Goal: Task Accomplishment & Management: Manage account settings

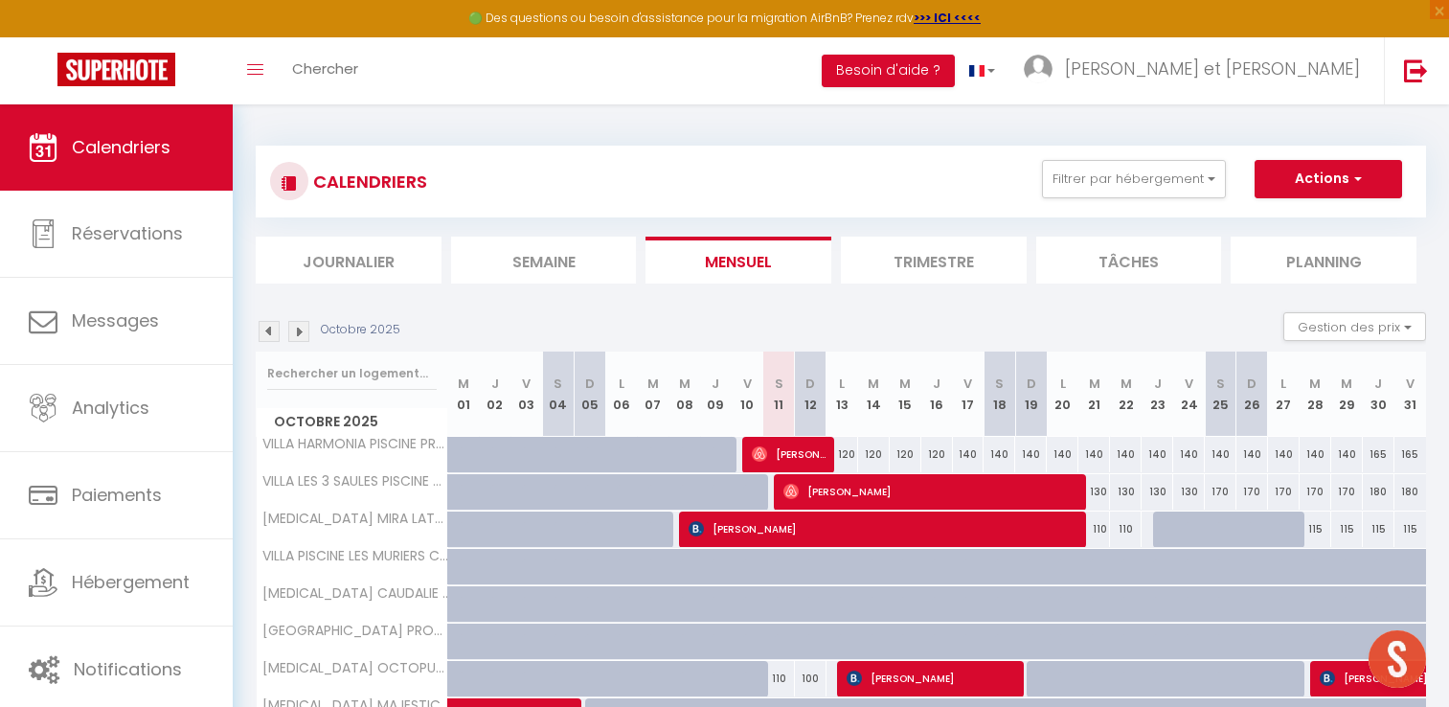
select select
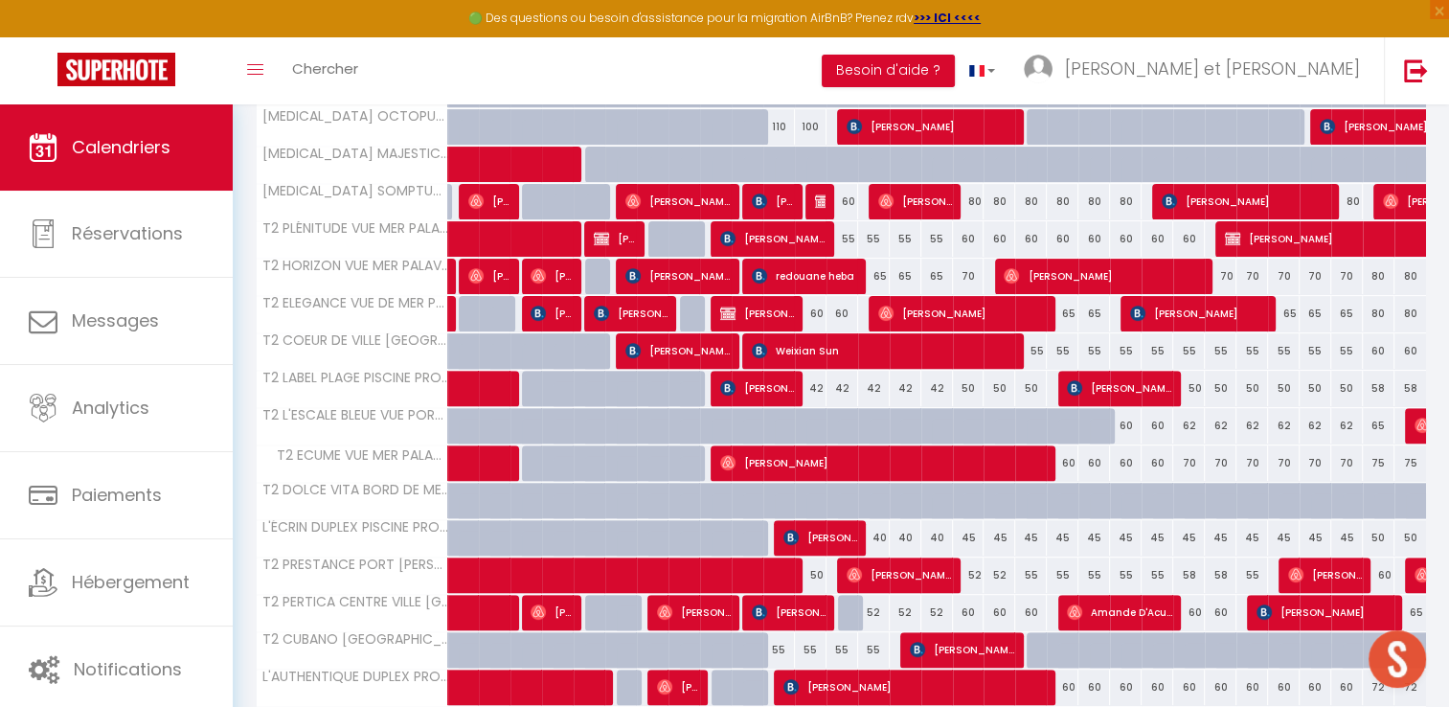
scroll to position [544, 0]
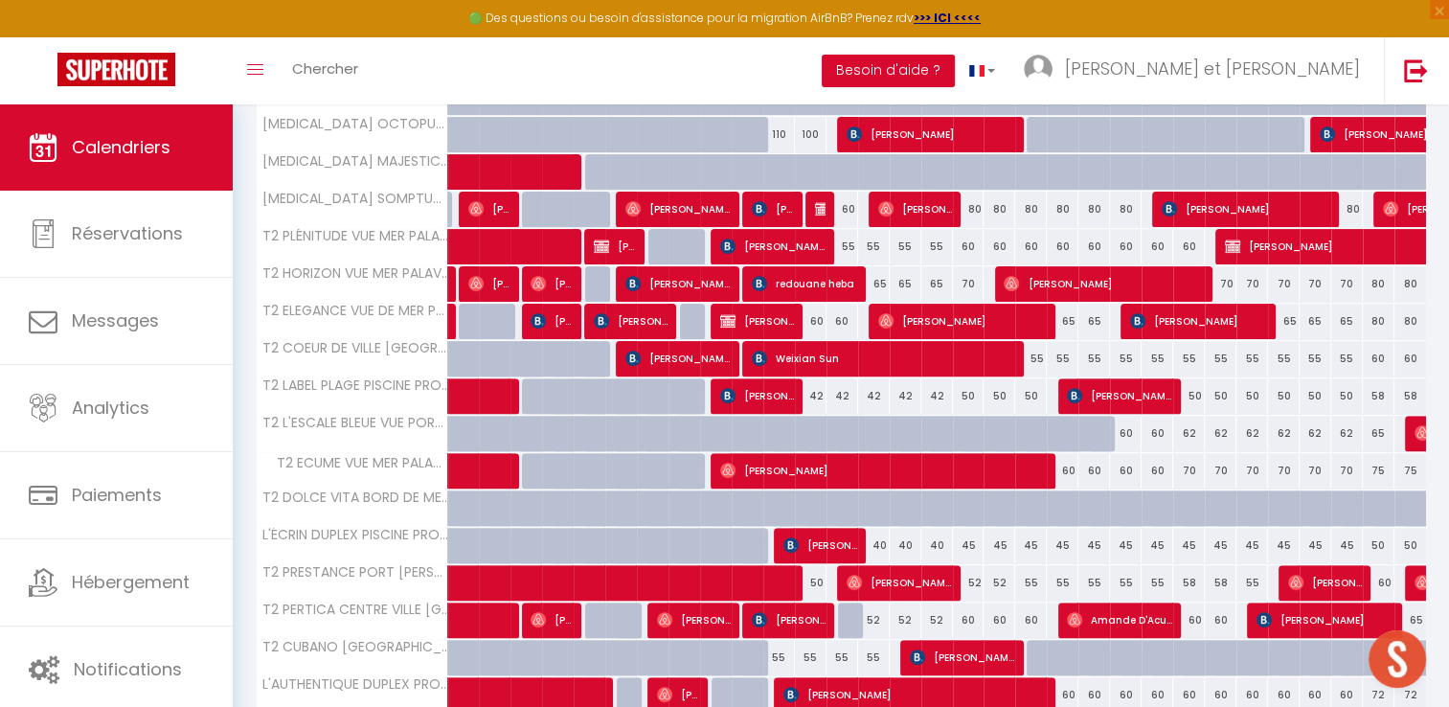
click at [1126, 435] on div "60" at bounding box center [1126, 433] width 32 height 35
type input "60"
type input "Mer 22 Octobre 2025"
type input "Jeu 23 Octobre 2025"
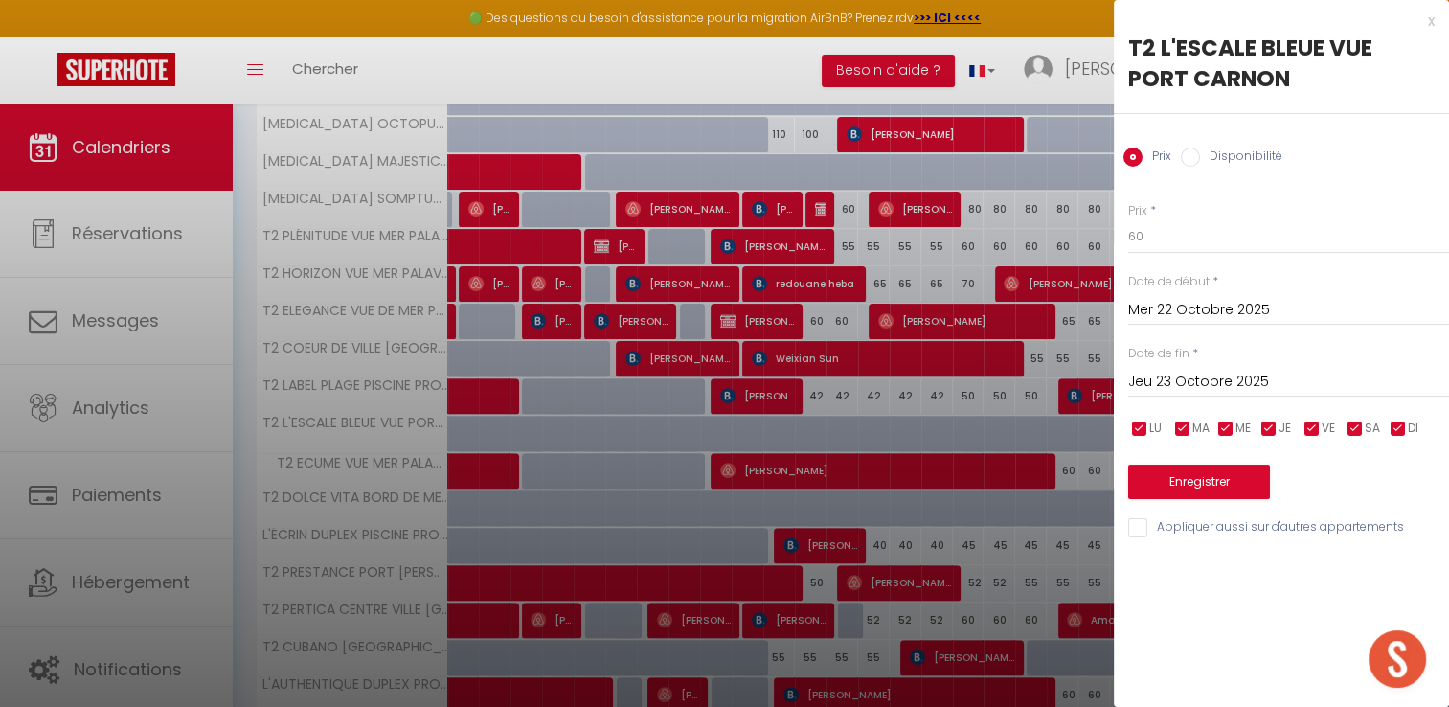
click at [1192, 159] on input "Disponibilité" at bounding box center [1190, 157] width 19 height 19
radio input "true"
radio input "false"
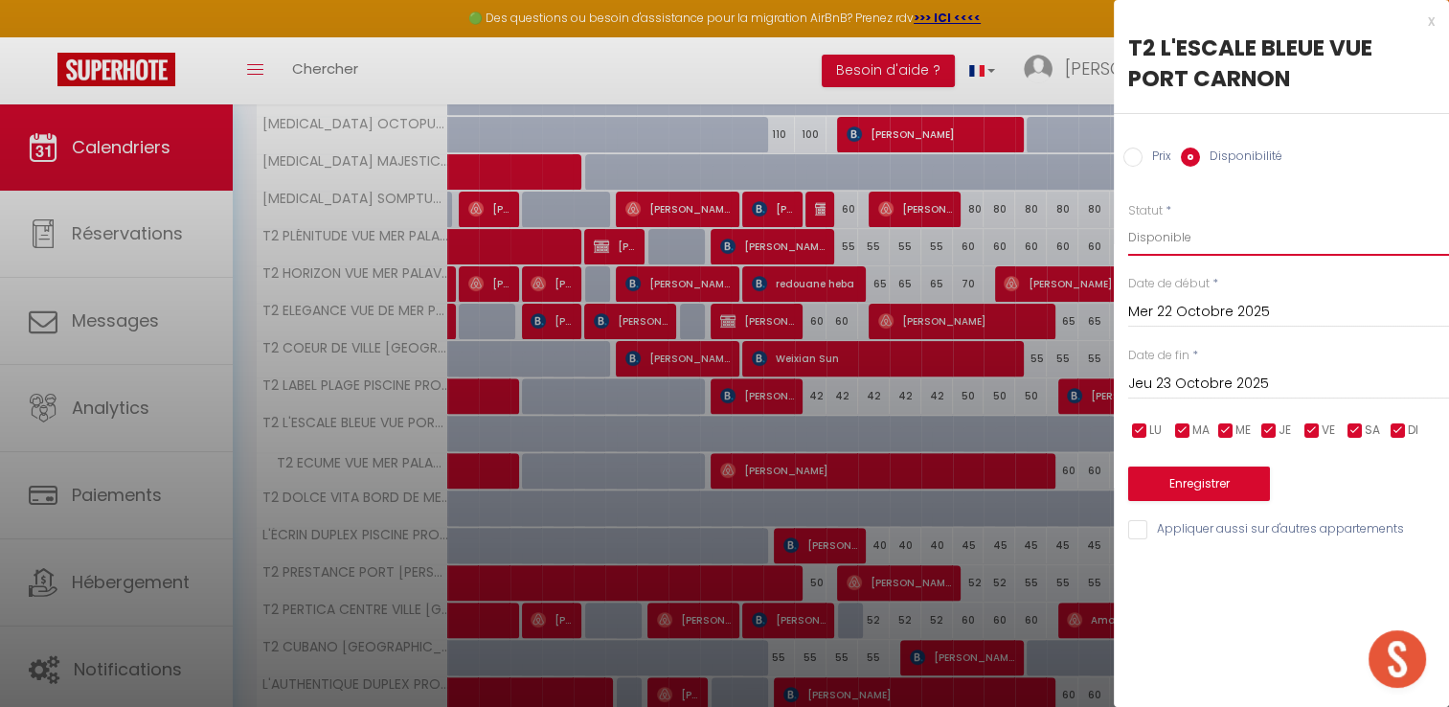
click at [1151, 239] on select "Disponible Indisponible" at bounding box center [1288, 237] width 321 height 36
select select "0"
click at [1128, 219] on select "Disponible Indisponible" at bounding box center [1288, 237] width 321 height 36
click at [1181, 383] on input "Jeu 23 Octobre 2025" at bounding box center [1288, 384] width 321 height 25
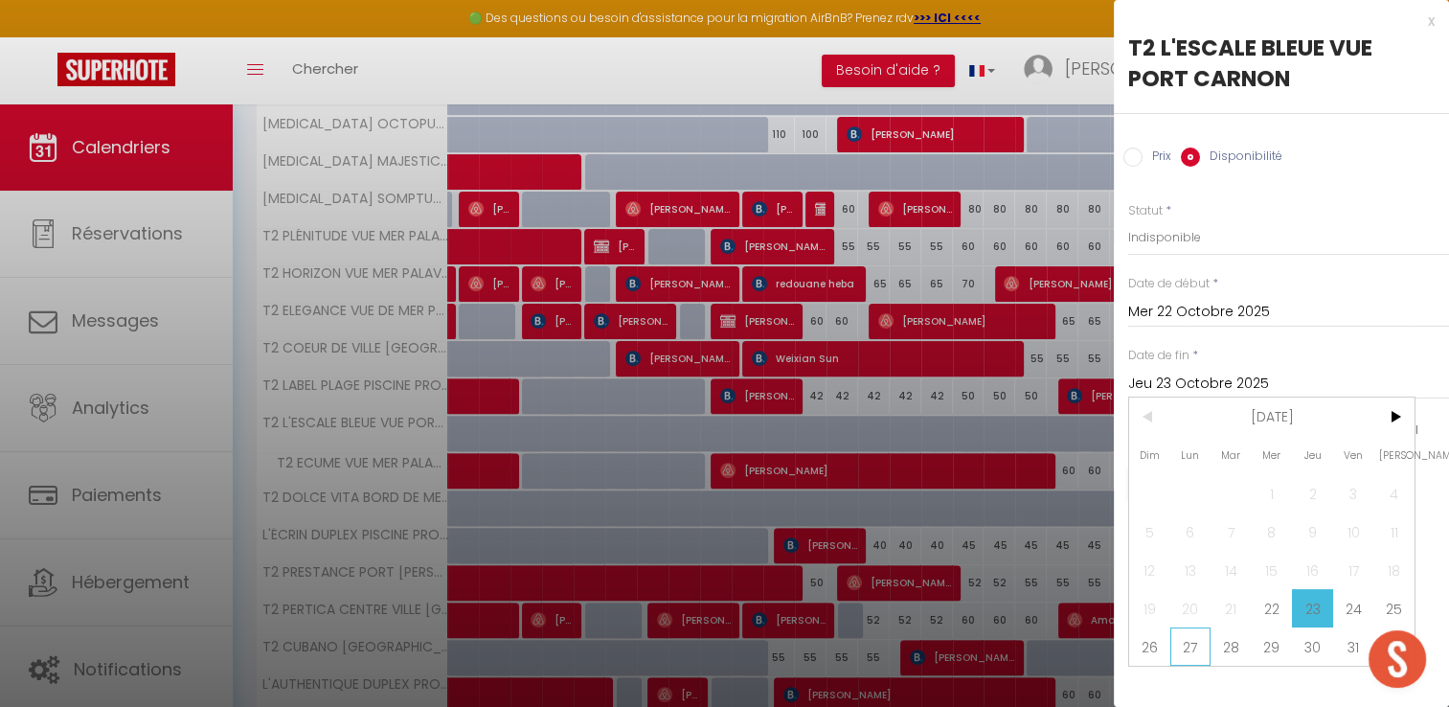
click at [1180, 642] on span "27" at bounding box center [1191, 646] width 41 height 38
type input "Lun 27 Octobre 2025"
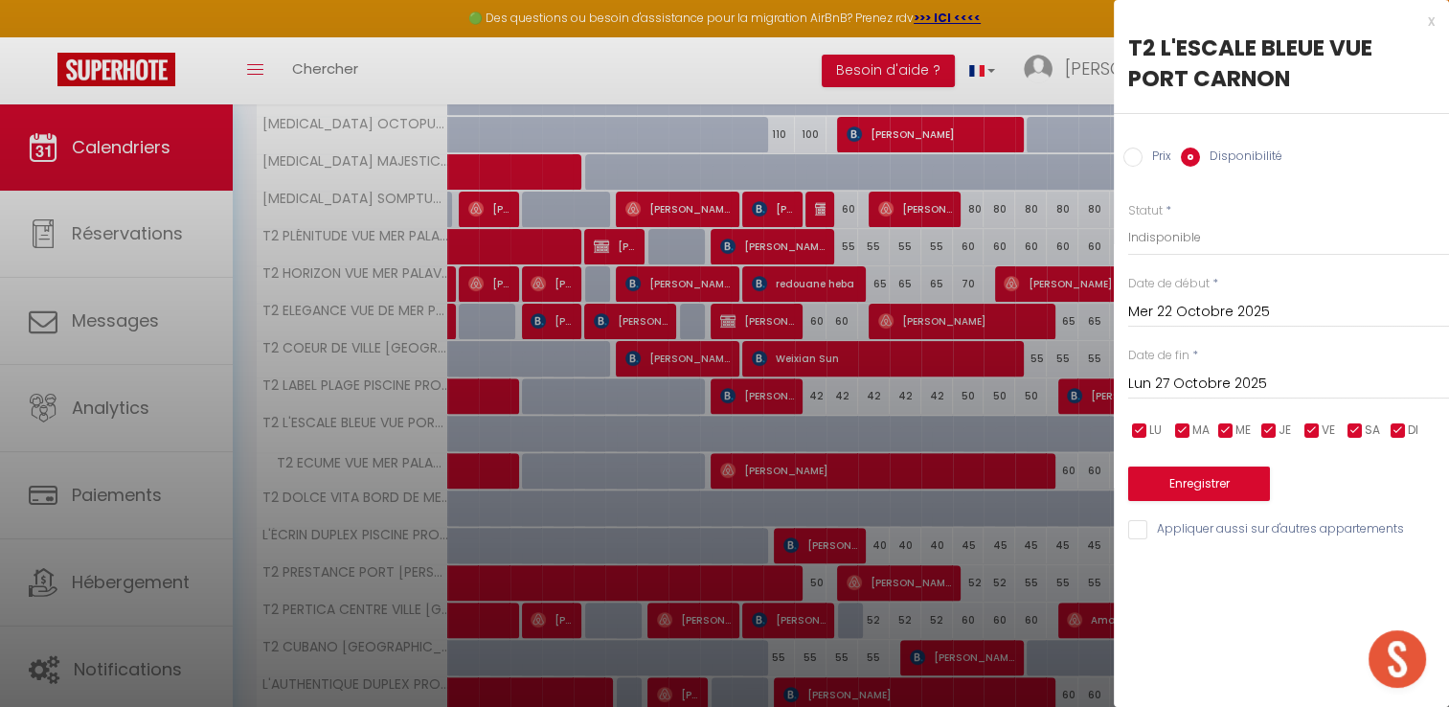
click at [1183, 502] on div "Prix * 60 Statut * Disponible Indisponible Date de début * Mer 22 Octobre 2025 …" at bounding box center [1281, 360] width 335 height 364
click at [1182, 491] on button "Enregistrer" at bounding box center [1199, 484] width 142 height 34
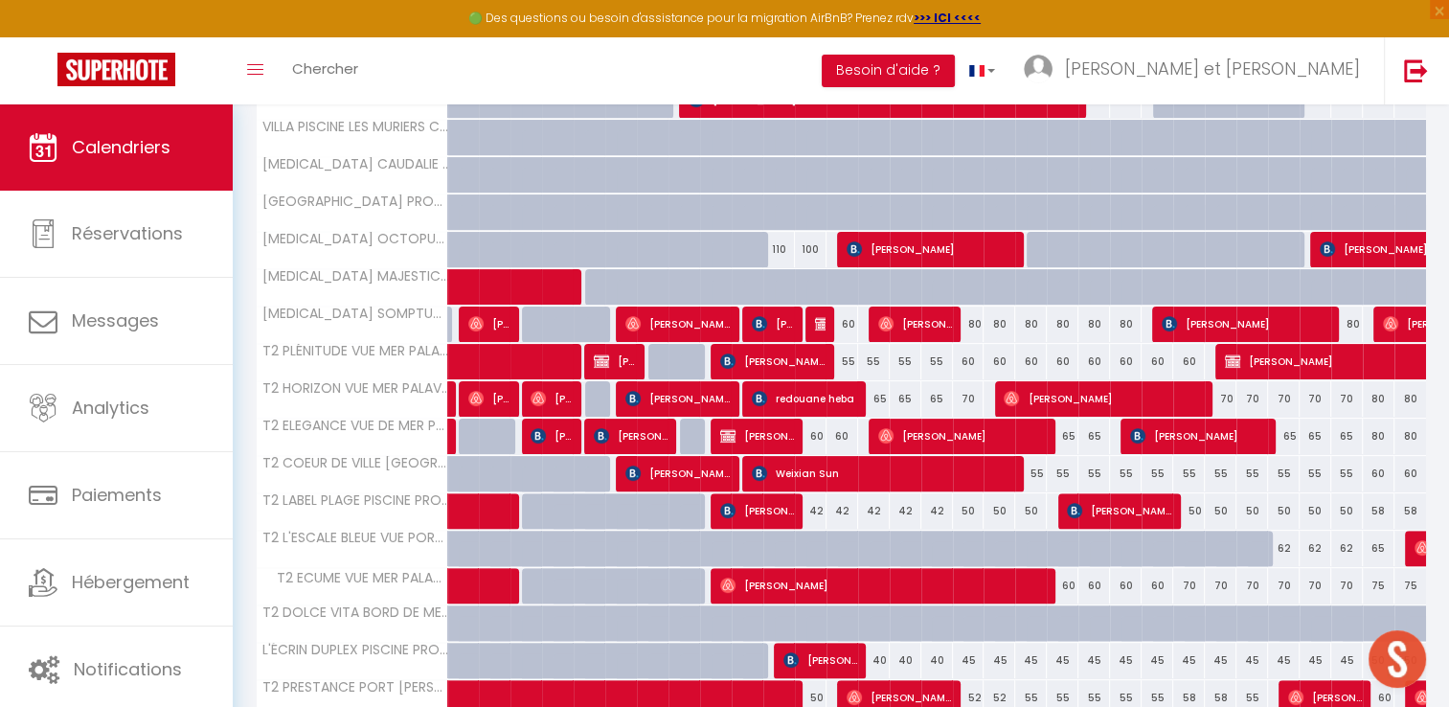
scroll to position [430, 0]
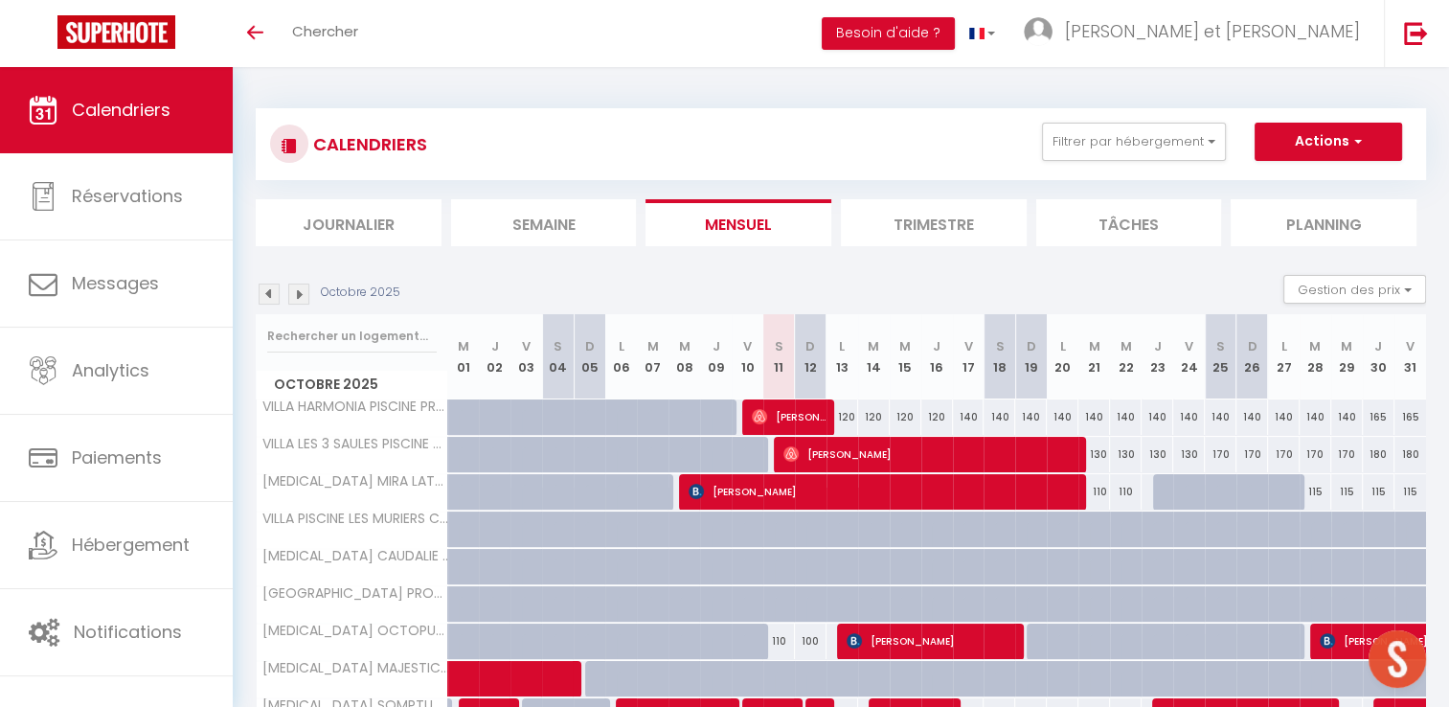
click at [270, 289] on img at bounding box center [269, 294] width 21 height 21
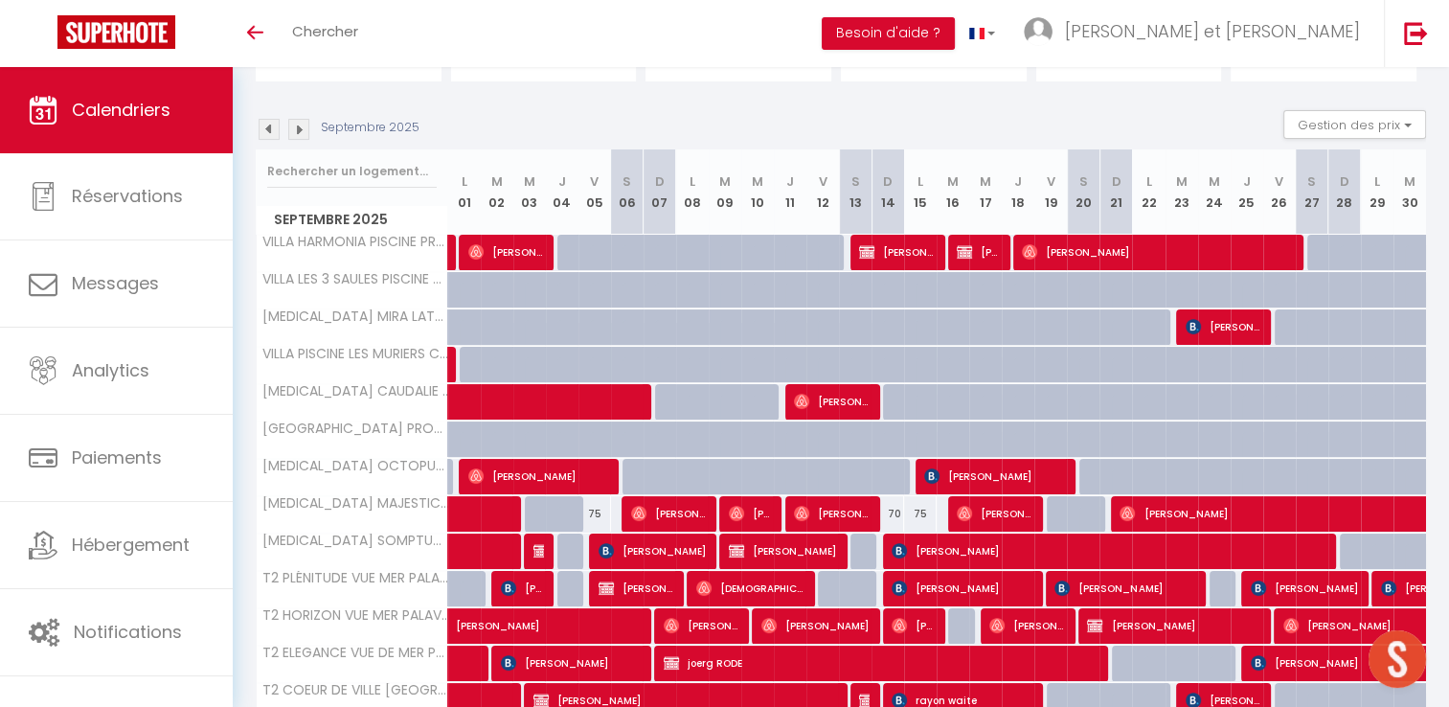
scroll to position [188, 0]
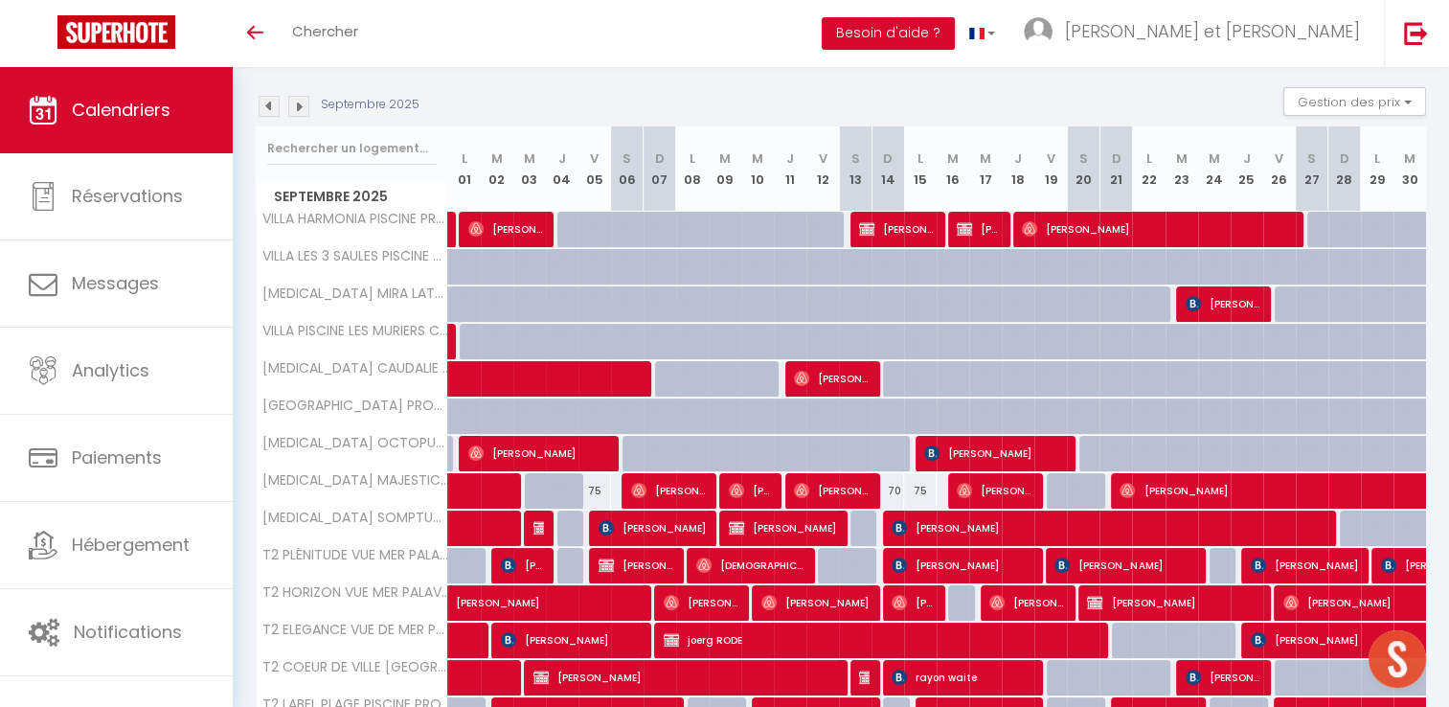
click at [266, 109] on img at bounding box center [269, 106] width 21 height 21
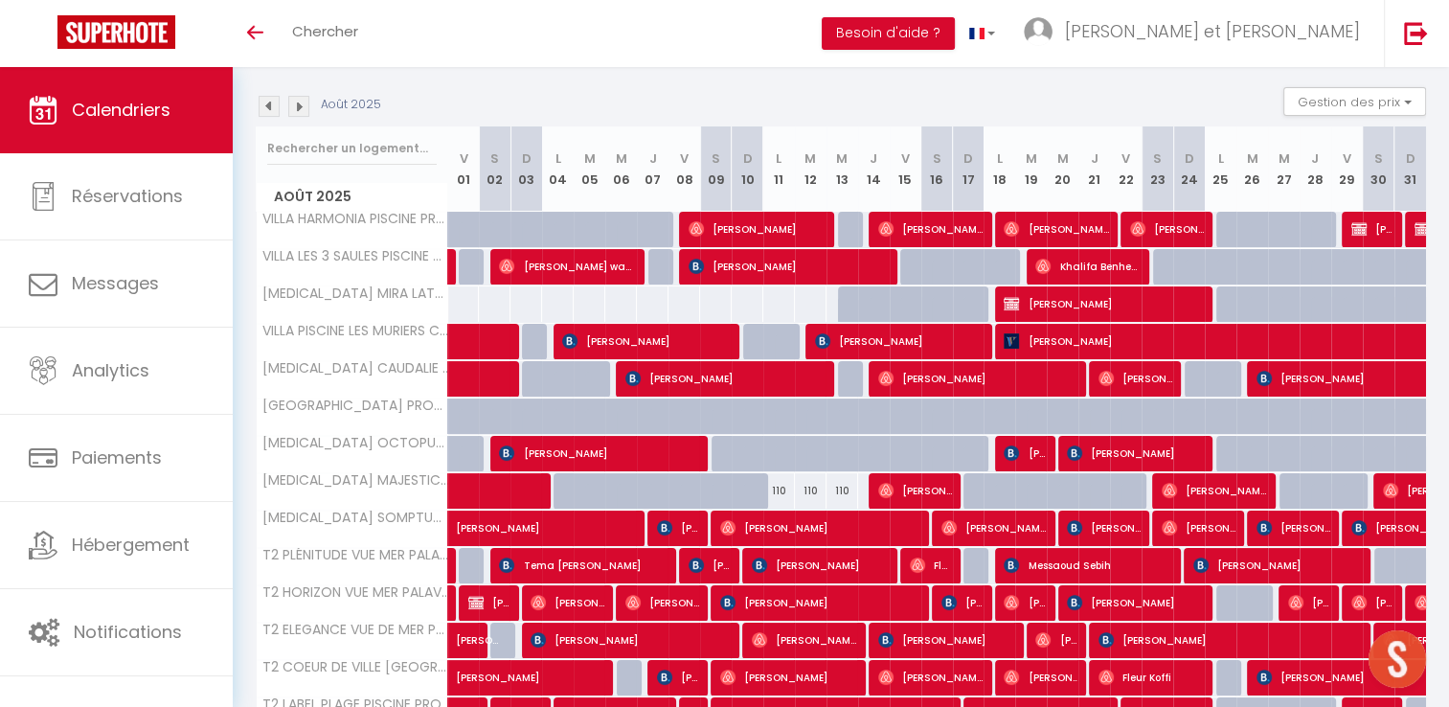
click at [295, 106] on img at bounding box center [298, 106] width 21 height 21
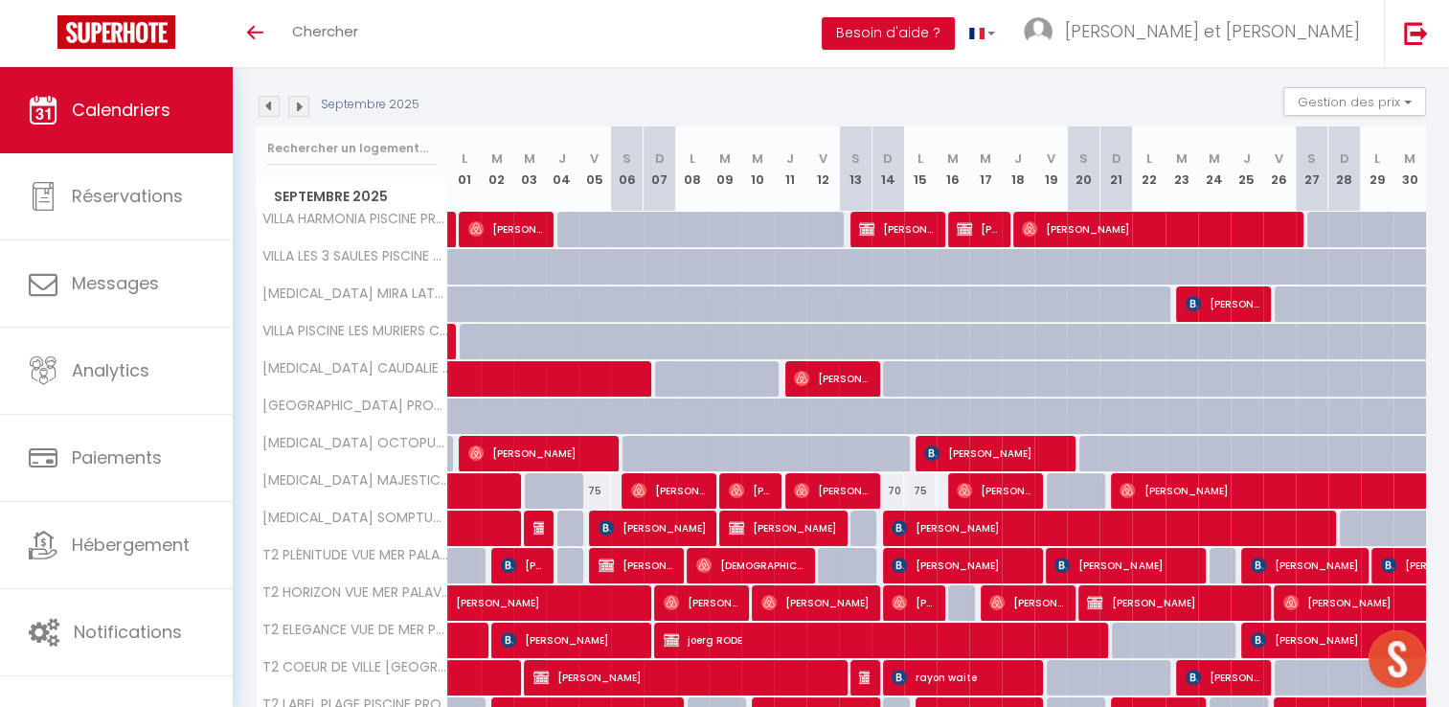
click at [272, 105] on img at bounding box center [269, 106] width 21 height 21
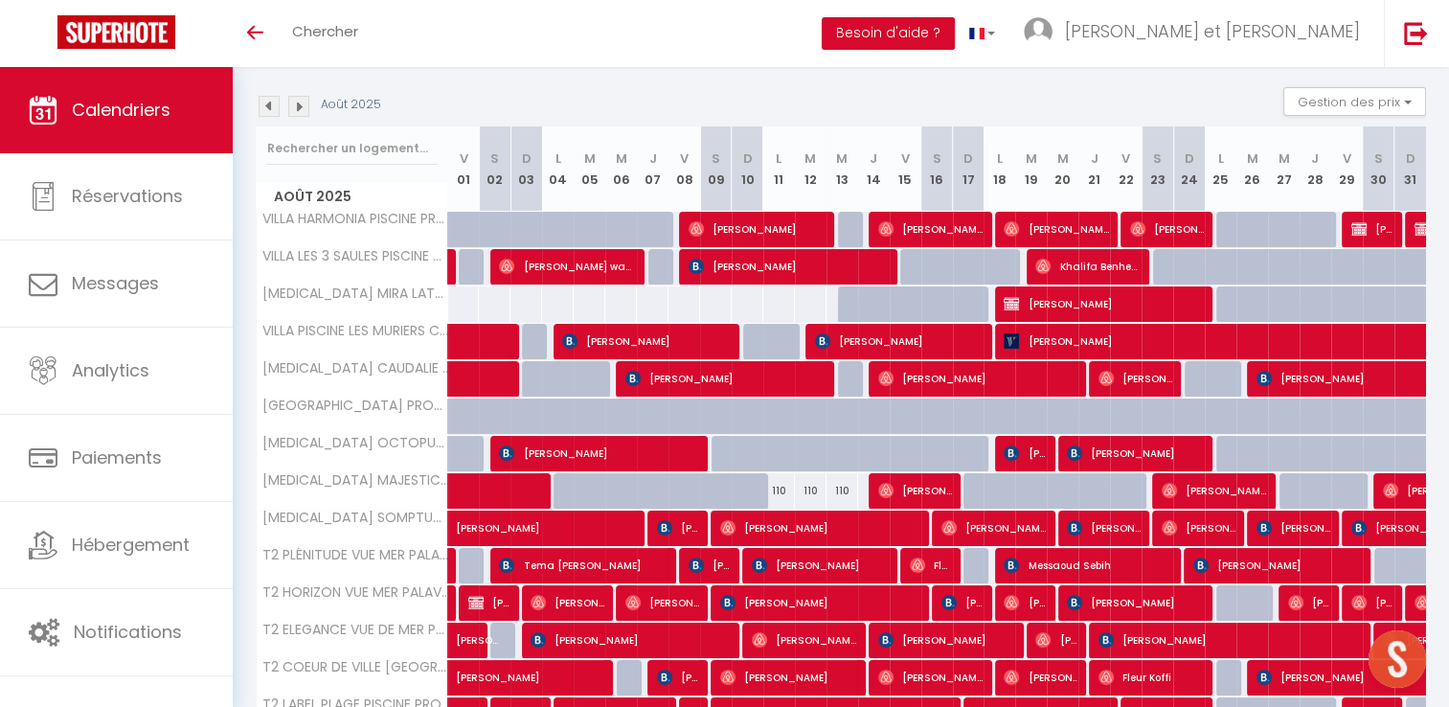
click at [303, 105] on img at bounding box center [298, 106] width 21 height 21
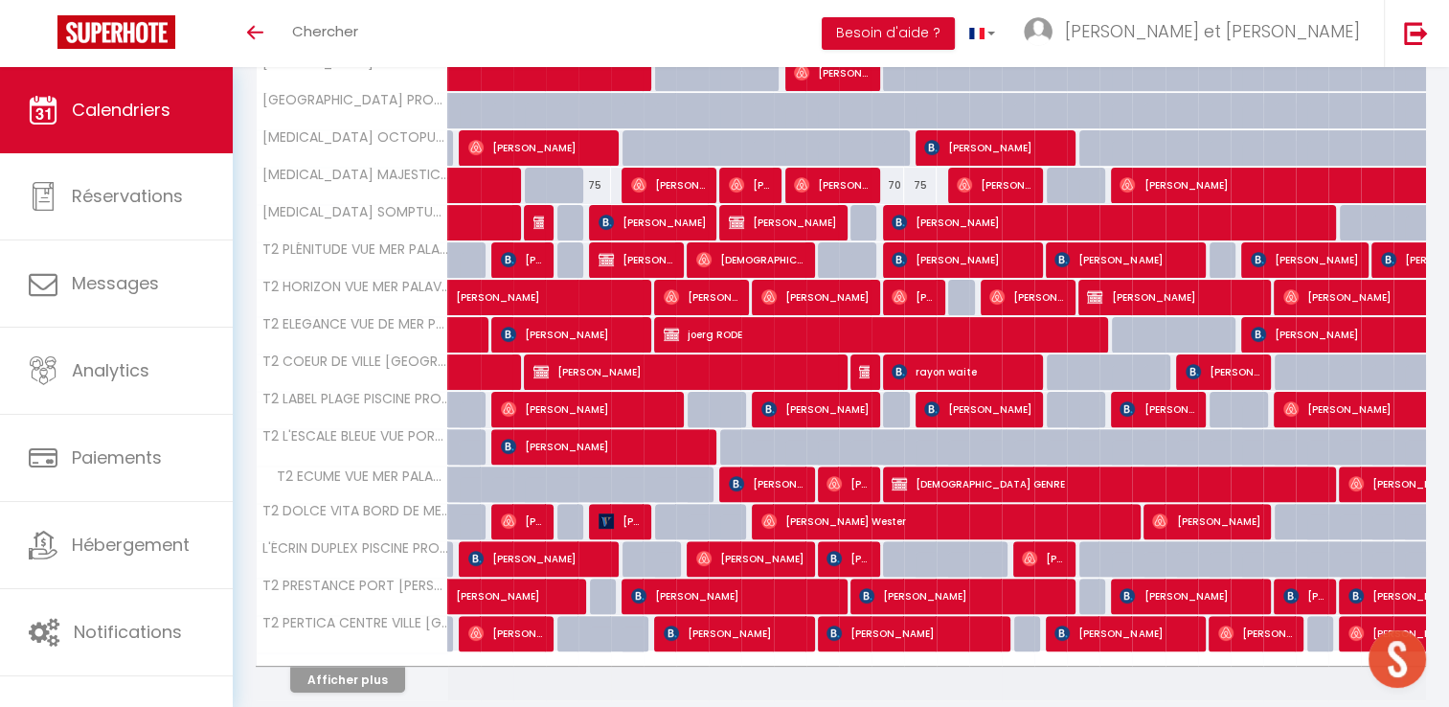
scroll to position [499, 0]
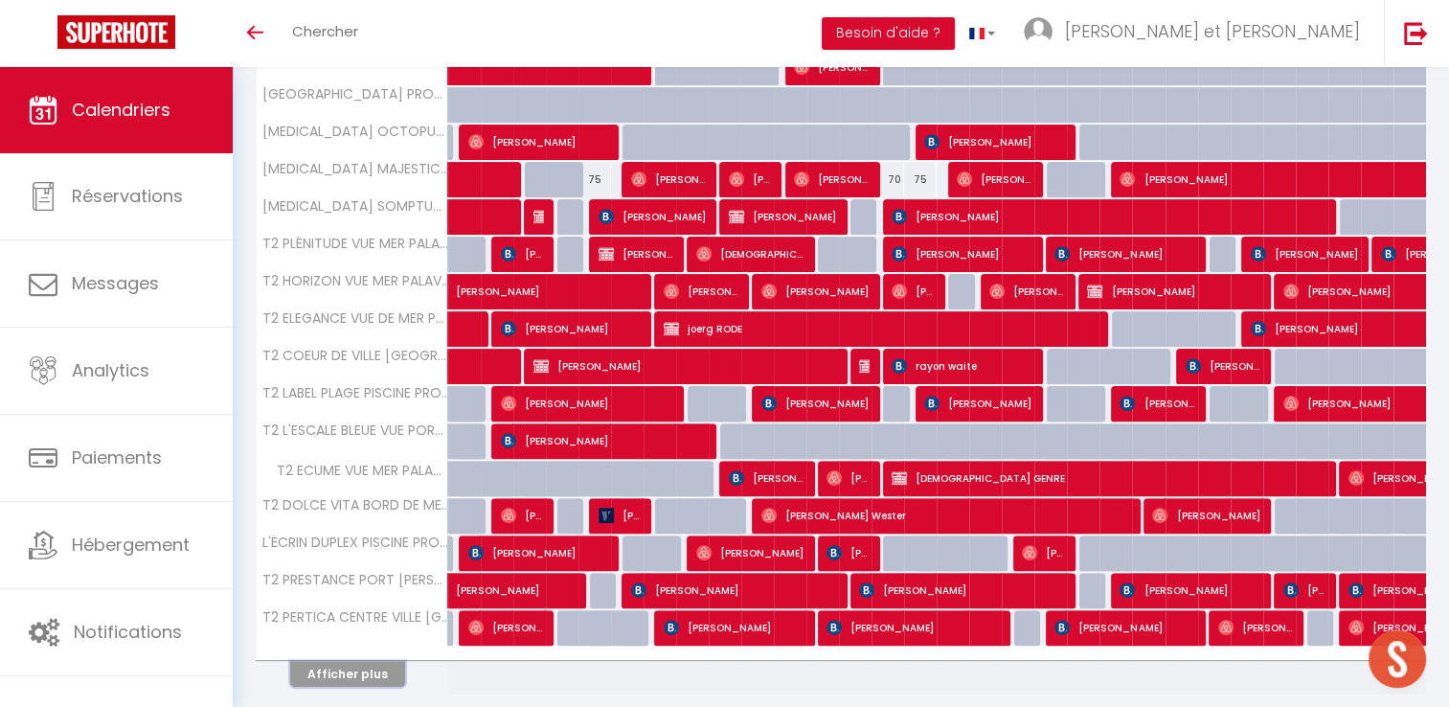
click at [378, 669] on button "Afficher plus" at bounding box center [347, 674] width 115 height 26
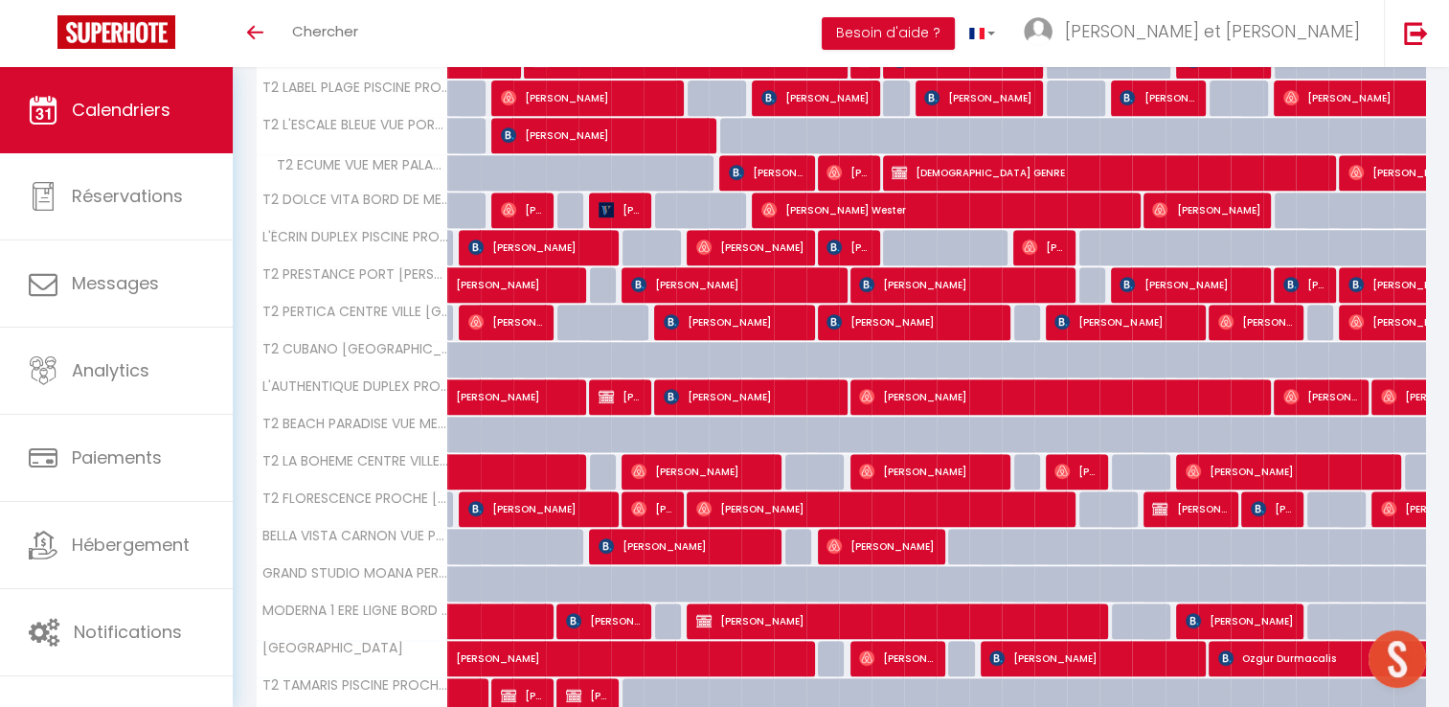
scroll to position [889, 0]
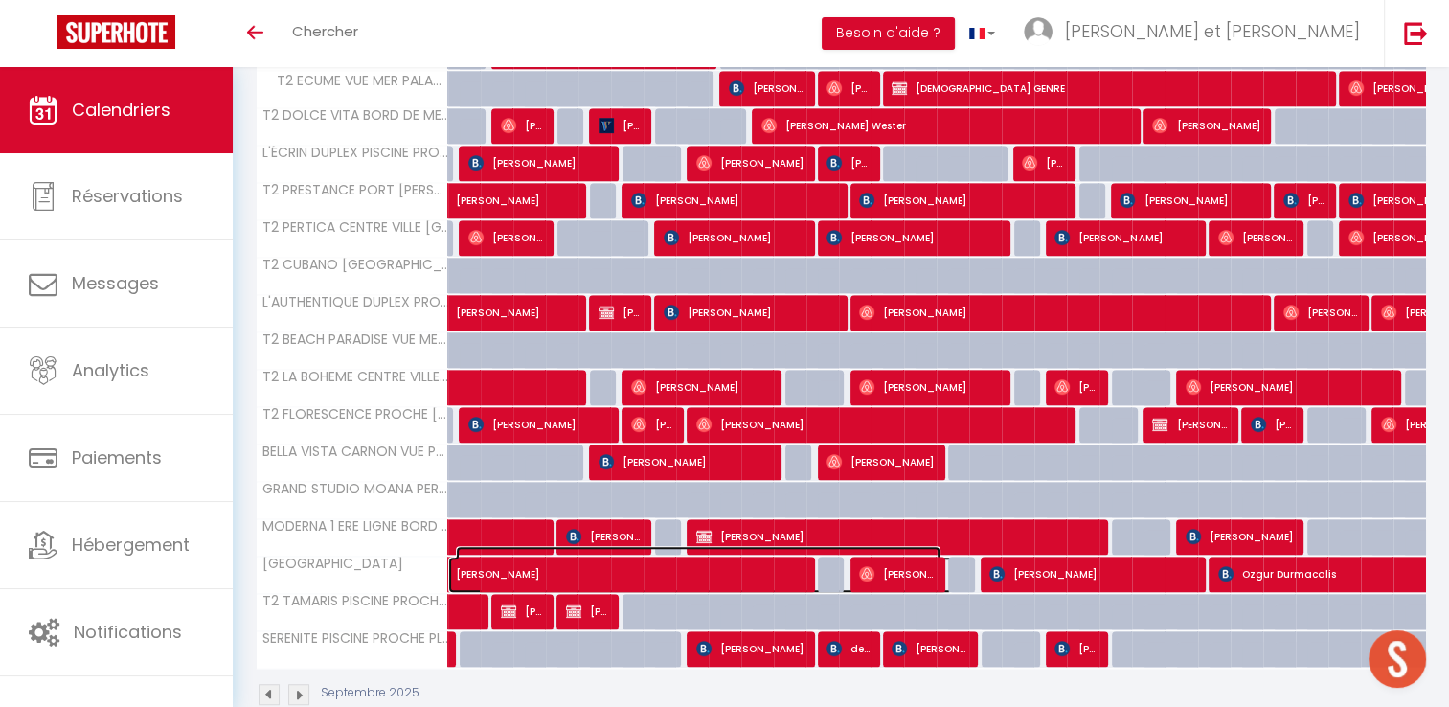
click at [629, 561] on span "Tobias Boege" at bounding box center [698, 564] width 485 height 36
select select "OK"
select select "0"
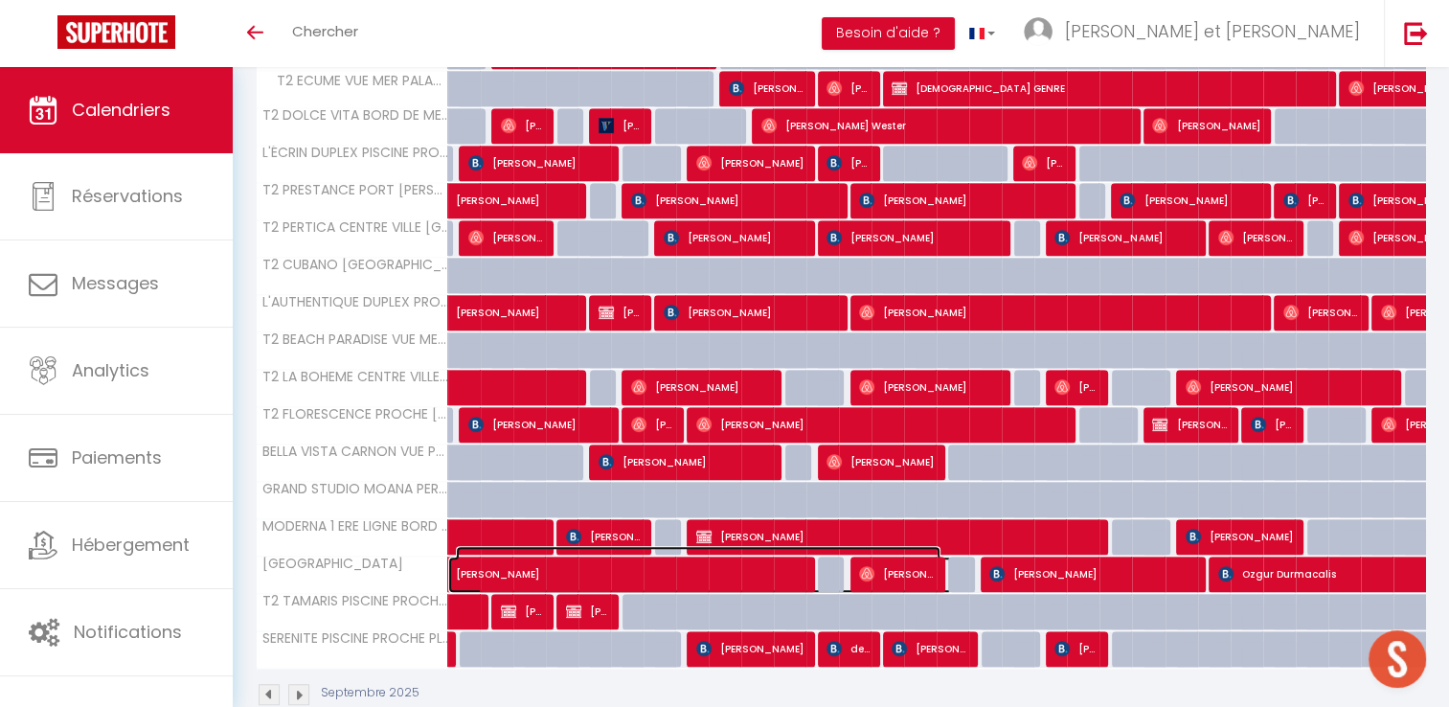
select select "1"
select select
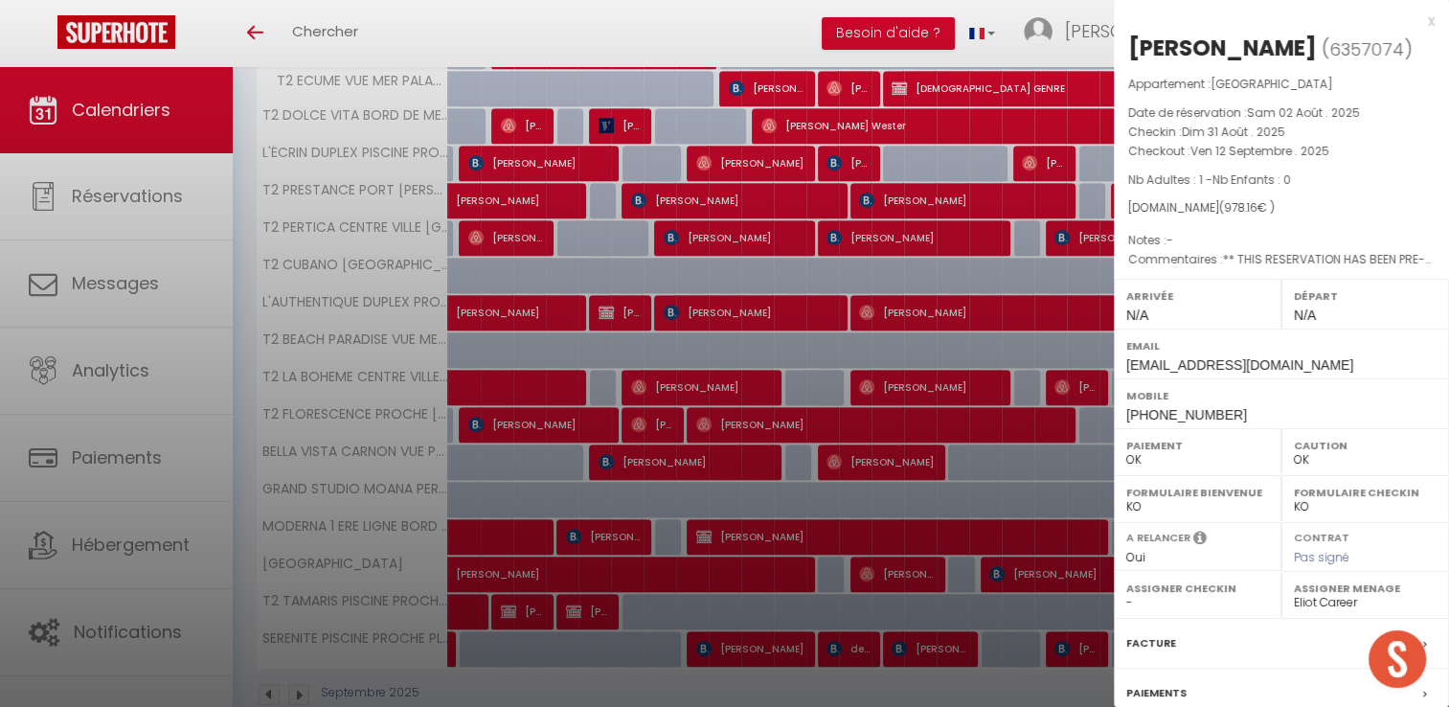
click at [1417, 24] on div "x" at bounding box center [1274, 21] width 321 height 23
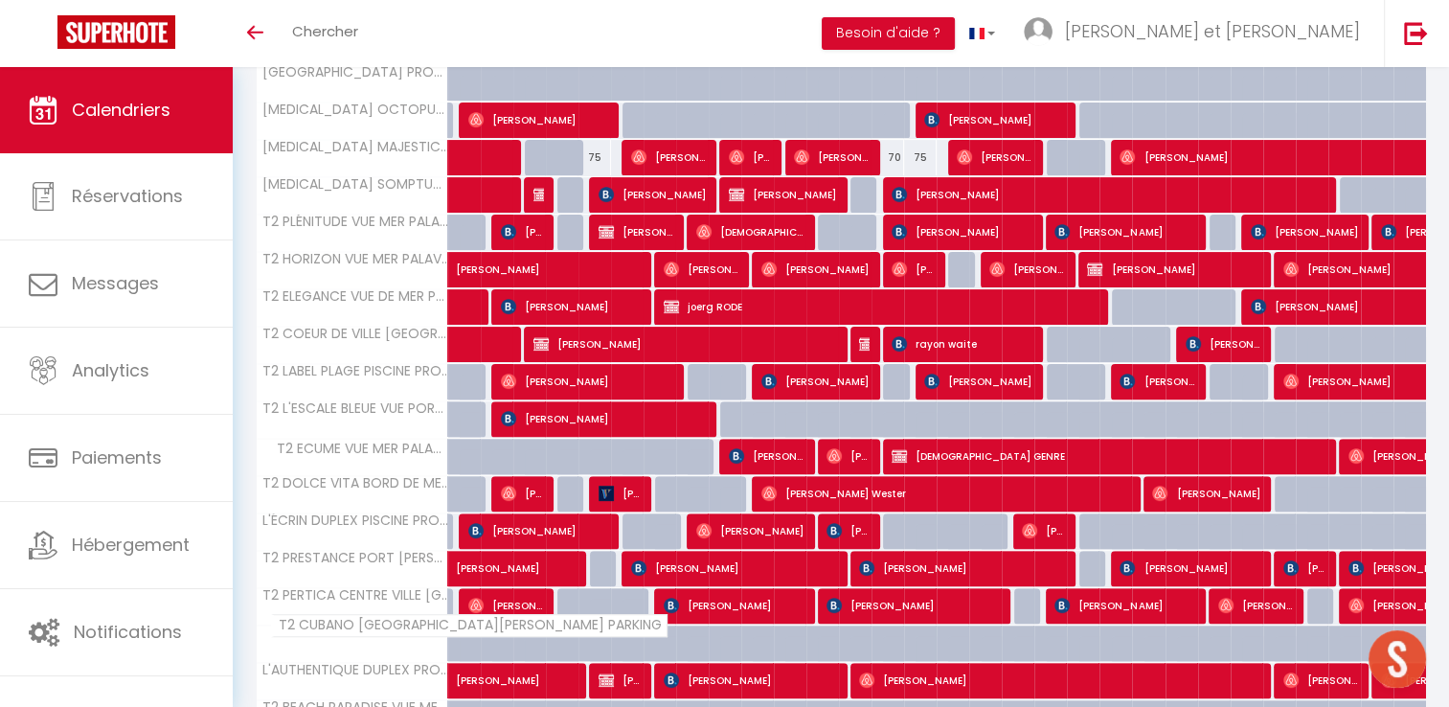
scroll to position [517, 0]
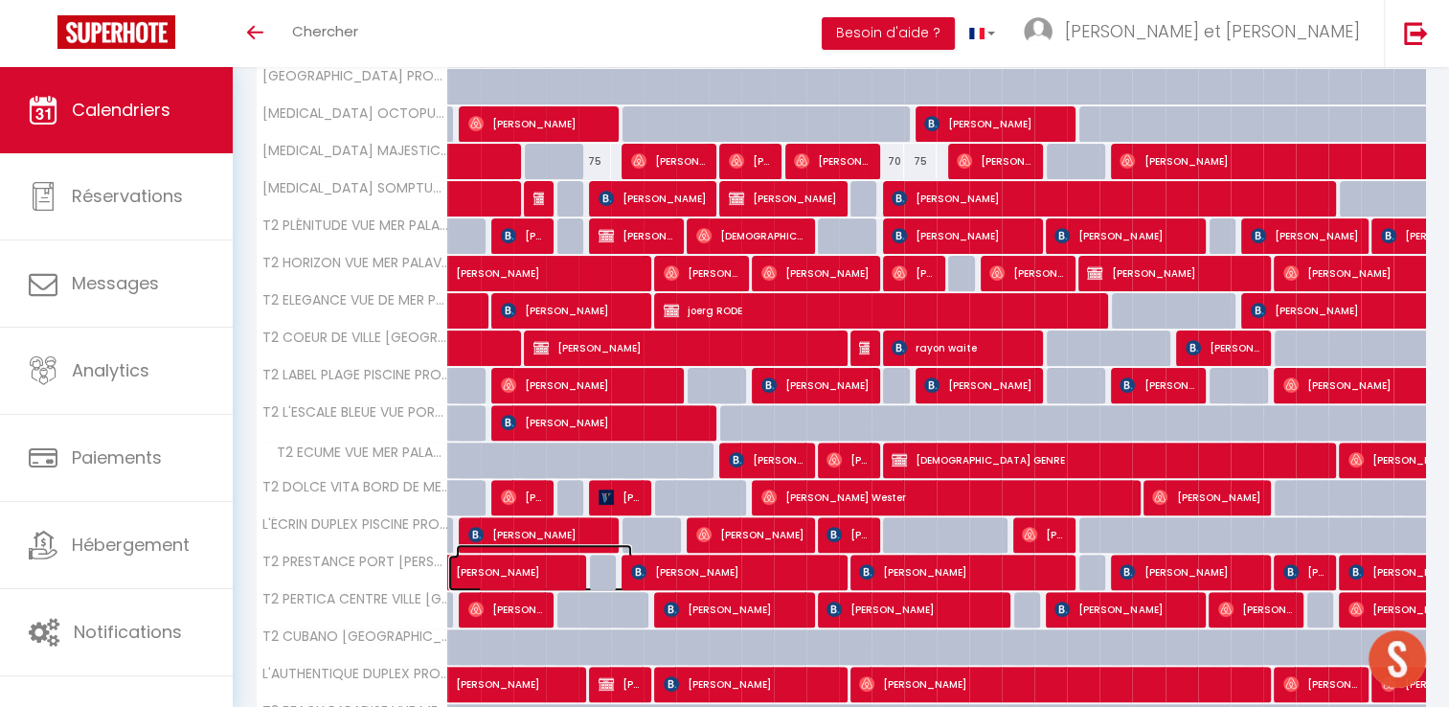
click at [528, 571] on span "sebastien MAUSSE" at bounding box center [544, 562] width 176 height 36
select select "42629"
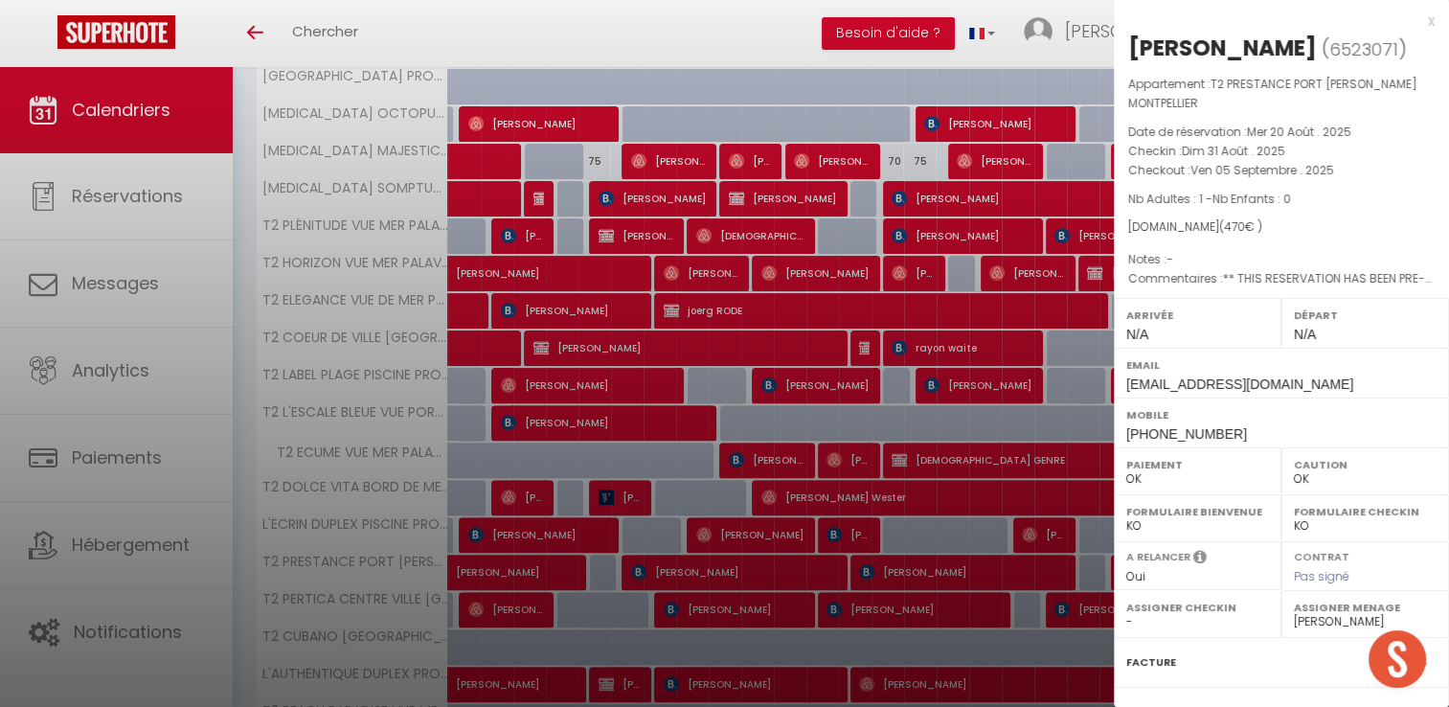
click at [1413, 21] on div "x" at bounding box center [1274, 21] width 321 height 23
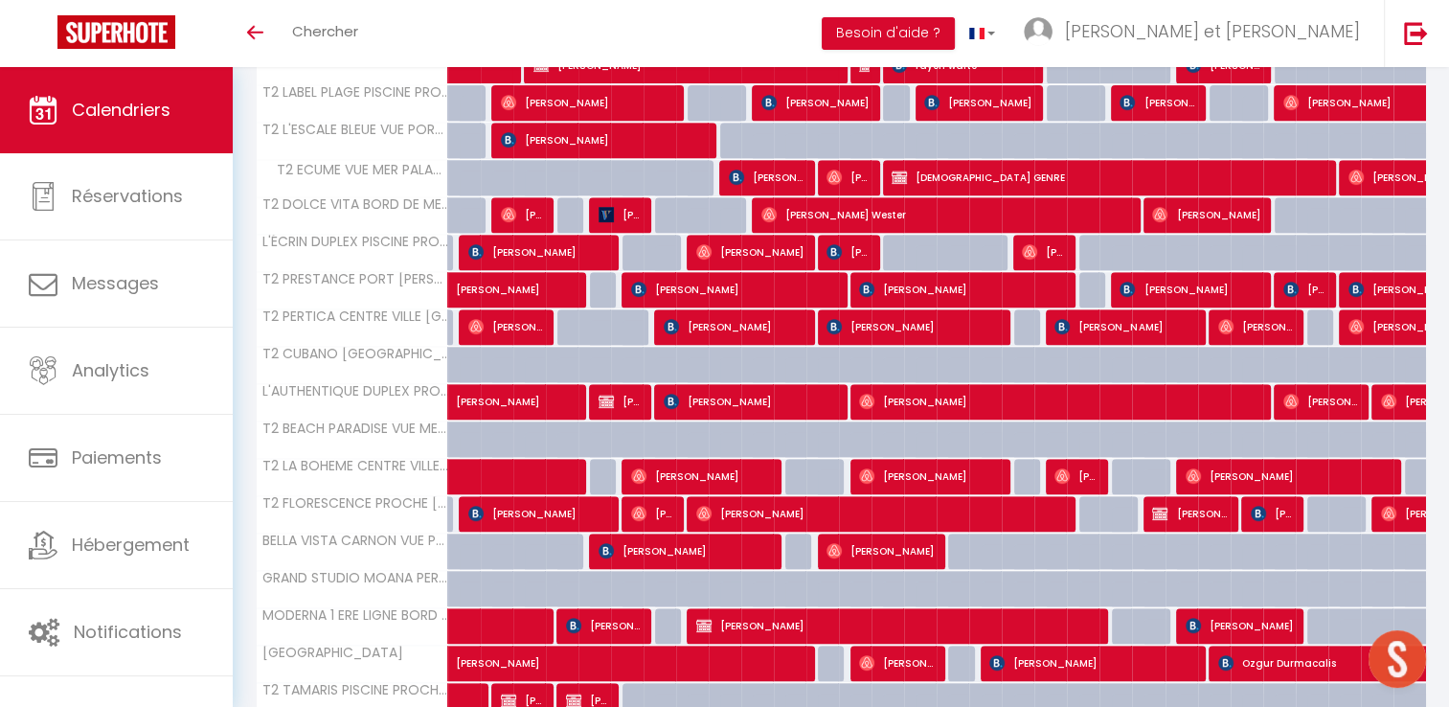
scroll to position [801, 0]
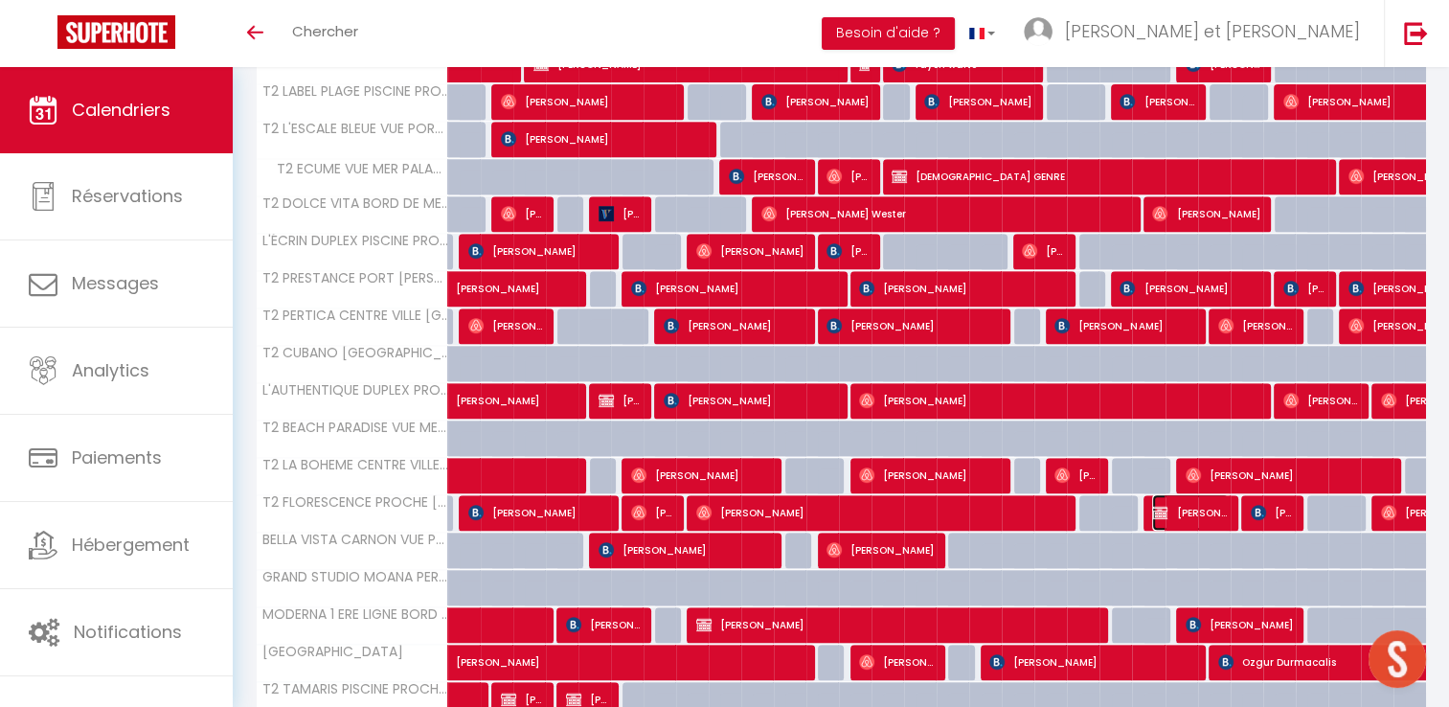
click at [1183, 510] on span "Patrick Bleher" at bounding box center [1190, 512] width 76 height 36
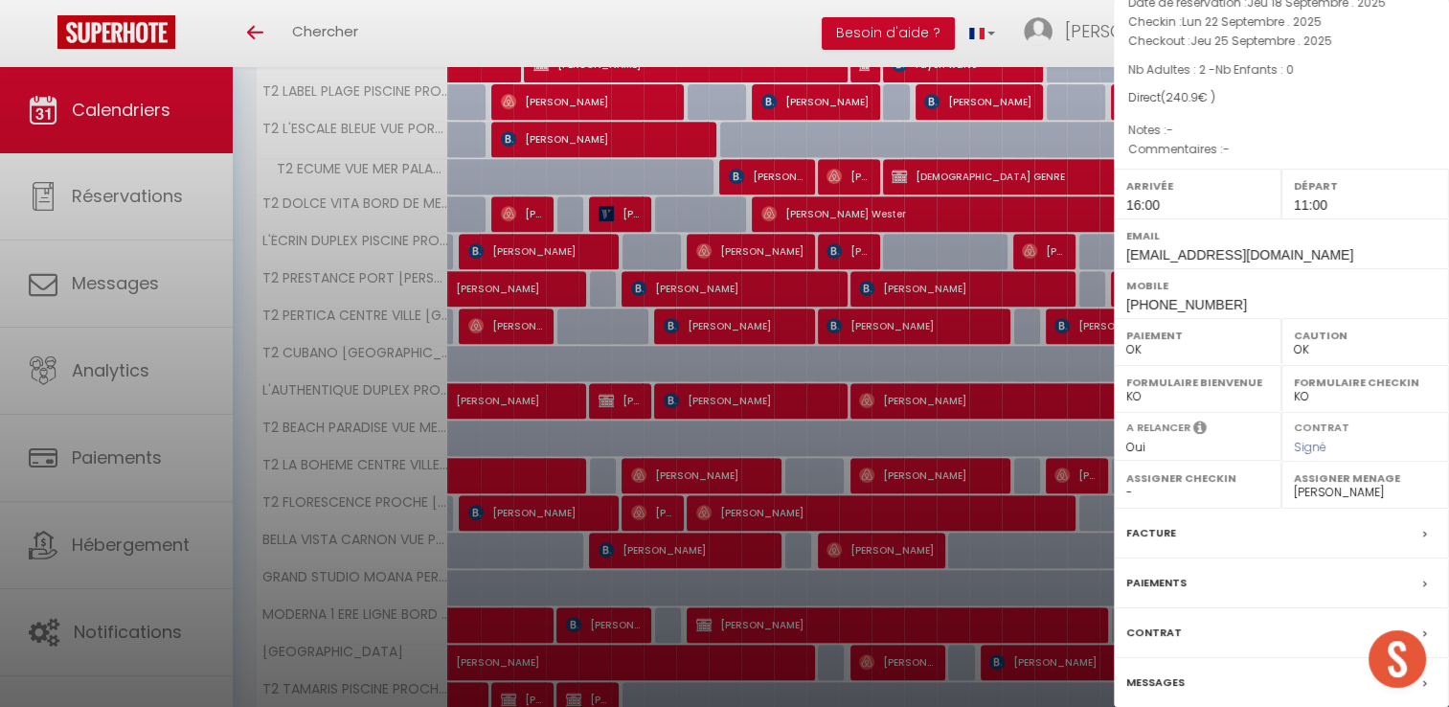
scroll to position [201, 0]
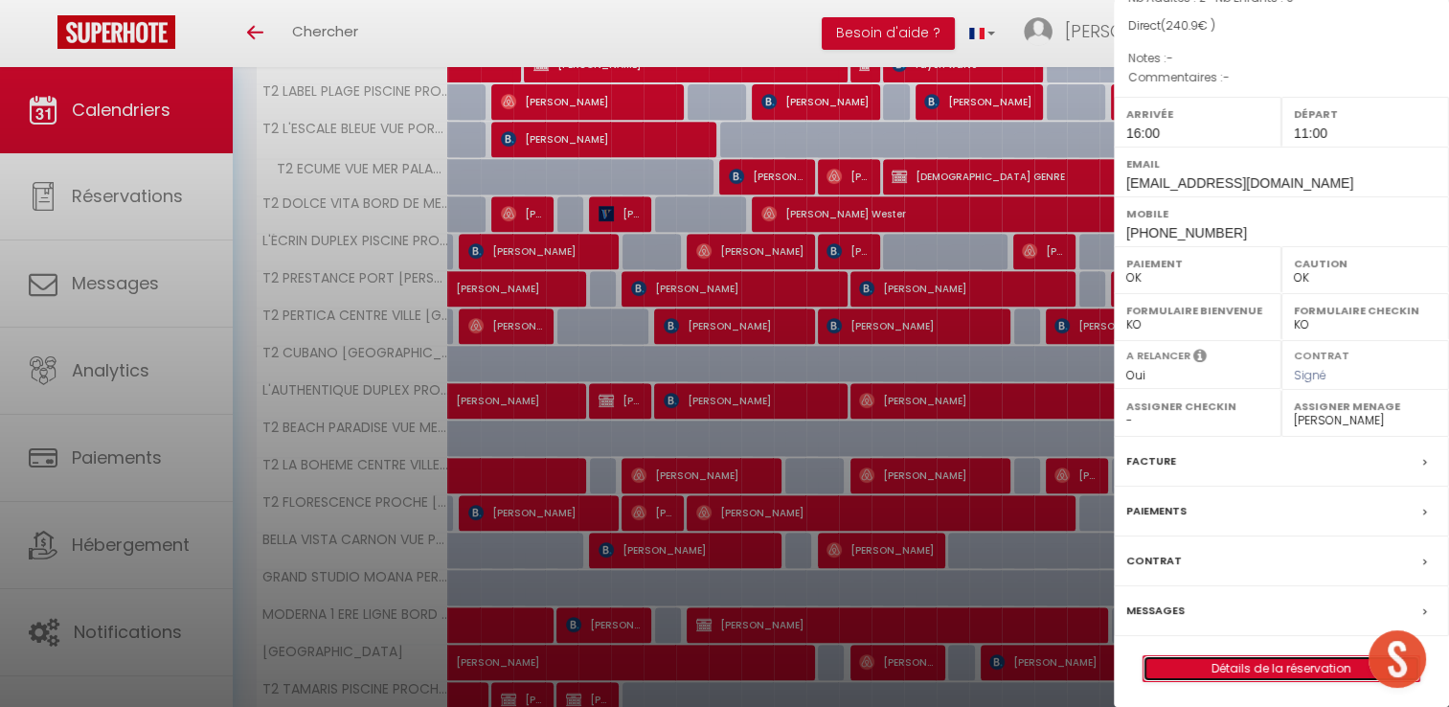
click at [1249, 657] on link "Détails de la réservation" at bounding box center [1282, 668] width 276 height 25
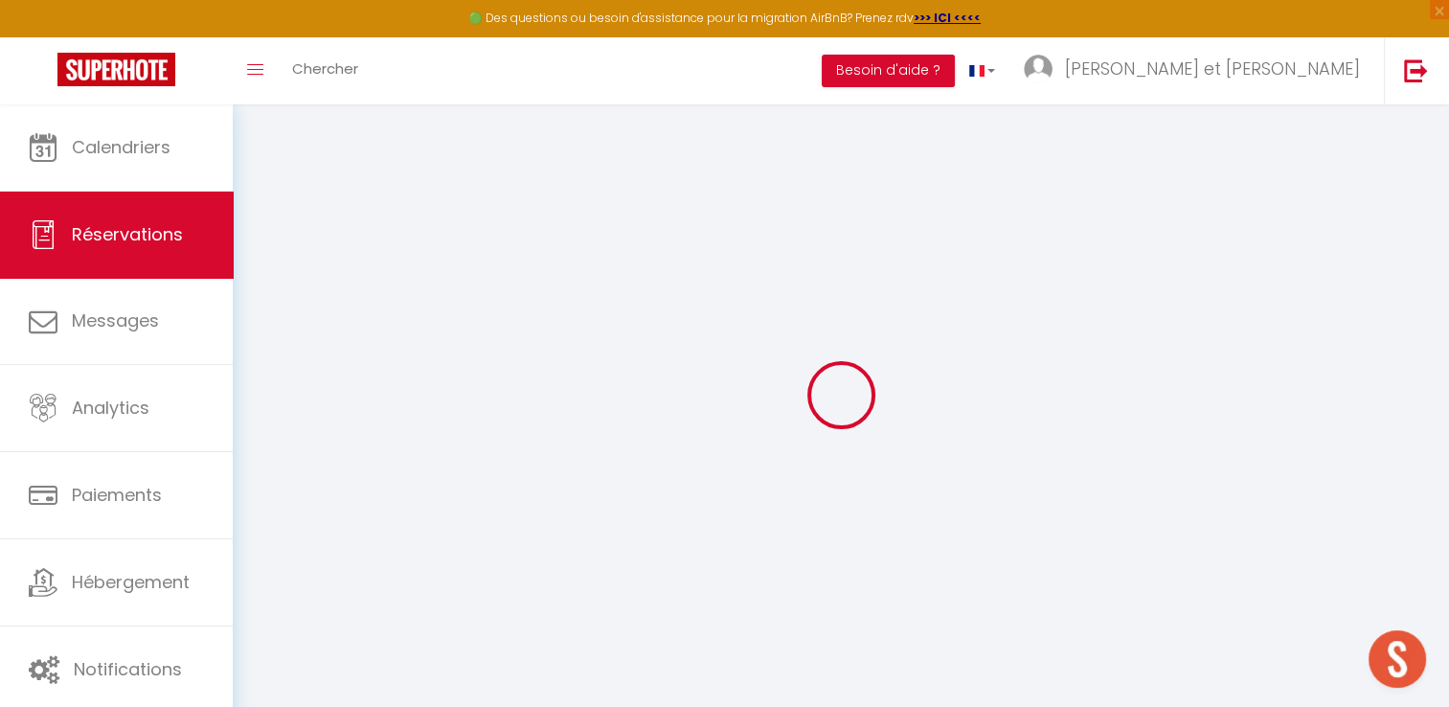
type input "Patrick"
type input "Bleher"
type input "pbleher@hotmail.fr"
type input "+33766459072"
type input "75020"
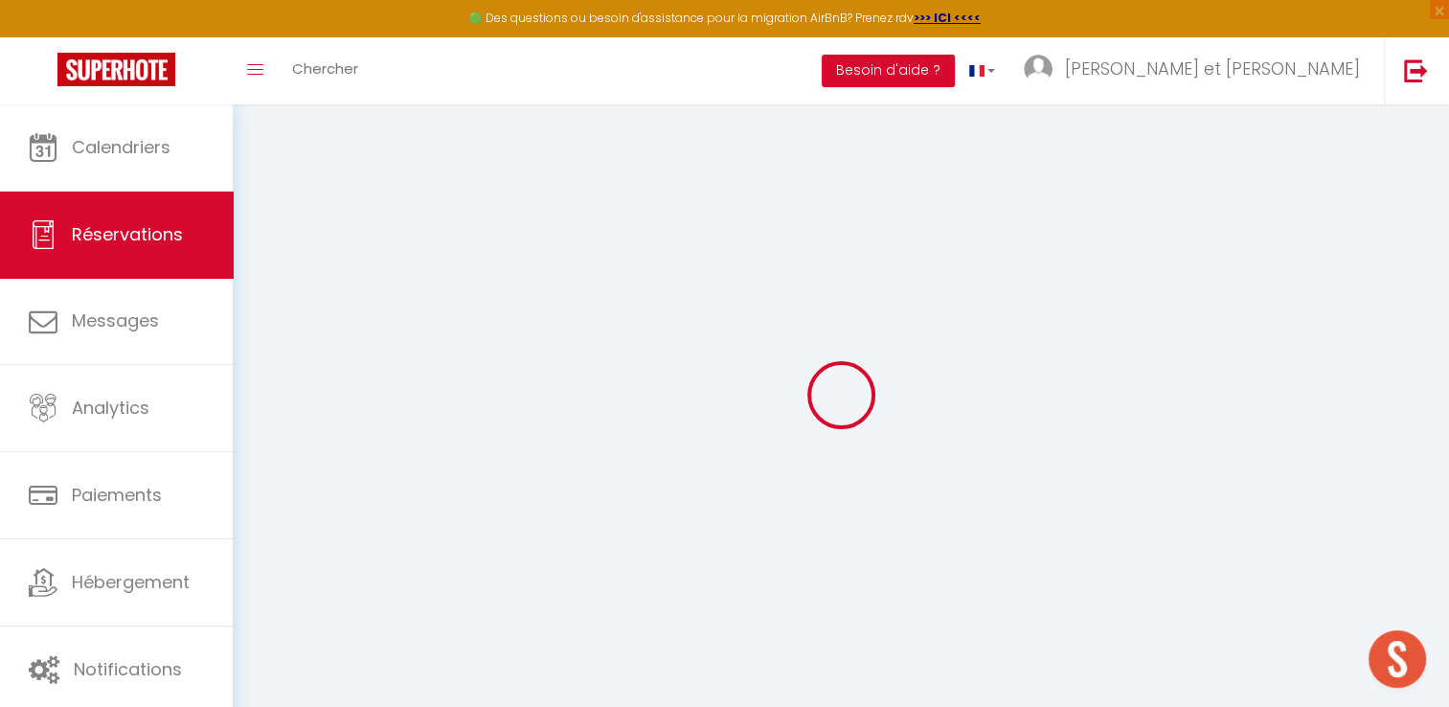
type input "2 Rie Du Clair Soleil"
type input "Paris"
select select "FR"
select select "51586"
select select "1"
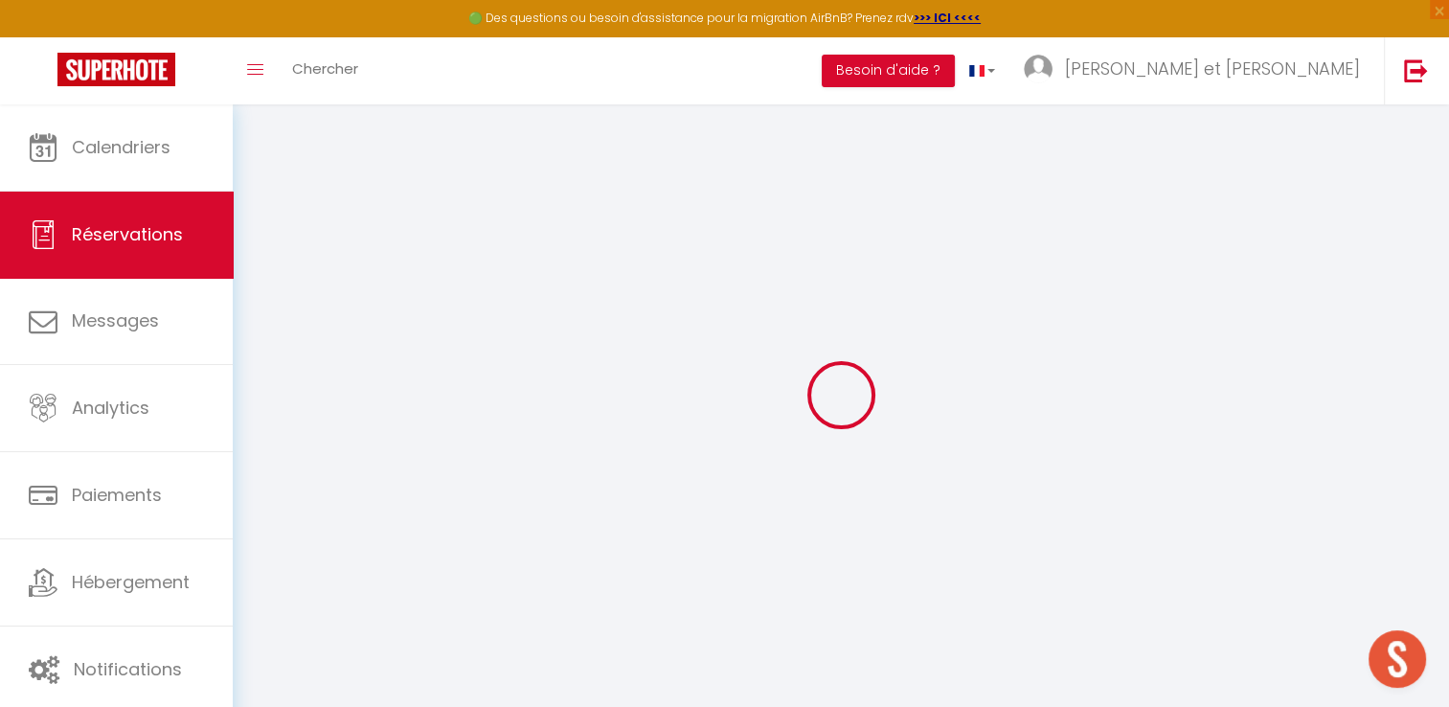
type input "Lun 22 Septembre 2025"
select select
type input "Jeu 25 Septembre 2025"
select select
type input "2"
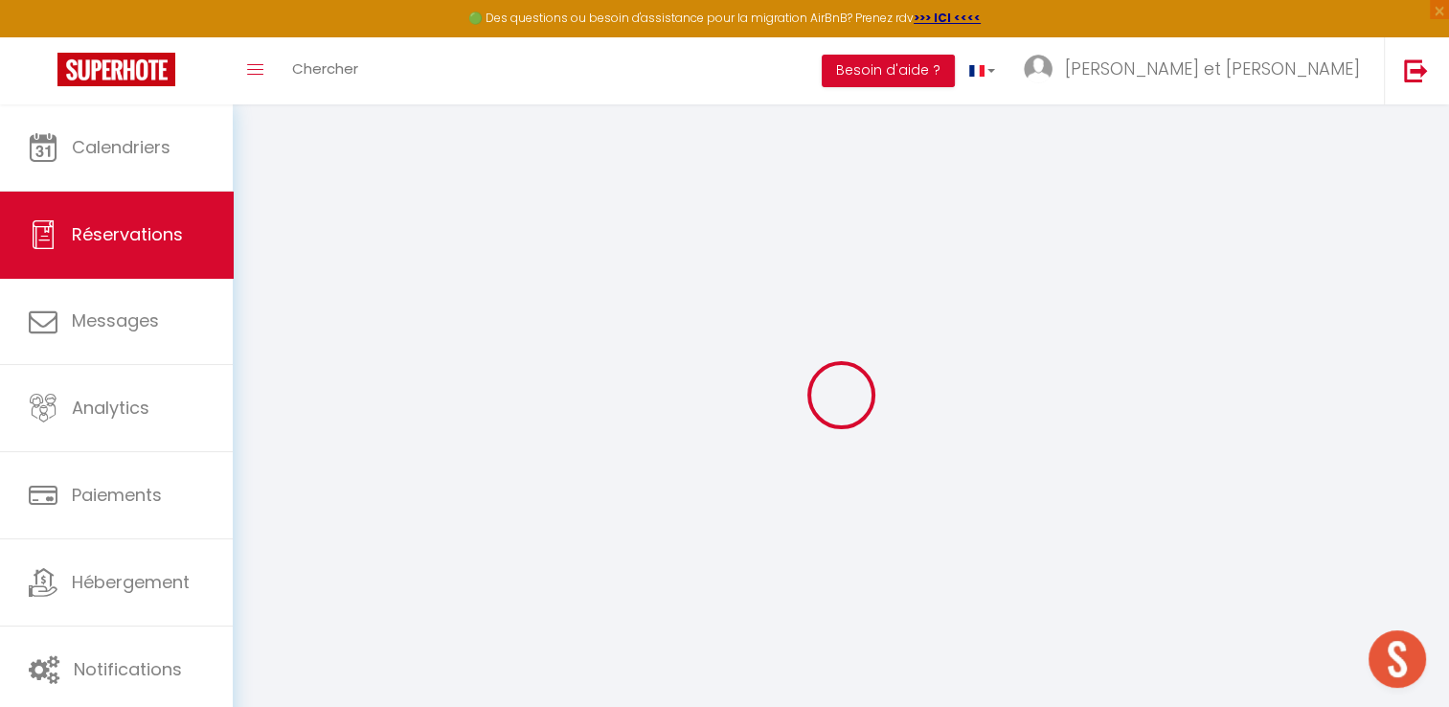
select select "12"
select select "15"
type input "160"
checkbox input "false"
type input "0"
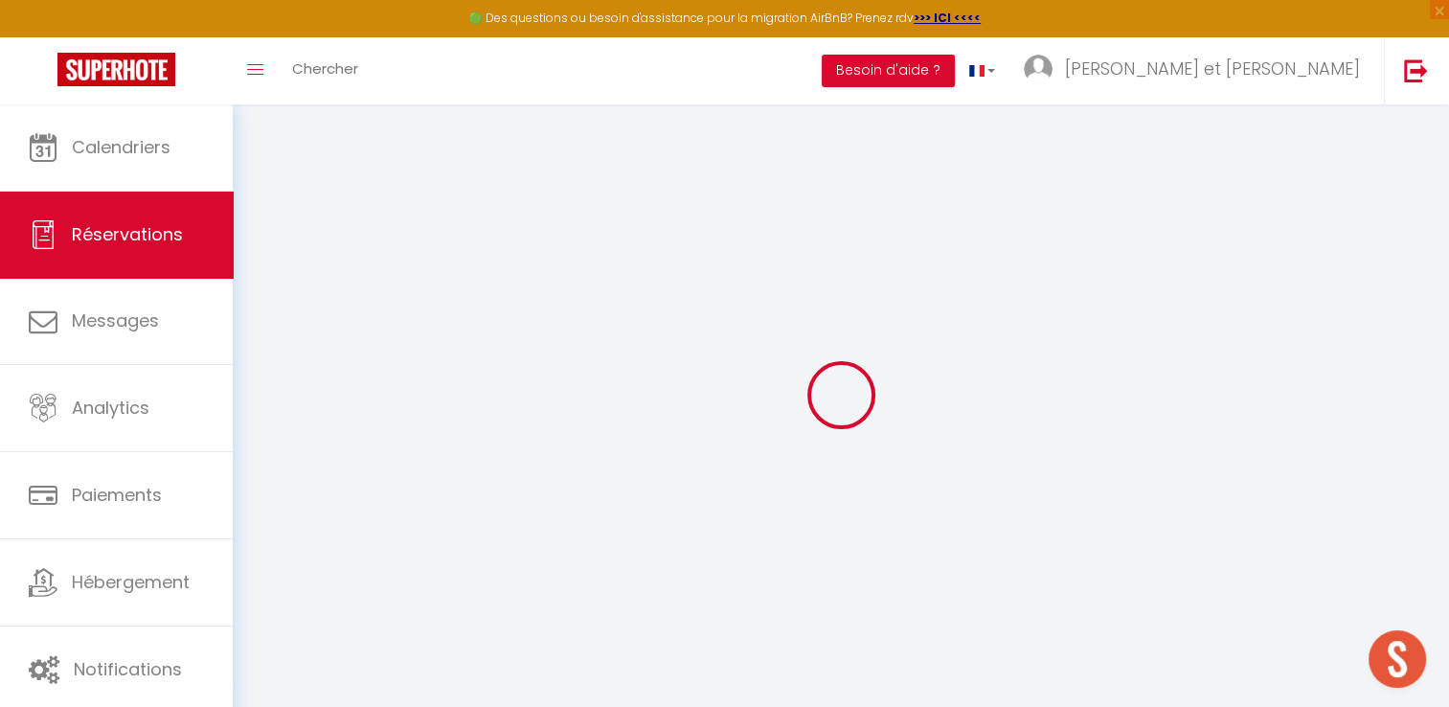
type input "0"
select select
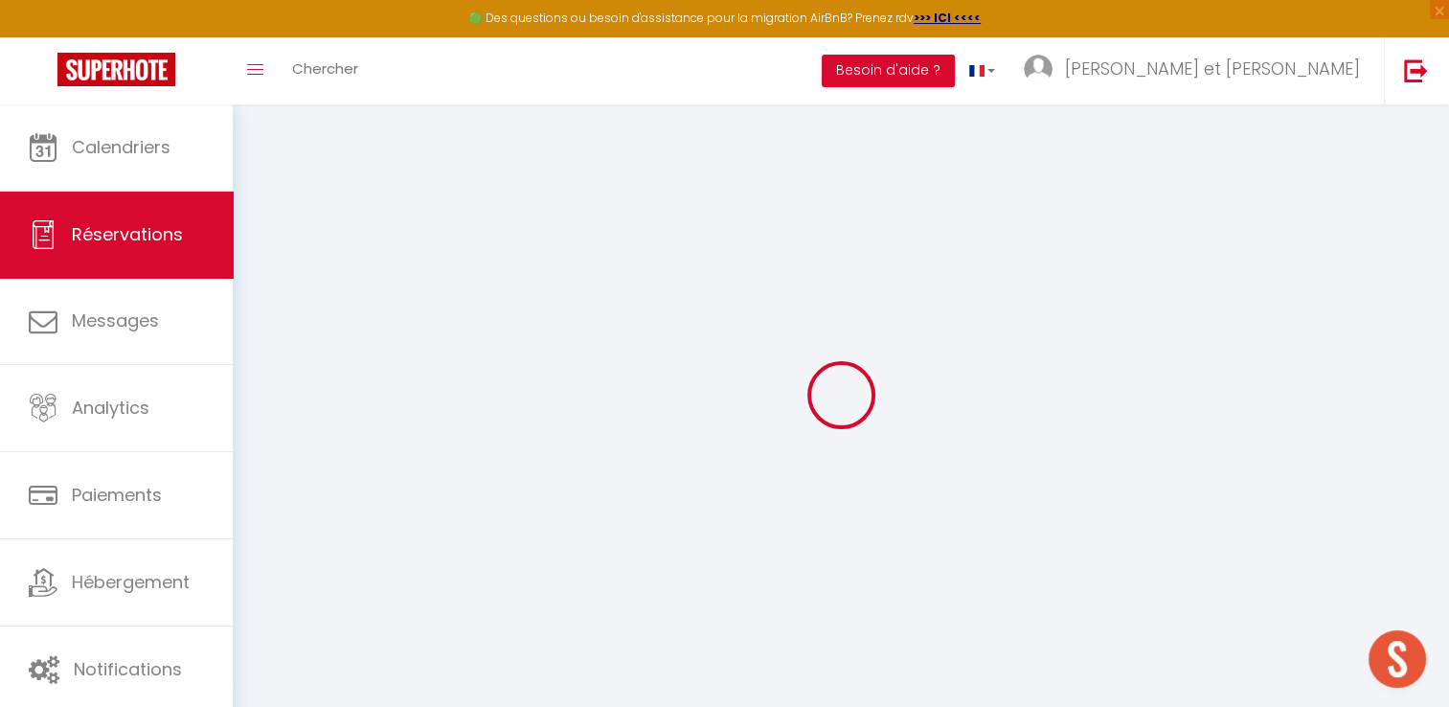
checkbox input "false"
select select
checkbox input "false"
select select
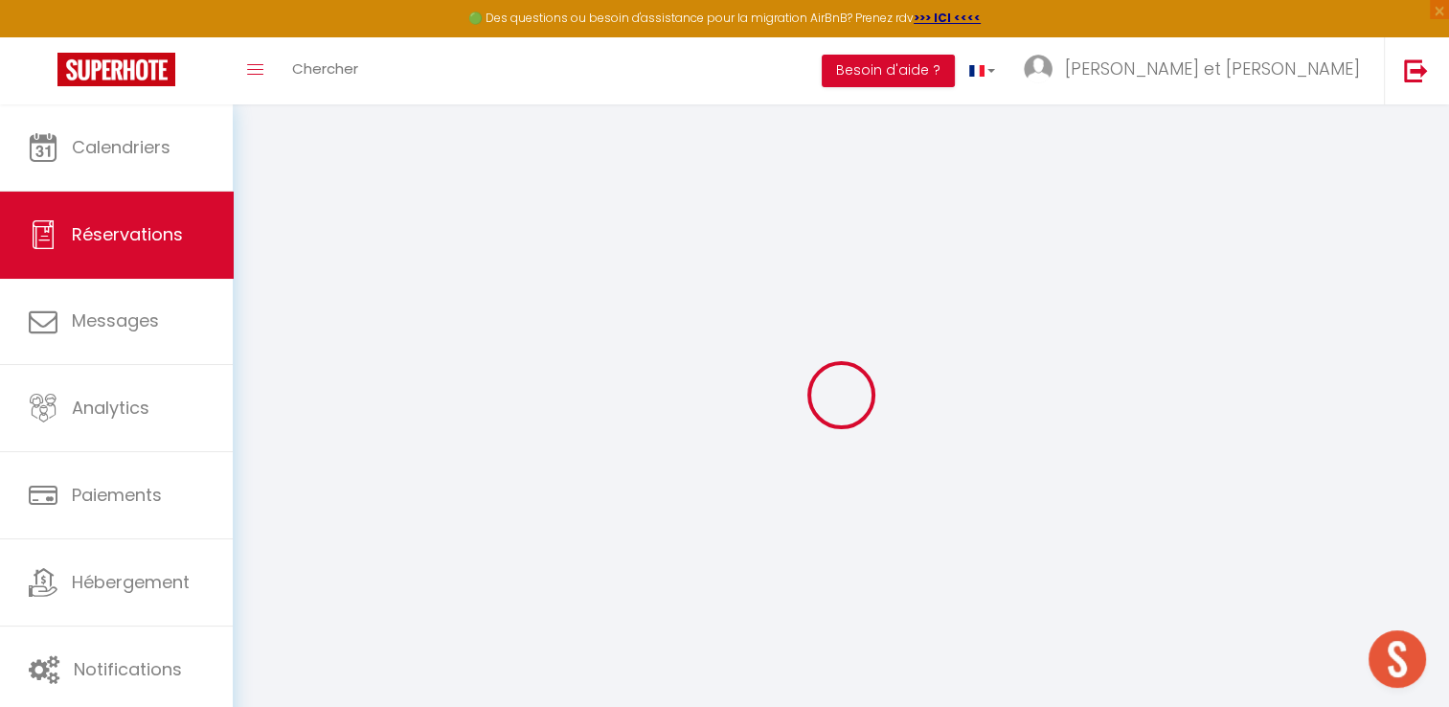
select select
checkbox input "false"
select select
checkbox input "false"
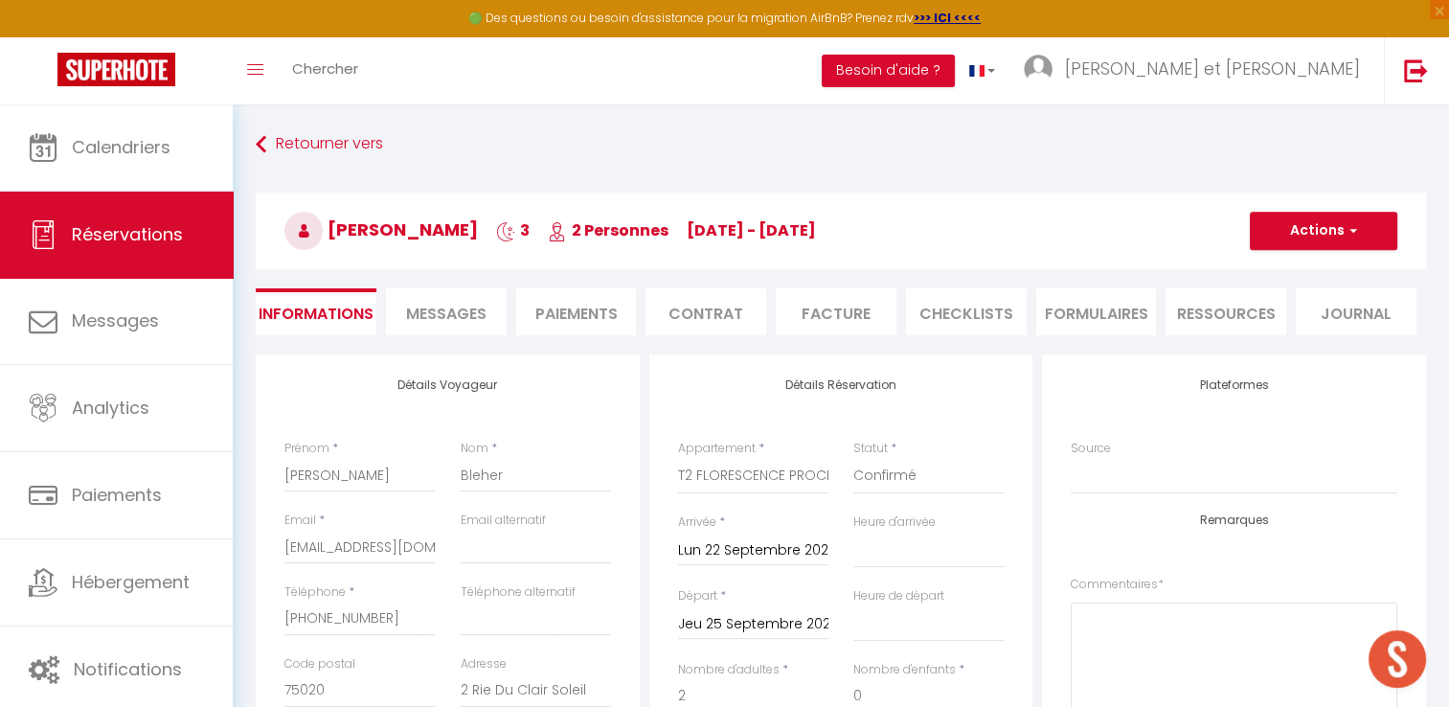
type input "74"
type input "6.9"
select select
checkbox input "false"
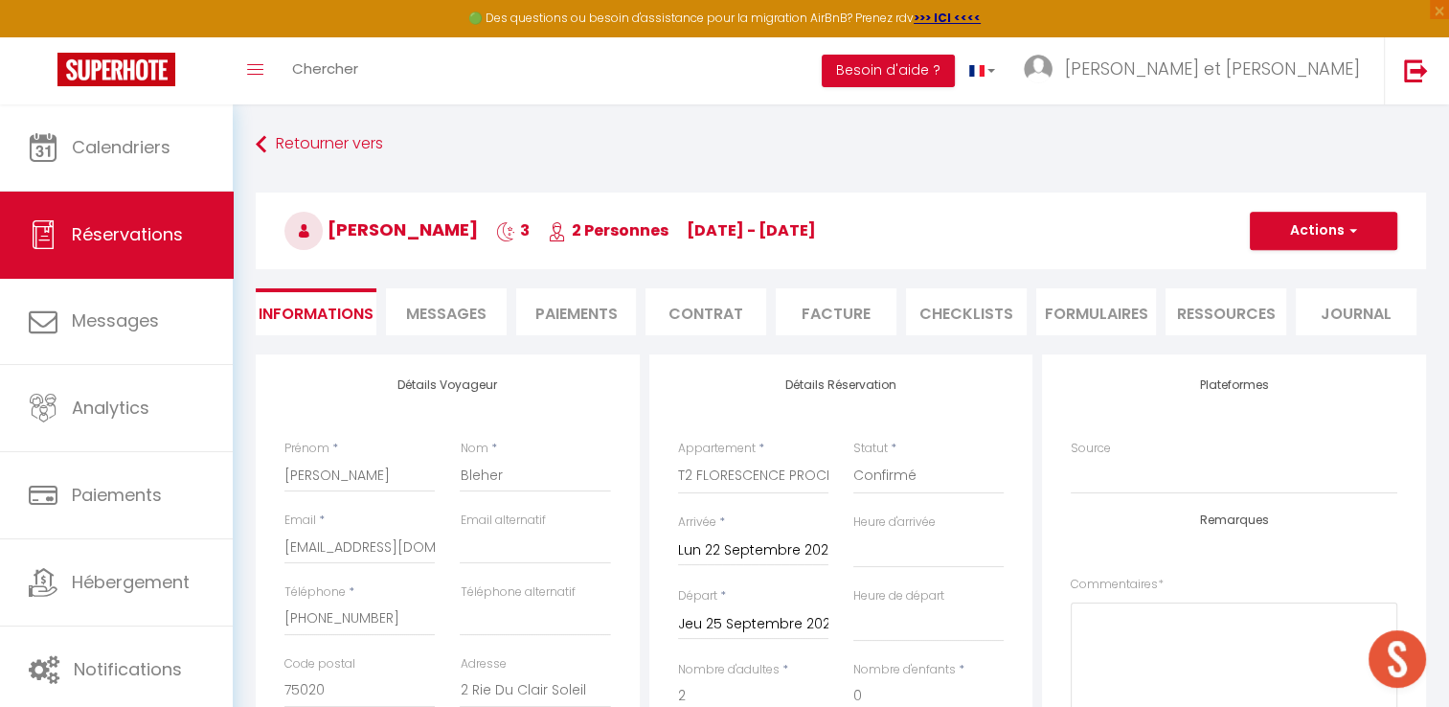
select select "16:00"
select select "11:00"
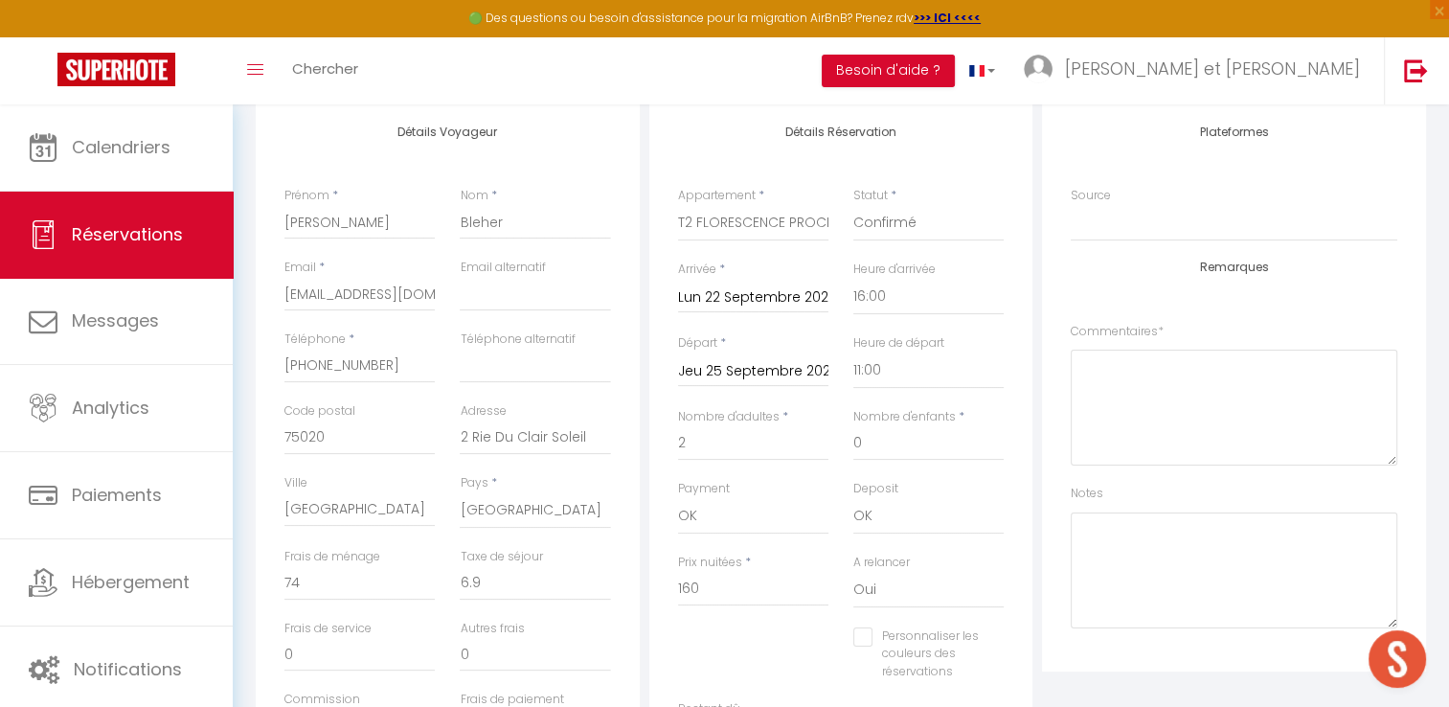
scroll to position [253, 0]
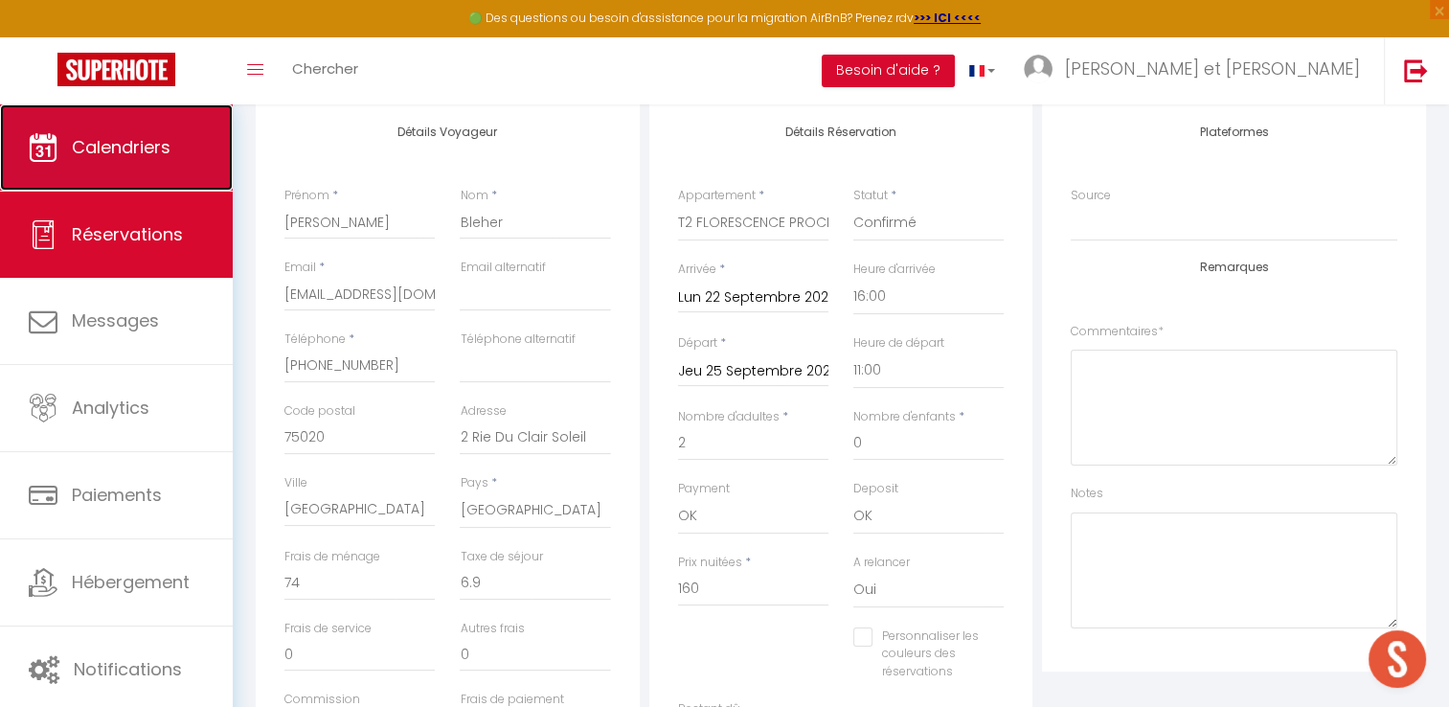
click at [149, 140] on span "Calendriers" at bounding box center [121, 147] width 99 height 24
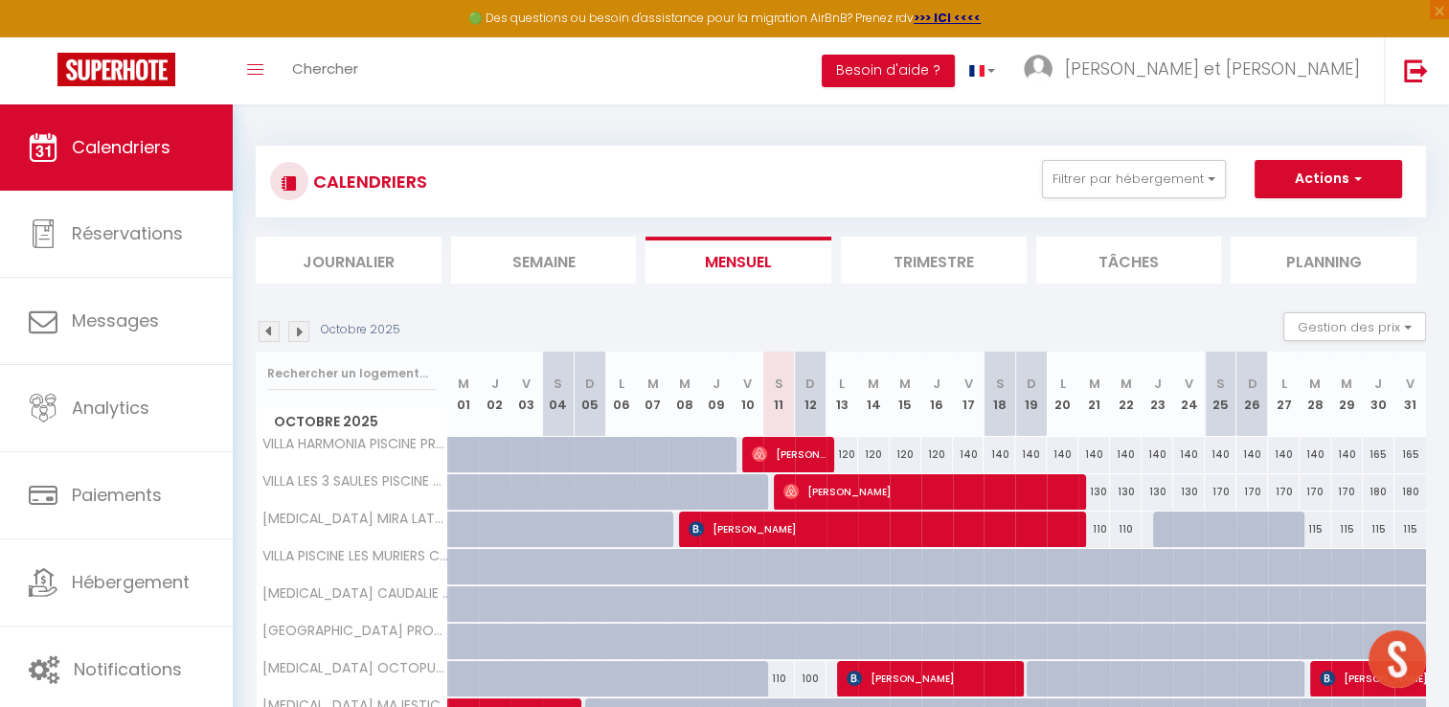
click at [270, 332] on img at bounding box center [269, 331] width 21 height 21
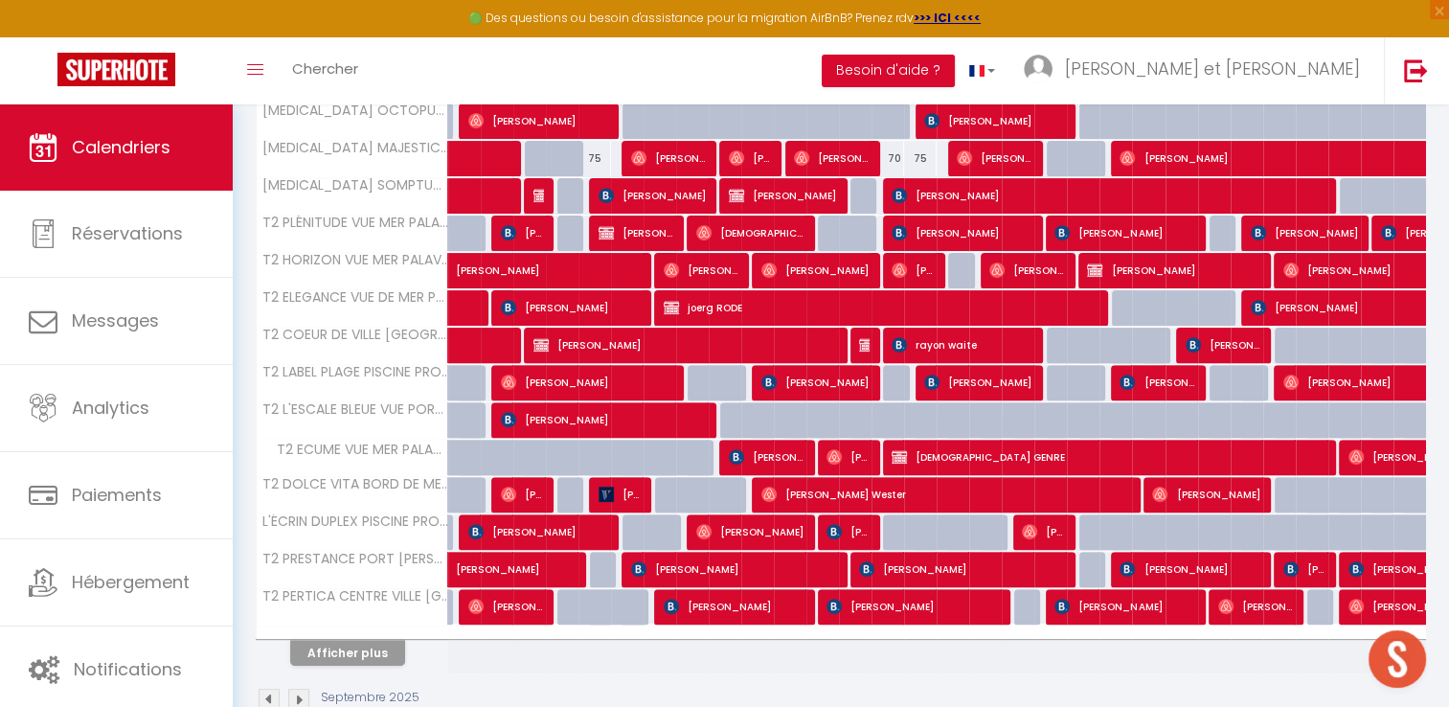
scroll to position [597, 0]
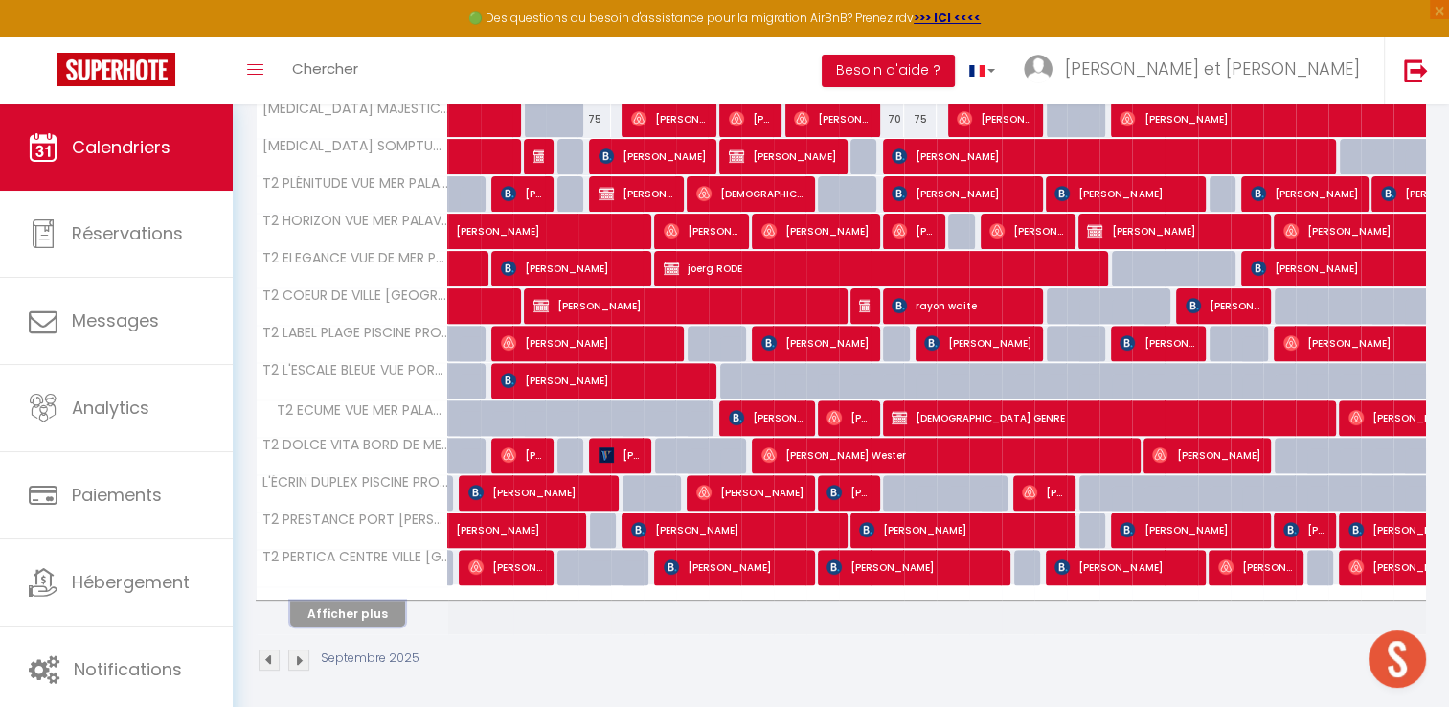
click at [383, 604] on button "Afficher plus" at bounding box center [347, 614] width 115 height 26
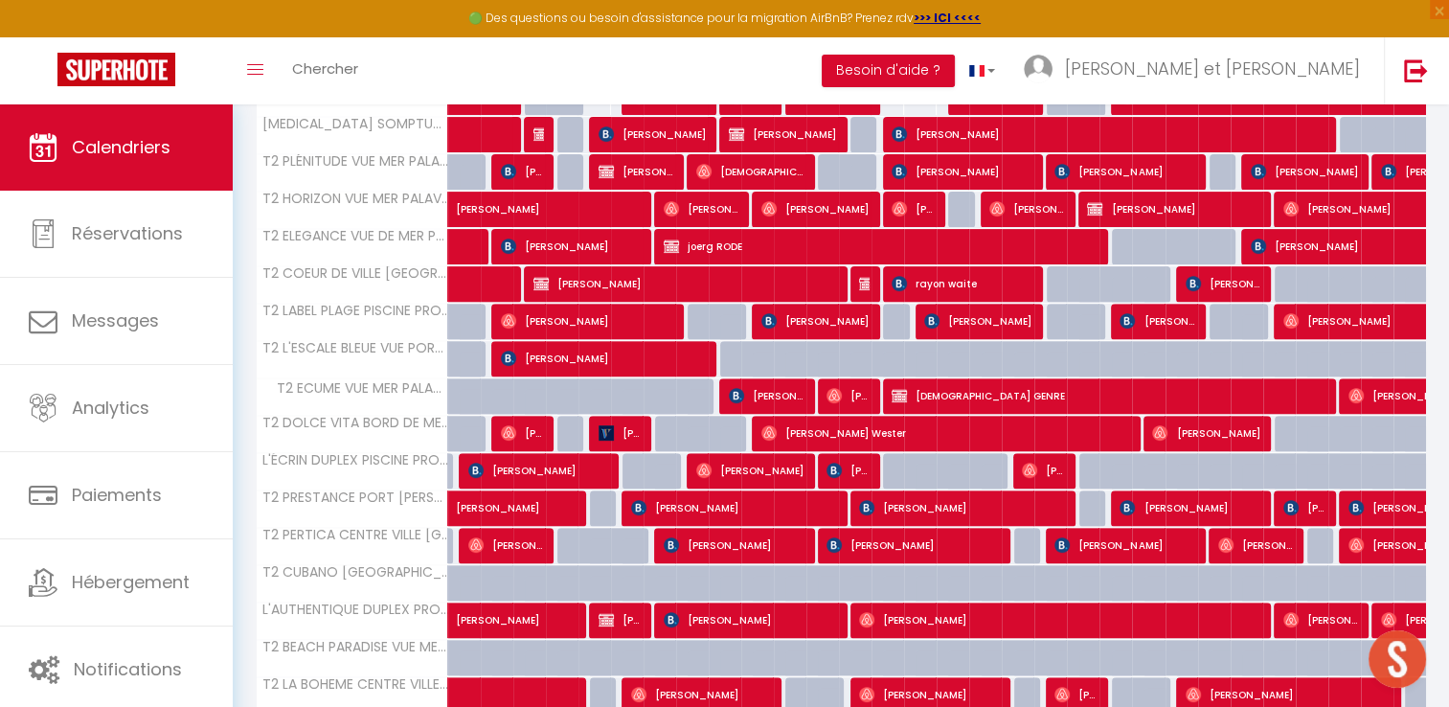
scroll to position [604, 0]
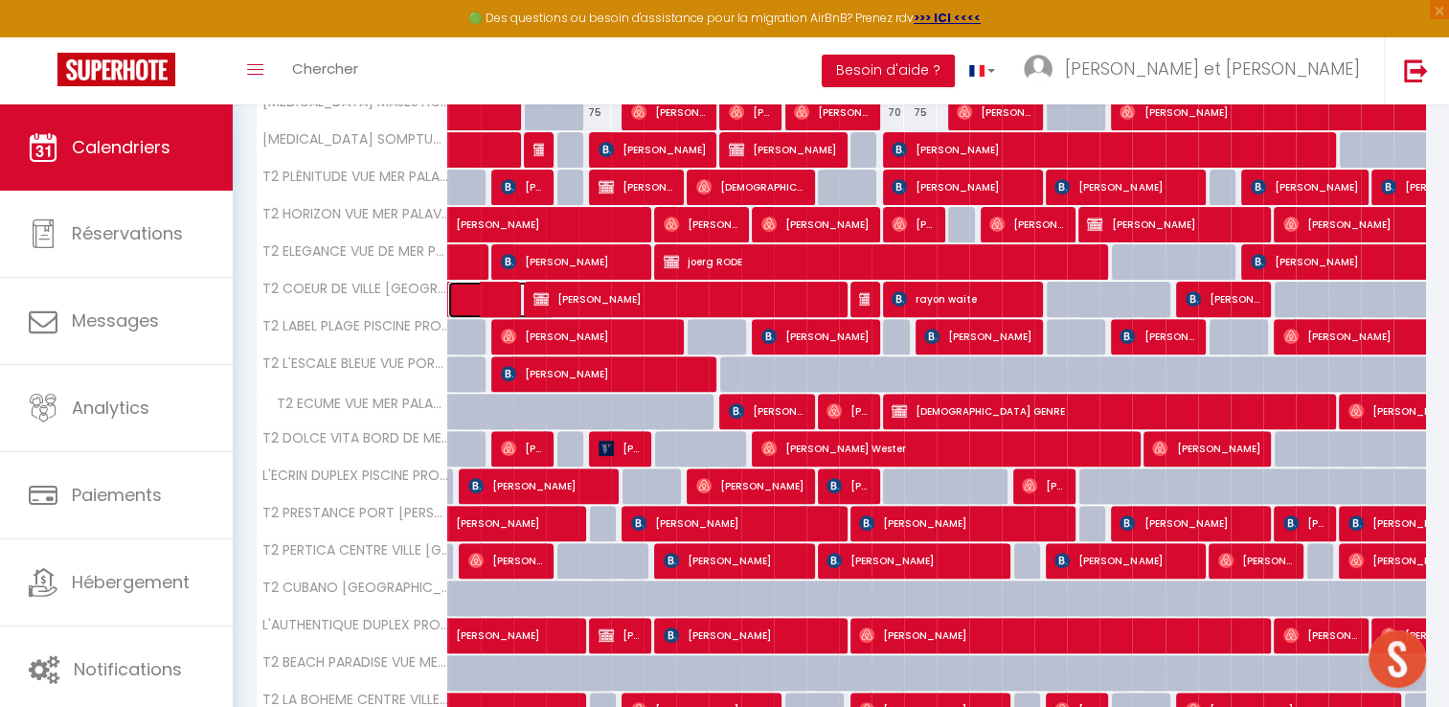
click at [491, 285] on span at bounding box center [512, 300] width 88 height 36
select select "OK"
select select "0"
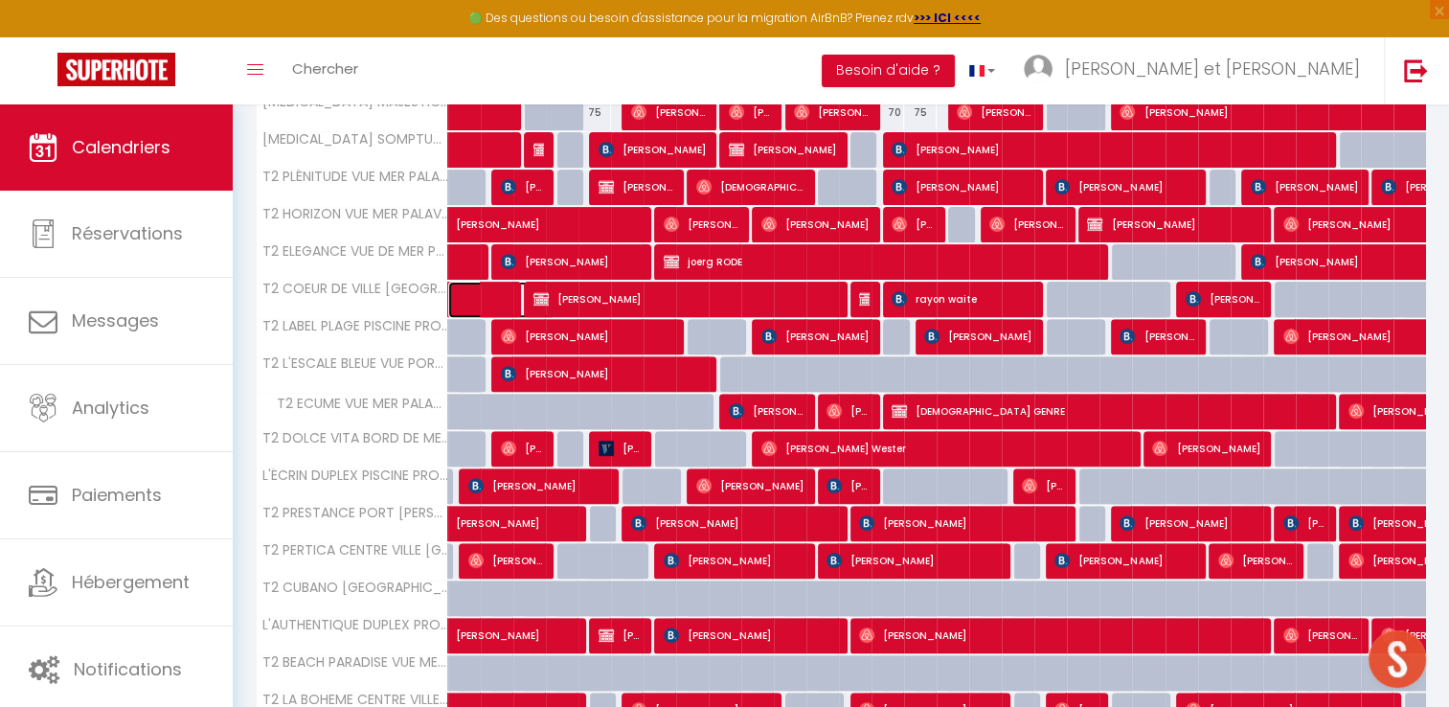
select select "1"
select select
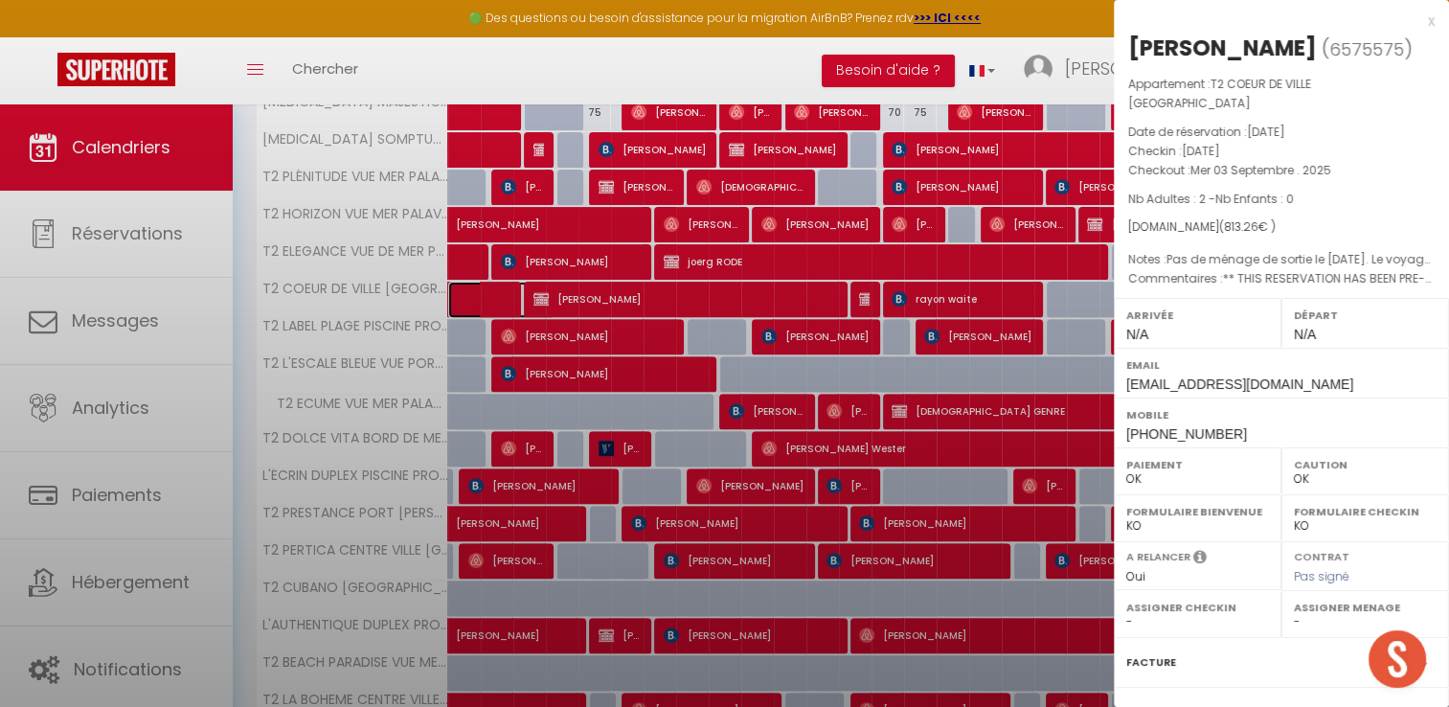
select select "42629"
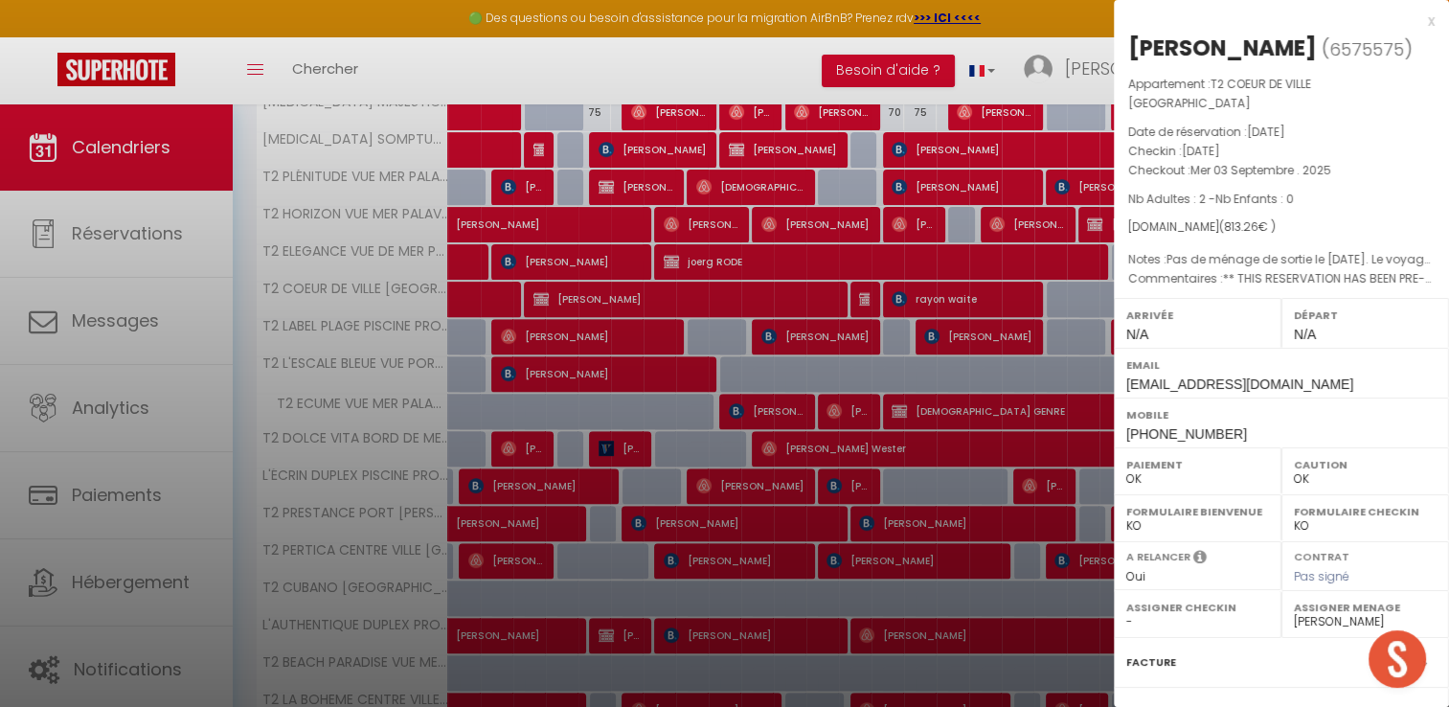
click at [1417, 21] on div "x" at bounding box center [1274, 21] width 321 height 23
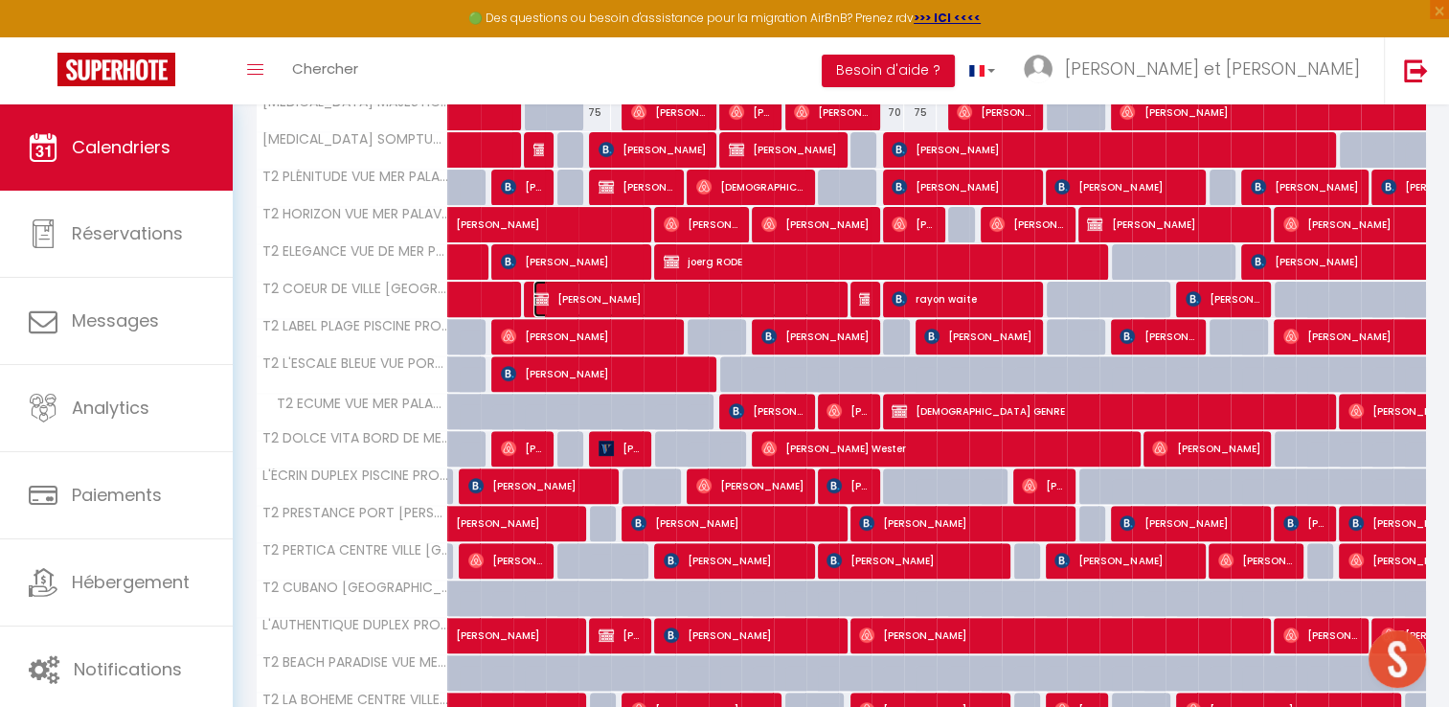
click at [649, 293] on span "maxime tiafo" at bounding box center [686, 299] width 304 height 36
select select "KO"
select select
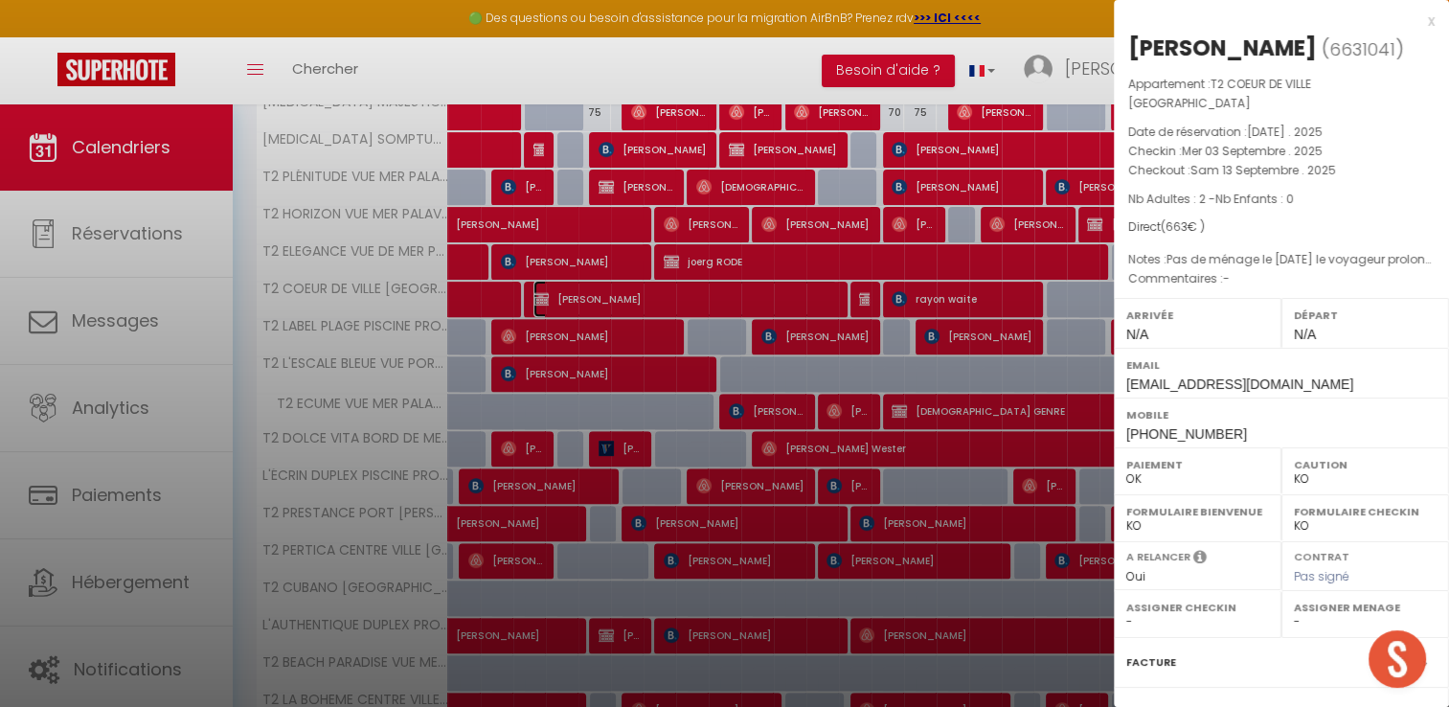
scroll to position [182, 0]
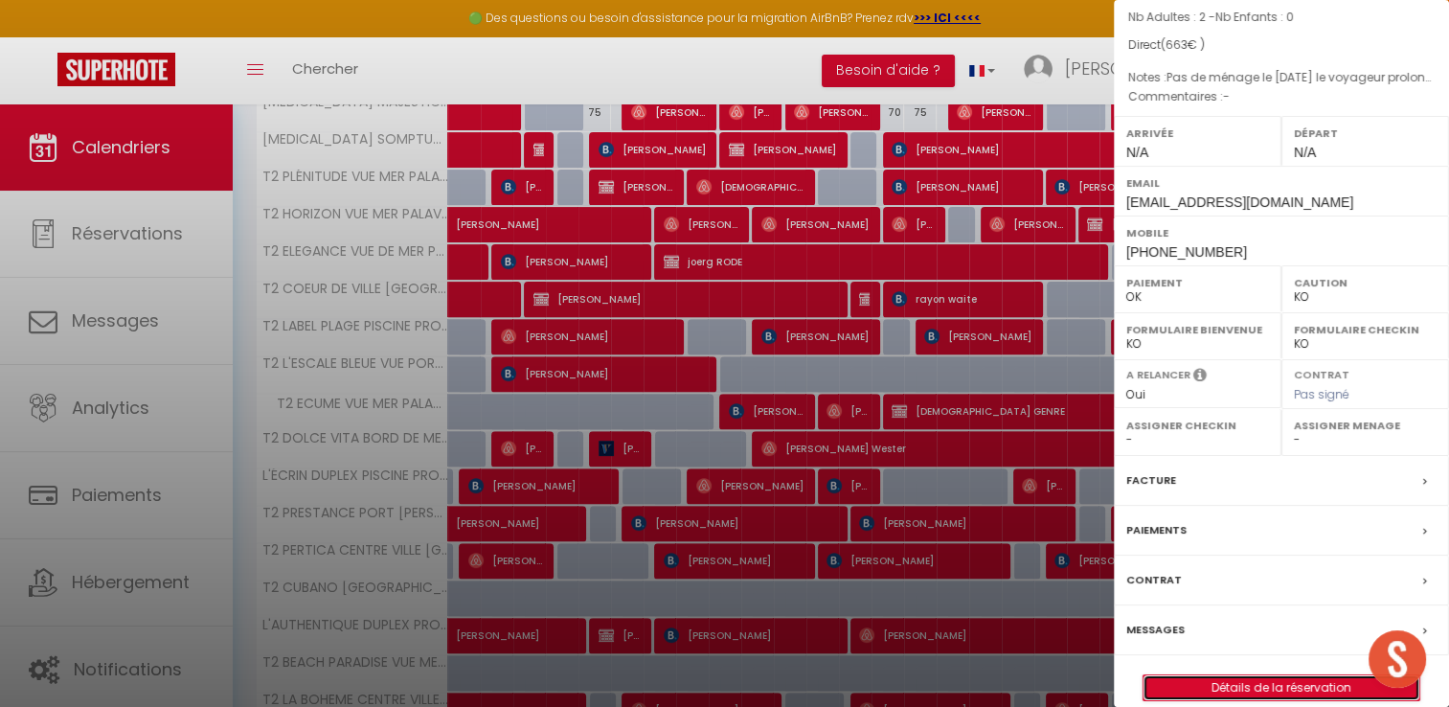
click at [1237, 675] on link "Détails de la réservation" at bounding box center [1282, 687] width 276 height 25
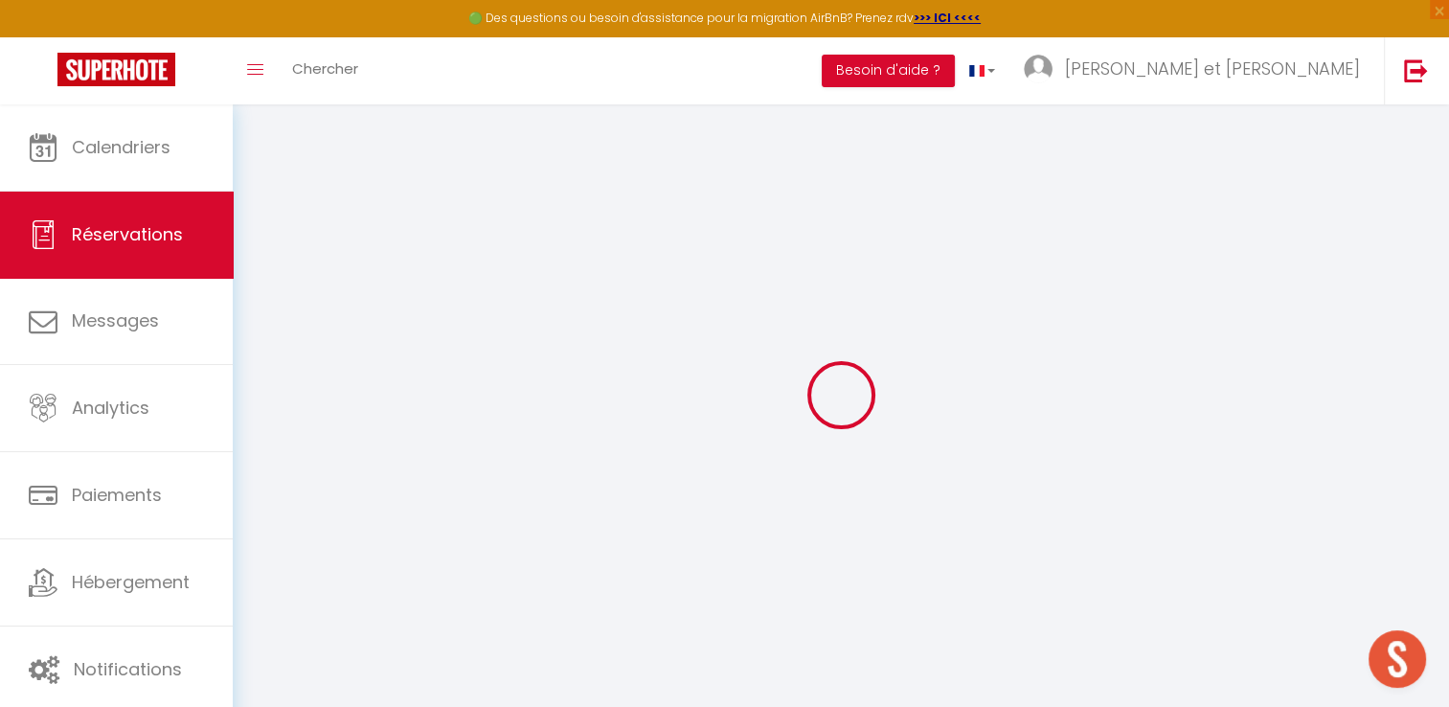
select select
checkbox input "false"
select select
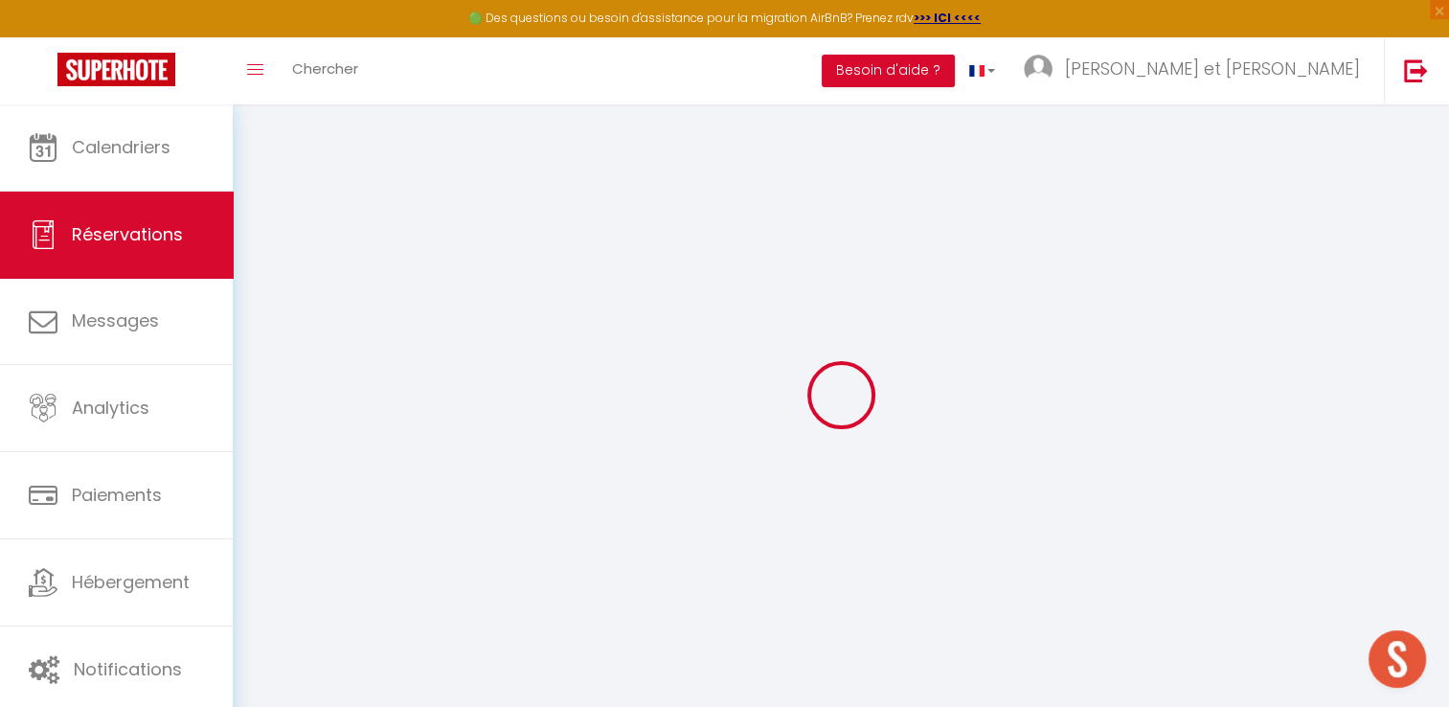
checkbox input "false"
type textarea "Pas de ménage le 13 Septembre le voyageur prolonge d'une nuit"
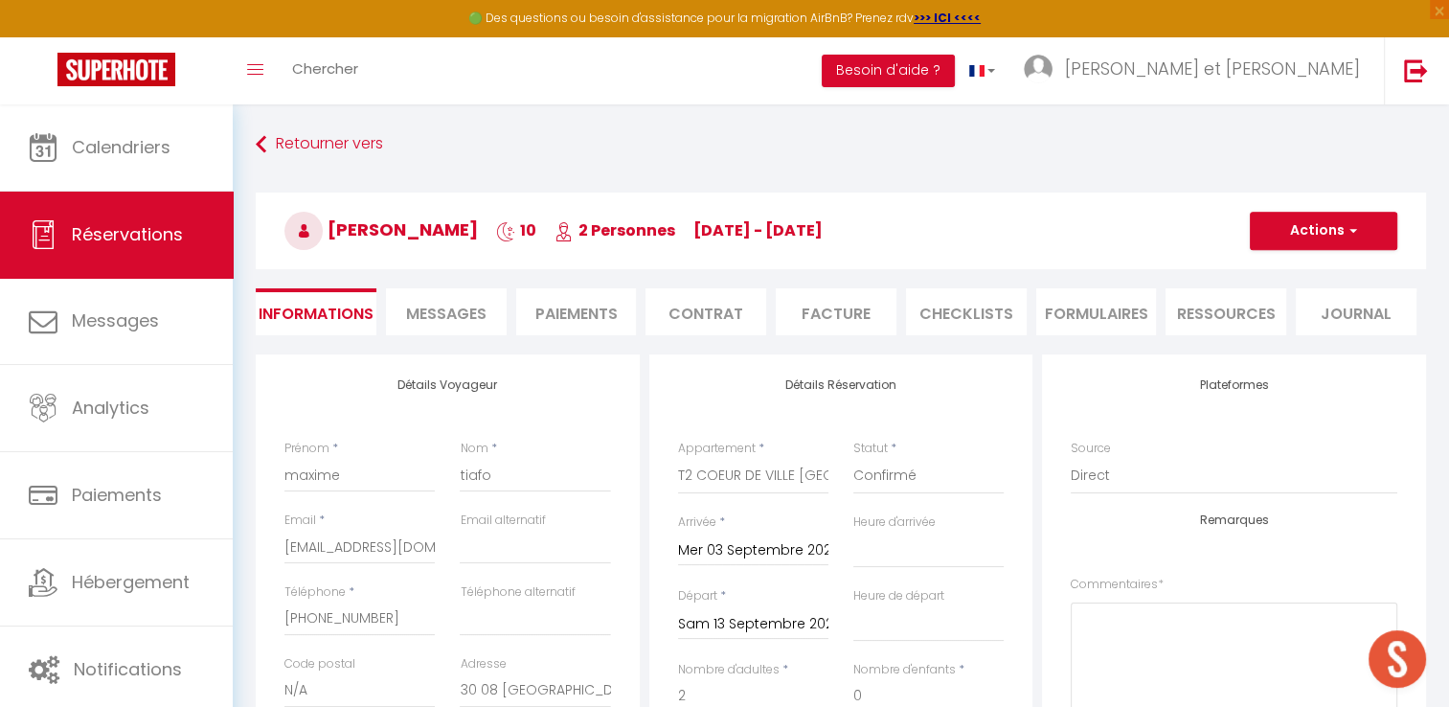
type input "9"
type input "44"
select select
checkbox input "false"
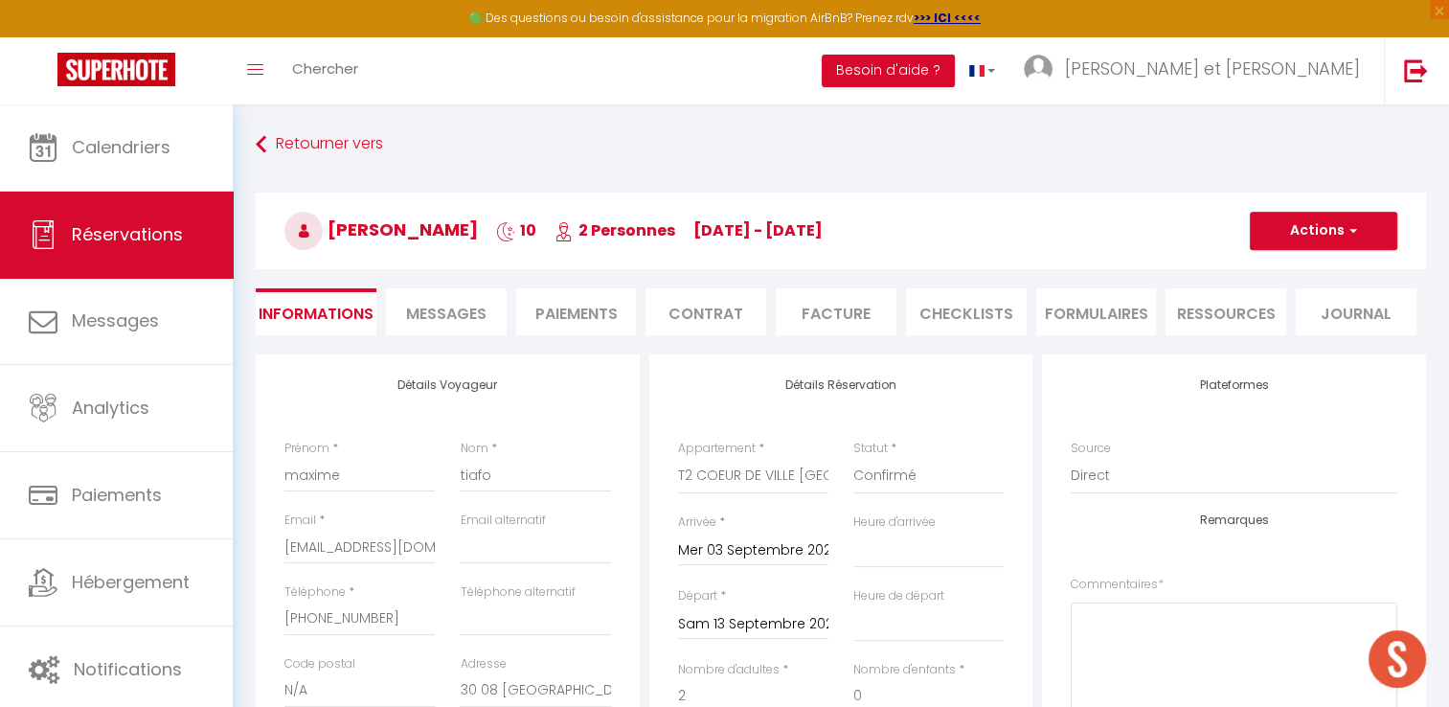
select select
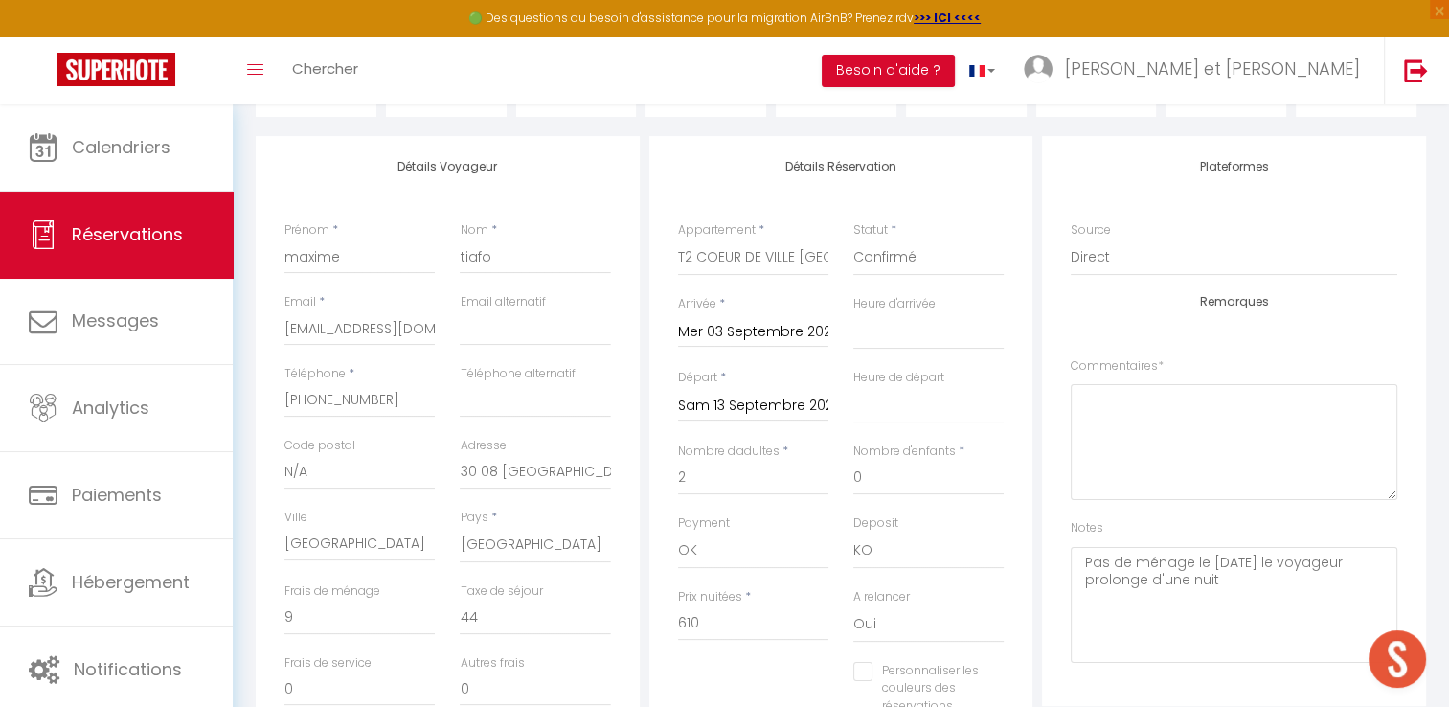
scroll to position [383, 0]
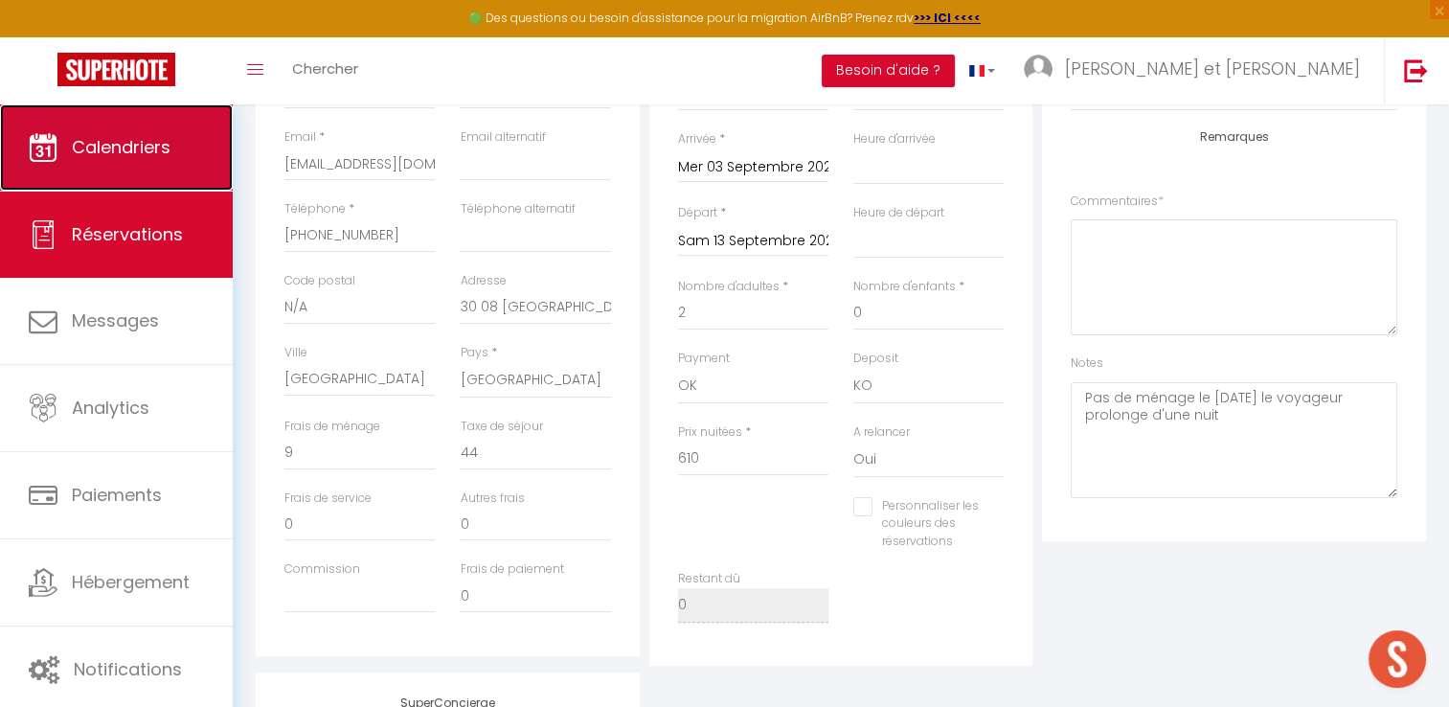
click at [153, 125] on link "Calendriers" at bounding box center [116, 147] width 233 height 86
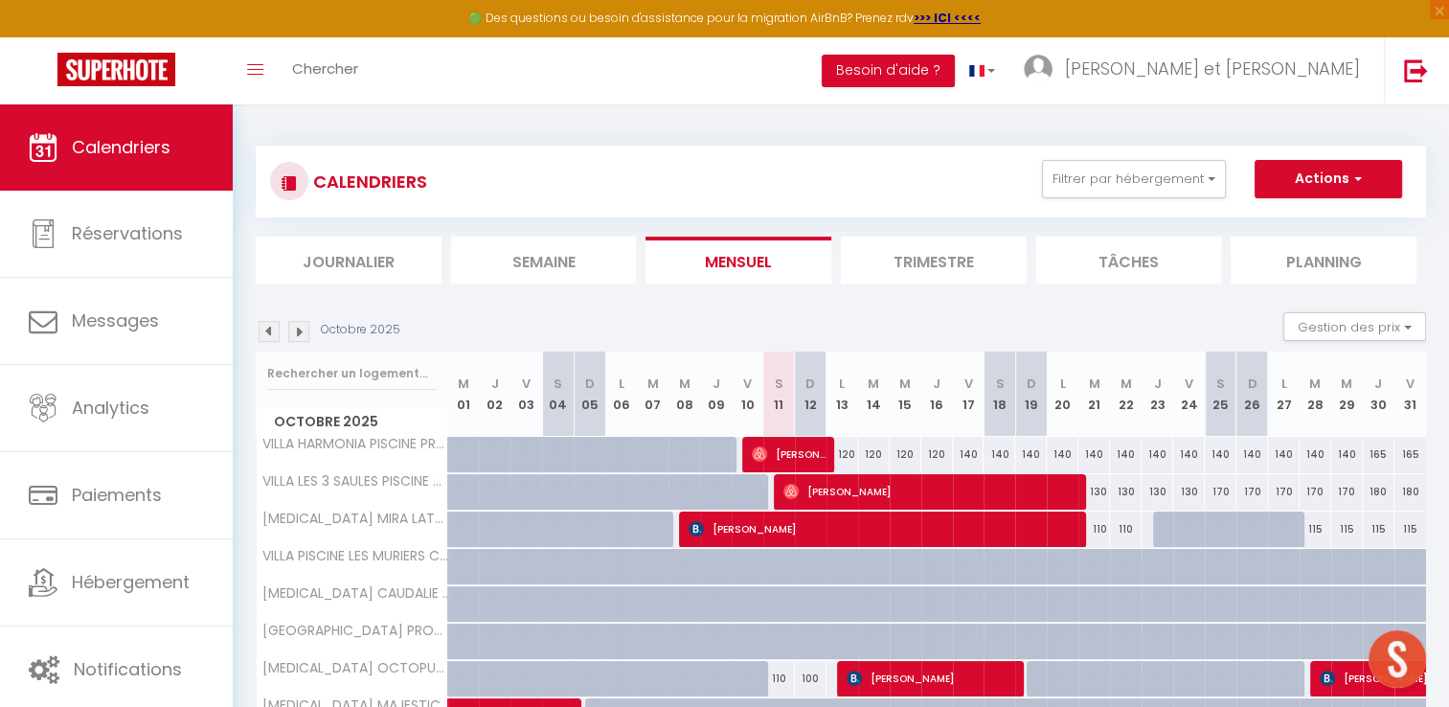
click at [272, 326] on img at bounding box center [269, 331] width 21 height 21
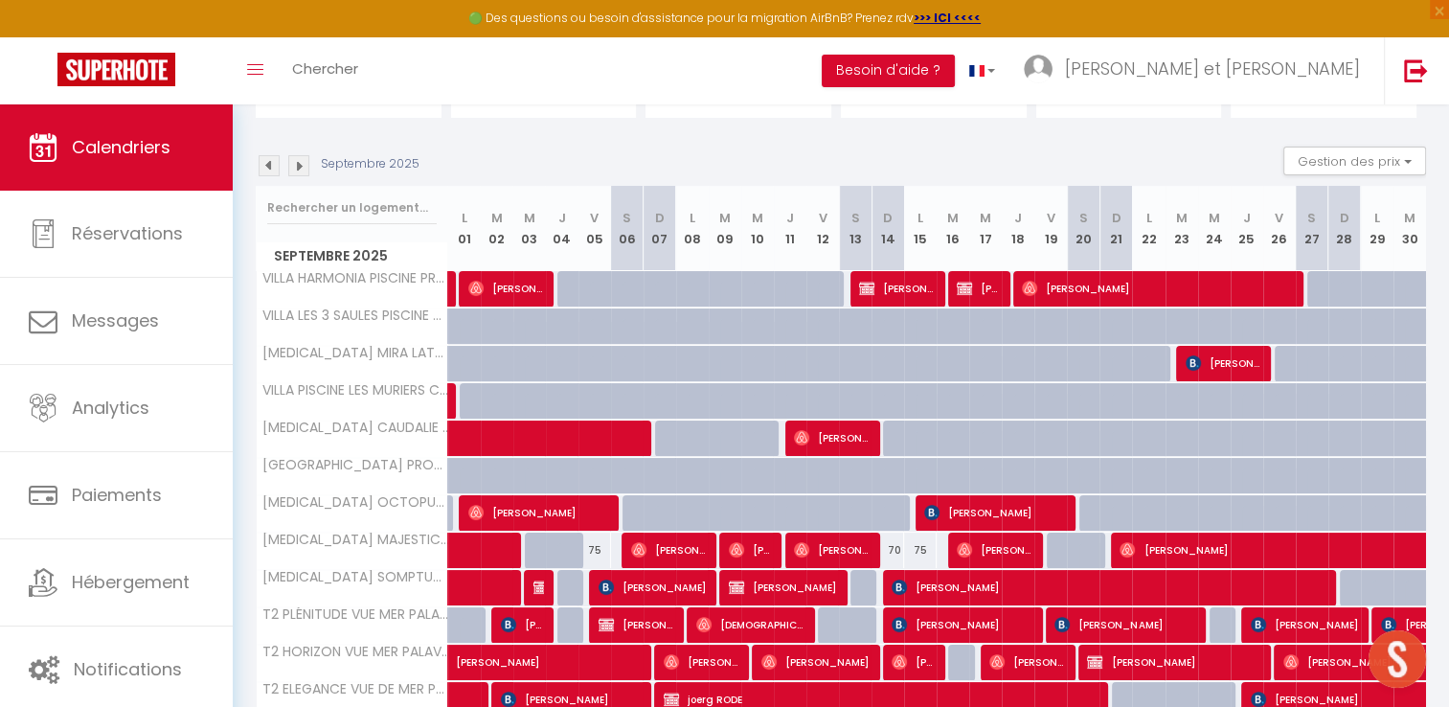
scroll to position [321, 0]
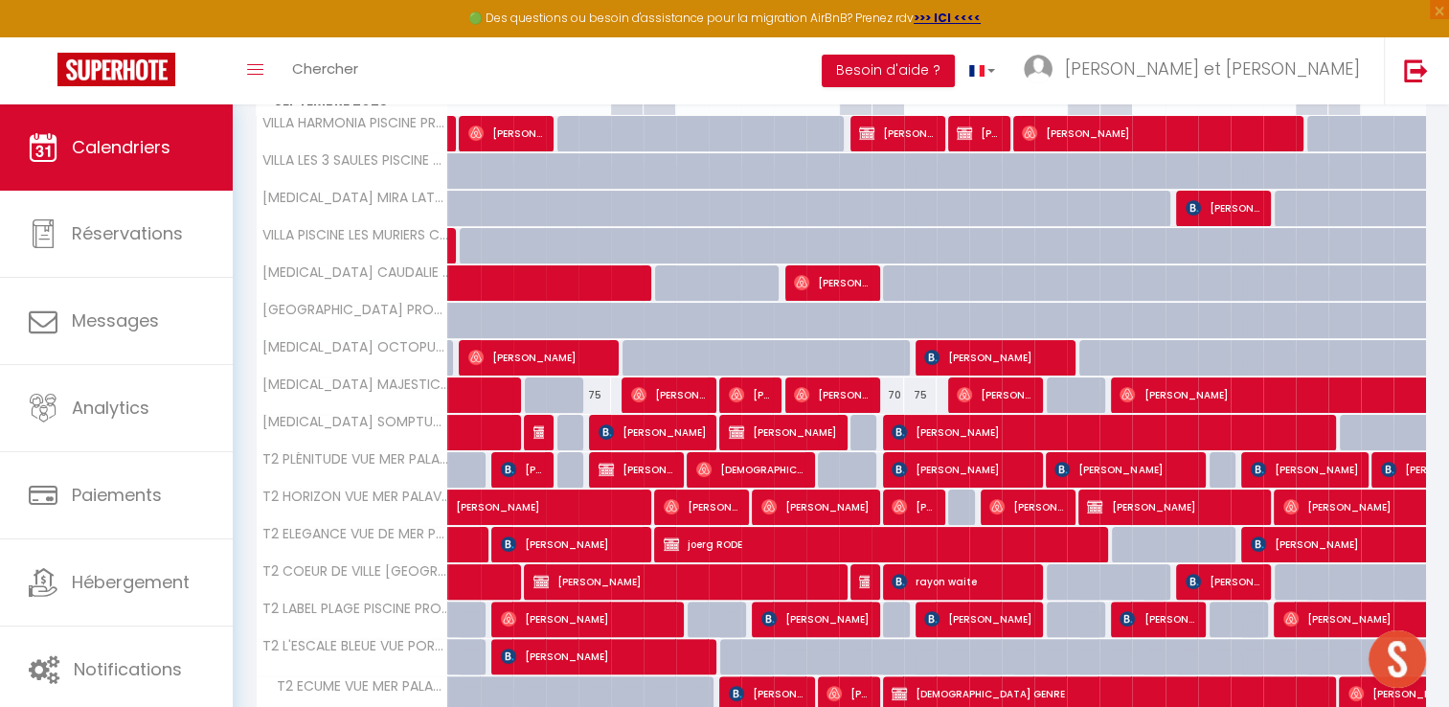
click at [857, 581] on div at bounding box center [867, 582] width 33 height 36
click at [862, 583] on img at bounding box center [866, 581] width 15 height 15
select select "OK"
select select "KO"
select select "0"
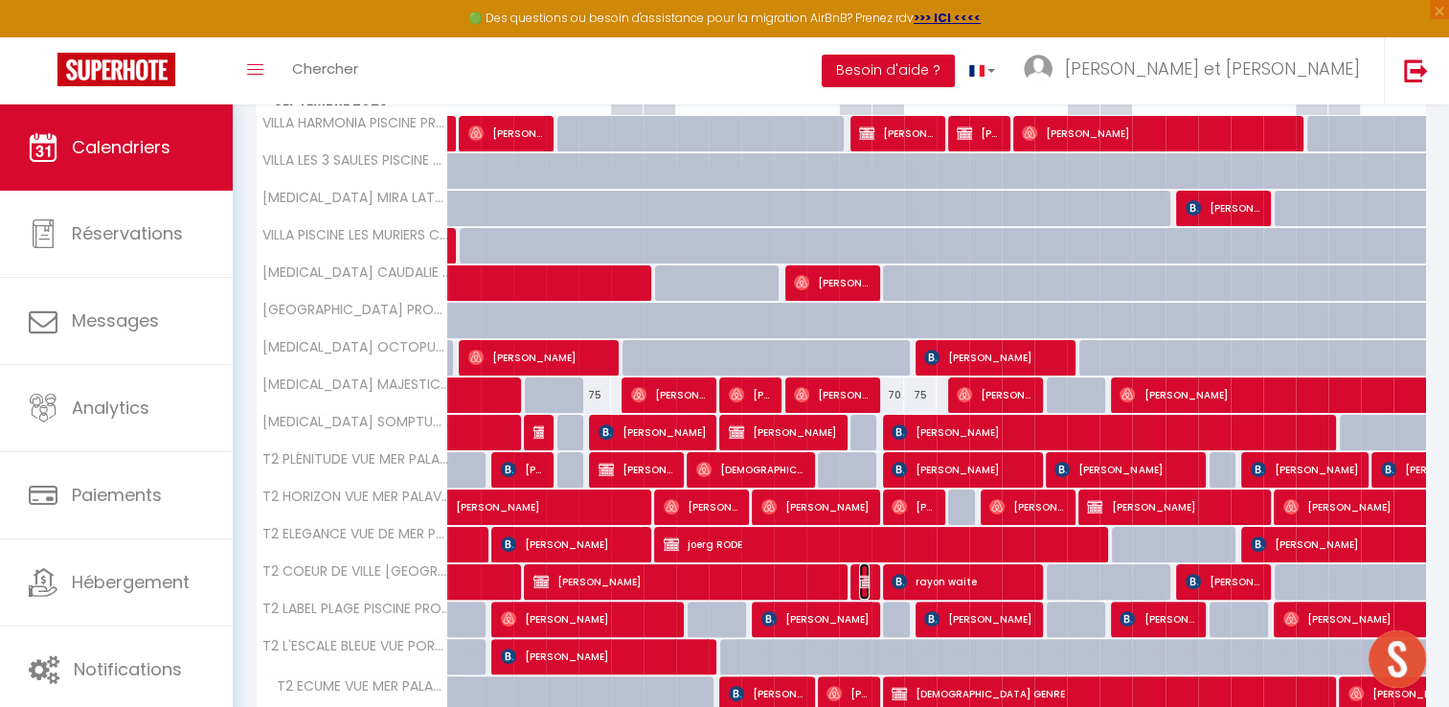
select select "0"
select select "1"
select select
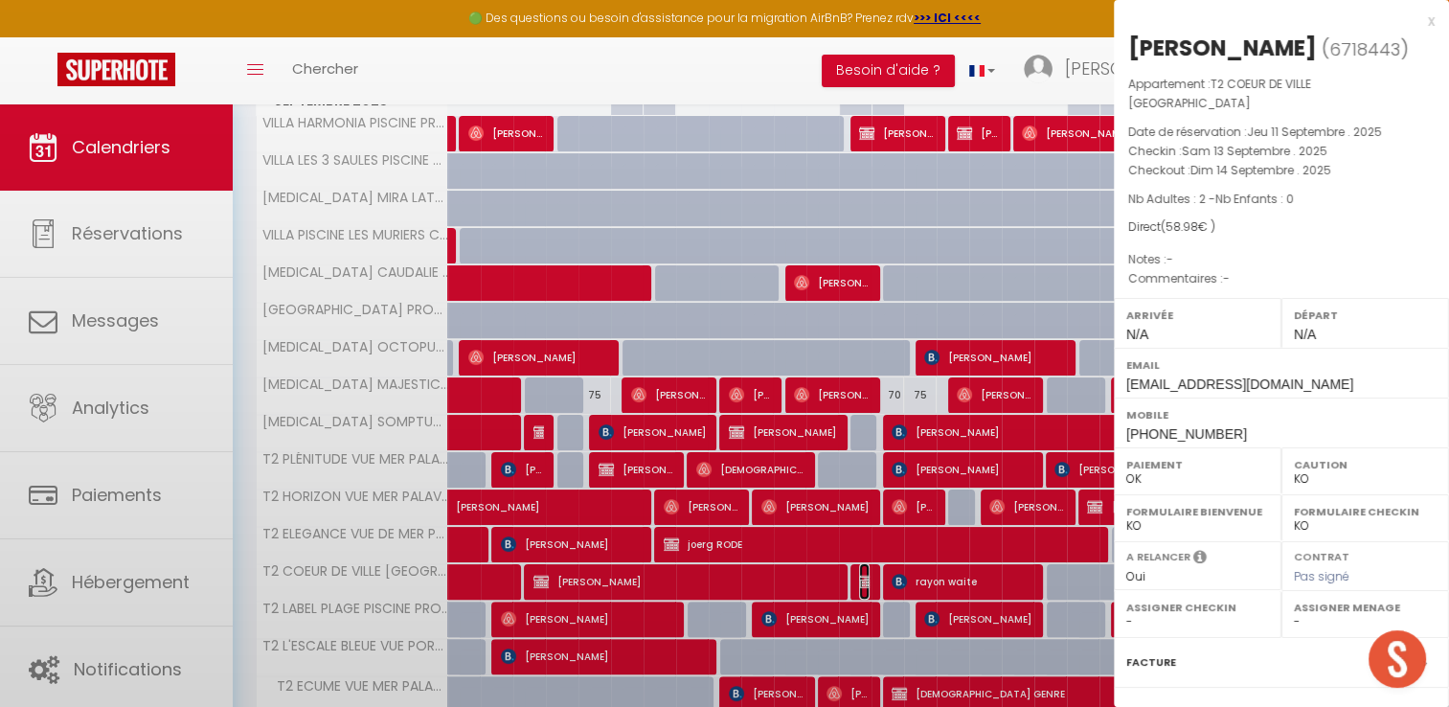
select select "42629"
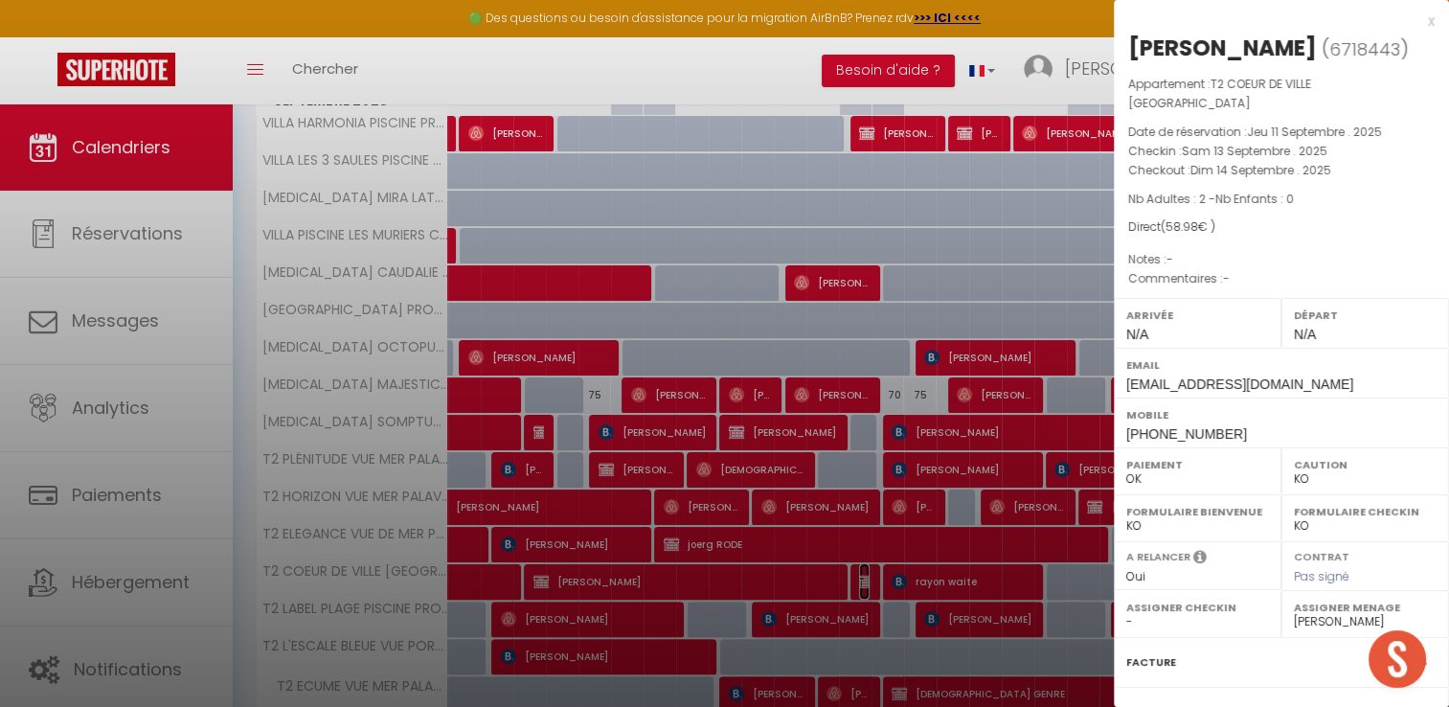
scroll to position [182, 0]
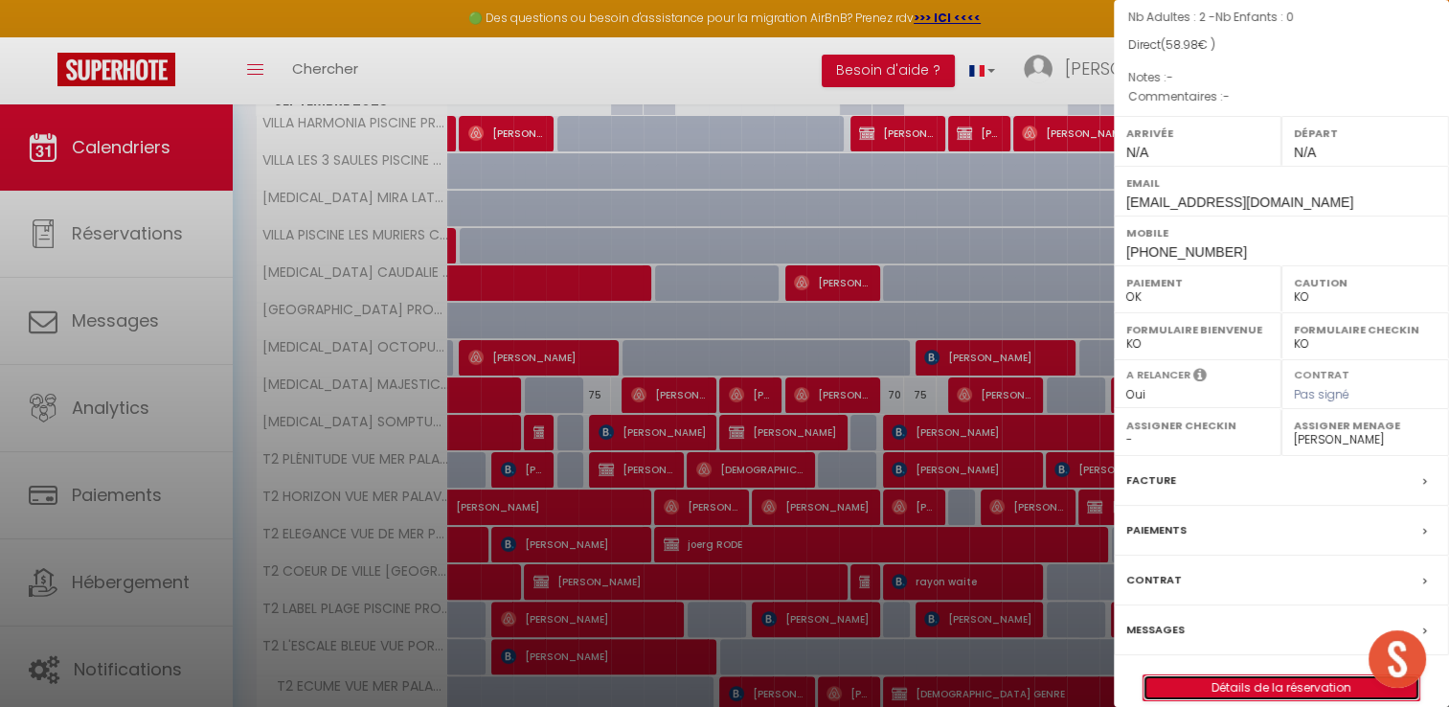
click at [1207, 675] on link "Détails de la réservation" at bounding box center [1282, 687] width 276 height 25
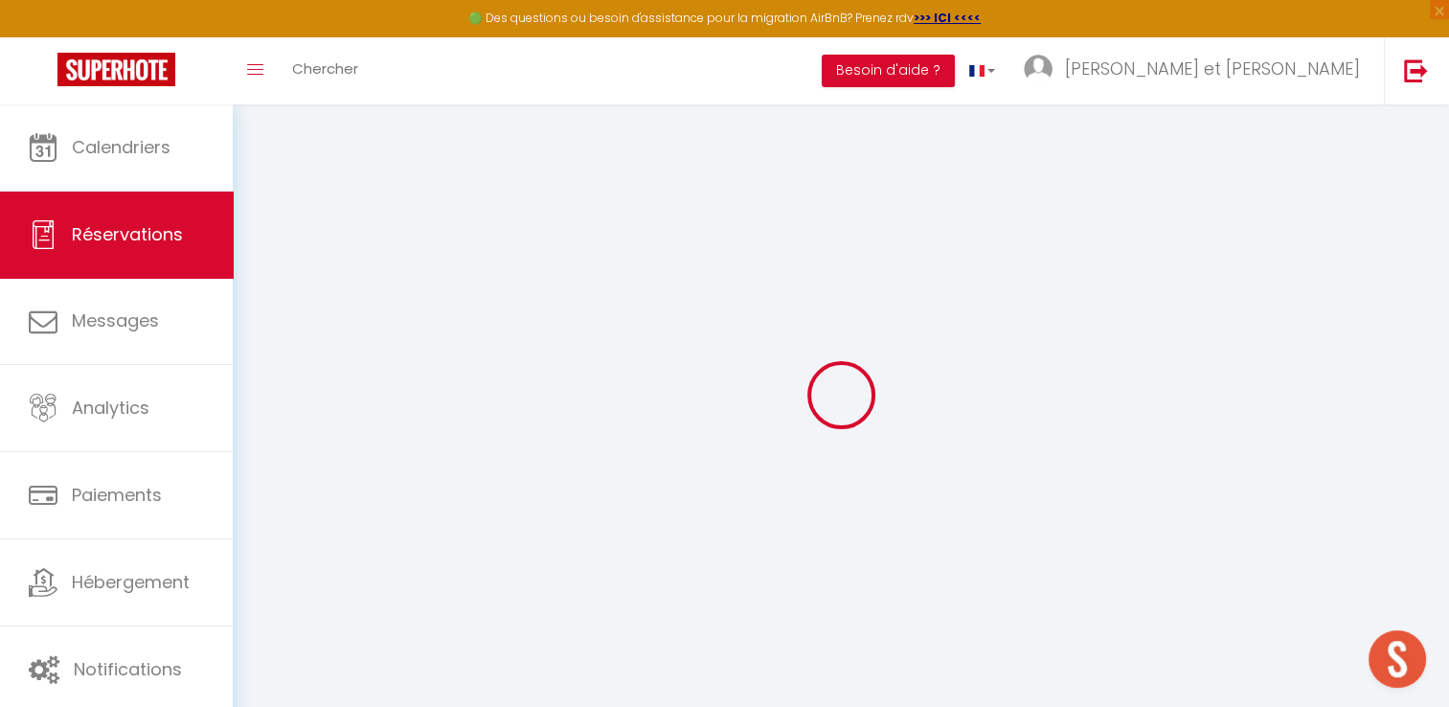
select select
checkbox input "false"
select select
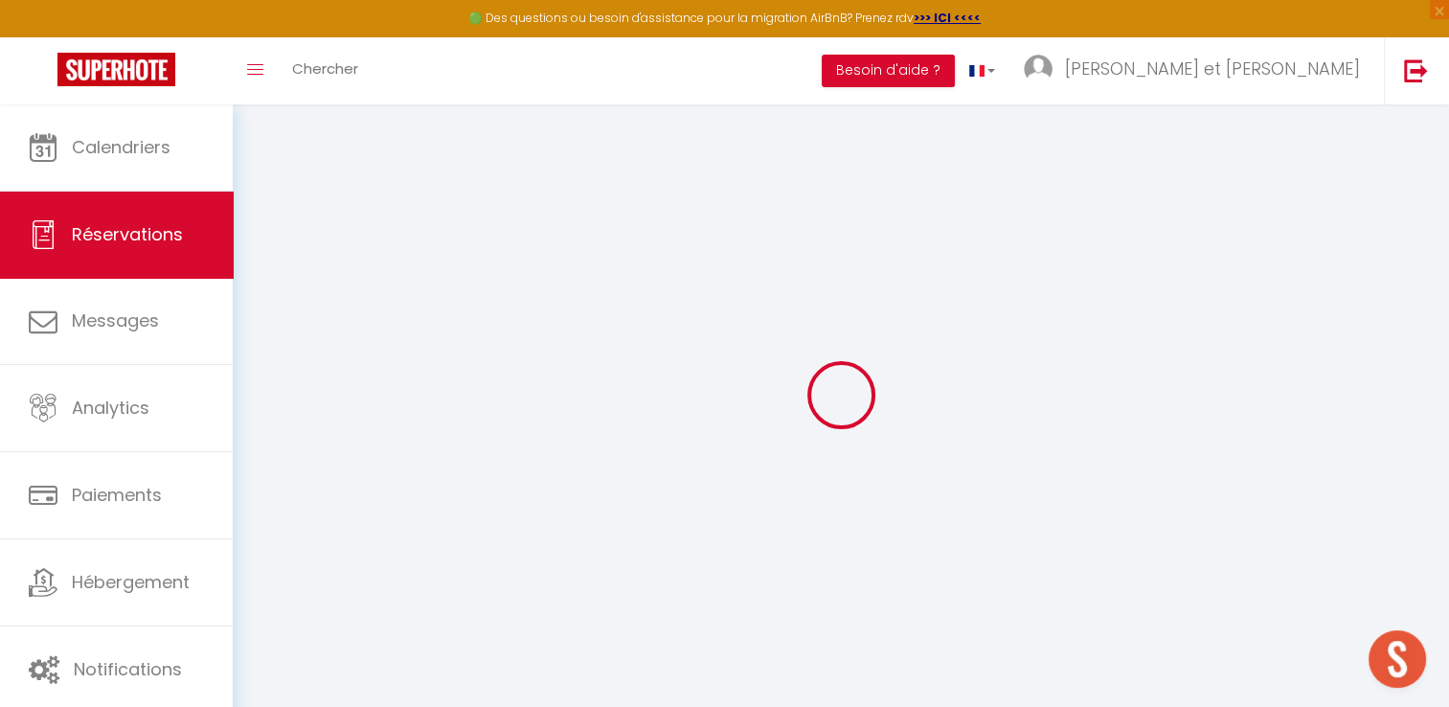
checkbox input "false"
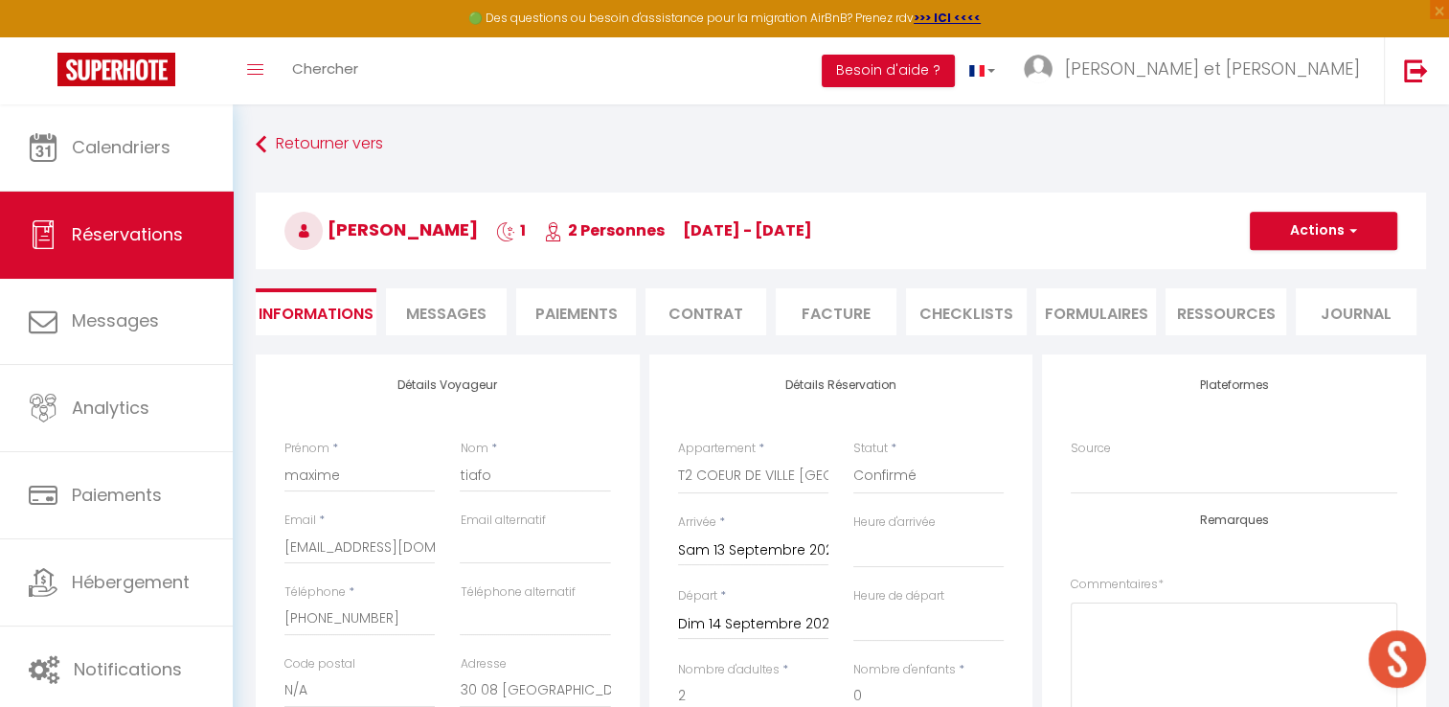
type input "3.98"
select select
checkbox input "false"
select select
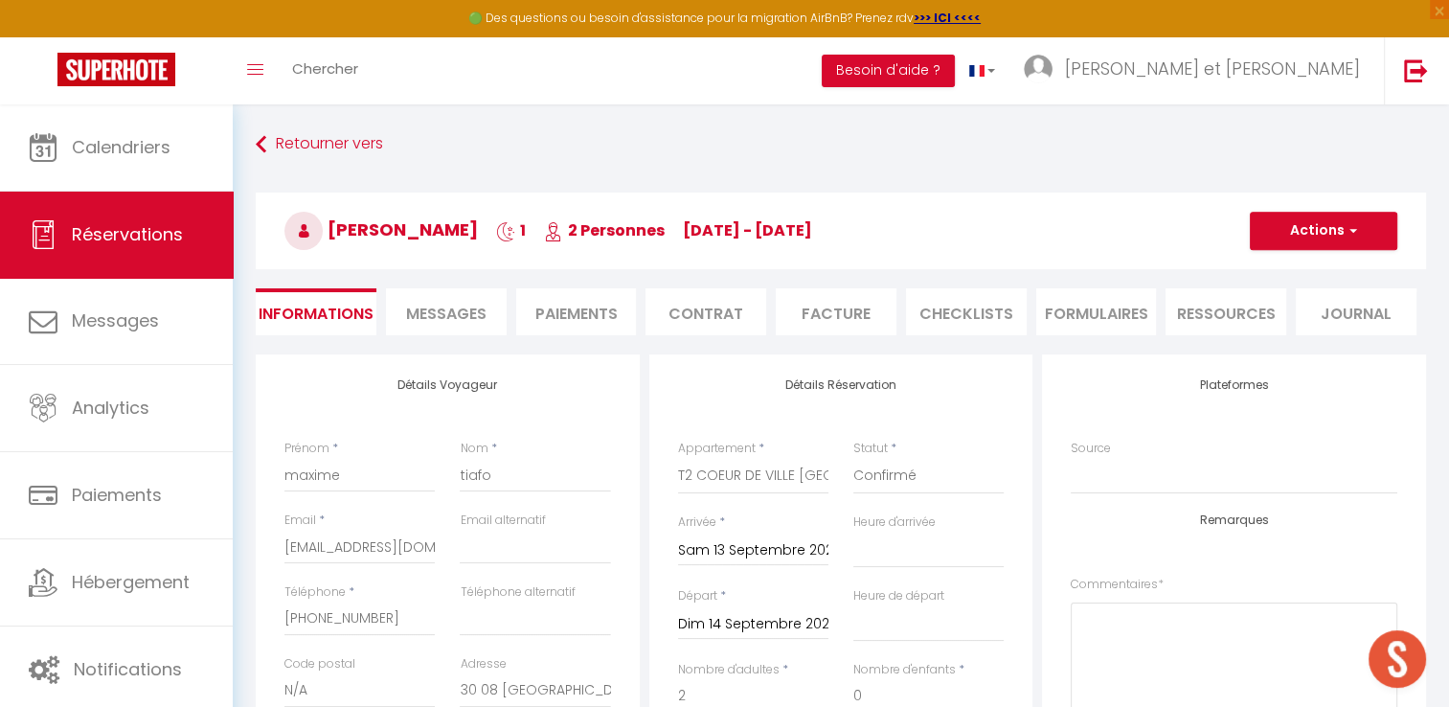
select select
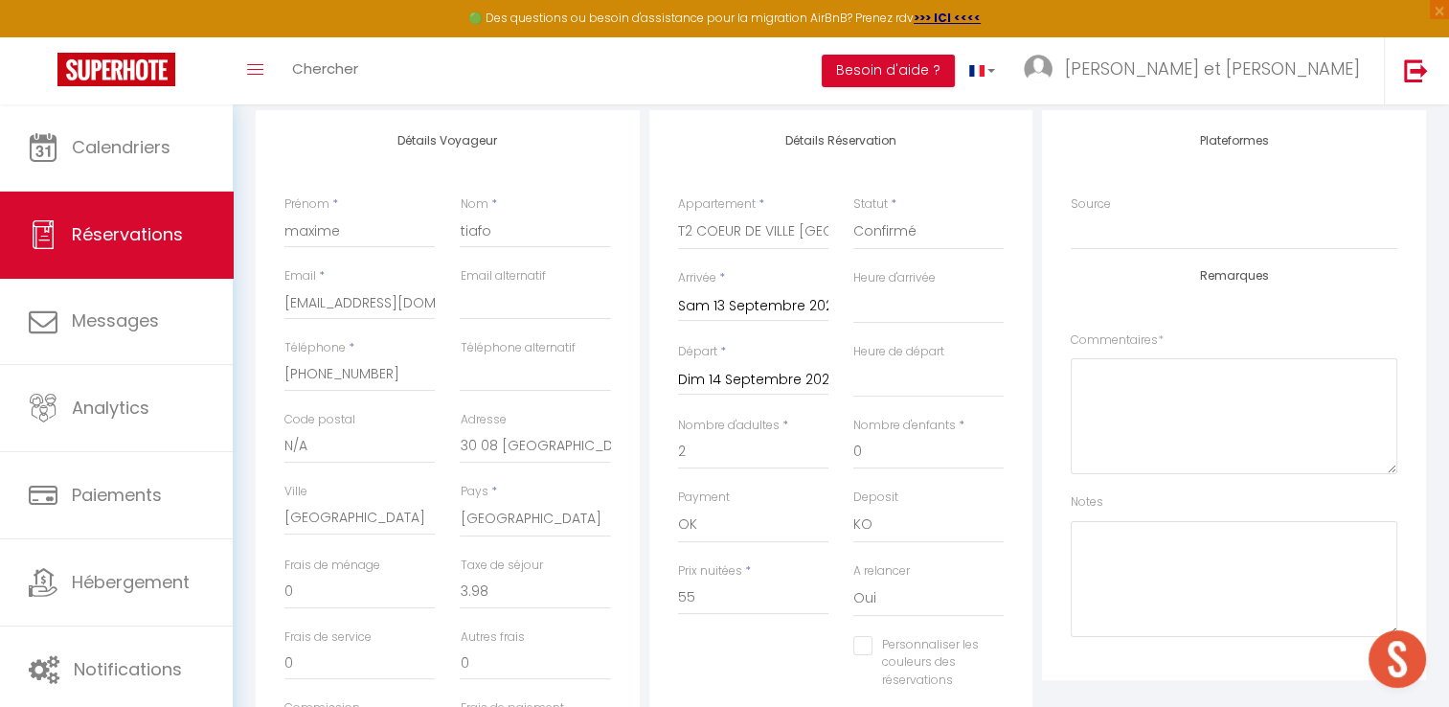
scroll to position [245, 0]
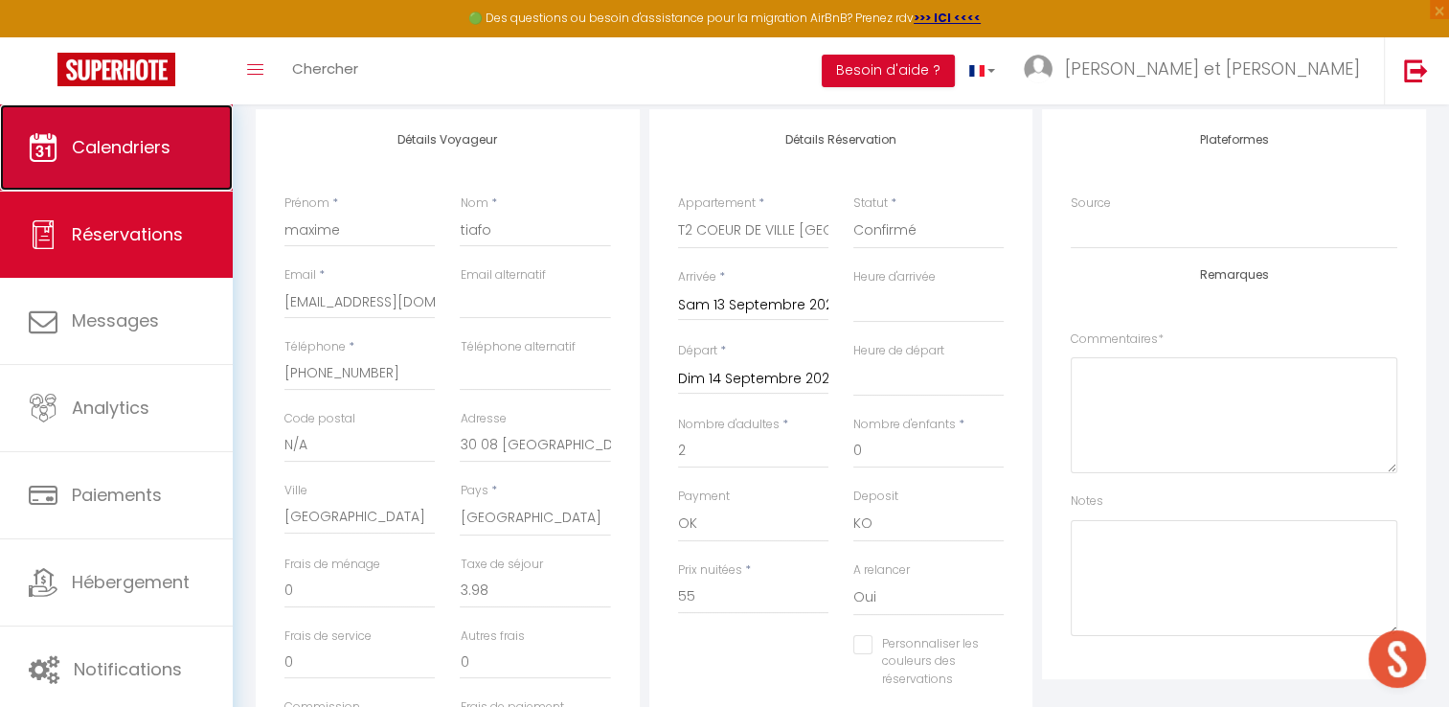
click at [138, 143] on span "Calendriers" at bounding box center [121, 147] width 99 height 24
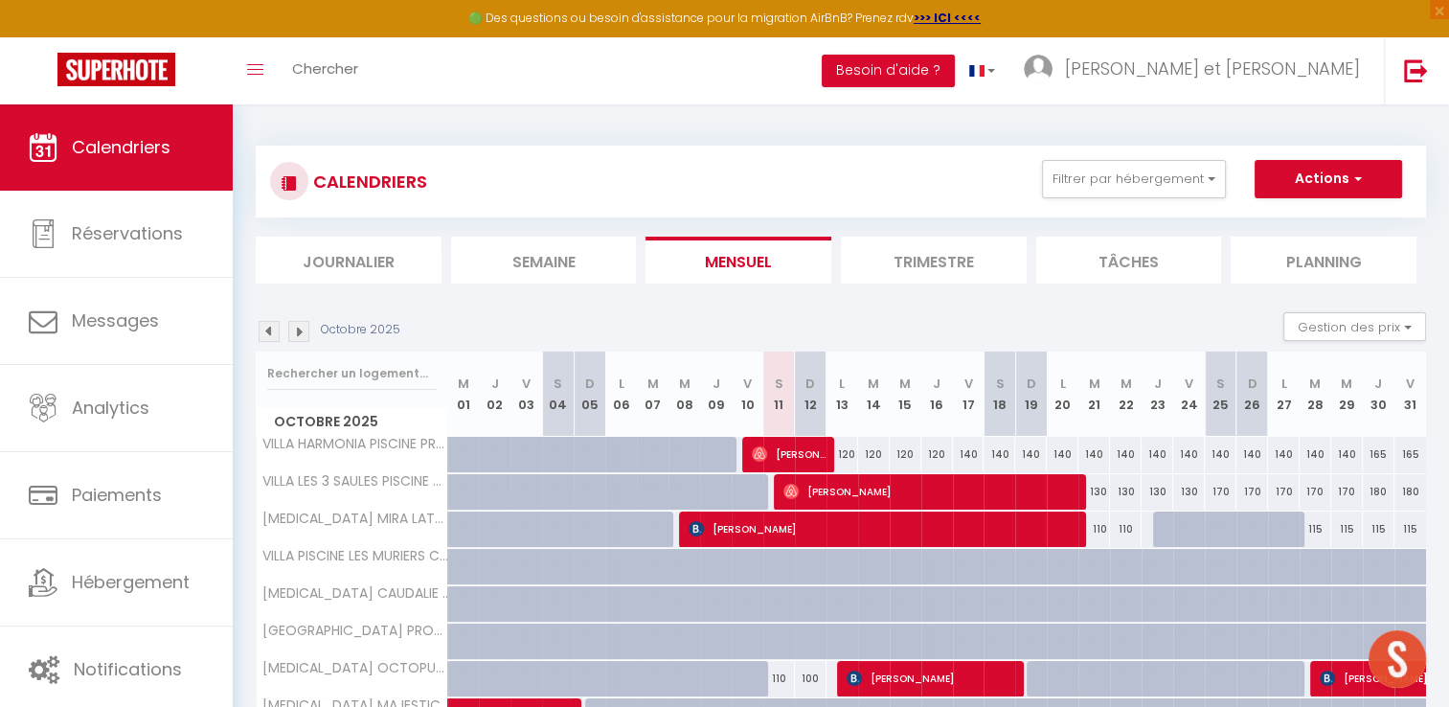
click at [268, 335] on img at bounding box center [269, 331] width 21 height 21
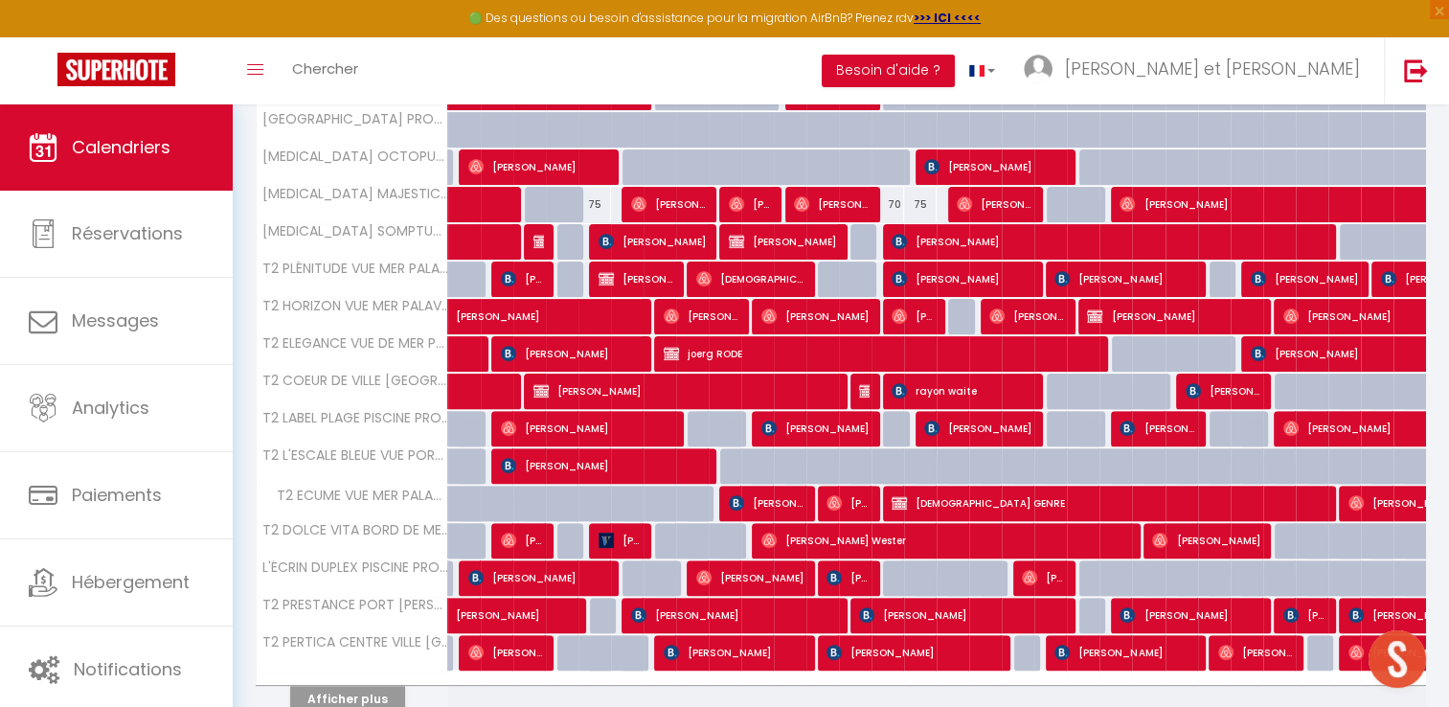
scroll to position [581, 0]
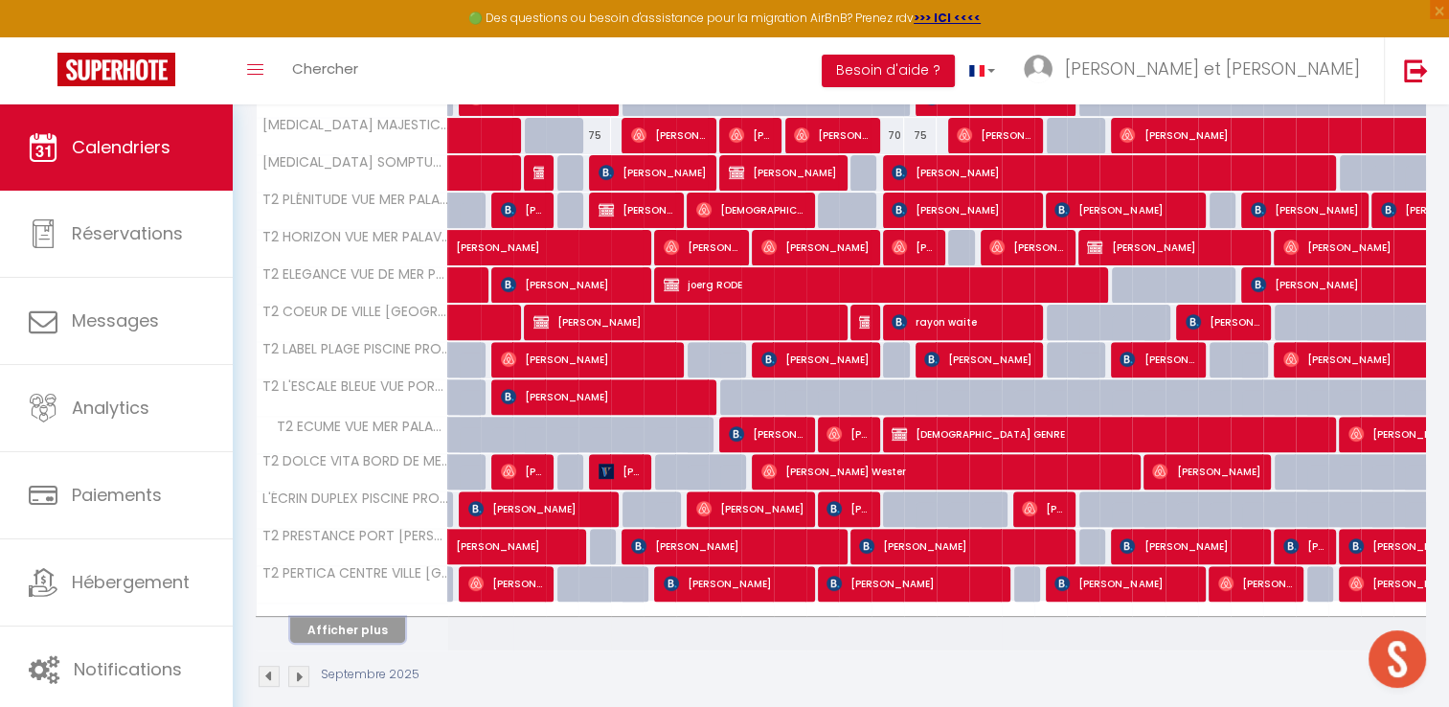
drag, startPoint x: 382, startPoint y: 619, endPoint x: 435, endPoint y: 589, distance: 60.5
click at [382, 619] on button "Afficher plus" at bounding box center [347, 630] width 115 height 26
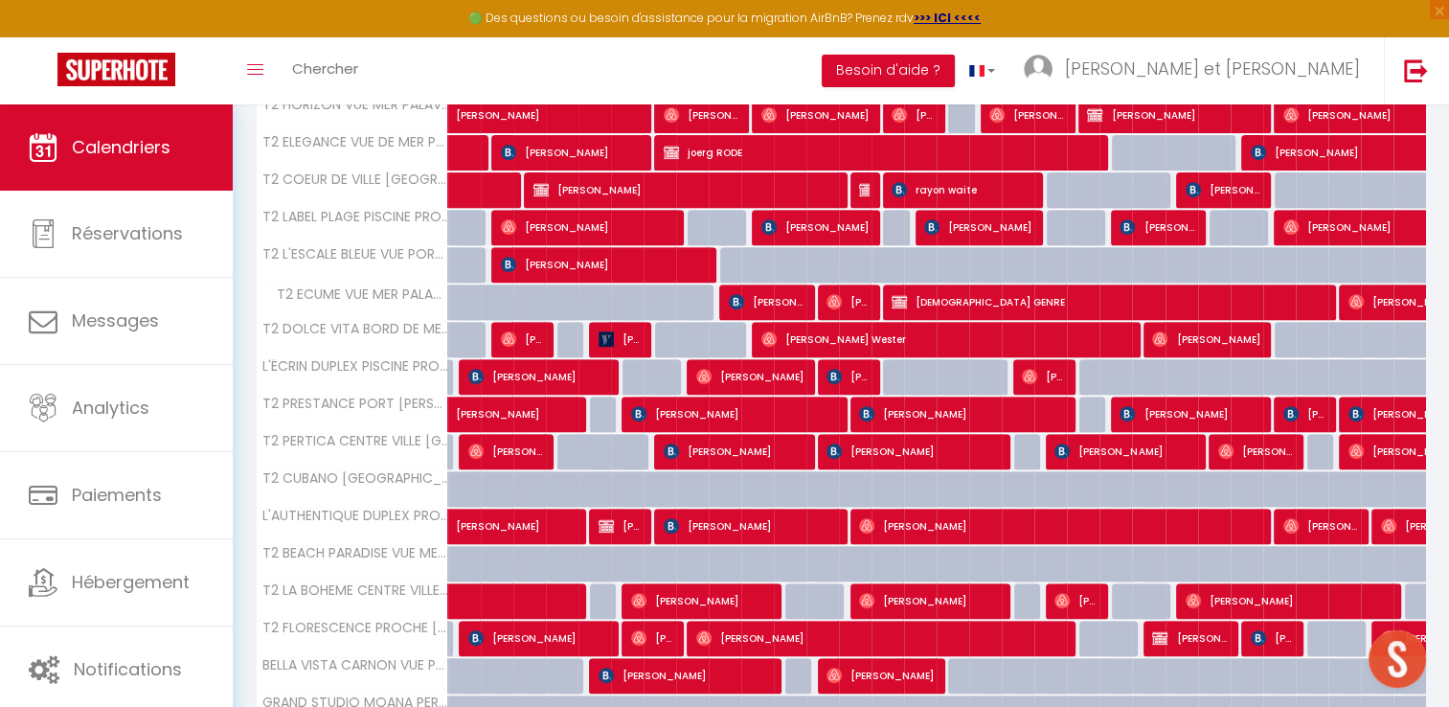
scroll to position [715, 0]
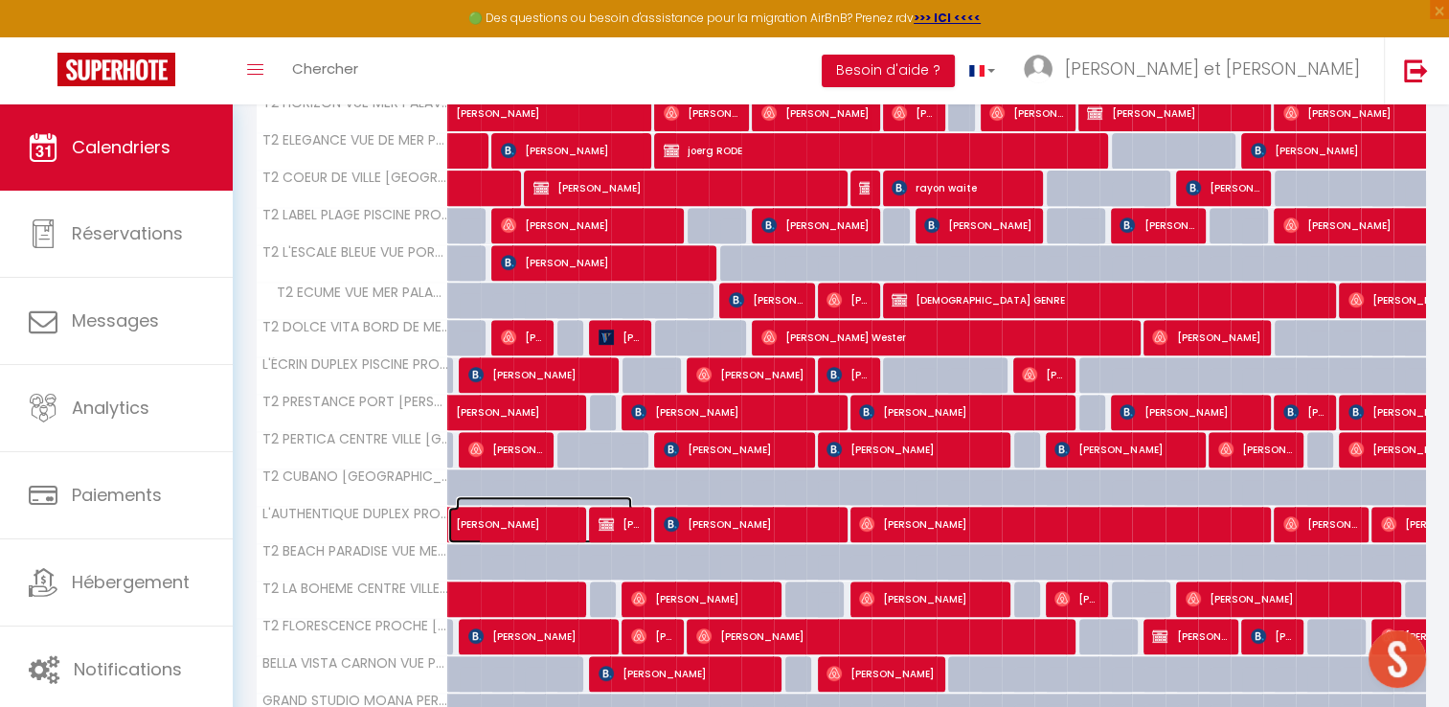
click at [545, 517] on span "Dominic Lewis" at bounding box center [544, 514] width 176 height 36
select select "OK"
select select "KO"
select select "0"
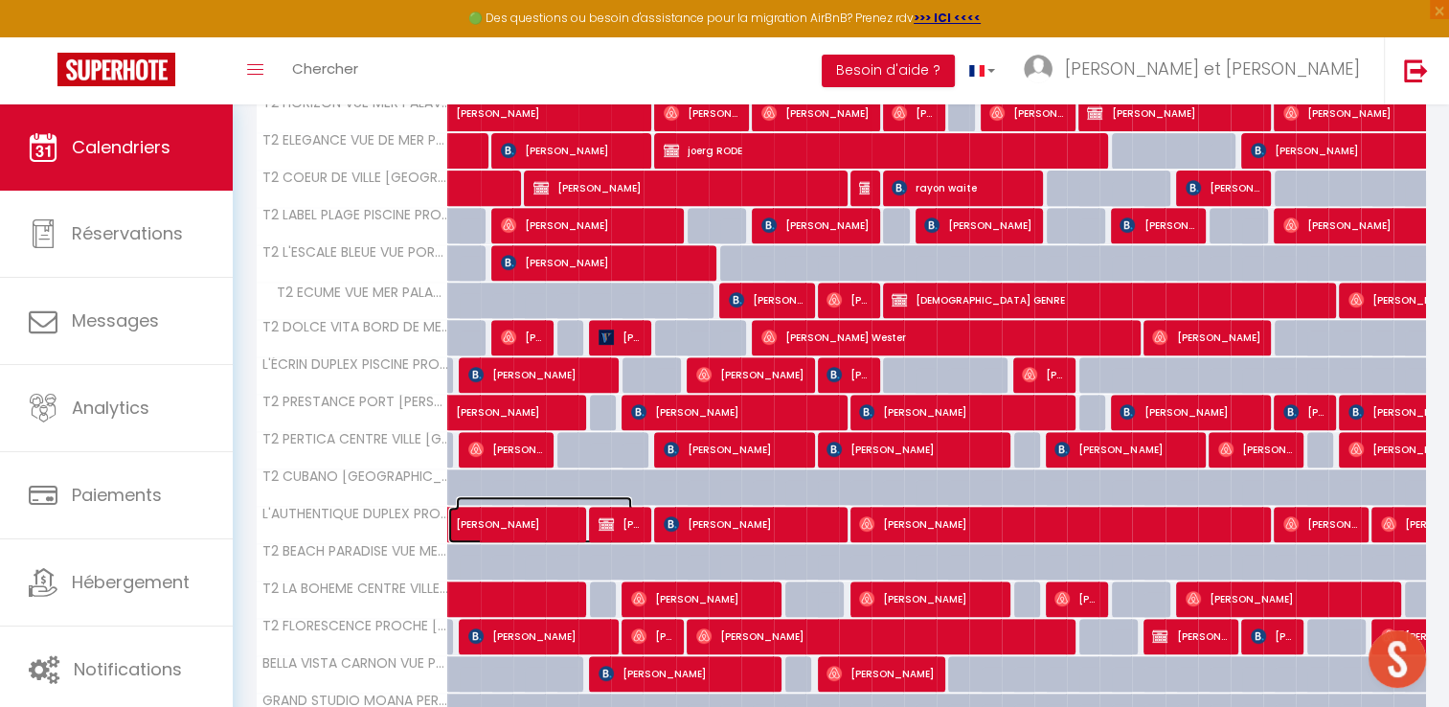
select select "1"
select select
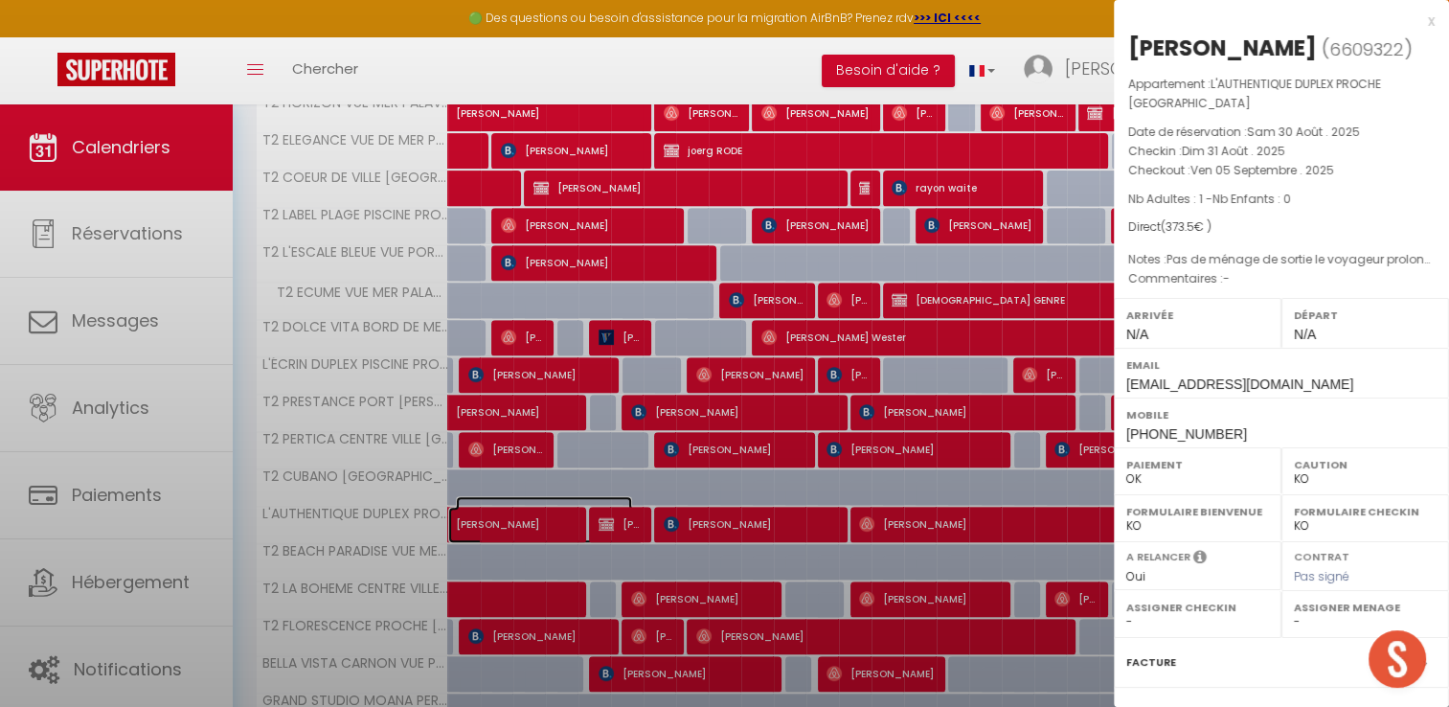
select select "51075"
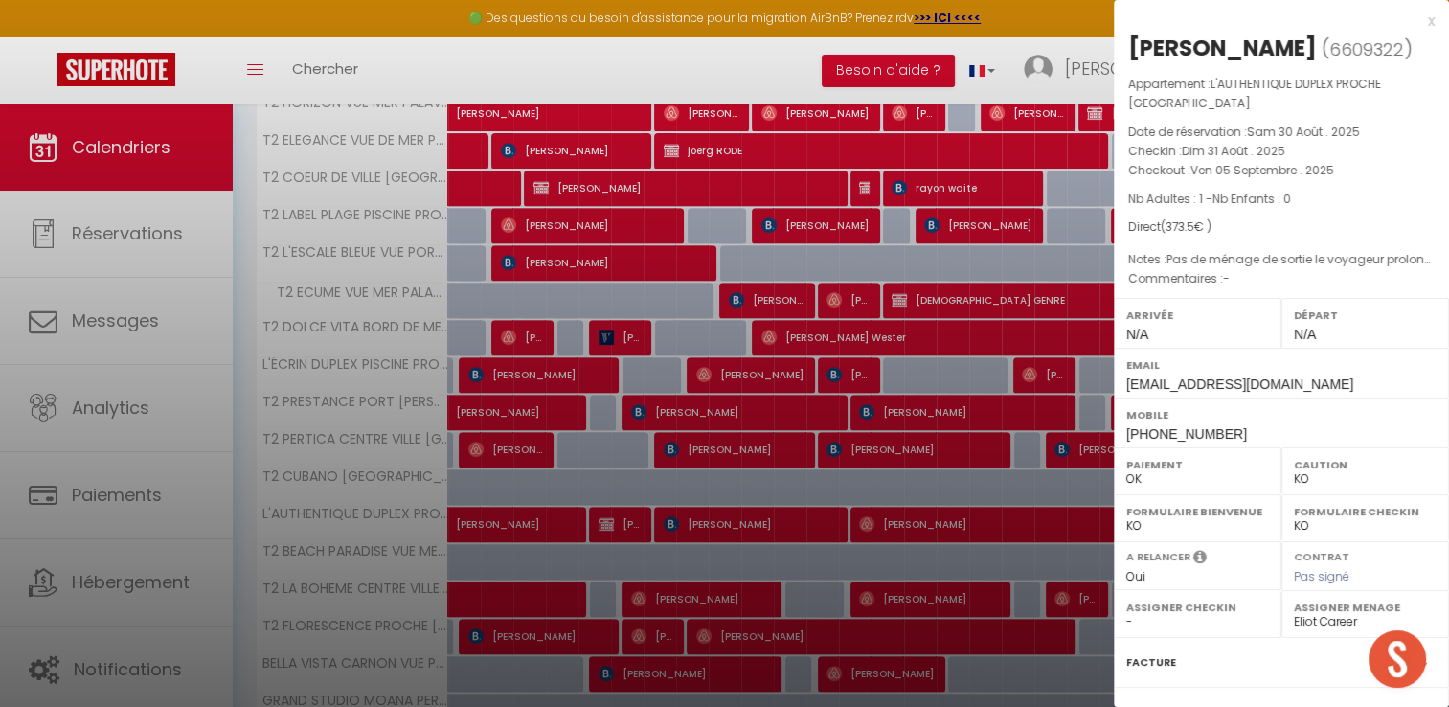
click at [1418, 21] on div "x" at bounding box center [1274, 21] width 321 height 23
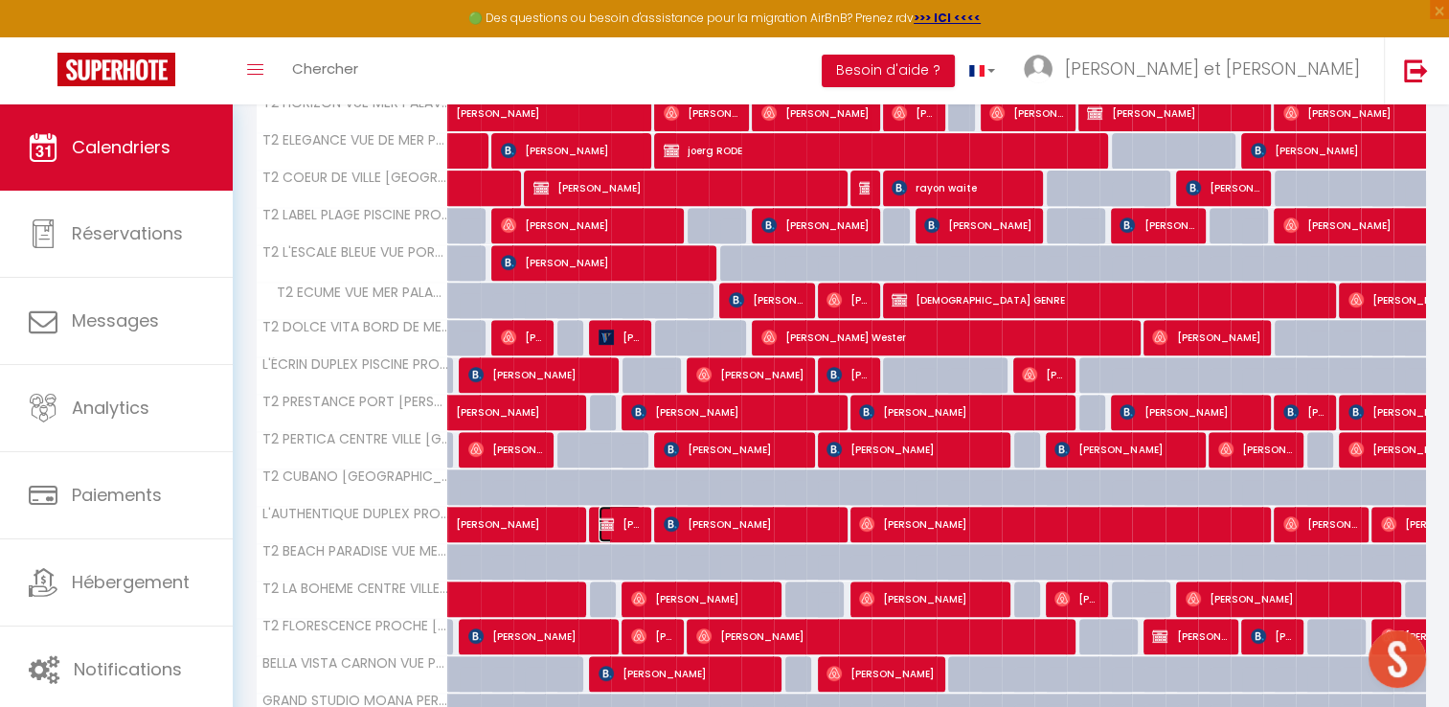
click at [612, 517] on img at bounding box center [606, 523] width 15 height 15
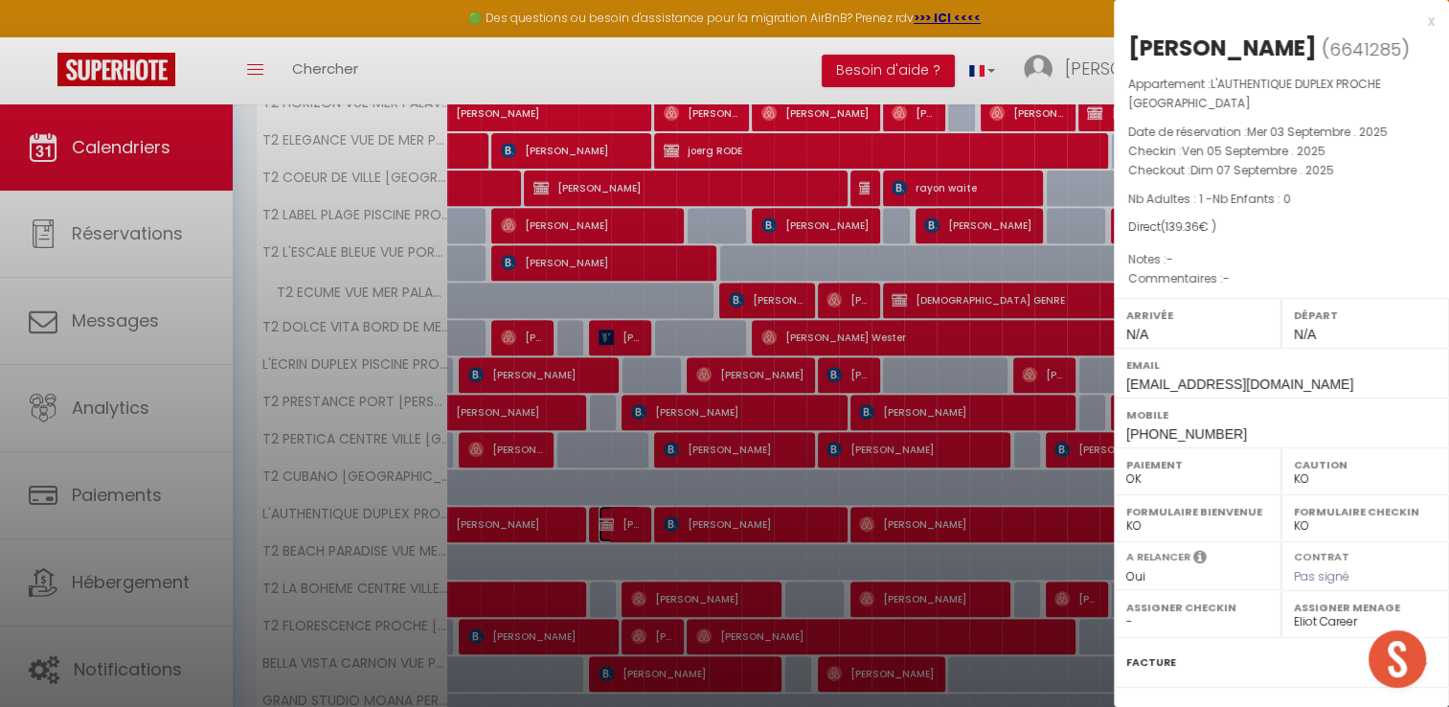
scroll to position [201, 0]
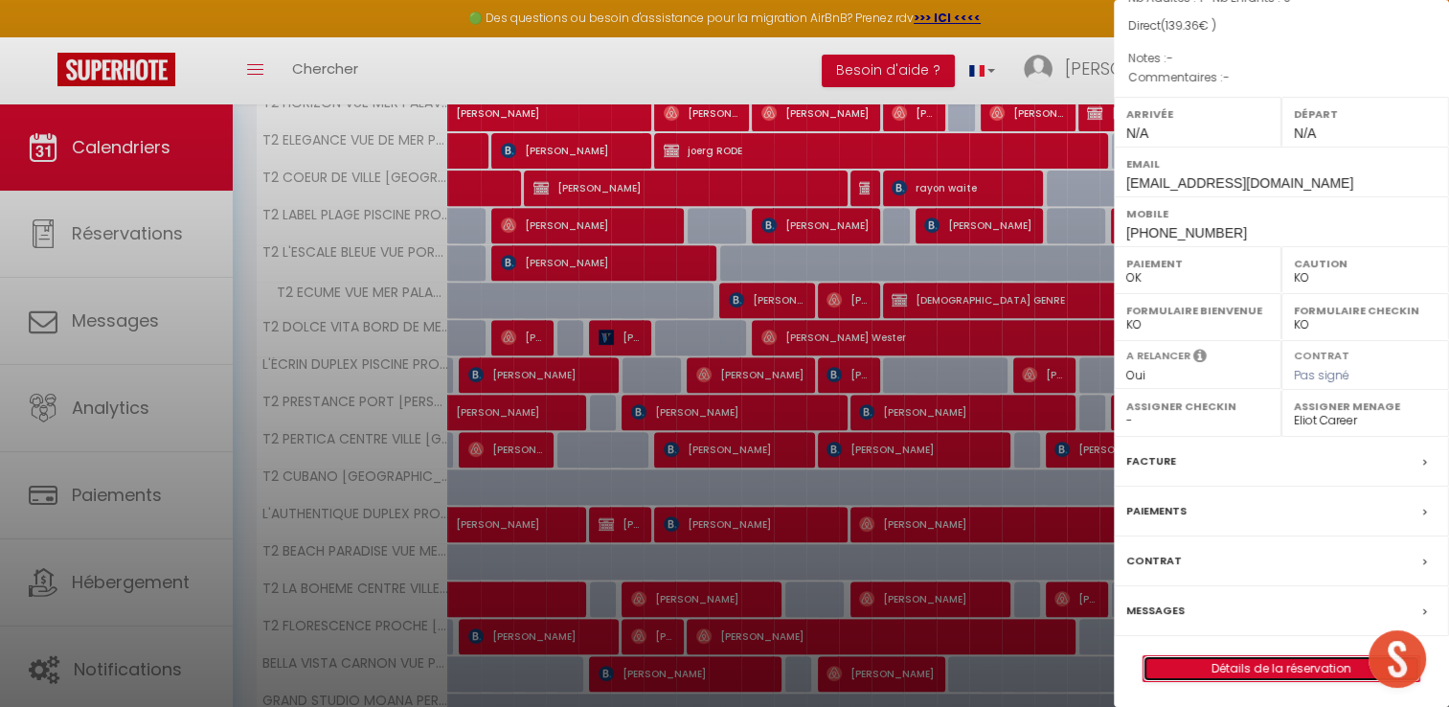
click at [1242, 666] on link "Détails de la réservation" at bounding box center [1282, 668] width 276 height 25
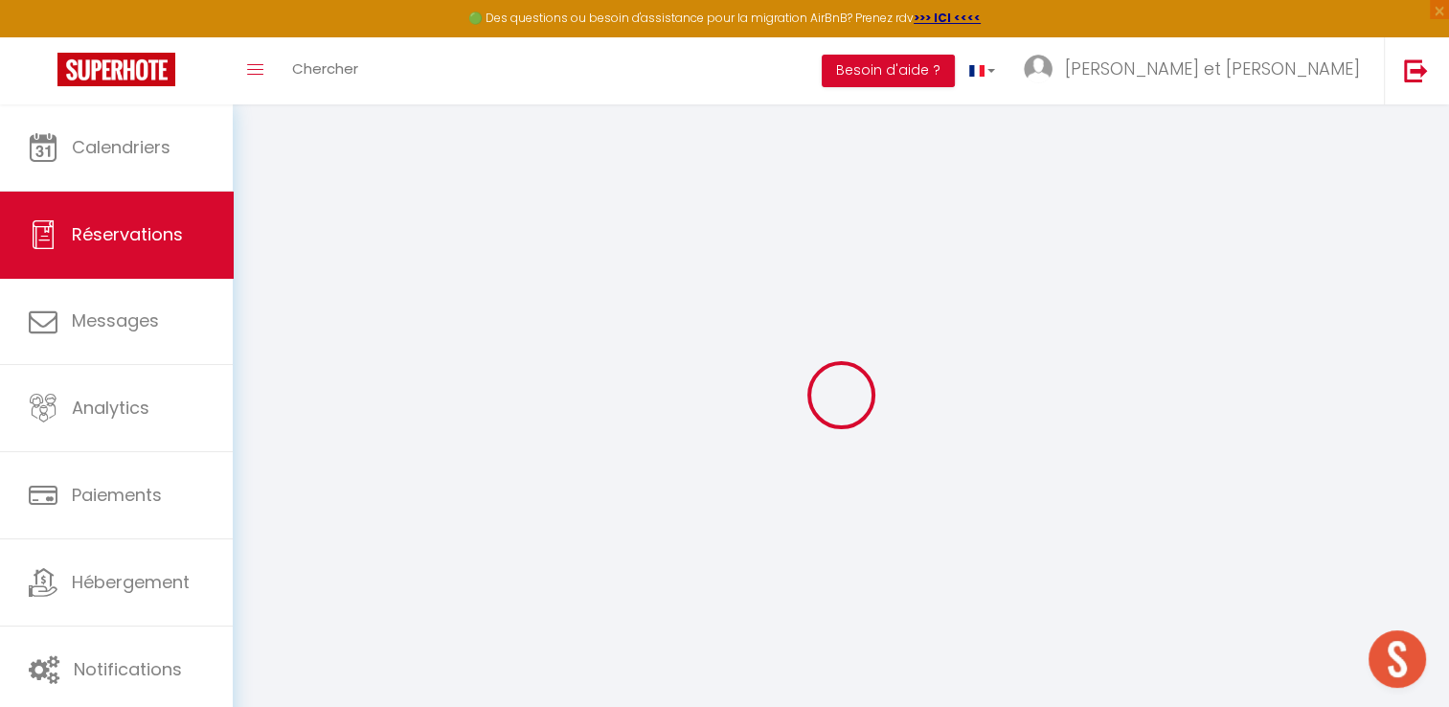
select select
checkbox input "false"
select select
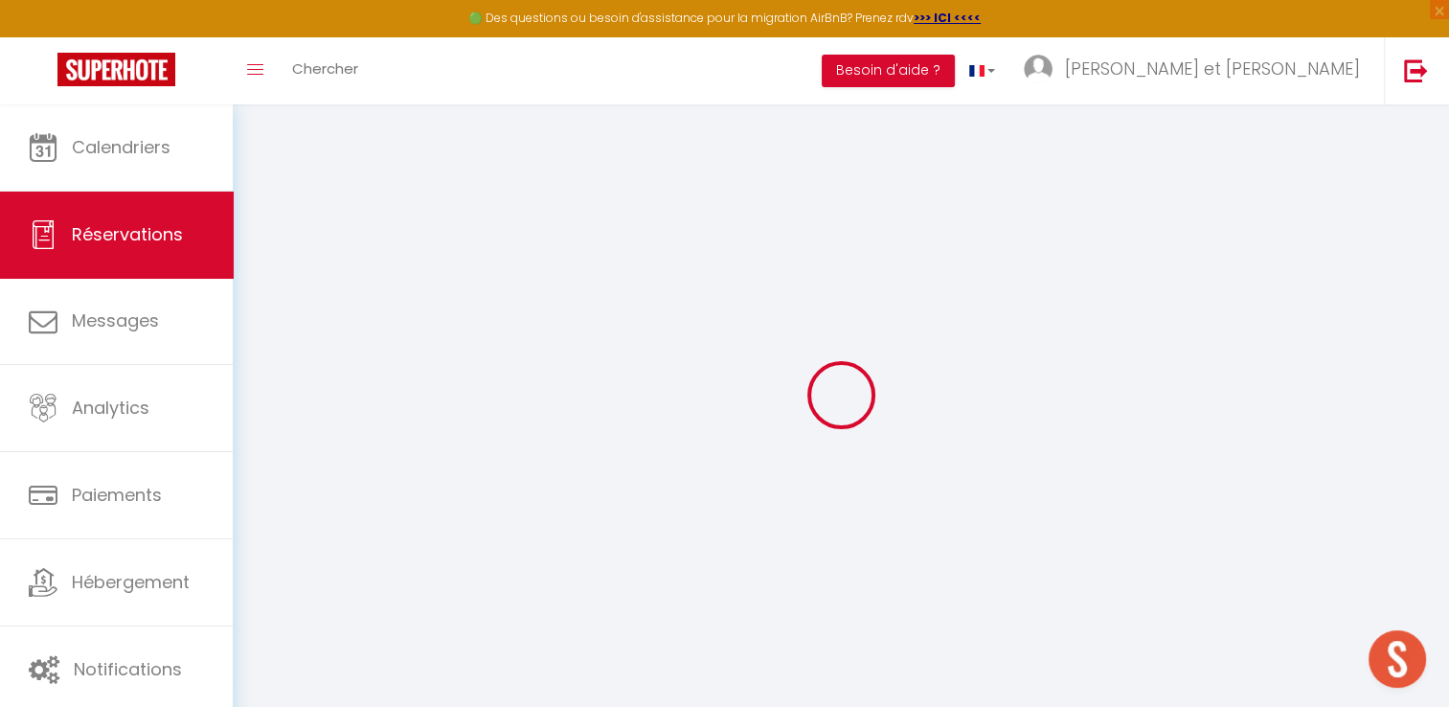
checkbox input "false"
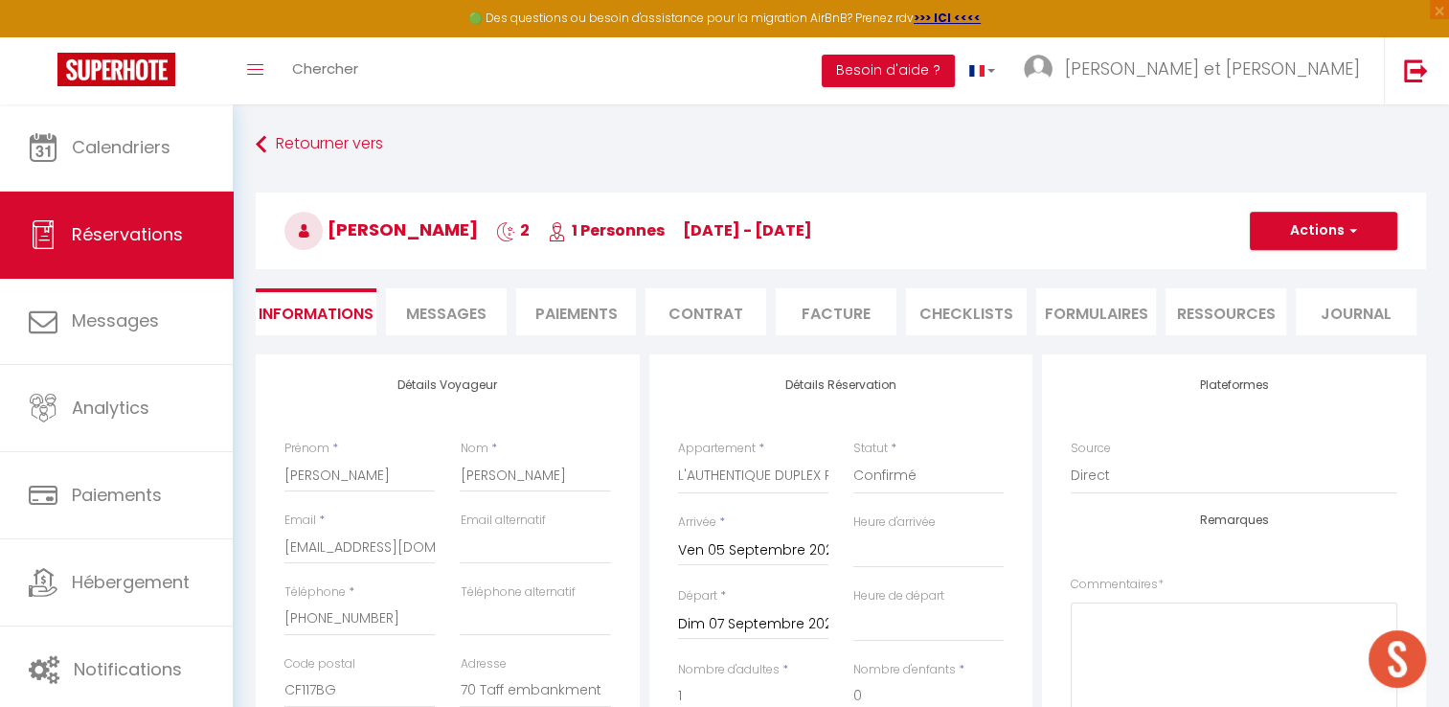
type input "9.36"
select select
checkbox input "false"
select select
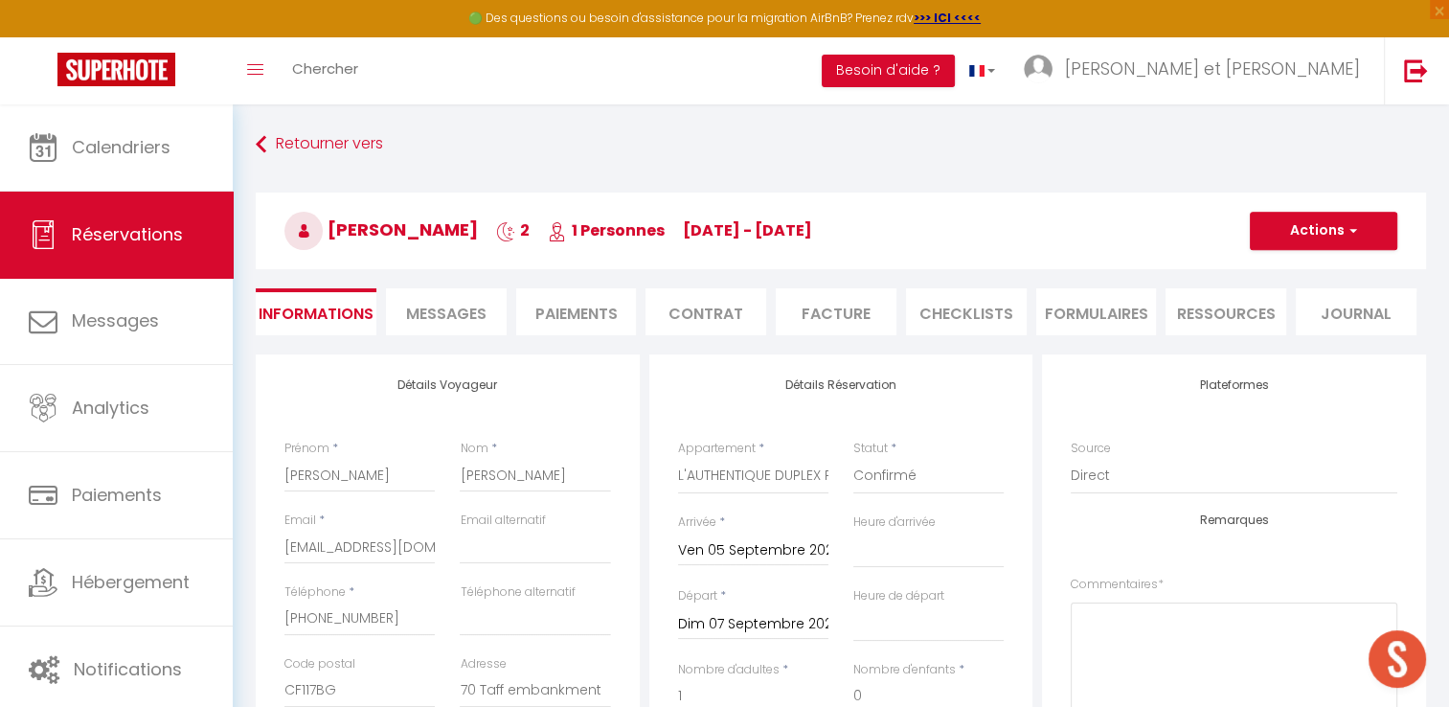
select select
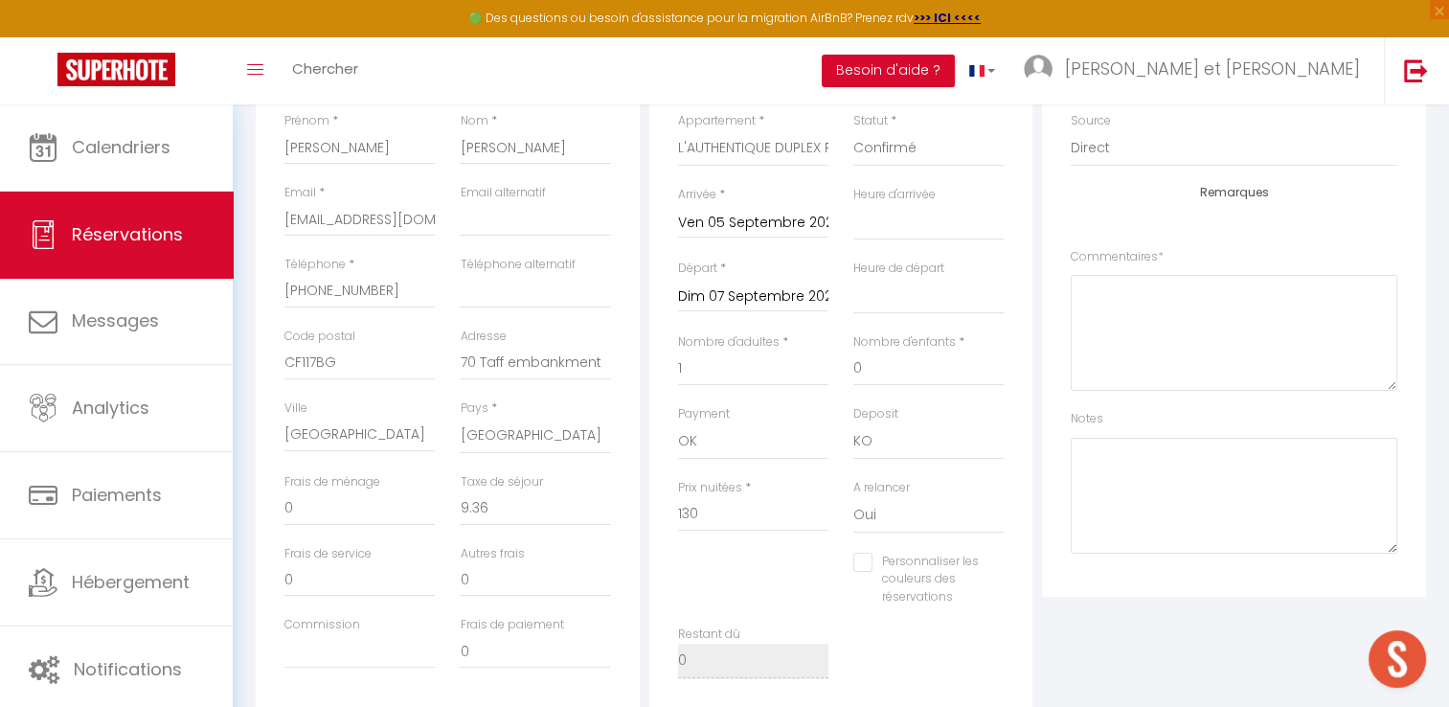
scroll to position [337, 0]
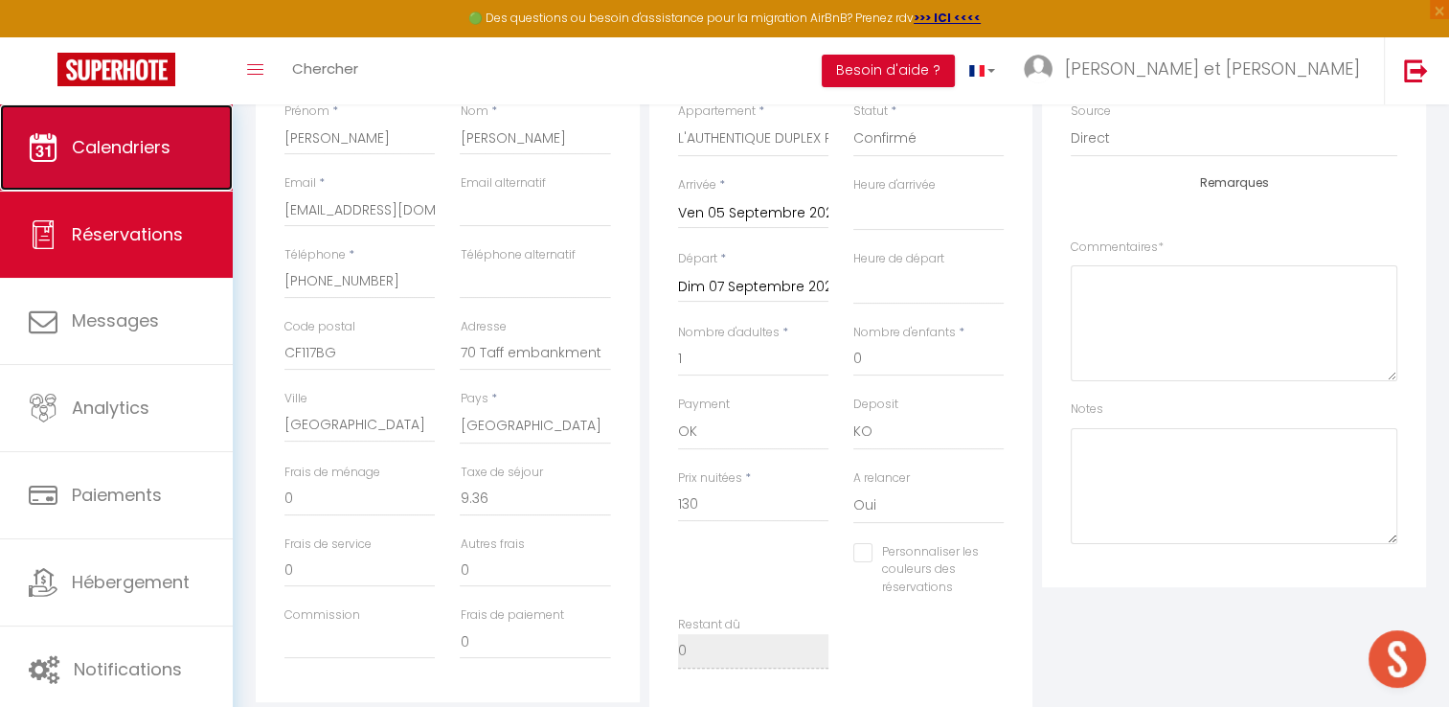
click at [162, 156] on span "Calendriers" at bounding box center [121, 147] width 99 height 24
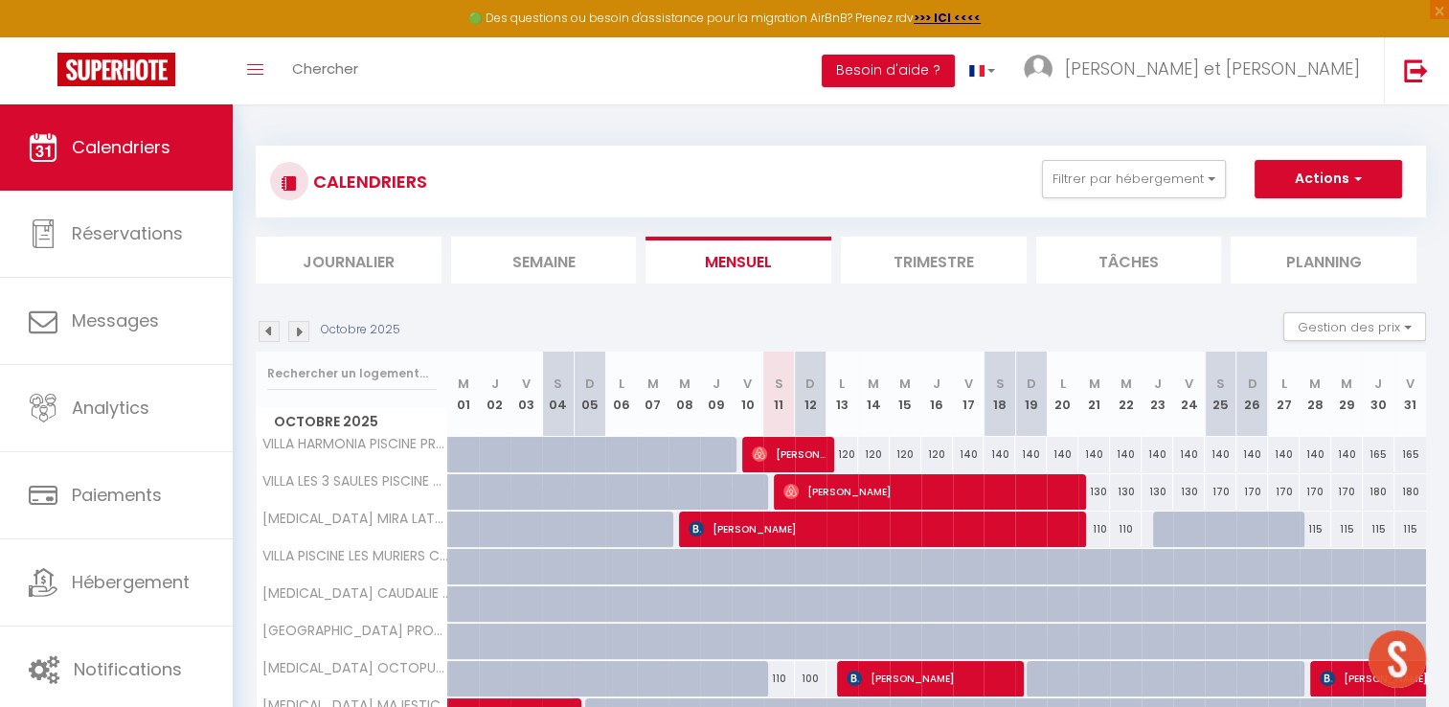
click at [271, 333] on img at bounding box center [269, 331] width 21 height 21
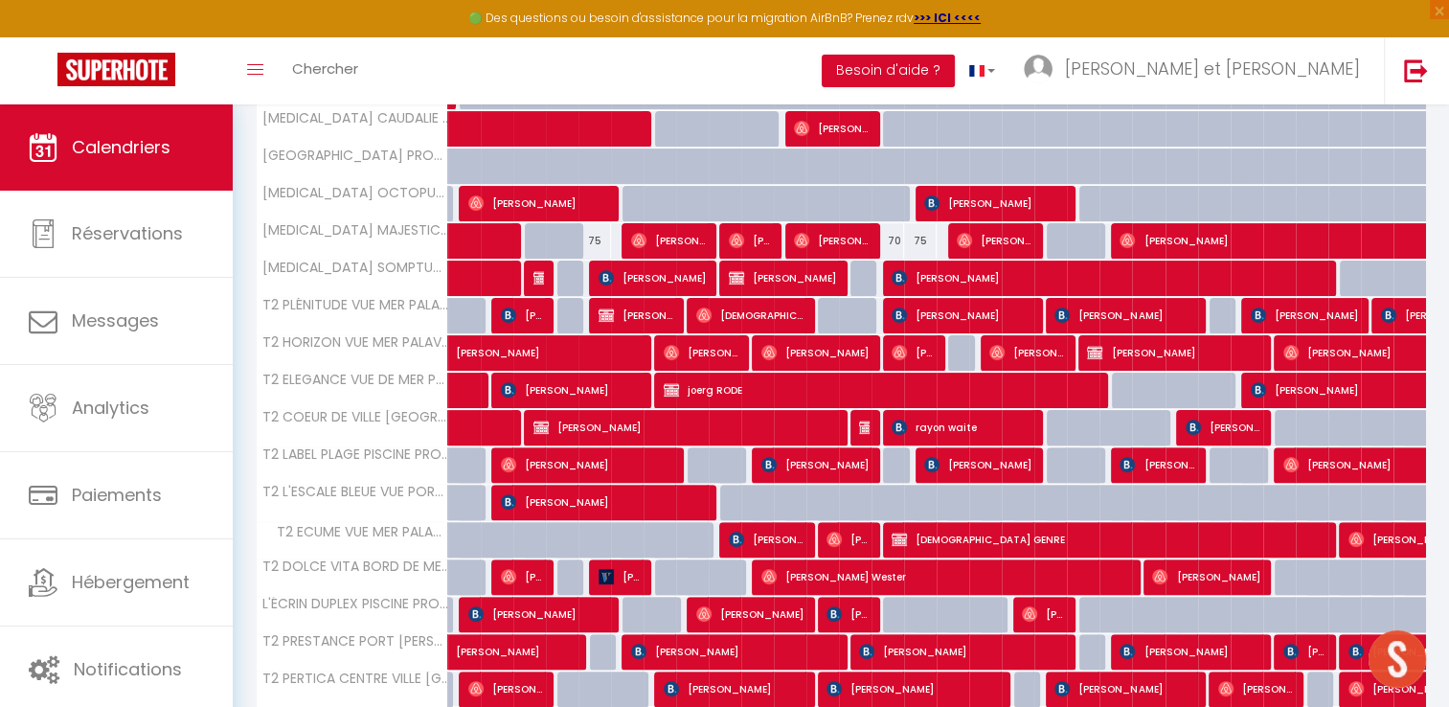
scroll to position [597, 0]
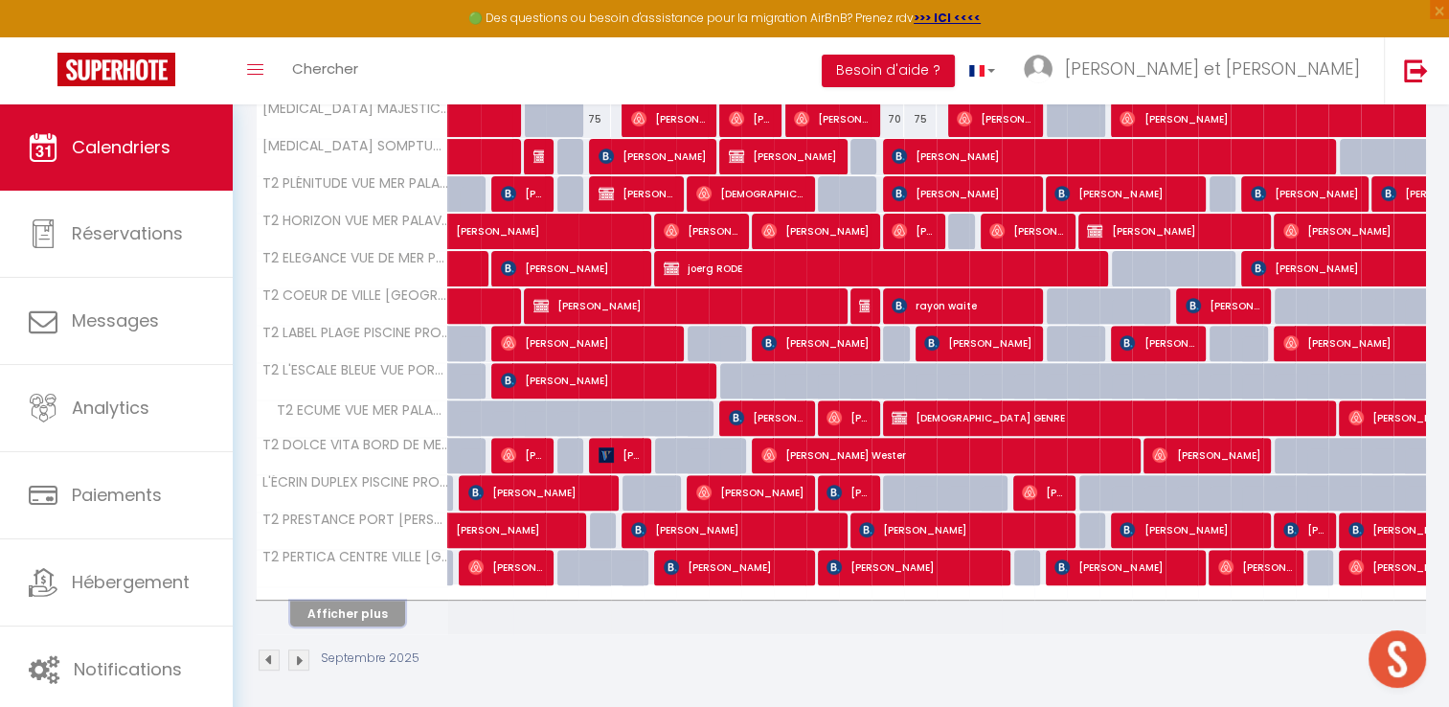
click at [357, 607] on button "Afficher plus" at bounding box center [347, 614] width 115 height 26
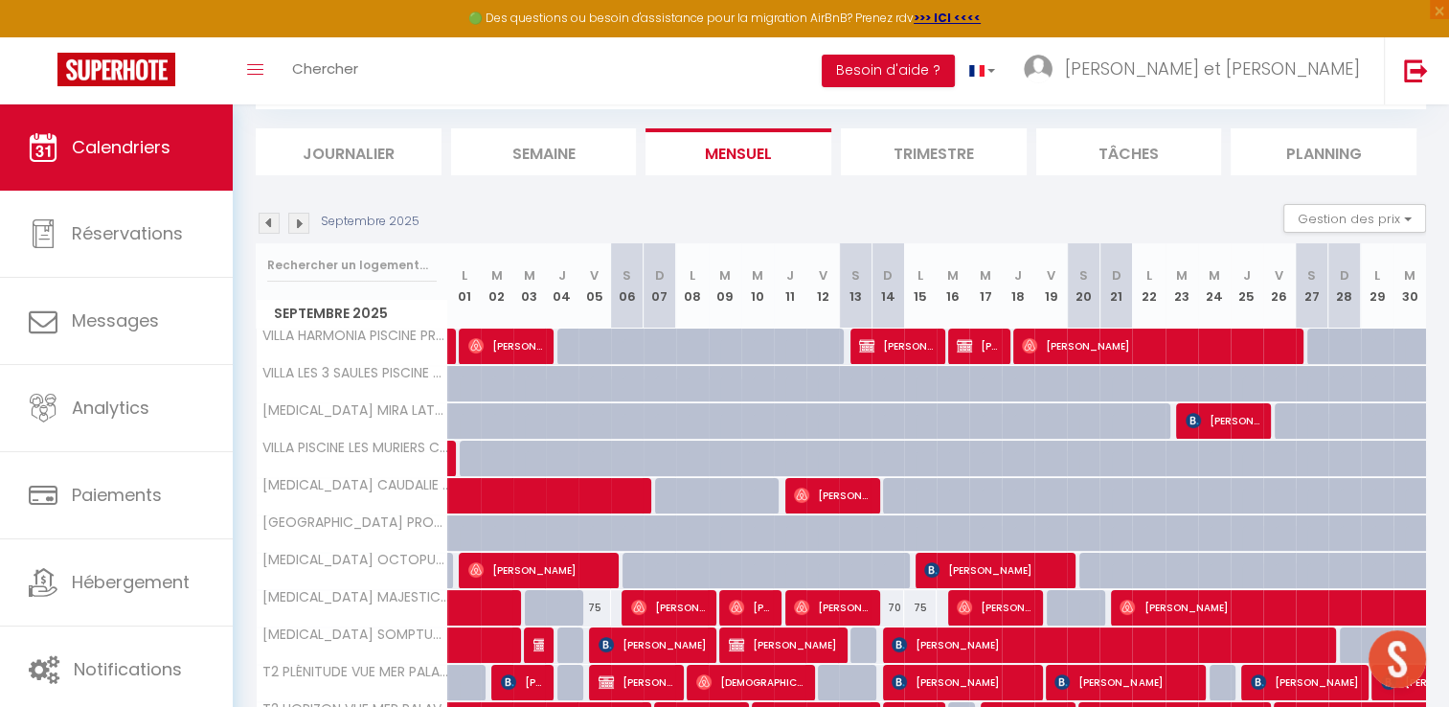
scroll to position [0, 0]
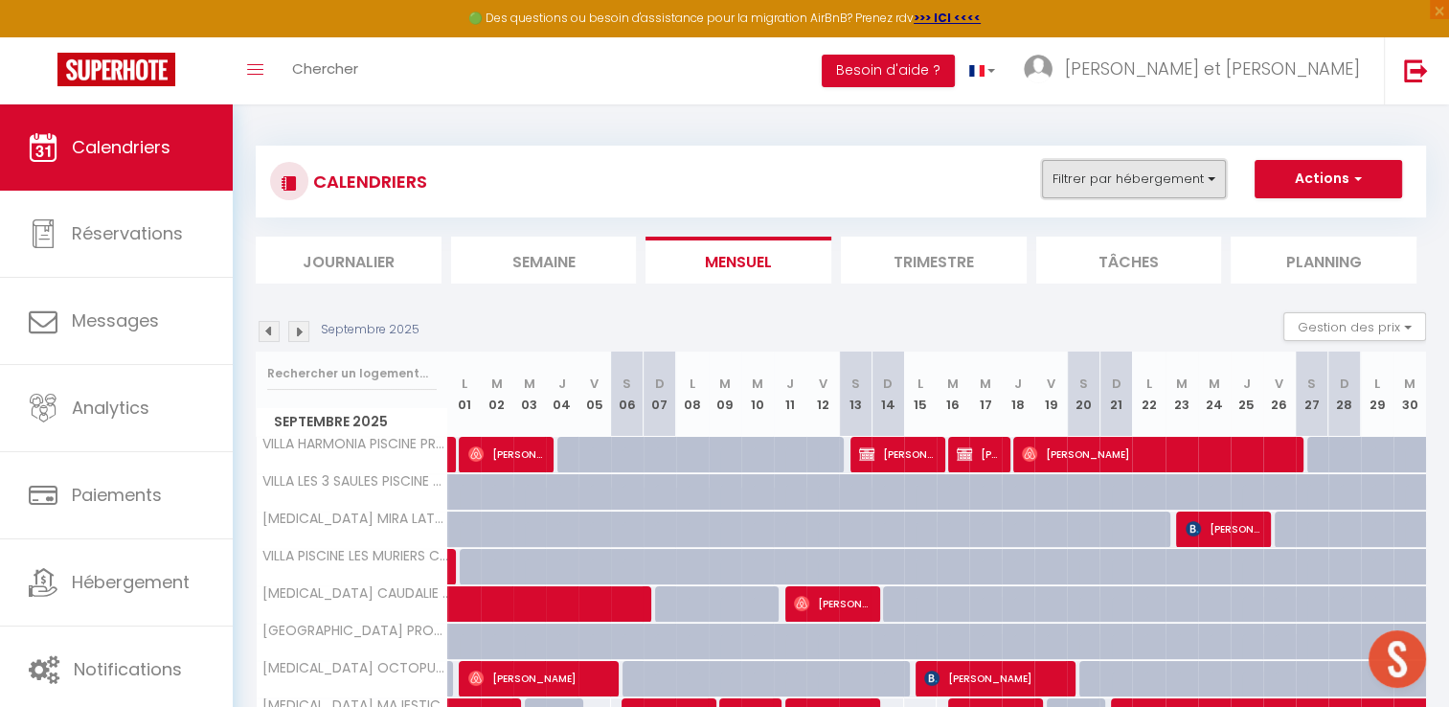
click at [1202, 178] on button "Filtrer par hébergement" at bounding box center [1134, 179] width 184 height 38
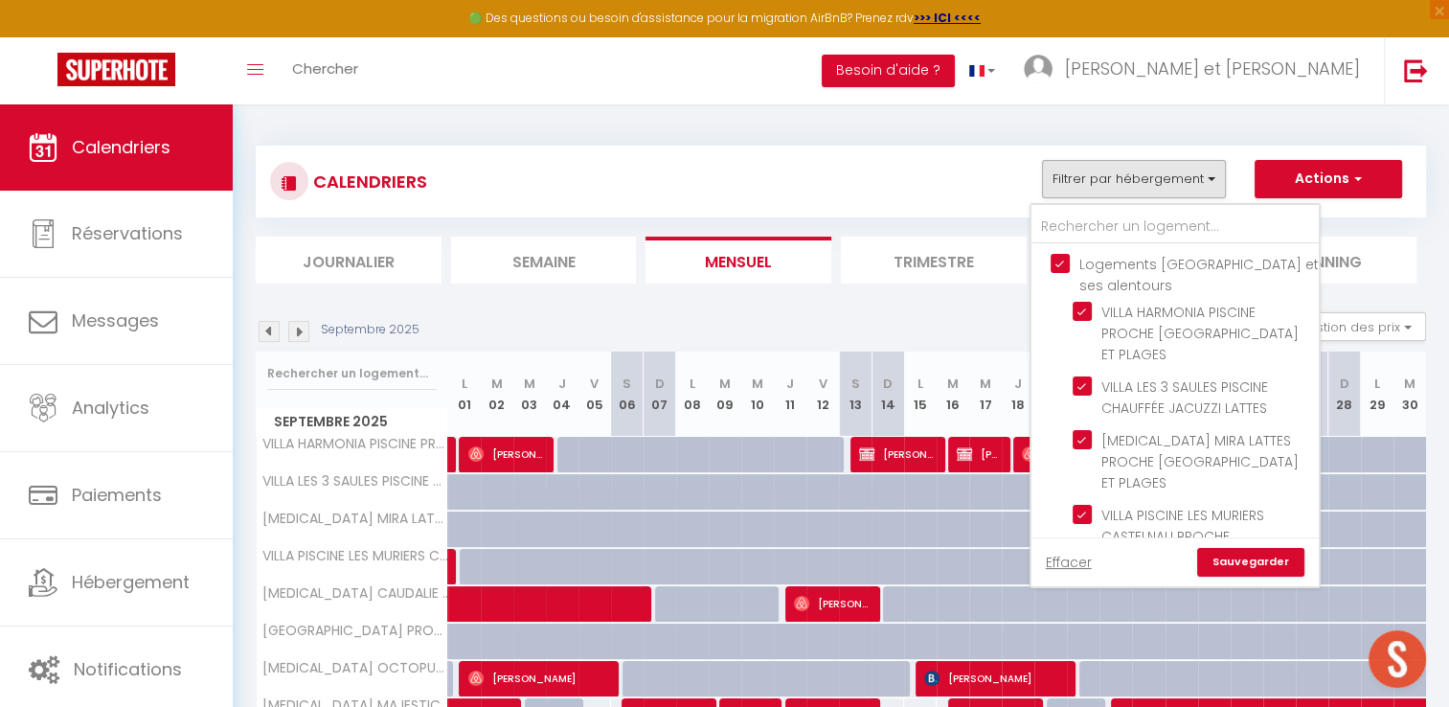
click at [1056, 259] on input "Logements [GEOGRAPHIC_DATA] et ses alentours" at bounding box center [1194, 263] width 287 height 19
checkbox input "false"
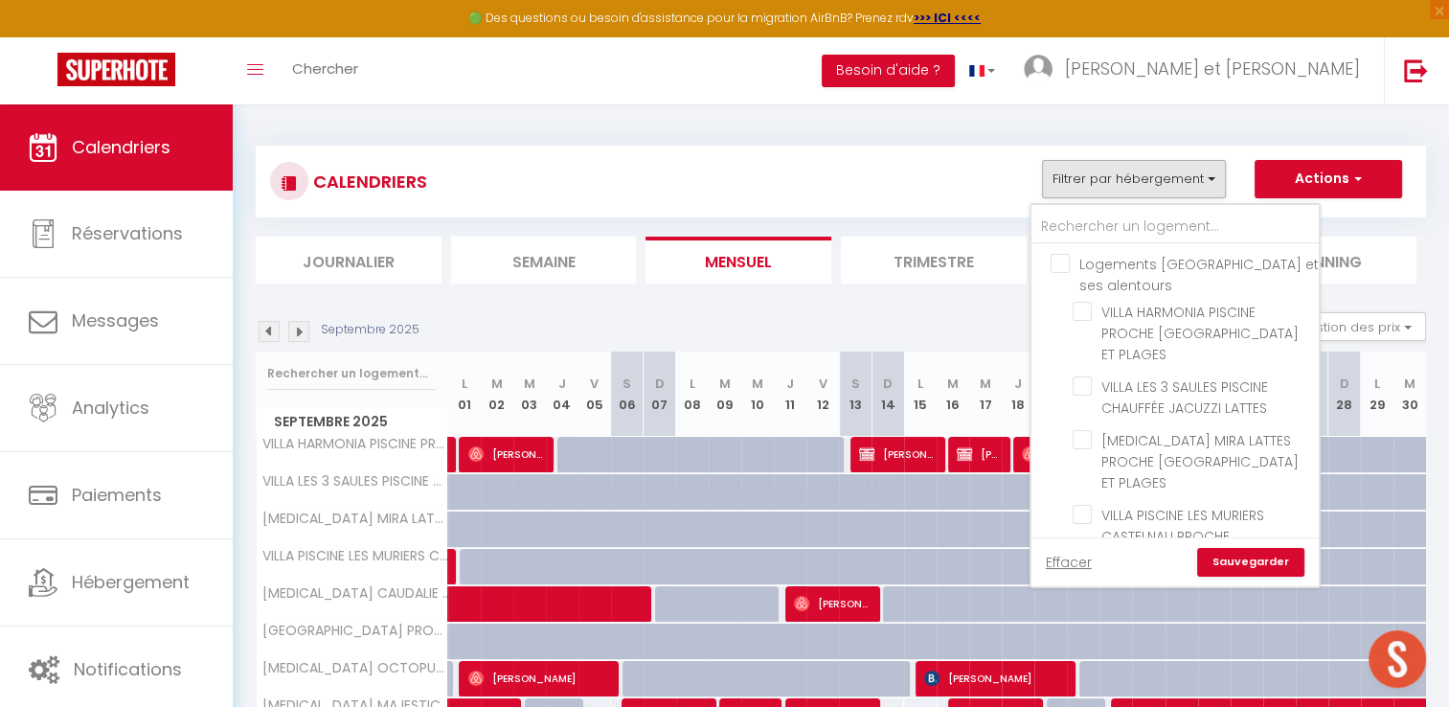
checkbox input "false"
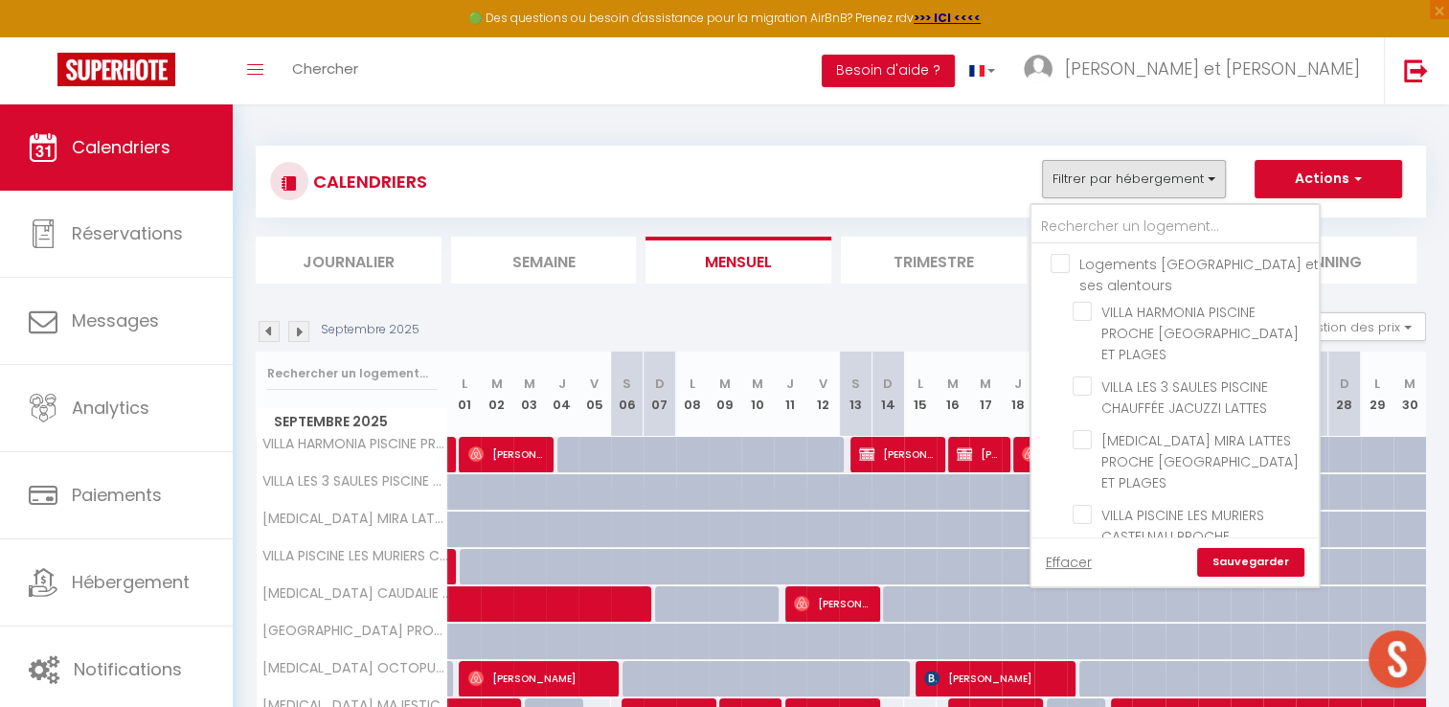
checkbox input "false"
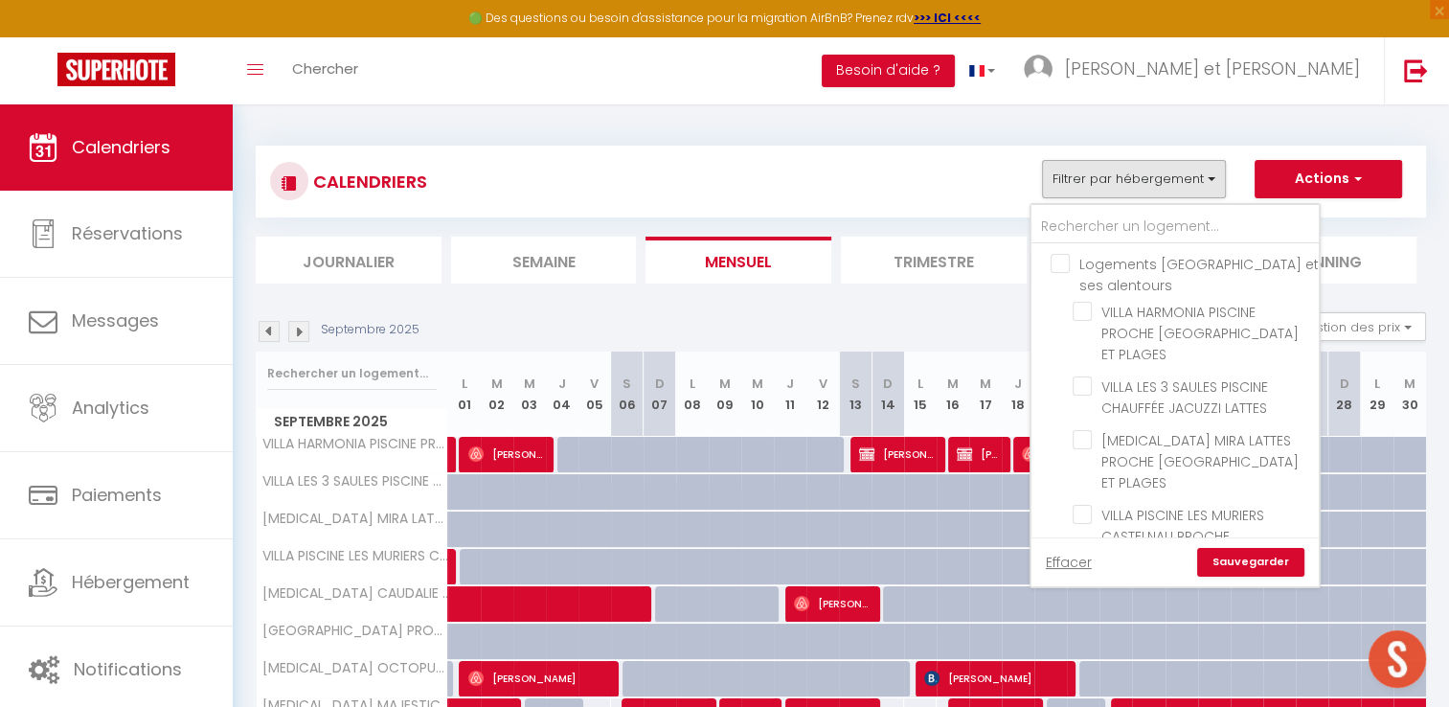
checkbox input "false"
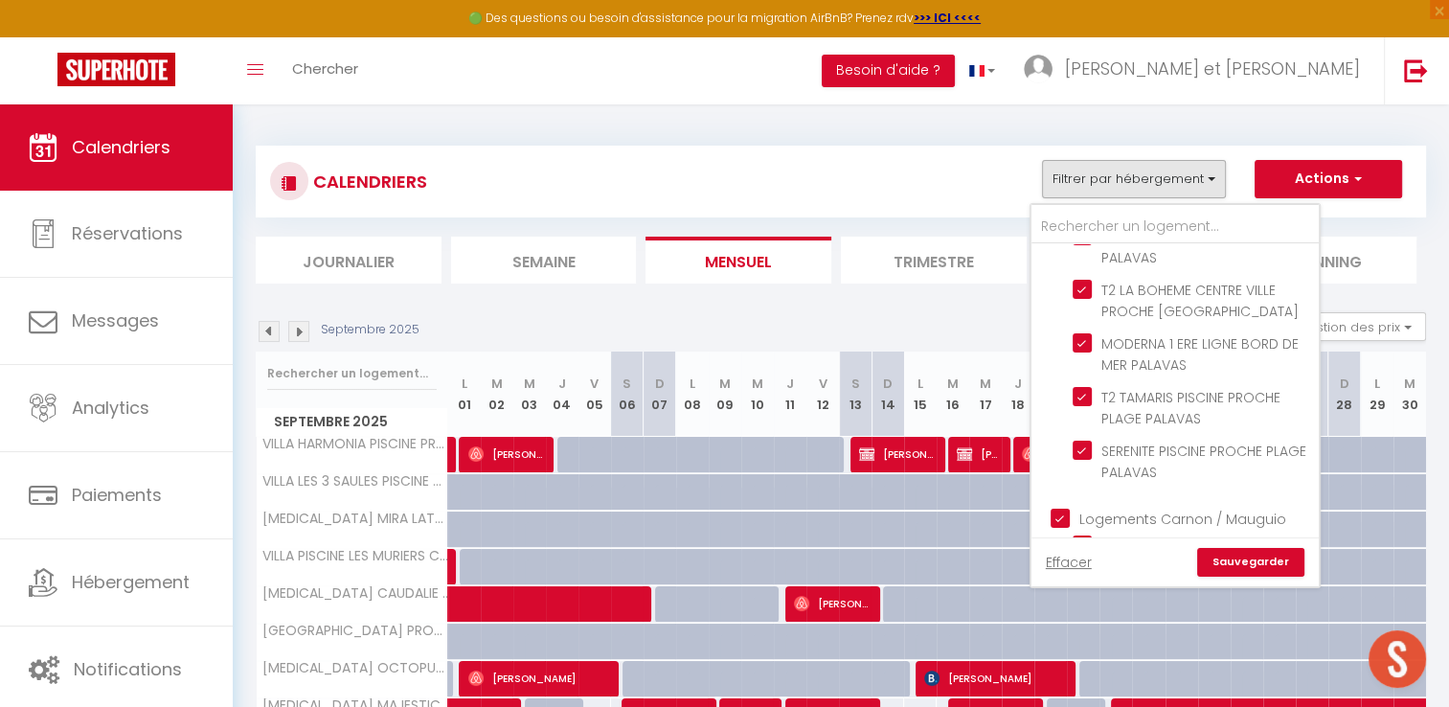
scroll to position [1575, 0]
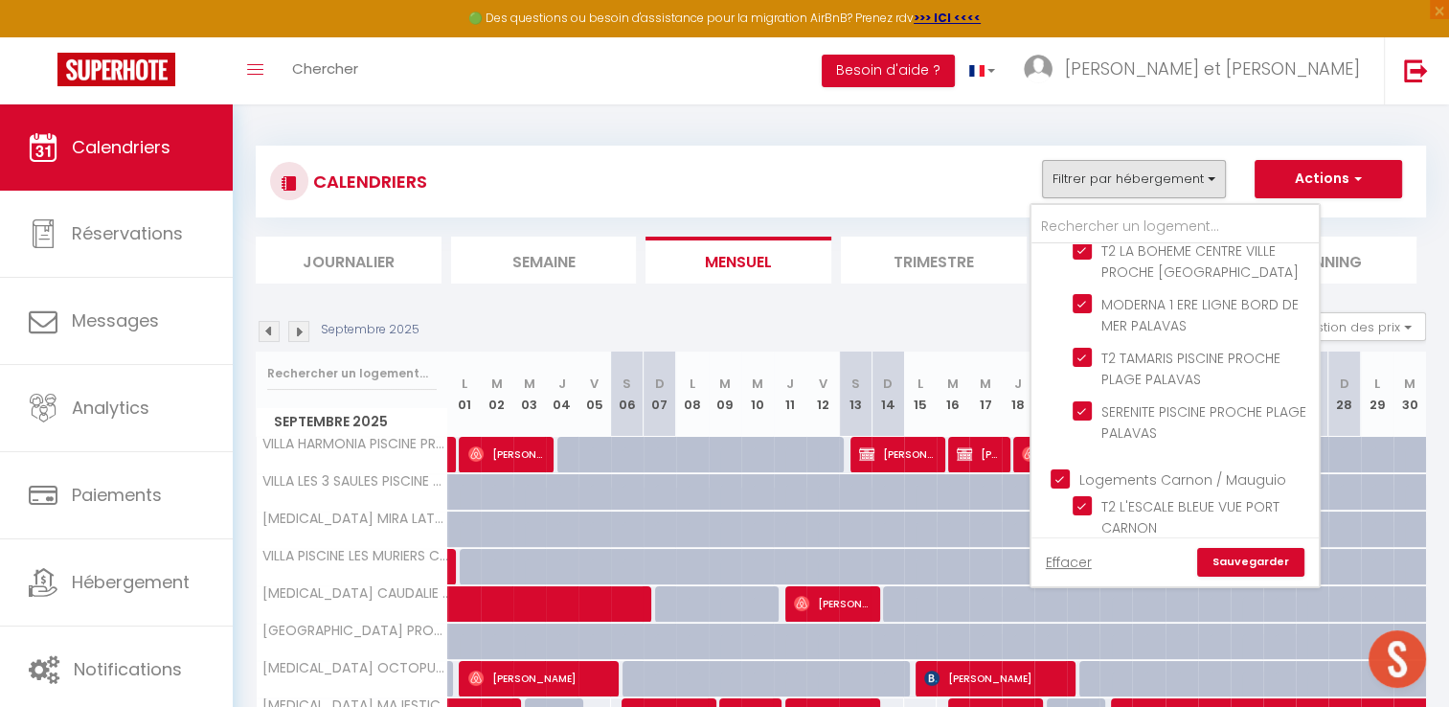
click at [1060, 468] on input "Logements Carnon / Mauguio" at bounding box center [1194, 477] width 287 height 19
checkbox input "false"
click at [1233, 559] on link "Sauvegarder" at bounding box center [1250, 562] width 107 height 29
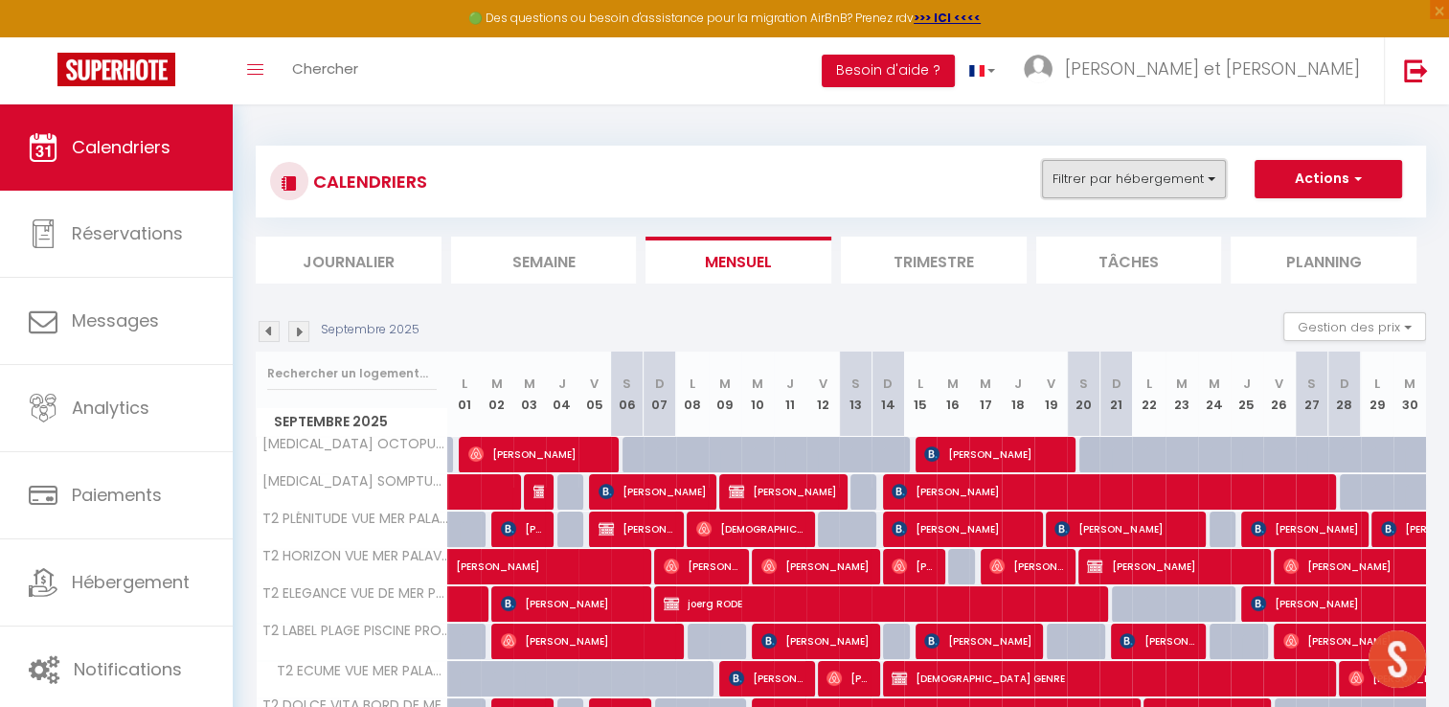
click at [1138, 186] on button "Filtrer par hébergement" at bounding box center [1134, 179] width 184 height 38
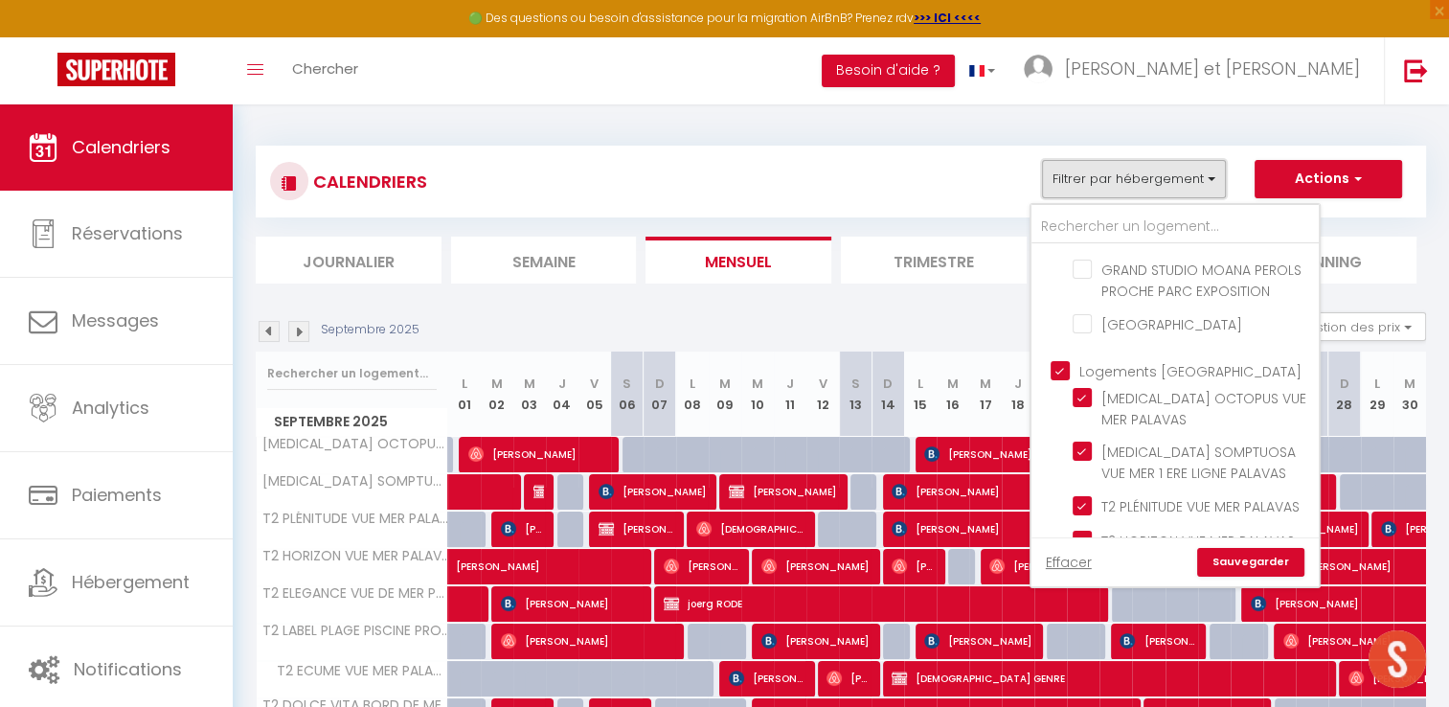
scroll to position [952, 0]
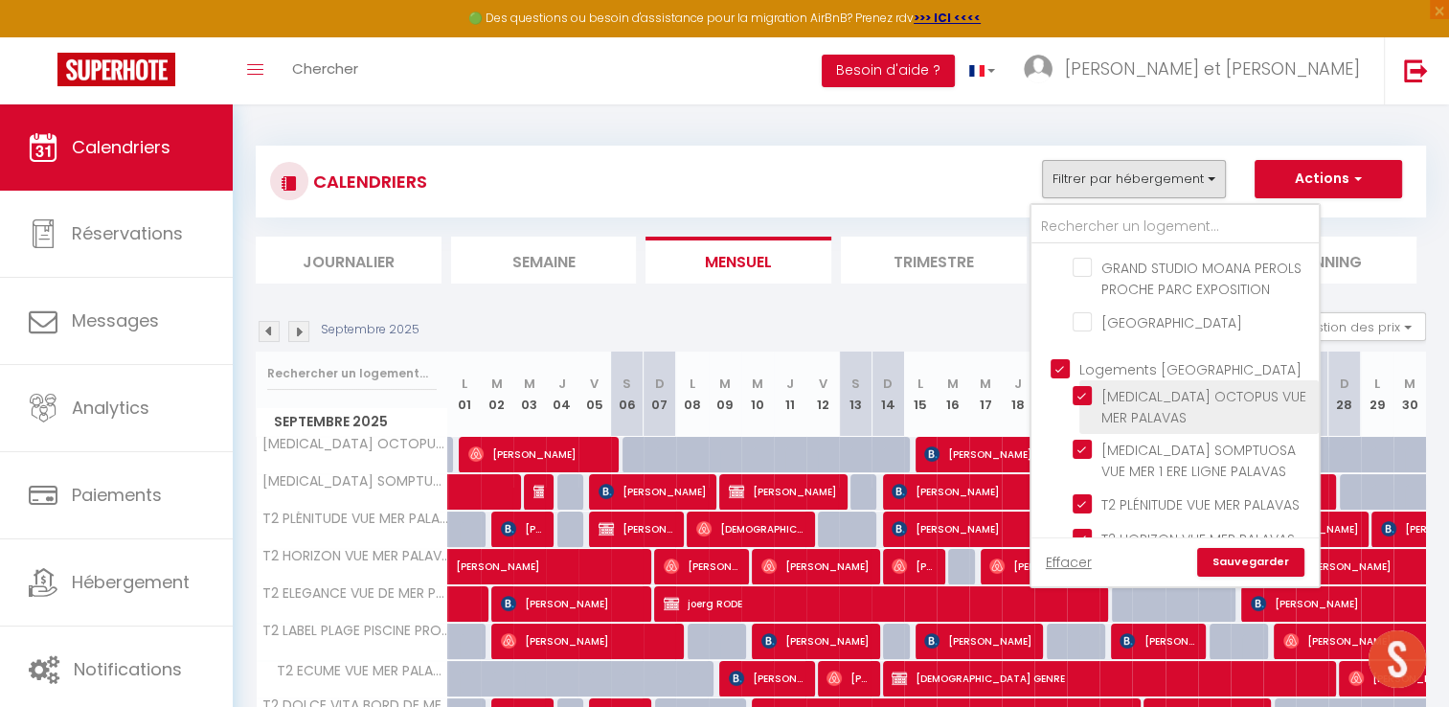
click at [1084, 386] on input "[MEDICAL_DATA] OCTOPUS VUE MER PALAVAS" at bounding box center [1192, 395] width 239 height 19
checkbox input "false"
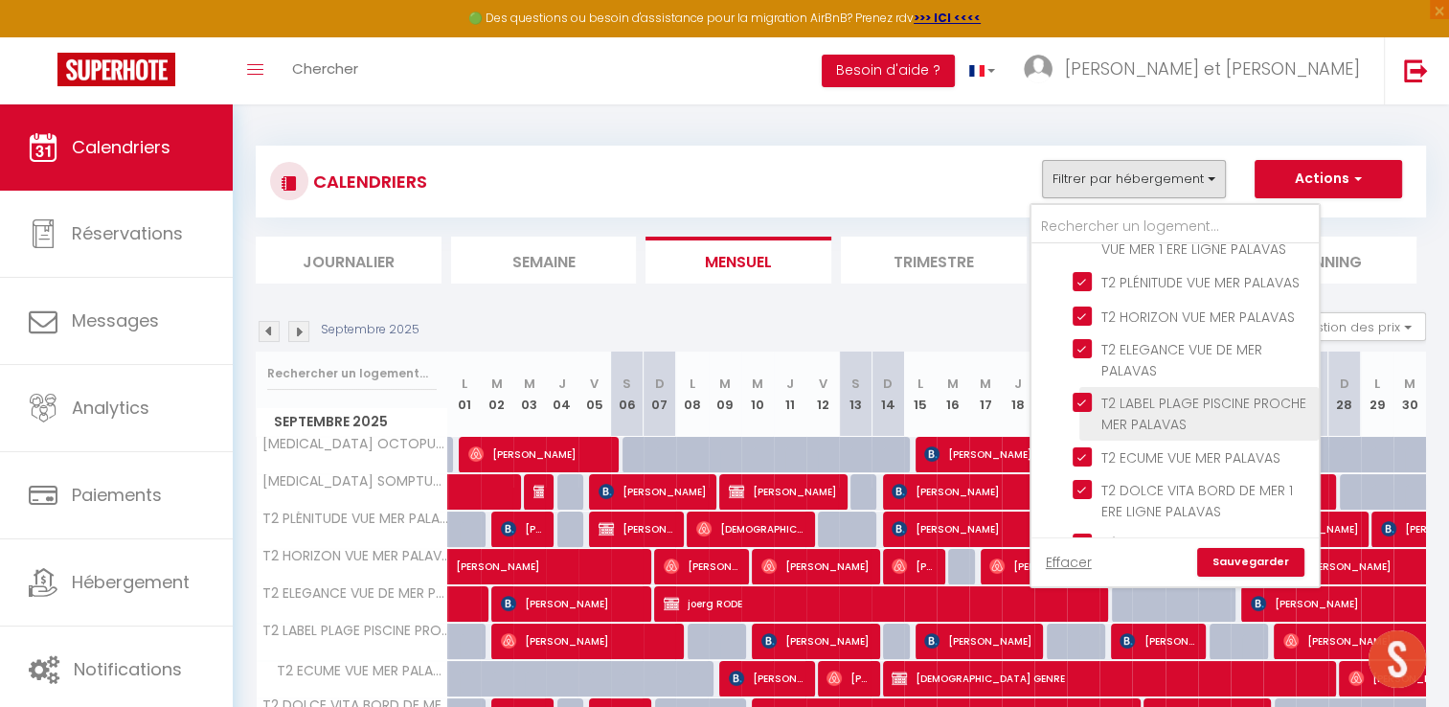
scroll to position [1175, 0]
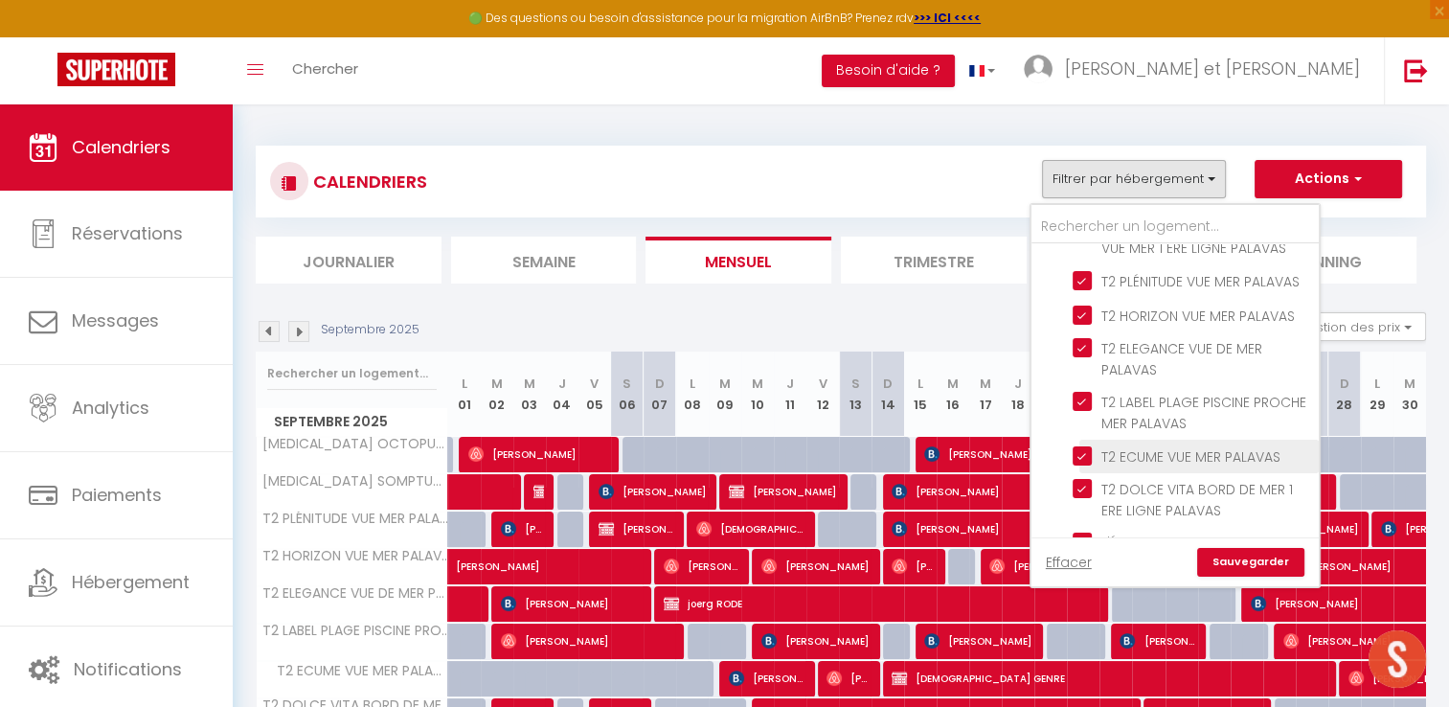
click at [1078, 445] on input "T2 ECUME VUE MER PALAVAS" at bounding box center [1192, 454] width 239 height 19
checkbox input "false"
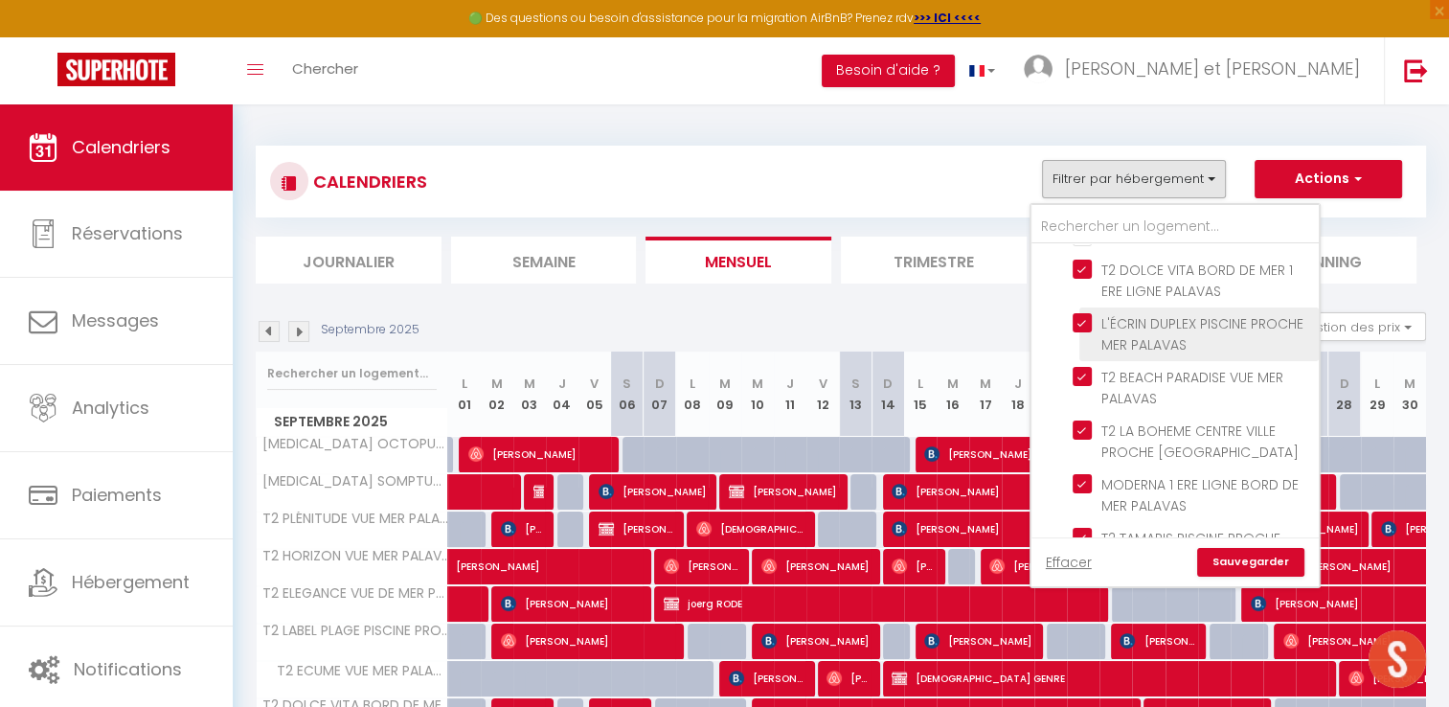
scroll to position [1397, 0]
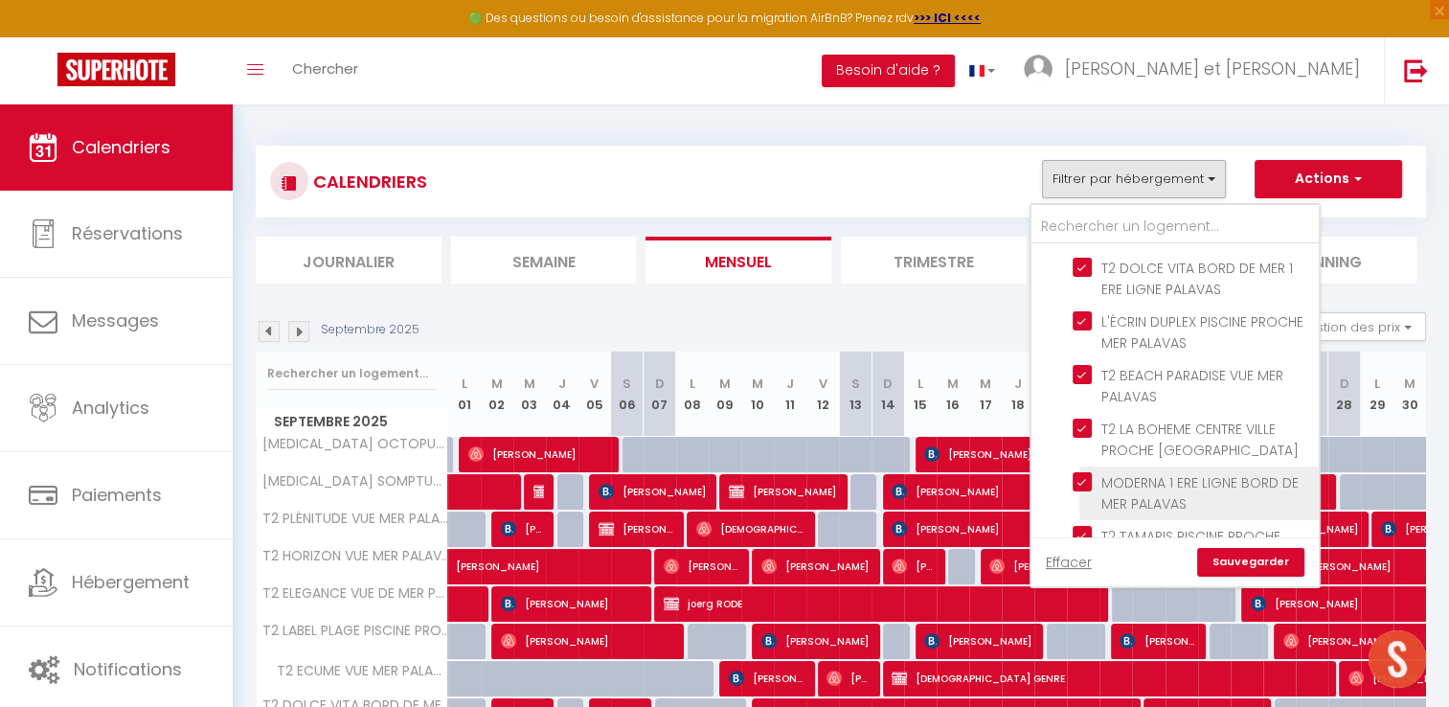
click at [1081, 472] on input "MODERNA 1 ERE LIGNE BORD DE MER PALAVAS" at bounding box center [1192, 481] width 239 height 19
checkbox input "false"
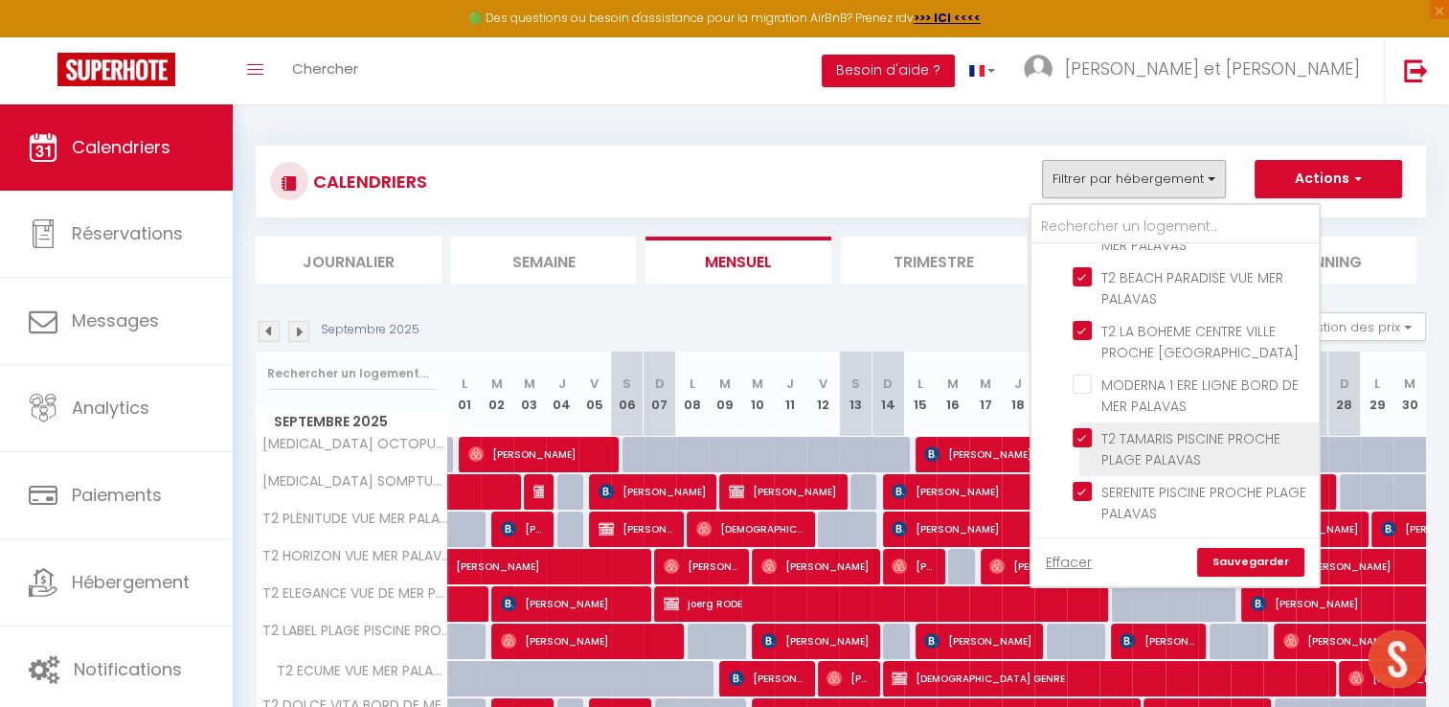
scroll to position [1494, 0]
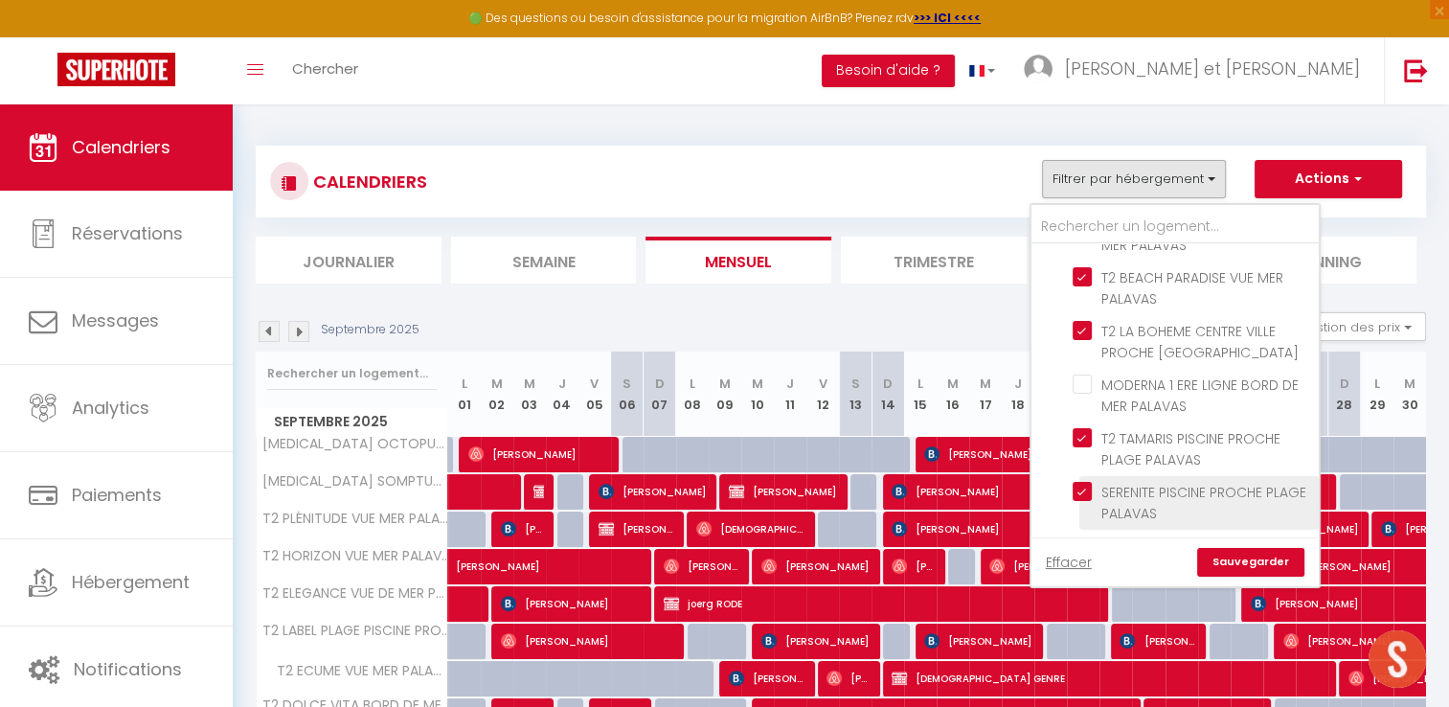
click at [1088, 482] on input "SERENITE PISCINE PROCHE PLAGE PALAVAS" at bounding box center [1192, 491] width 239 height 19
checkbox input "false"
click at [1255, 561] on link "Sauvegarder" at bounding box center [1250, 562] width 107 height 29
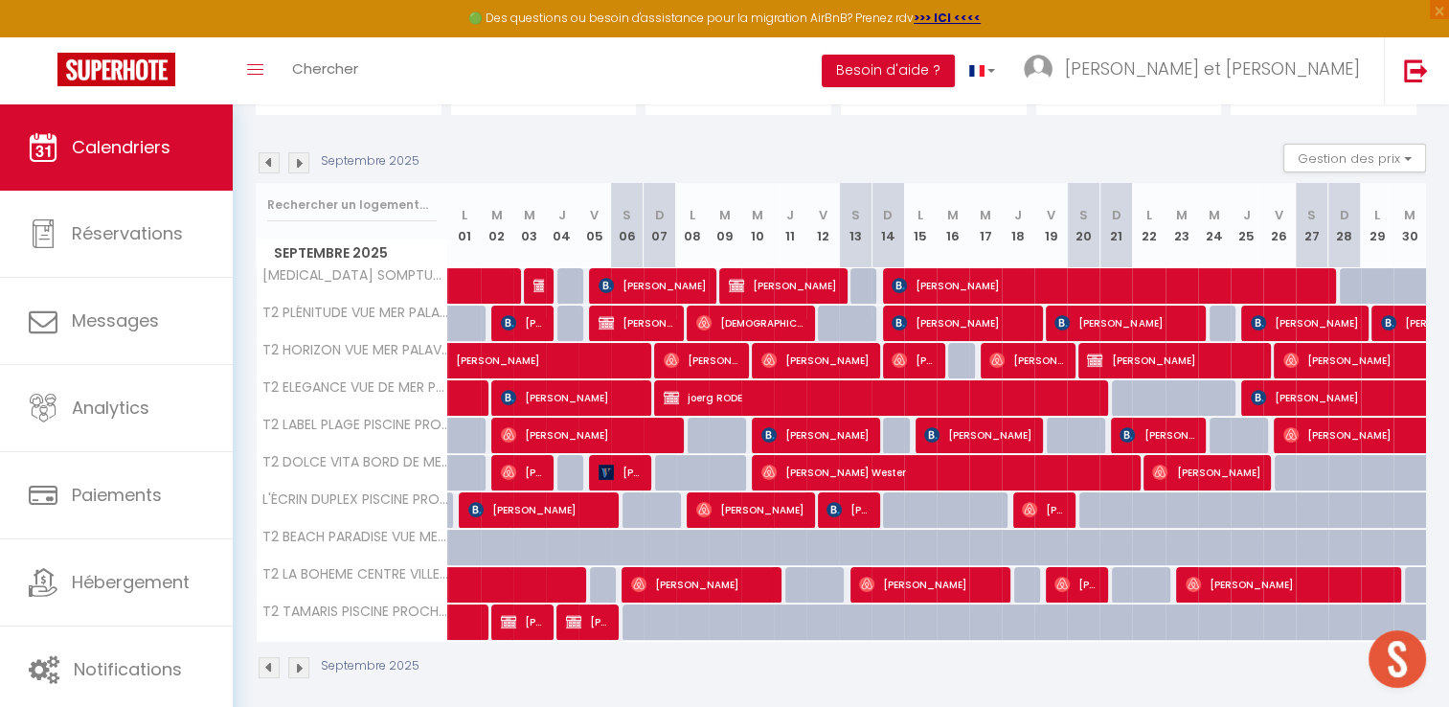
scroll to position [169, 0]
click at [501, 282] on span at bounding box center [512, 286] width 88 height 36
select select "OK"
select select "0"
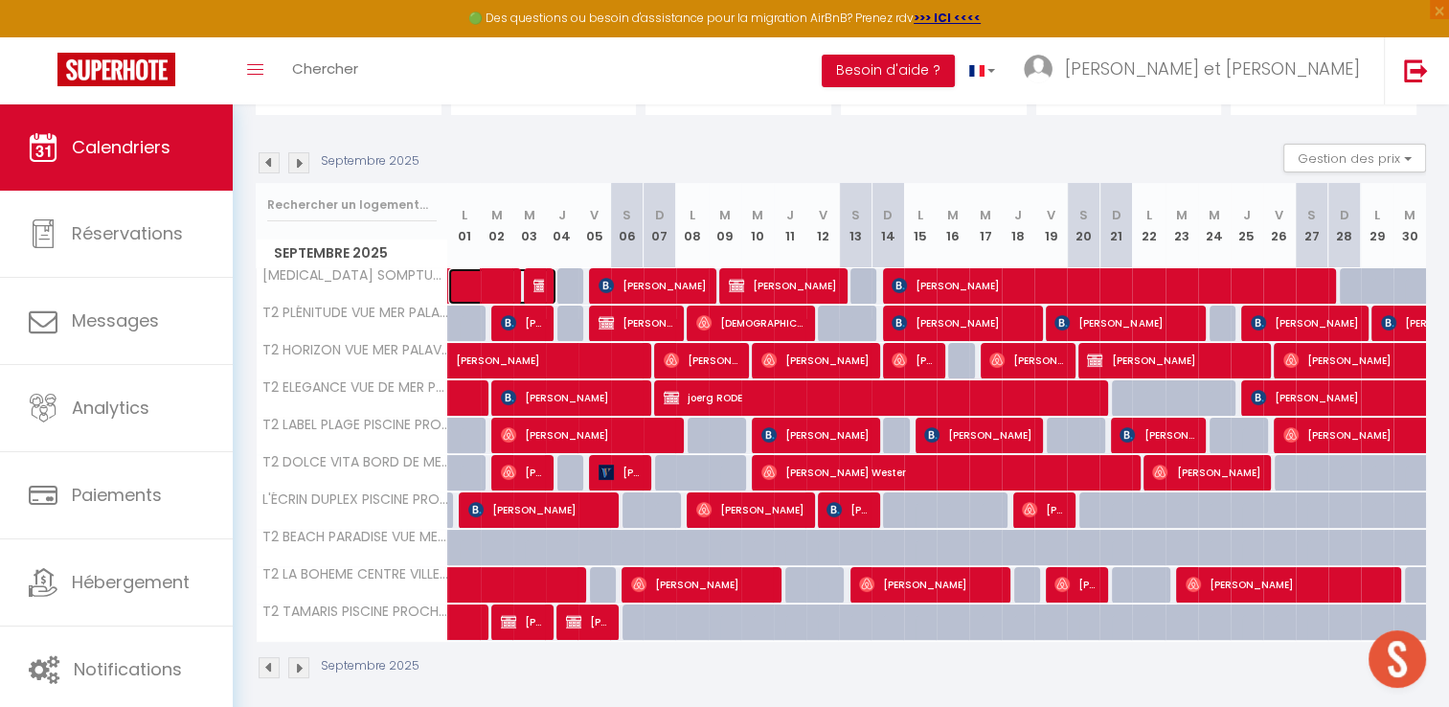
select select "0"
select select "1"
select select
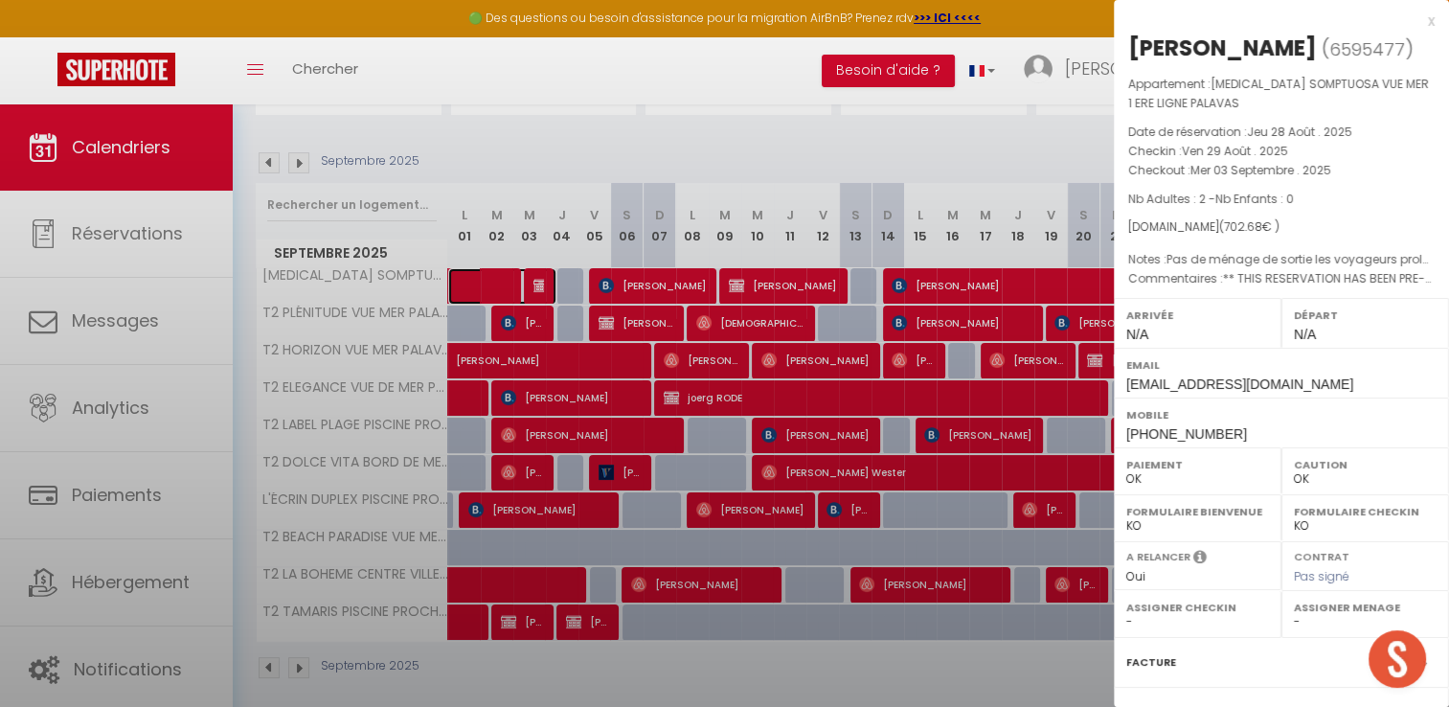
select select "42629"
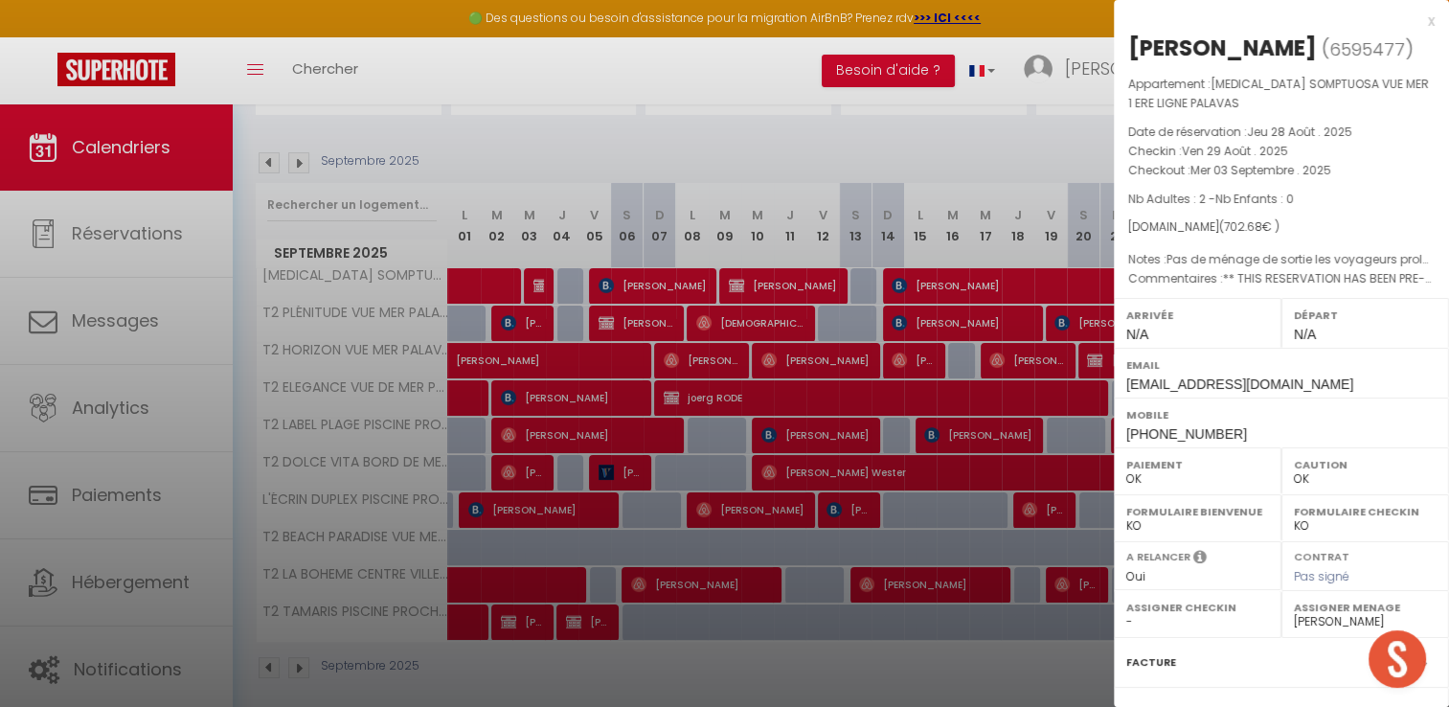
click at [1414, 27] on div "x" at bounding box center [1274, 21] width 321 height 23
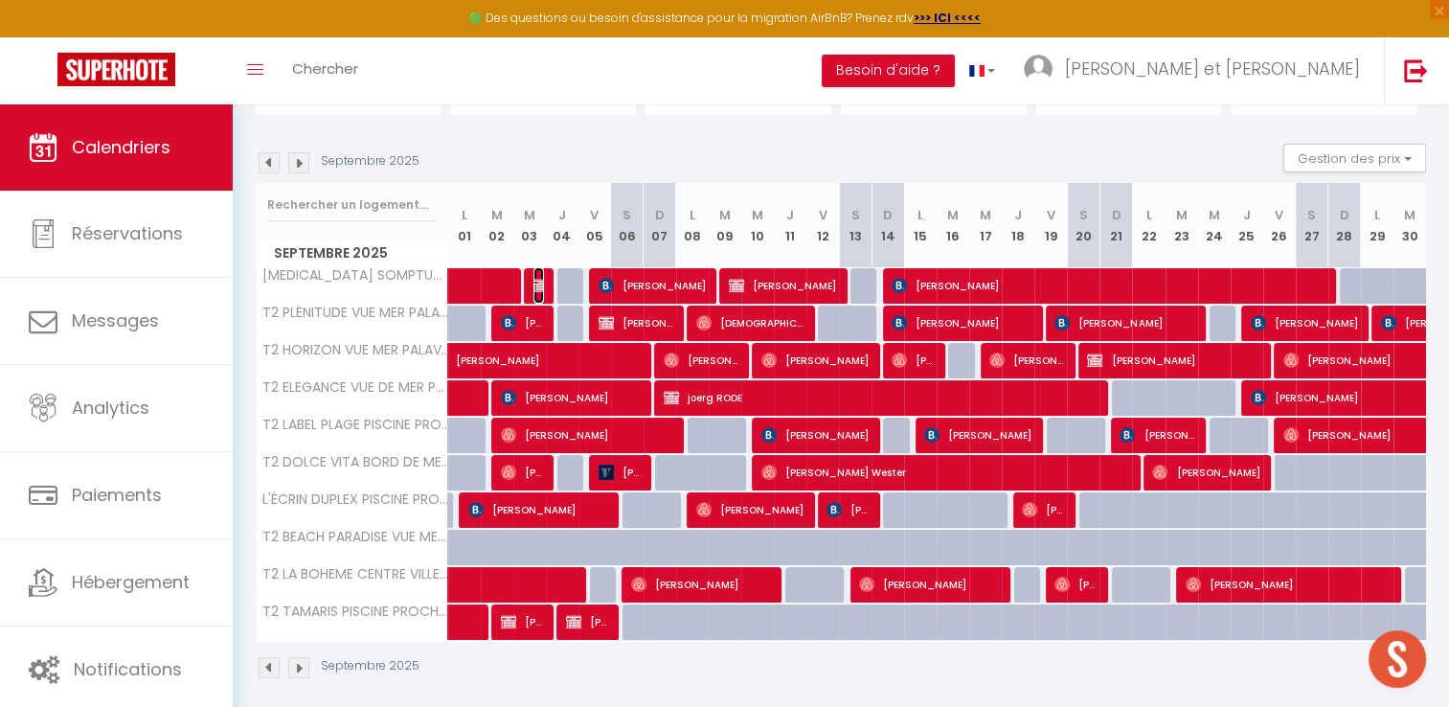
click at [534, 275] on span "Marc Müller" at bounding box center [539, 285] width 11 height 36
select select "KO"
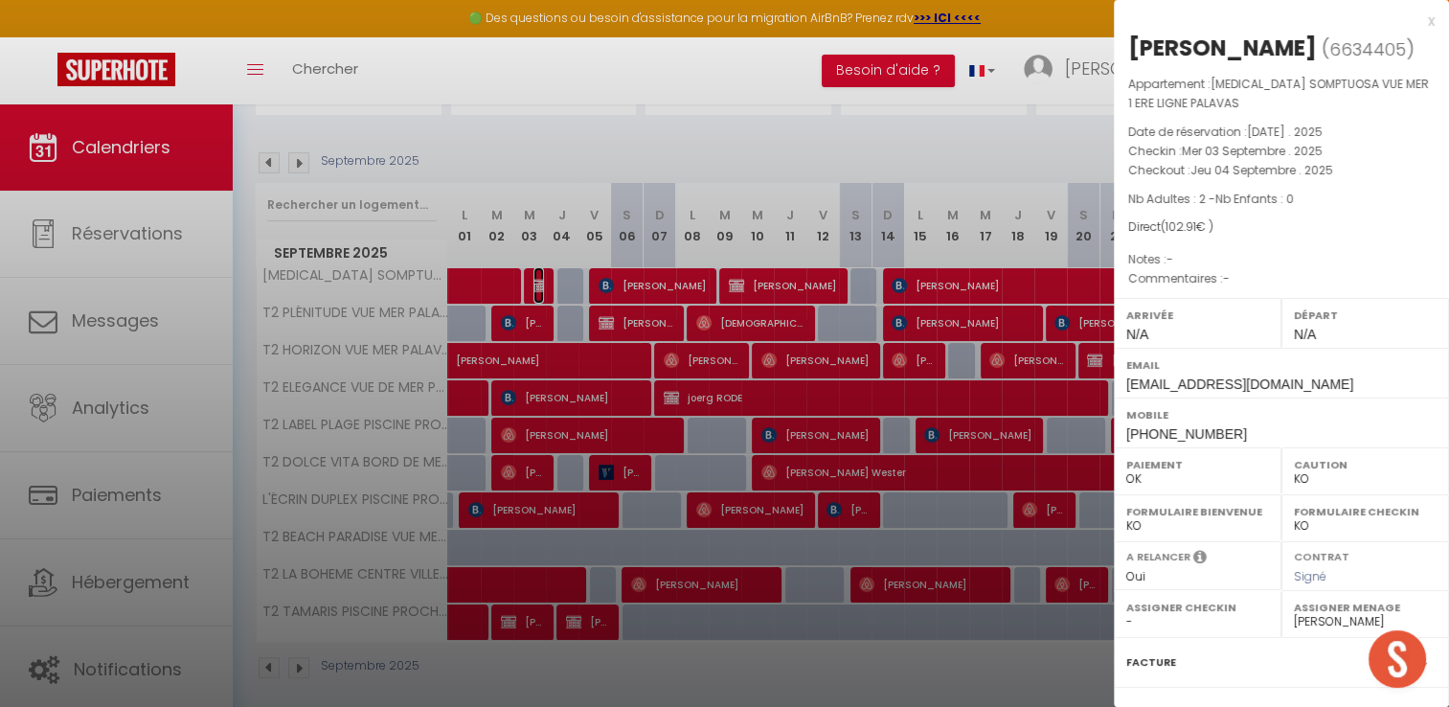
scroll to position [201, 0]
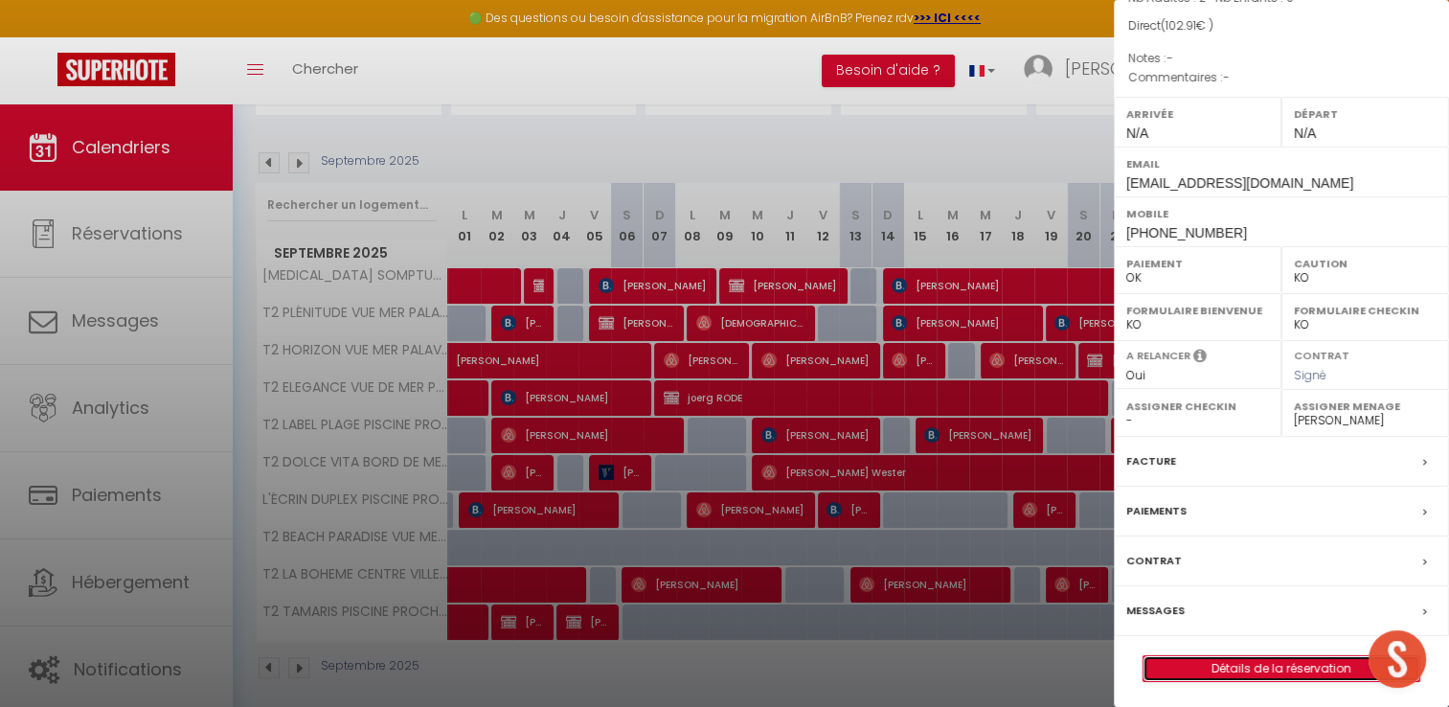
click at [1261, 672] on link "Détails de la réservation" at bounding box center [1282, 668] width 276 height 25
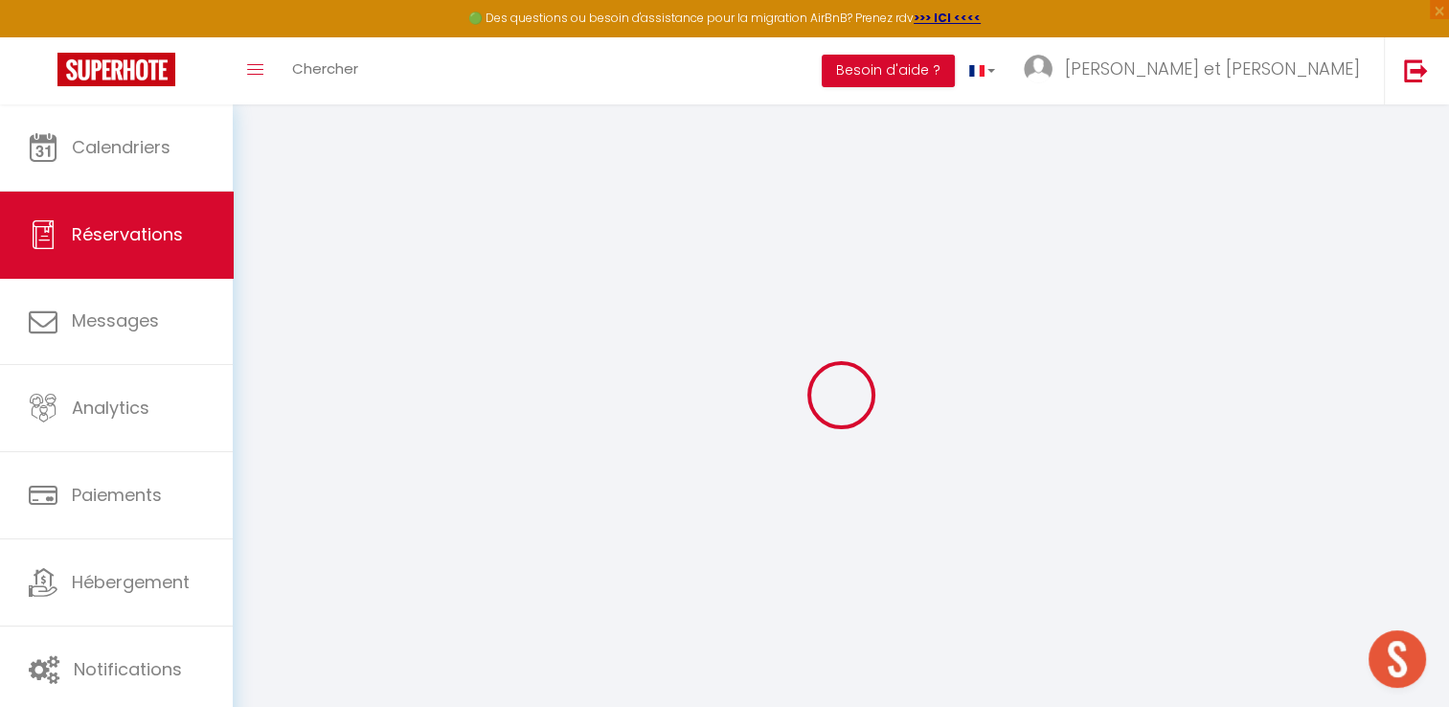
type input "Marc"
type input "Müller"
type input "marc_67@gmx.de"
type input "+491749348428"
type input "Zur Leiten 4 85414 Kirchdorf an der Amper"
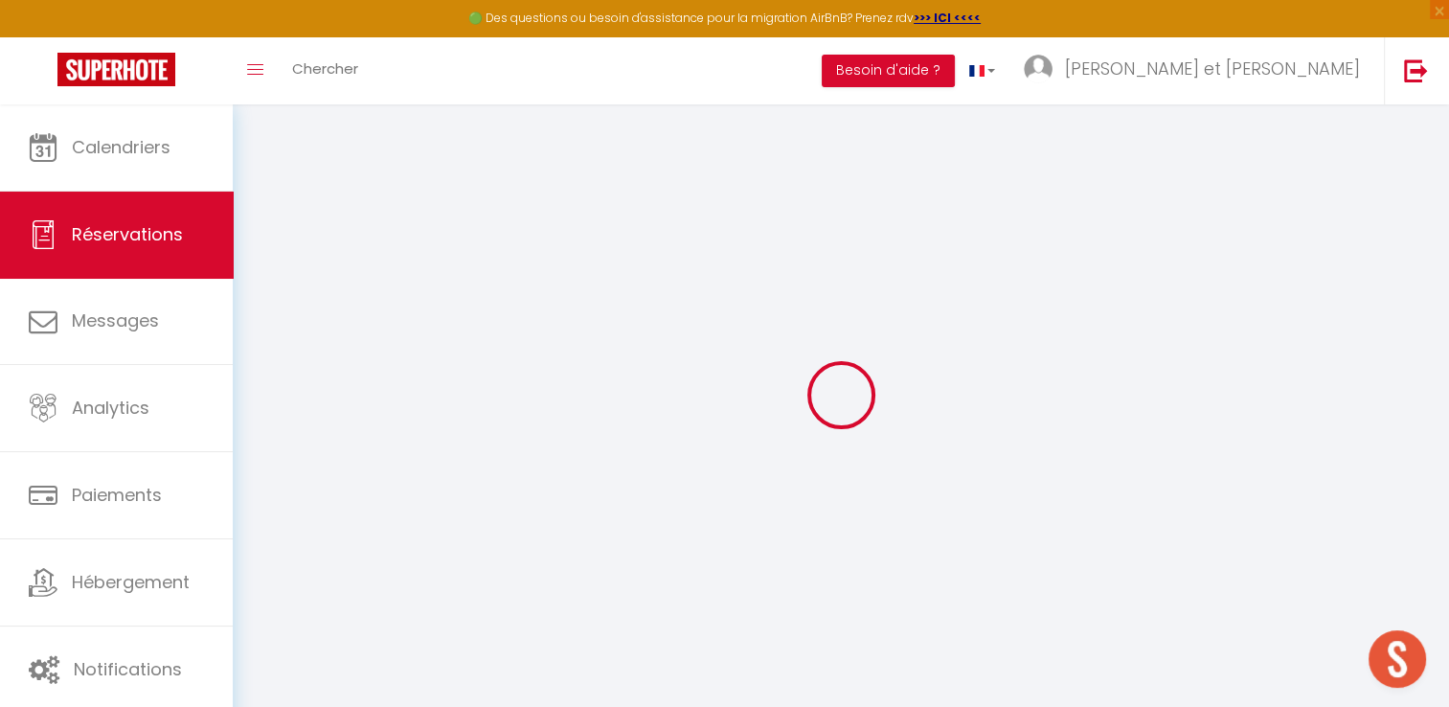
type input "Kirchdorf an der Amper"
select select "DE"
select select "51506"
select select "1"
type input "Mer 03 Septembre 2025"
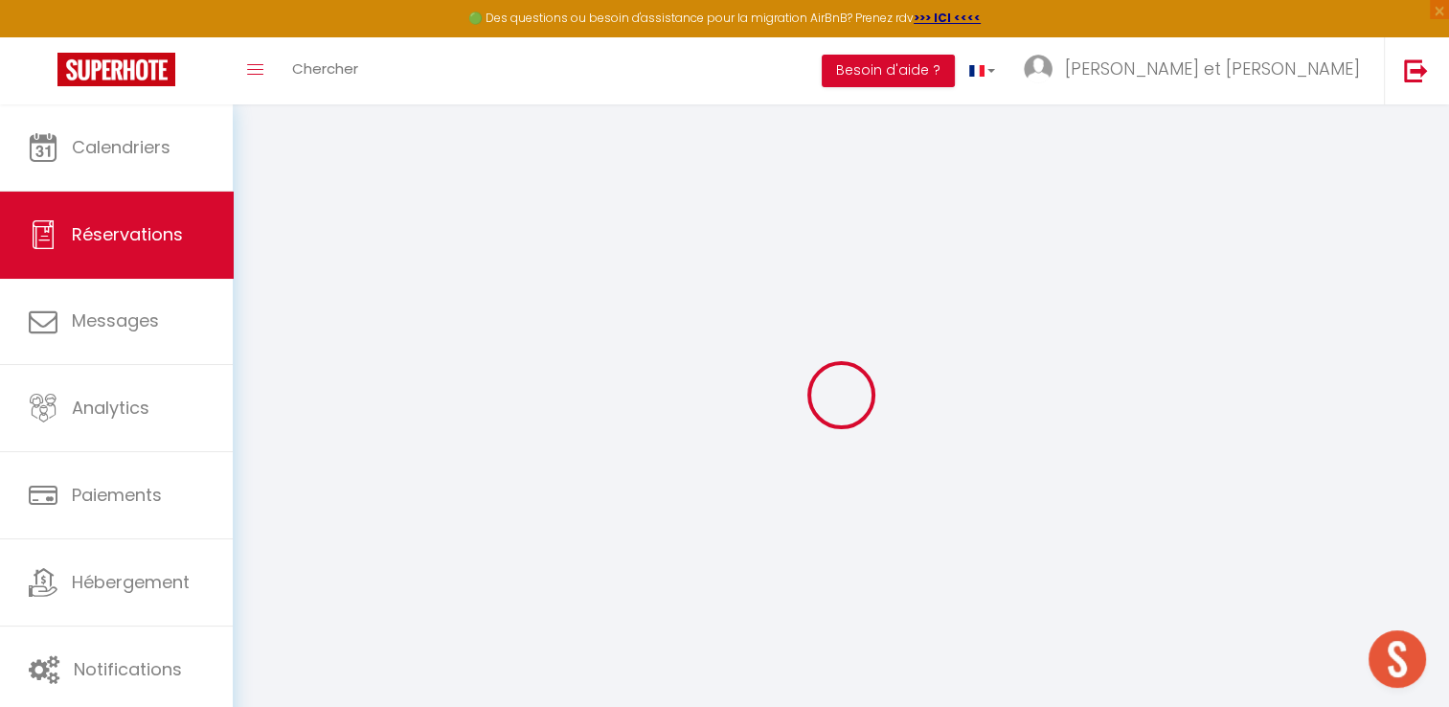
select select
type input "Jeu 04 Septembre 2025"
select select
type input "2"
select select "12"
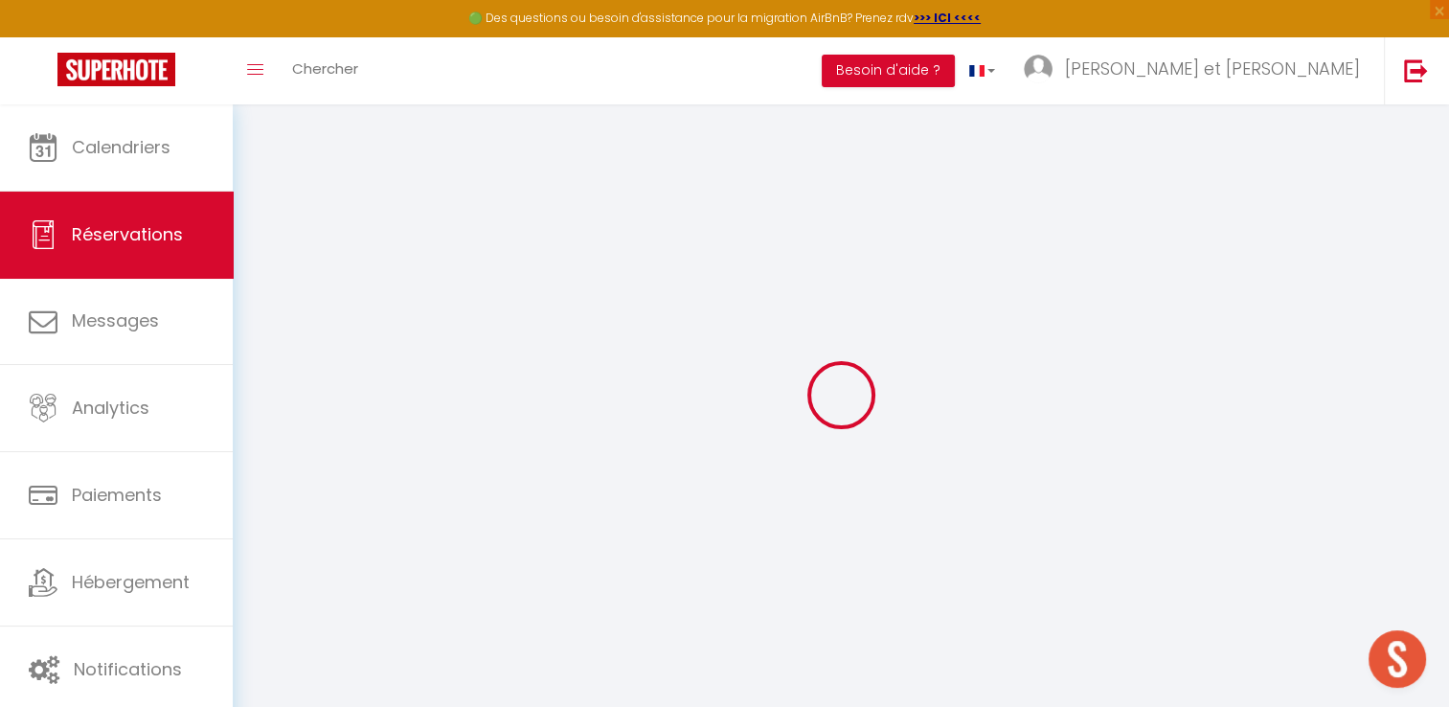
select select
type input "96"
checkbox input "false"
type input "0"
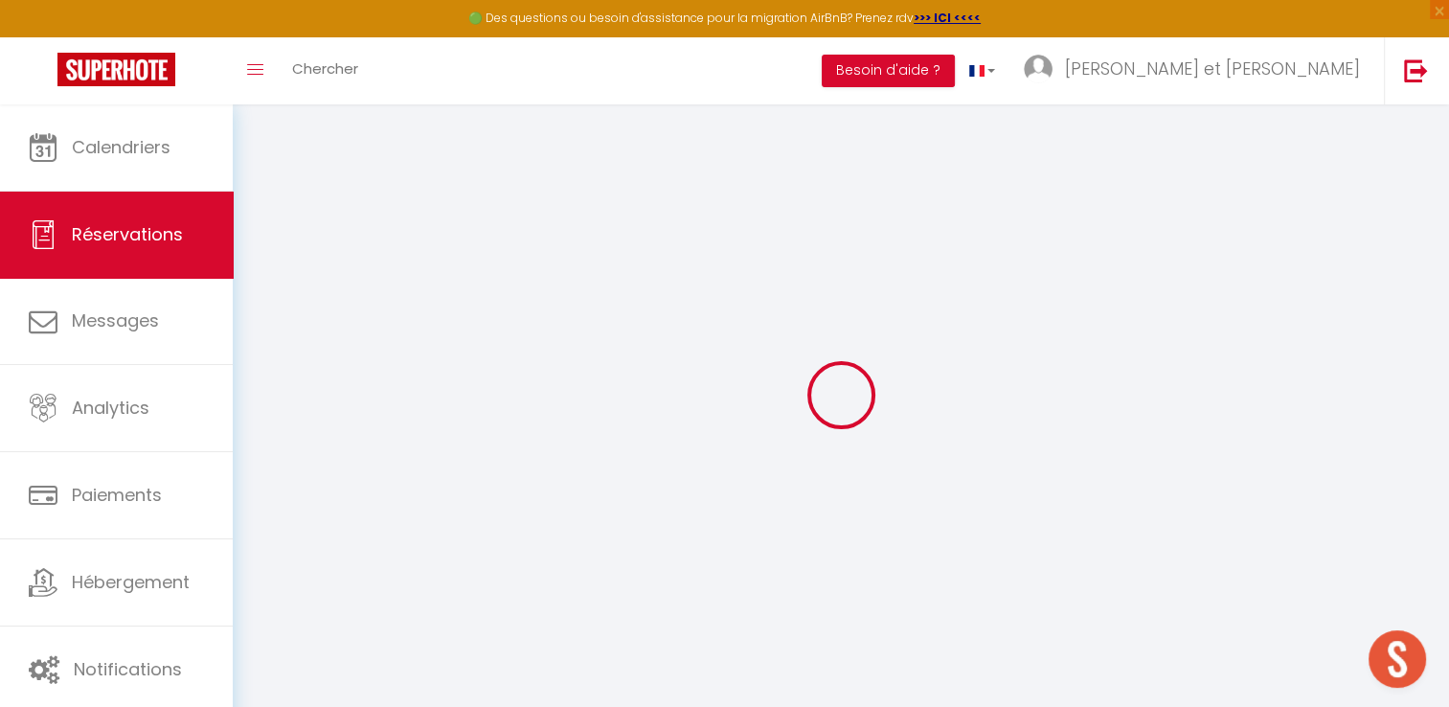
type input "0"
select select
select select "14"
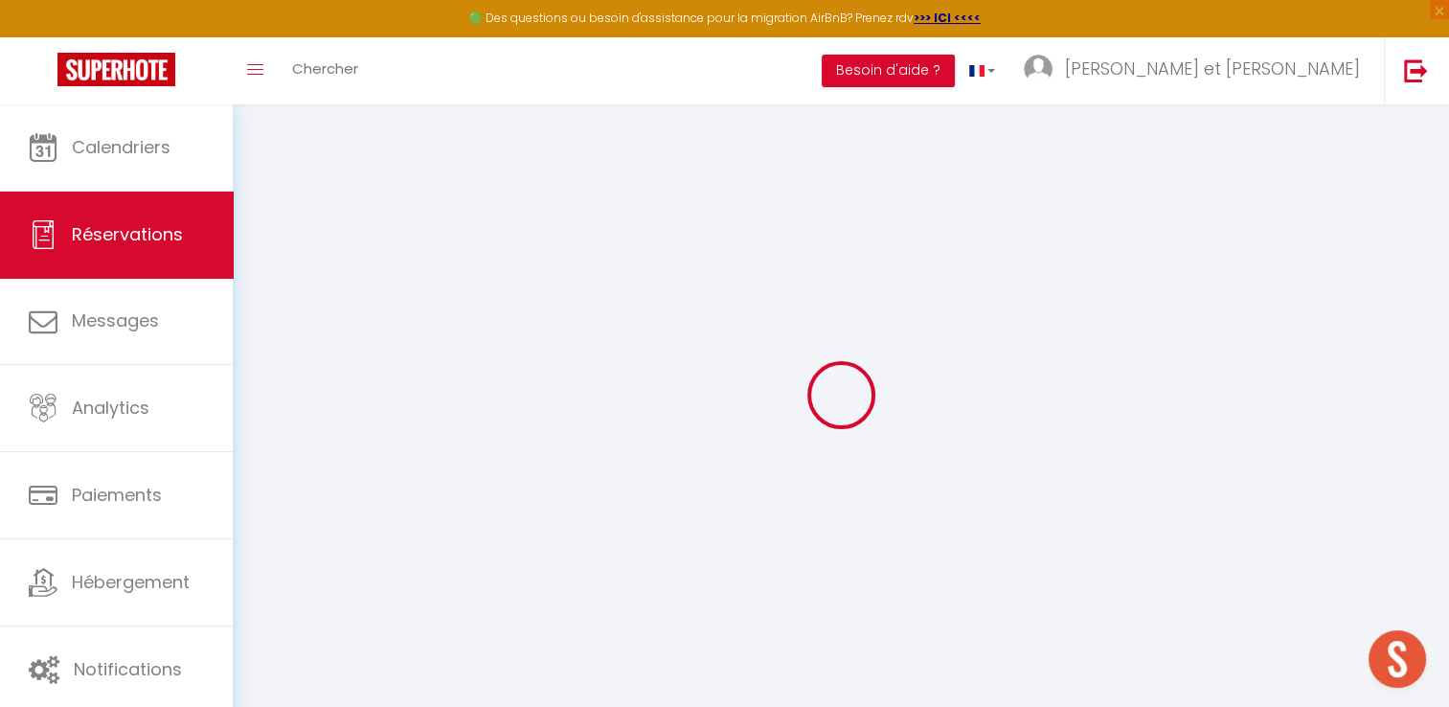
checkbox input "false"
select select
checkbox input "false"
select select
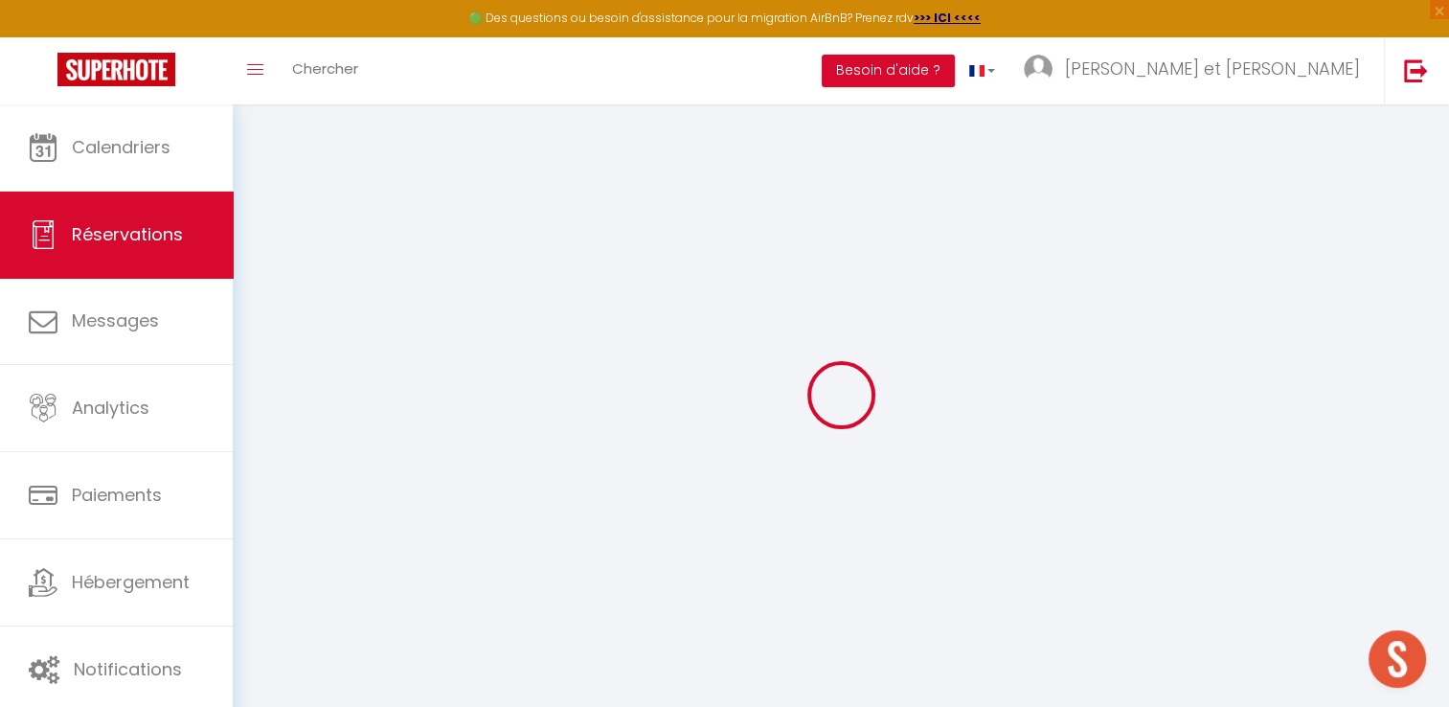
select select
checkbox input "false"
select select
checkbox input "false"
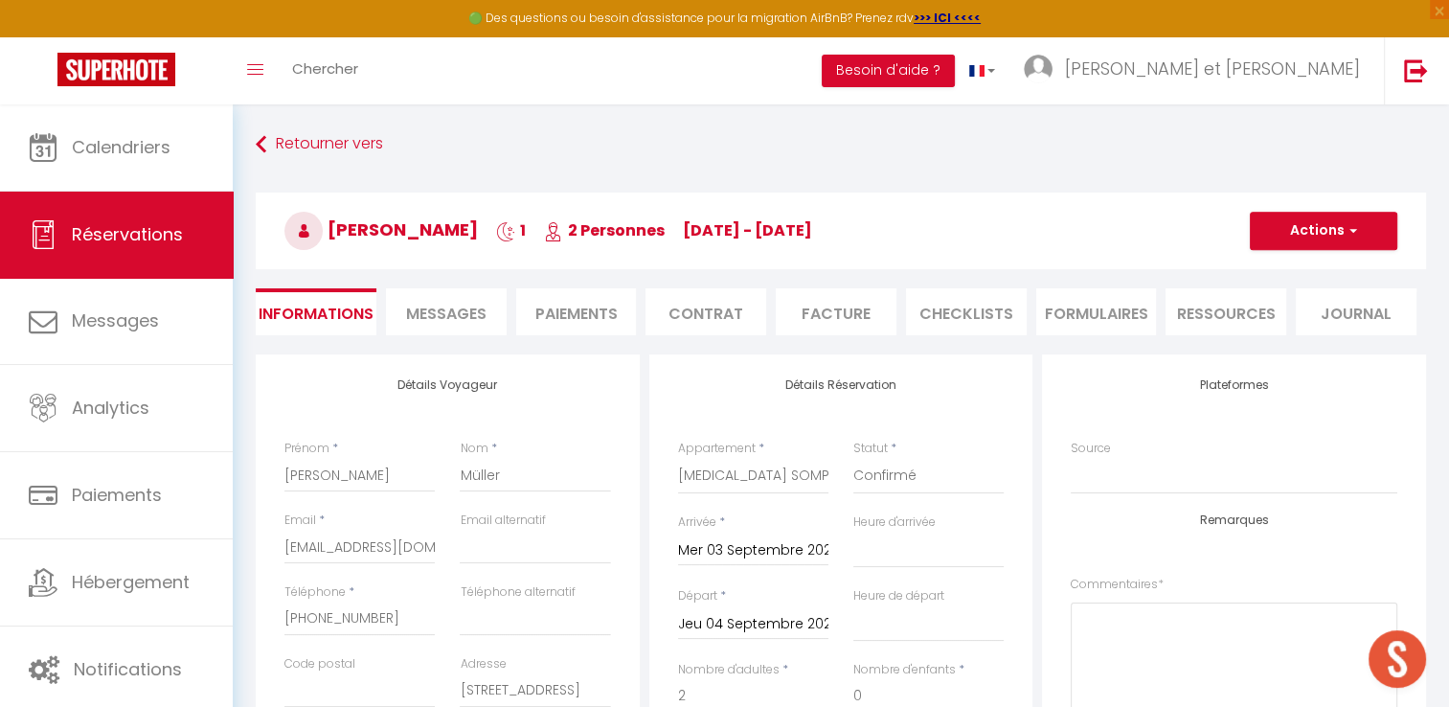
type input "6.91"
select select
checkbox input "false"
select select
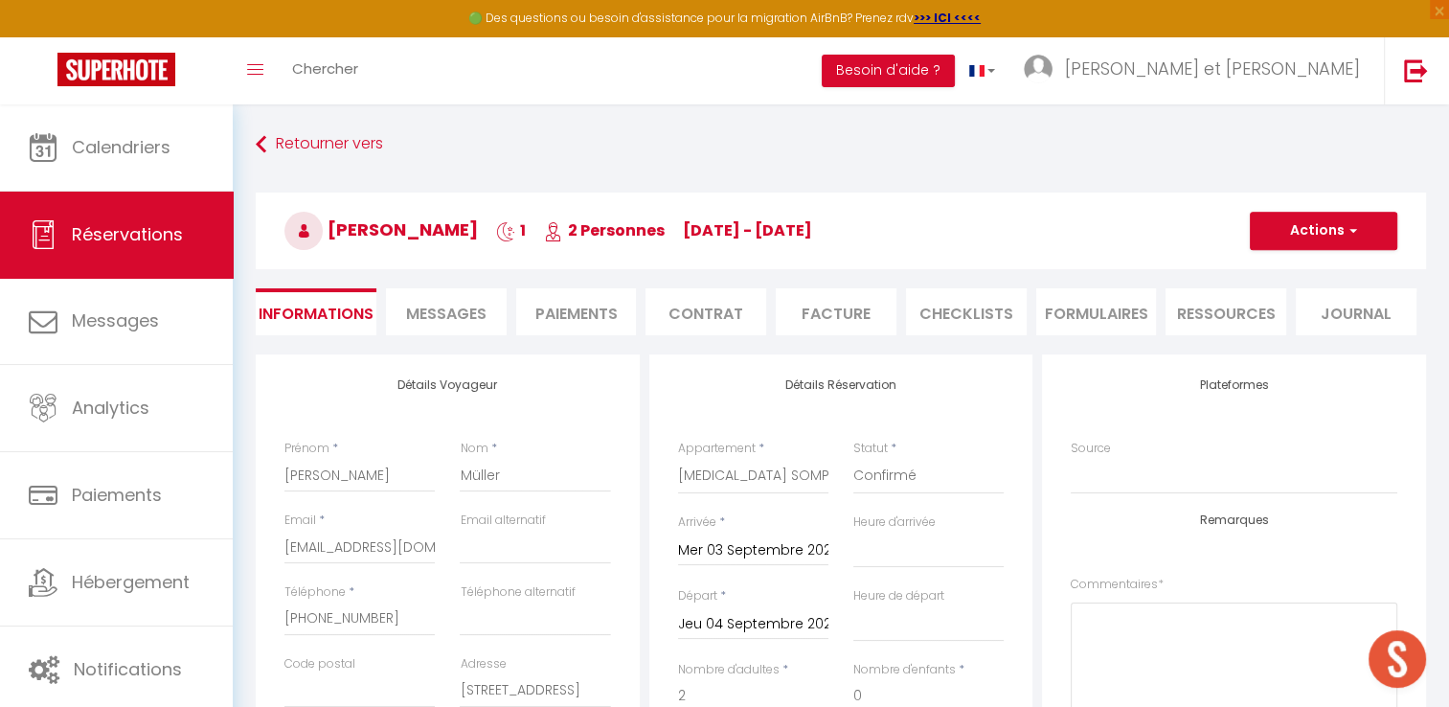
select select
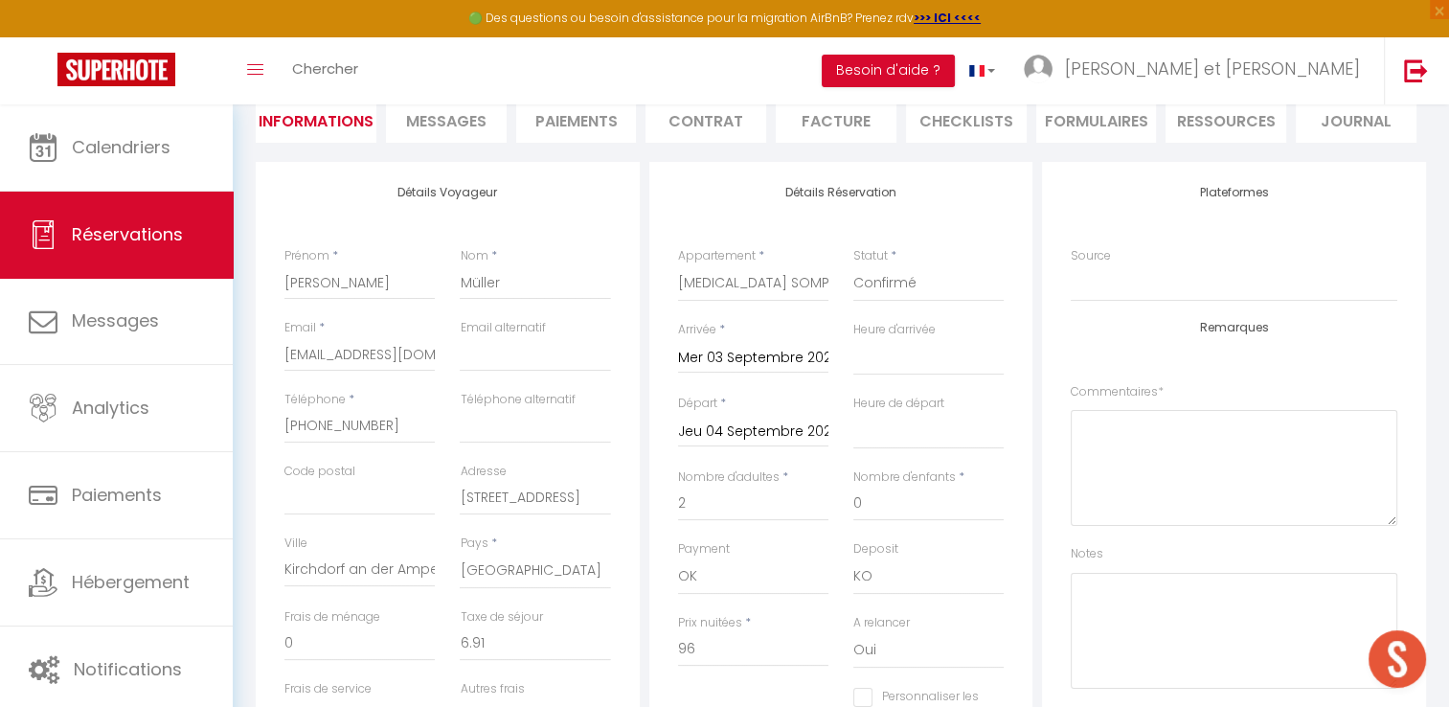
scroll to position [327, 0]
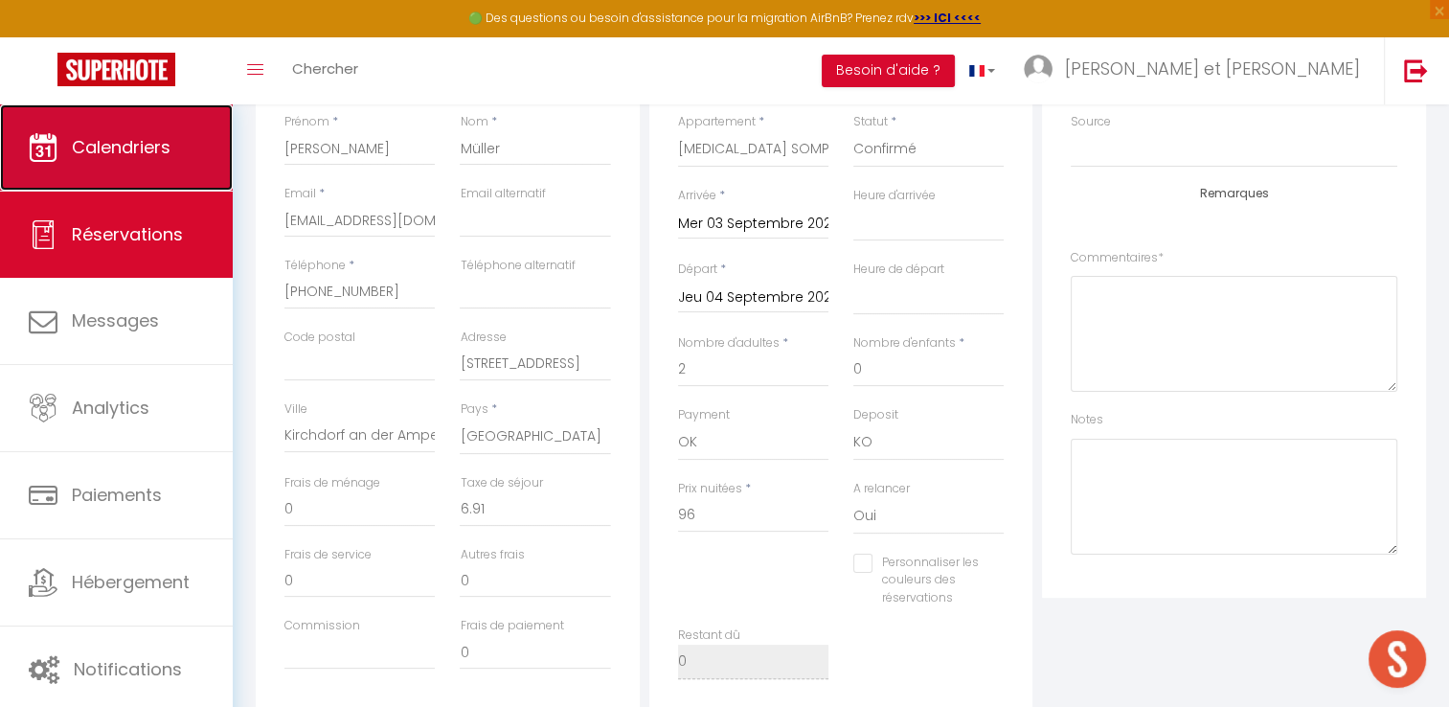
click at [96, 168] on link "Calendriers" at bounding box center [116, 147] width 233 height 86
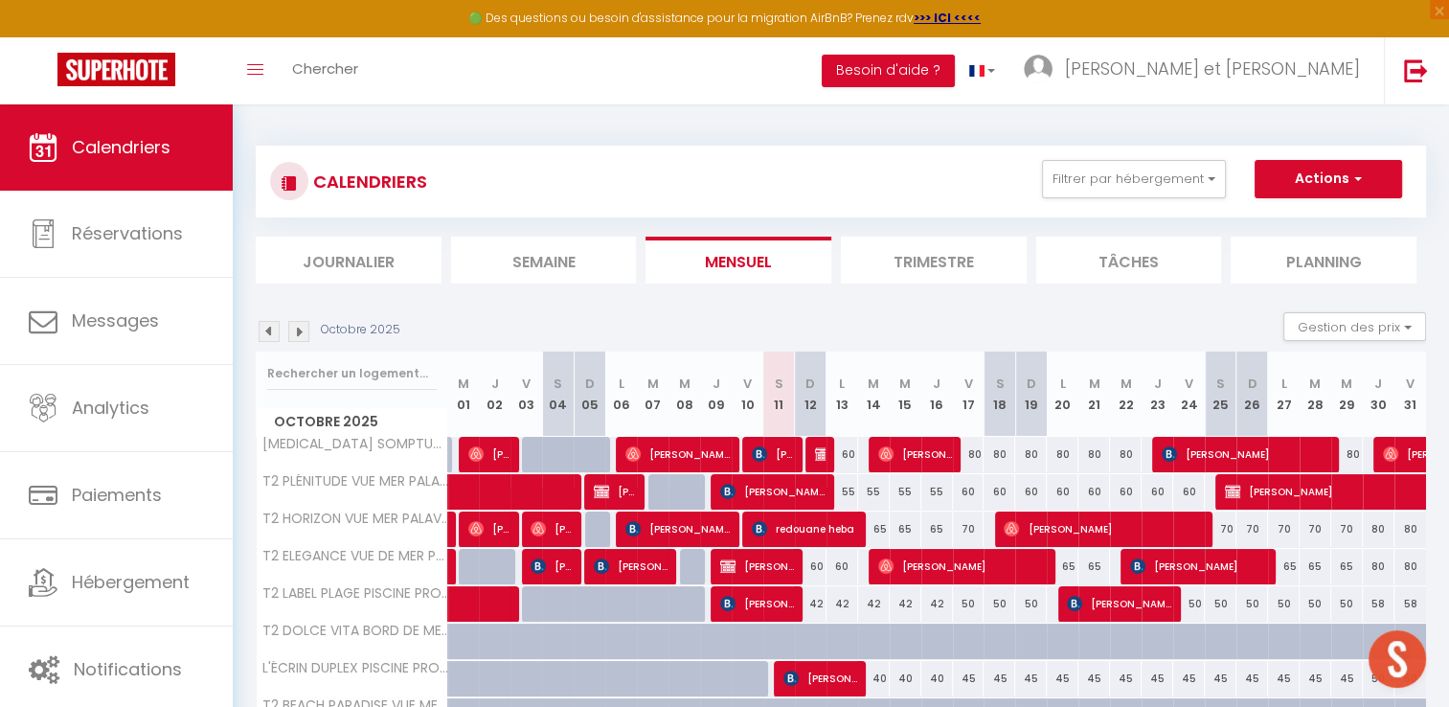
click at [280, 333] on div "Octobre 2025" at bounding box center [331, 331] width 150 height 21
click at [273, 331] on img at bounding box center [269, 331] width 21 height 21
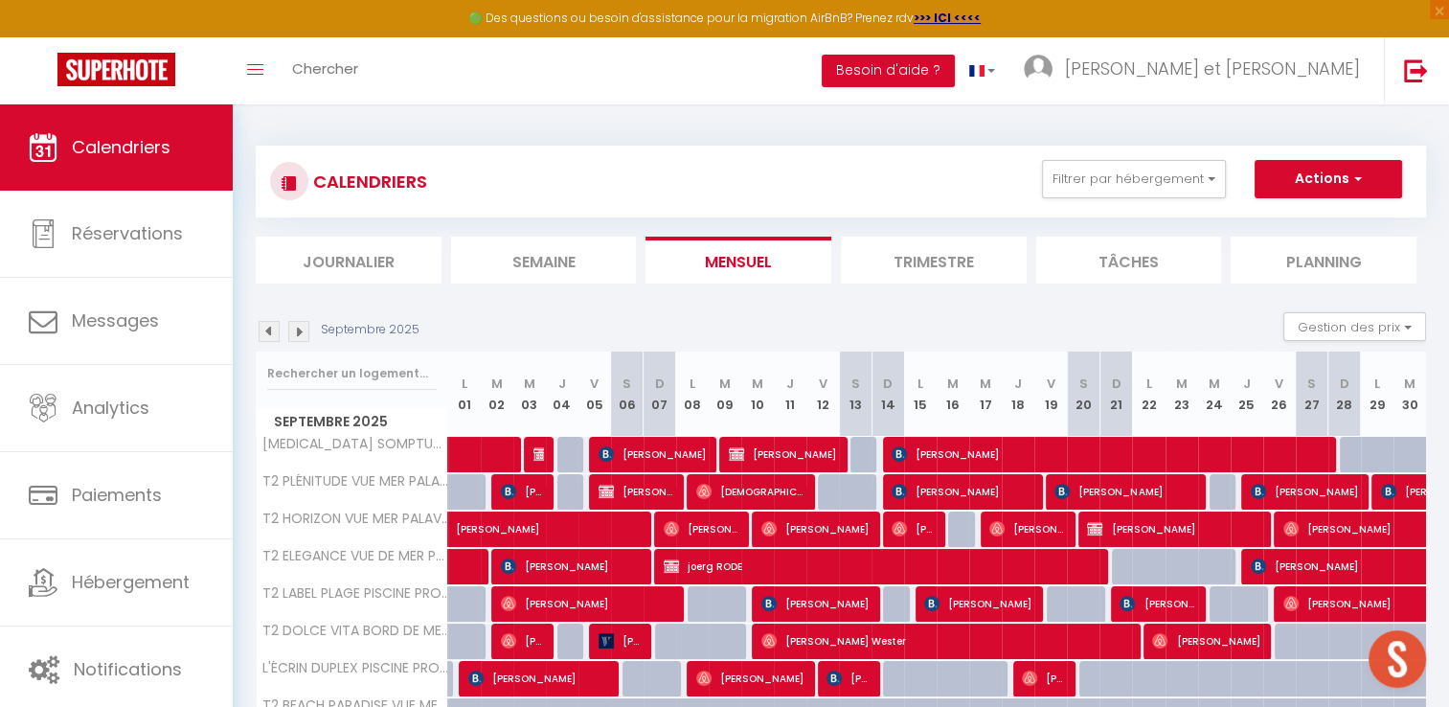
scroll to position [179, 0]
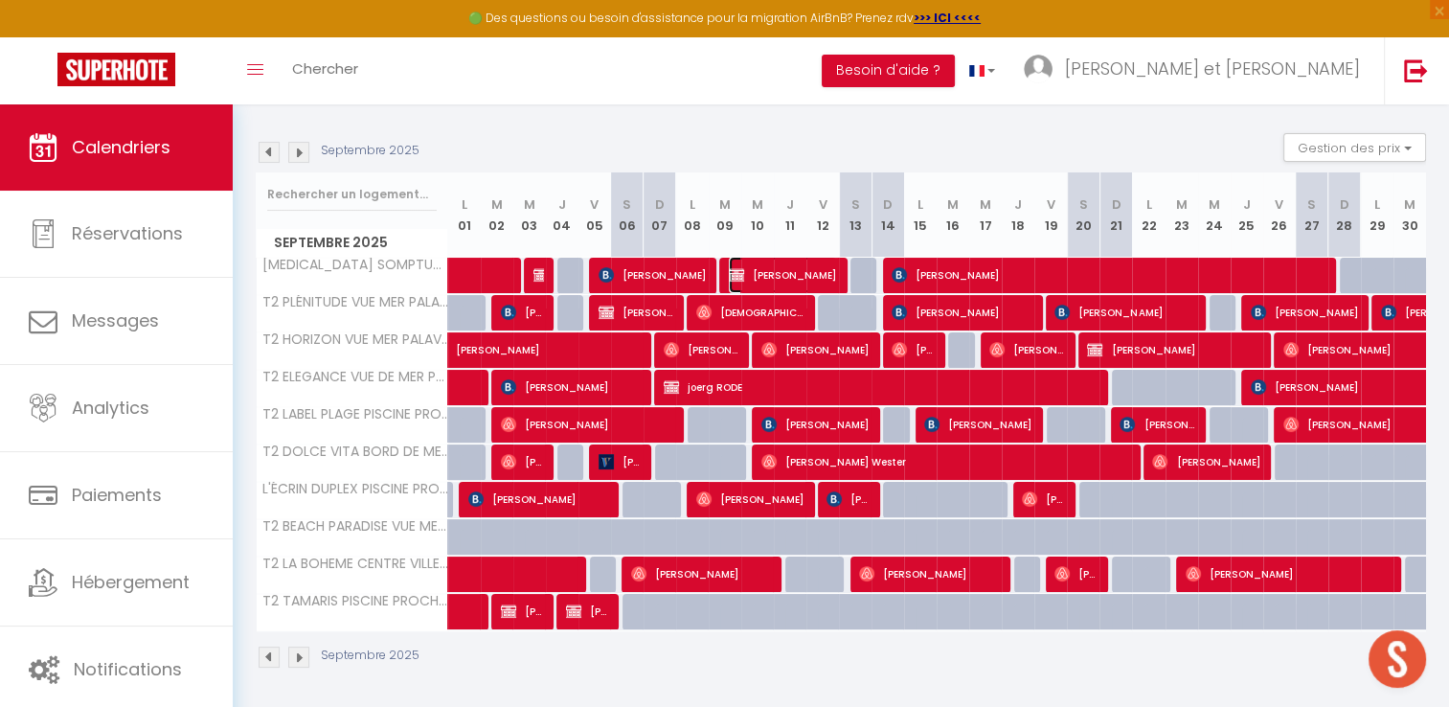
click at [779, 273] on span "Monika Sallaiova" at bounding box center [783, 275] width 108 height 36
select select "OK"
select select "0"
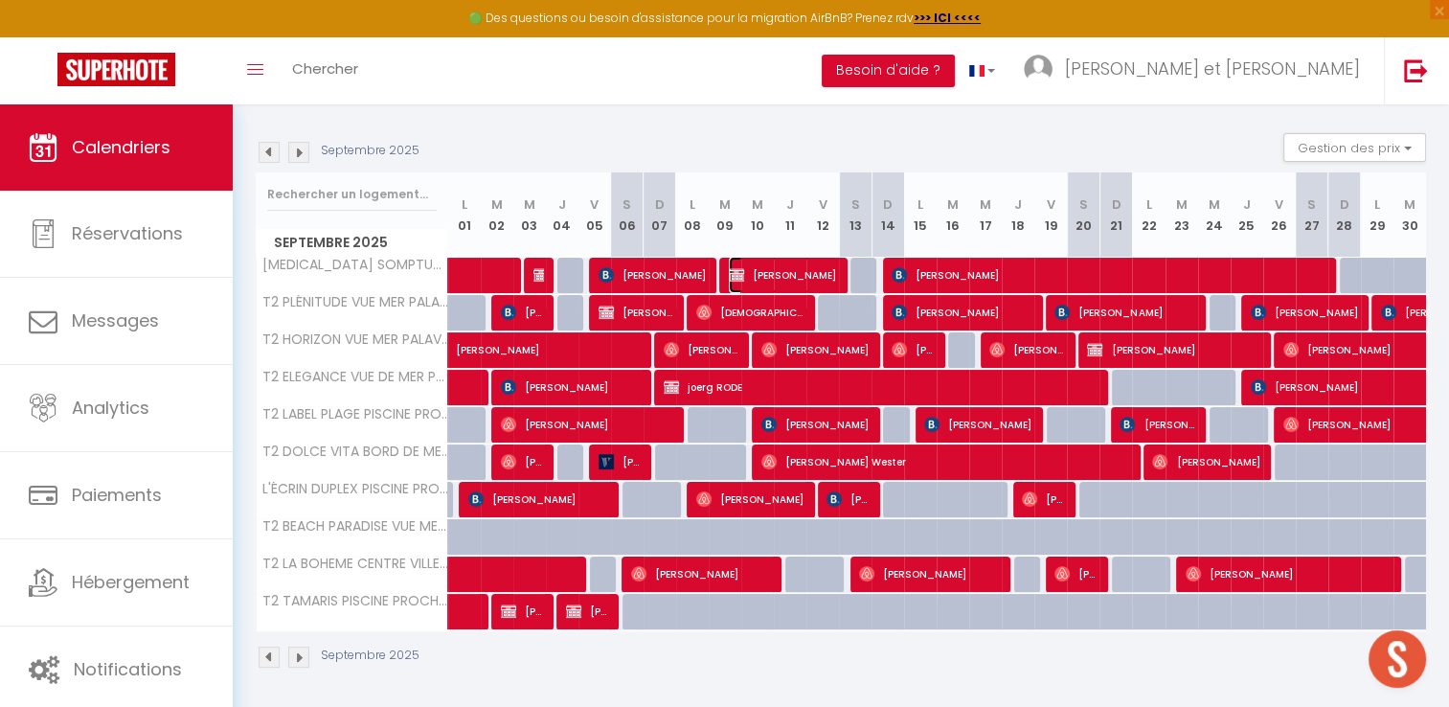
select select "1"
select select
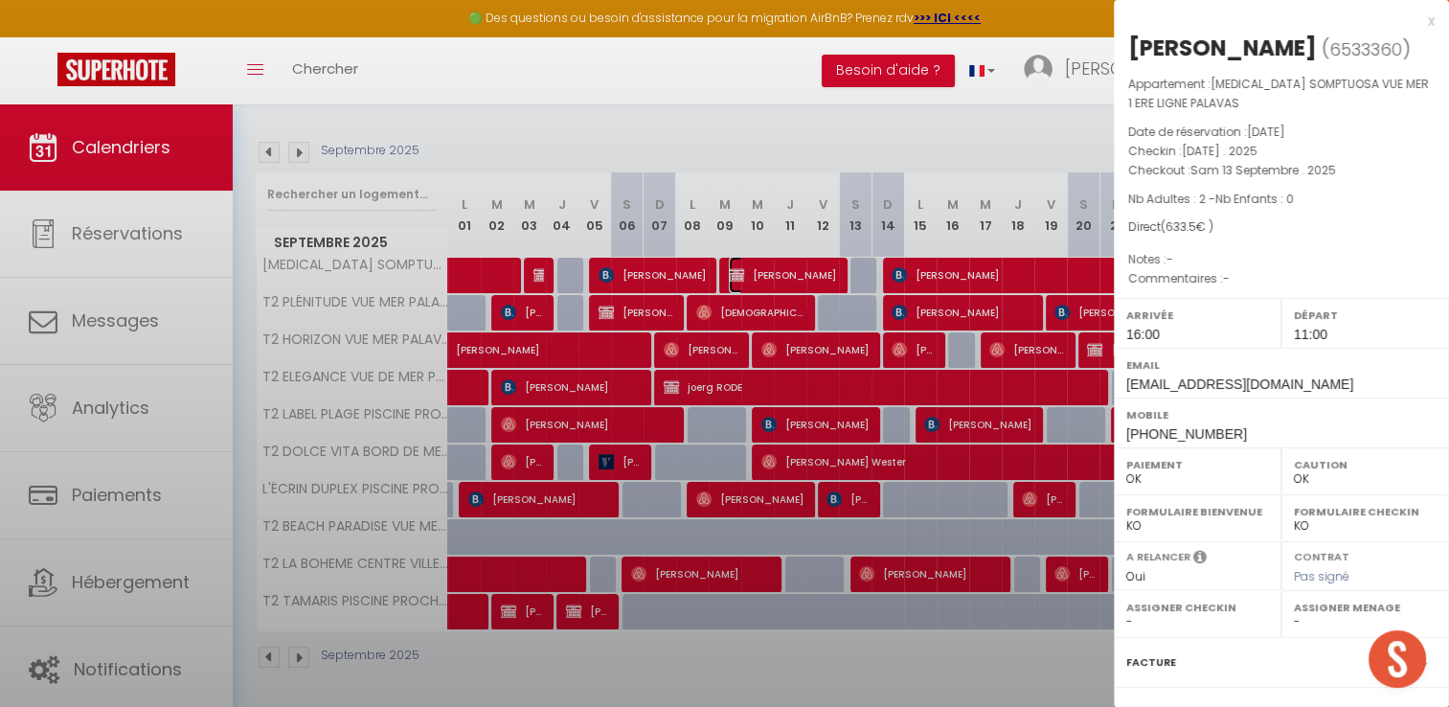
select select "42629"
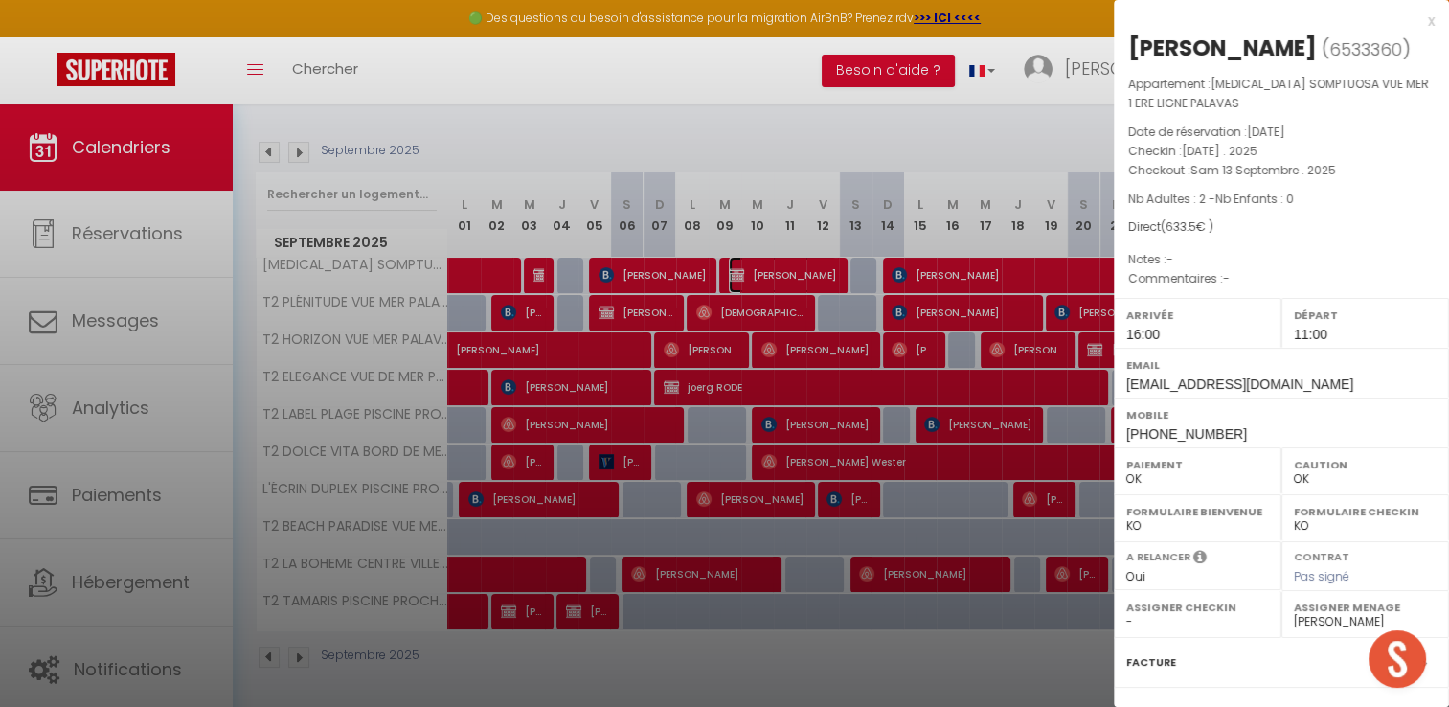
scroll to position [201, 0]
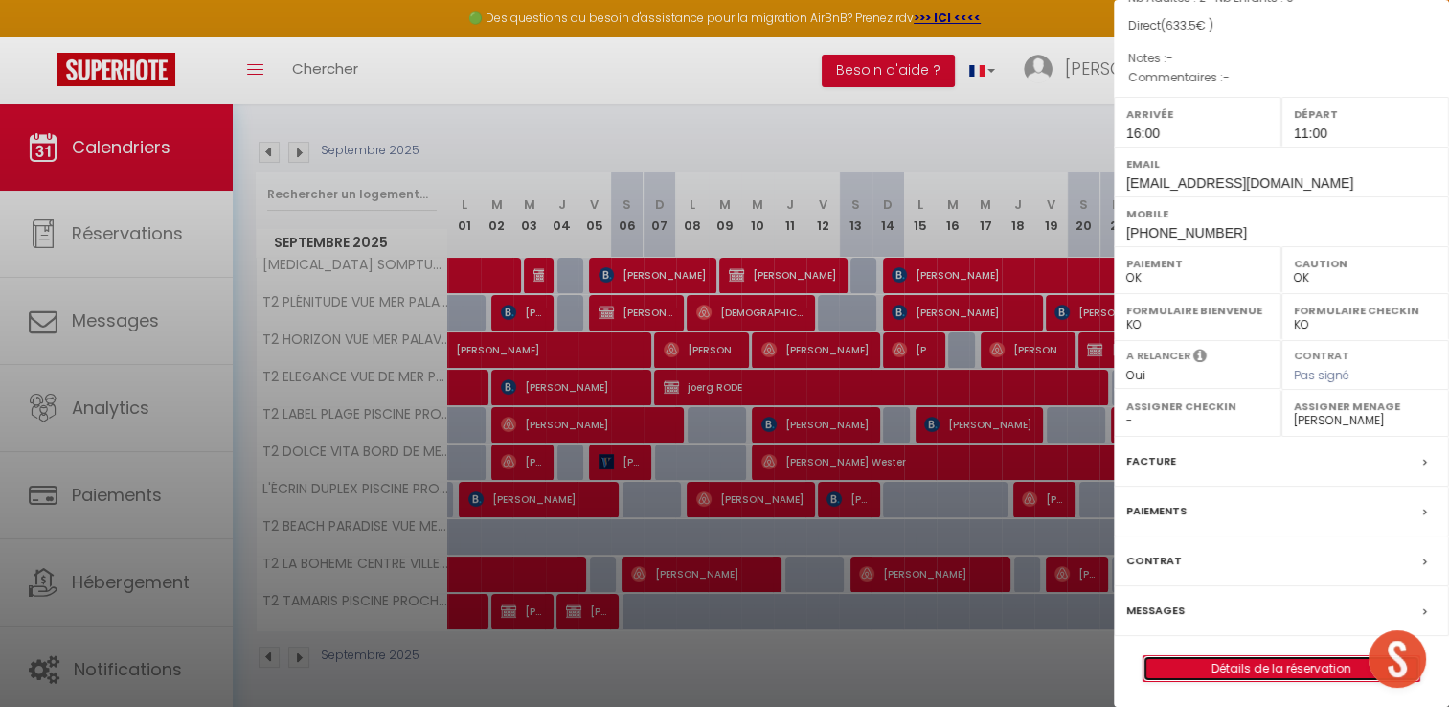
click at [1221, 672] on link "Détails de la réservation" at bounding box center [1282, 668] width 276 height 25
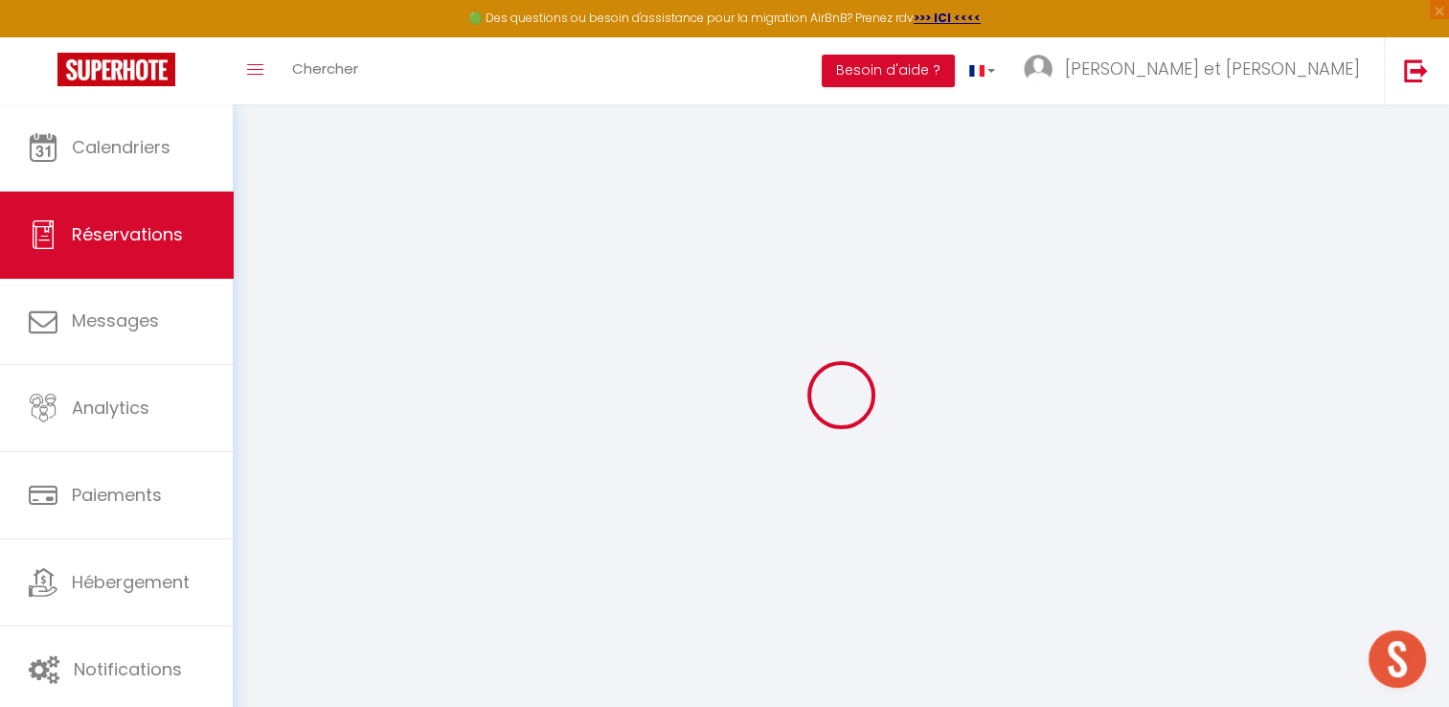
type input "Monika"
type input "Sallaiova"
type input "monikastastnaa@seznam.cz"
type input "+420734124289"
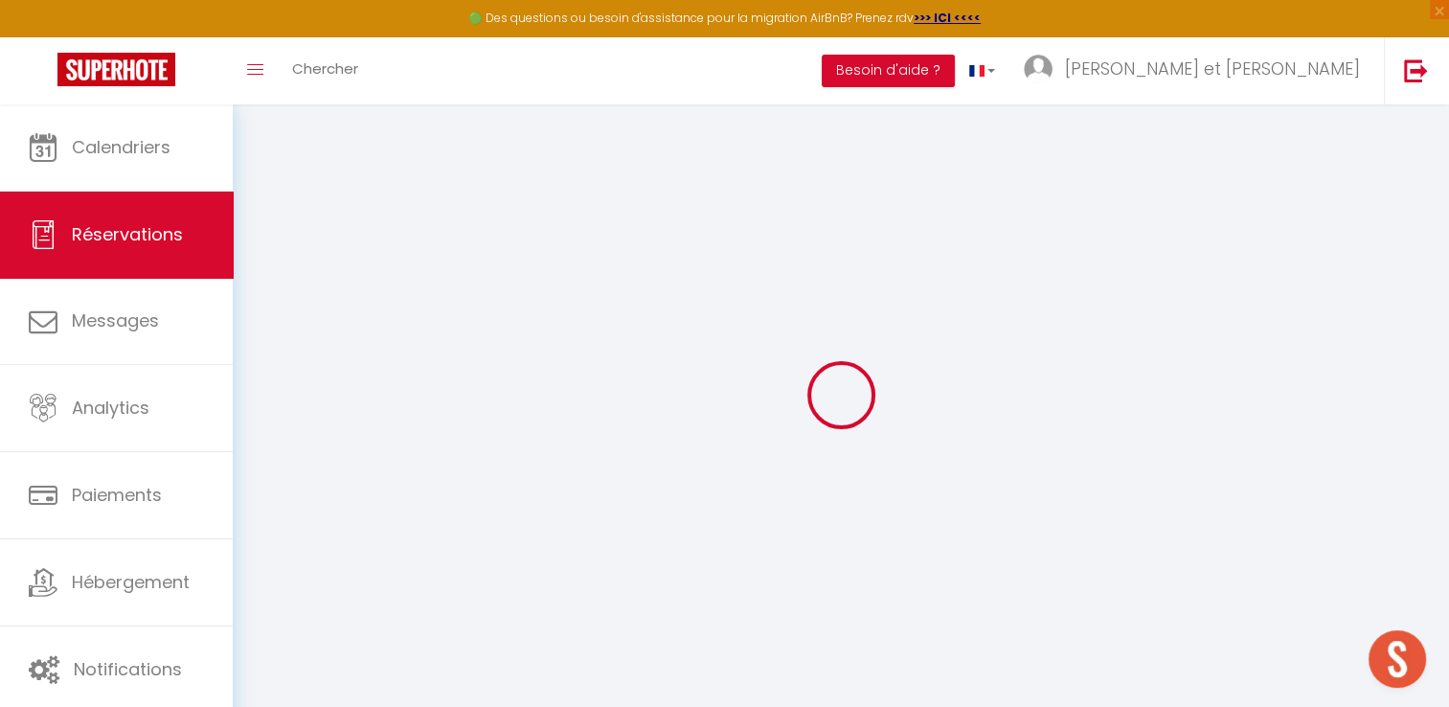
type input "53352"
type input "U Spejcharu 174"
type input "Staré Hradiště"
select select "CZ"
select select "51506"
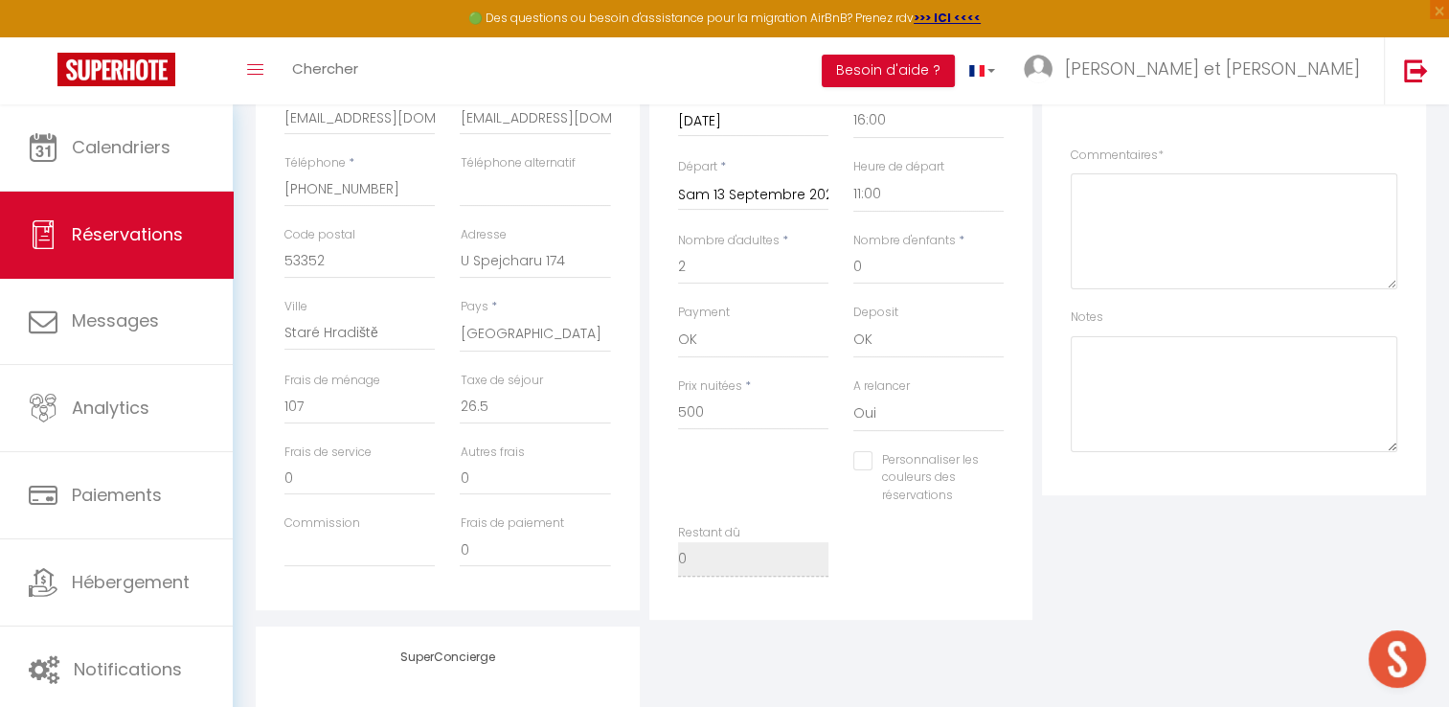
scroll to position [428, 0]
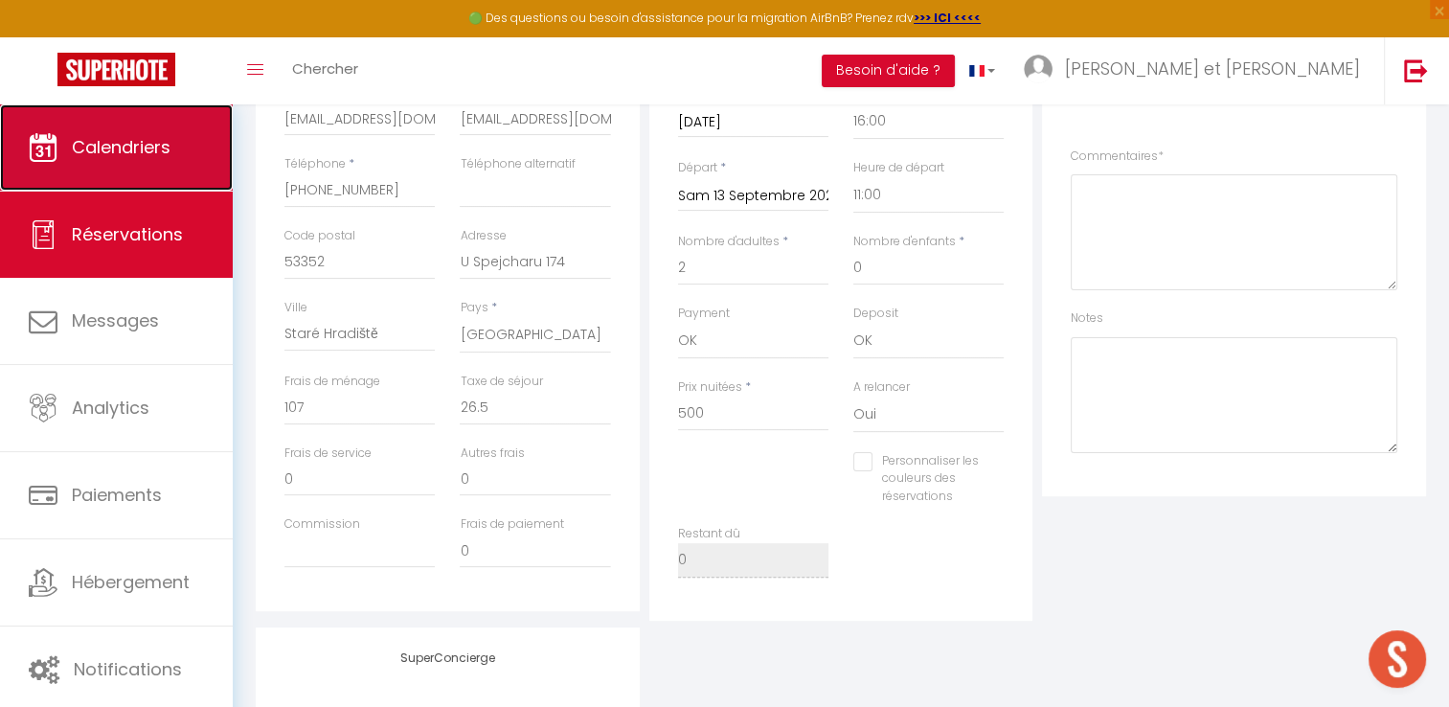
click at [169, 155] on span "Calendriers" at bounding box center [121, 147] width 99 height 24
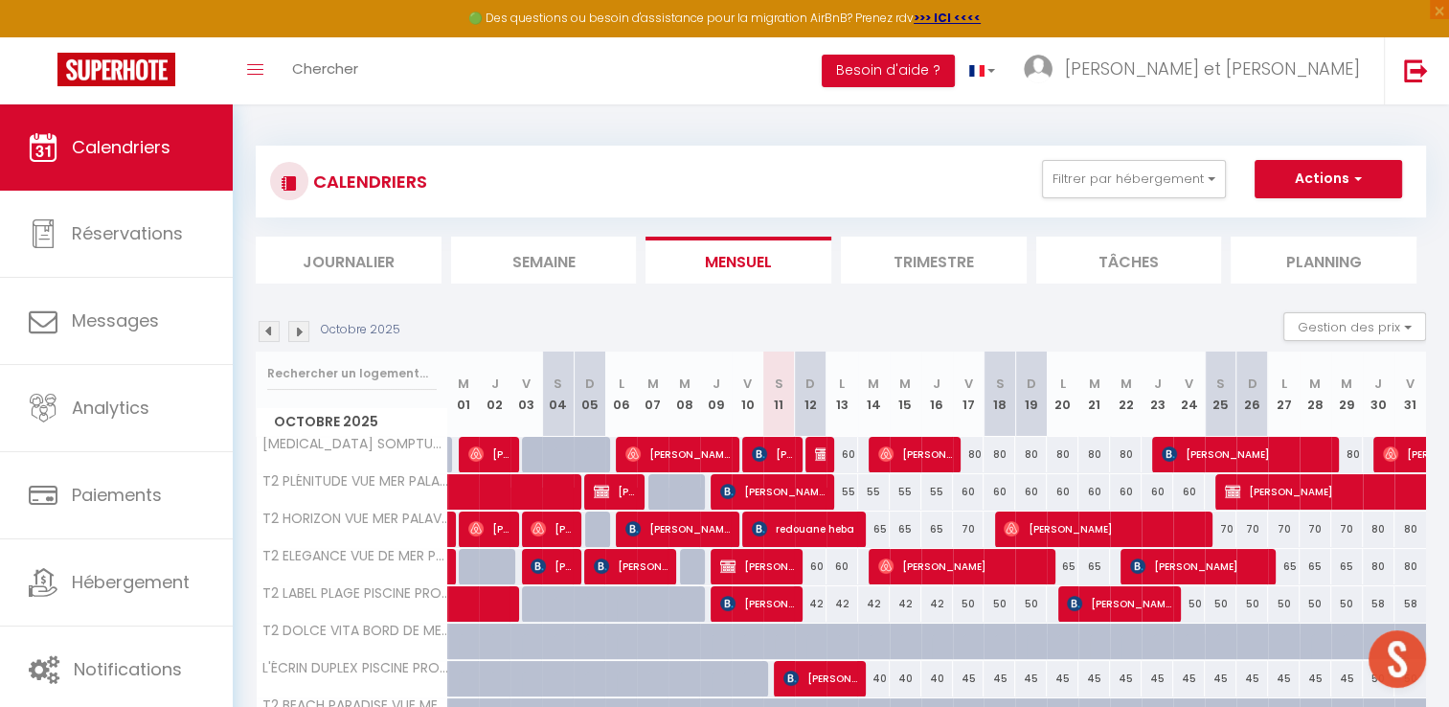
click at [267, 323] on img at bounding box center [269, 331] width 21 height 21
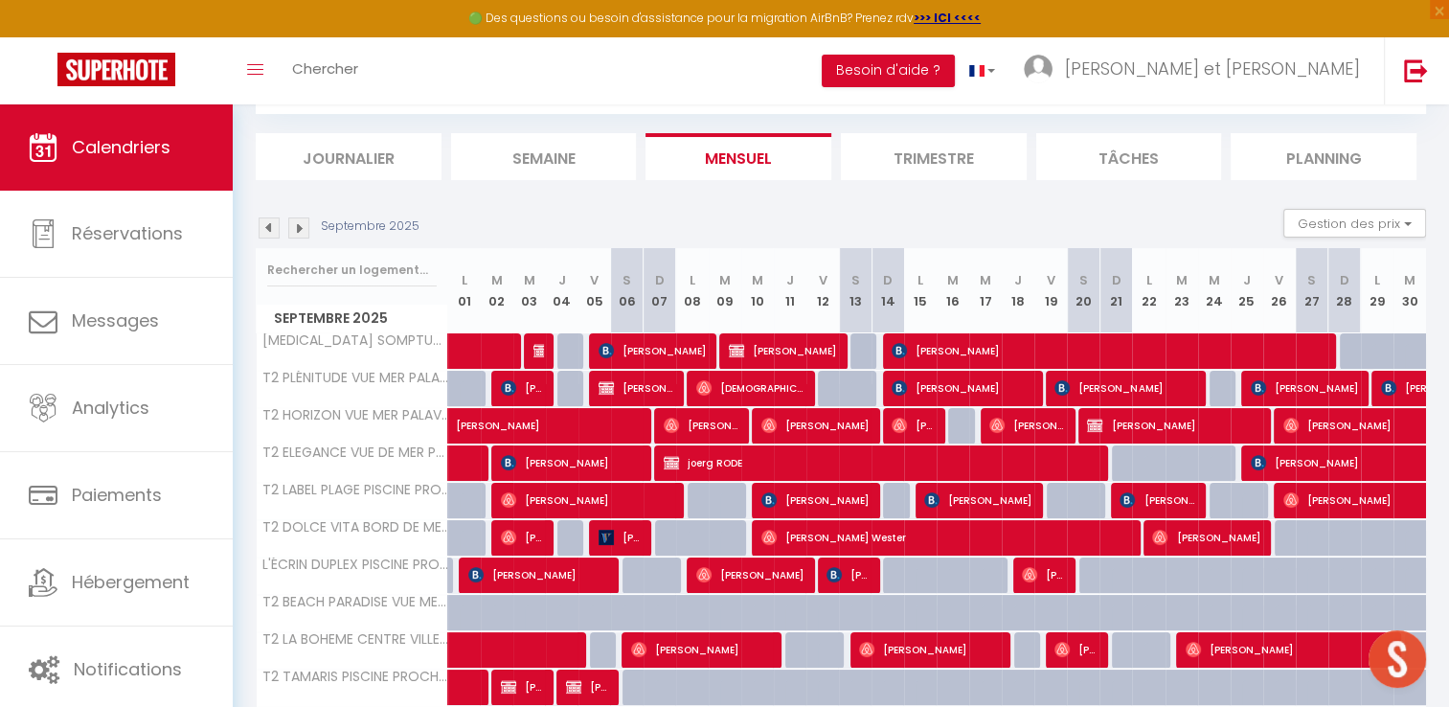
scroll to position [106, 0]
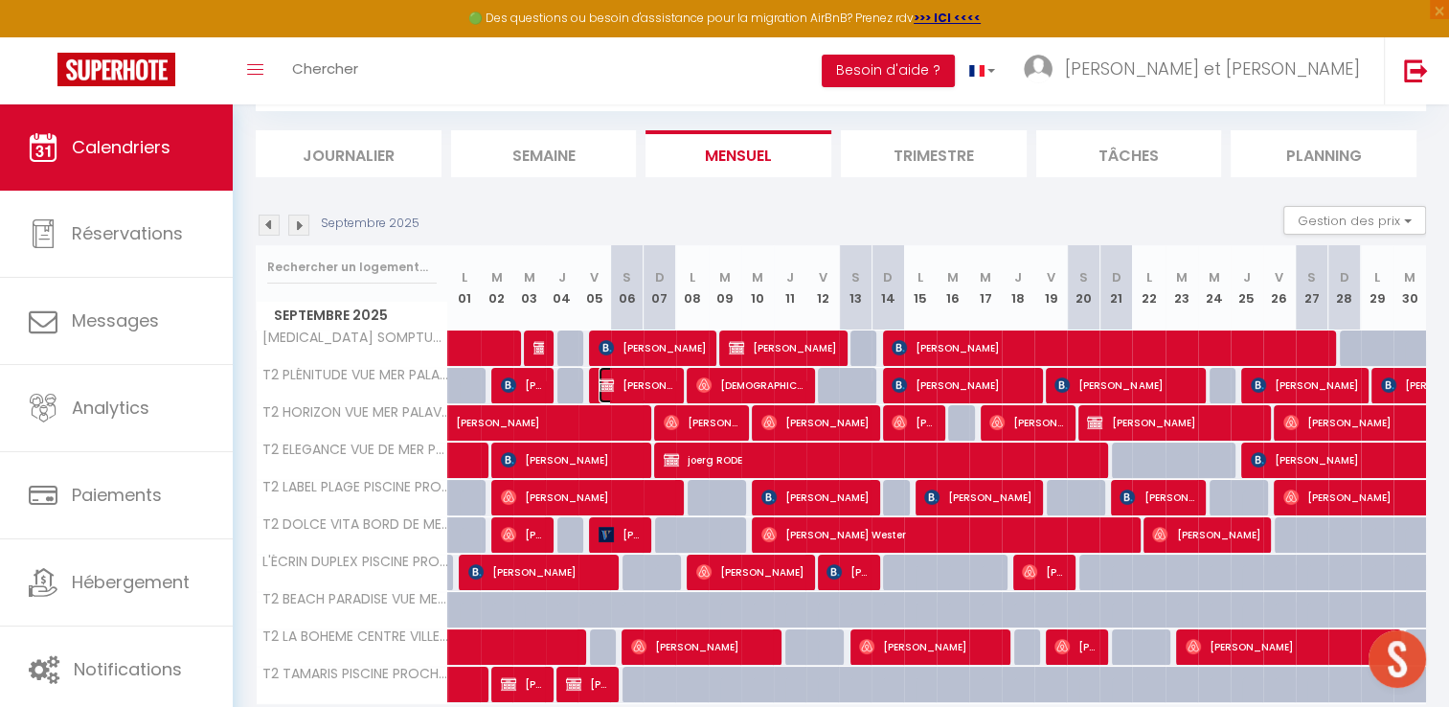
click at [642, 383] on span "Carine ouillon" at bounding box center [637, 385] width 76 height 36
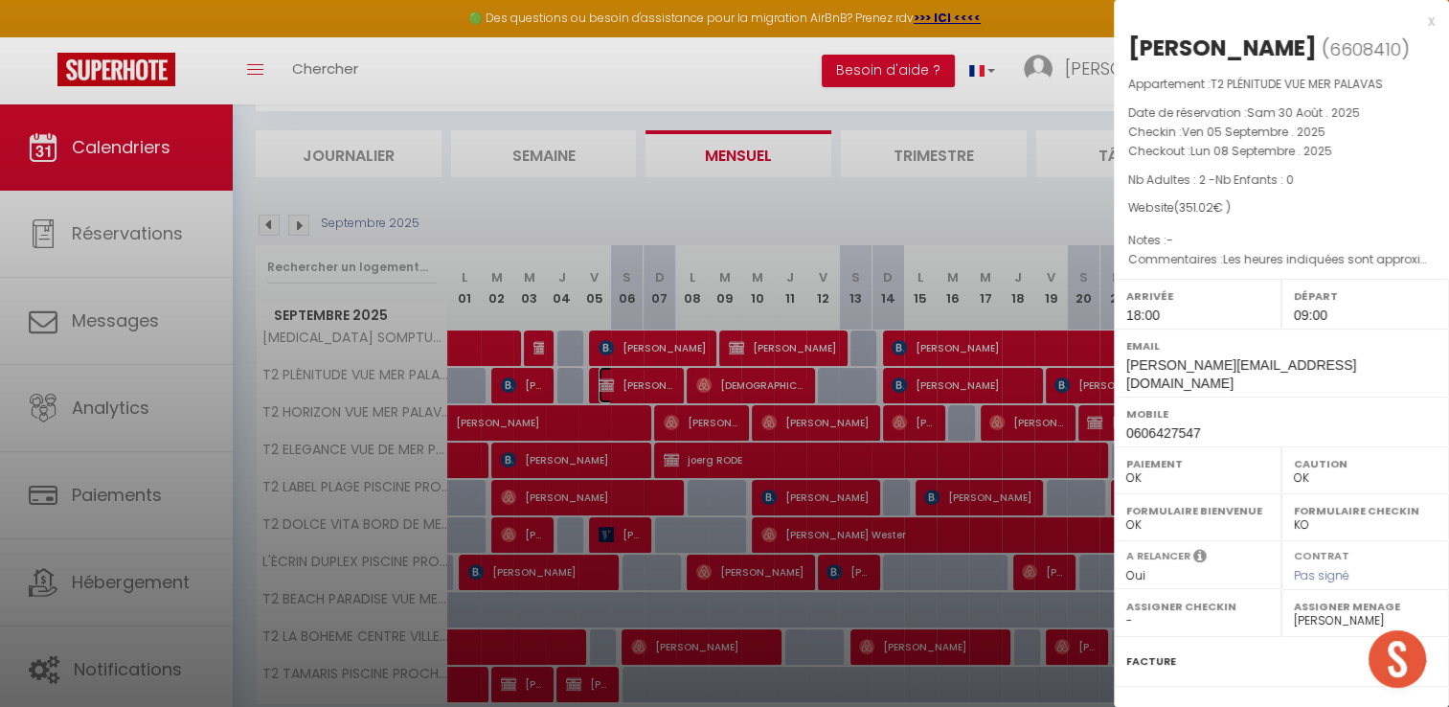
scroll to position [182, 0]
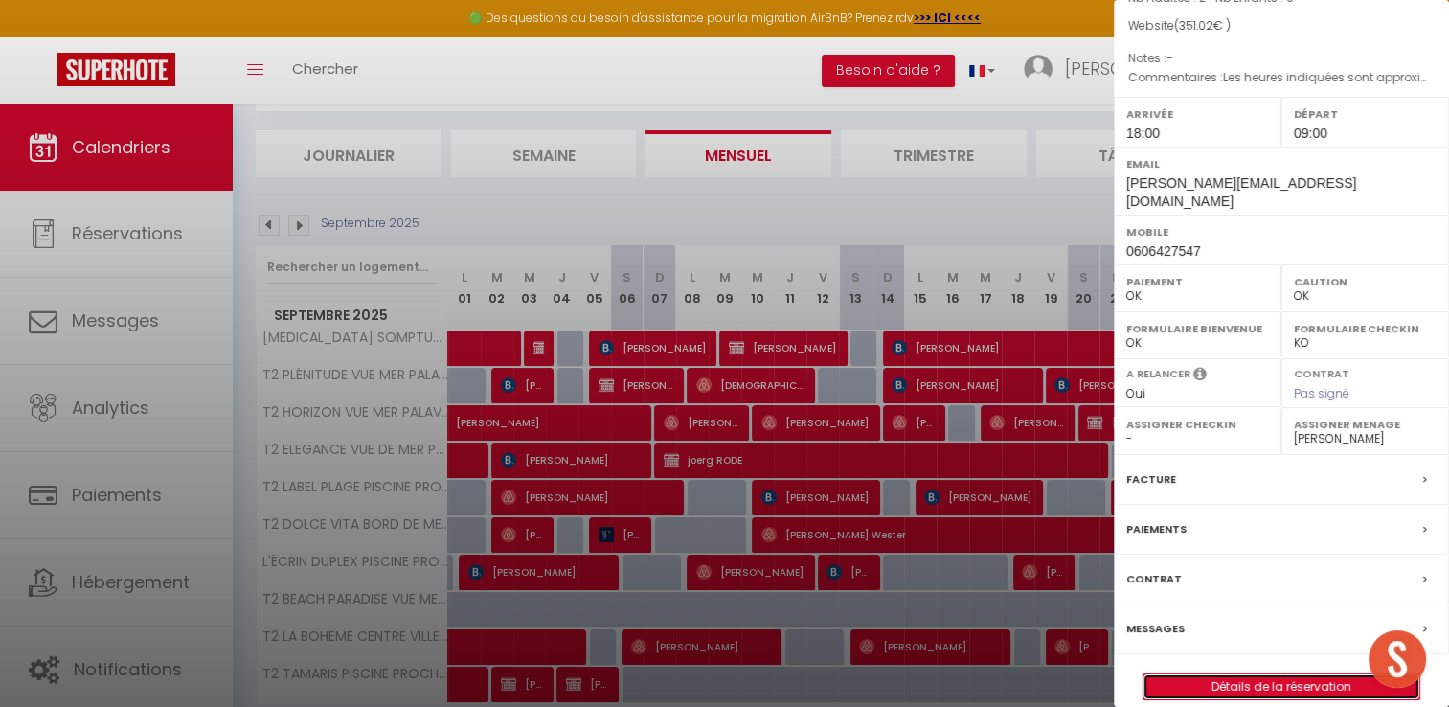
click at [1271, 674] on link "Détails de la réservation" at bounding box center [1282, 686] width 276 height 25
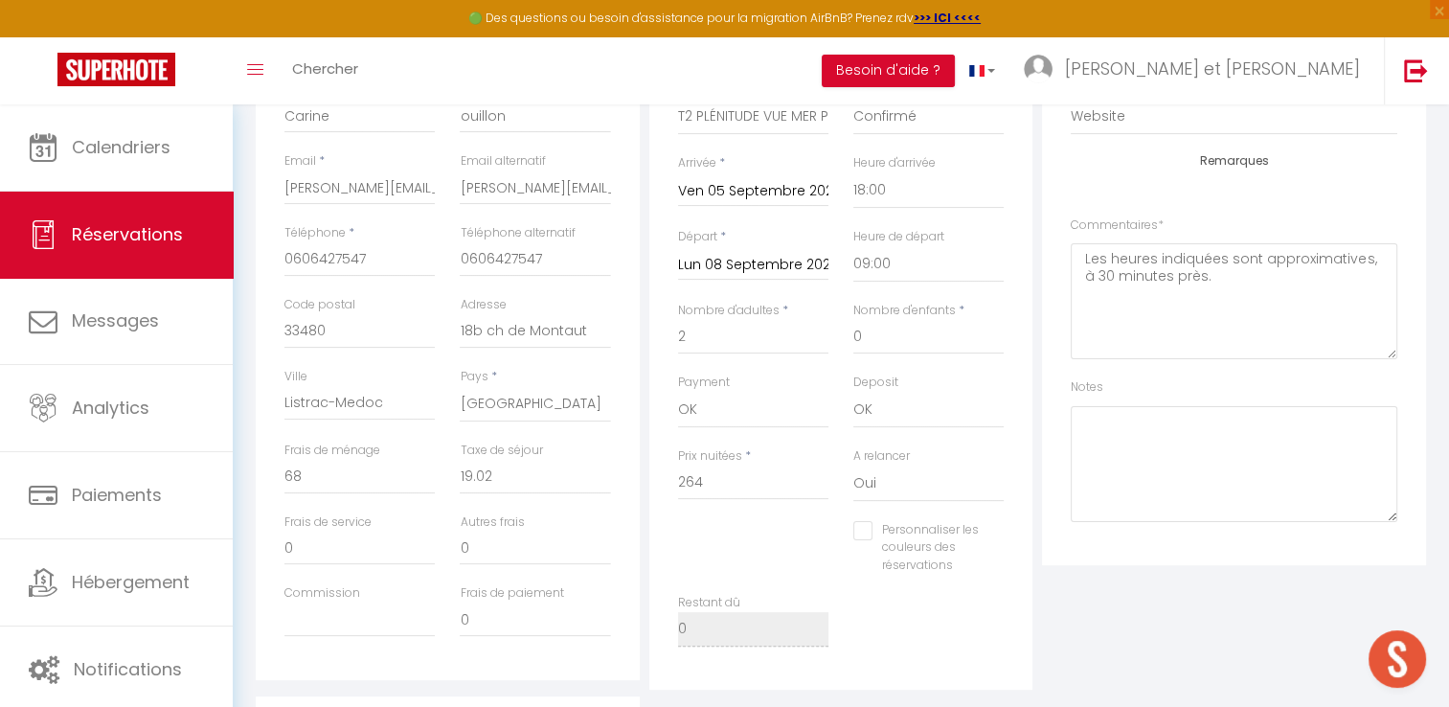
scroll to position [360, 0]
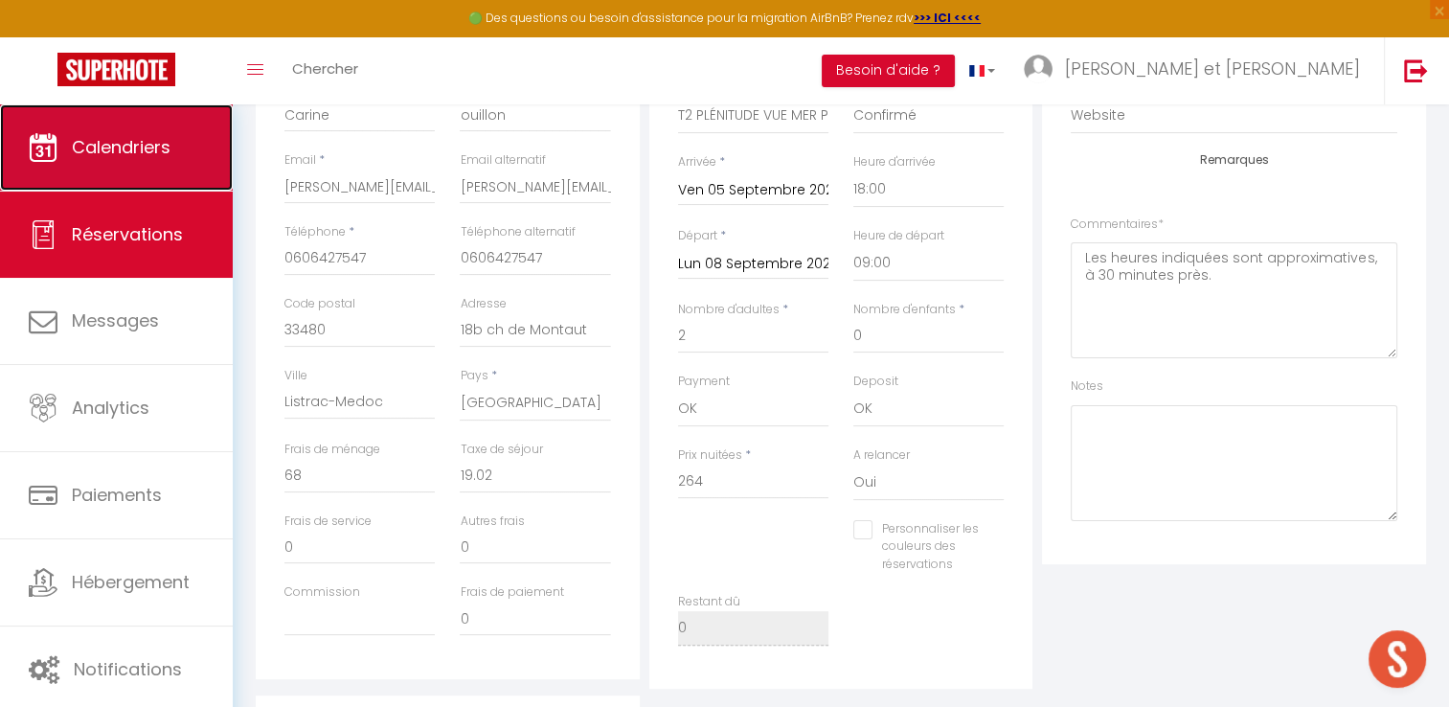
click at [103, 155] on span "Calendriers" at bounding box center [121, 147] width 99 height 24
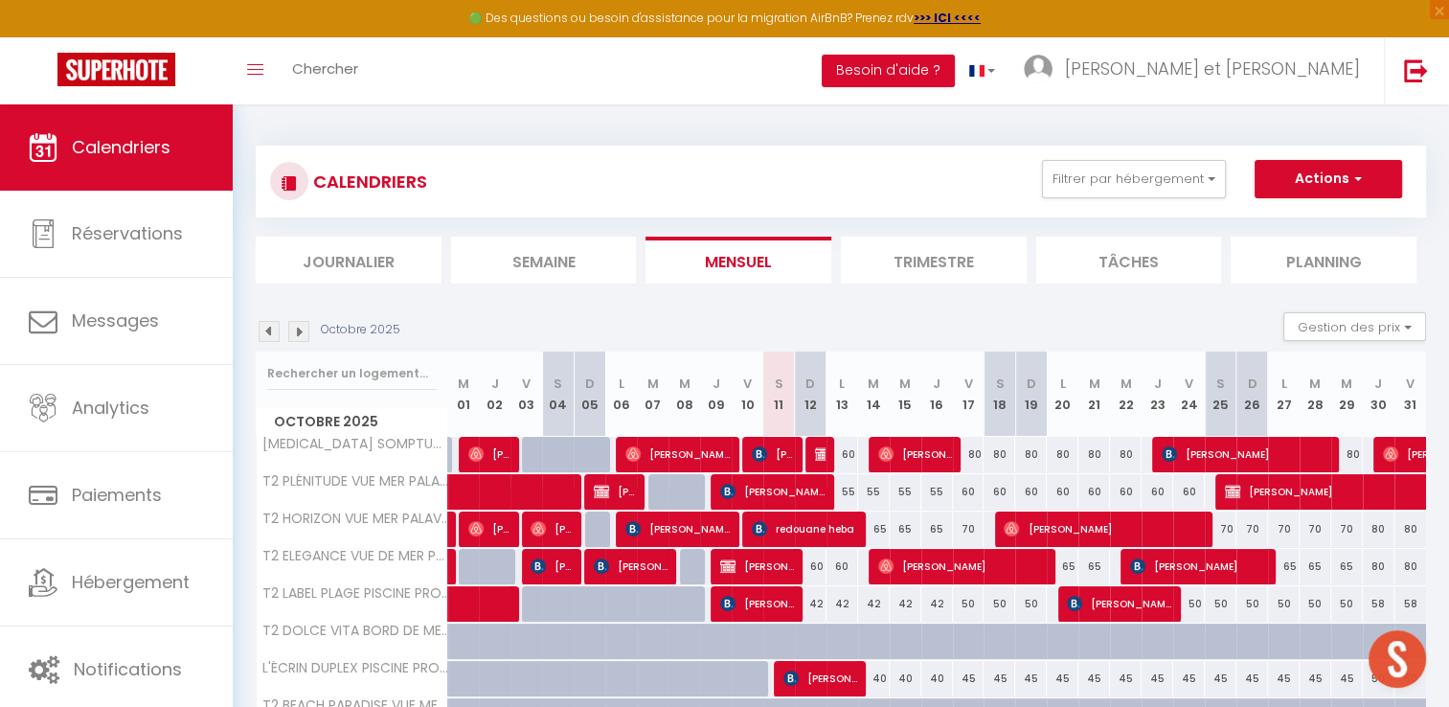
click at [262, 329] on img at bounding box center [269, 331] width 21 height 21
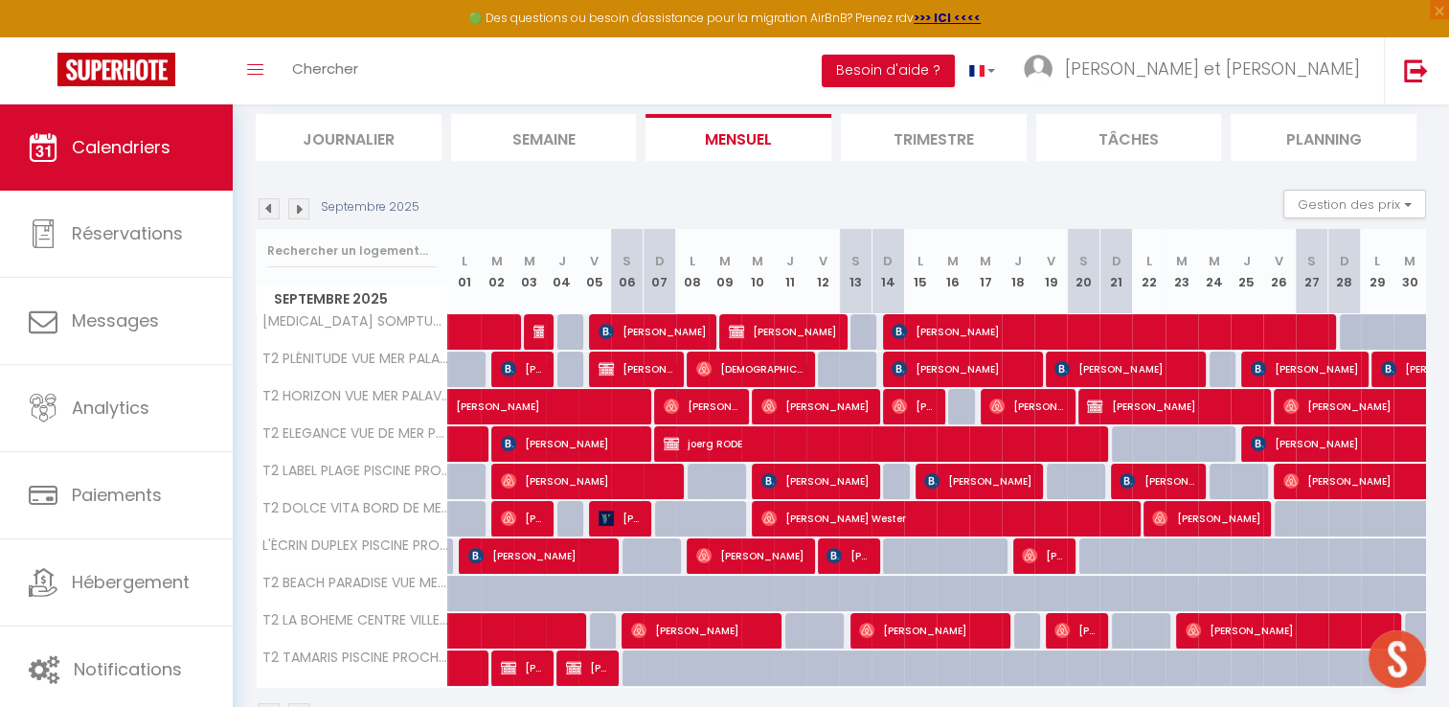
scroll to position [125, 0]
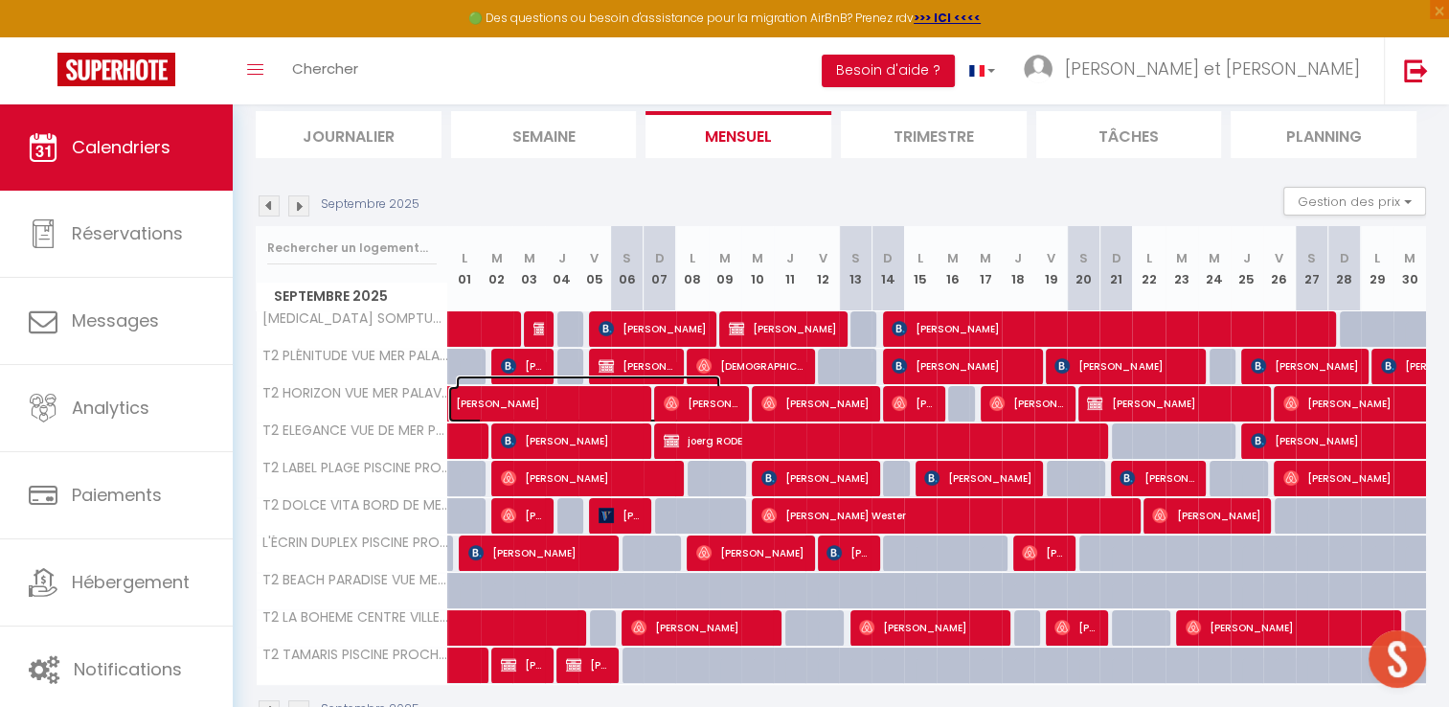
click at [525, 404] on span "Marjorie Alexandre" at bounding box center [588, 394] width 264 height 36
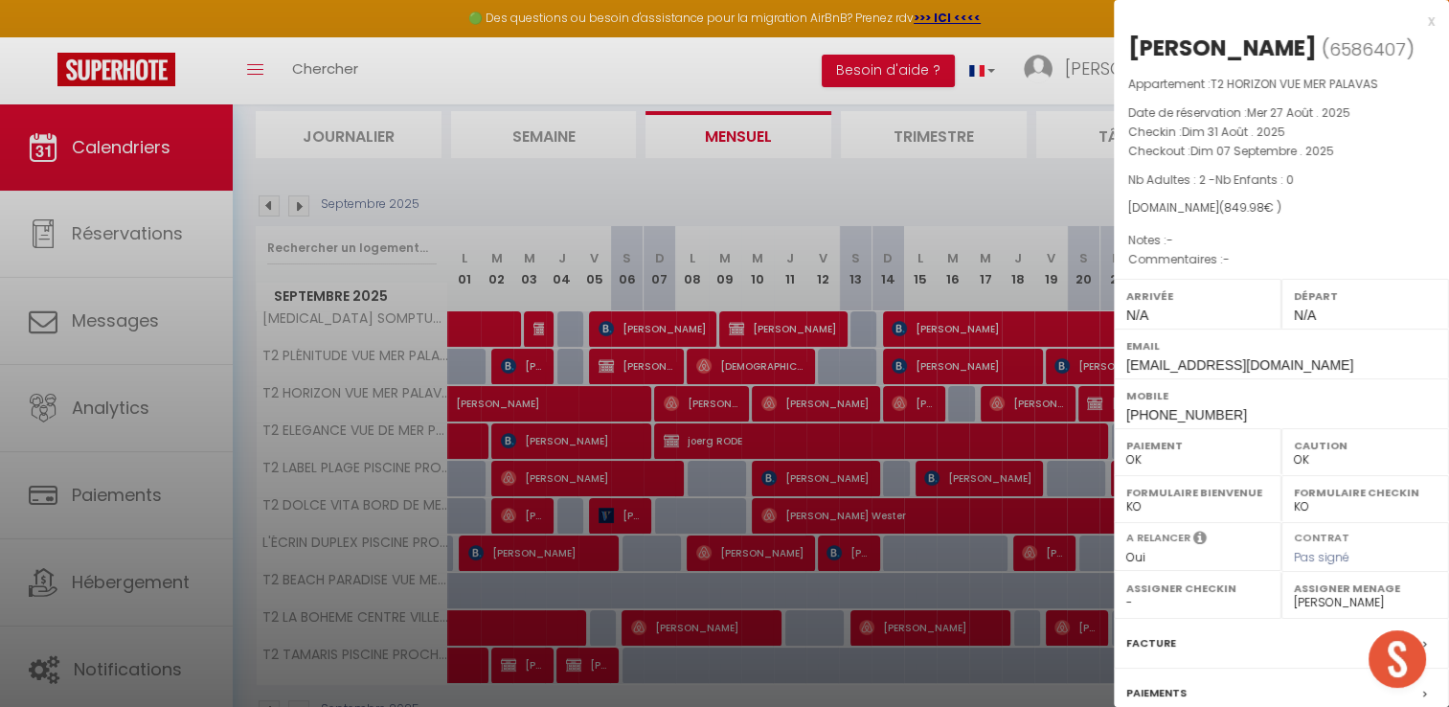
click at [1416, 22] on div "x" at bounding box center [1274, 21] width 321 height 23
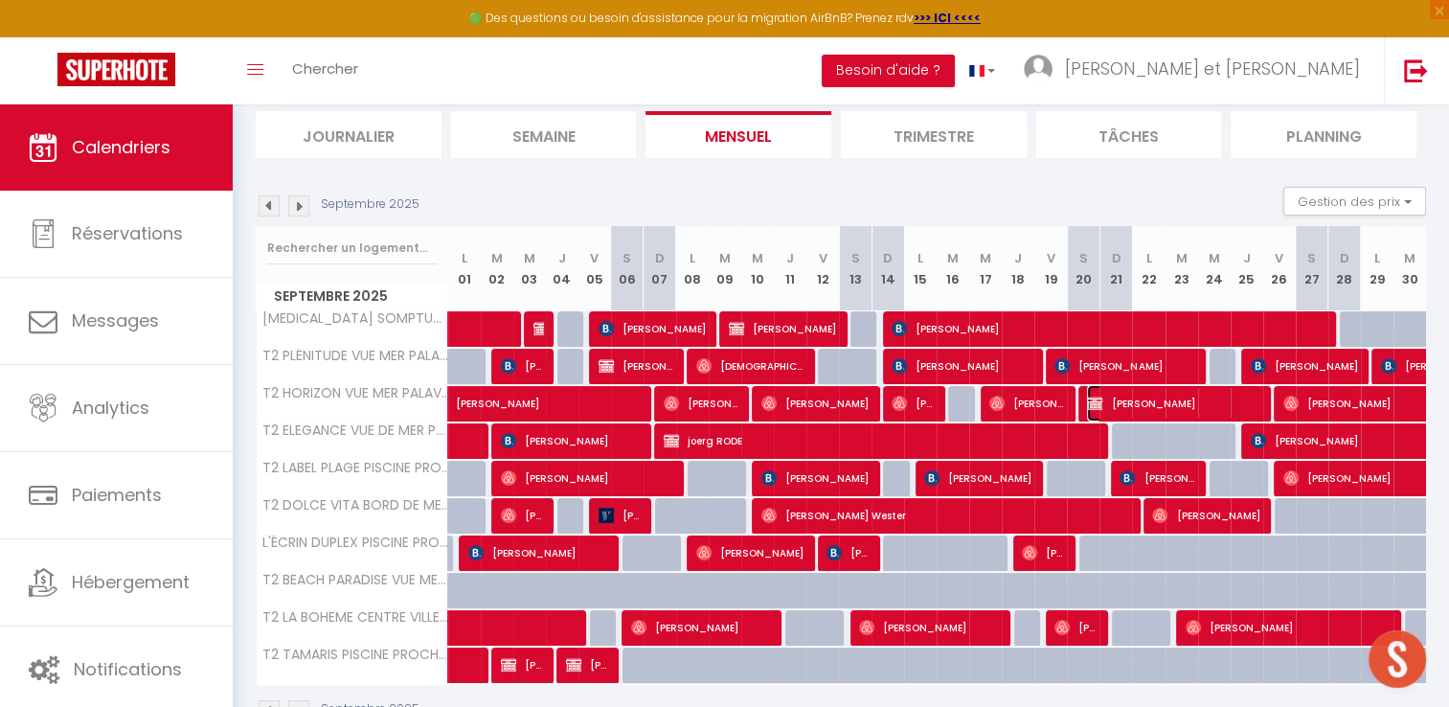
click at [1130, 401] on span "Geir STROEM" at bounding box center [1173, 403] width 173 height 36
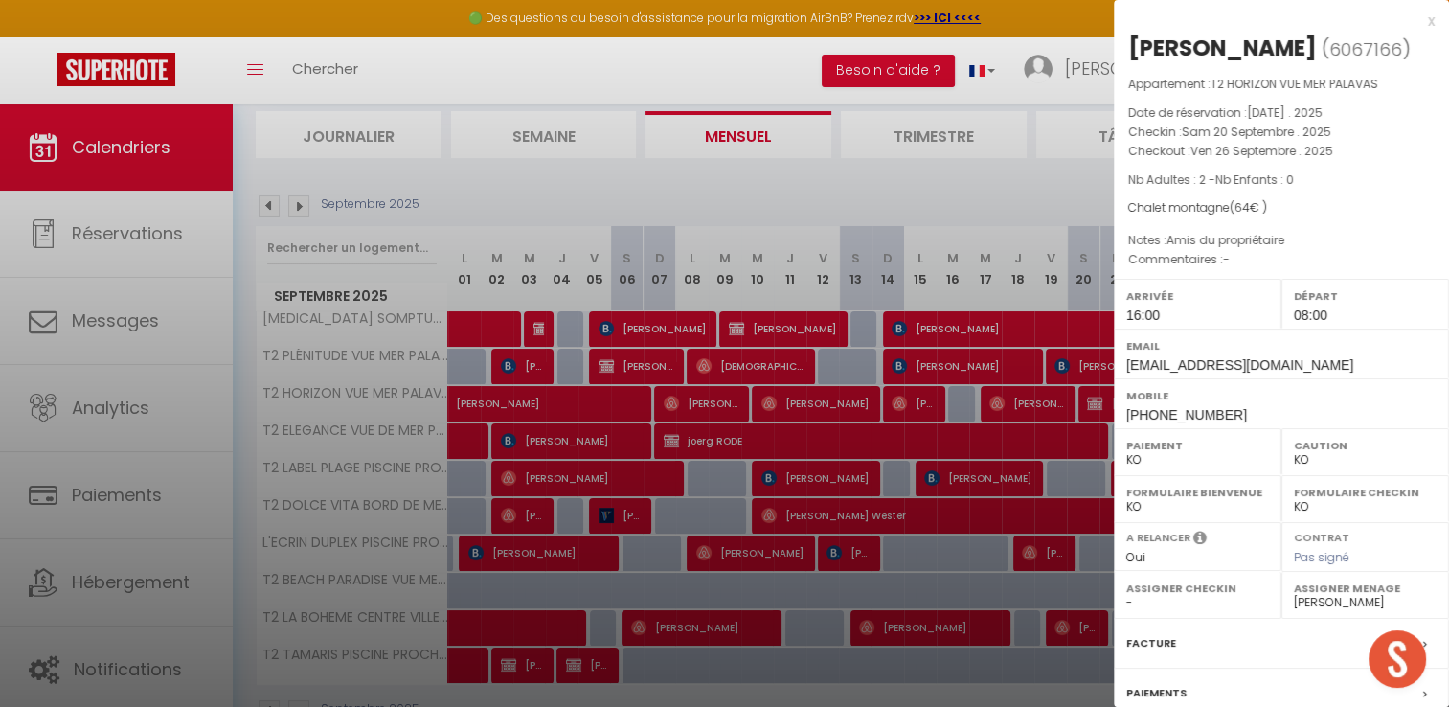
click at [1421, 19] on div "x Geir STROEM ( 6067166 ) Appartement : T2 HORIZON VUE MER PALAVAS Date de rése…" at bounding box center [1281, 446] width 335 height 893
click at [1418, 21] on div "x" at bounding box center [1274, 21] width 321 height 23
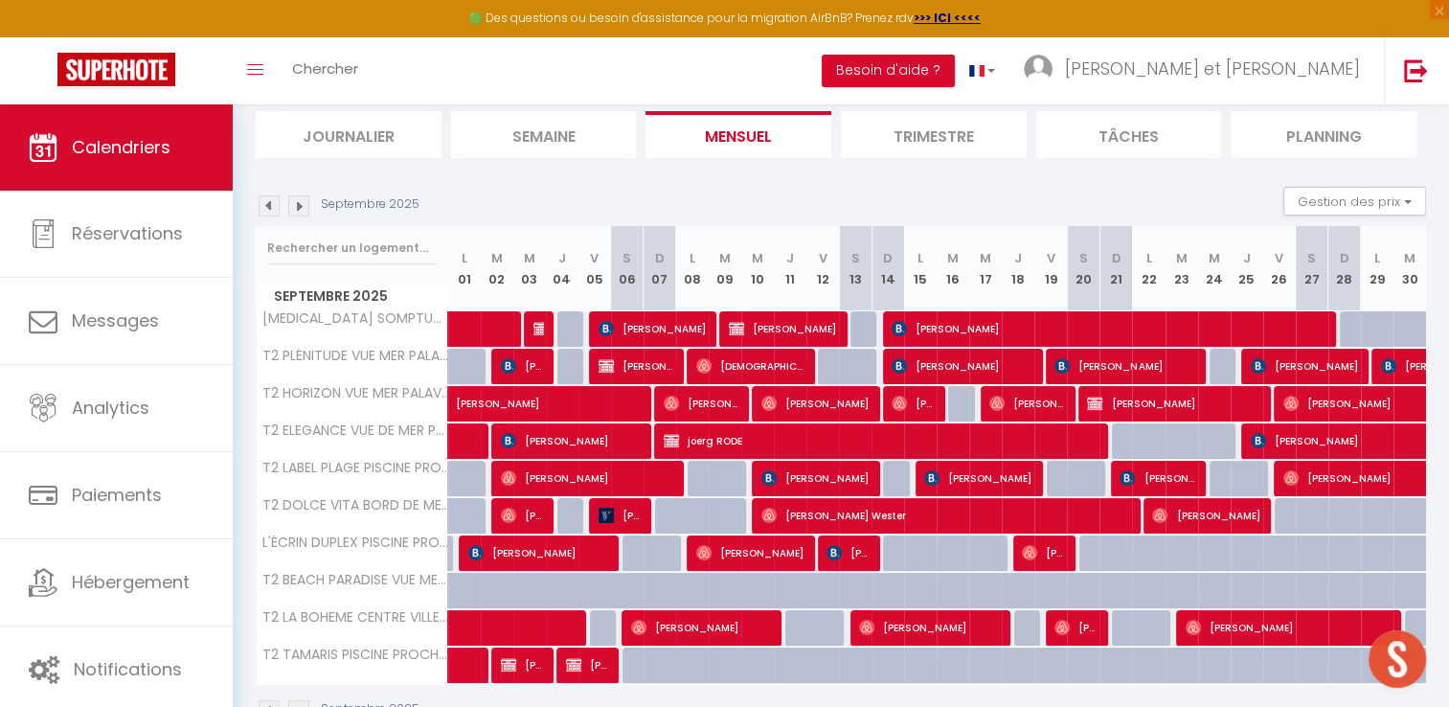
scroll to position [42, 0]
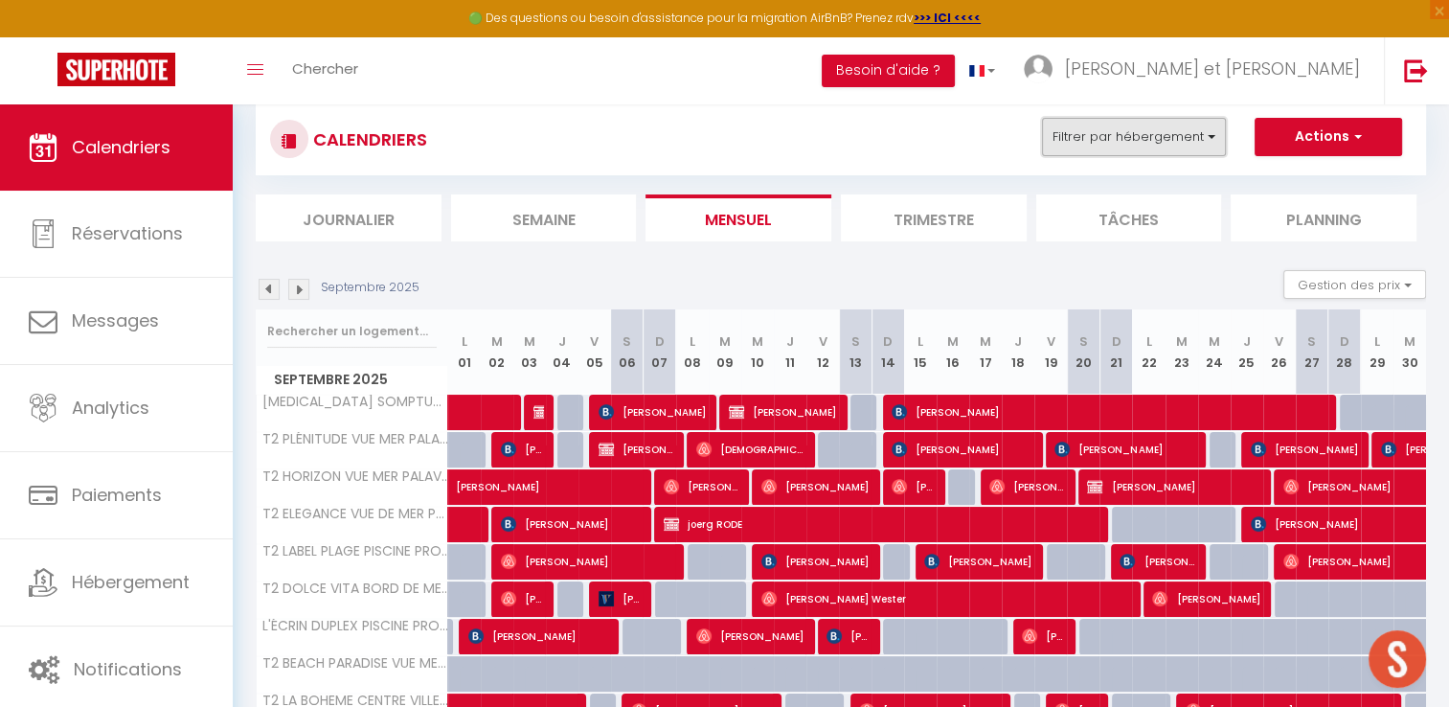
click at [1151, 146] on button "Filtrer par hébergement" at bounding box center [1134, 137] width 184 height 38
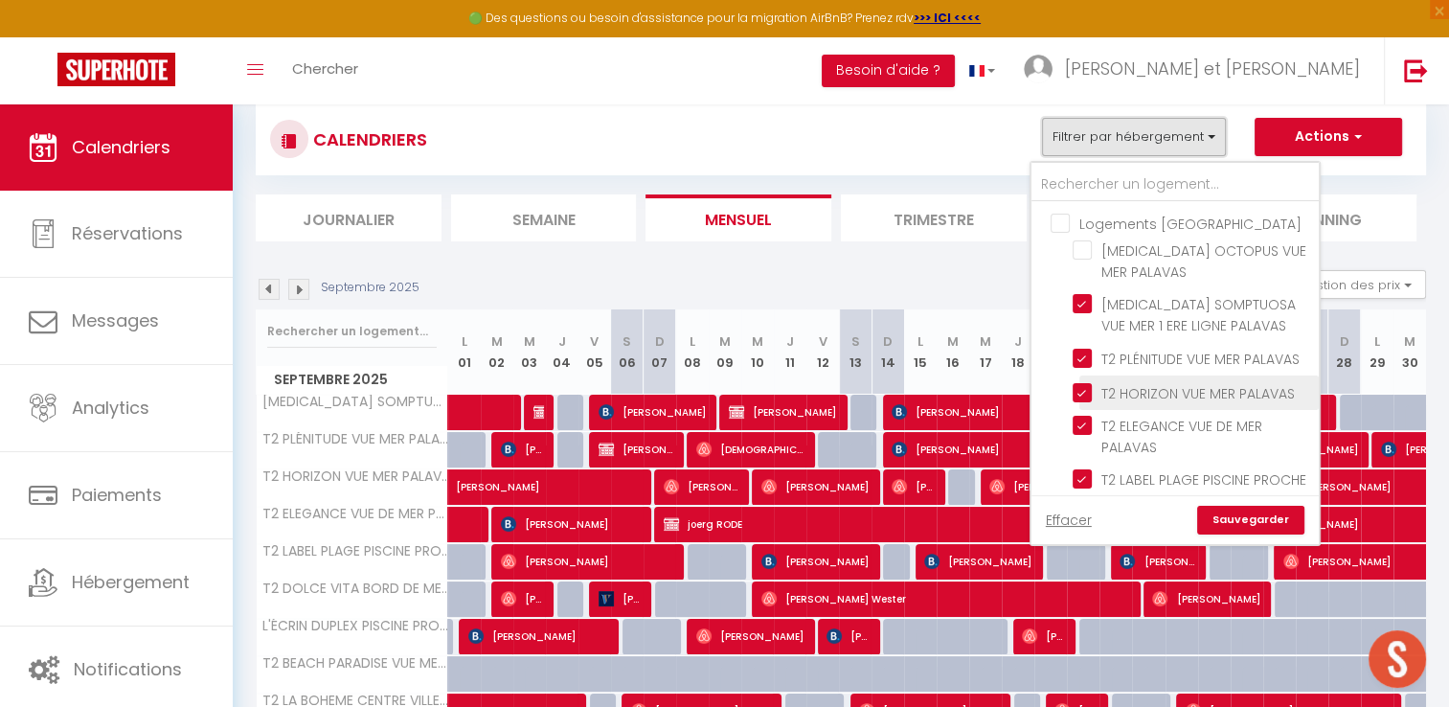
scroll to position [1082, 0]
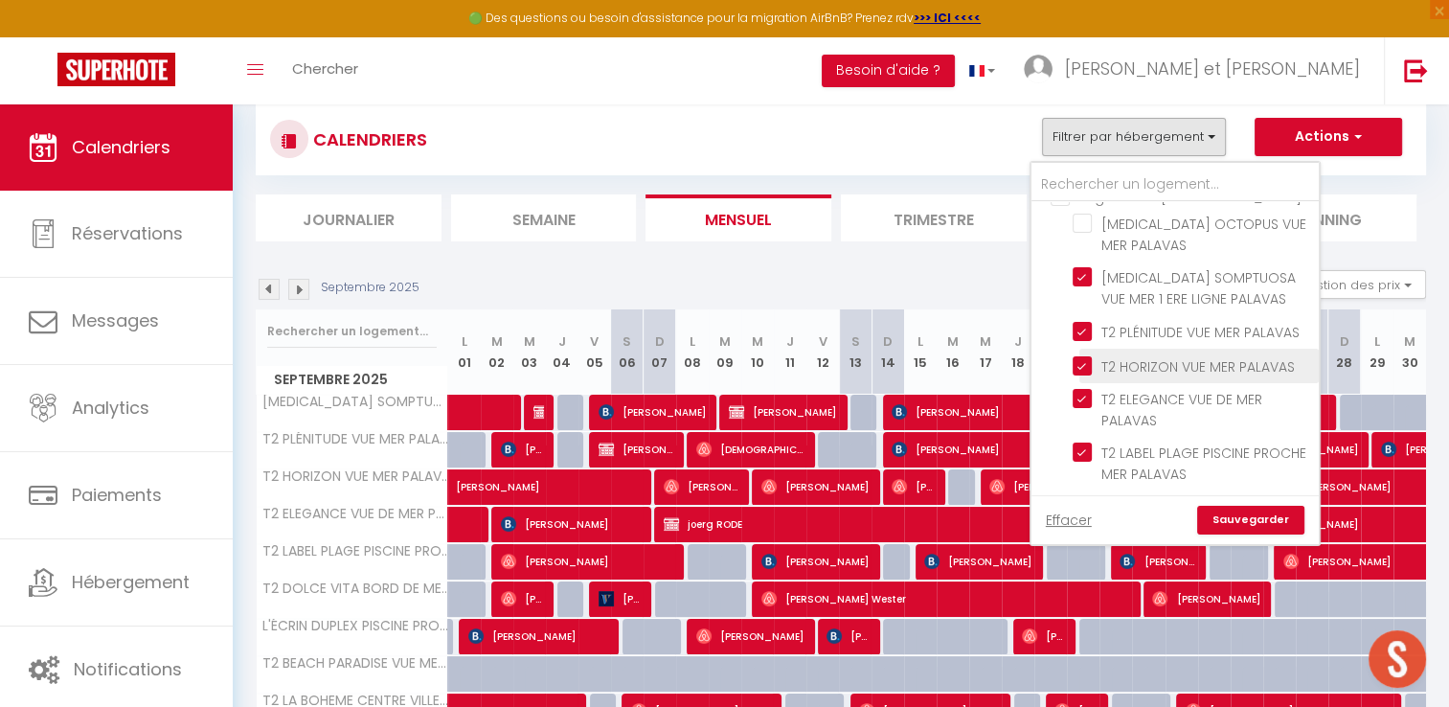
click at [1088, 354] on input "T2 HORIZON VUE MER PALAVAS" at bounding box center [1192, 363] width 239 height 19
click at [1243, 515] on link "Sauvegarder" at bounding box center [1250, 520] width 107 height 29
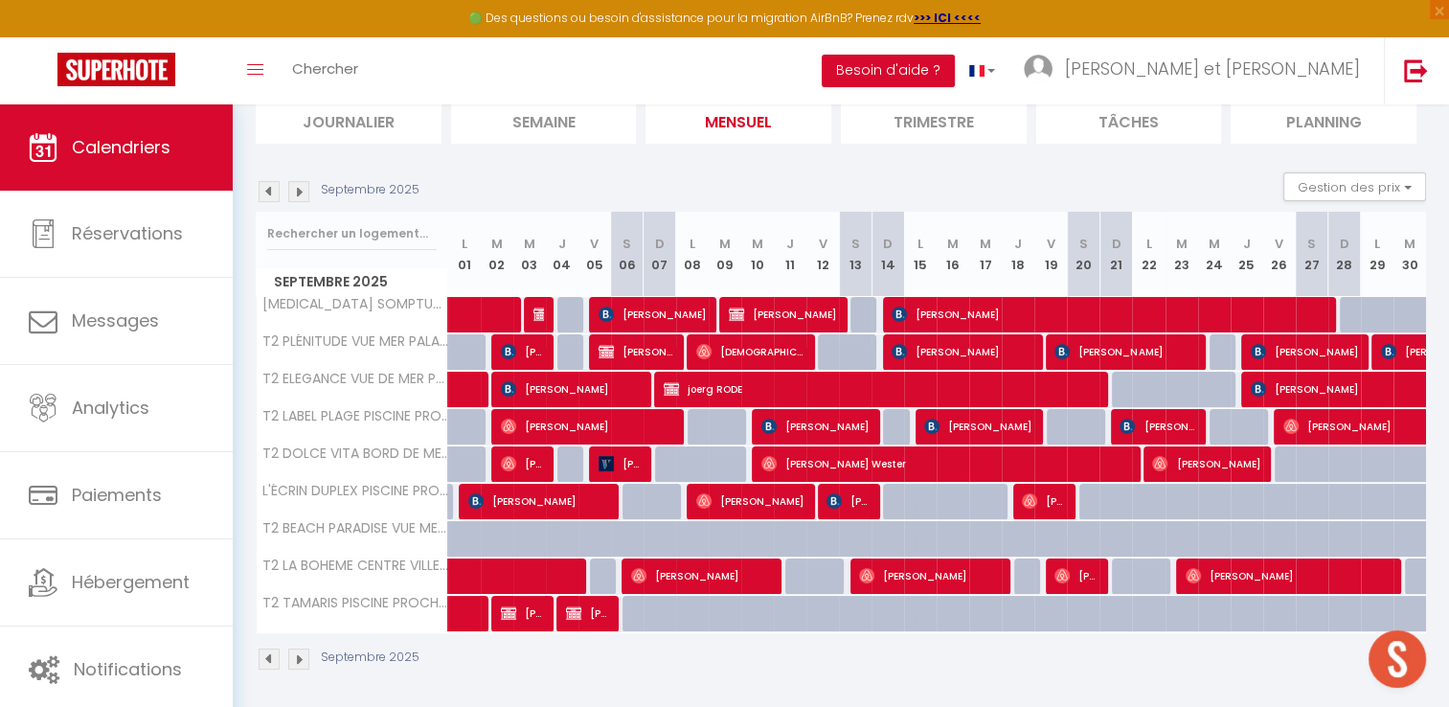
scroll to position [142, 0]
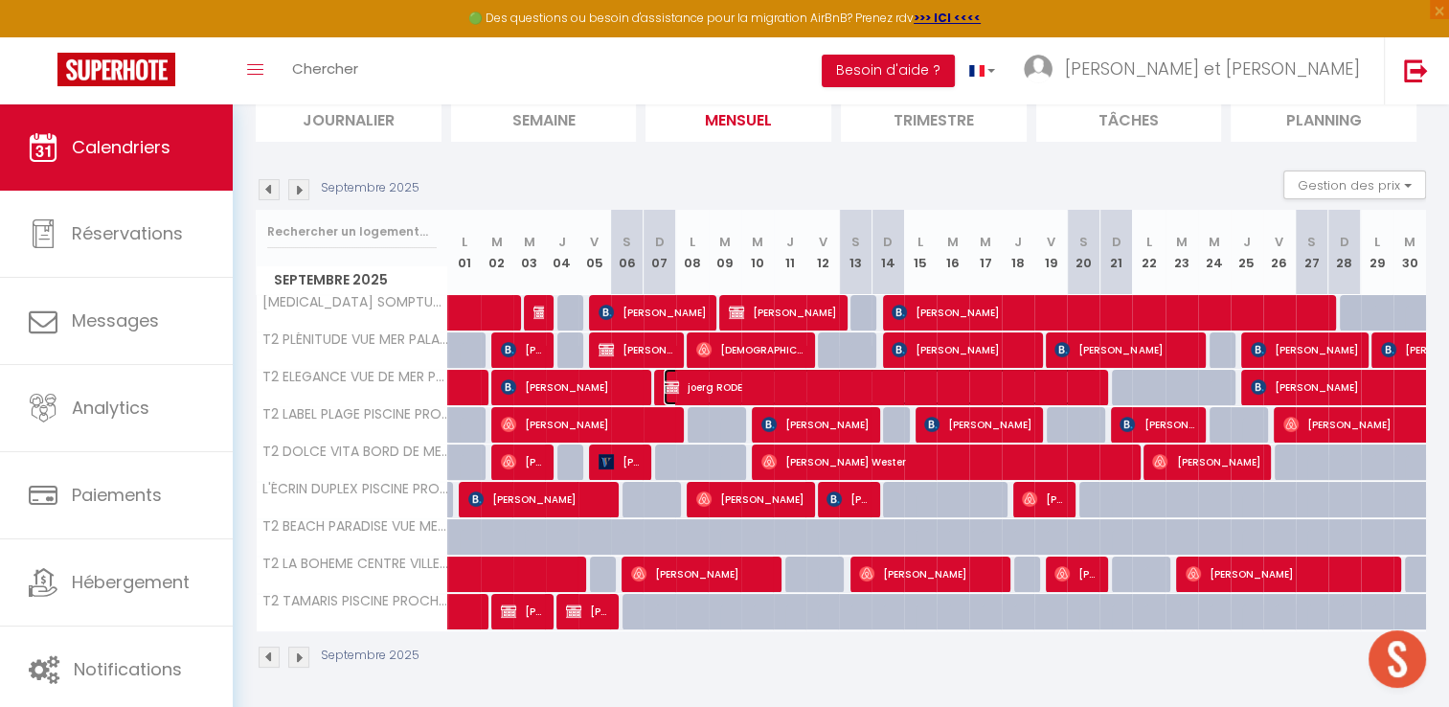
click at [720, 387] on span "joerg RODE" at bounding box center [881, 387] width 434 height 36
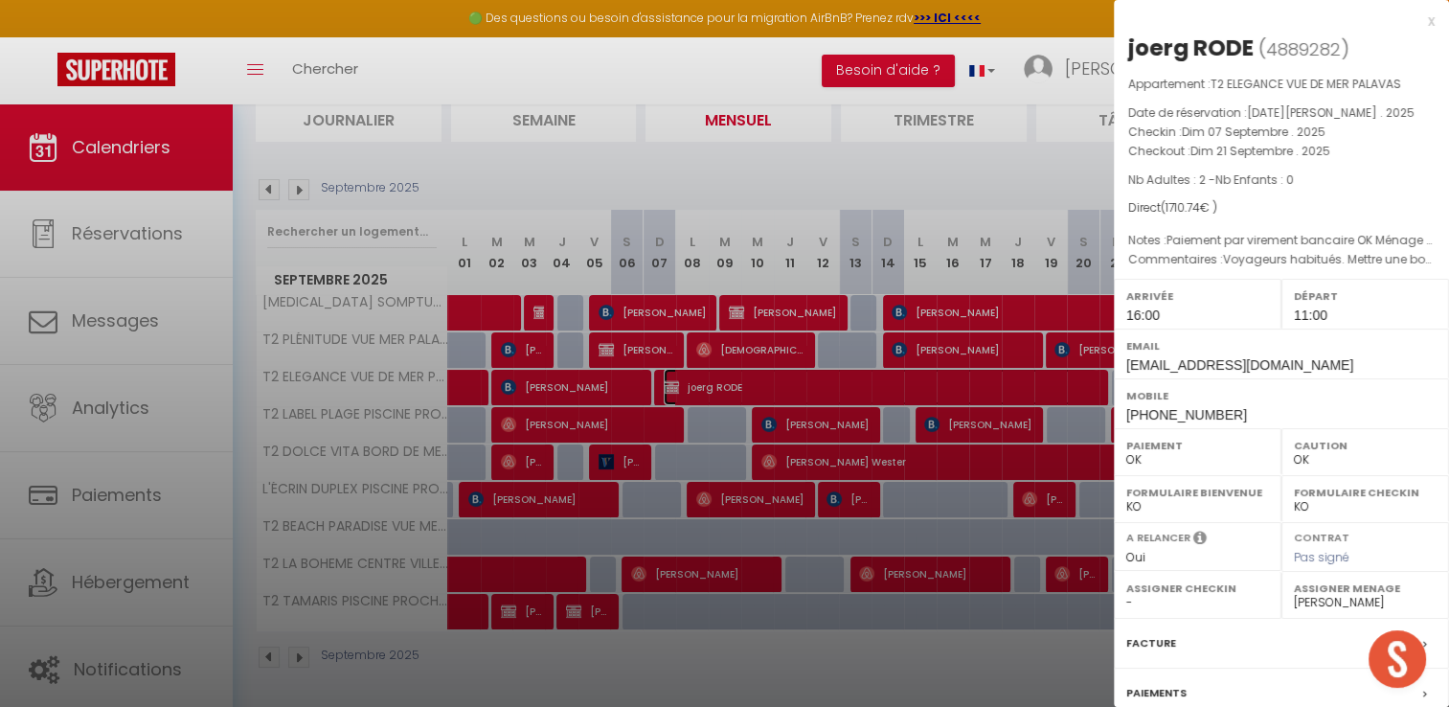
scroll to position [182, 0]
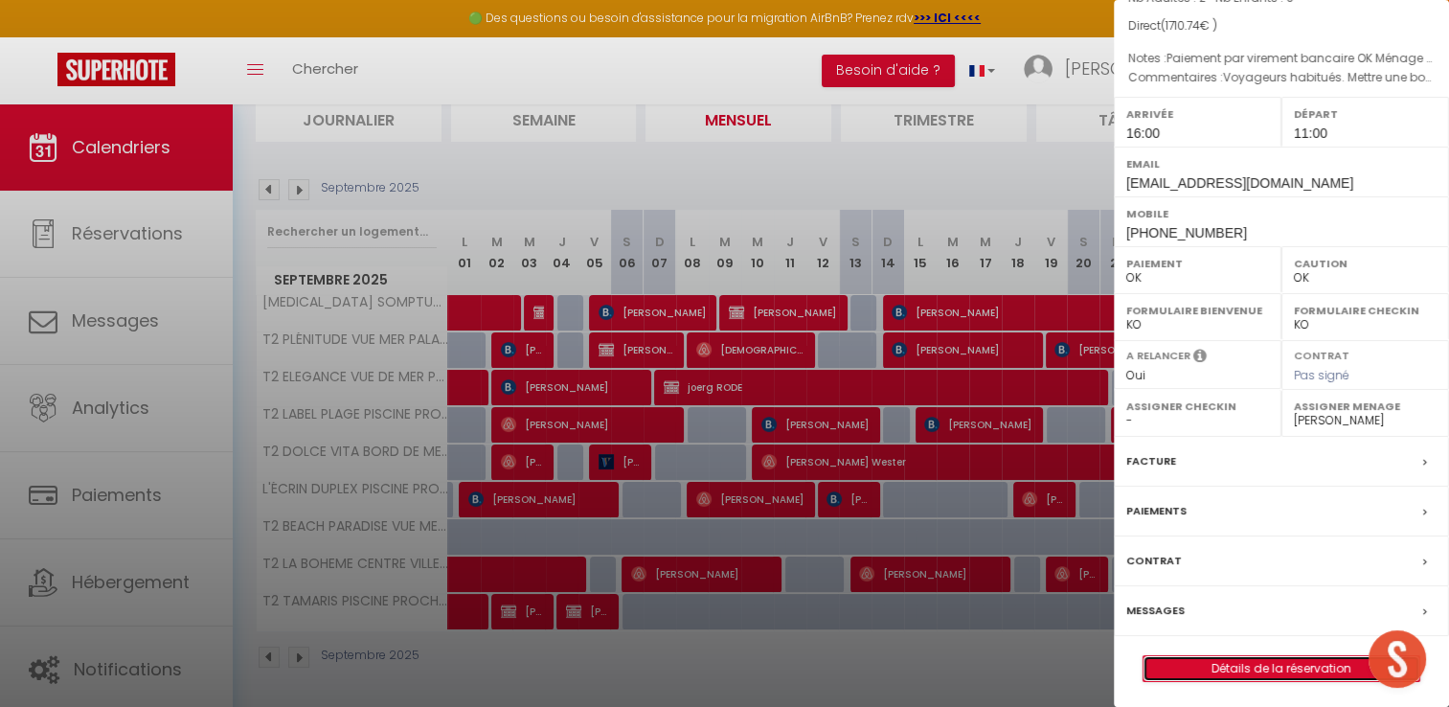
click at [1240, 663] on link "Détails de la réservation" at bounding box center [1282, 668] width 276 height 25
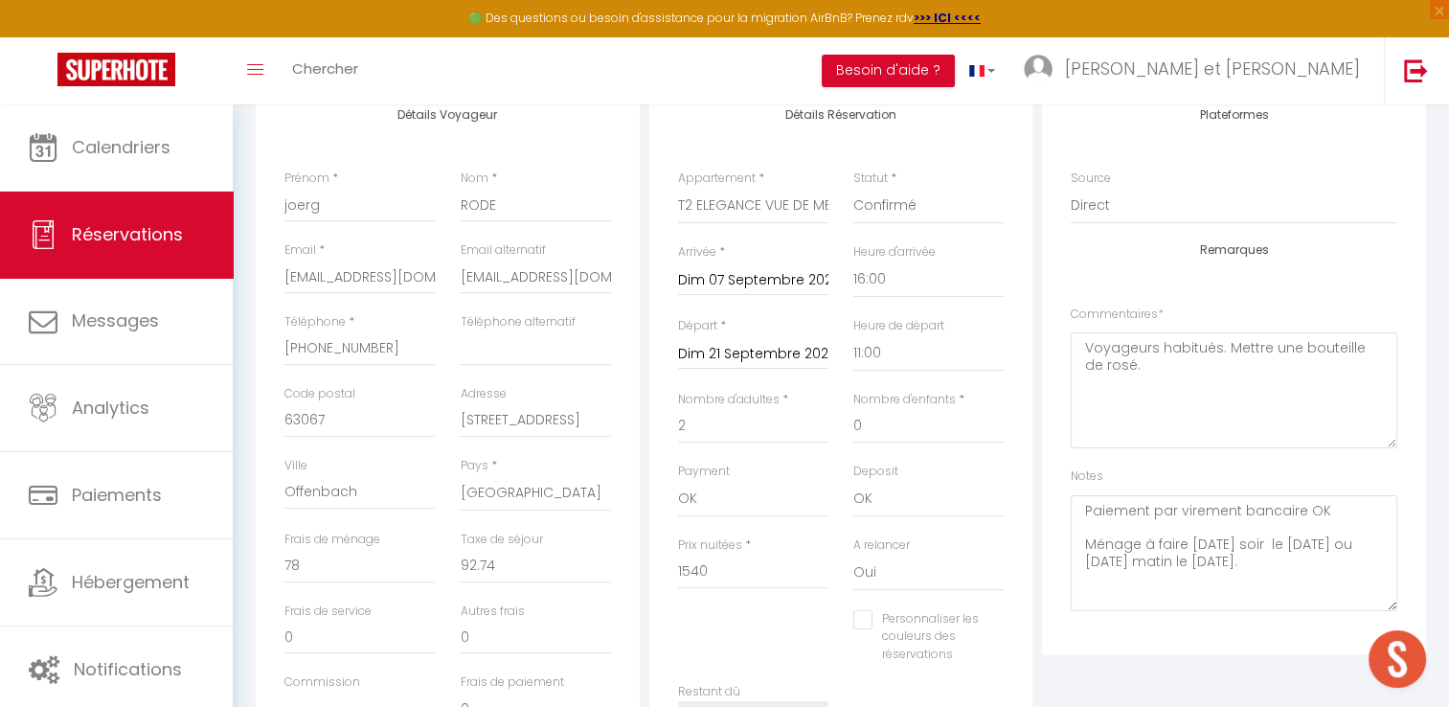
scroll to position [272, 0]
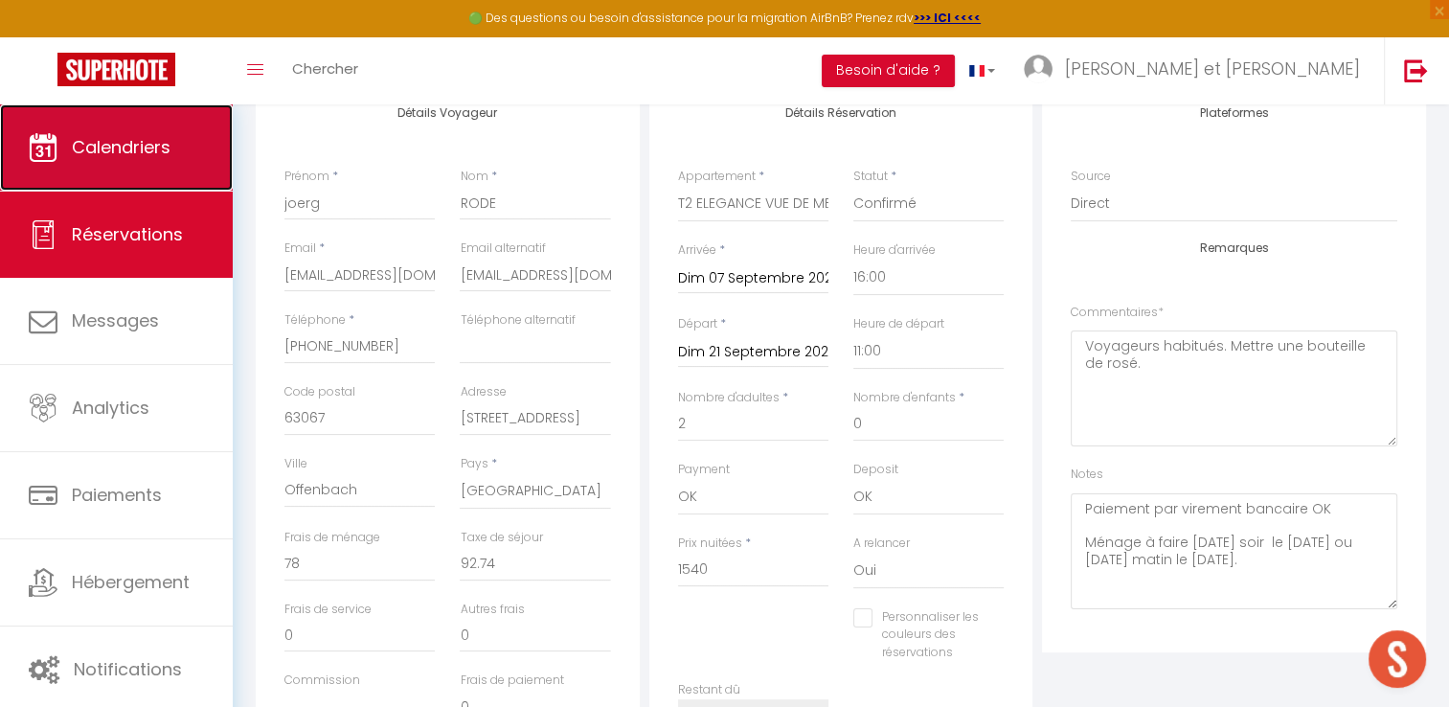
click at [151, 158] on span "Calendriers" at bounding box center [121, 147] width 99 height 24
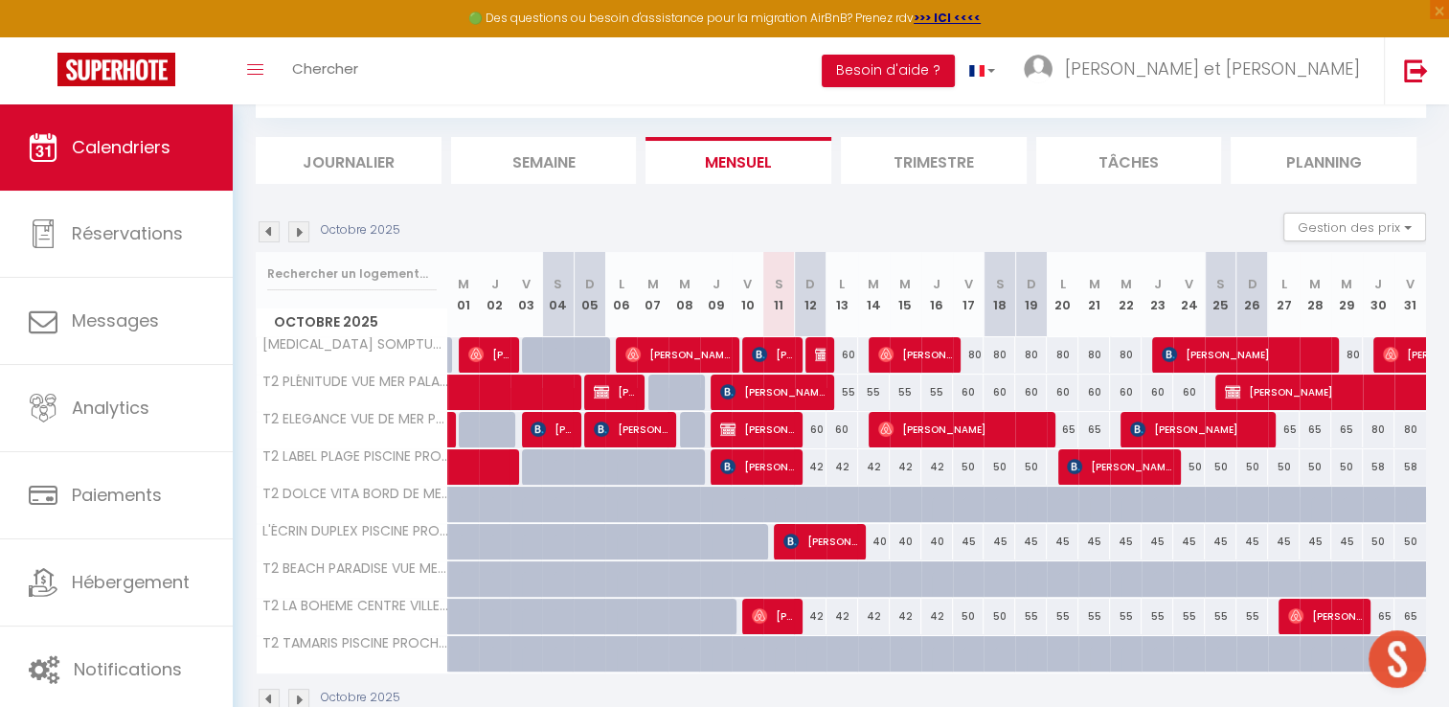
scroll to position [103, 0]
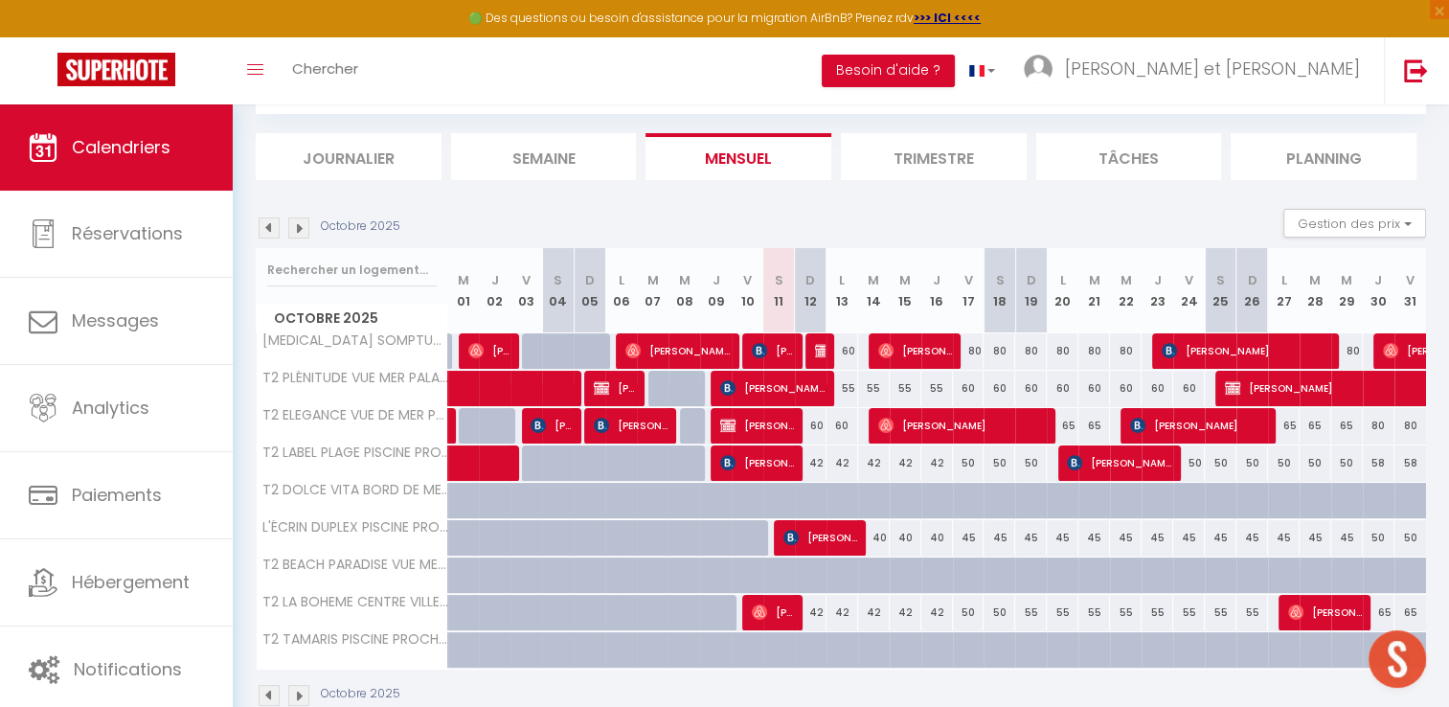
click at [272, 229] on img at bounding box center [269, 227] width 21 height 21
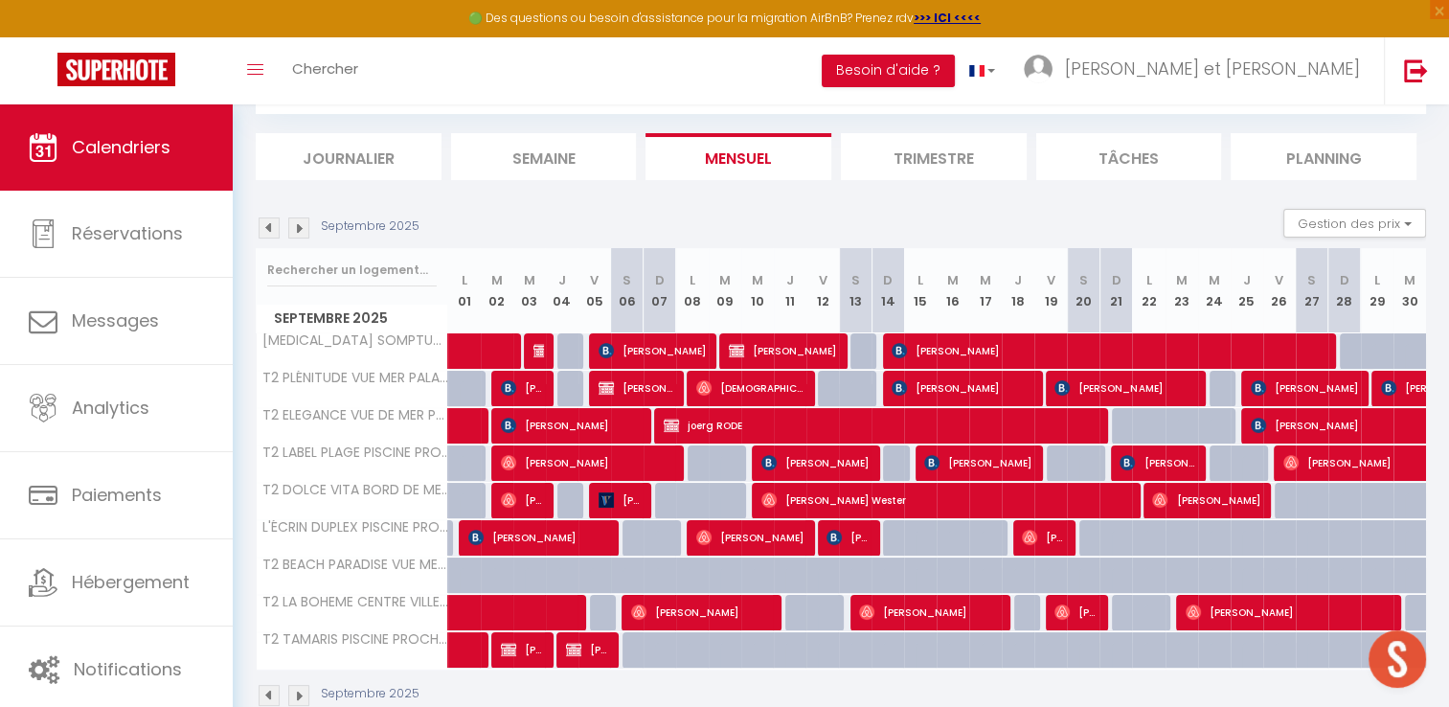
scroll to position [142, 0]
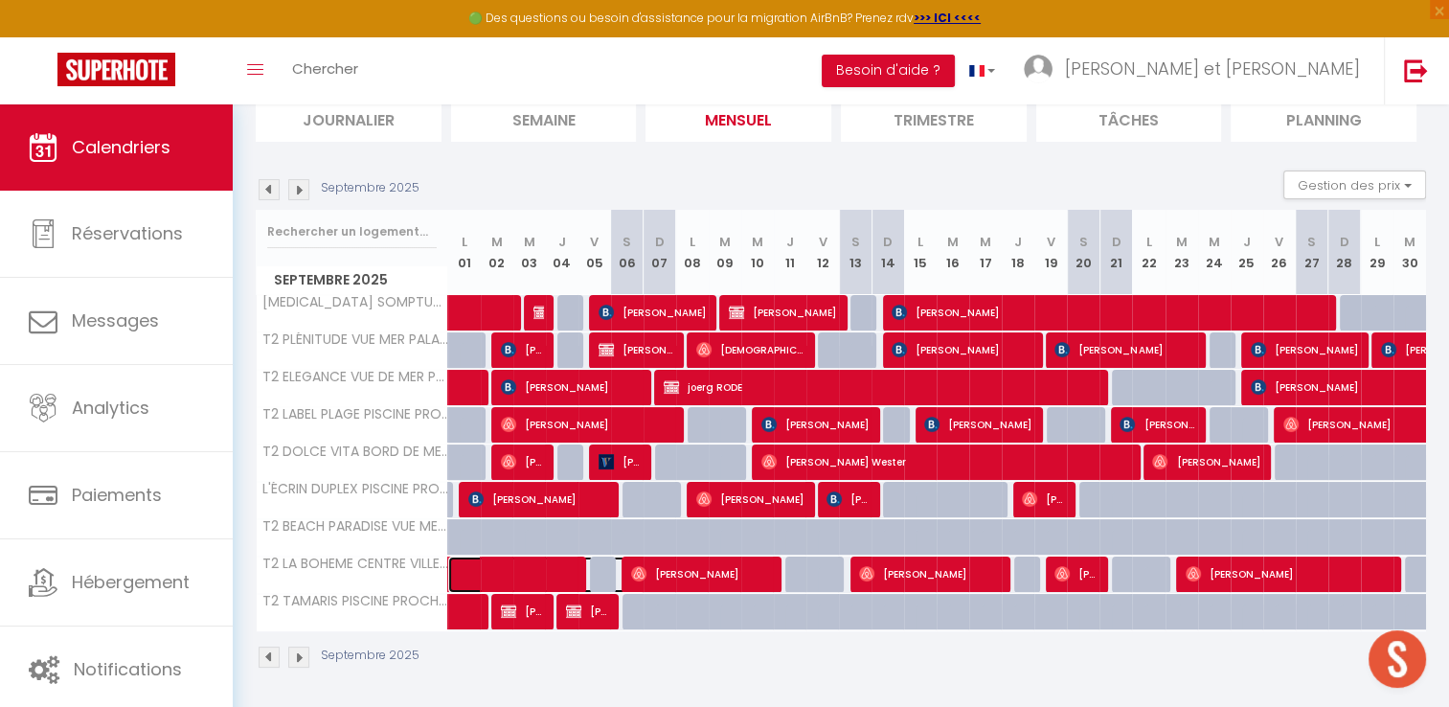
click at [544, 567] on span at bounding box center [556, 575] width 176 height 36
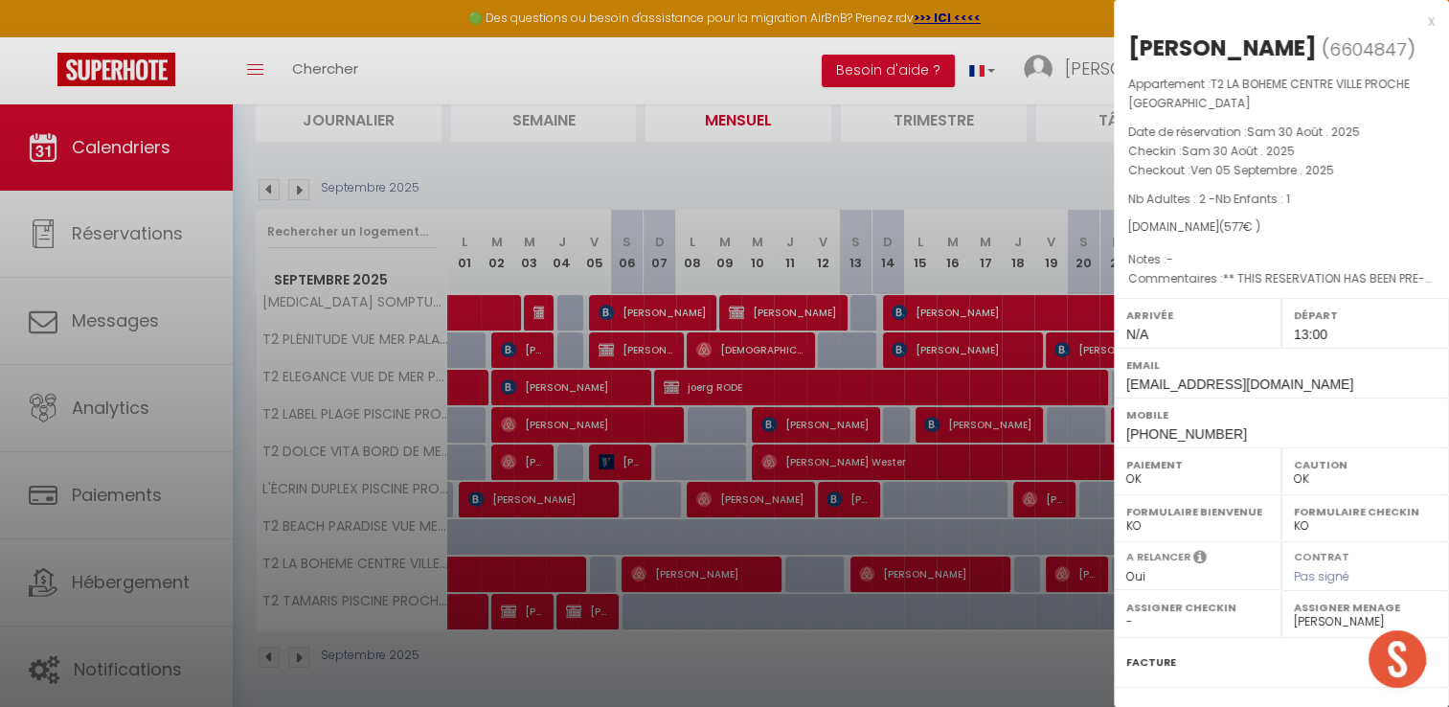
click at [1414, 25] on div "x" at bounding box center [1274, 21] width 321 height 23
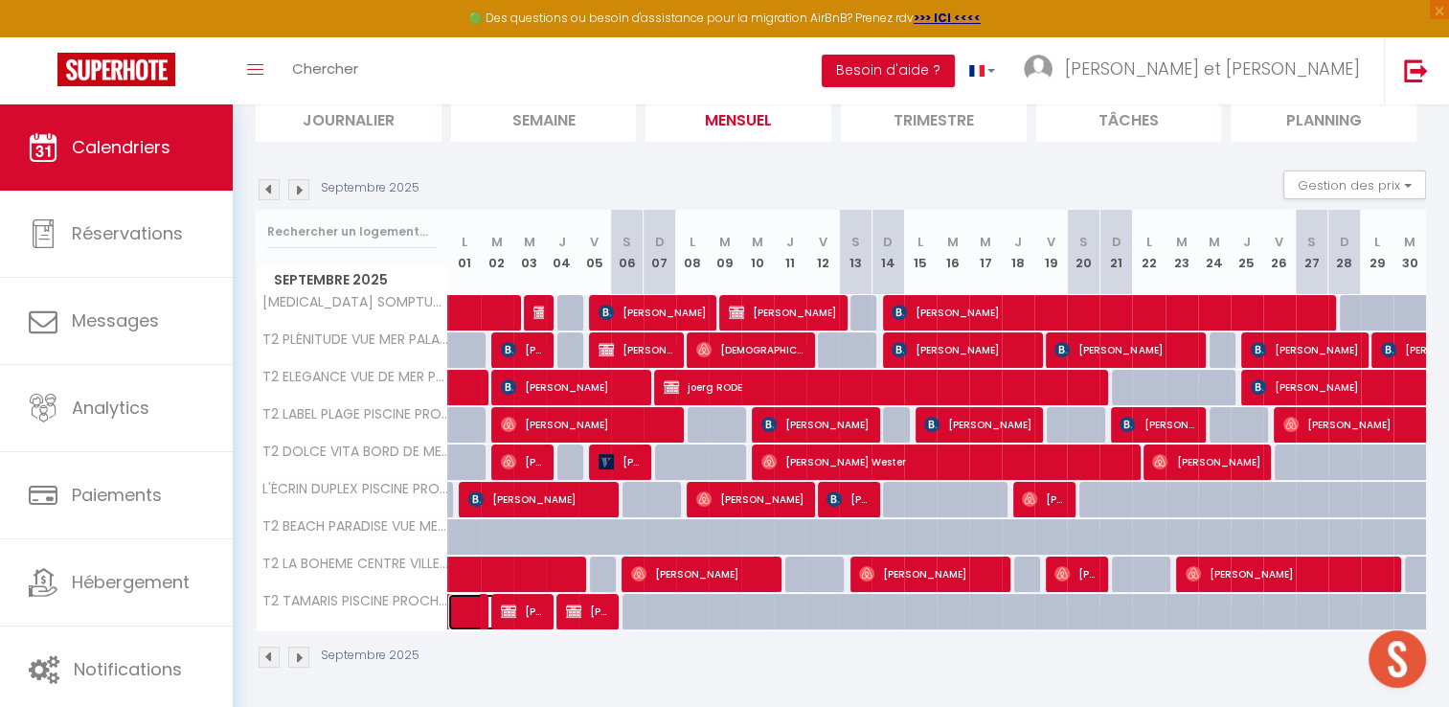
click at [466, 614] on link at bounding box center [464, 612] width 33 height 36
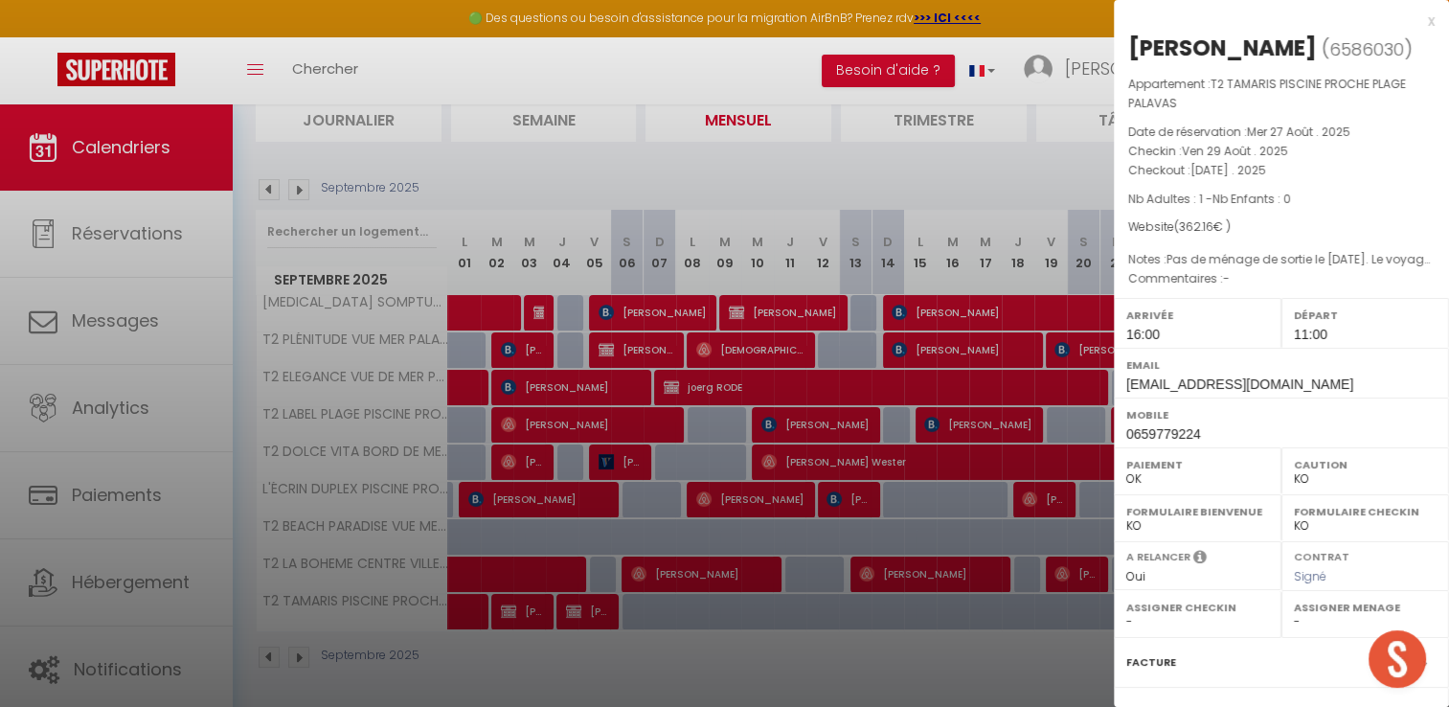
click at [1421, 18] on div "x Alan Belardi ( 6586030 ) Appartement : T2 TAMARIS PISCINE PROCHE PLAGE PALAVA…" at bounding box center [1281, 456] width 335 height 912
click at [1418, 22] on div "x" at bounding box center [1274, 21] width 321 height 23
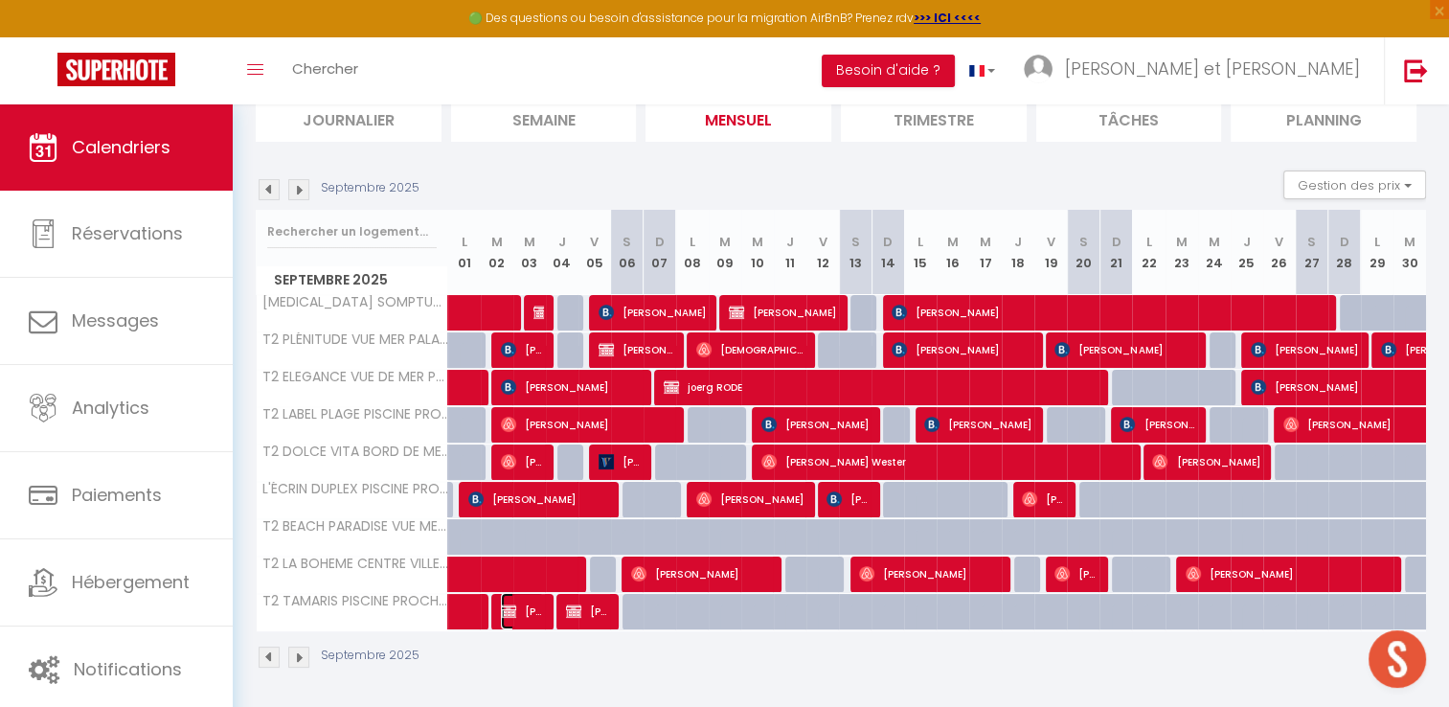
click at [528, 609] on span "Alan Belardi" at bounding box center [522, 611] width 43 height 36
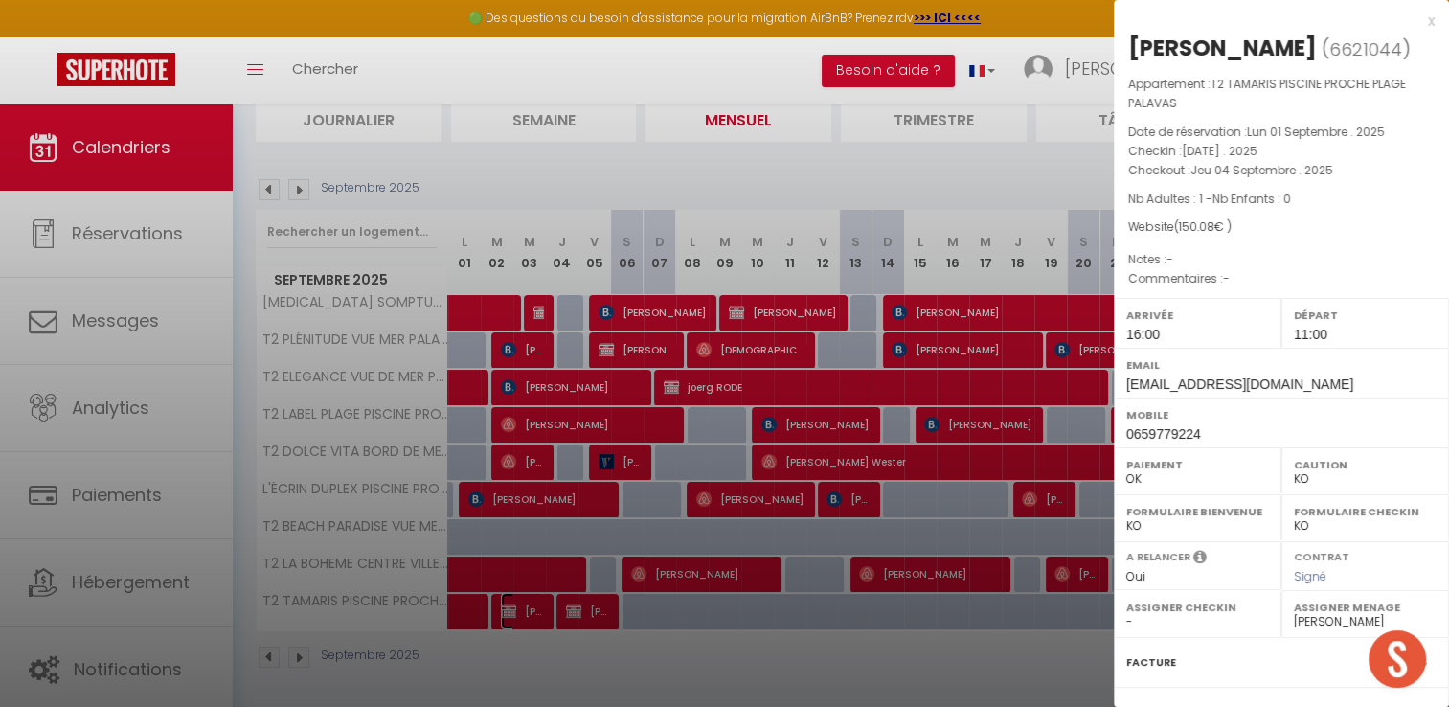
scroll to position [201, 0]
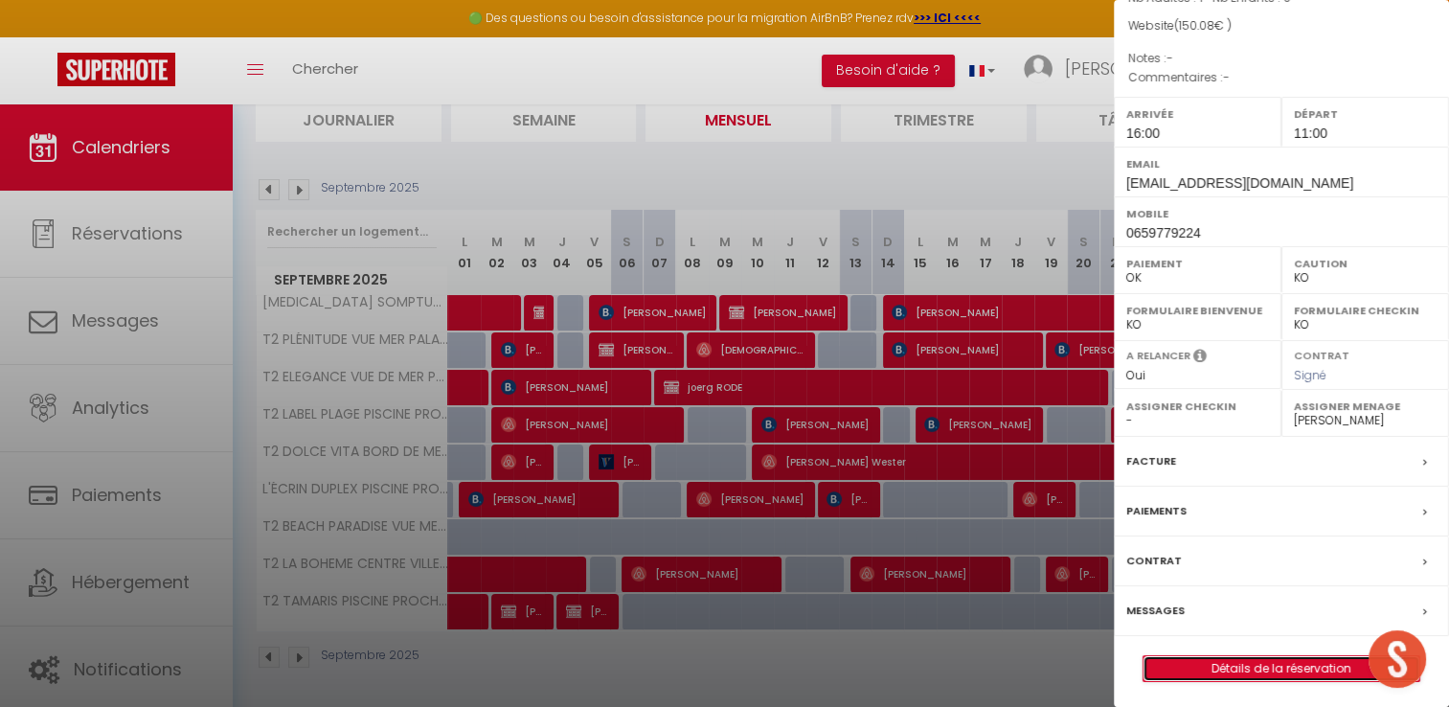
click at [1252, 664] on link "Détails de la réservation" at bounding box center [1282, 668] width 276 height 25
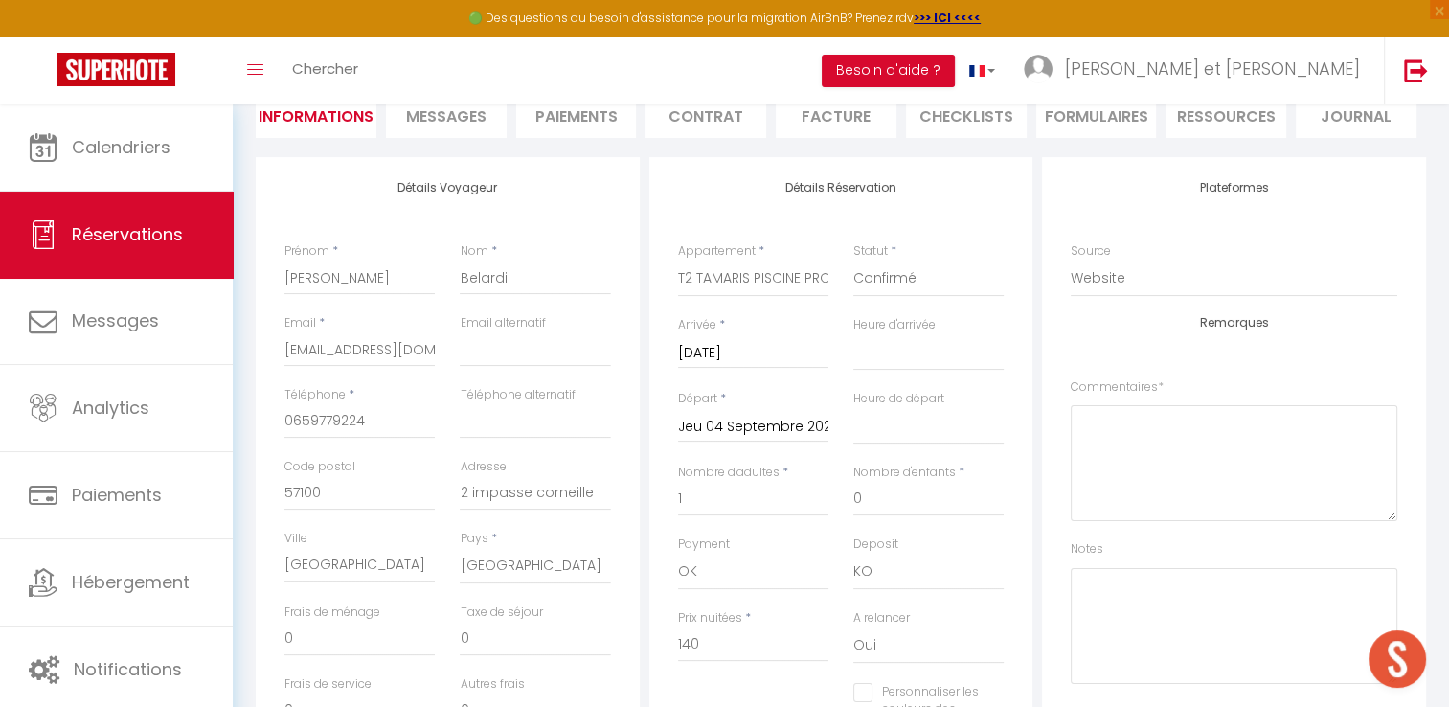
scroll to position [215, 0]
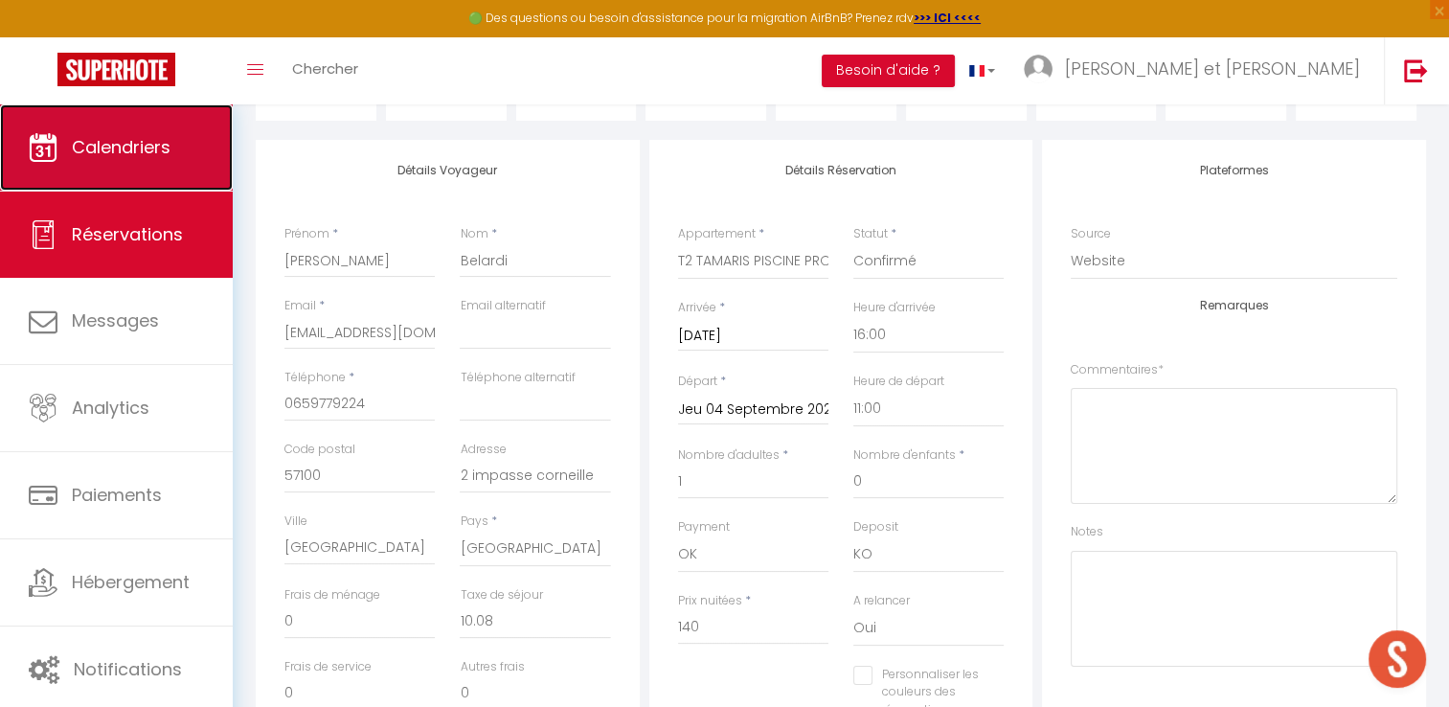
click at [116, 140] on span "Calendriers" at bounding box center [121, 147] width 99 height 24
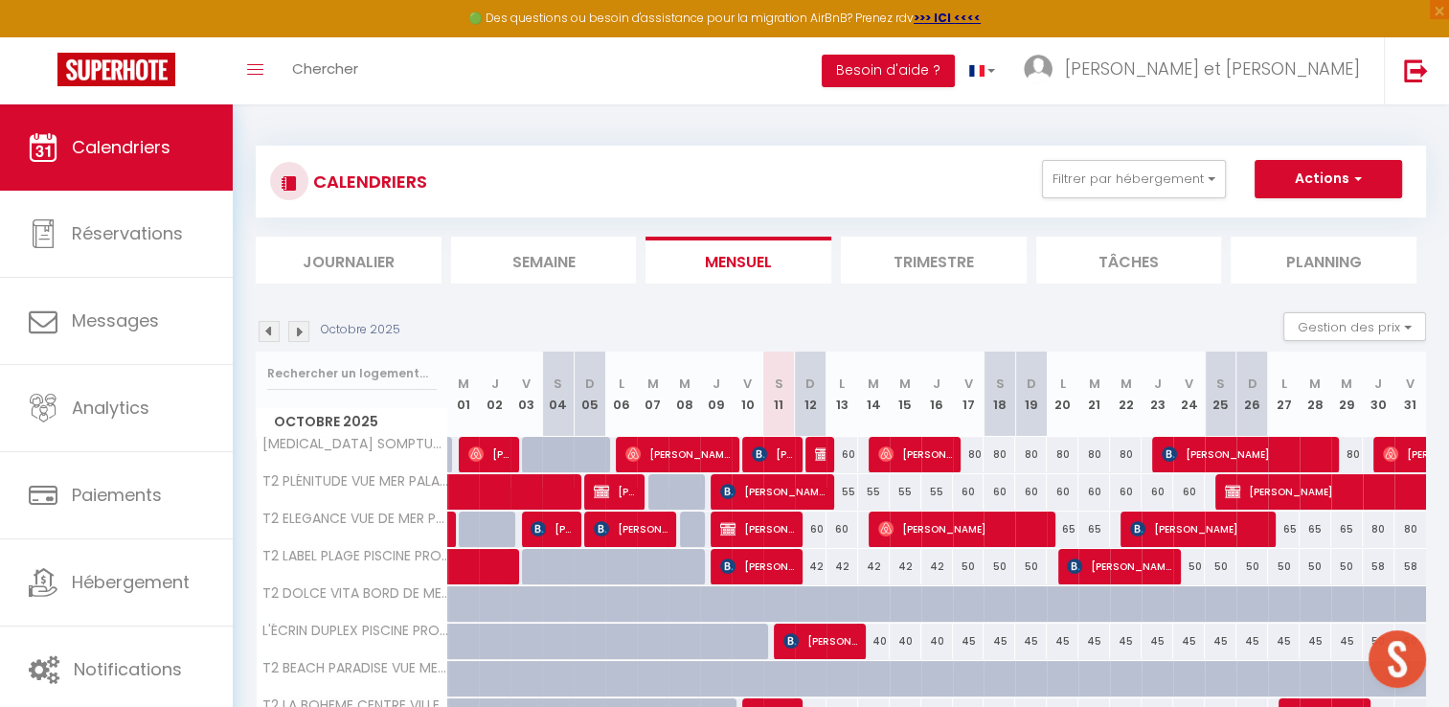
click at [271, 326] on img at bounding box center [269, 331] width 21 height 21
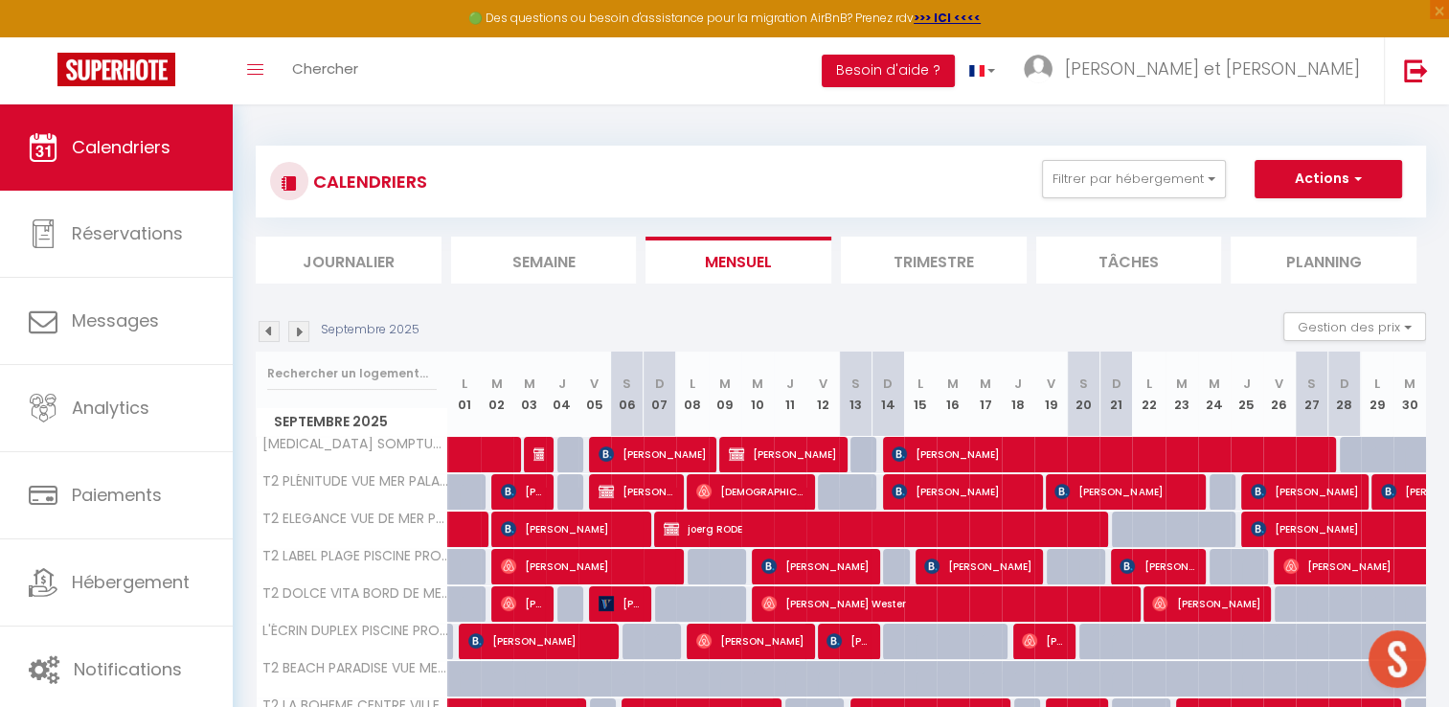
scroll to position [142, 0]
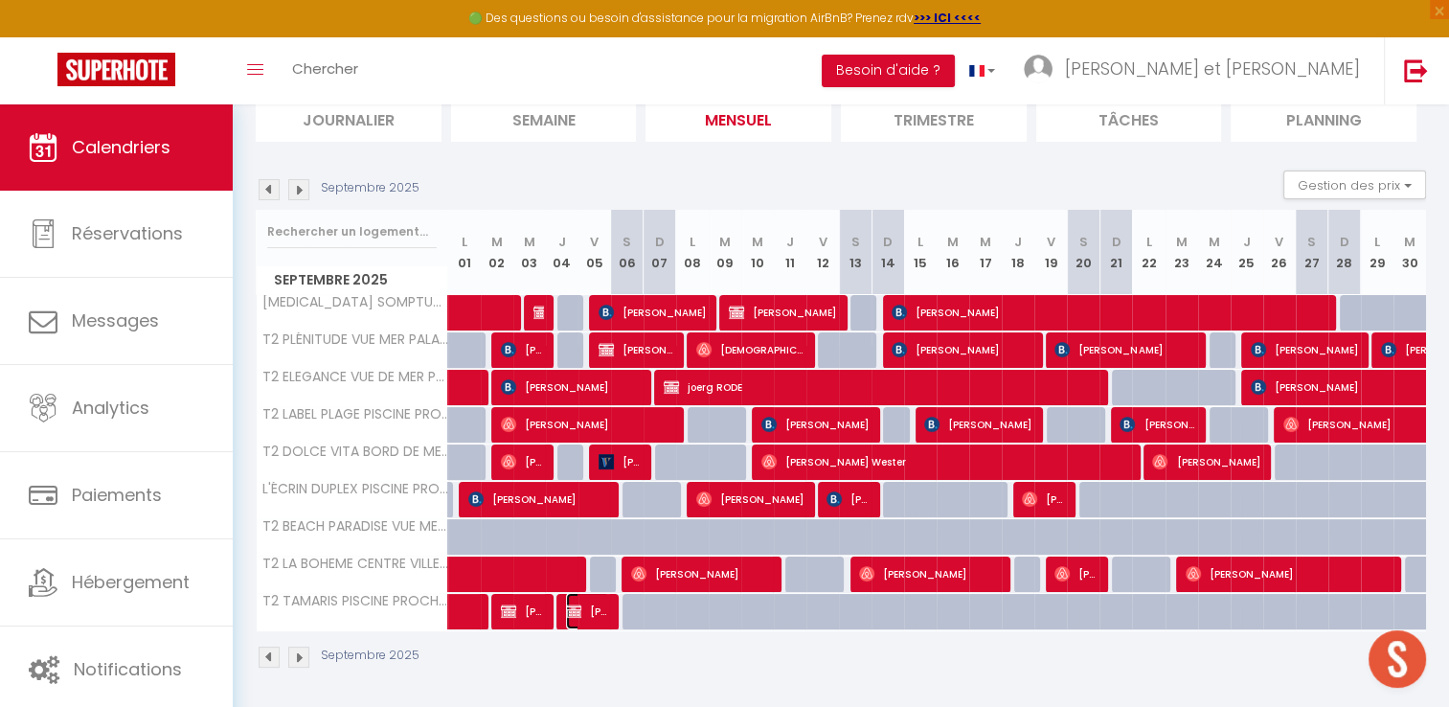
click at [591, 609] on span "Alan Belardi" at bounding box center [587, 611] width 43 height 36
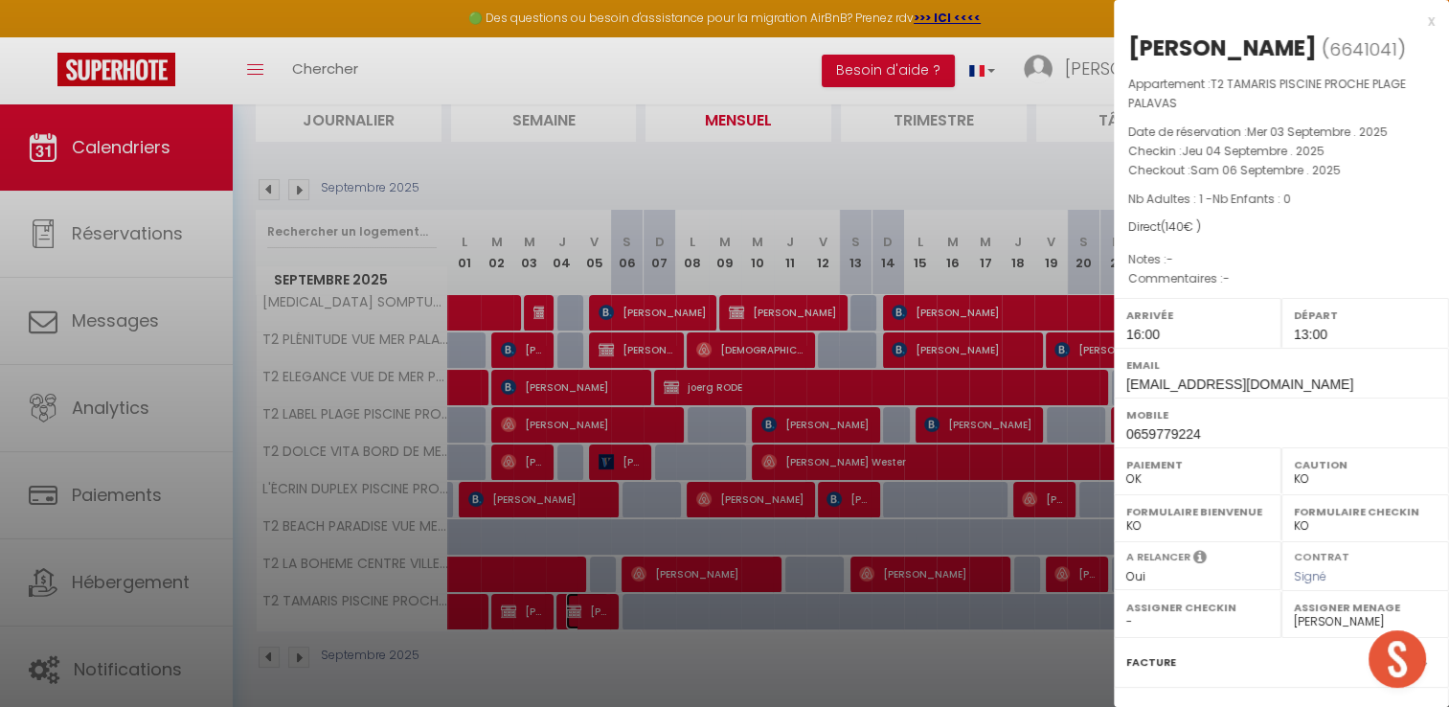
scroll to position [201, 0]
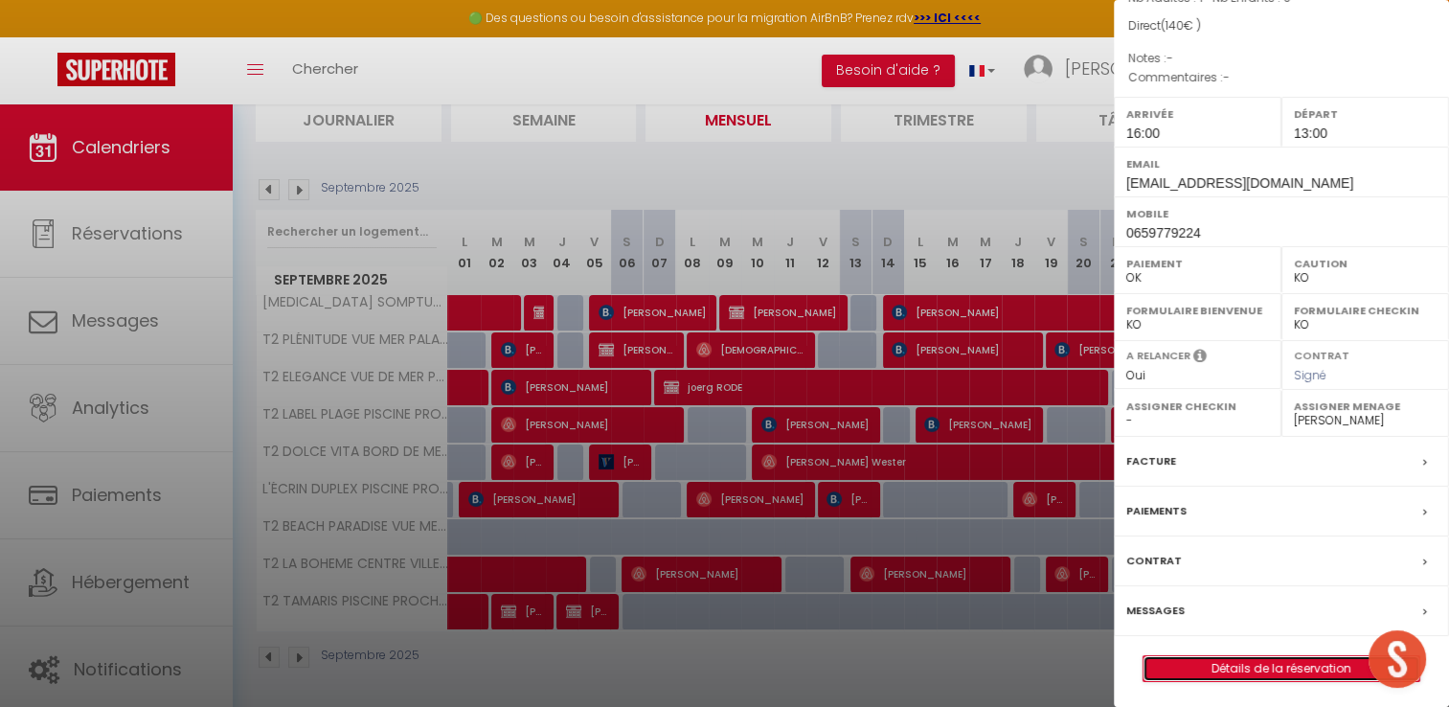
click at [1196, 666] on link "Détails de la réservation" at bounding box center [1282, 668] width 276 height 25
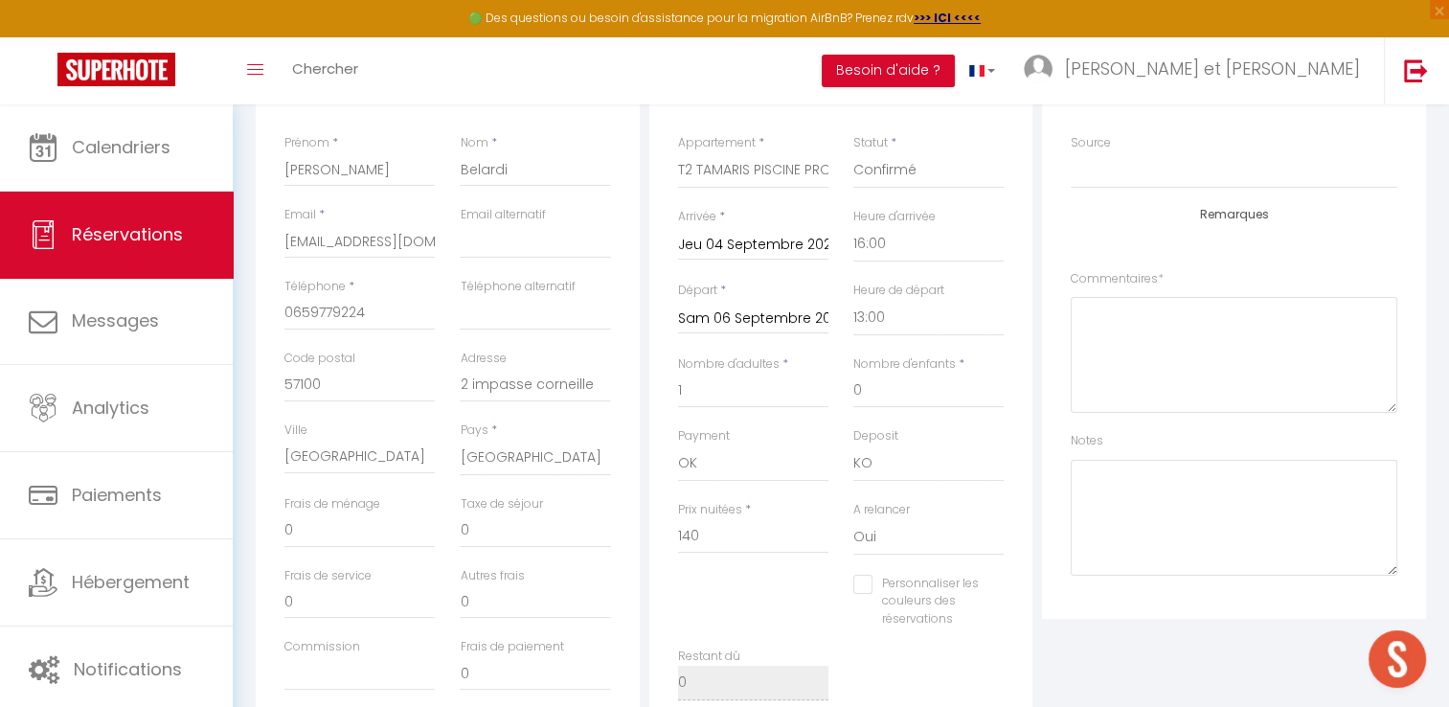
scroll to position [298, 0]
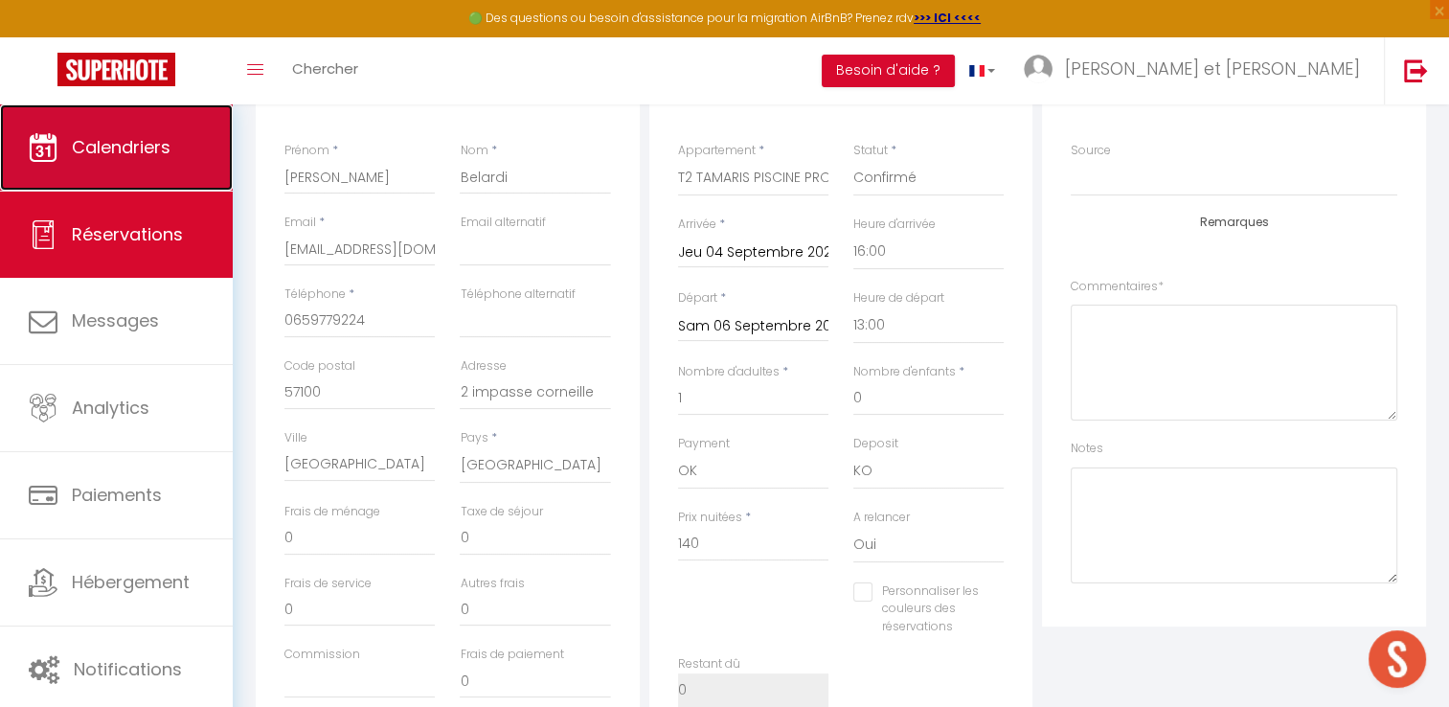
click at [156, 162] on link "Calendriers" at bounding box center [116, 147] width 233 height 86
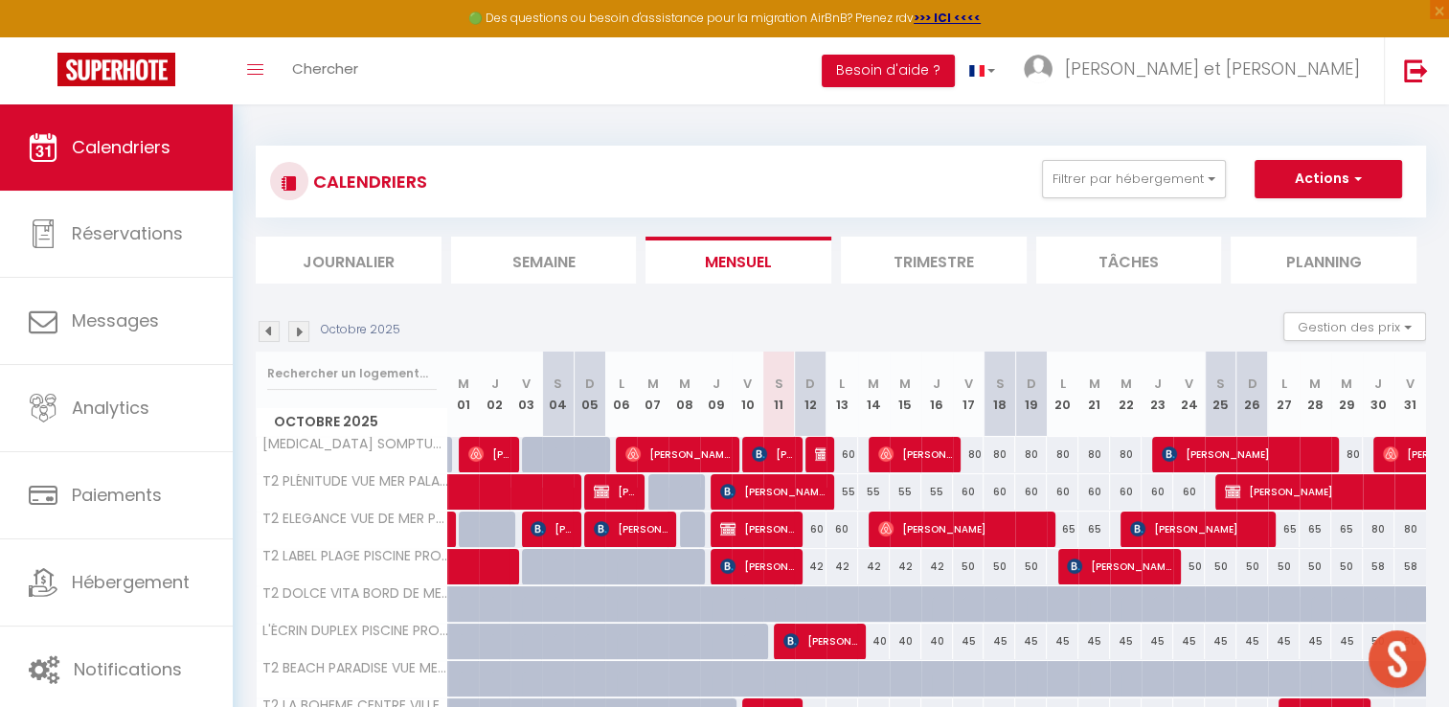
click at [267, 328] on img at bounding box center [269, 331] width 21 height 21
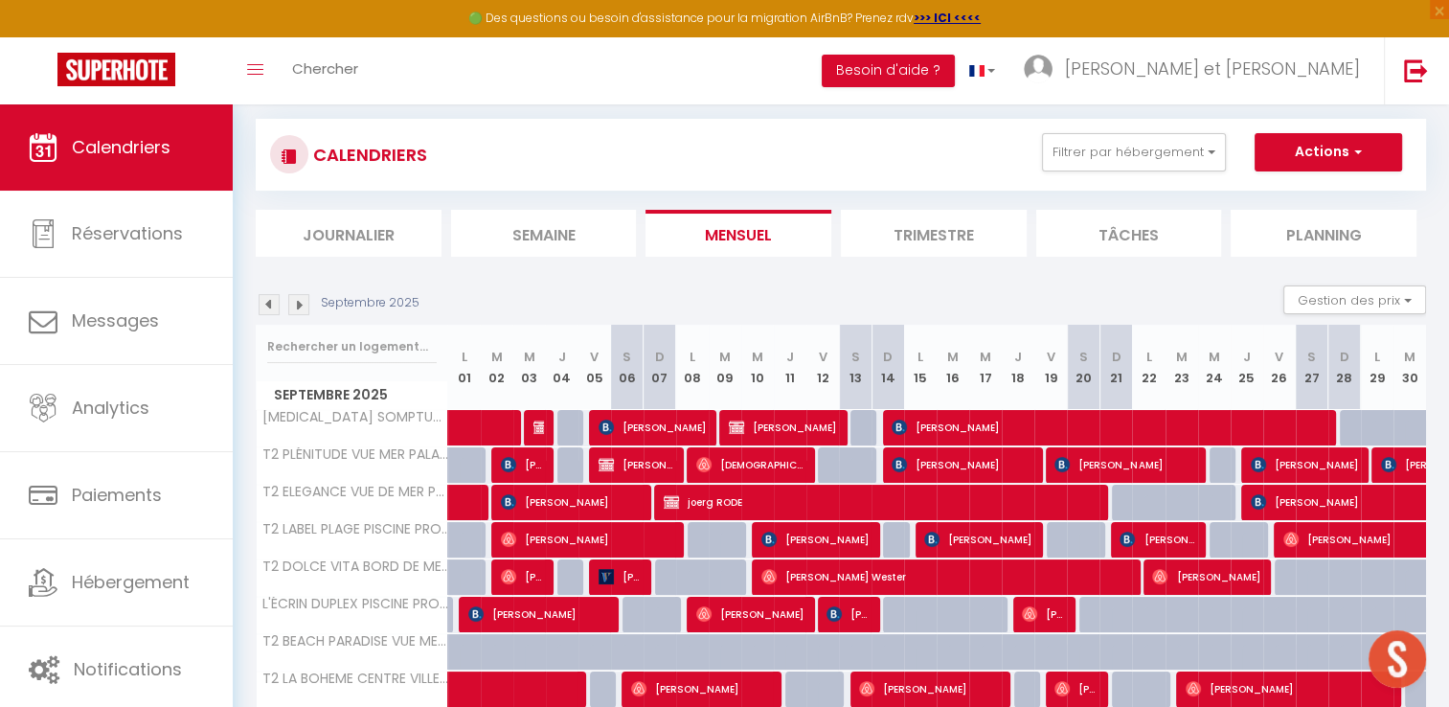
scroll to position [25, 0]
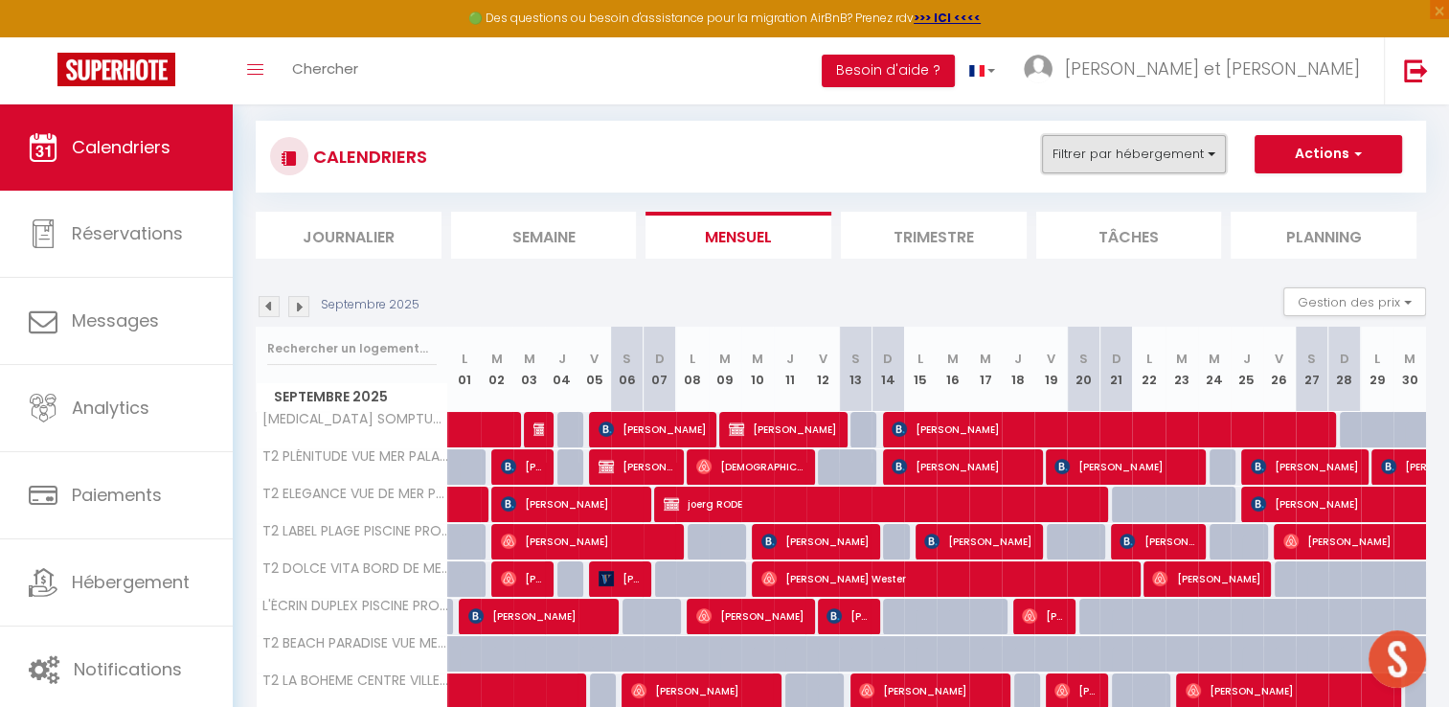
click at [1190, 140] on button "Filtrer par hébergement" at bounding box center [1134, 154] width 184 height 38
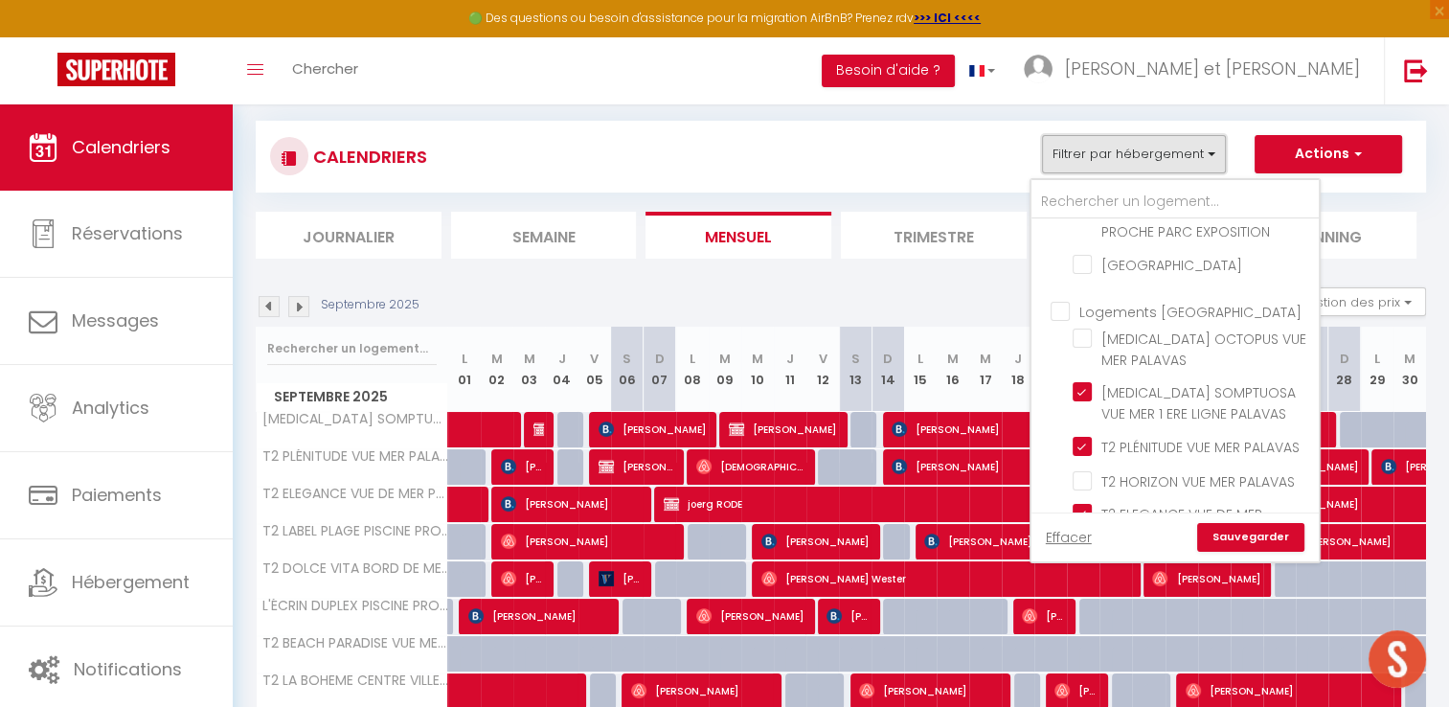
scroll to position [1052, 0]
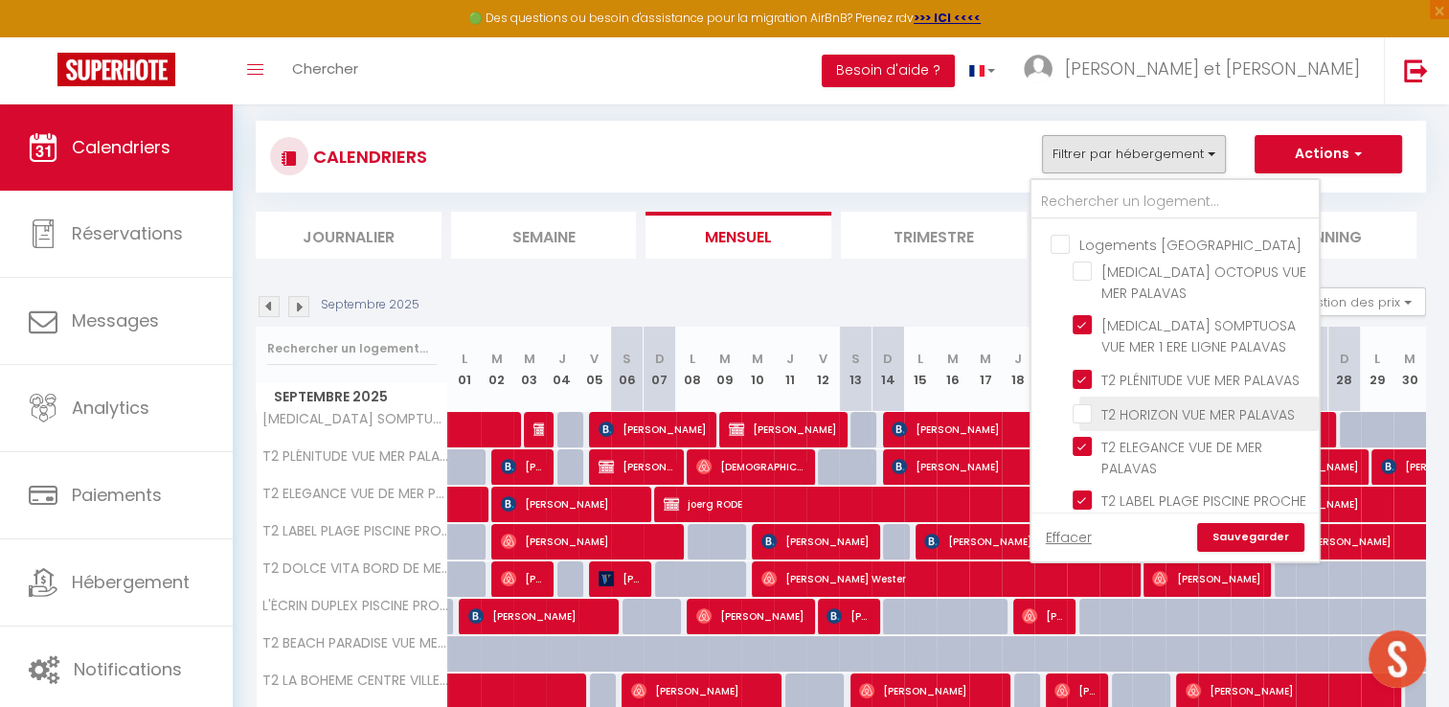
click at [1084, 402] on input "T2 HORIZON VUE MER PALAVAS" at bounding box center [1192, 411] width 239 height 19
click at [1236, 533] on link "Sauvegarder" at bounding box center [1250, 537] width 107 height 29
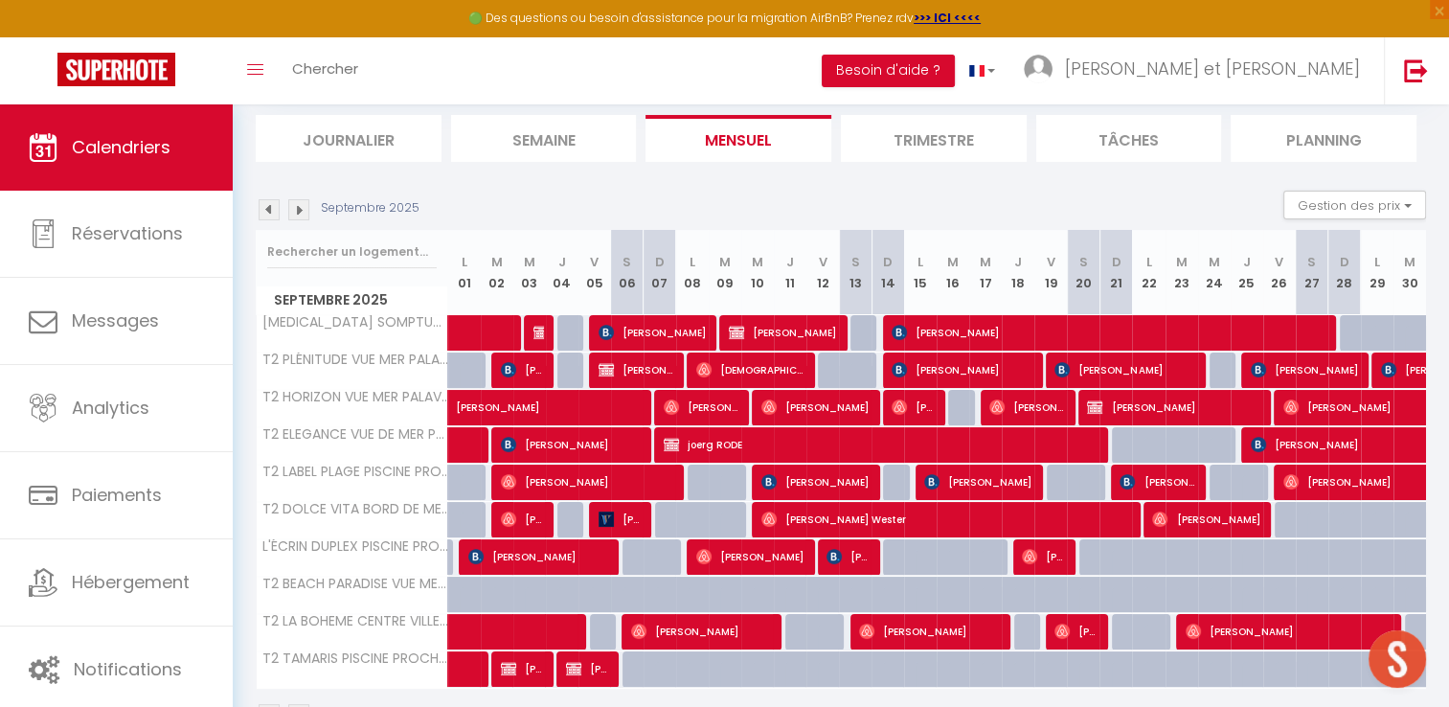
scroll to position [179, 0]
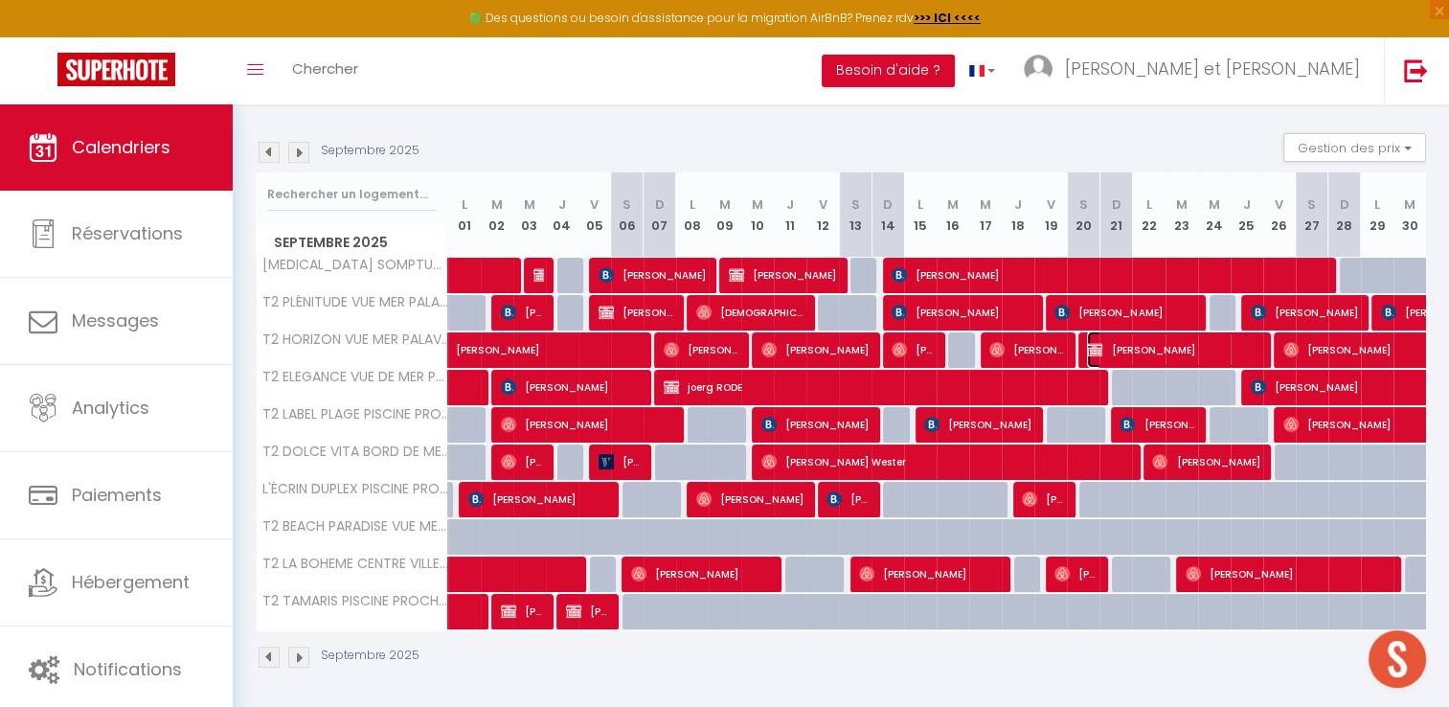
click at [1142, 347] on span "Geir STROEM" at bounding box center [1173, 349] width 173 height 36
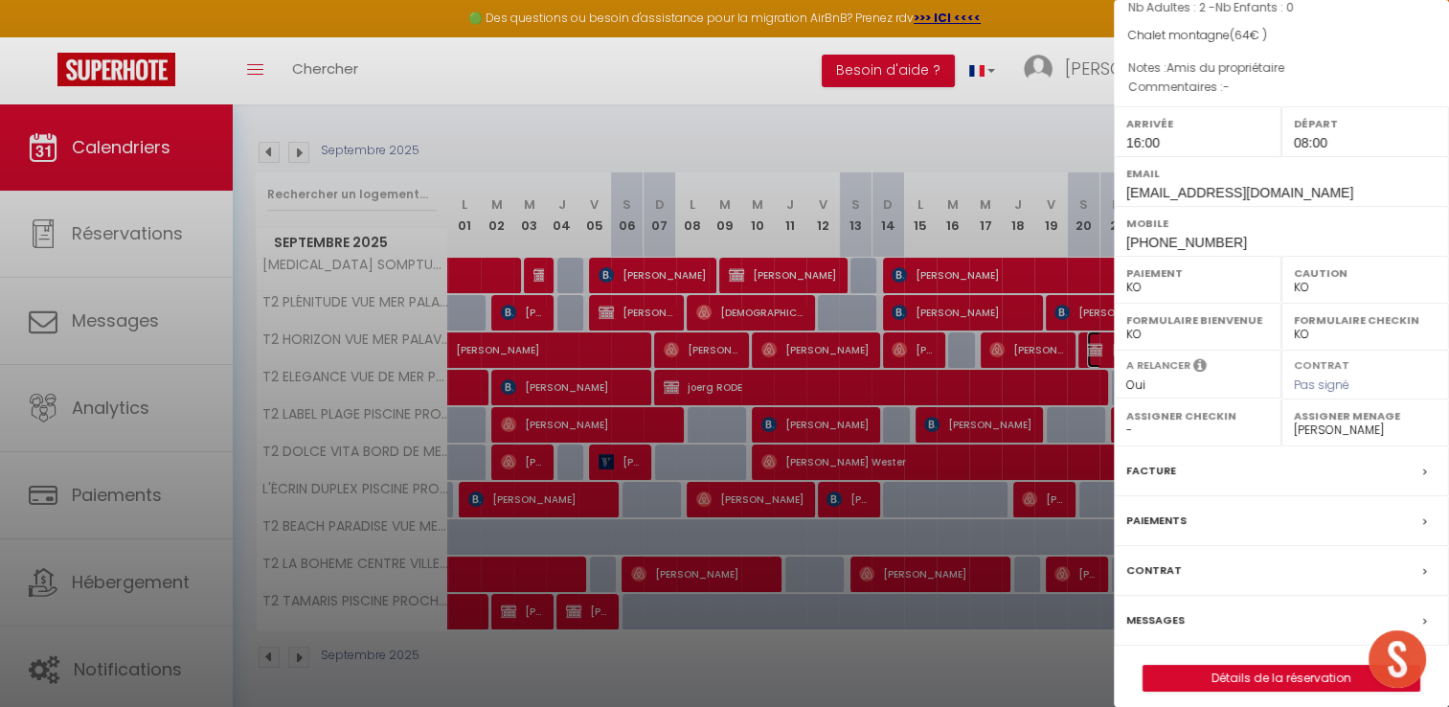
scroll to position [176, 0]
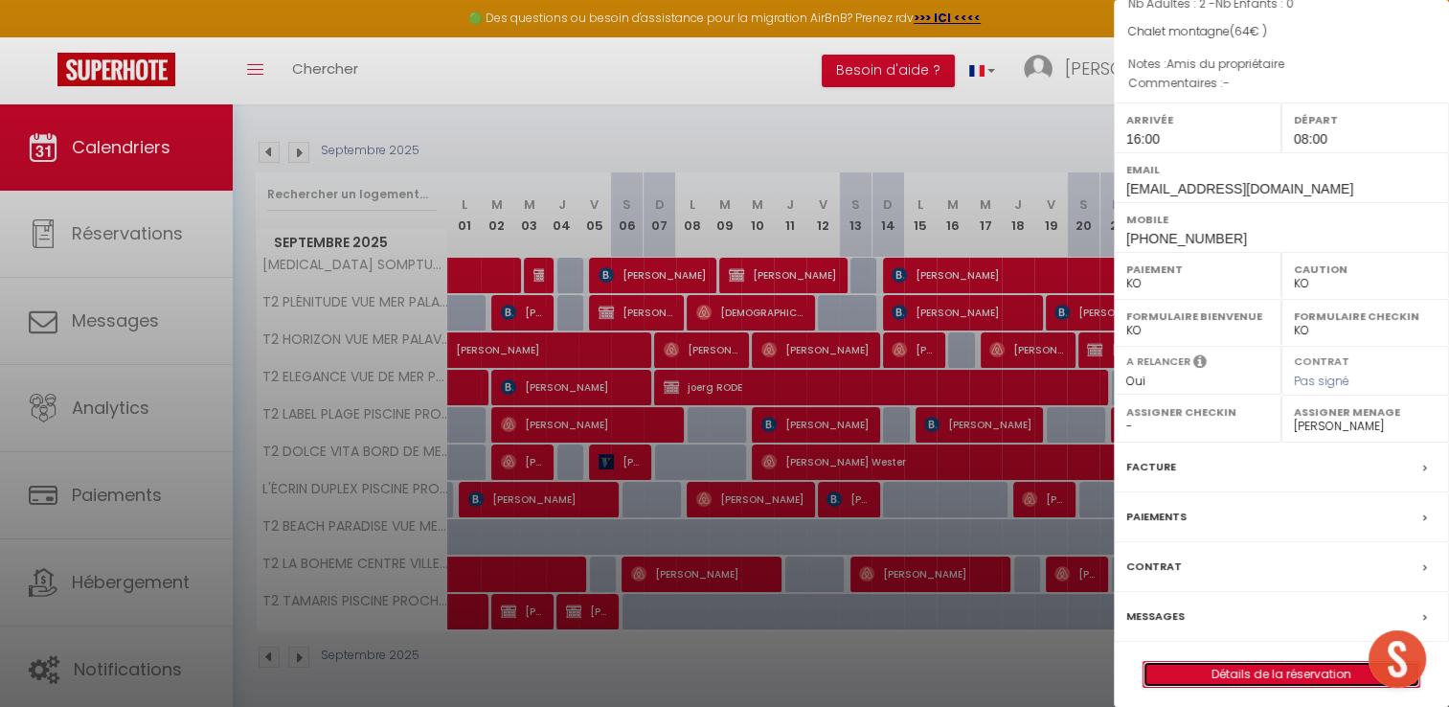
click at [1218, 667] on link "Détails de la réservation" at bounding box center [1282, 674] width 276 height 25
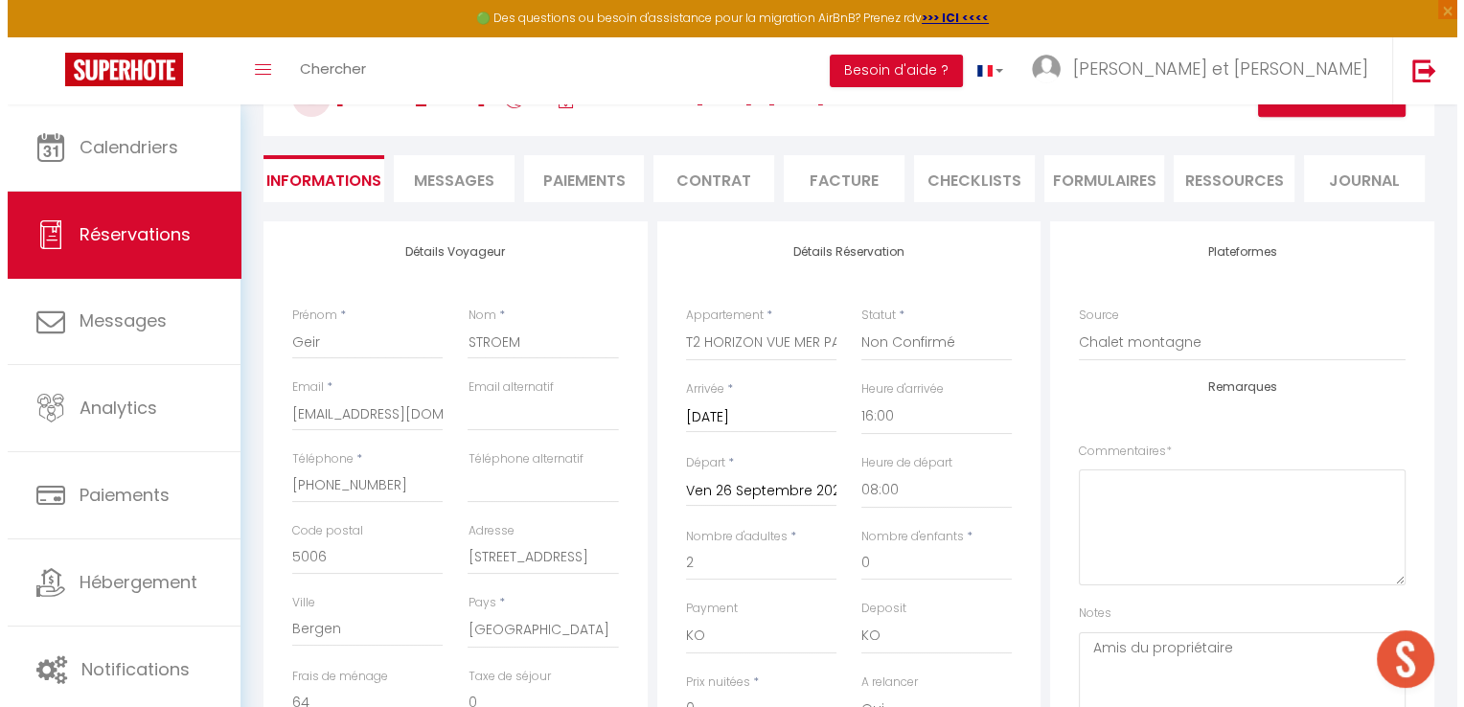
scroll to position [36, 0]
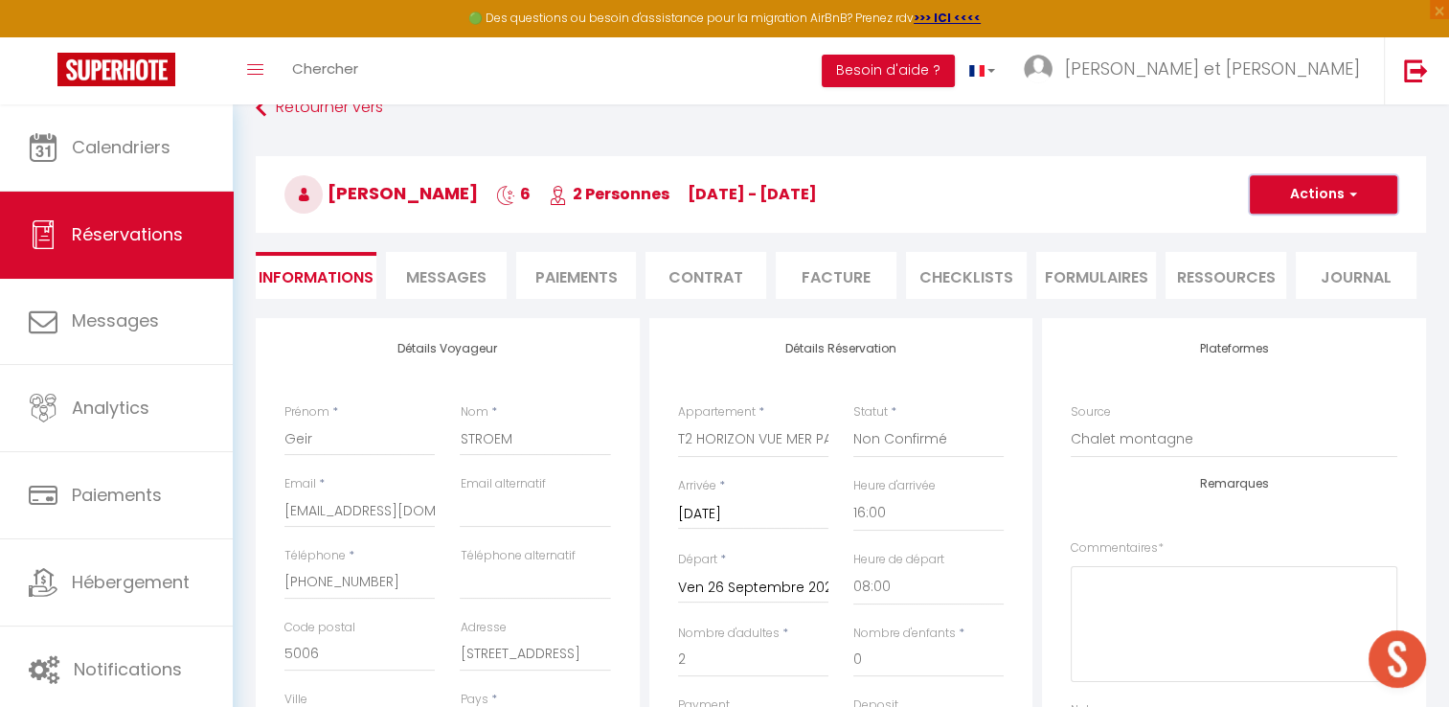
click at [1344, 184] on button "Actions" at bounding box center [1324, 194] width 148 height 38
click at [1291, 285] on link "Supprimer" at bounding box center [1304, 286] width 151 height 25
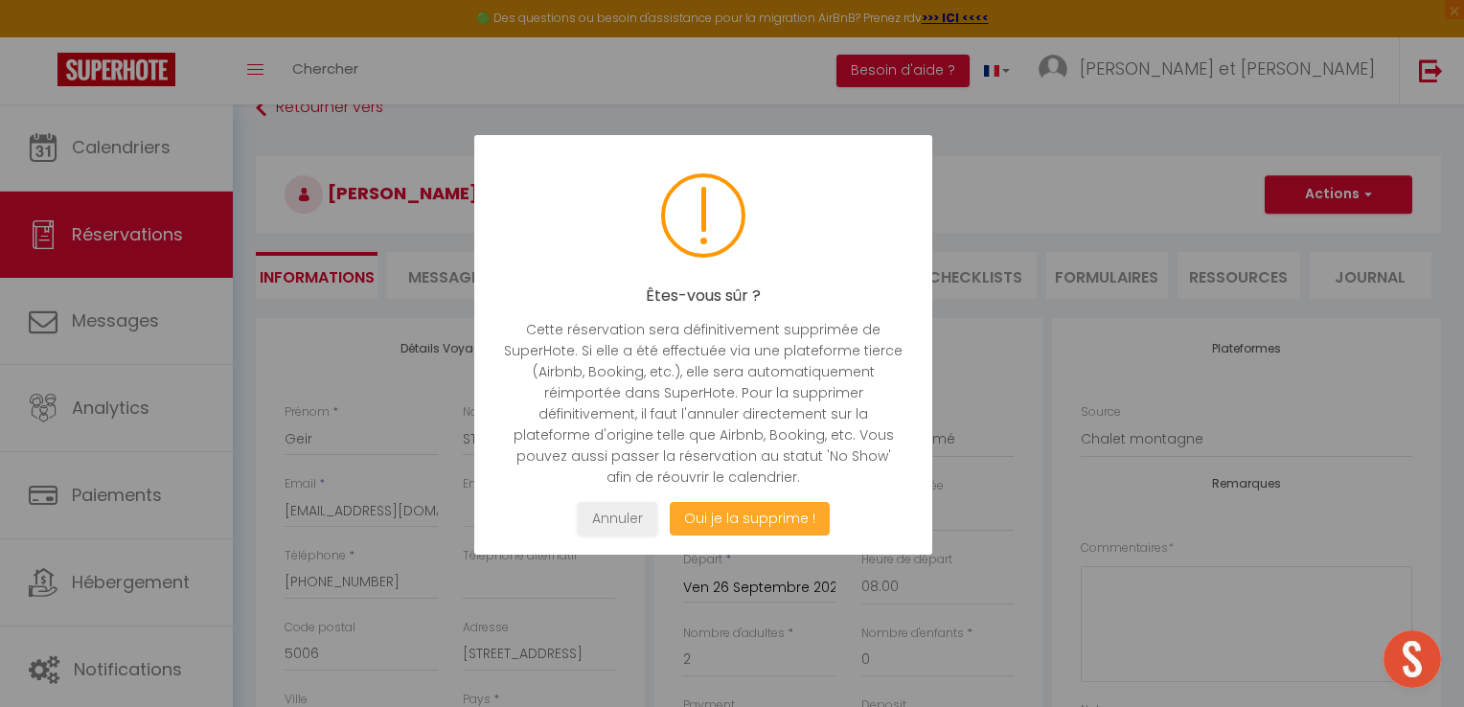
click at [762, 519] on button "Oui je la supprime !" at bounding box center [750, 519] width 160 height 34
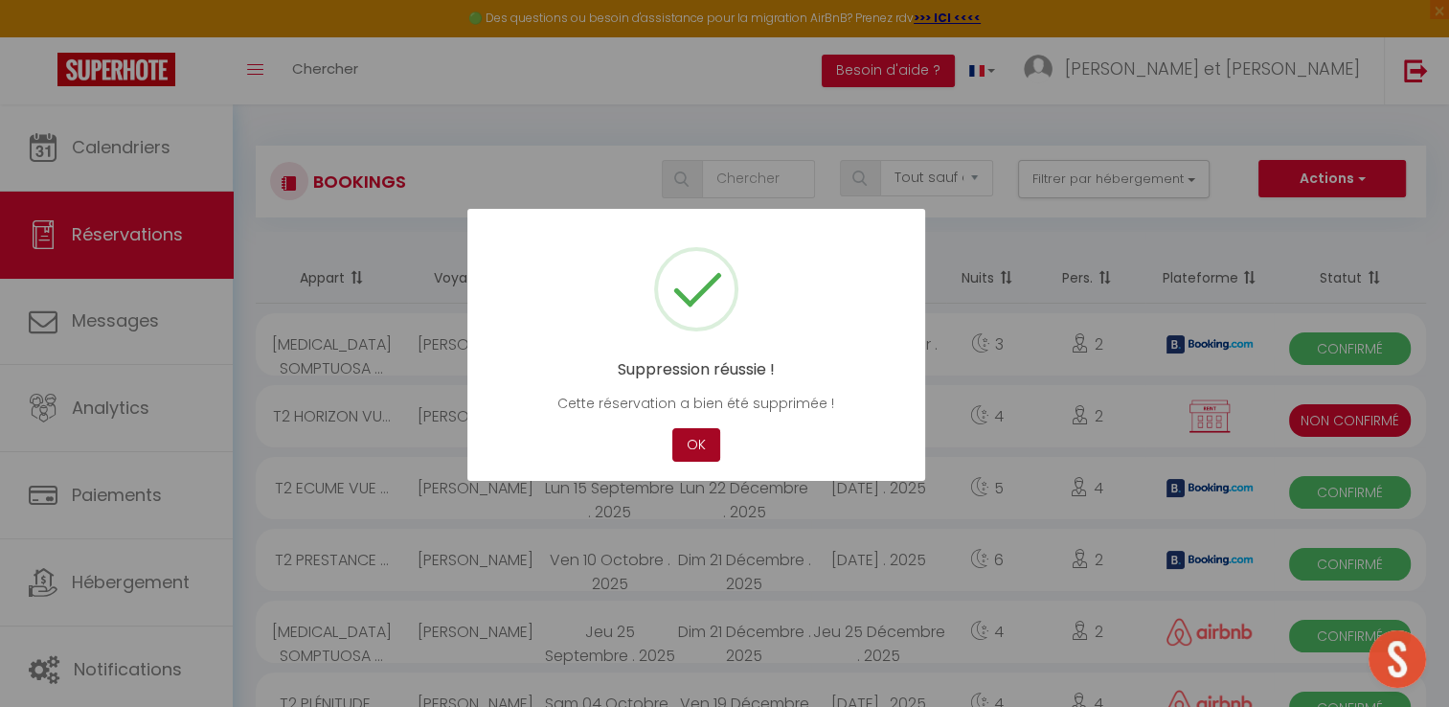
click at [697, 436] on button "OK" at bounding box center [696, 445] width 48 height 34
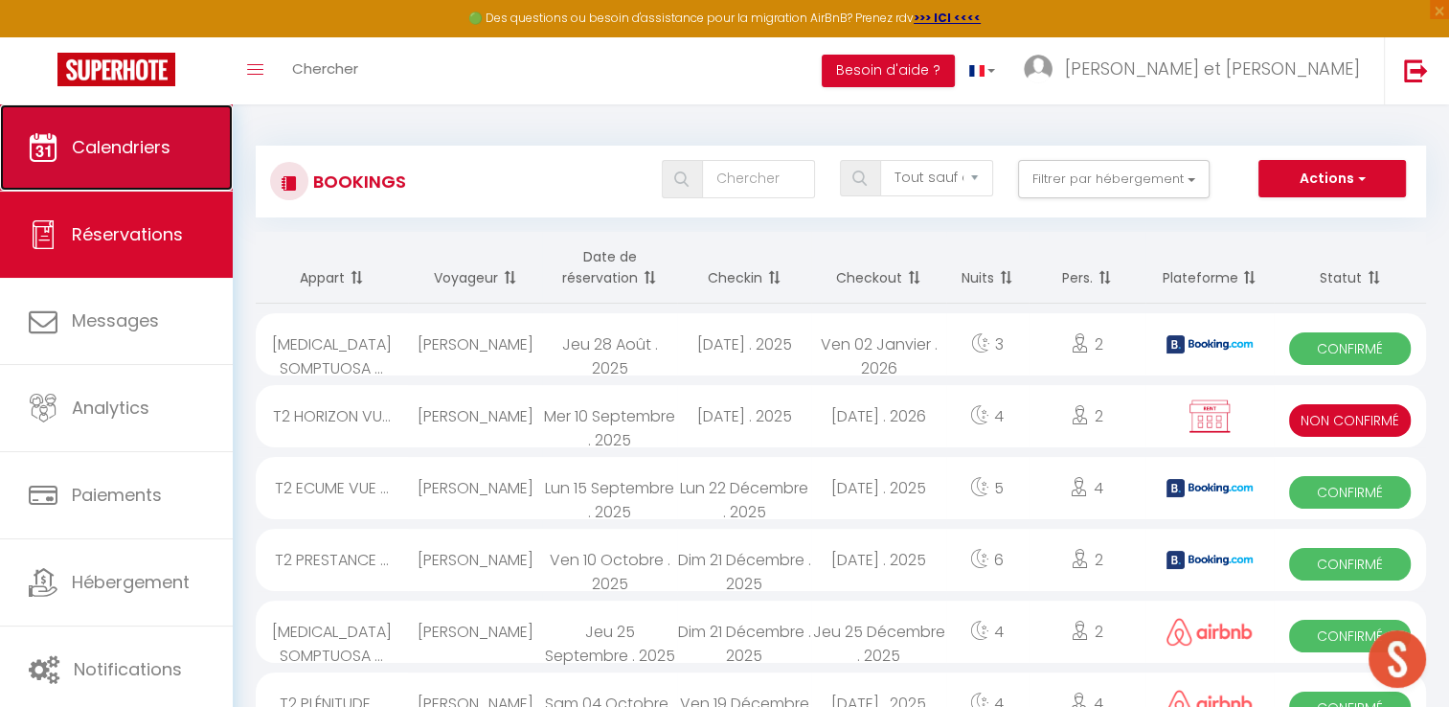
click at [144, 148] on span "Calendriers" at bounding box center [121, 147] width 99 height 24
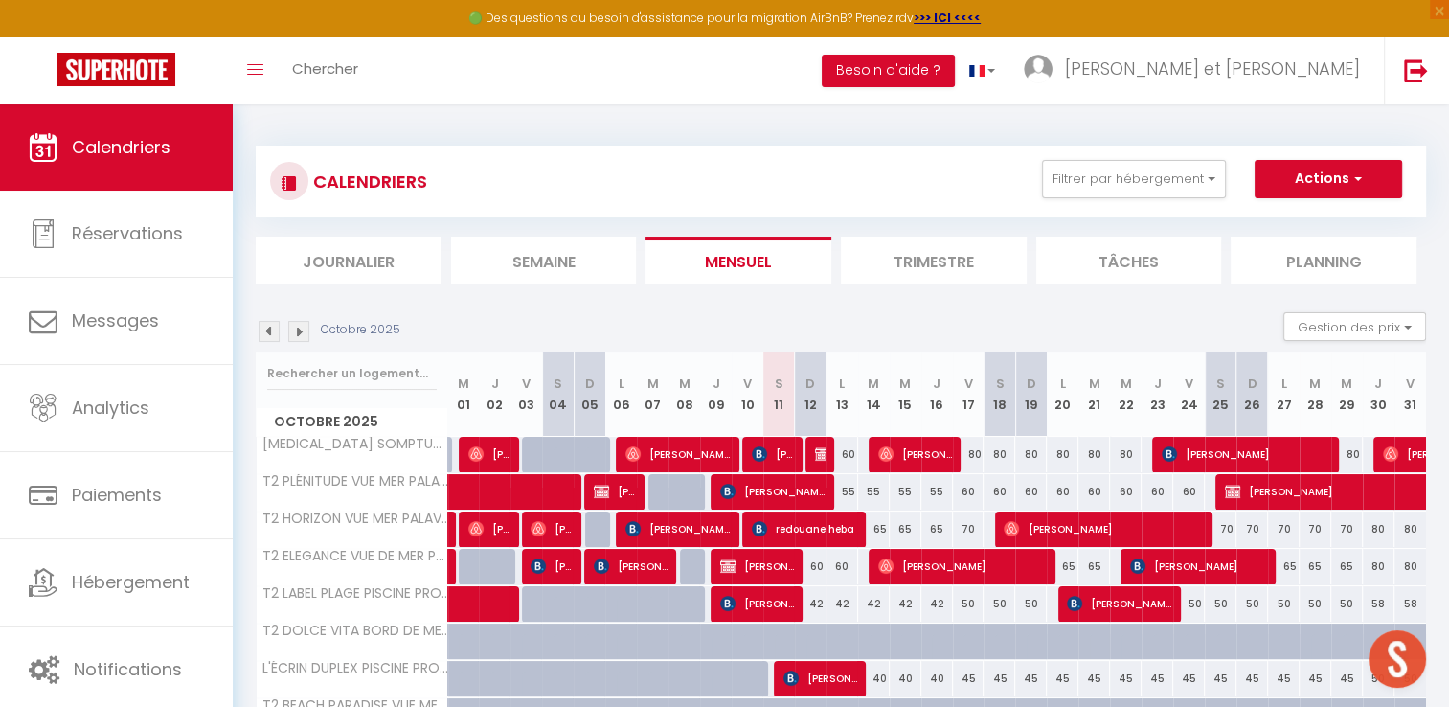
click at [268, 332] on img at bounding box center [269, 331] width 21 height 21
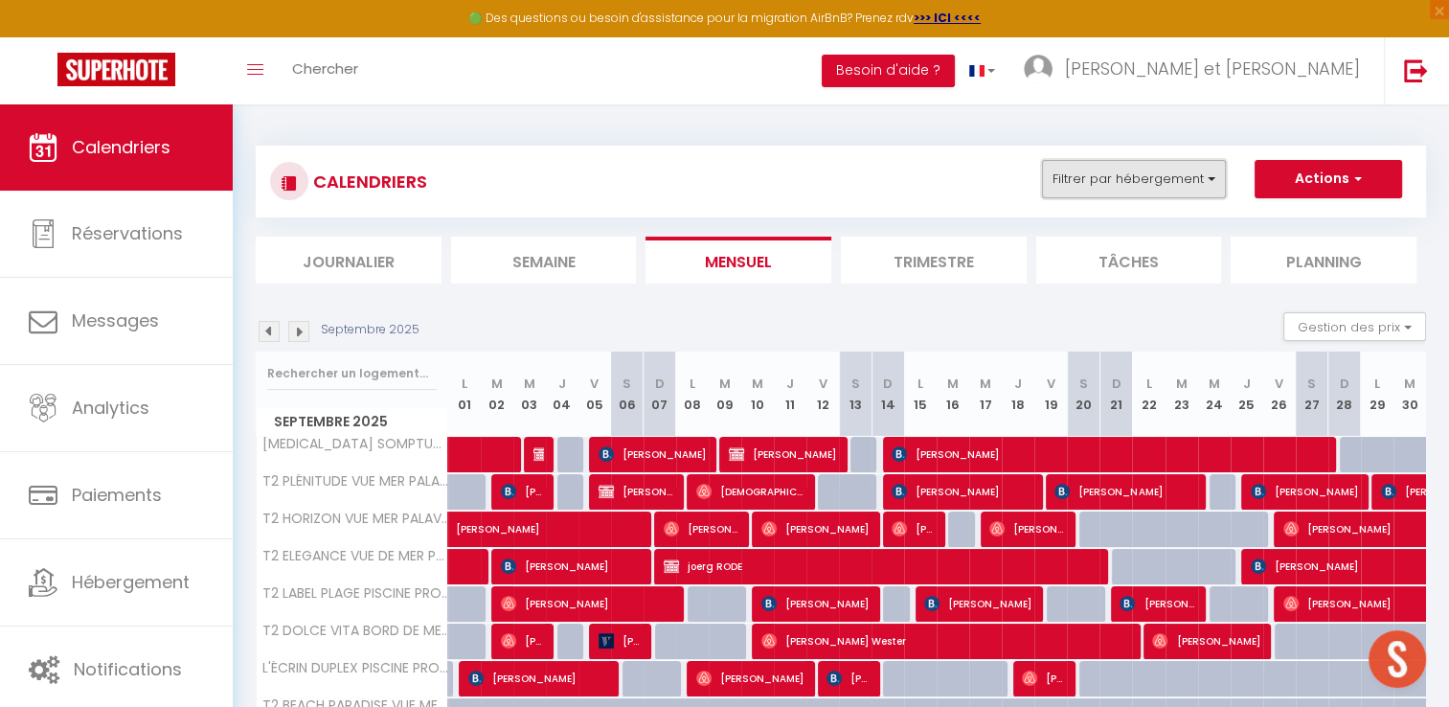
click at [1122, 177] on button "Filtrer par hébergement" at bounding box center [1134, 179] width 184 height 38
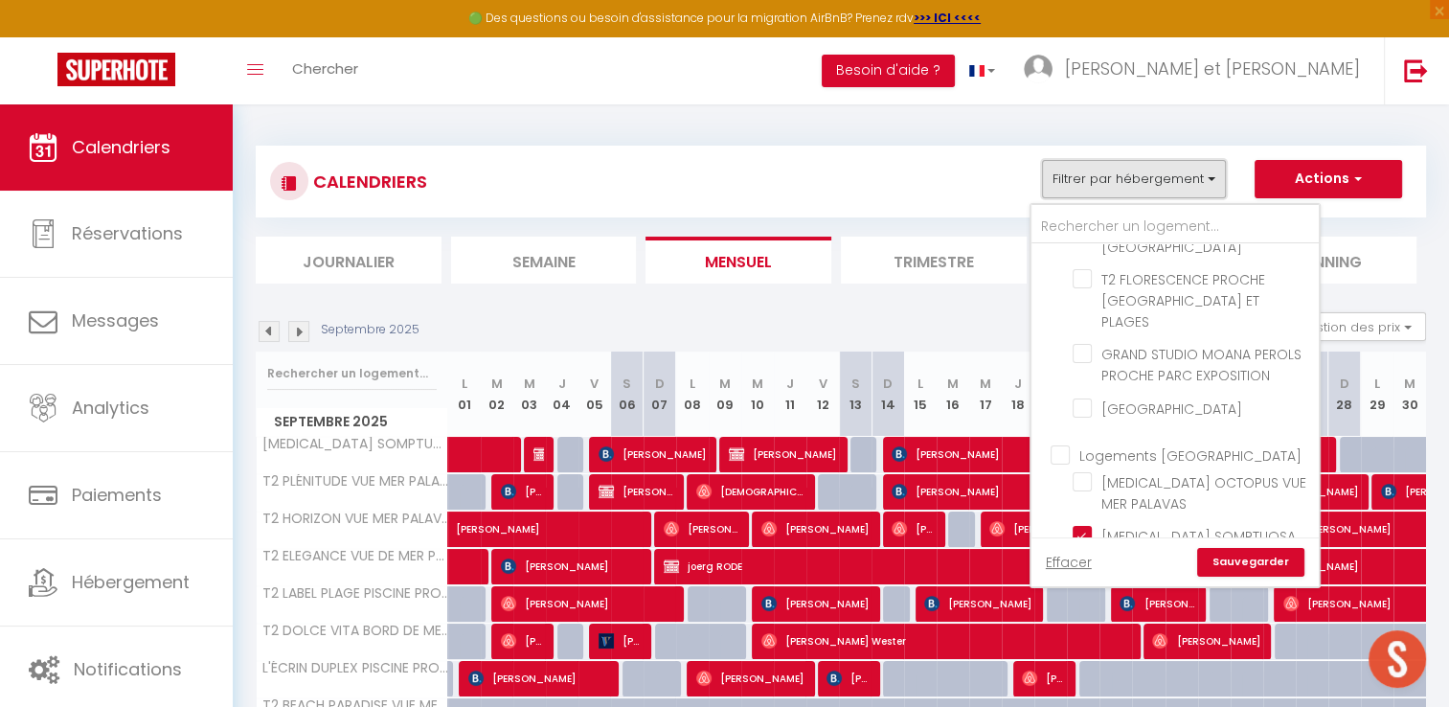
scroll to position [1012, 0]
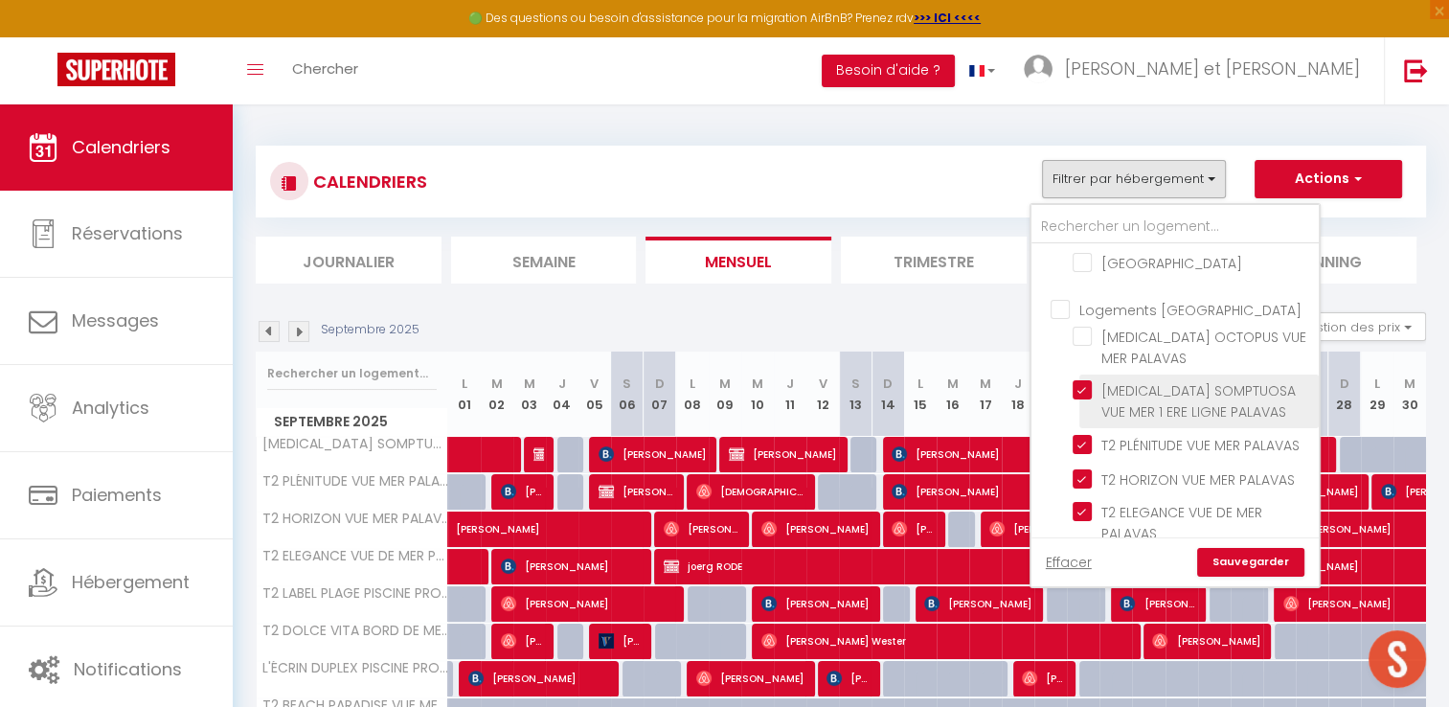
click at [1081, 380] on input "[MEDICAL_DATA] SOMPTUOSA VUE MER 1 ERE LIGNE PALAVAS" at bounding box center [1192, 389] width 239 height 19
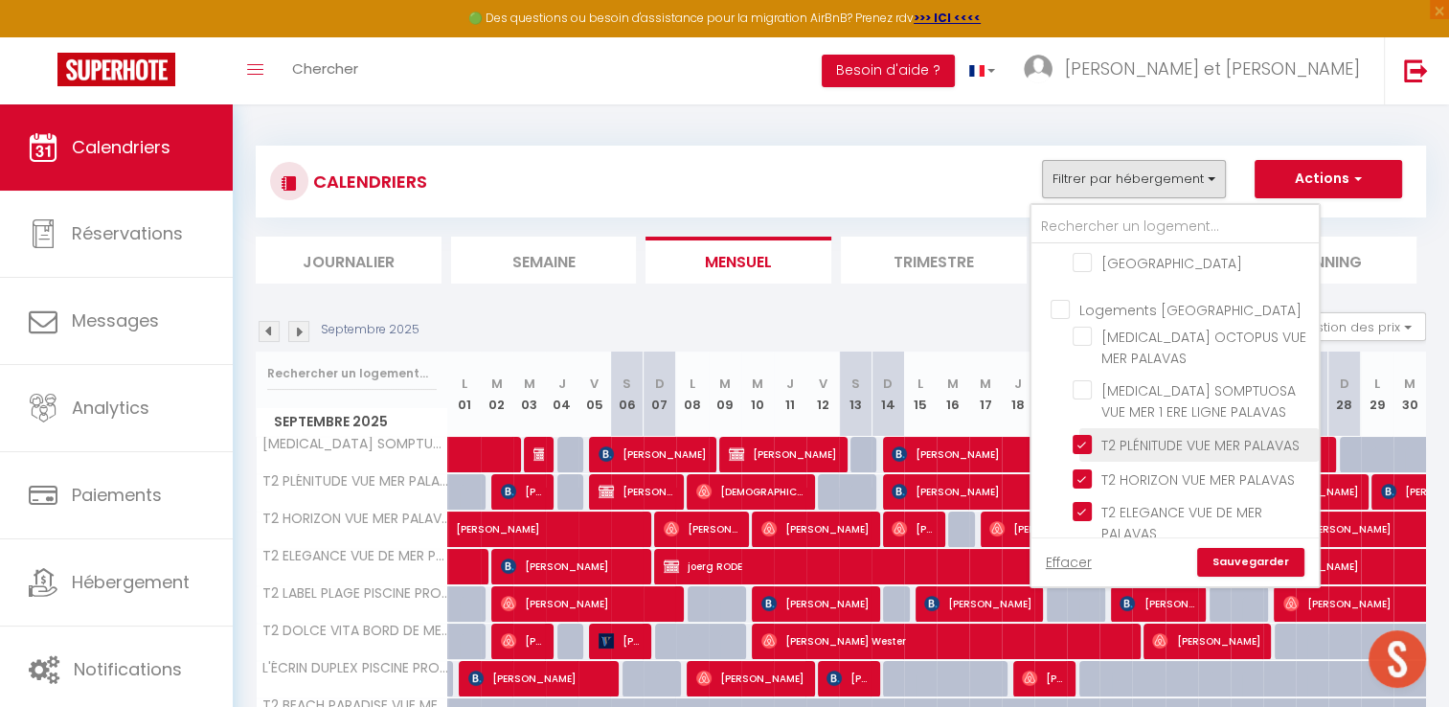
click at [1082, 434] on input "T2 PLÉNITUDE VUE MER PALAVAS" at bounding box center [1192, 443] width 239 height 19
click at [1082, 467] on input "T2 HORIZON VUE MER PALAVAS" at bounding box center [1192, 476] width 239 height 19
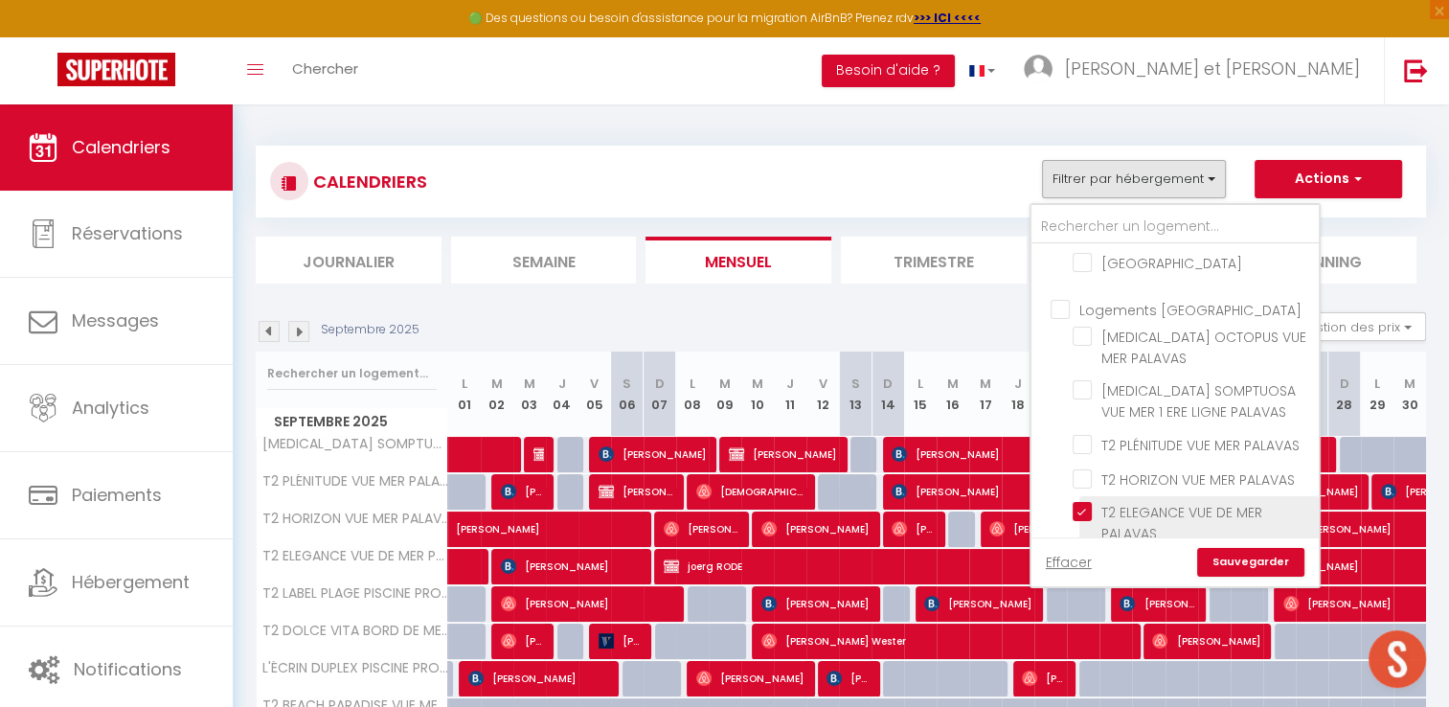
click at [1082, 502] on input "T2 ELEGANCE VUE DE MER PALAVAS" at bounding box center [1192, 511] width 239 height 19
click at [1084, 556] on input "T2 LABEL PLAGE PISCINE PROCHE MER PALAVAS" at bounding box center [1192, 565] width 239 height 19
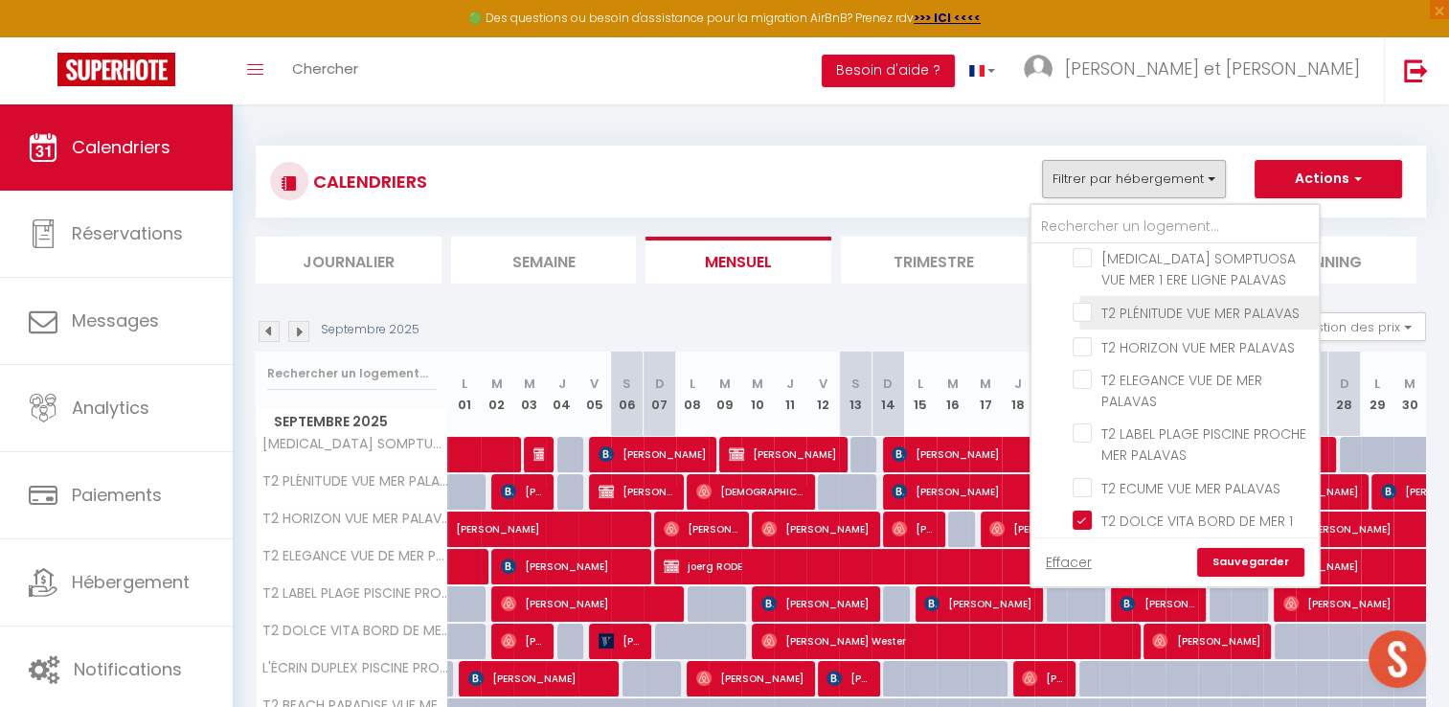
scroll to position [1203, 0]
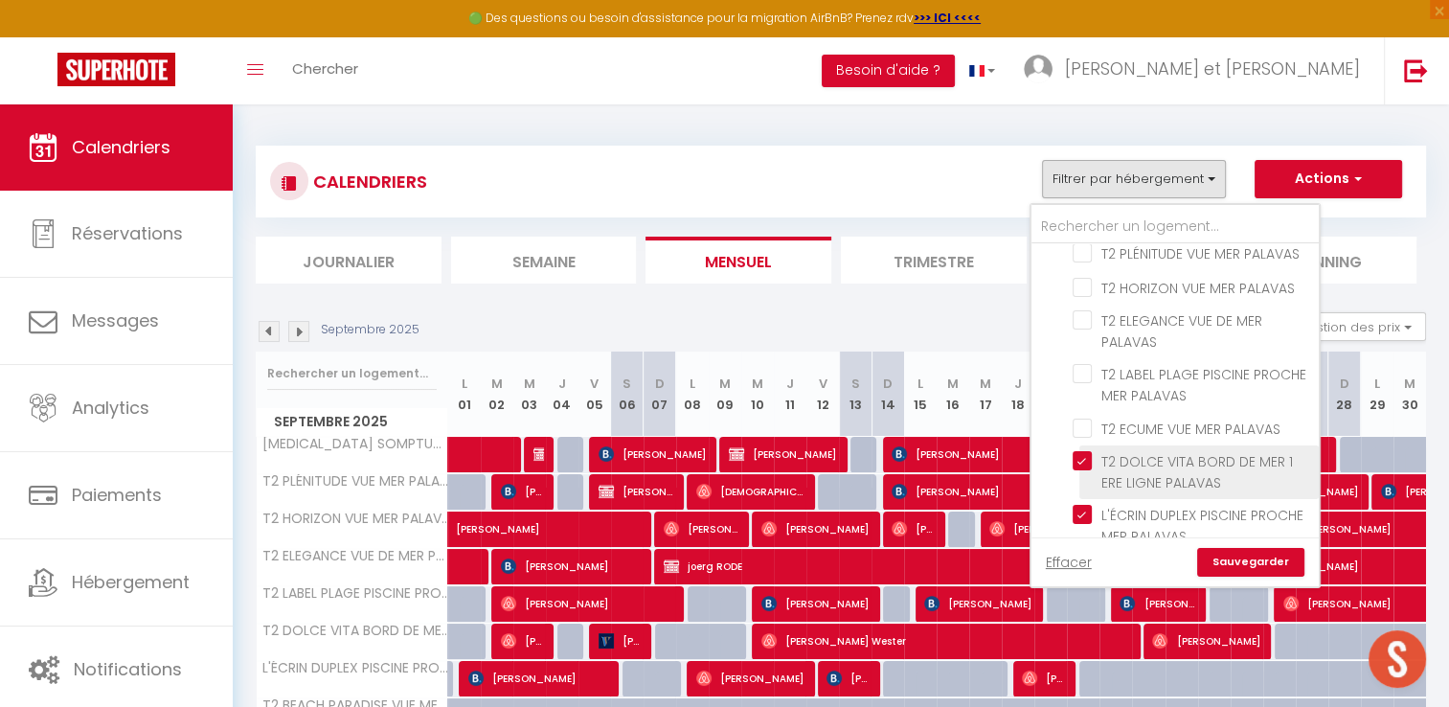
click at [1086, 451] on input "T2 DOLCE VITA BORD DE MER 1 ERE LIGNE PALAVAS" at bounding box center [1192, 460] width 239 height 19
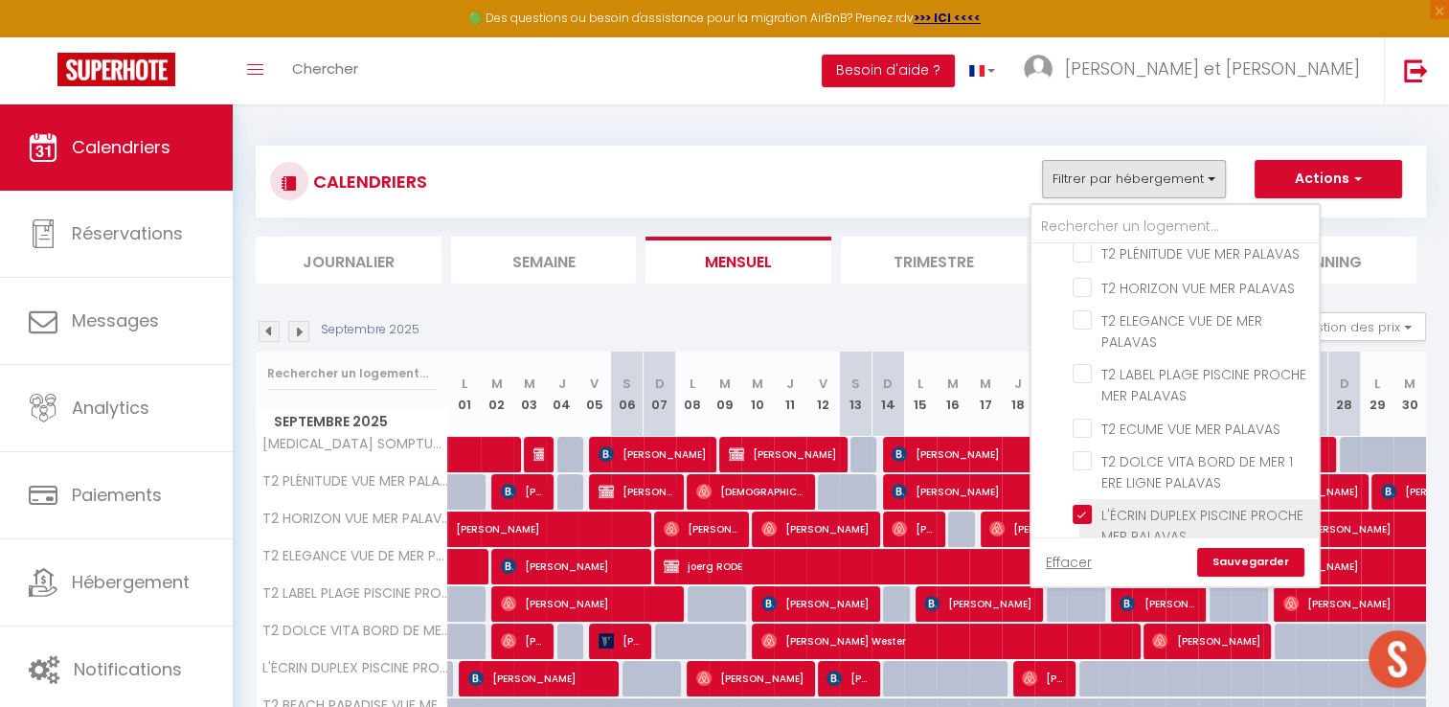
click at [1087, 505] on input "L'ÉCRIN DUPLEX PISCINE PROCHE MER PALAVAS" at bounding box center [1192, 514] width 239 height 19
click at [1084, 558] on input "T2 BEACH PARADISE VUE MER PALAVAS" at bounding box center [1192, 567] width 239 height 19
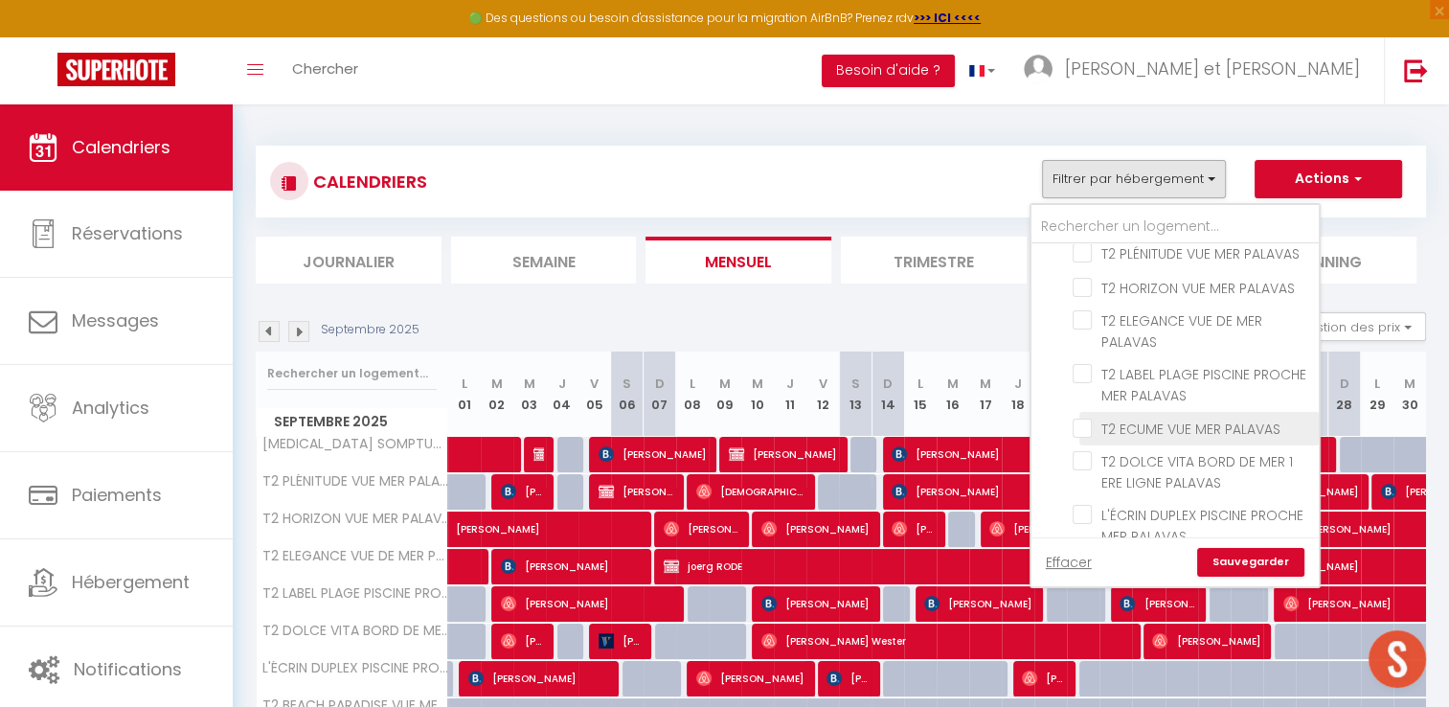
click at [1084, 418] on input "T2 ECUME VUE MER PALAVAS" at bounding box center [1192, 427] width 239 height 19
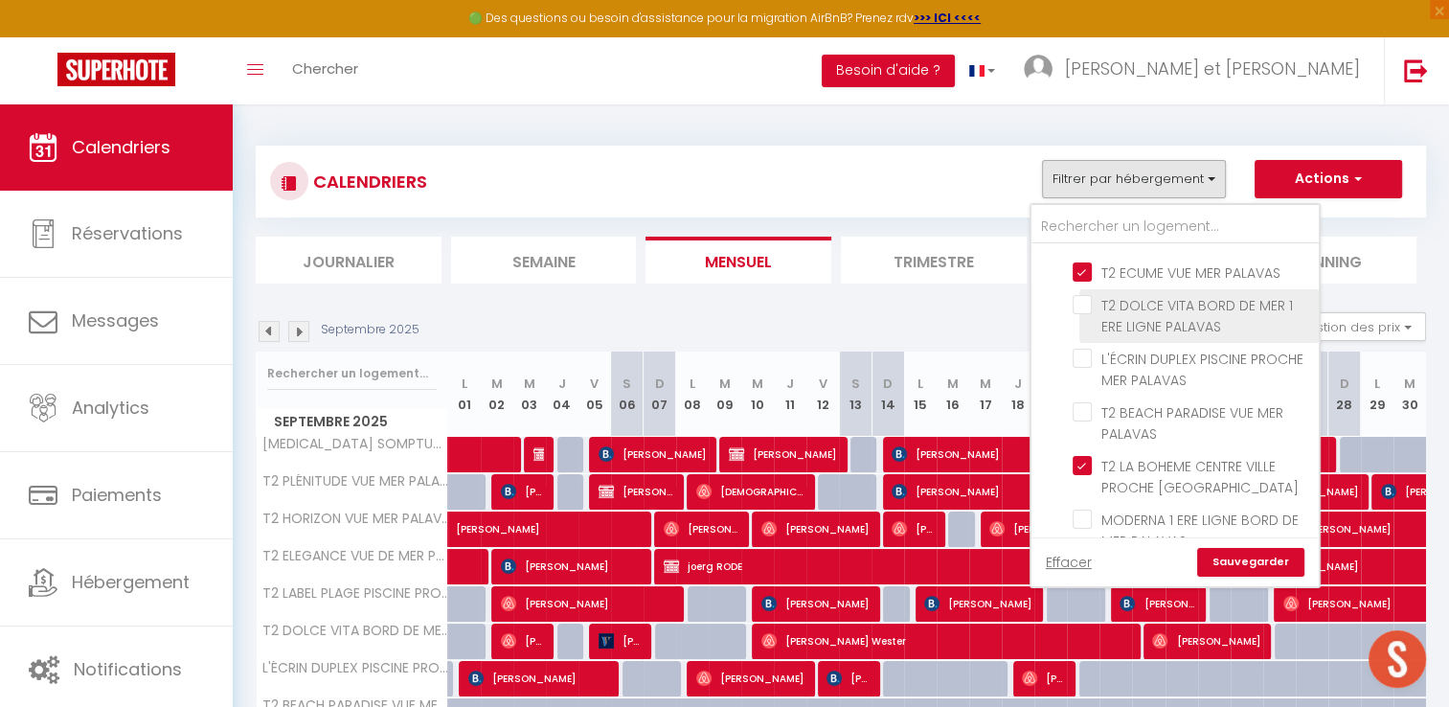
scroll to position [1360, 0]
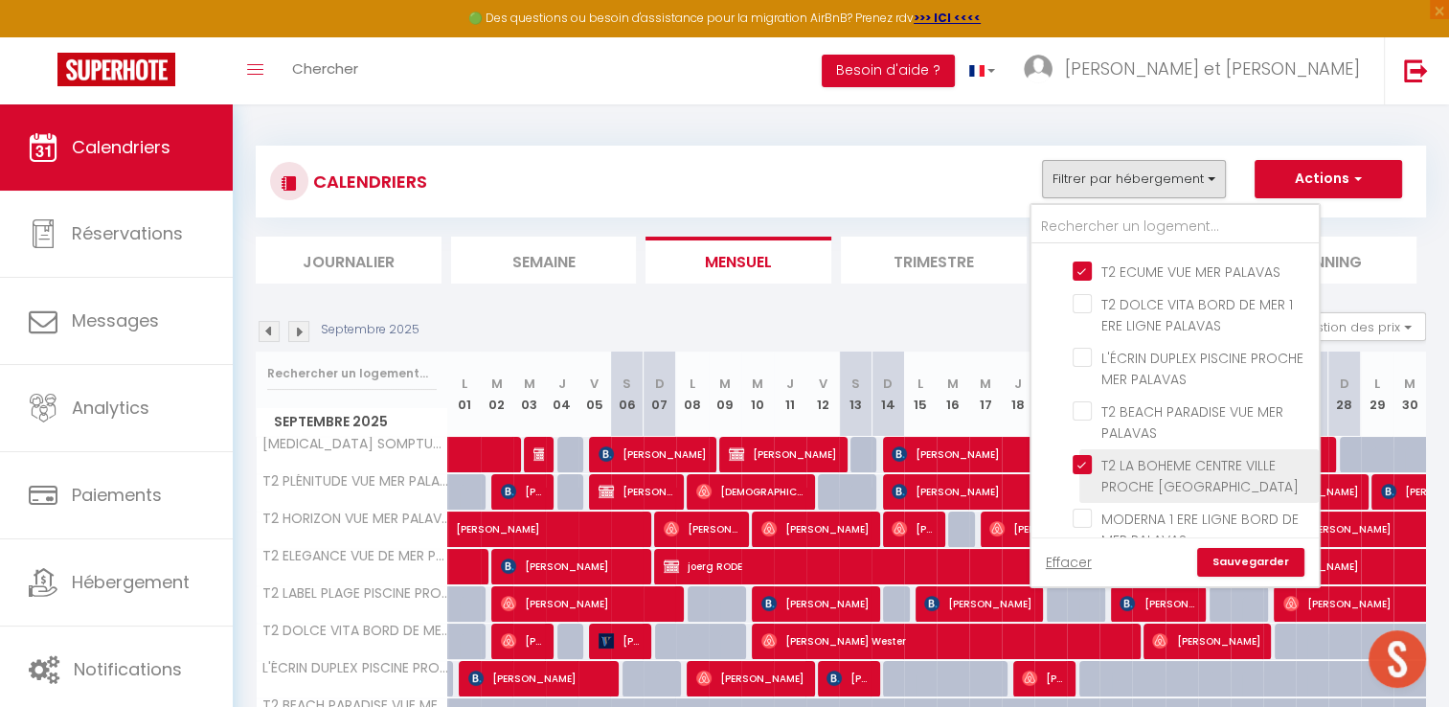
click at [1087, 455] on input "T2 LA BOHEME CENTRE VILLE PROCHE [GEOGRAPHIC_DATA]" at bounding box center [1192, 464] width 239 height 19
click at [1088, 562] on input "T2 TAMARIS PISCINE PROCHE PLAGE PALAVAS" at bounding box center [1192, 571] width 239 height 19
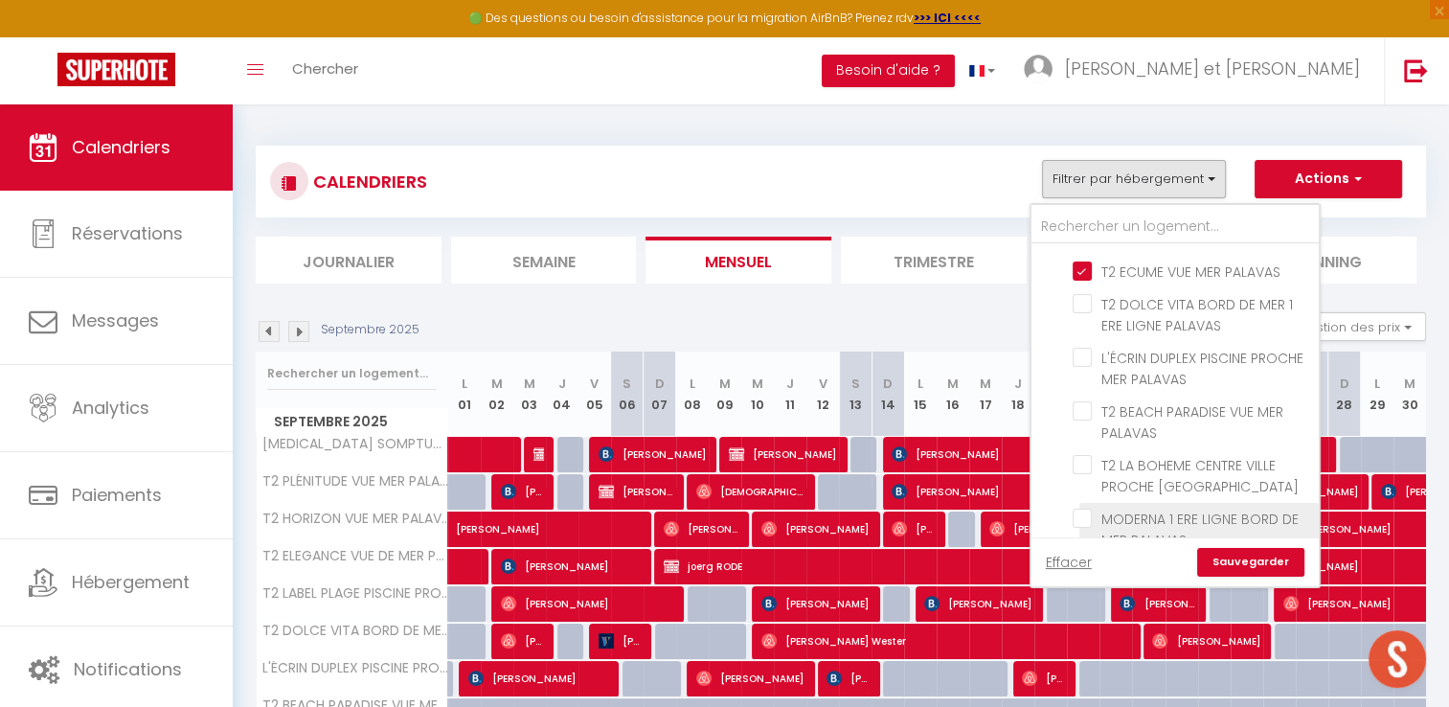
click at [1084, 509] on input "MODERNA 1 ERE LIGNE BORD DE MER PALAVAS" at bounding box center [1192, 518] width 239 height 19
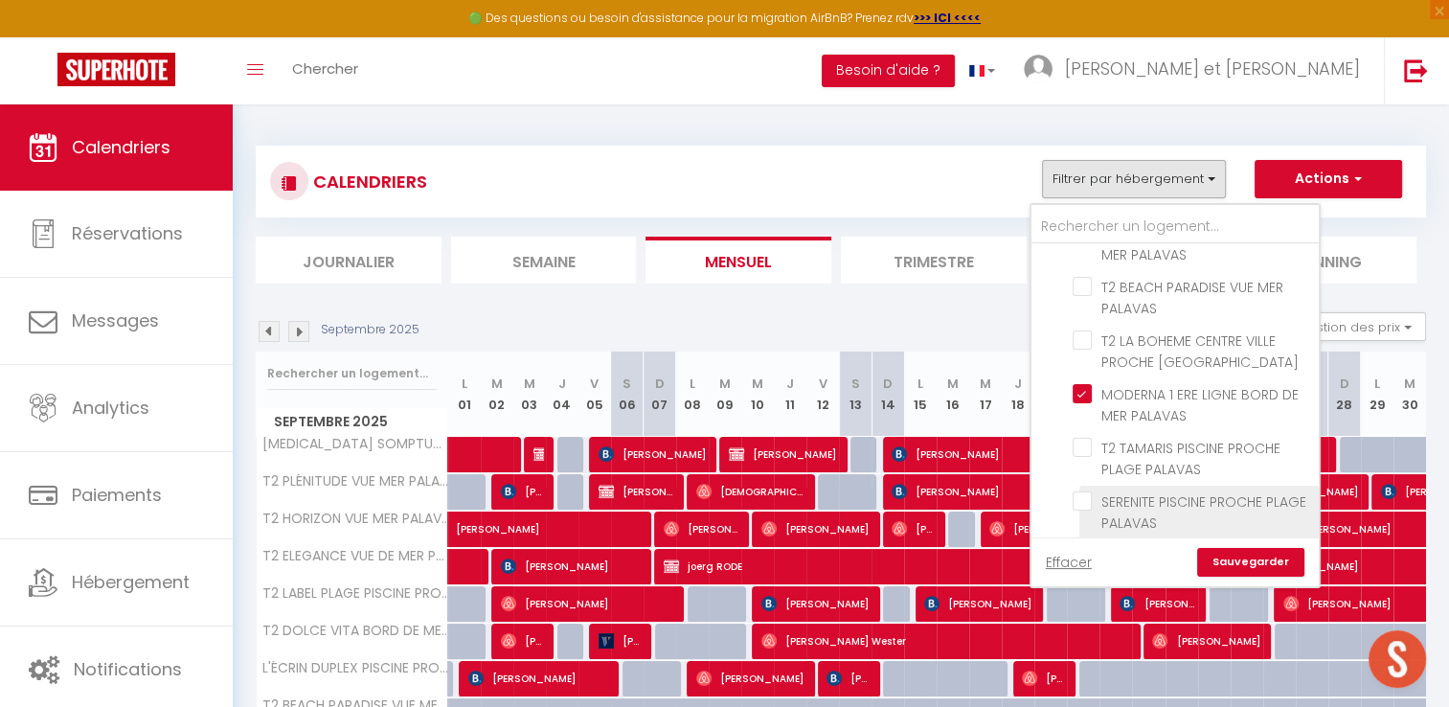
click at [1088, 491] on input "SERENITE PISCINE PROCHE PLAGE PALAVAS" at bounding box center [1192, 500] width 239 height 19
click at [1224, 562] on link "Sauvegarder" at bounding box center [1250, 562] width 107 height 29
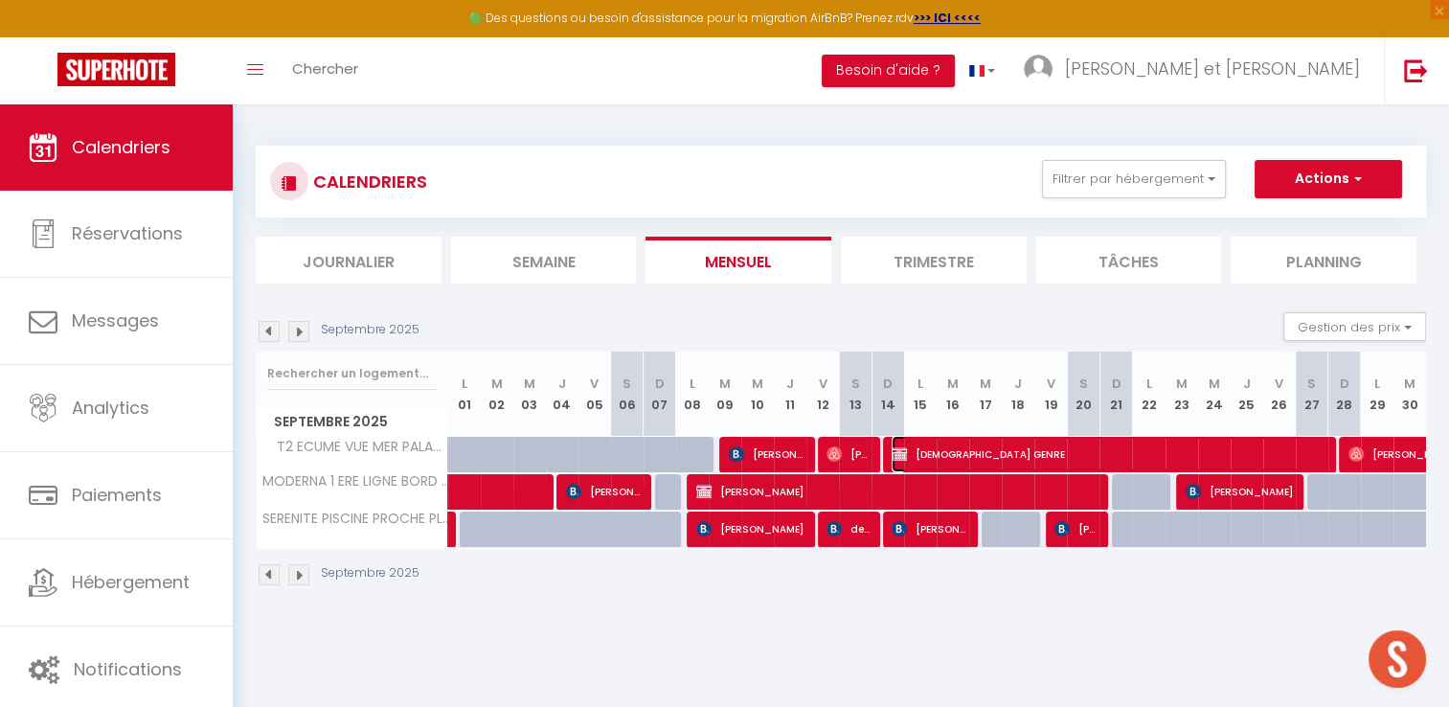
click at [970, 454] on span "Christian GENRE" at bounding box center [1109, 454] width 434 height 36
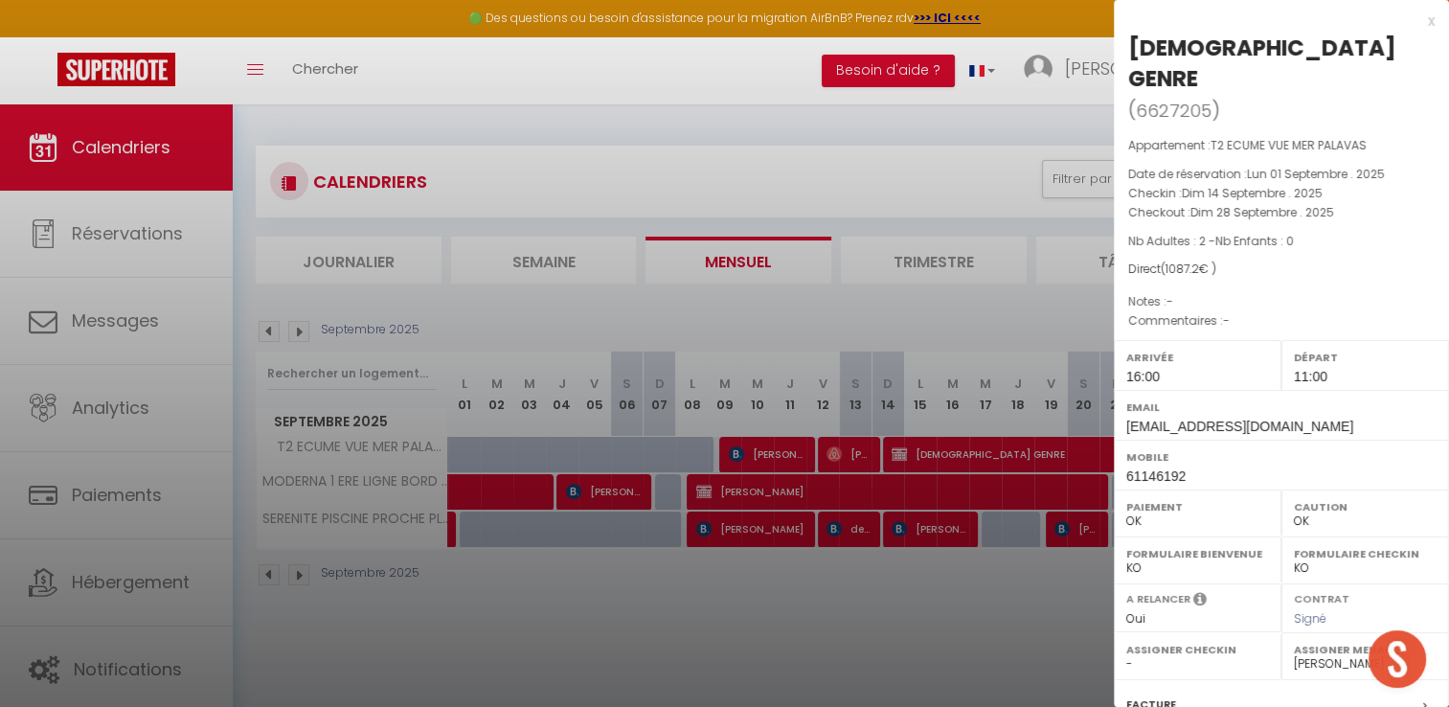
click at [999, 538] on div at bounding box center [724, 353] width 1449 height 707
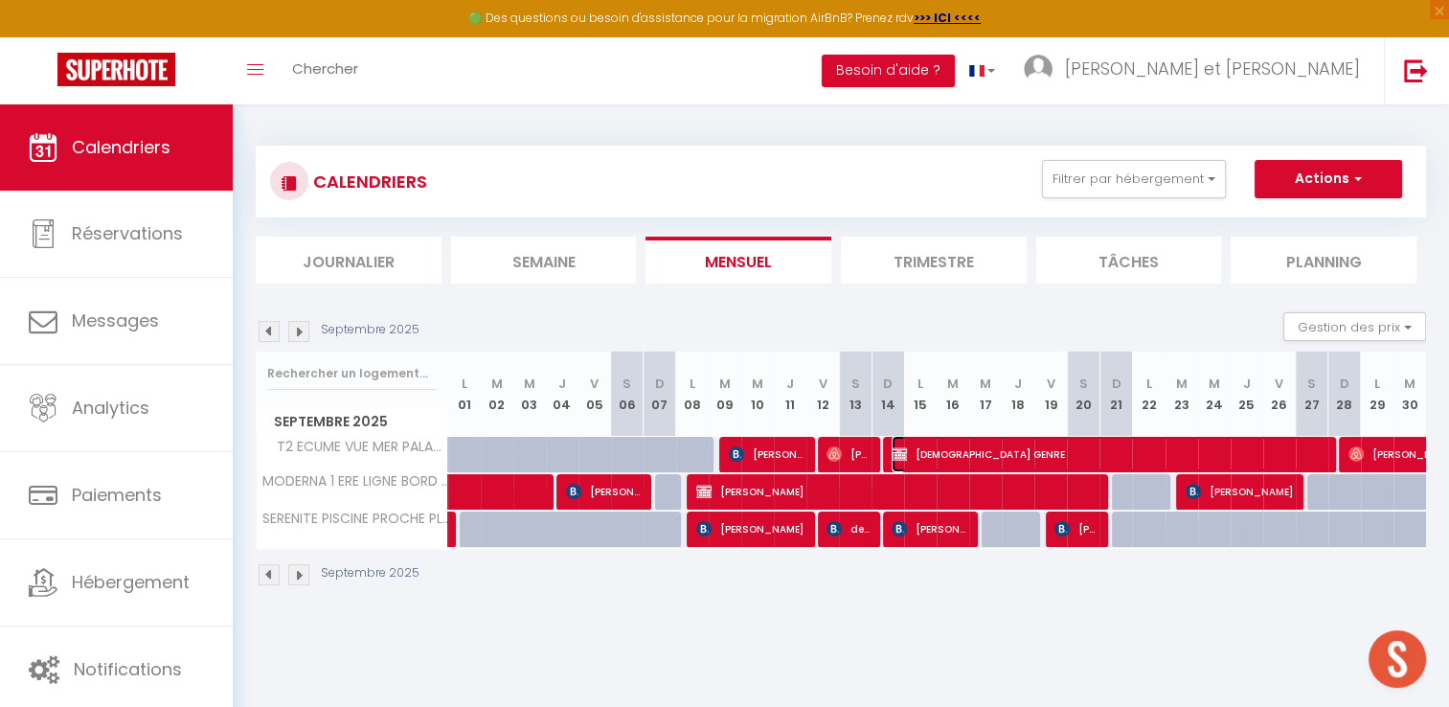
click at [931, 457] on span "Christian GENRE" at bounding box center [1109, 454] width 434 height 36
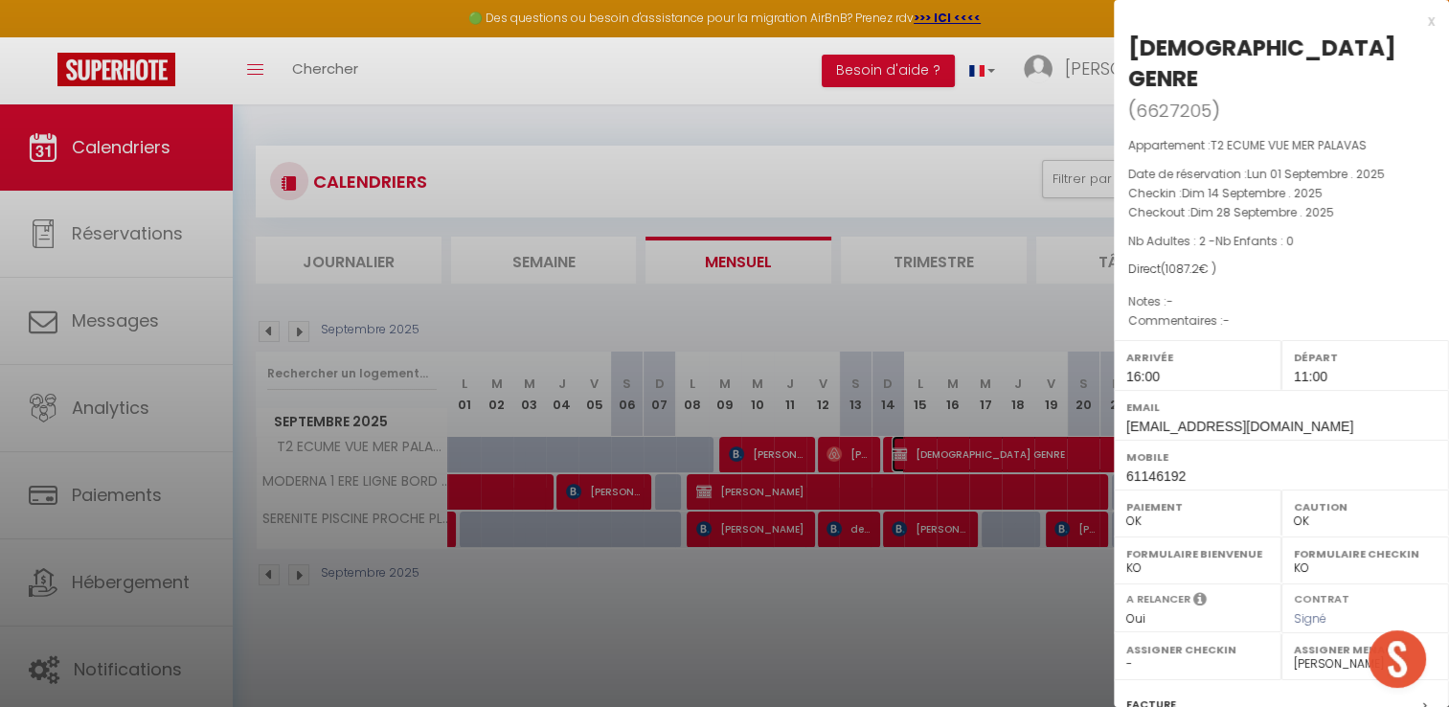
scroll to position [182, 0]
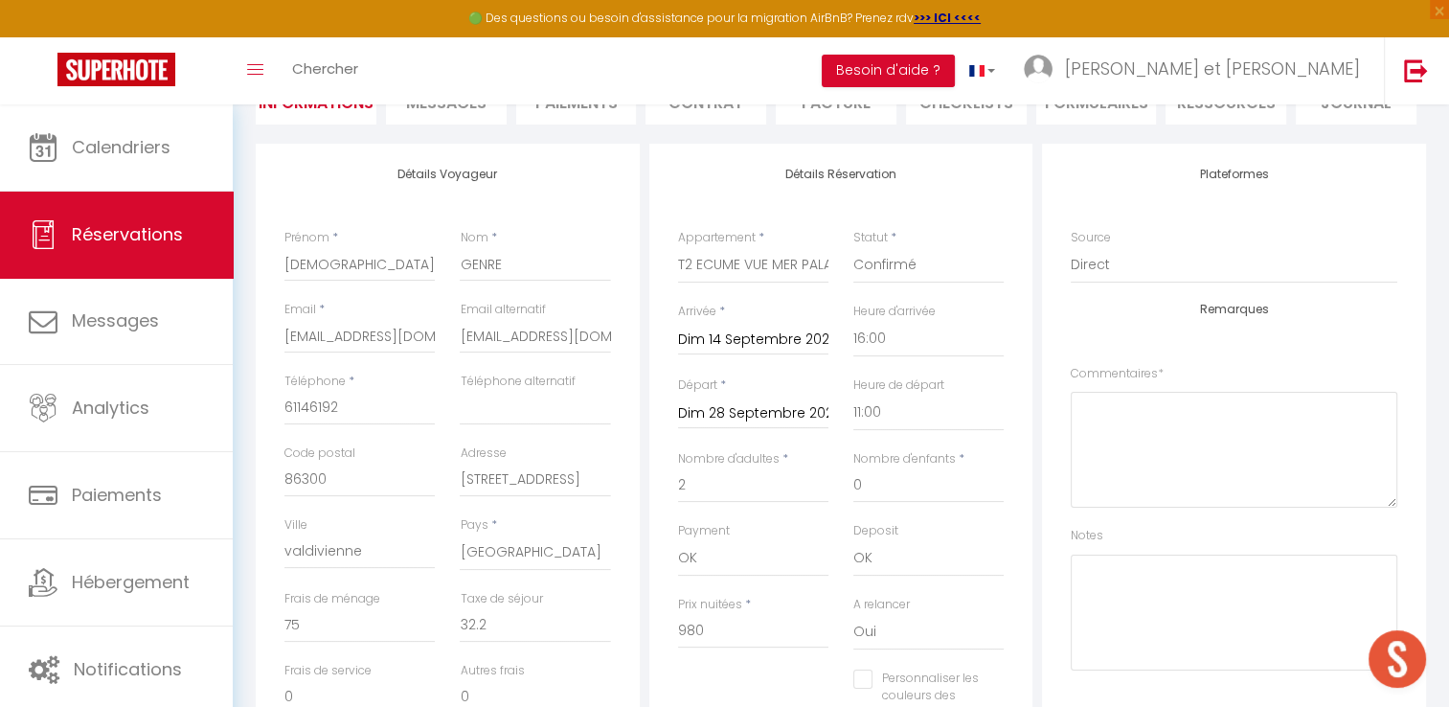
scroll to position [353, 0]
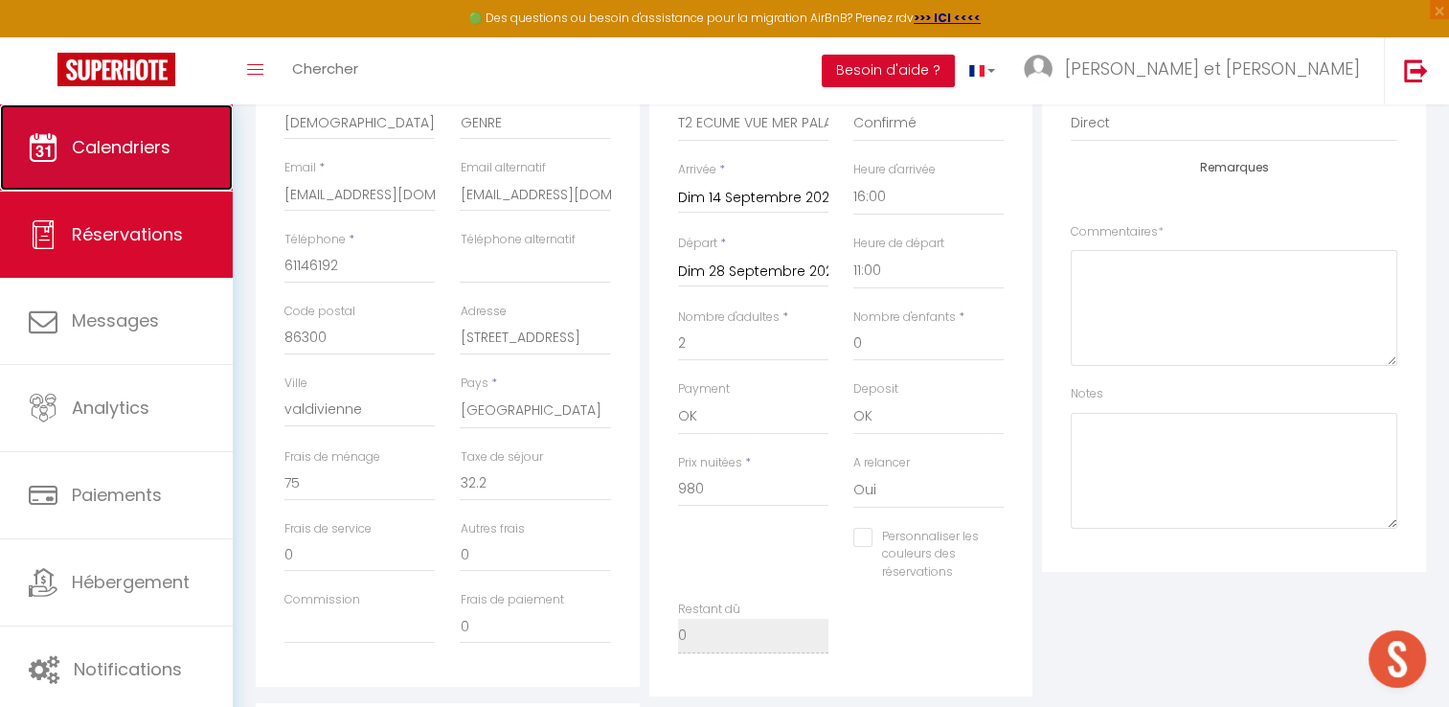
click at [129, 148] on span "Calendriers" at bounding box center [121, 147] width 99 height 24
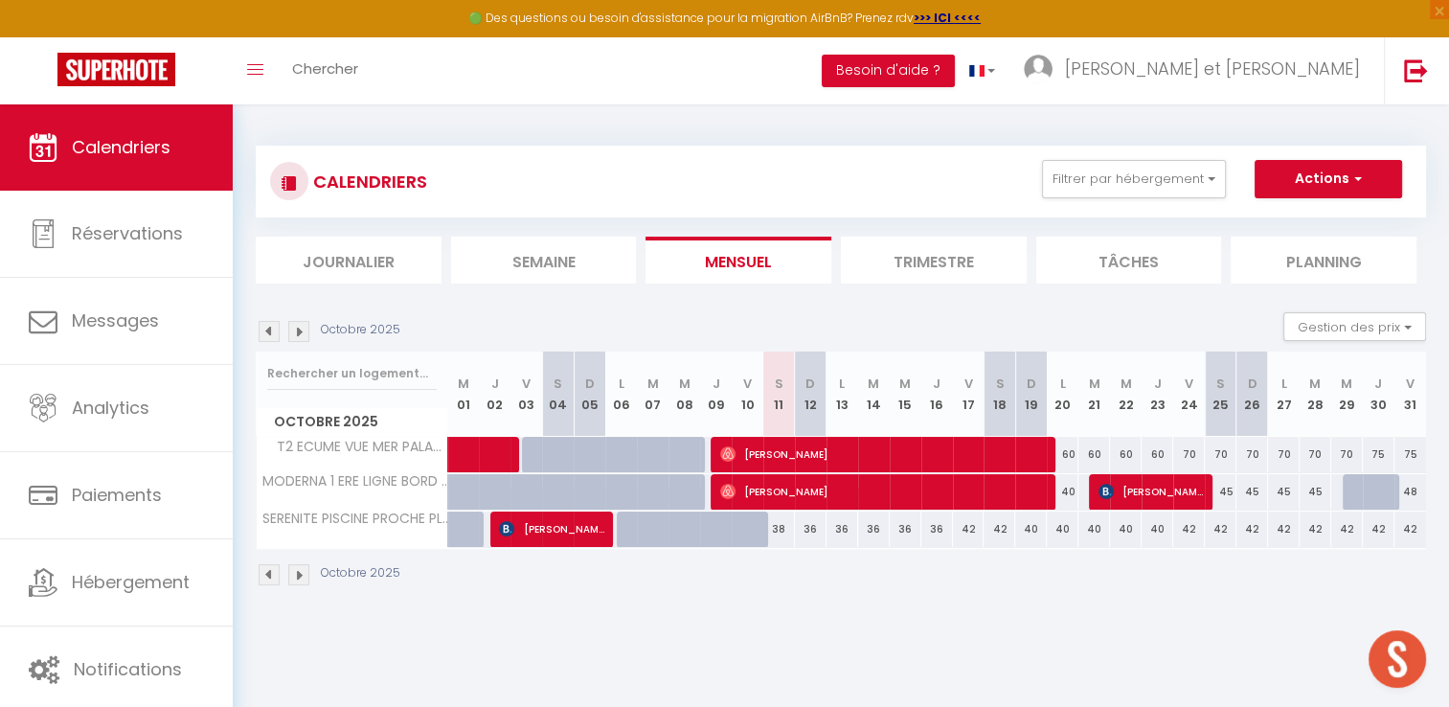
click at [267, 336] on img at bounding box center [269, 331] width 21 height 21
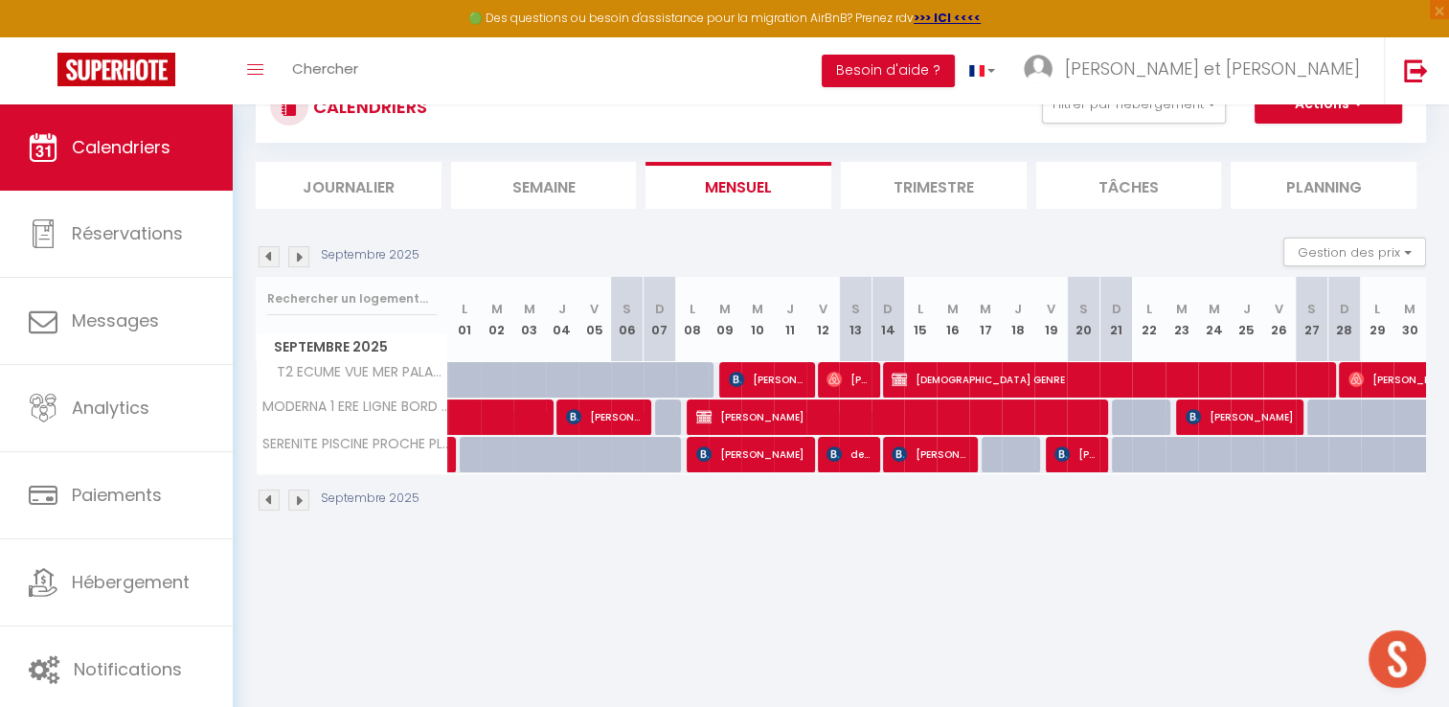
scroll to position [76, 0]
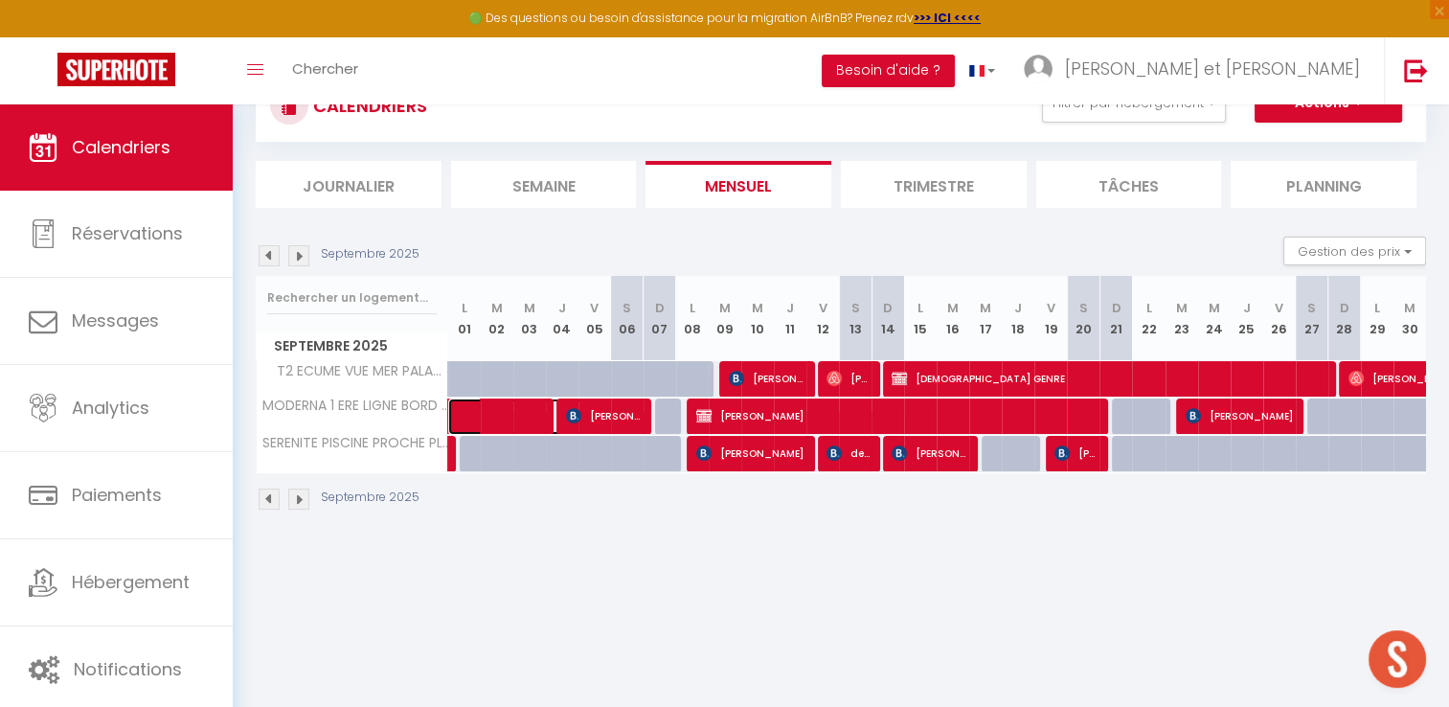
click at [538, 411] on span at bounding box center [534, 417] width 132 height 36
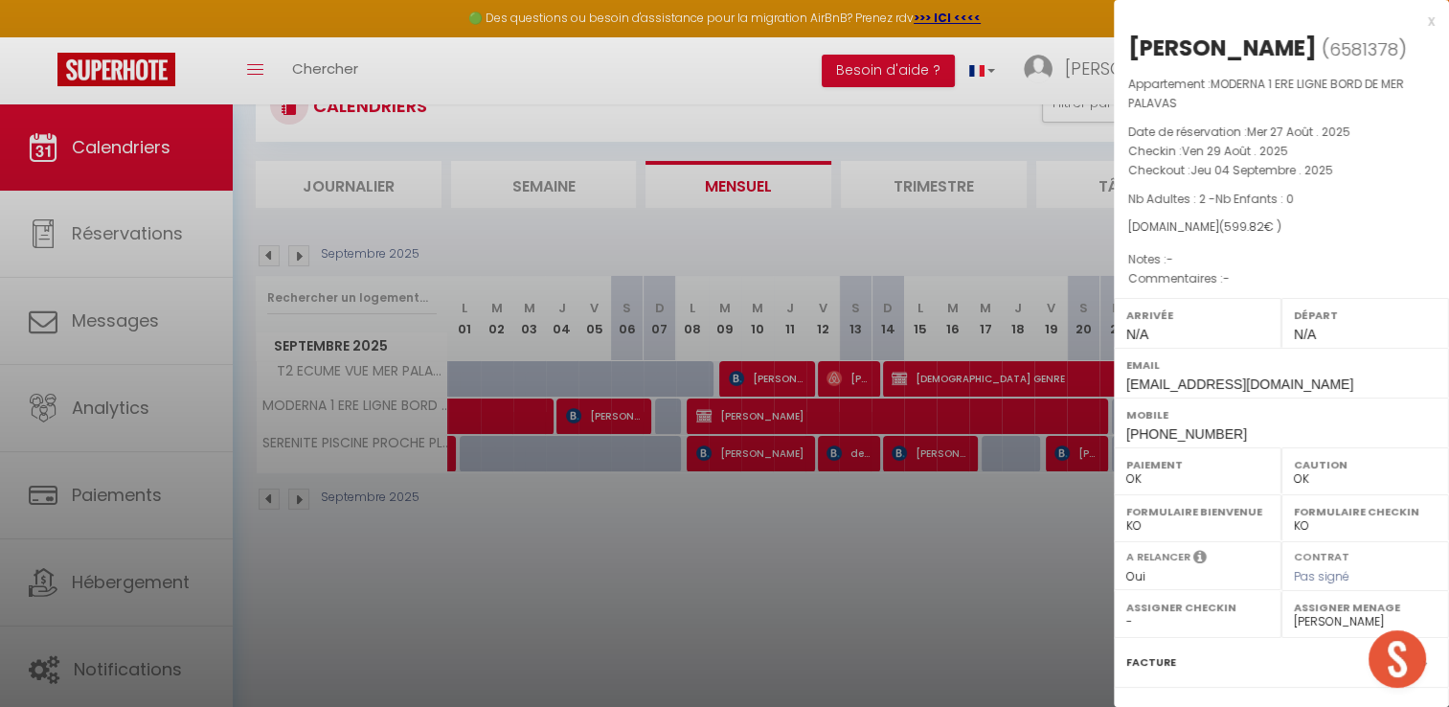
click at [1418, 20] on div "x" at bounding box center [1274, 21] width 321 height 23
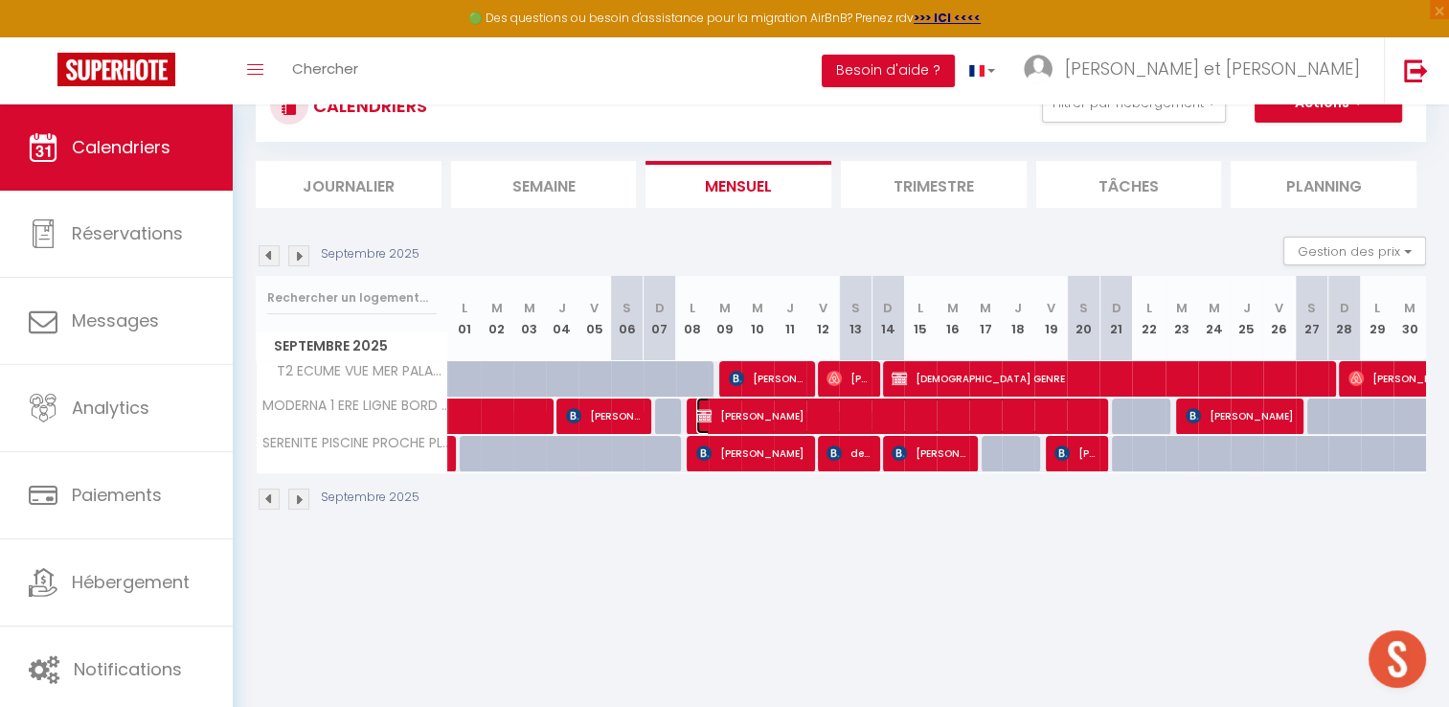
click at [935, 414] on span "Muriel Cardinale" at bounding box center [896, 416] width 401 height 36
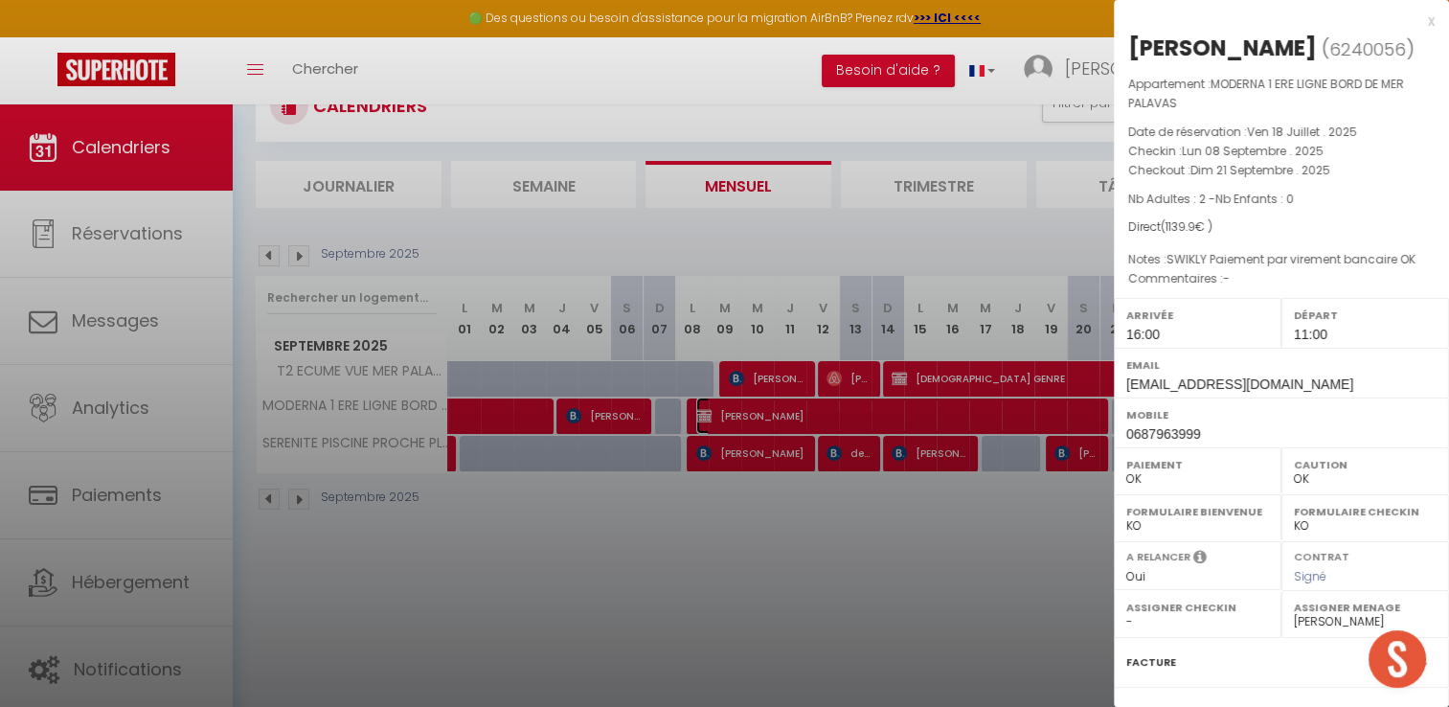
scroll to position [201, 0]
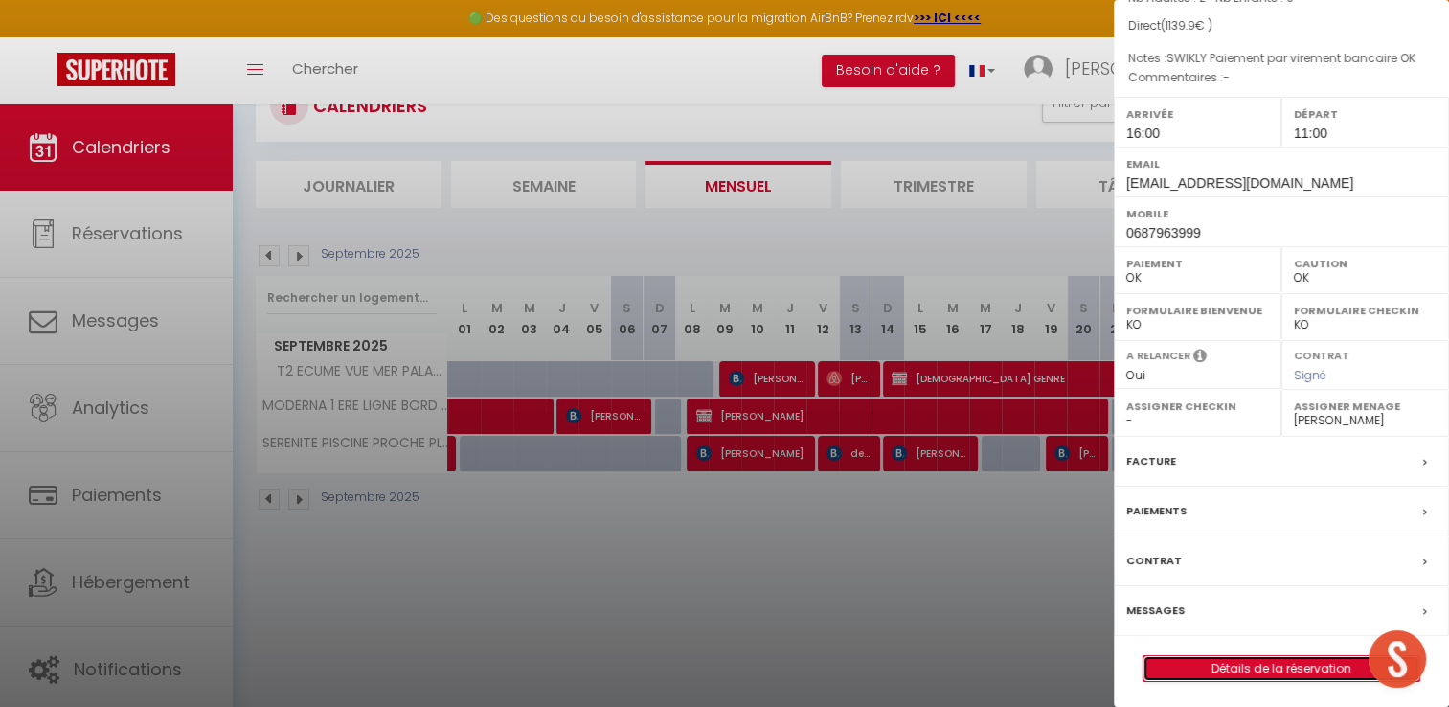
click at [1253, 666] on link "Détails de la réservation" at bounding box center [1282, 668] width 276 height 25
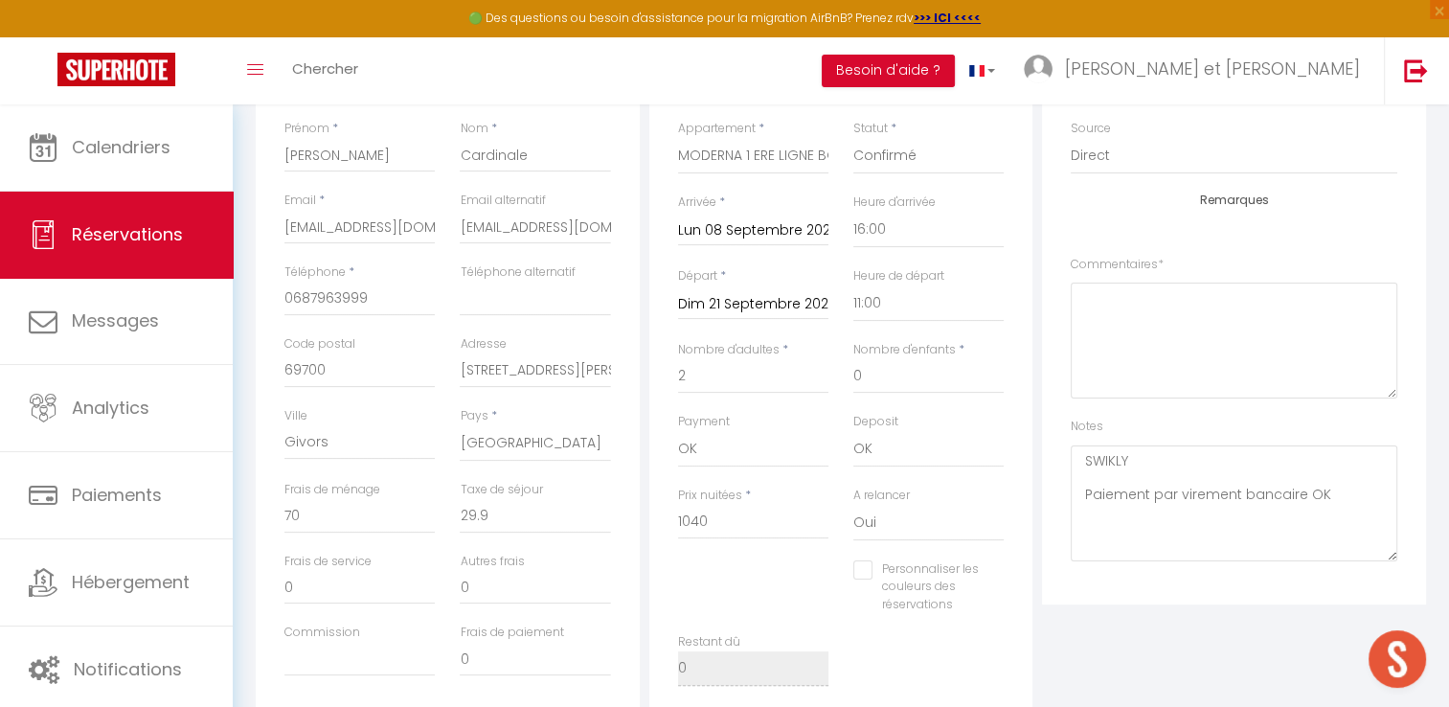
scroll to position [362, 0]
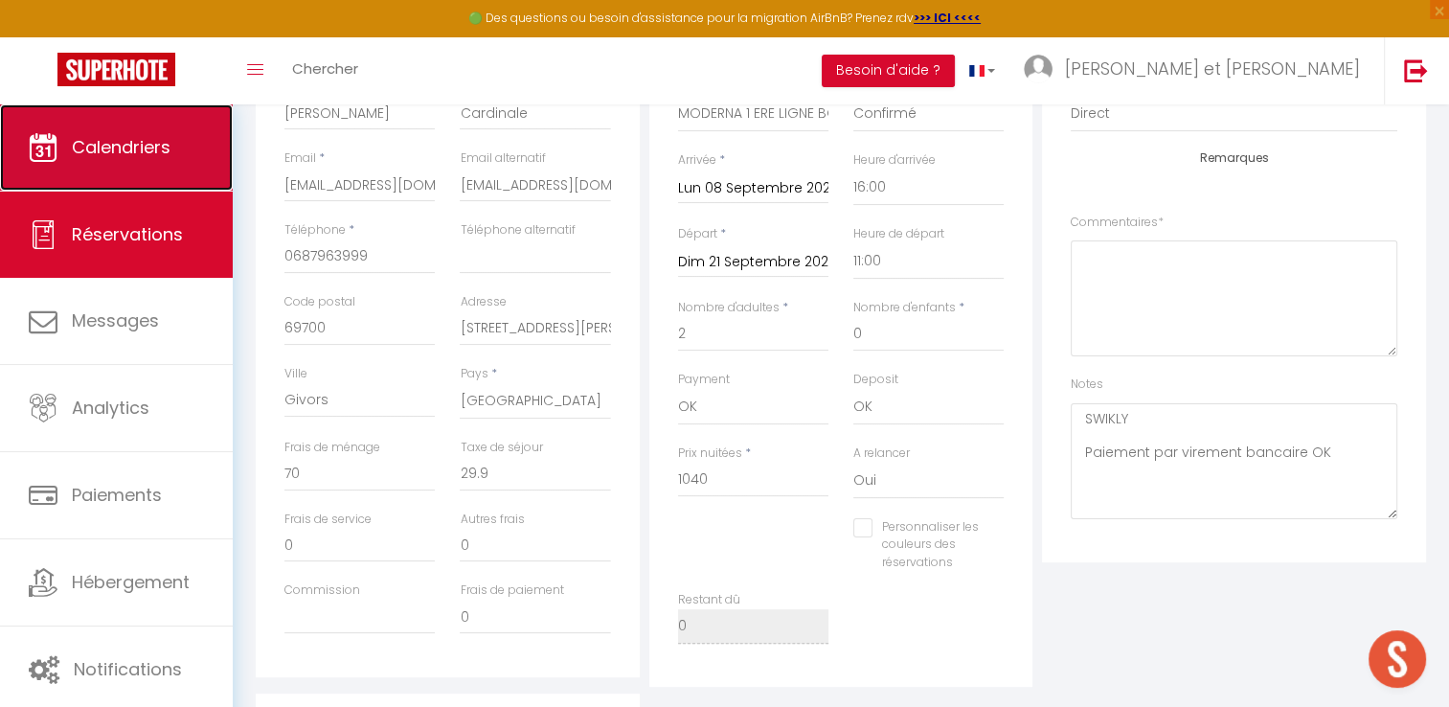
click at [115, 154] on span "Calendriers" at bounding box center [121, 147] width 99 height 24
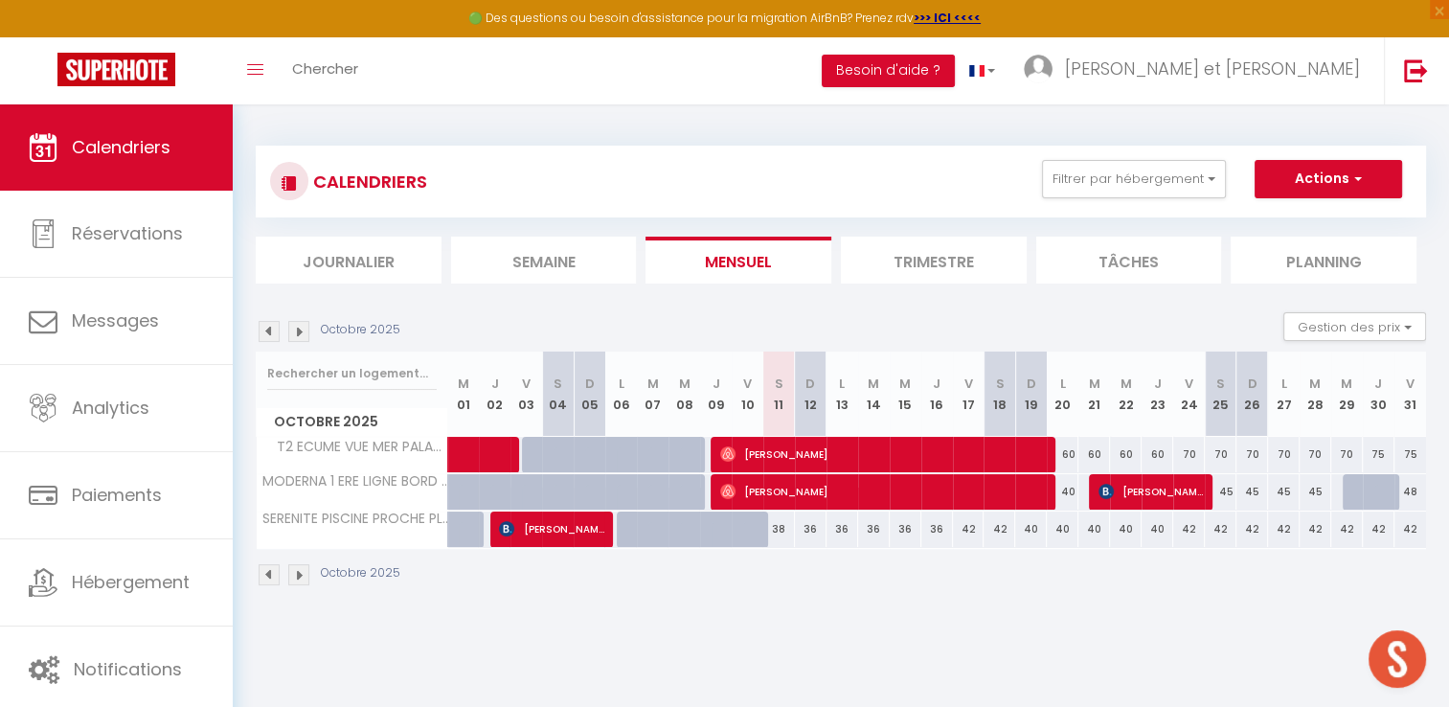
click at [264, 330] on img at bounding box center [269, 331] width 21 height 21
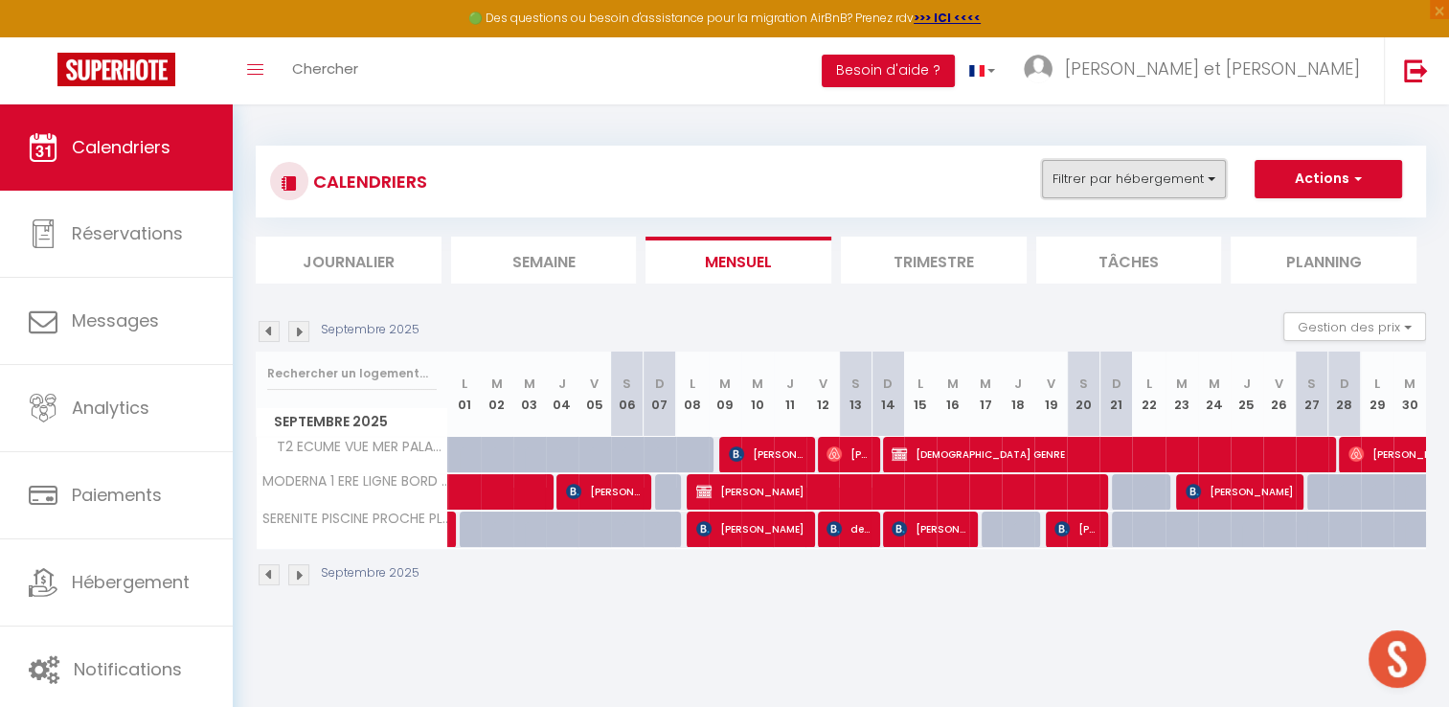
click at [1180, 172] on button "Filtrer par hébergement" at bounding box center [1134, 179] width 184 height 38
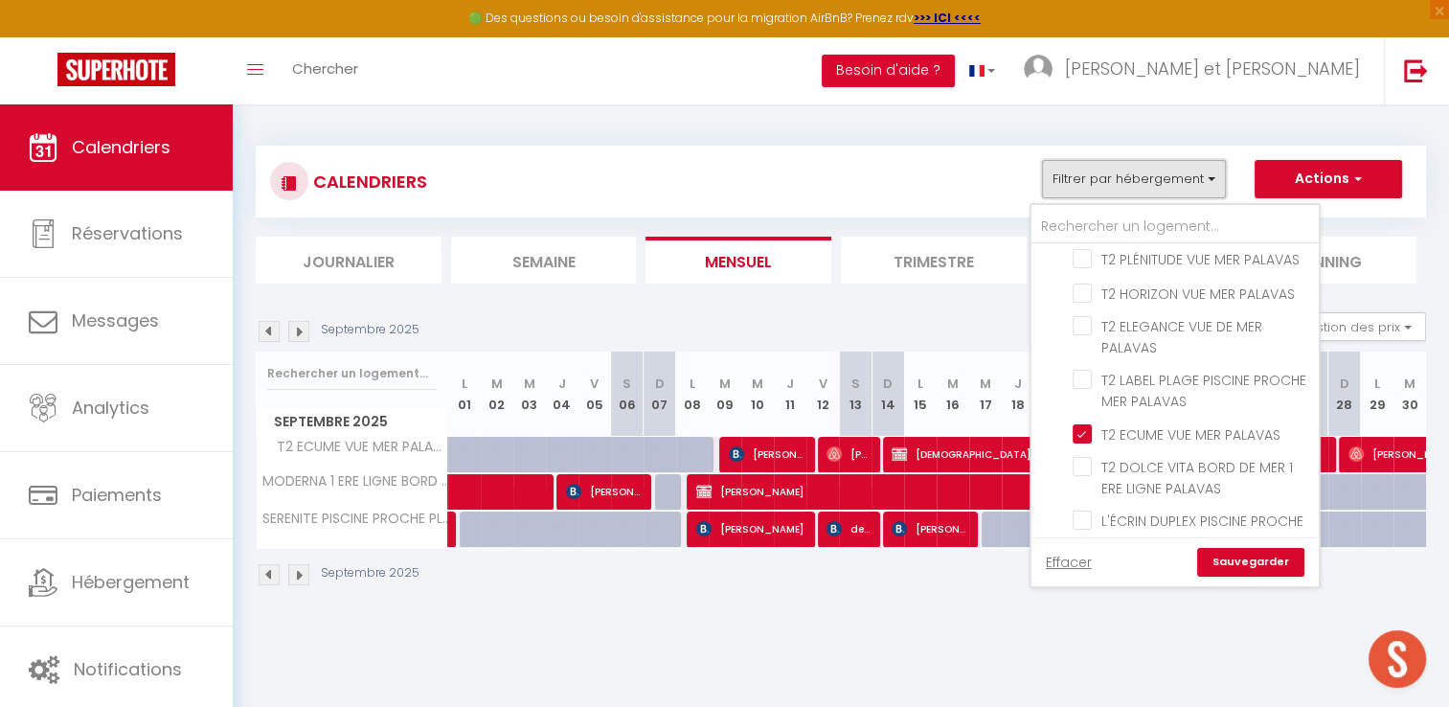
scroll to position [1198, 0]
click at [1087, 422] on input "T2 ECUME VUE MER PALAVAS" at bounding box center [1192, 431] width 239 height 19
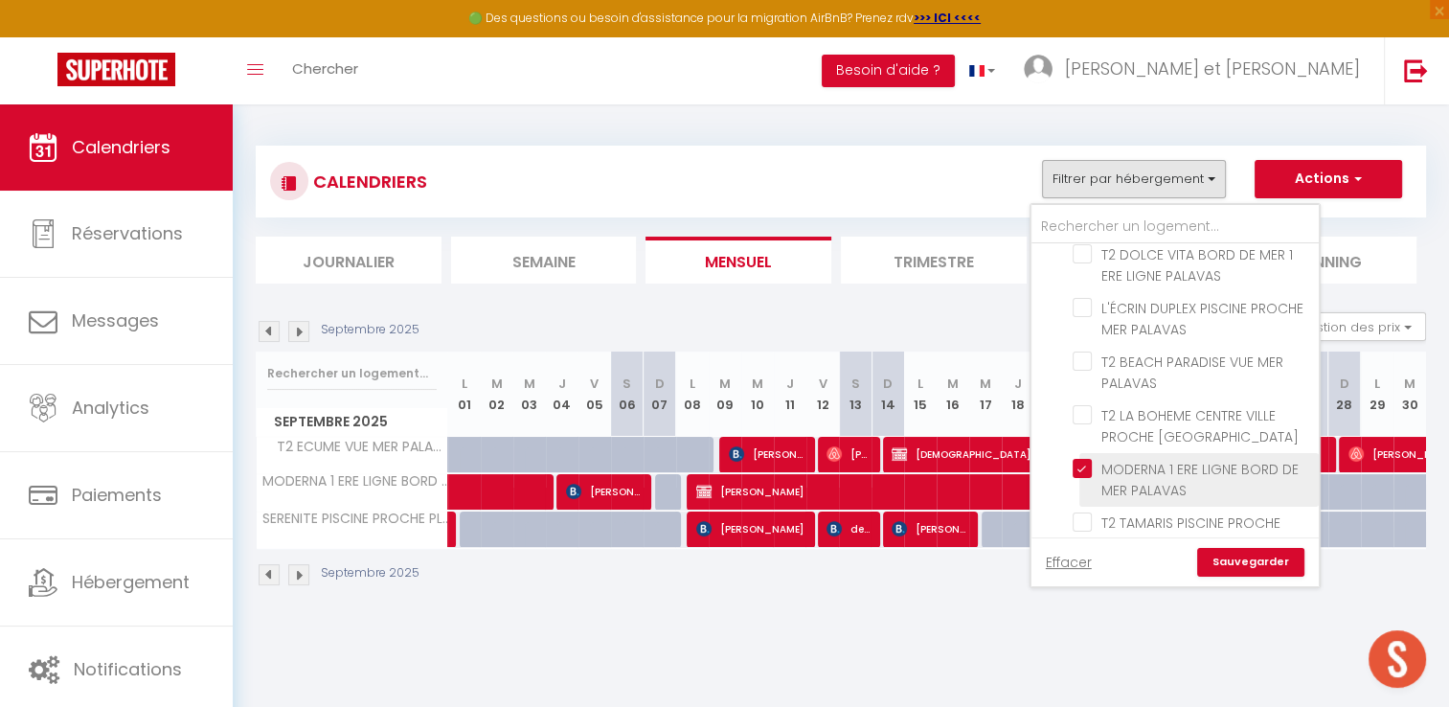
click at [1082, 459] on input "MODERNA 1 ERE LIGNE BORD DE MER PALAVAS" at bounding box center [1192, 468] width 239 height 19
click at [1086, 566] on input "SERENITE PISCINE PROCHE PLAGE PALAVAS" at bounding box center [1192, 575] width 239 height 19
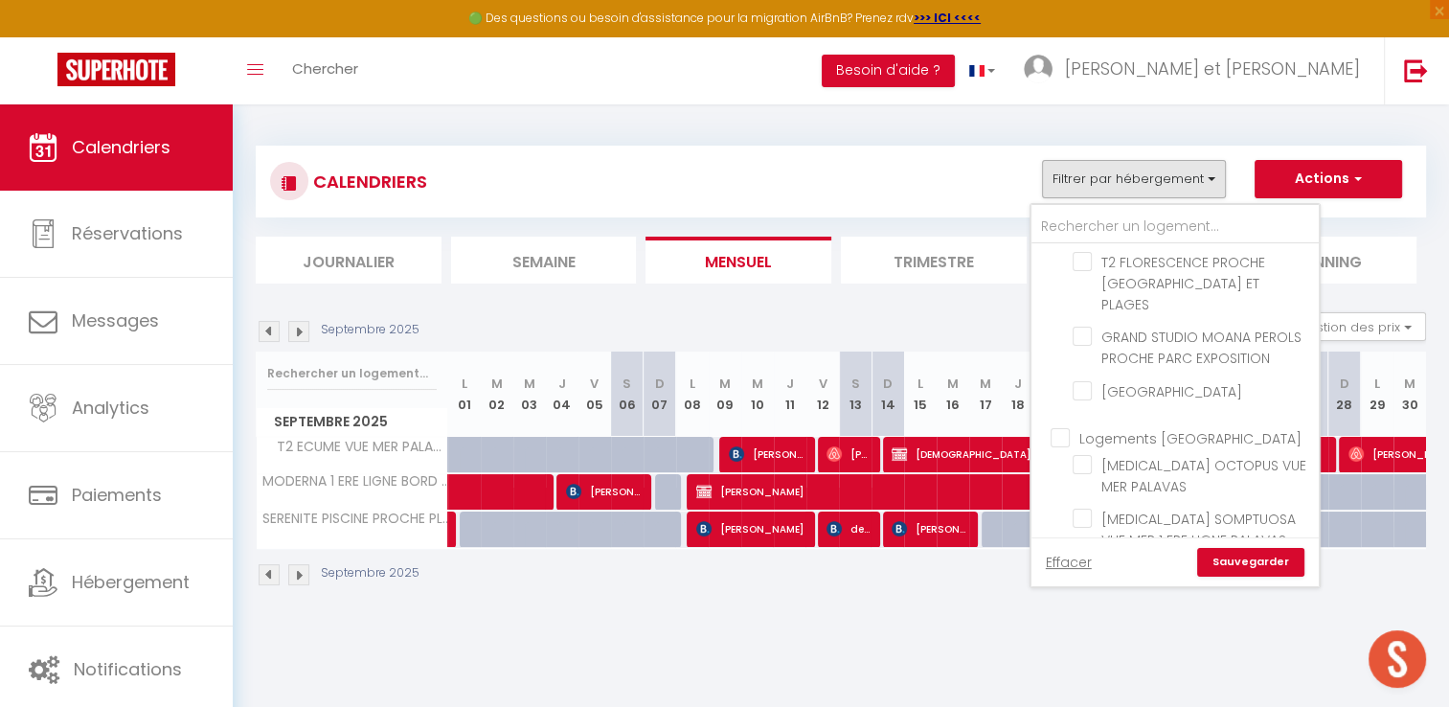
scroll to position [797, 0]
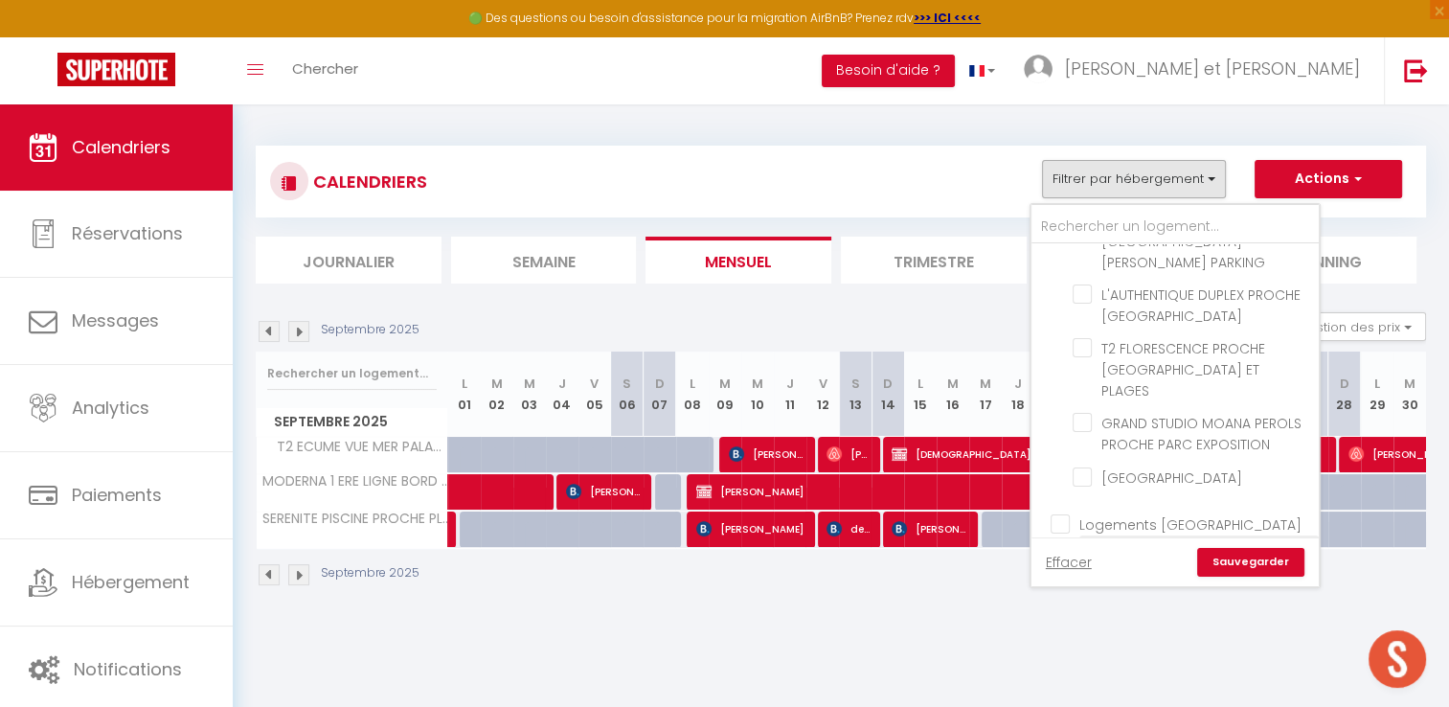
click at [1080, 541] on input "[MEDICAL_DATA] OCTOPUS VUE MER PALAVAS" at bounding box center [1192, 550] width 239 height 19
click at [1234, 565] on link "Sauvegarder" at bounding box center [1250, 562] width 107 height 29
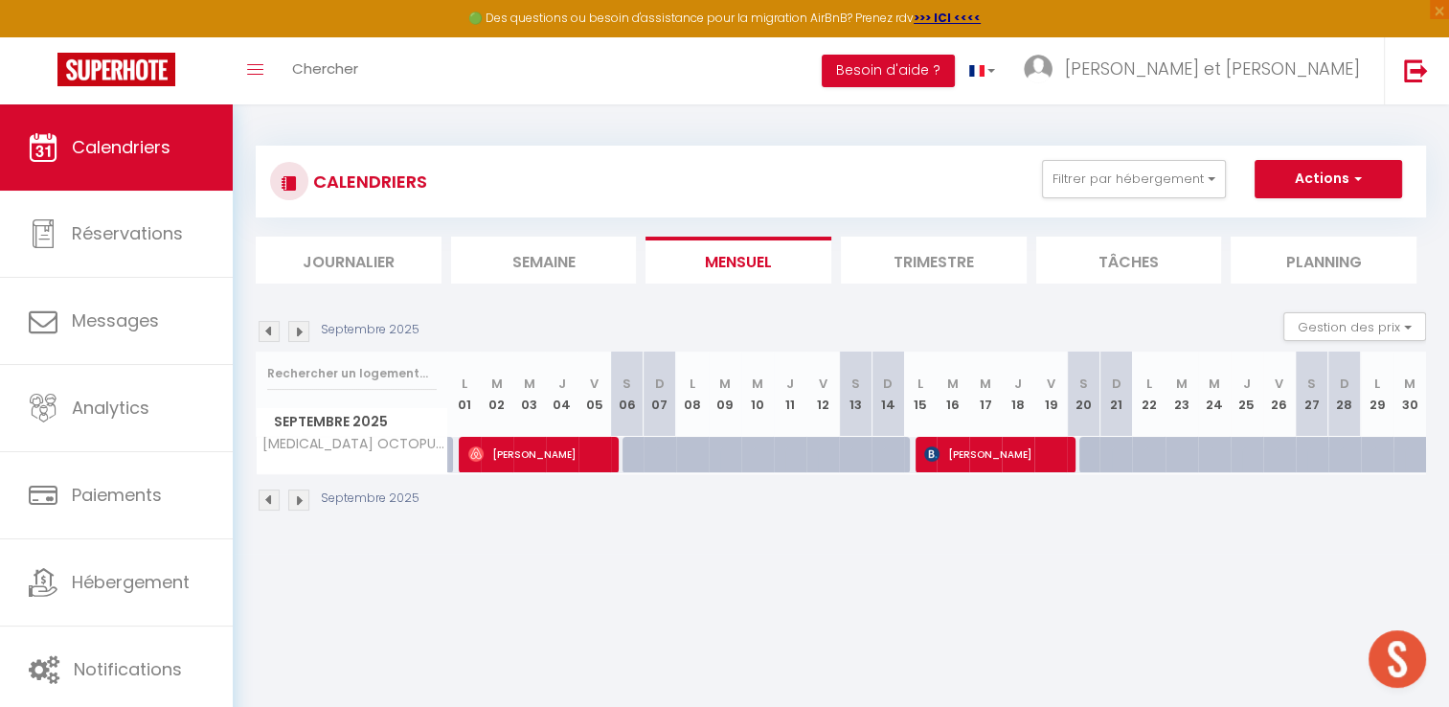
click at [269, 333] on img at bounding box center [269, 331] width 21 height 21
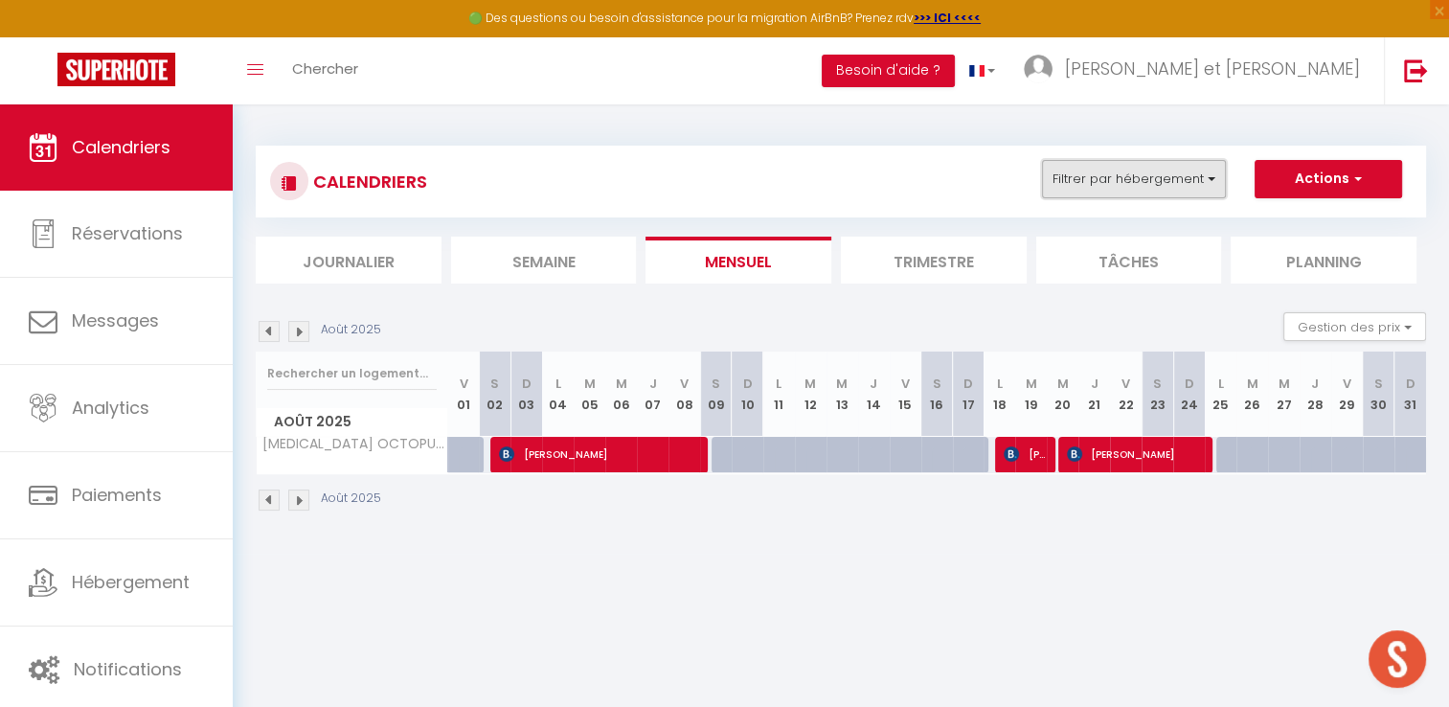
click at [1185, 185] on button "Filtrer par hébergement" at bounding box center [1134, 179] width 184 height 38
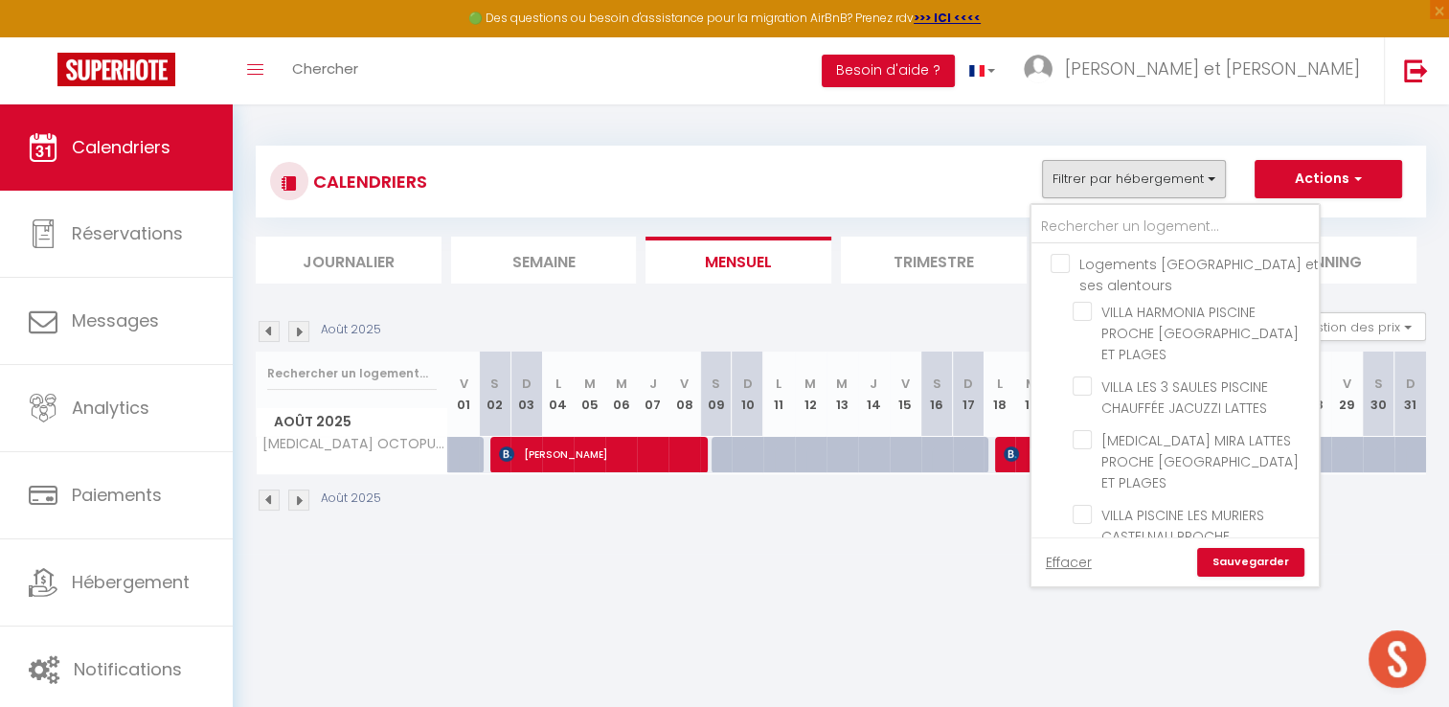
click at [1062, 257] on input "Logements [GEOGRAPHIC_DATA] et ses alentours" at bounding box center [1194, 263] width 287 height 19
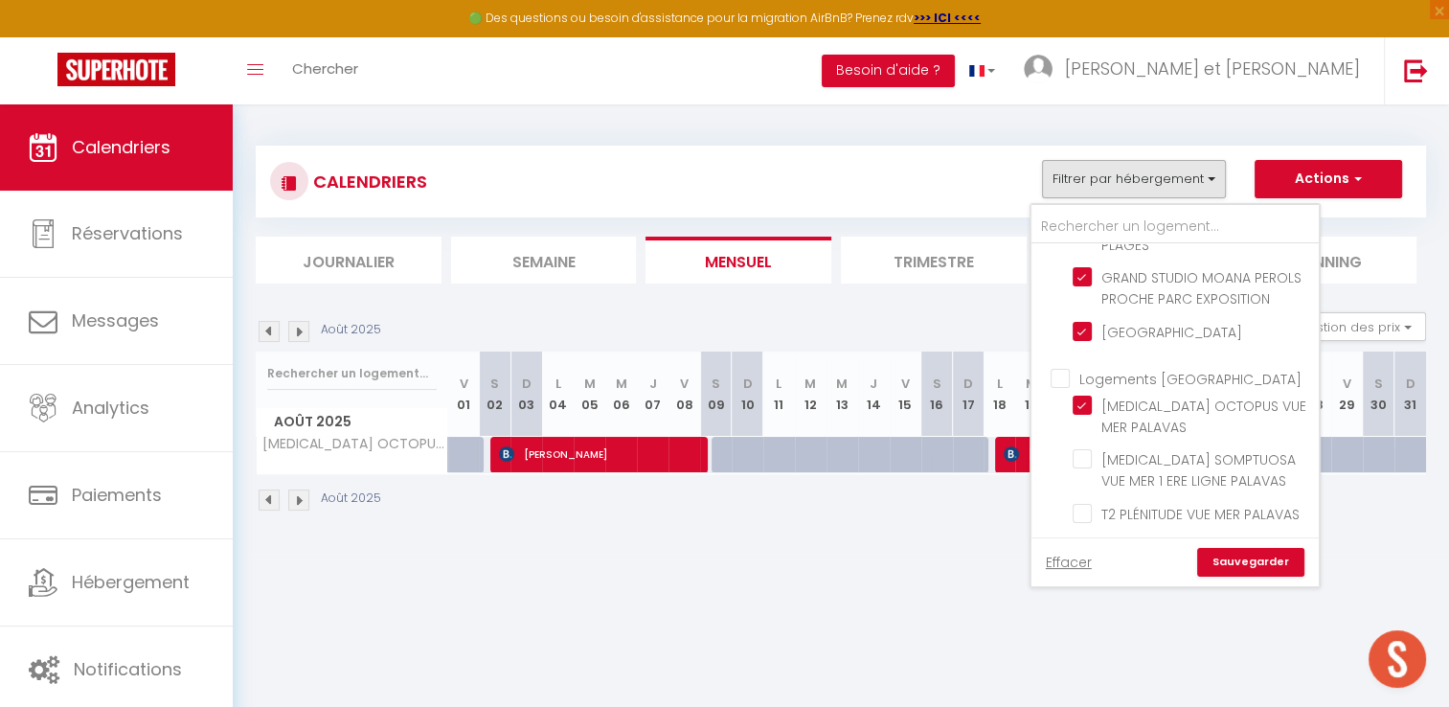
scroll to position [945, 0]
click at [1070, 366] on input "Logements [GEOGRAPHIC_DATA]" at bounding box center [1194, 375] width 287 height 19
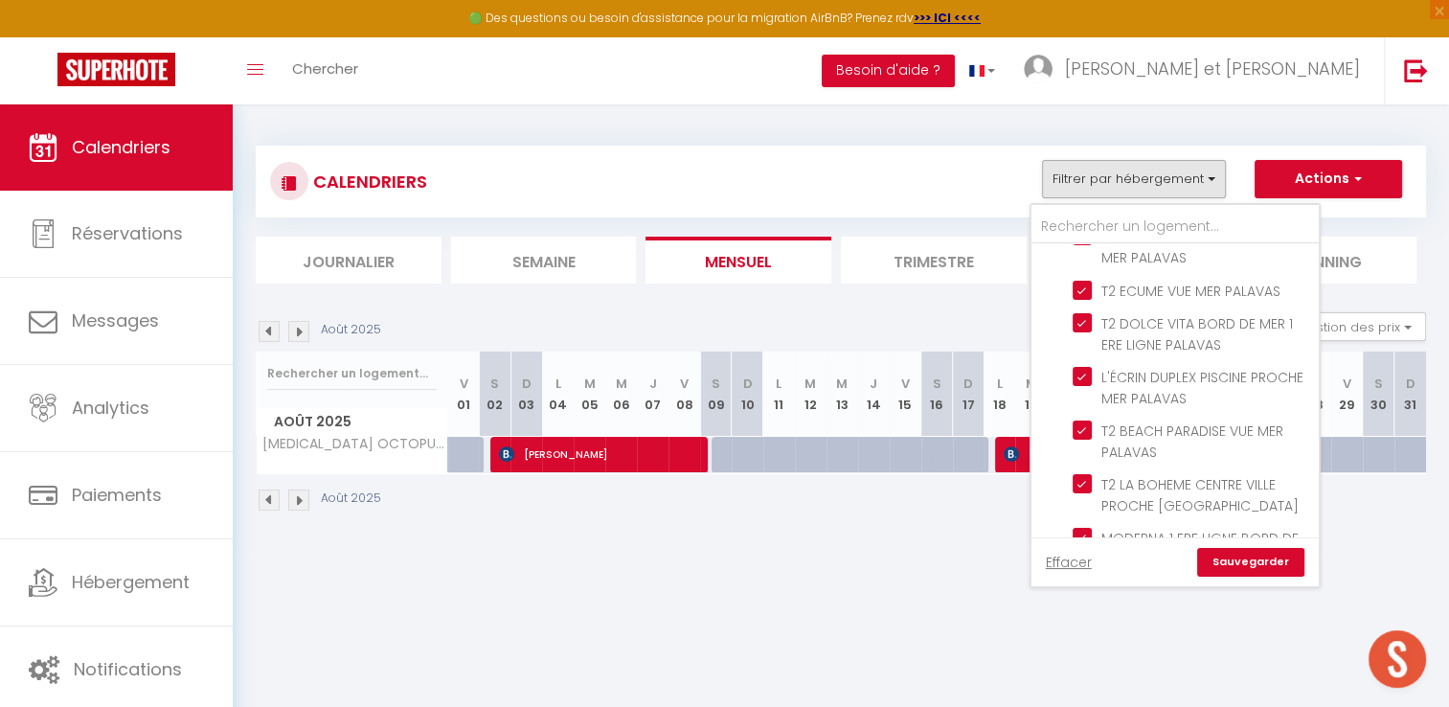
scroll to position [1575, 0]
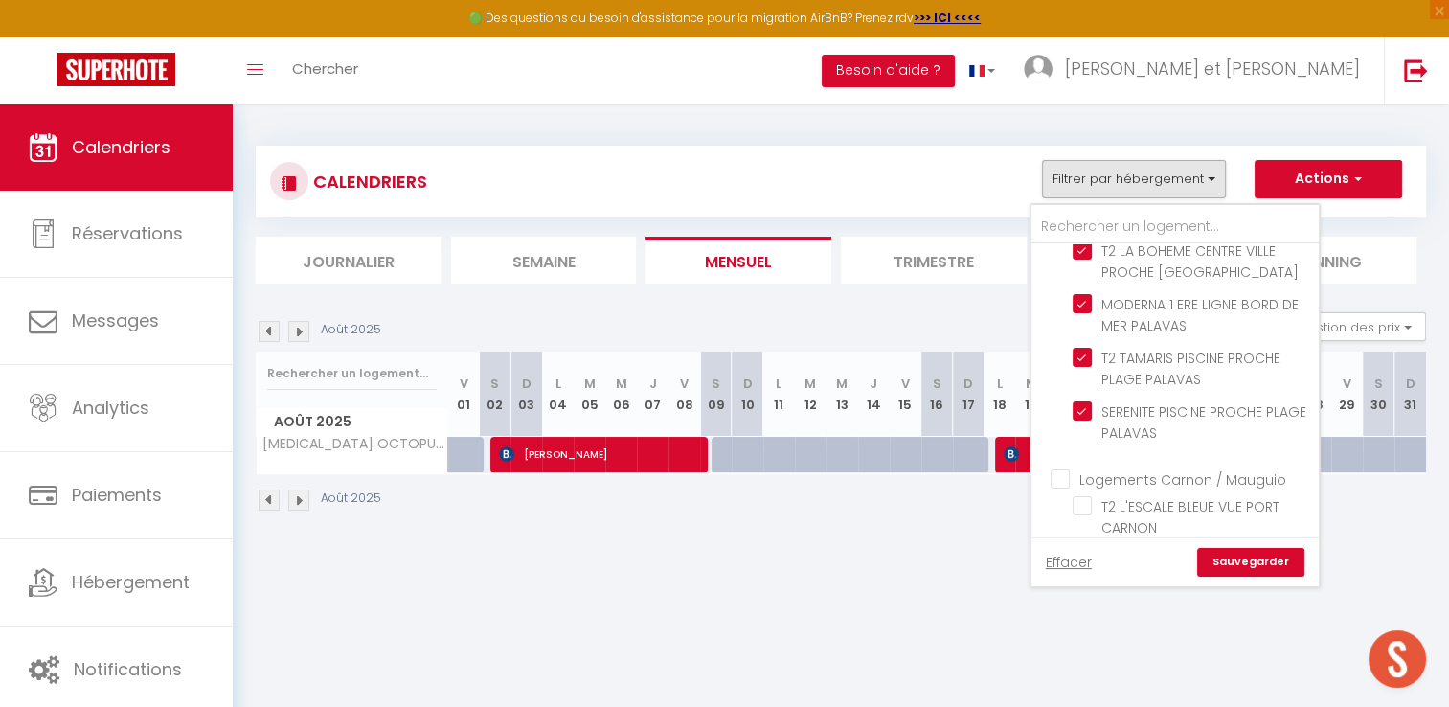
click at [1058, 468] on input "Logements Carnon / Mauguio" at bounding box center [1194, 477] width 287 height 19
click at [1220, 560] on link "Sauvegarder" at bounding box center [1250, 562] width 107 height 29
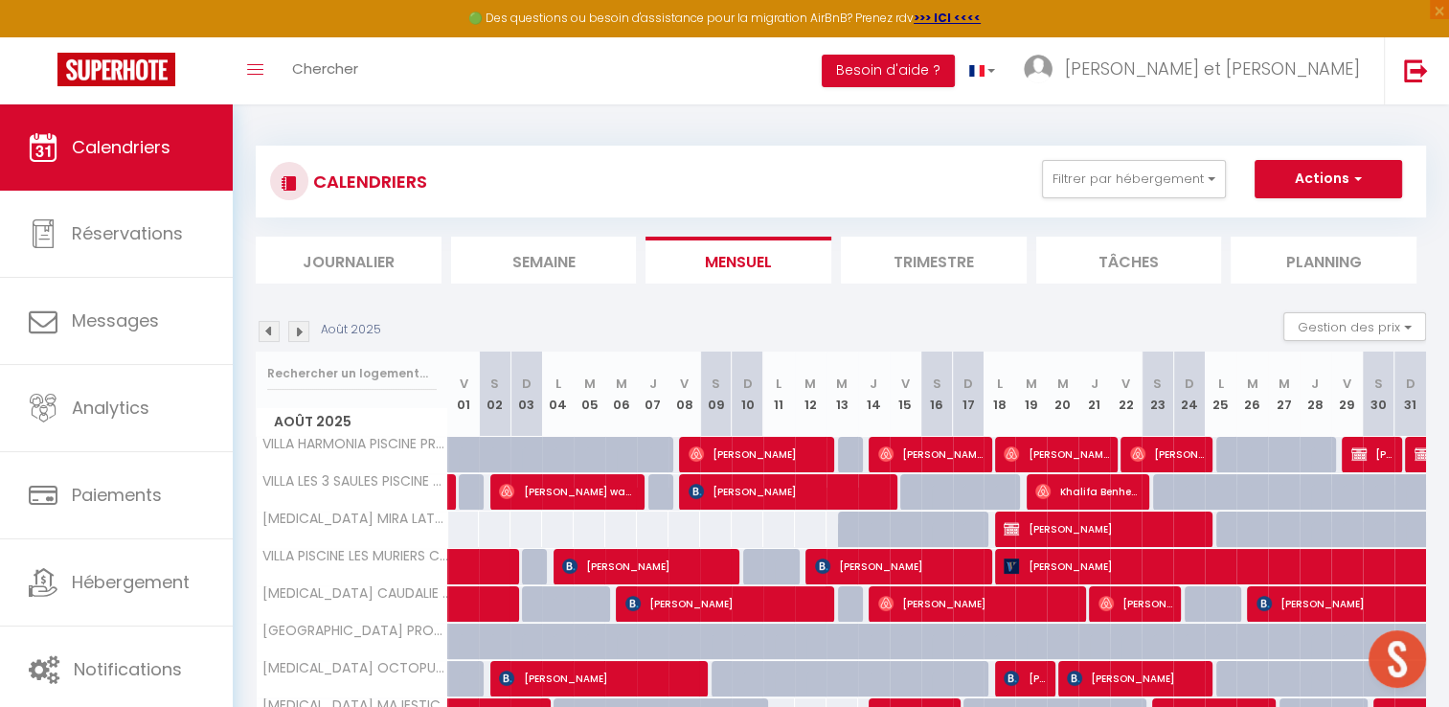
click at [294, 331] on img at bounding box center [298, 331] width 21 height 21
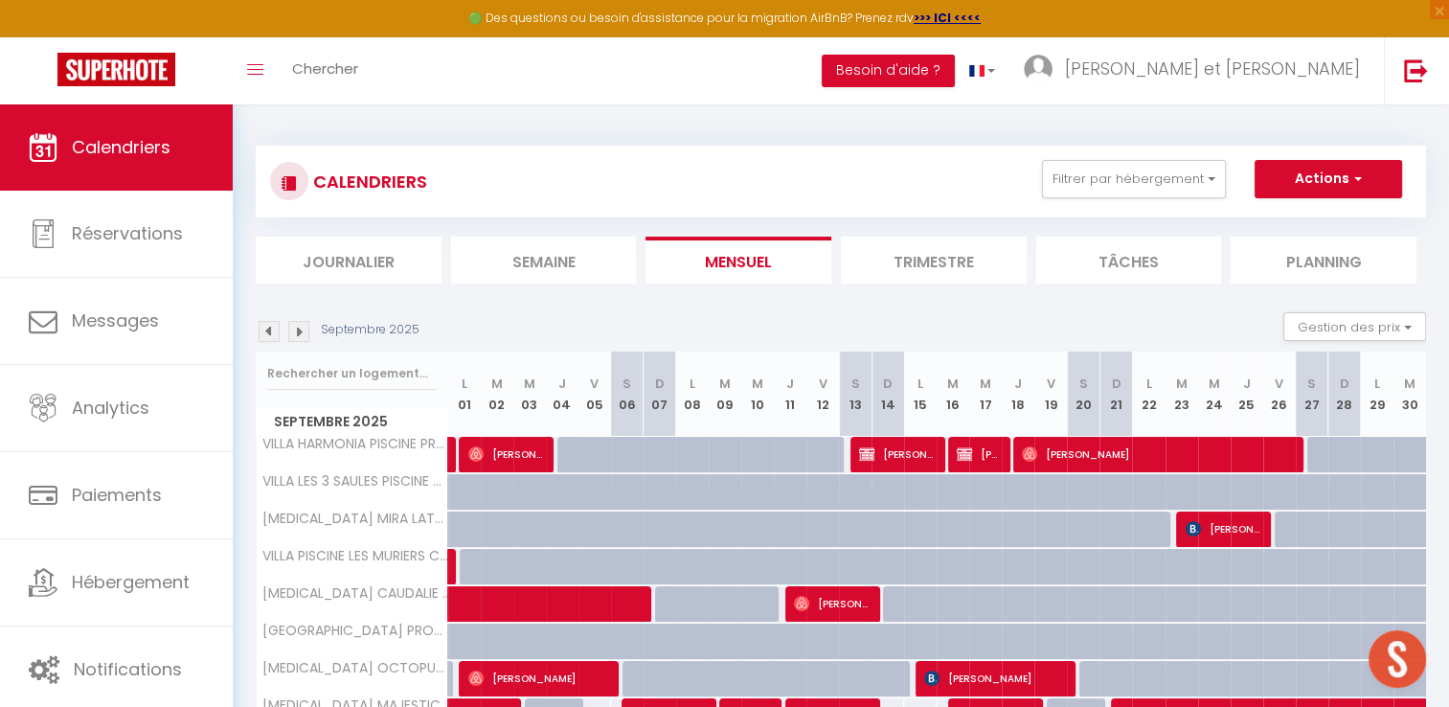
scroll to position [597, 0]
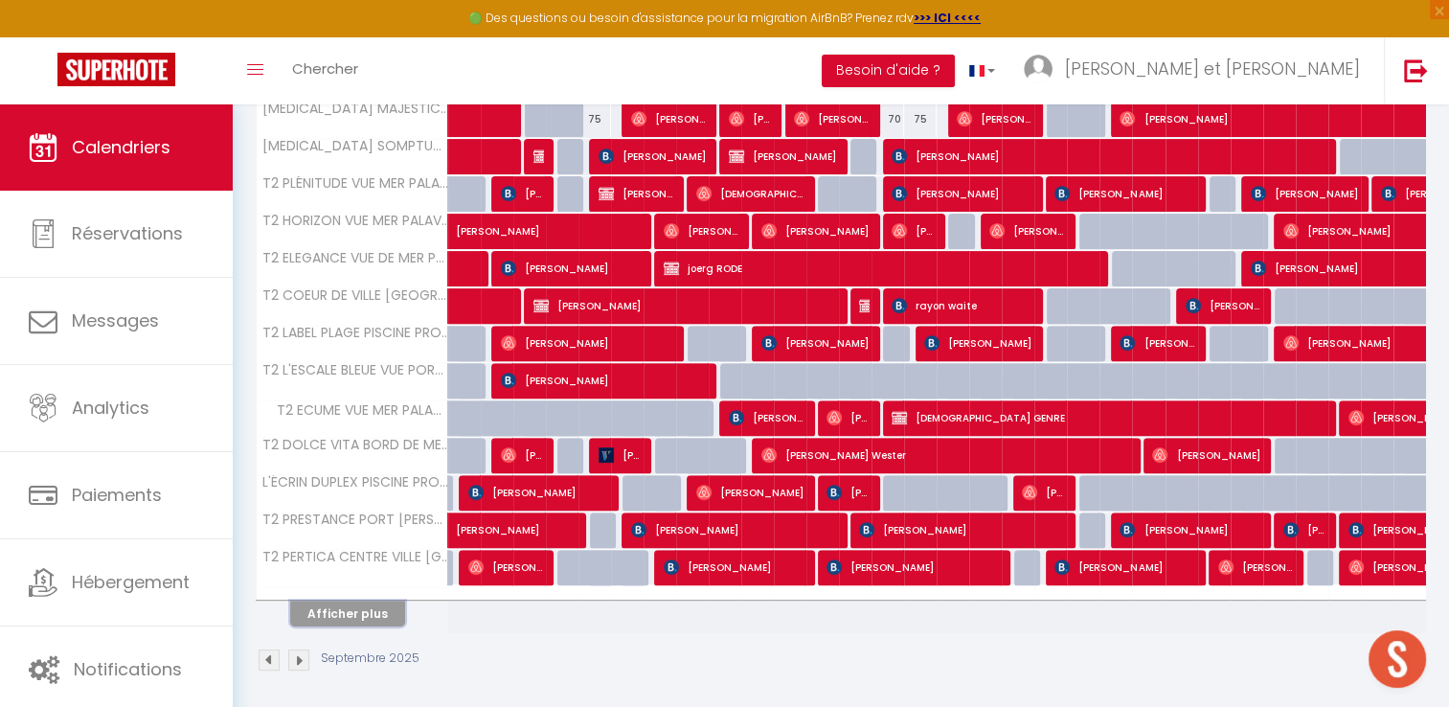
click at [356, 611] on button "Afficher plus" at bounding box center [347, 614] width 115 height 26
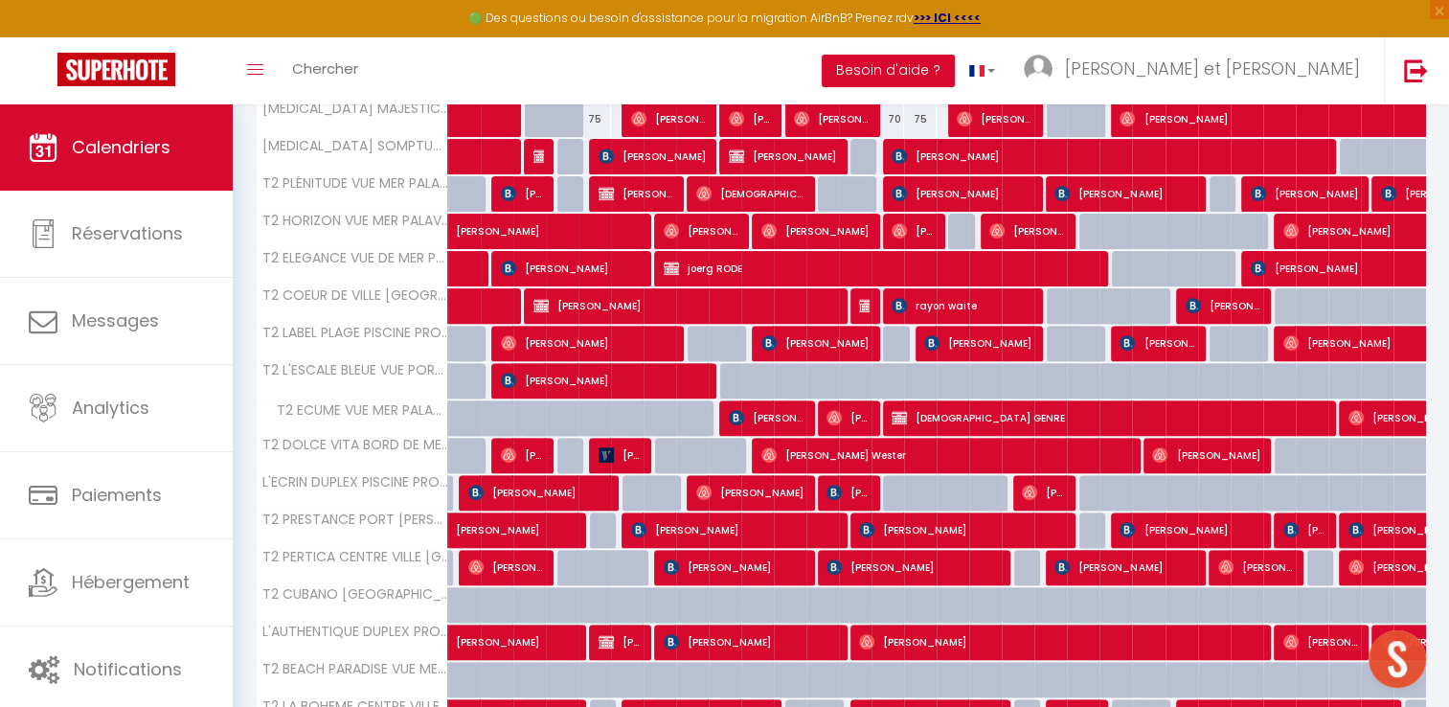
scroll to position [959, 0]
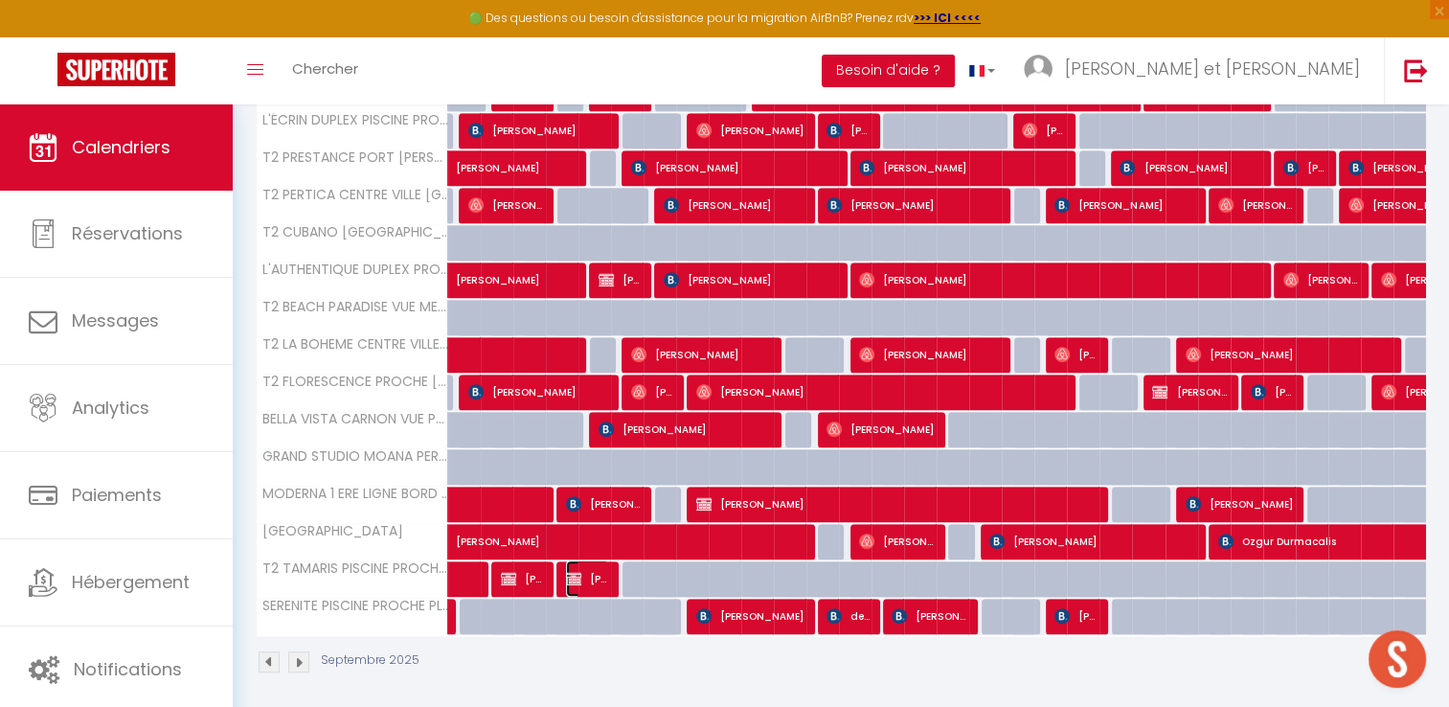
click at [607, 570] on span "Alan Belardi" at bounding box center [587, 578] width 43 height 36
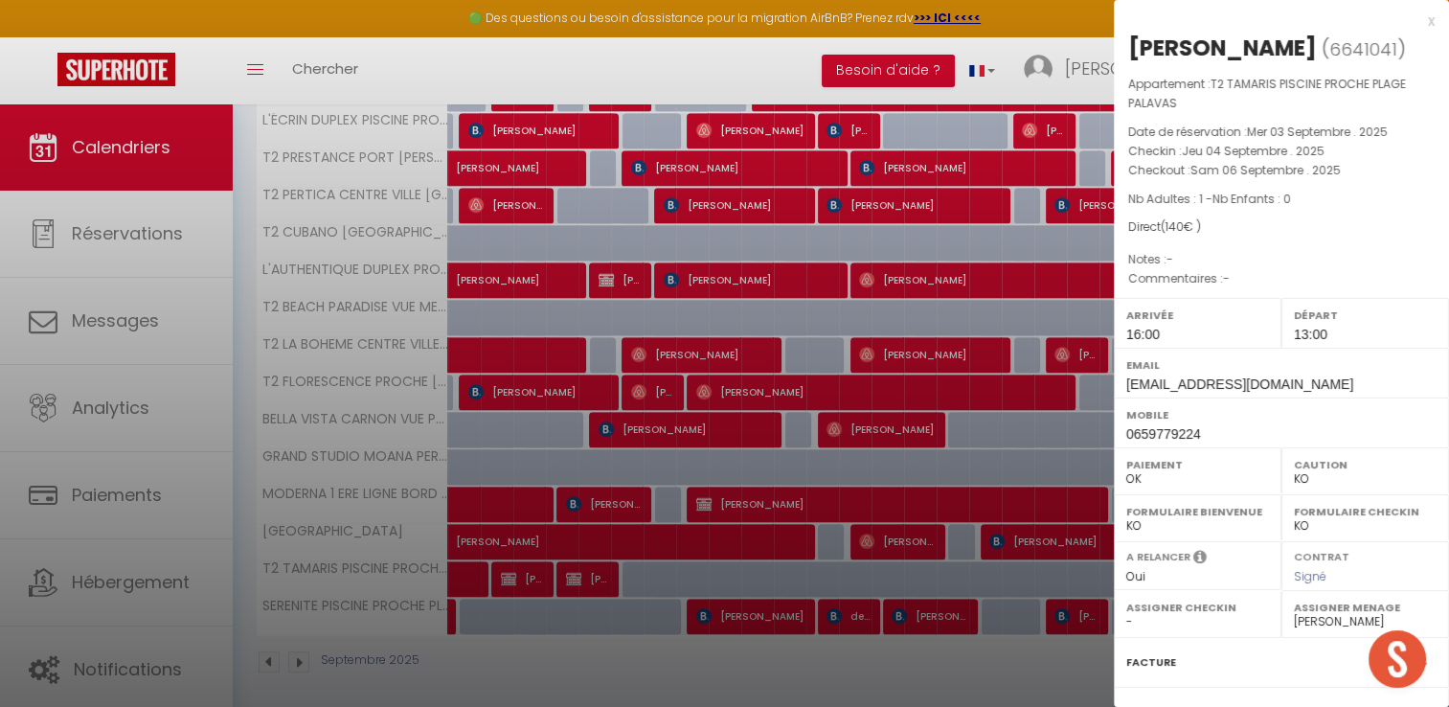
click at [536, 674] on div at bounding box center [724, 353] width 1449 height 707
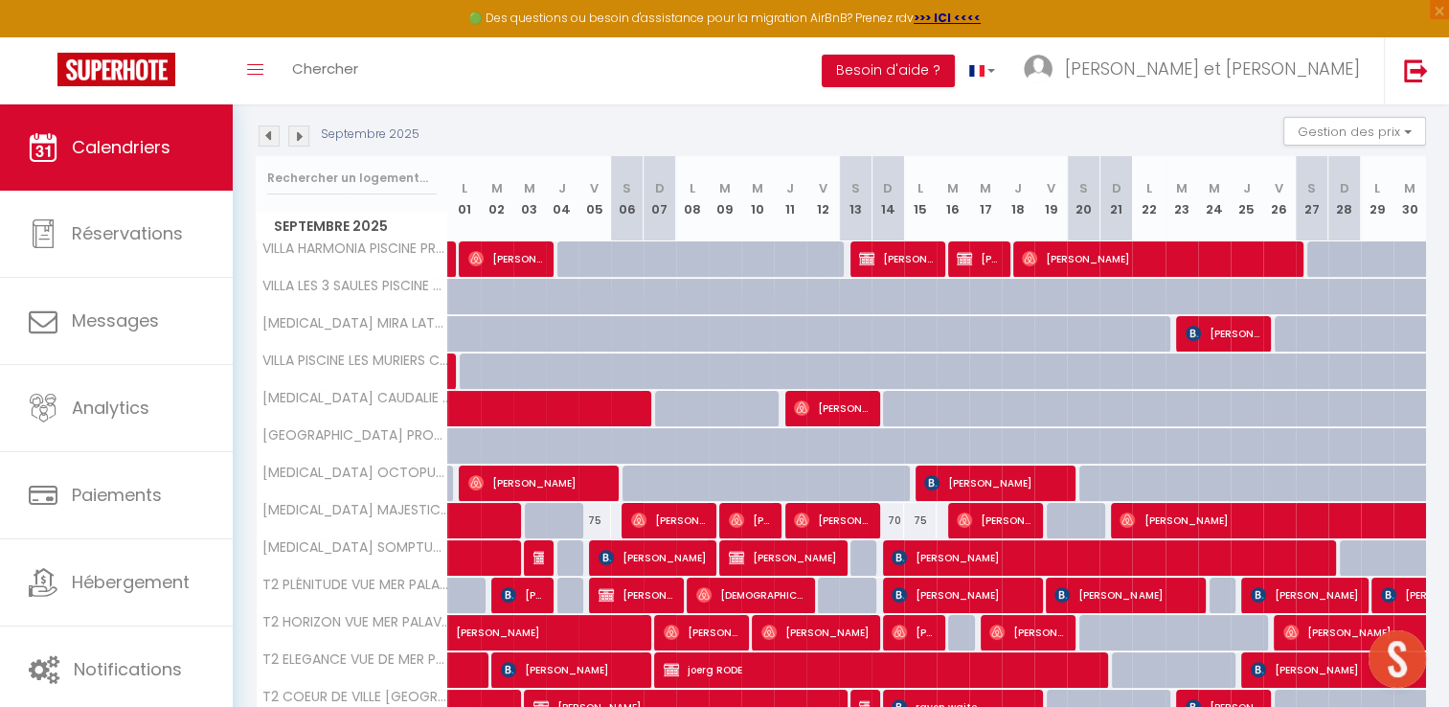
scroll to position [193, 0]
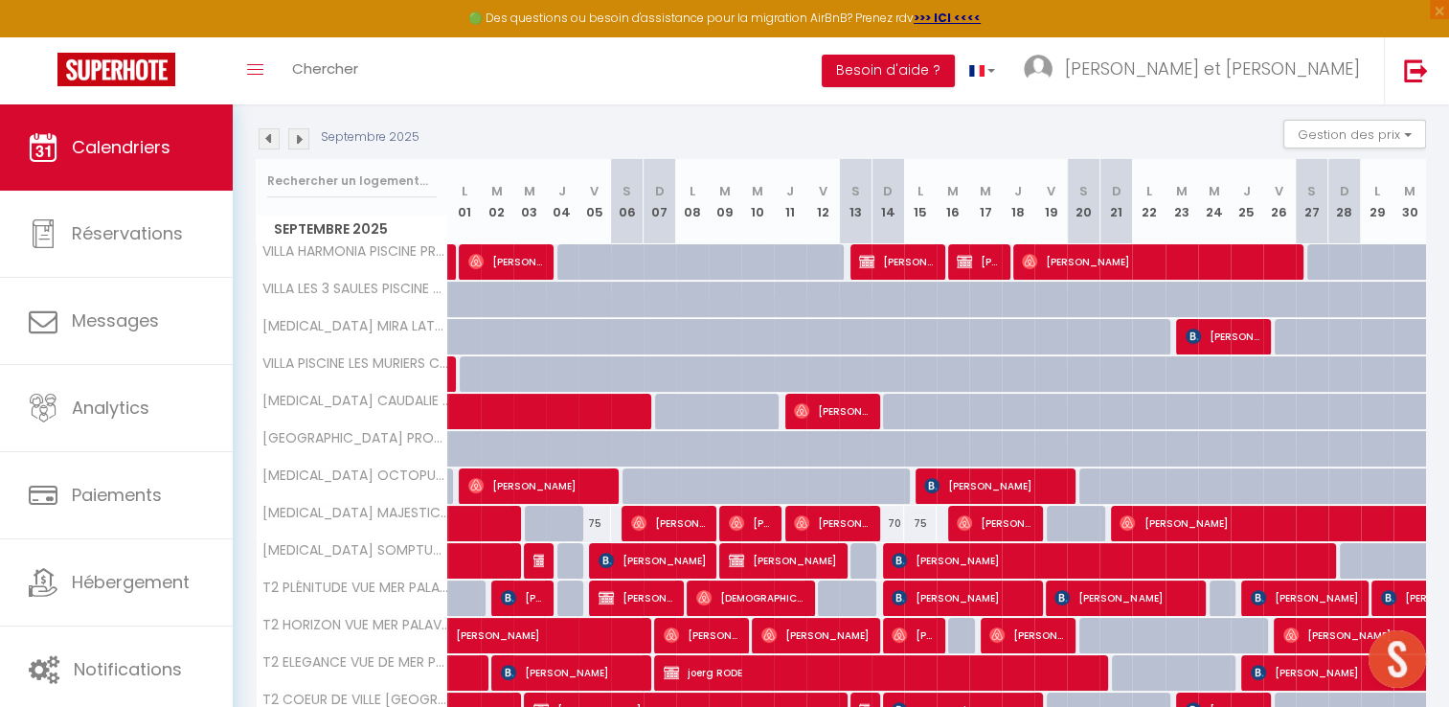
click at [303, 140] on img at bounding box center [298, 138] width 21 height 21
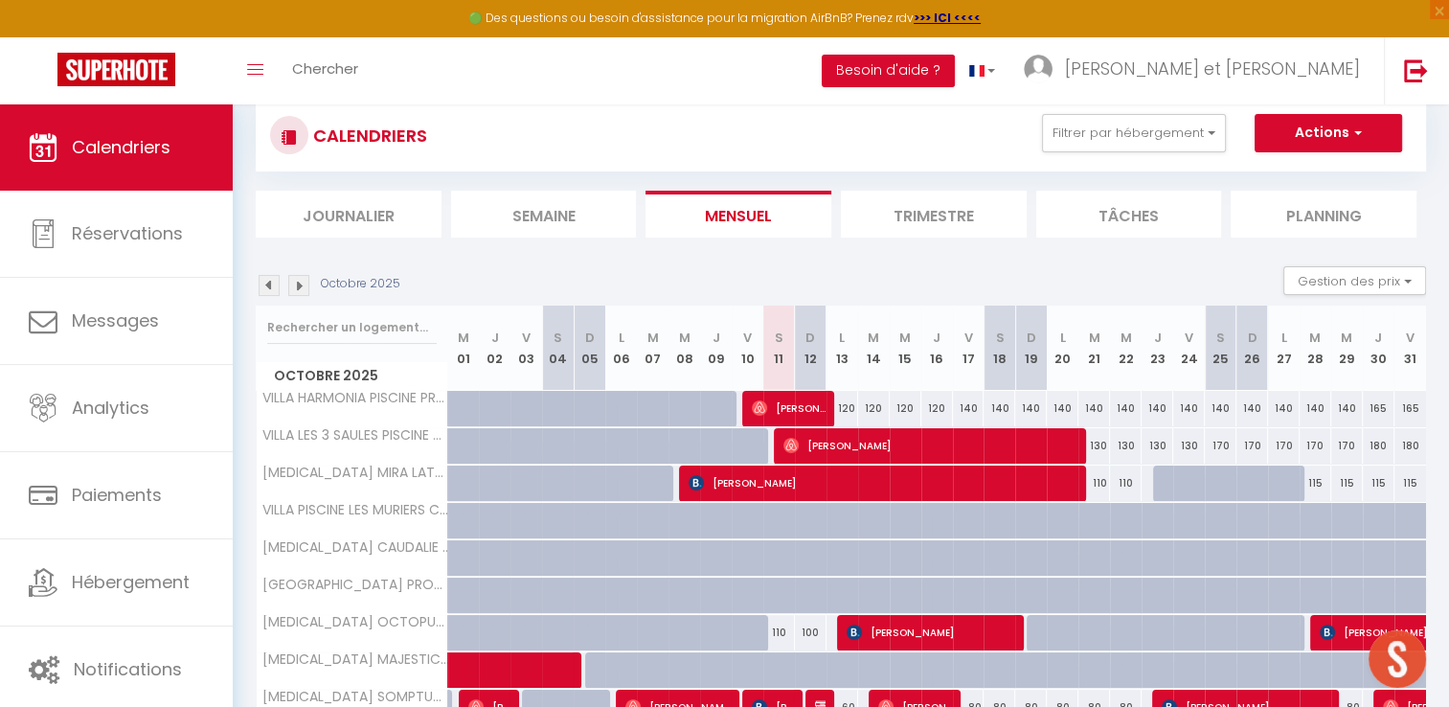
scroll to position [0, 0]
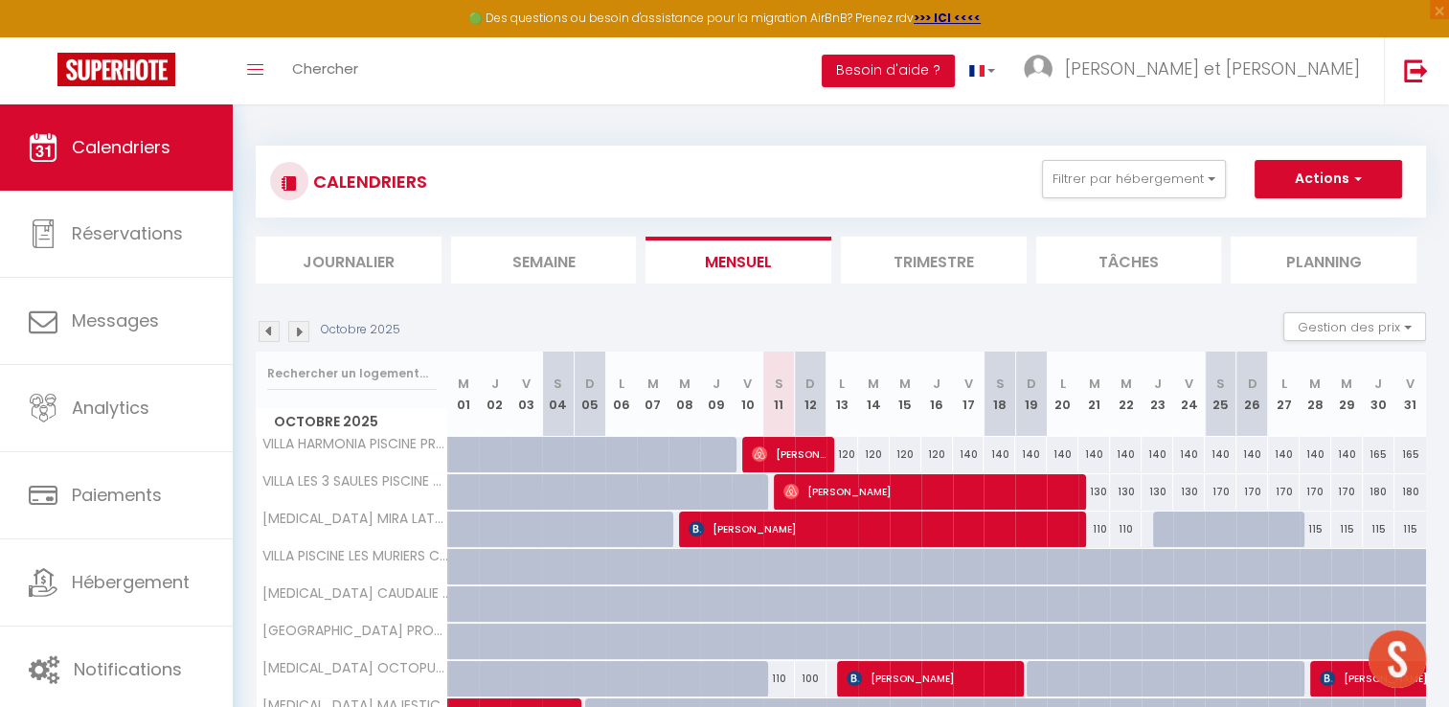
click at [268, 327] on img at bounding box center [269, 331] width 21 height 21
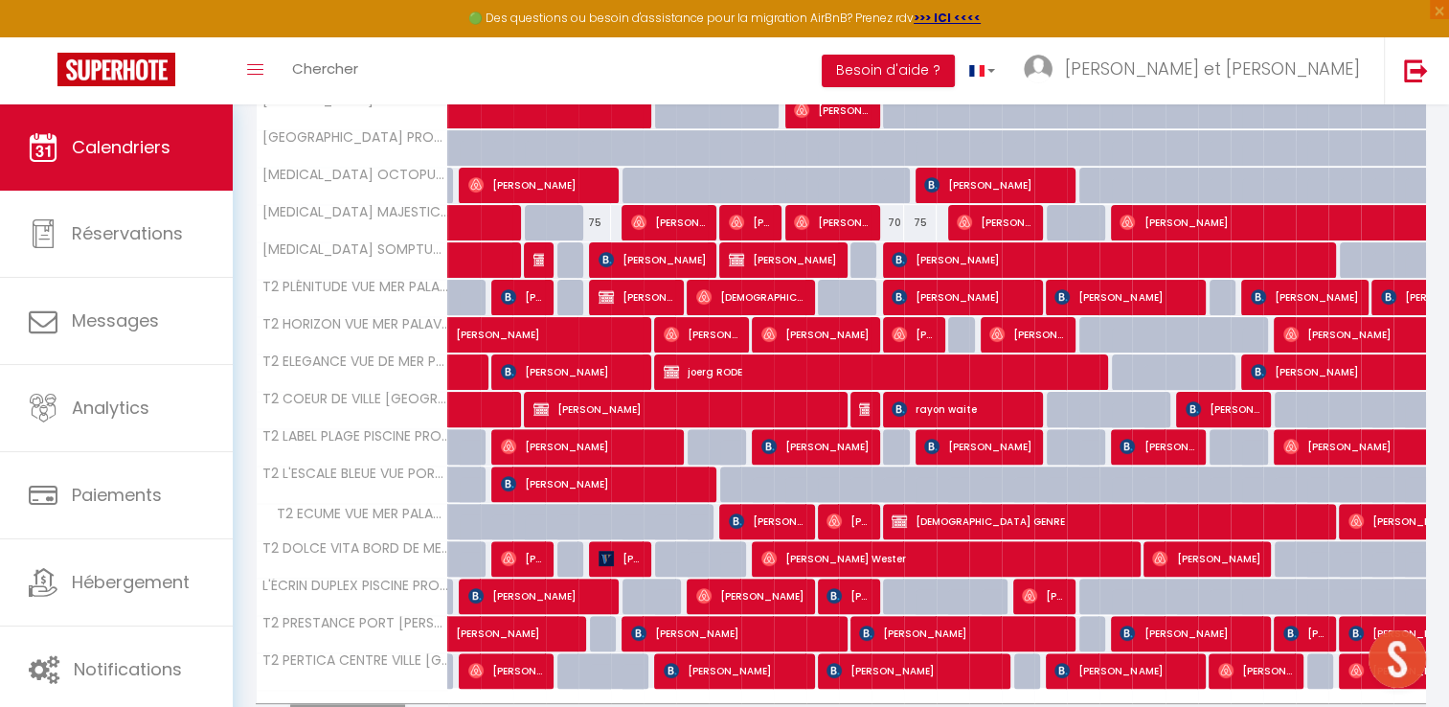
scroll to position [494, 0]
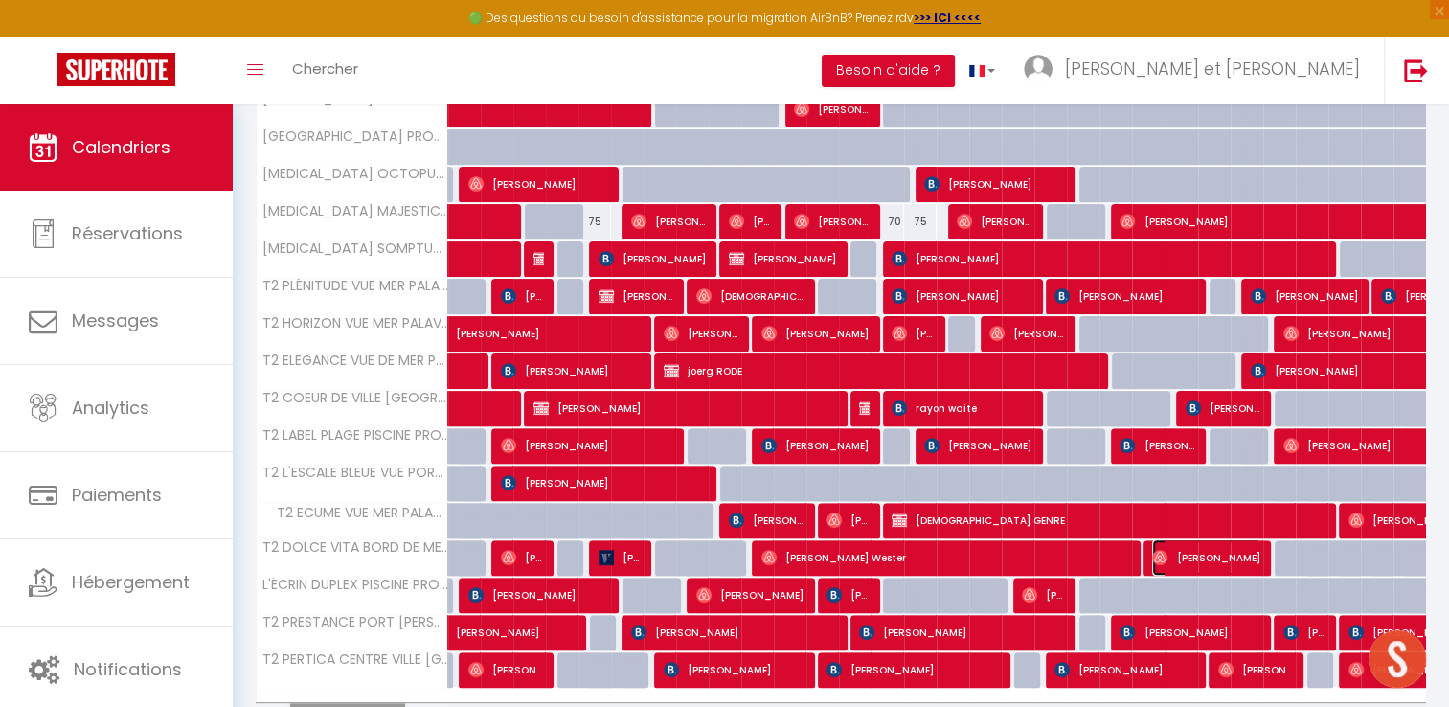
click at [1219, 559] on span "Elie Paillard" at bounding box center [1206, 557] width 108 height 36
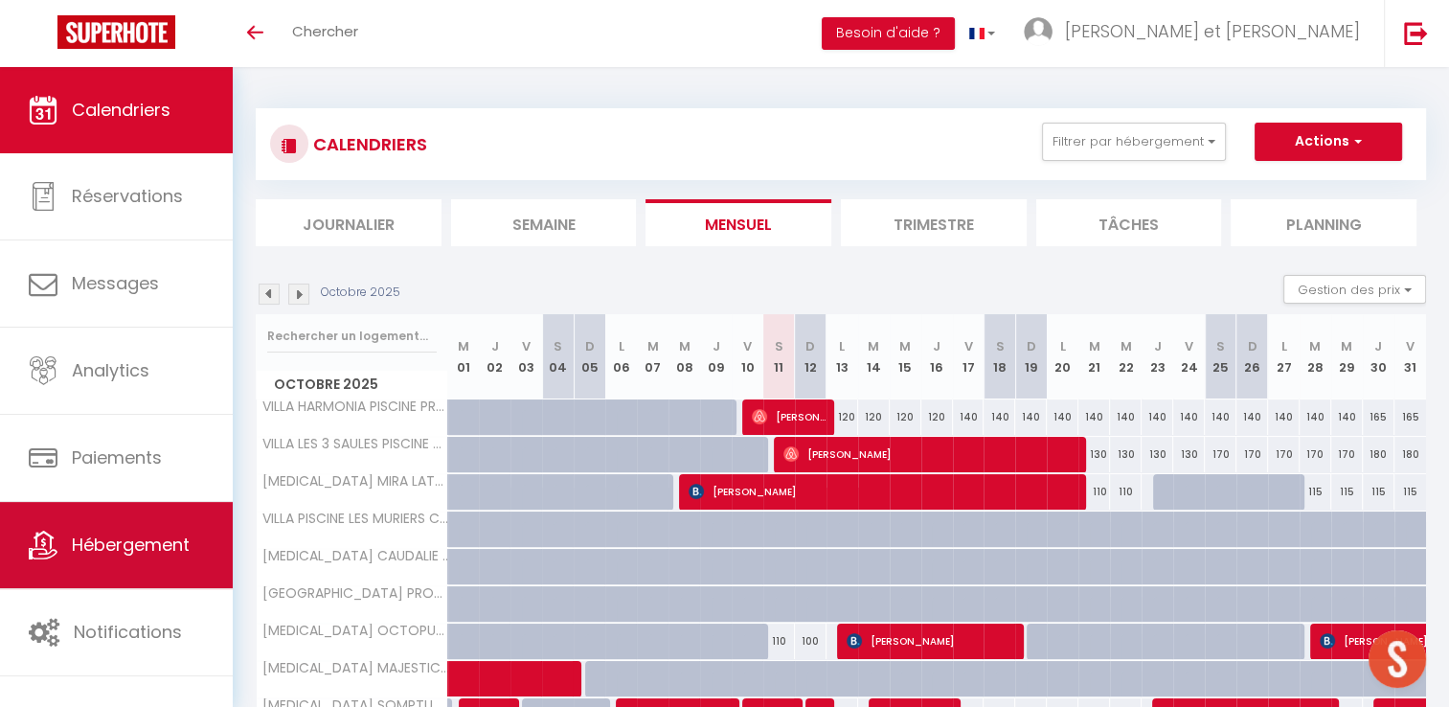
click at [93, 550] on span "Hébergement" at bounding box center [131, 545] width 118 height 24
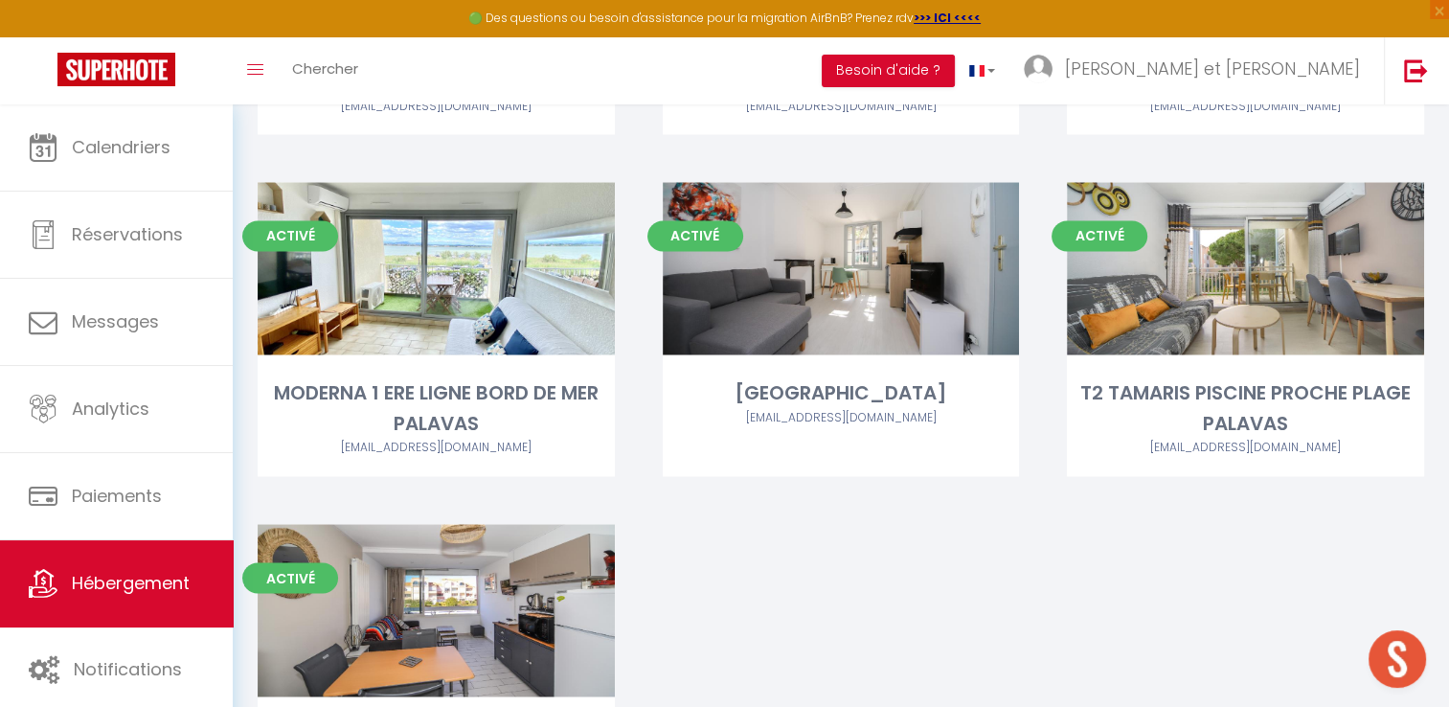
scroll to position [3175, 0]
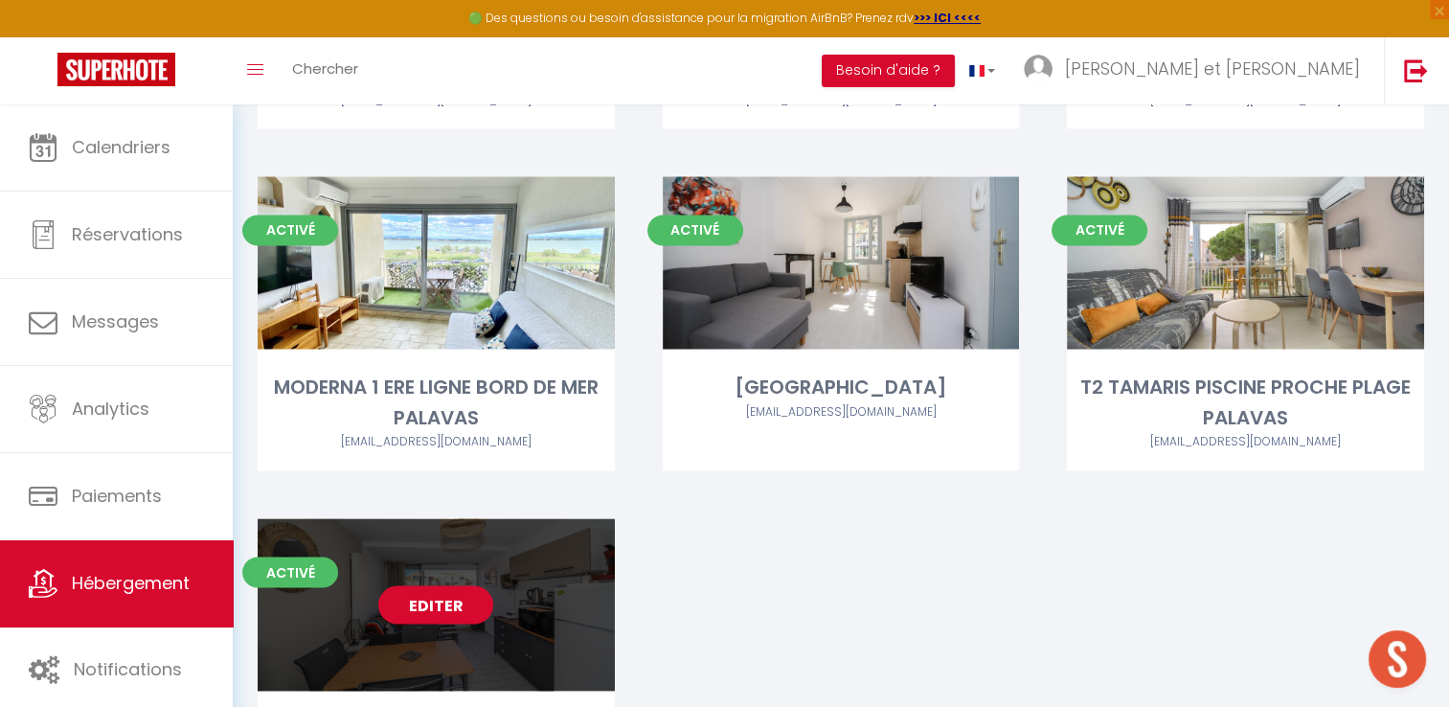
click at [428, 585] on link "Editer" at bounding box center [435, 604] width 115 height 38
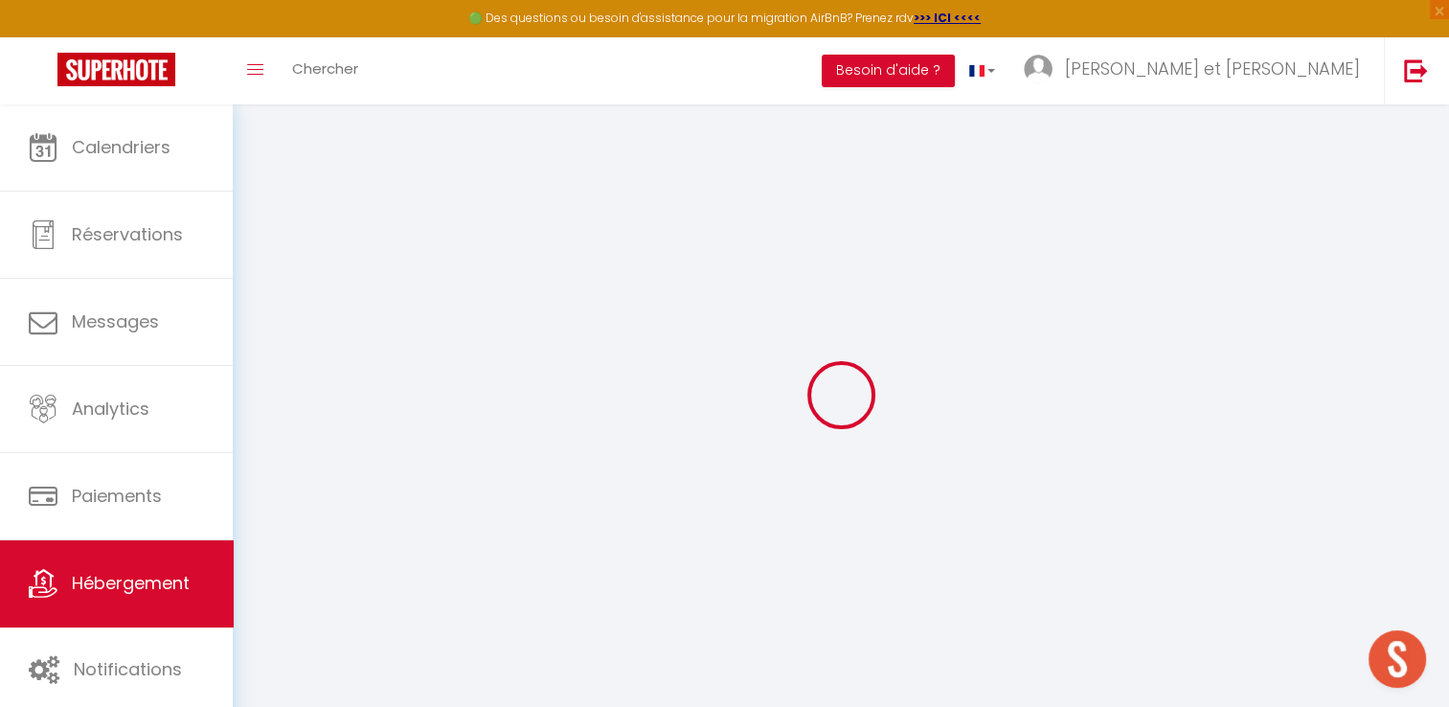
select select
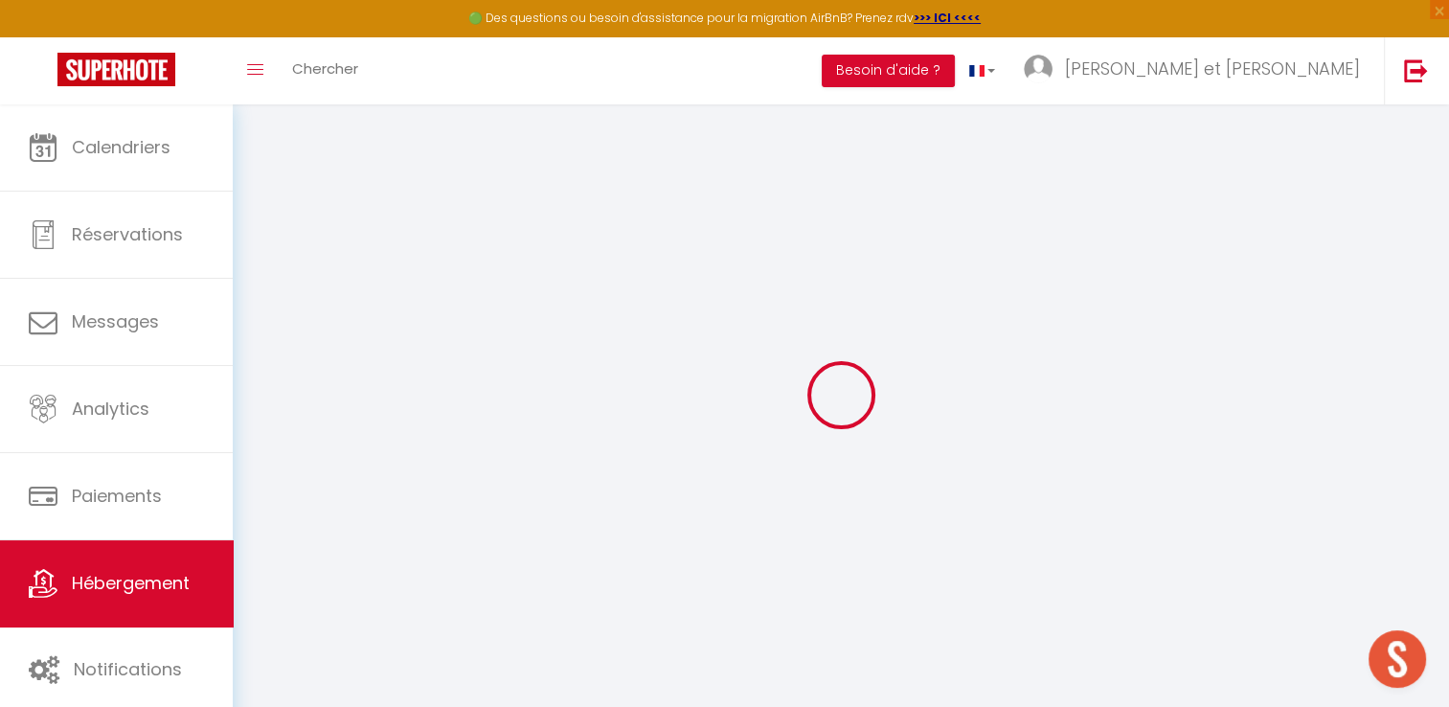
select select
checkbox input "false"
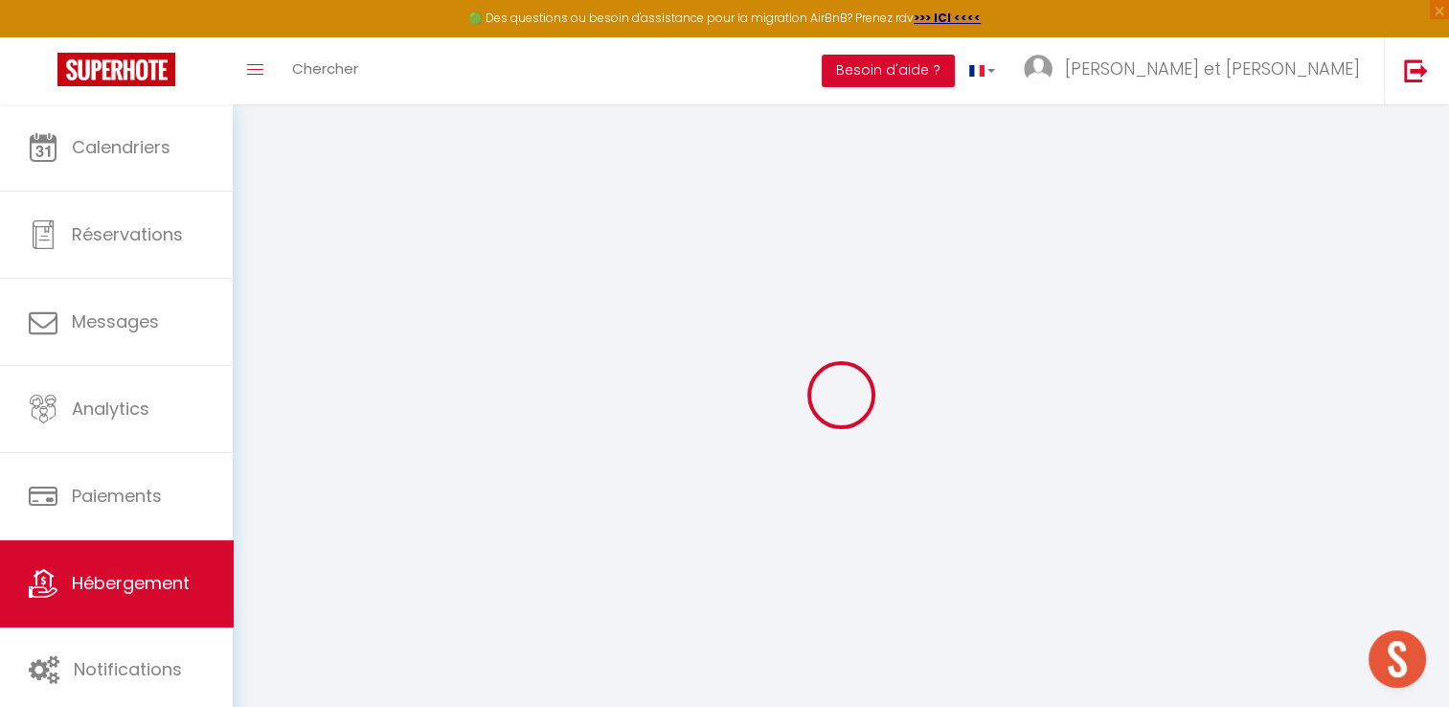
select select
type input "SERENITE PISCINE PROCHE PLAGE PALAVAS"
type input "Philippe"
type input "LELONG"
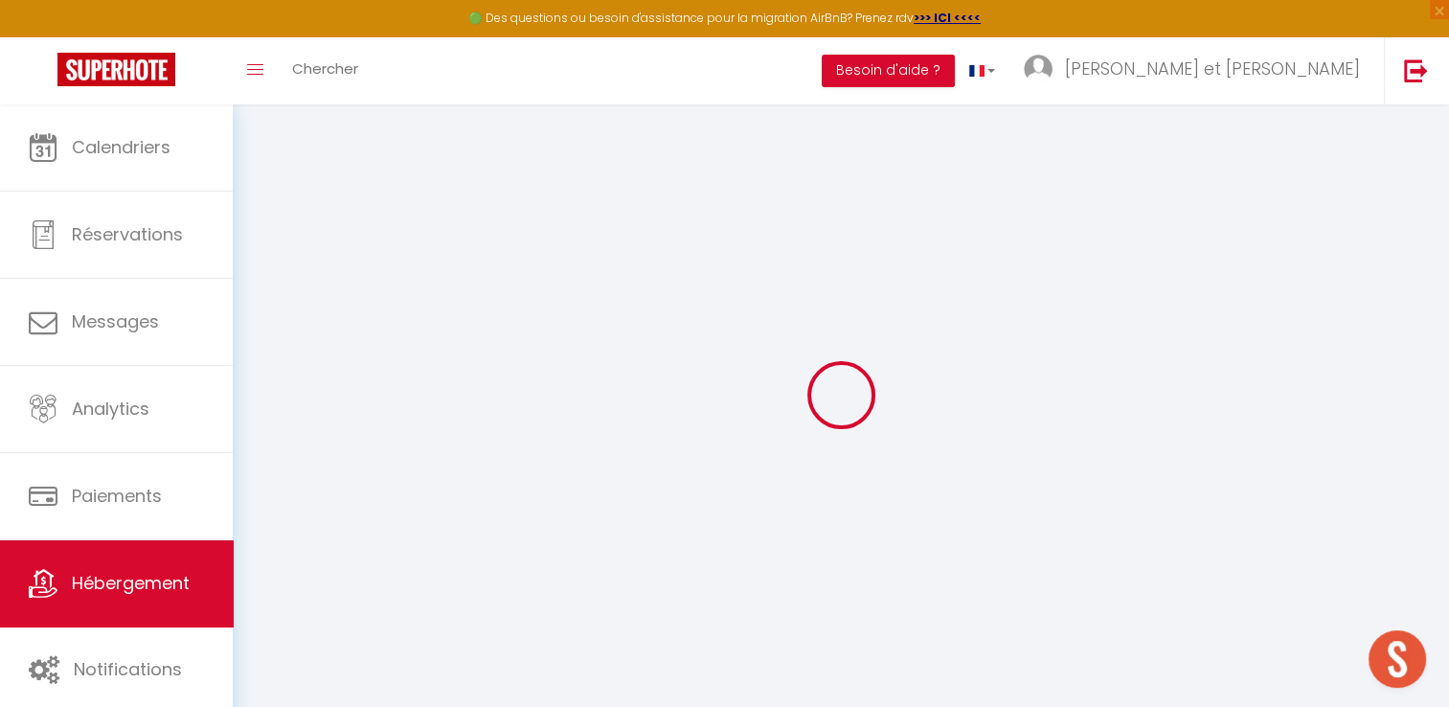
type input "88 rue Charles Perrault"
type input "34070"
type input "[GEOGRAPHIC_DATA]"
select select "0"
type input "40"
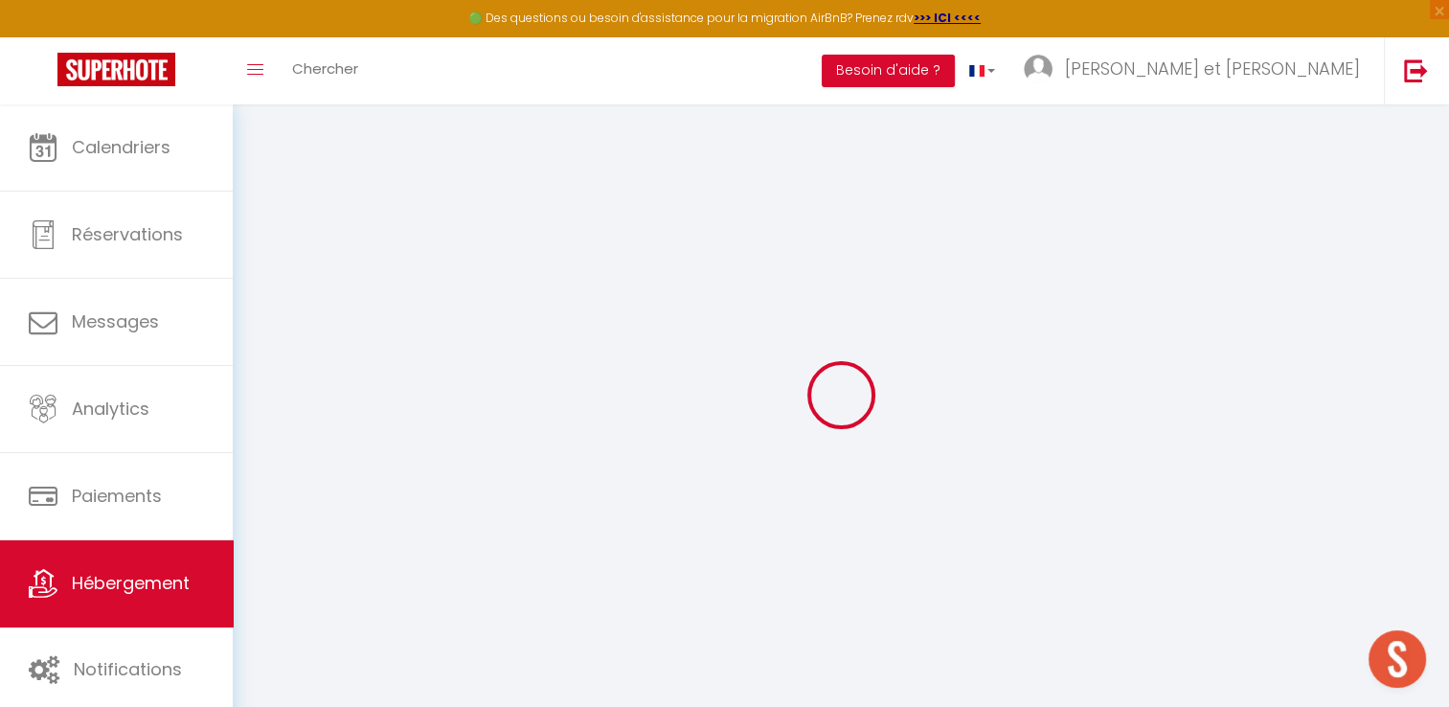
type input "15"
type input "55"
type input "1.15"
type input "400"
select select
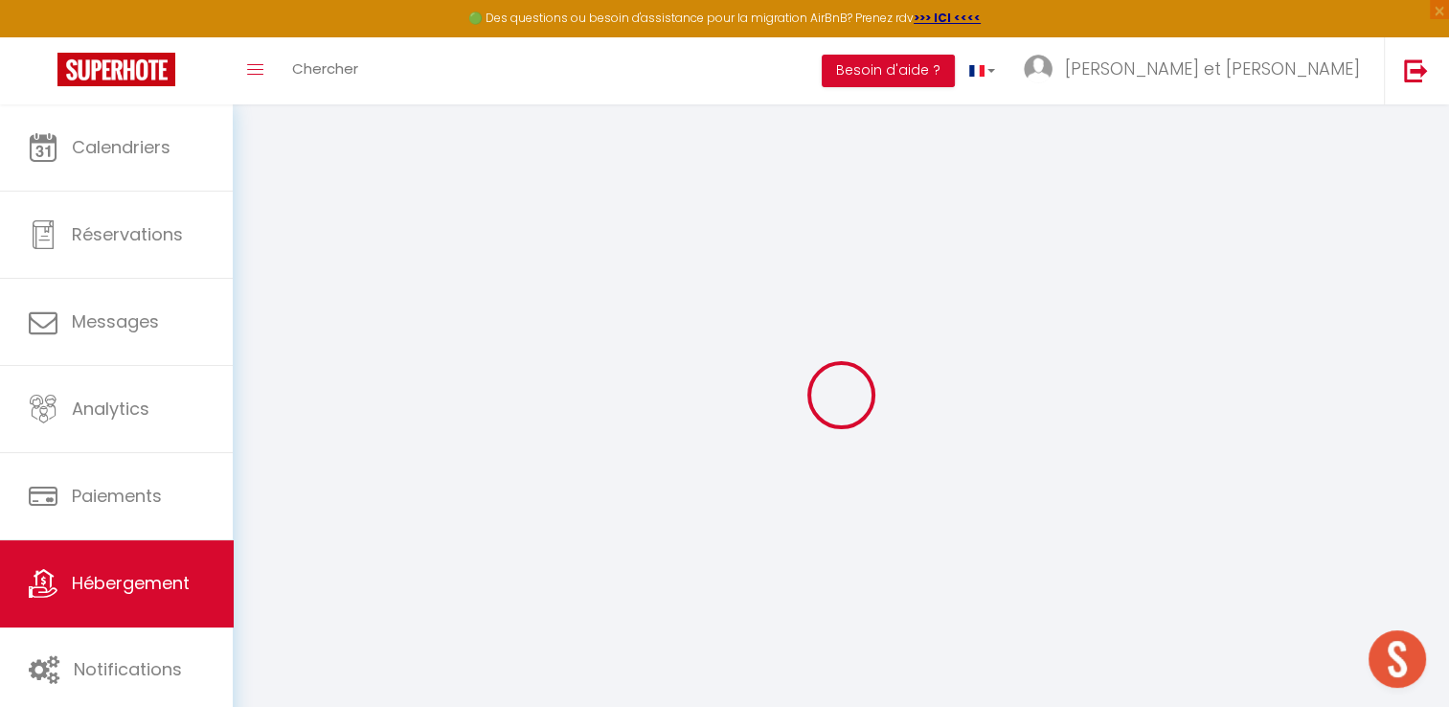
select select
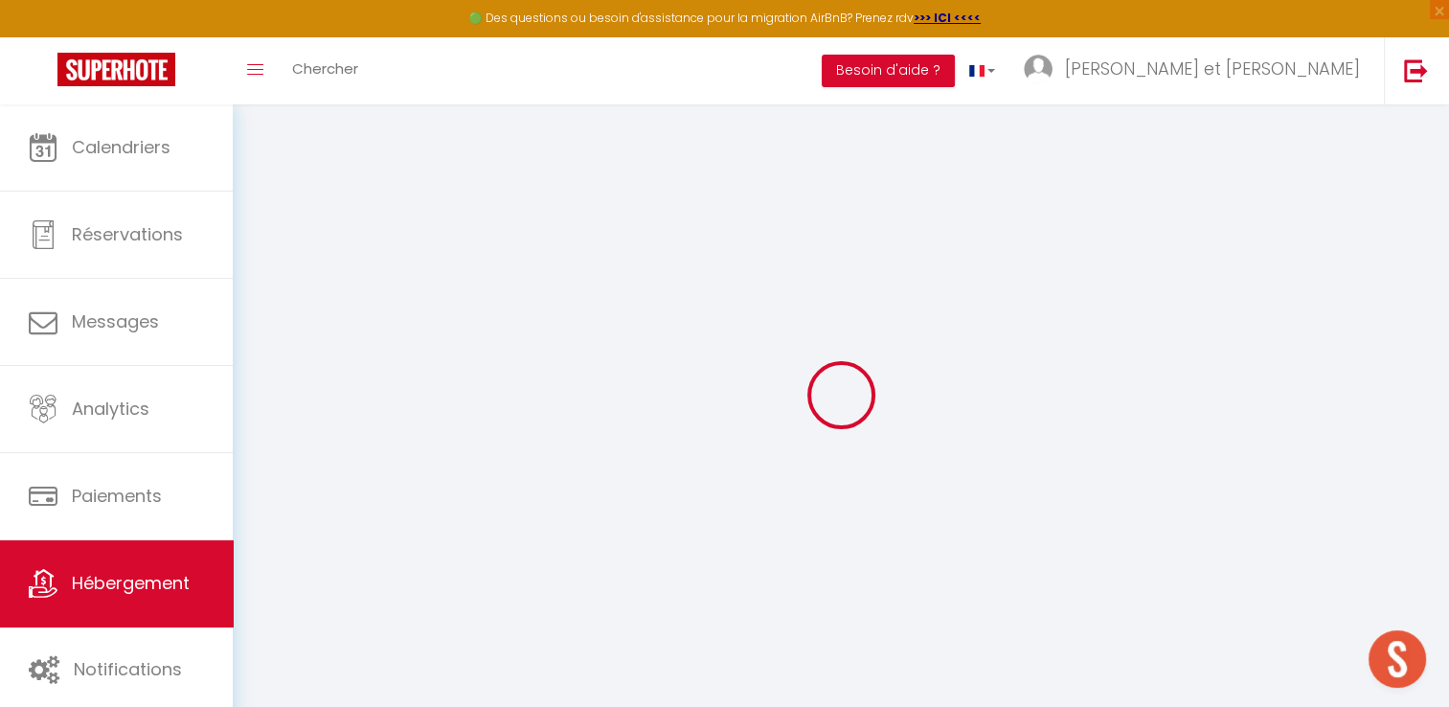
type input "Résidence Les Soleillades 4 avenue des Jockeys"
type input "34250"
type input "Palavas-les-Flots"
type input "[EMAIL_ADDRESS][DOMAIN_NAME]"
select select "10258"
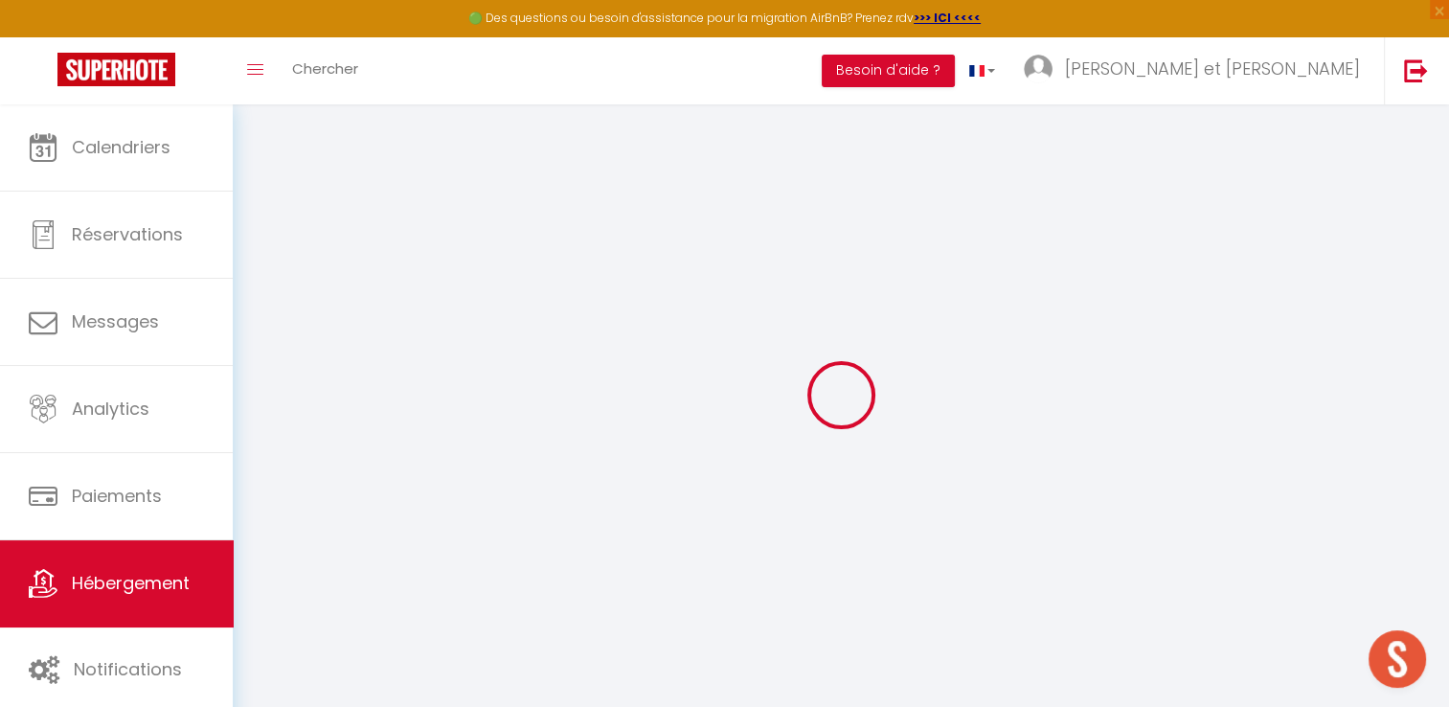
checkbox input "false"
checkbox input "true"
type input "0"
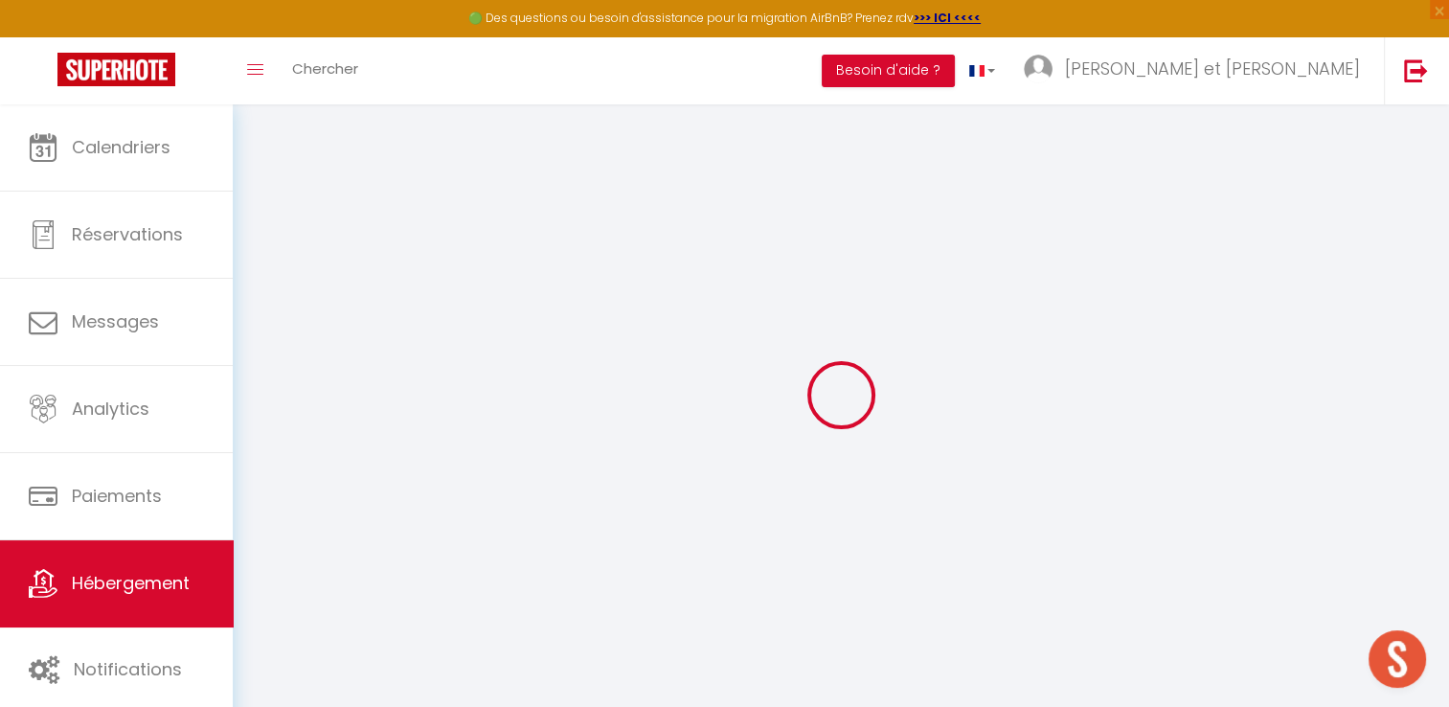
type input "0"
select select
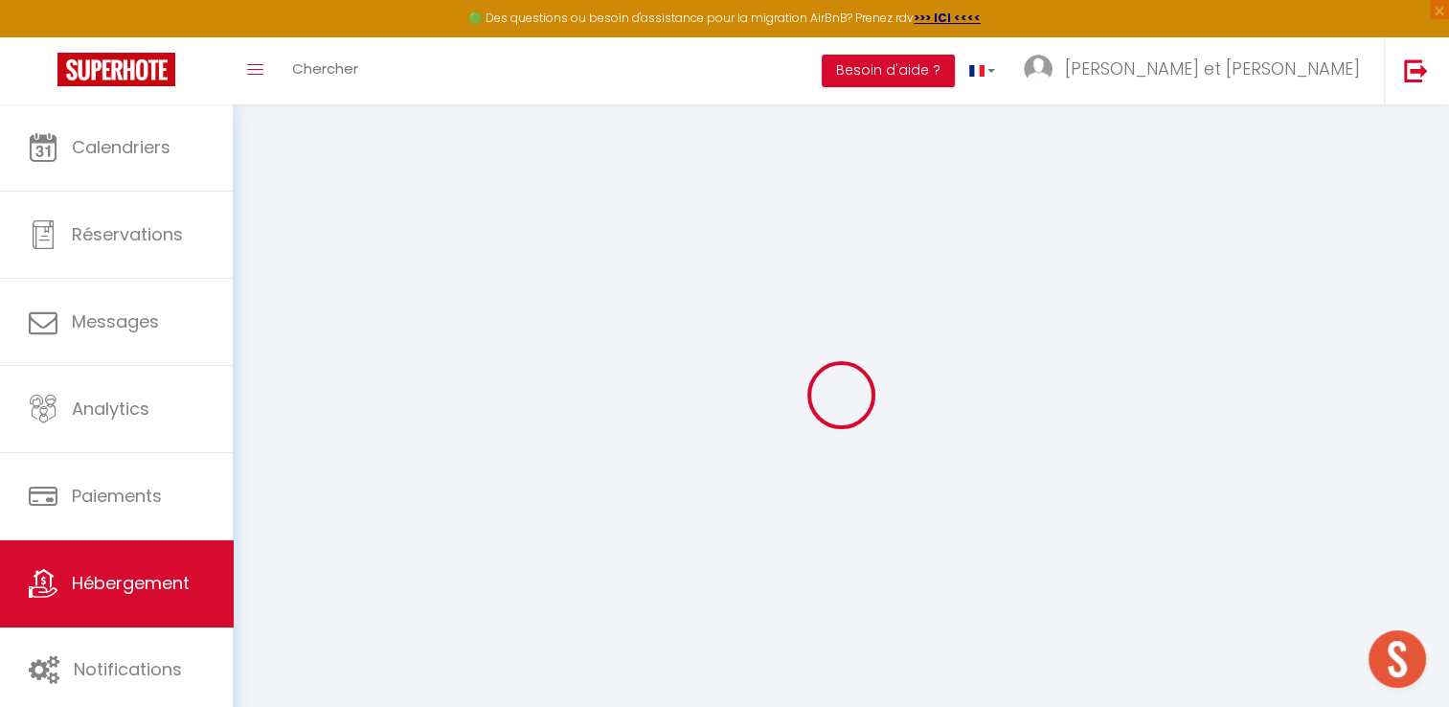
select select
checkbox input "false"
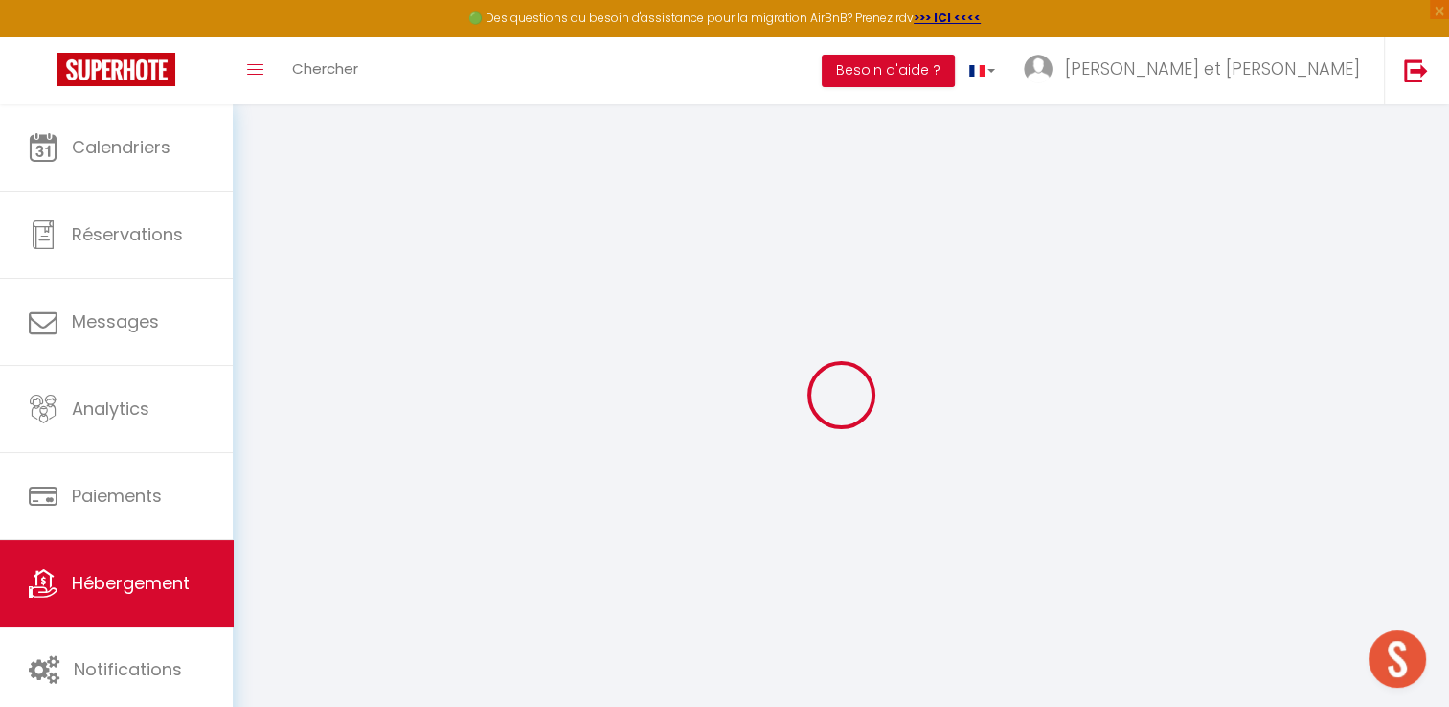
checkbox input "true"
select select "+ 22 %"
select select "+ 23 %"
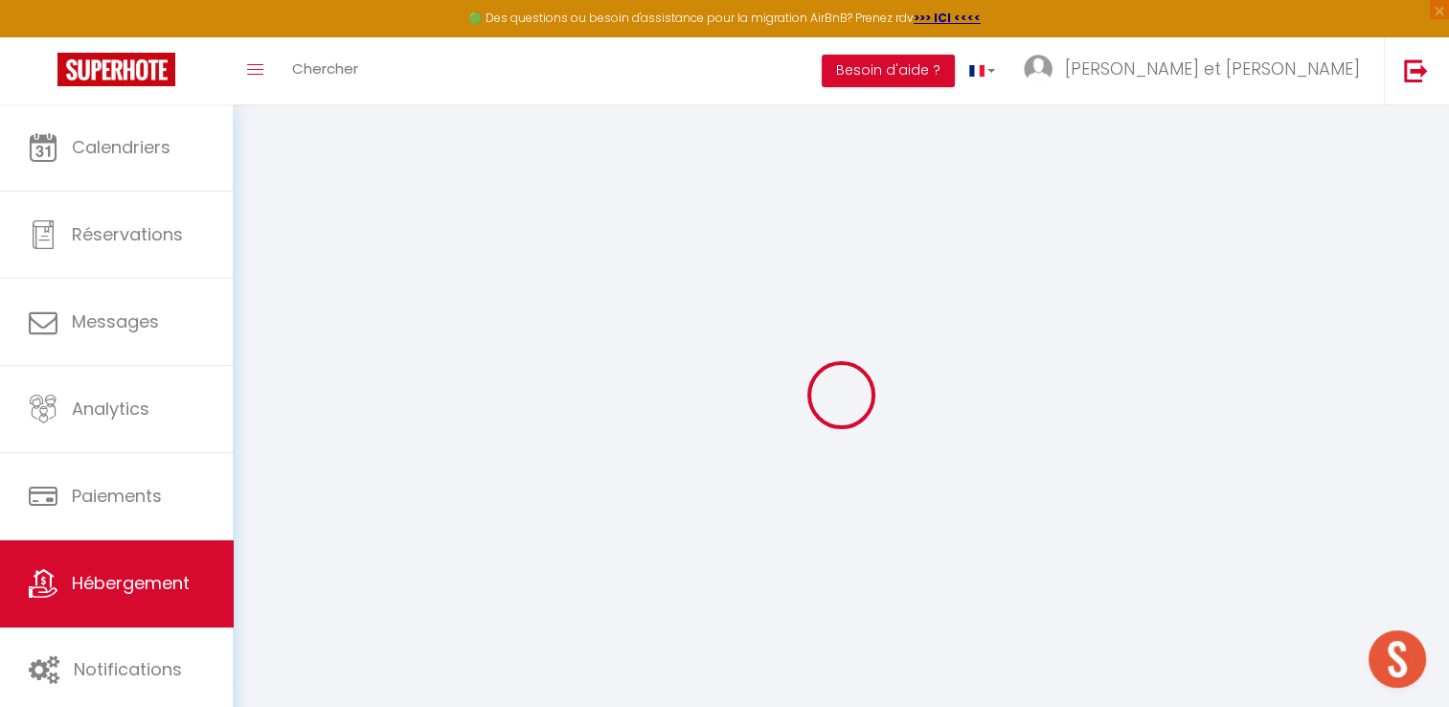
select select "+ 10 %"
select select "+ 20 %"
checkbox input "false"
checkbox input "true"
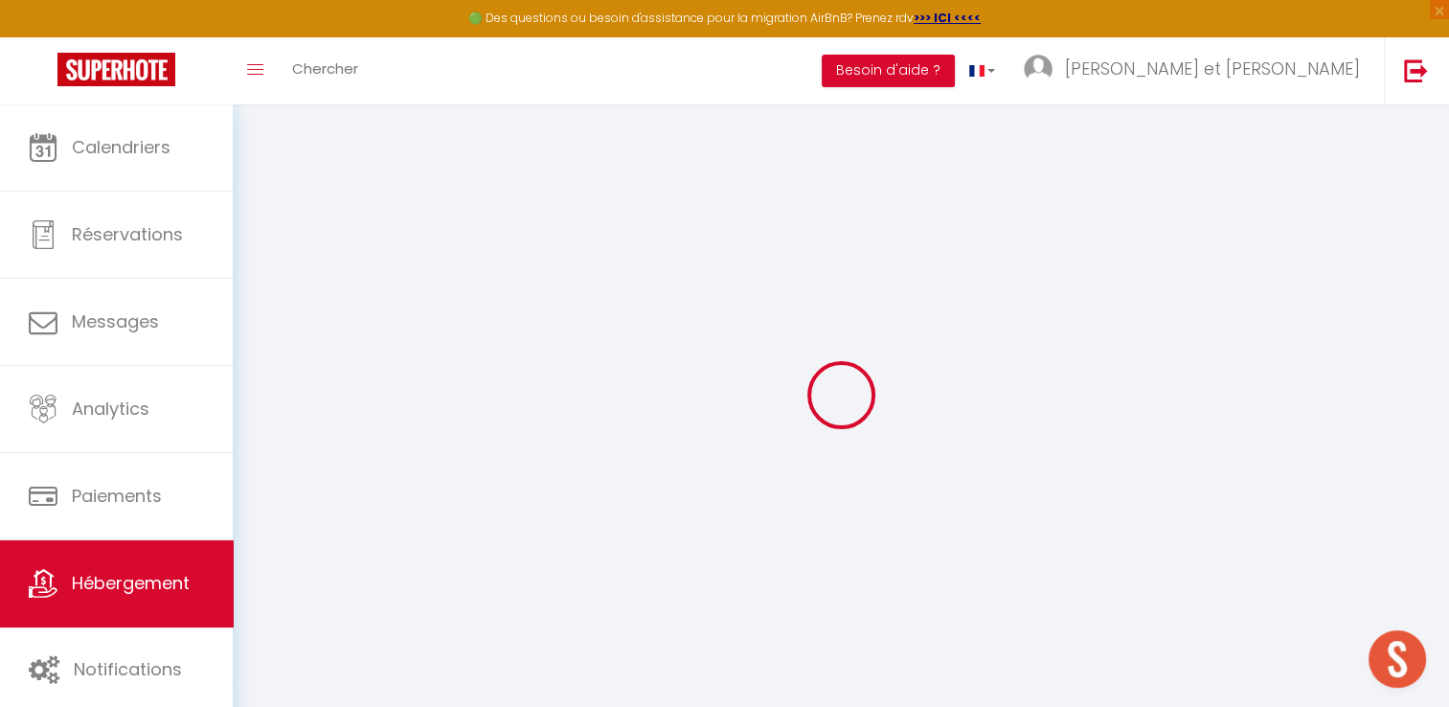
checkbox input "true"
checkbox input "false"
checkbox input "true"
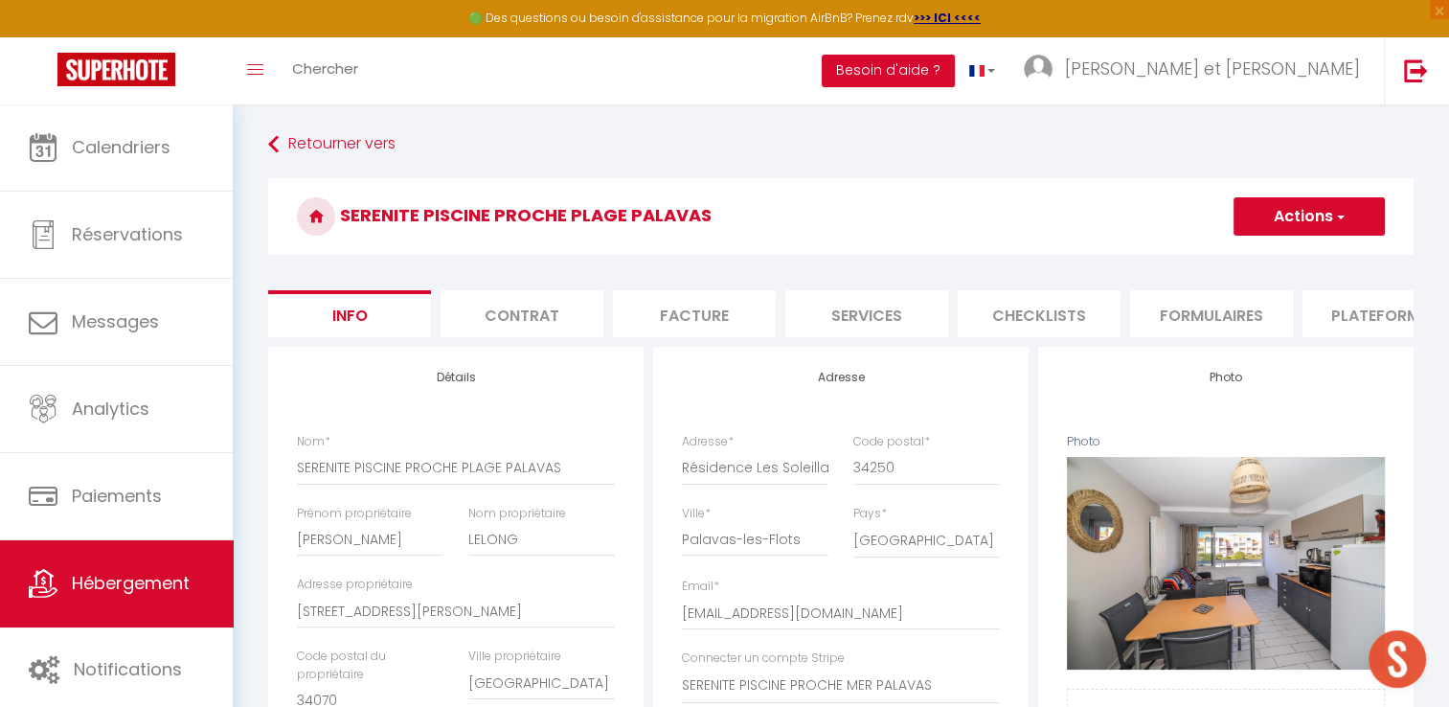
click at [1373, 313] on li "Plateformes" at bounding box center [1384, 313] width 163 height 47
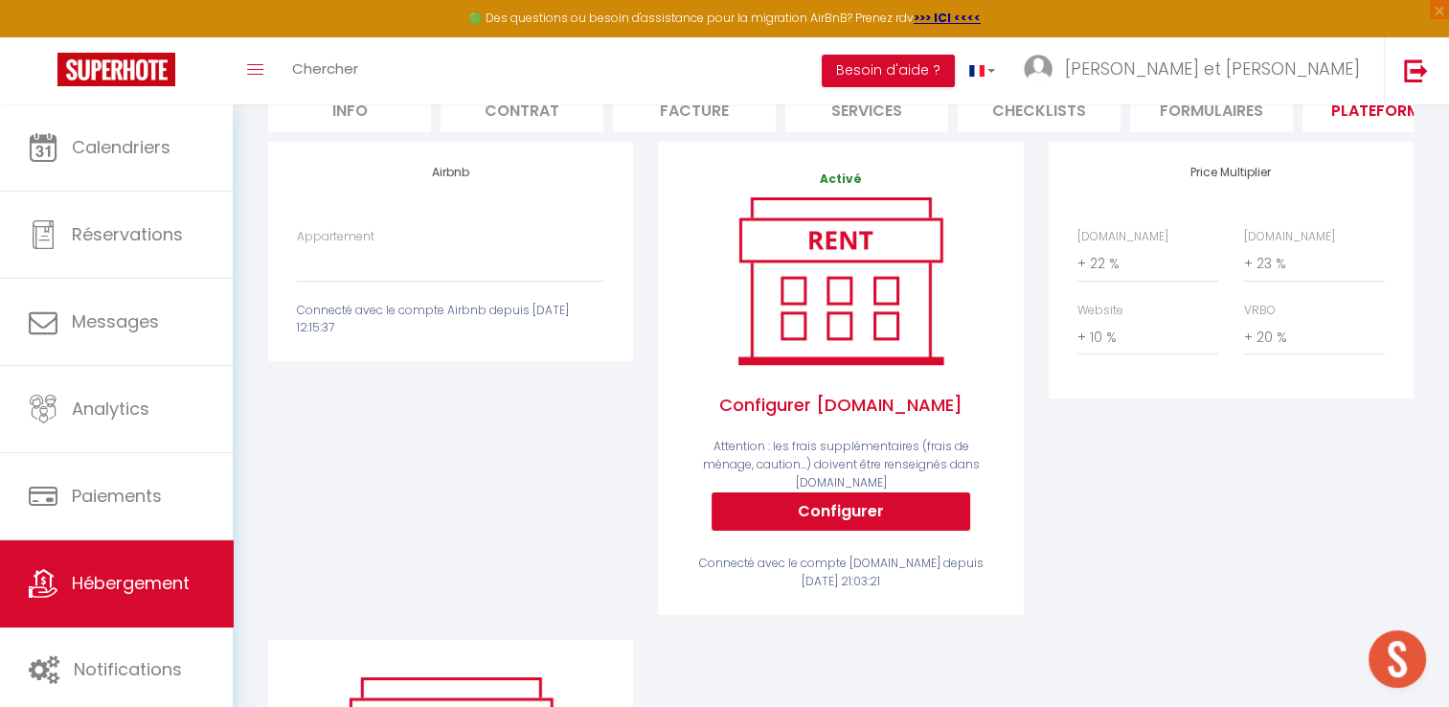
scroll to position [197, 0]
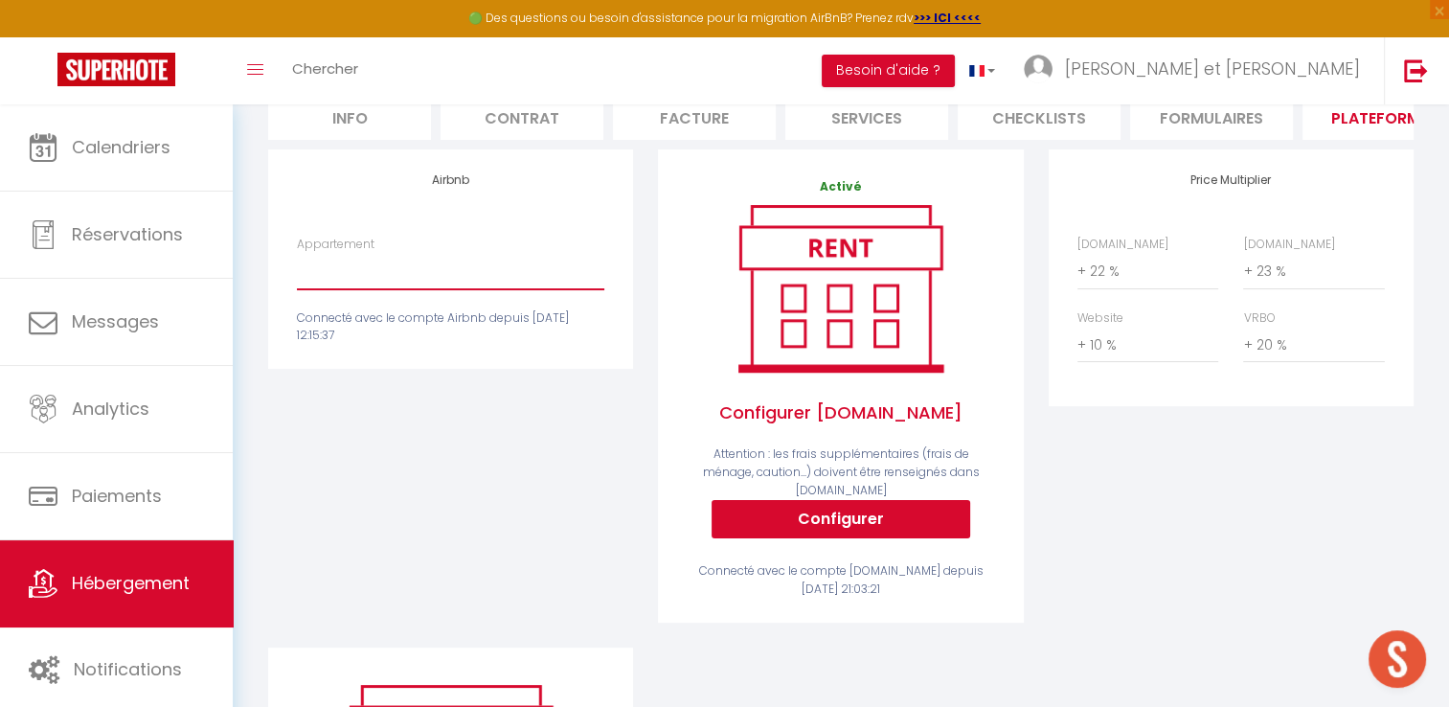
click at [356, 287] on select "Casa Giulia, maison moderne à 5 min de Montpellier - mathieu.giudicelli@outlook…" at bounding box center [451, 271] width 308 height 36
select select "22874-821508697679502200"
click at [297, 267] on select "Casa Giulia, maison moderne à 5 min de Montpellier - mathieu.giudicelli@outlook…" at bounding box center [451, 271] width 308 height 36
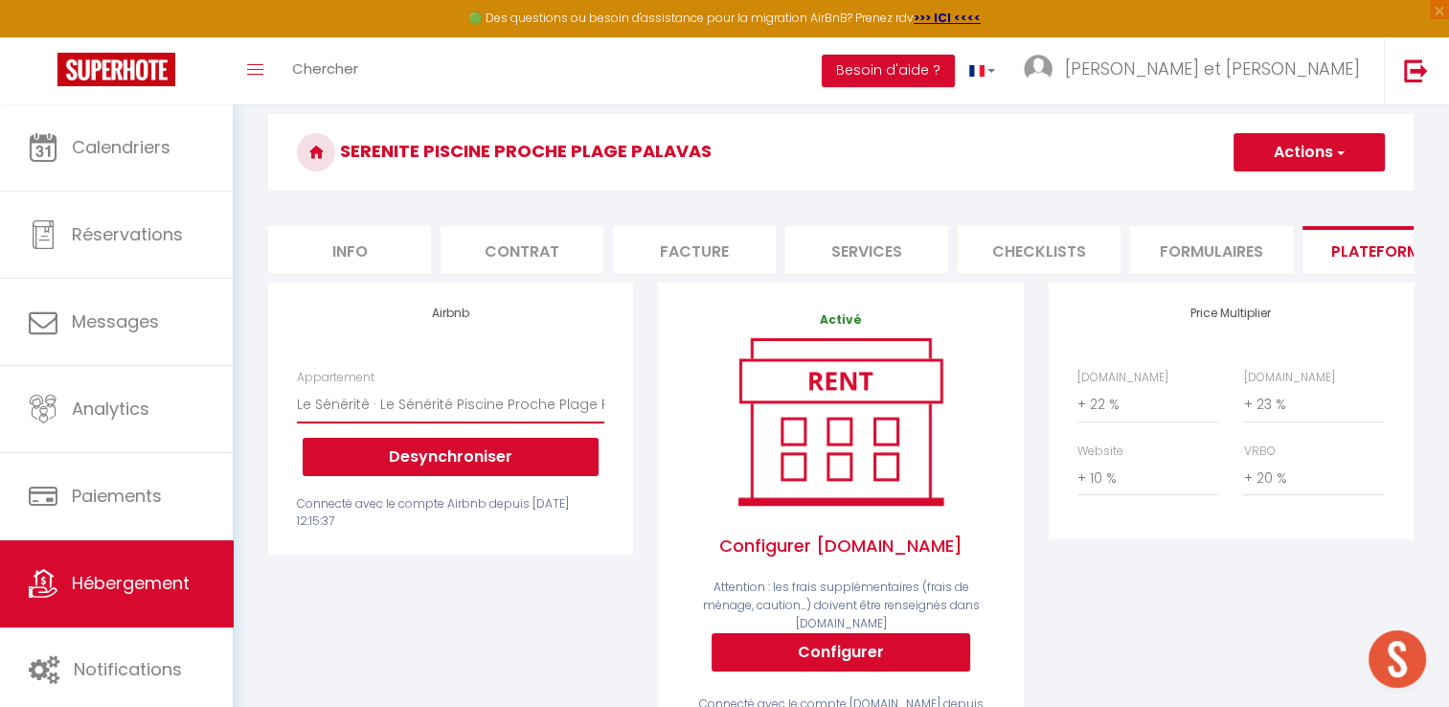
scroll to position [65, 0]
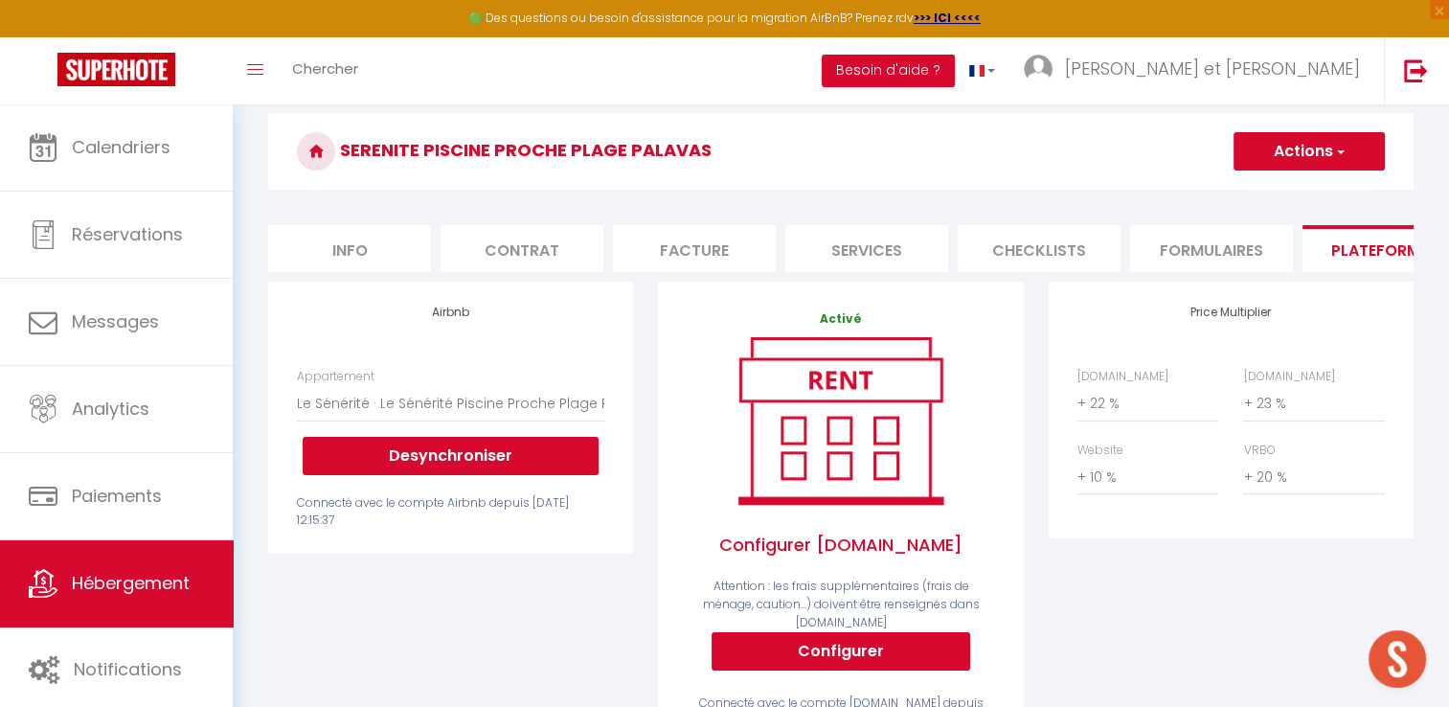
click at [1279, 171] on h3 "SERENITE PISCINE PROCHE PLAGE PALAVAS" at bounding box center [841, 151] width 1146 height 77
click at [1277, 159] on button "Actions" at bounding box center [1309, 151] width 151 height 38
click at [1284, 187] on link "Enregistrer" at bounding box center [1308, 193] width 151 height 25
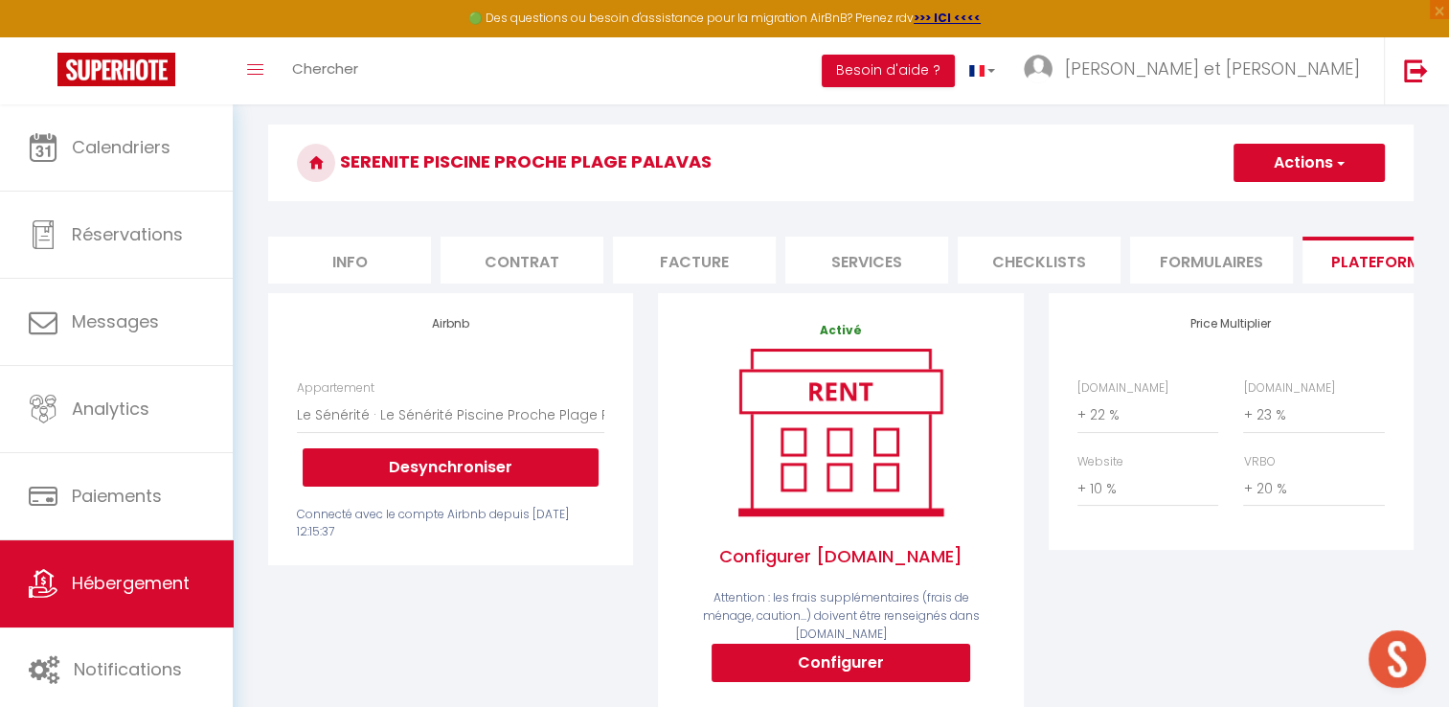
scroll to position [54, 0]
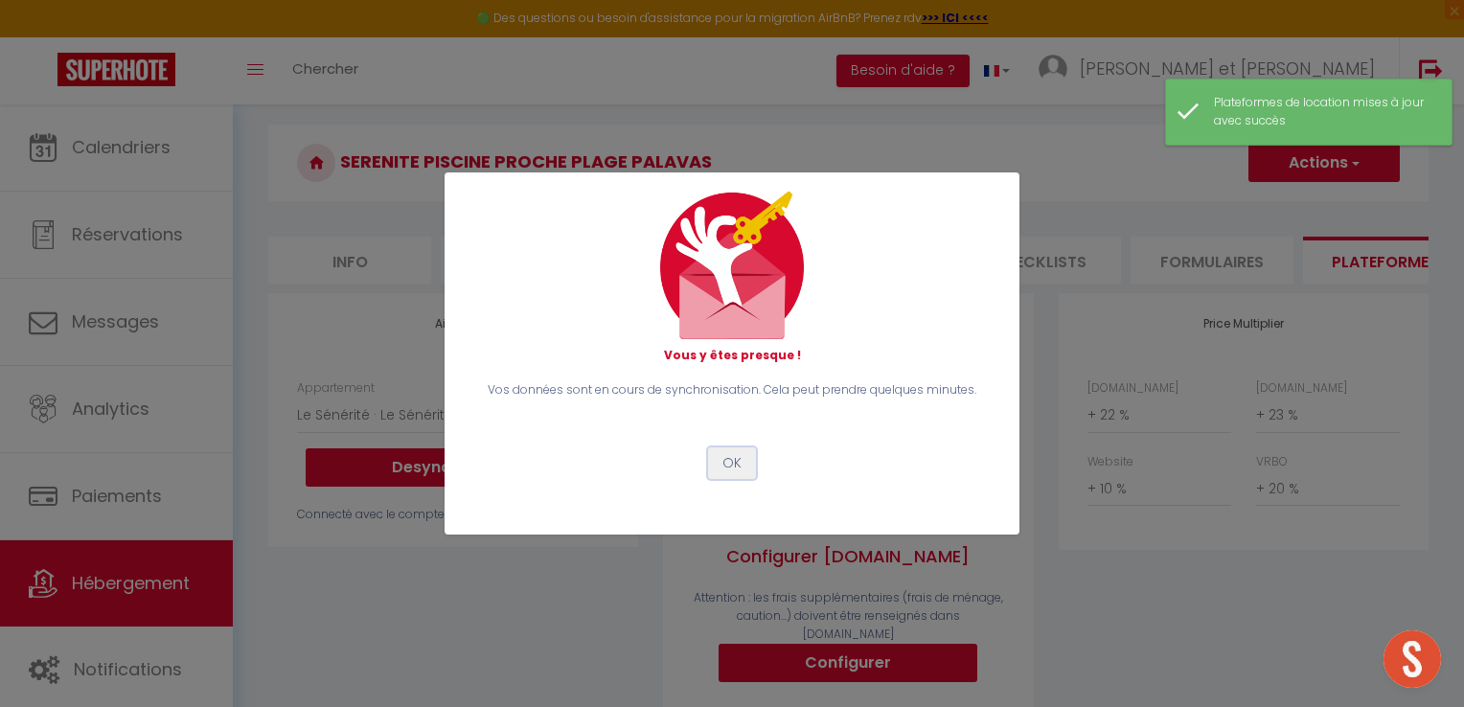
click at [742, 464] on button "OK" at bounding box center [732, 463] width 48 height 33
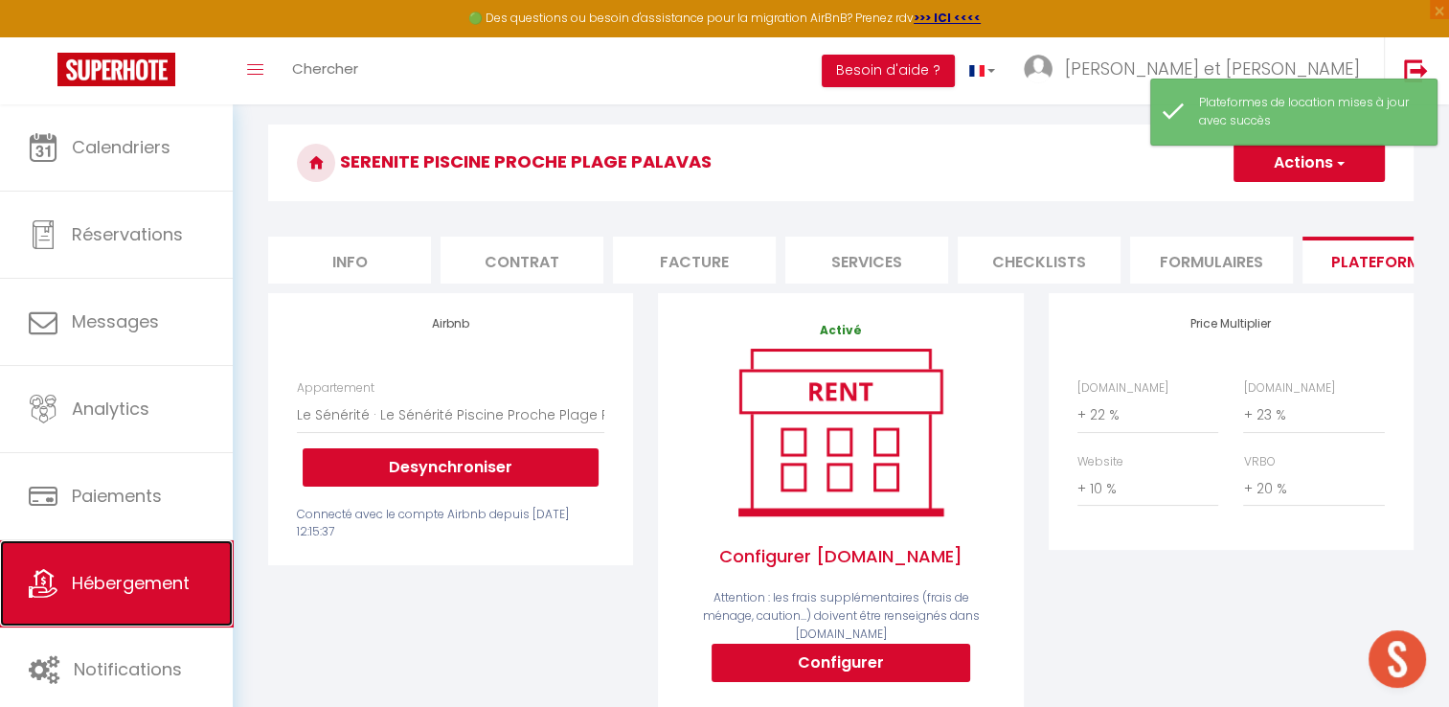
click at [119, 584] on span "Hébergement" at bounding box center [131, 583] width 118 height 24
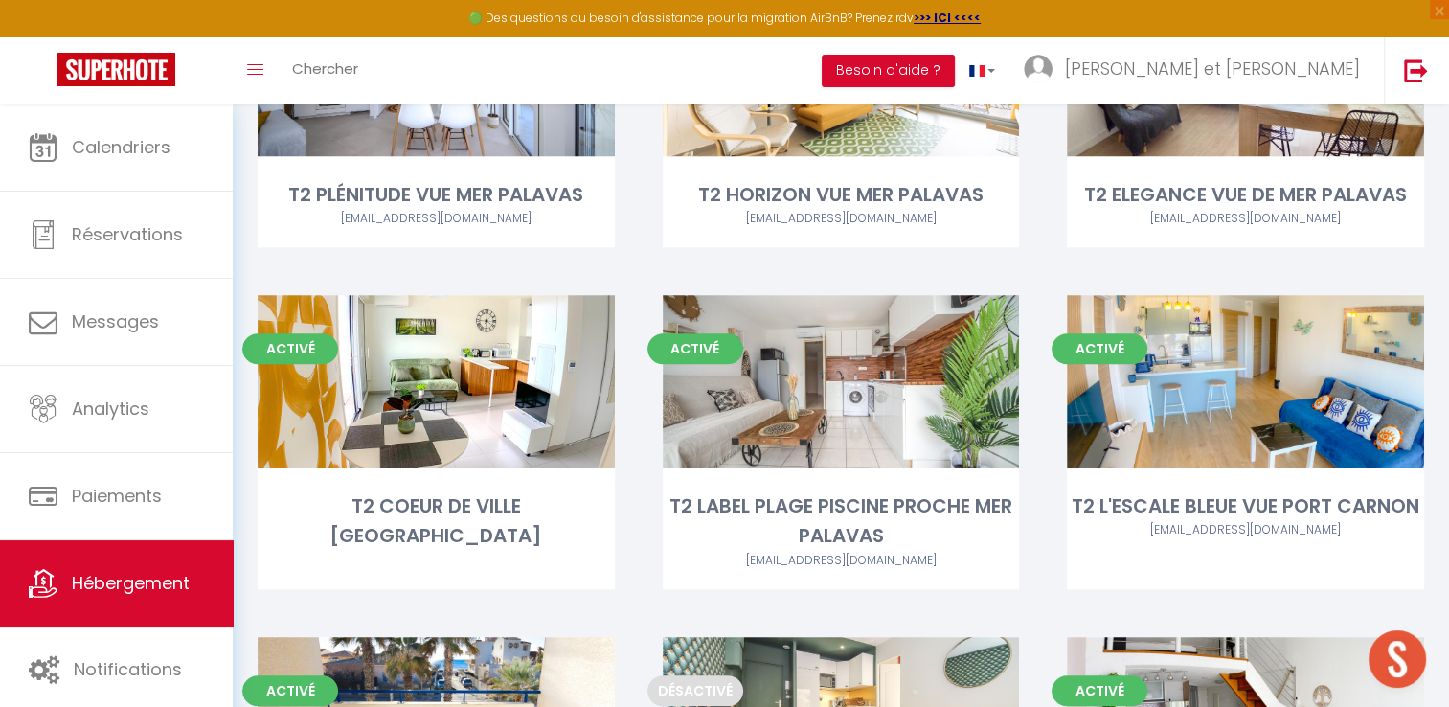
scroll to position [1349, 0]
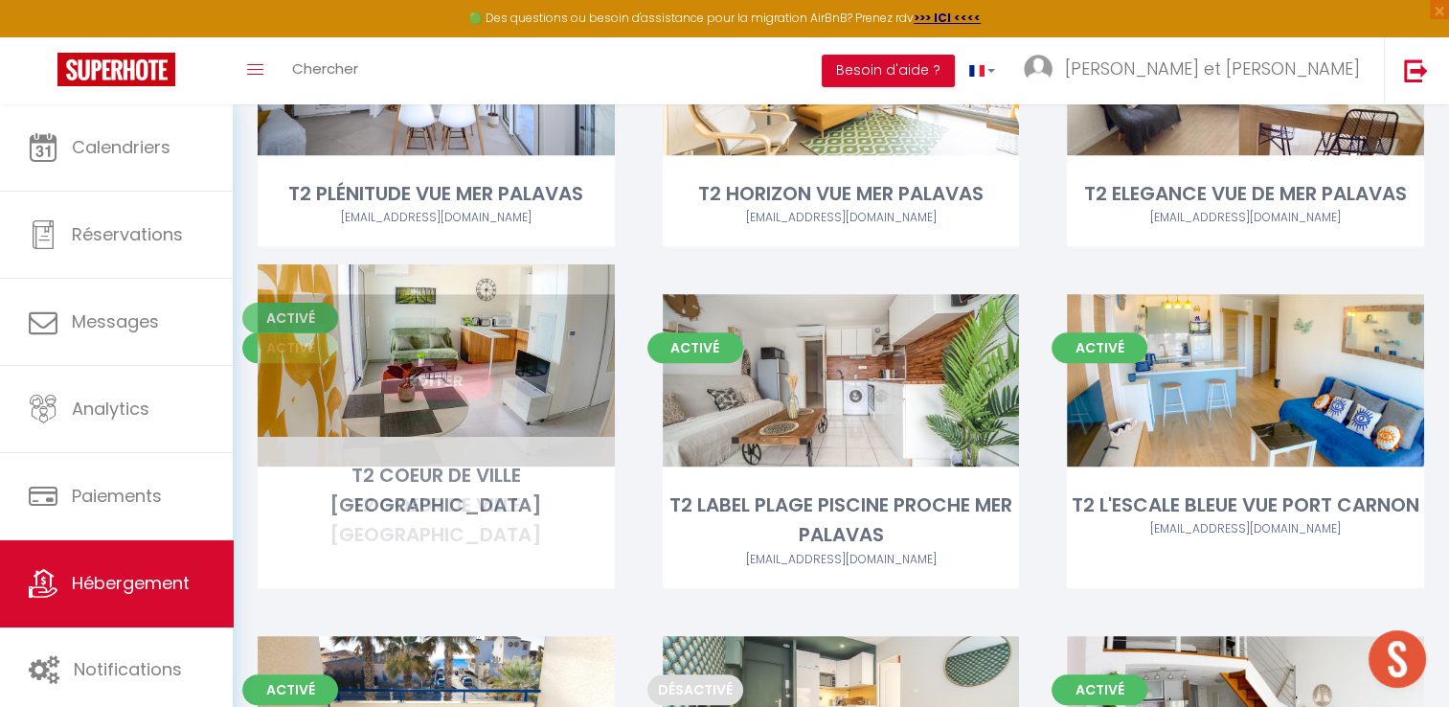
click at [417, 361] on link "Editer" at bounding box center [435, 380] width 115 height 38
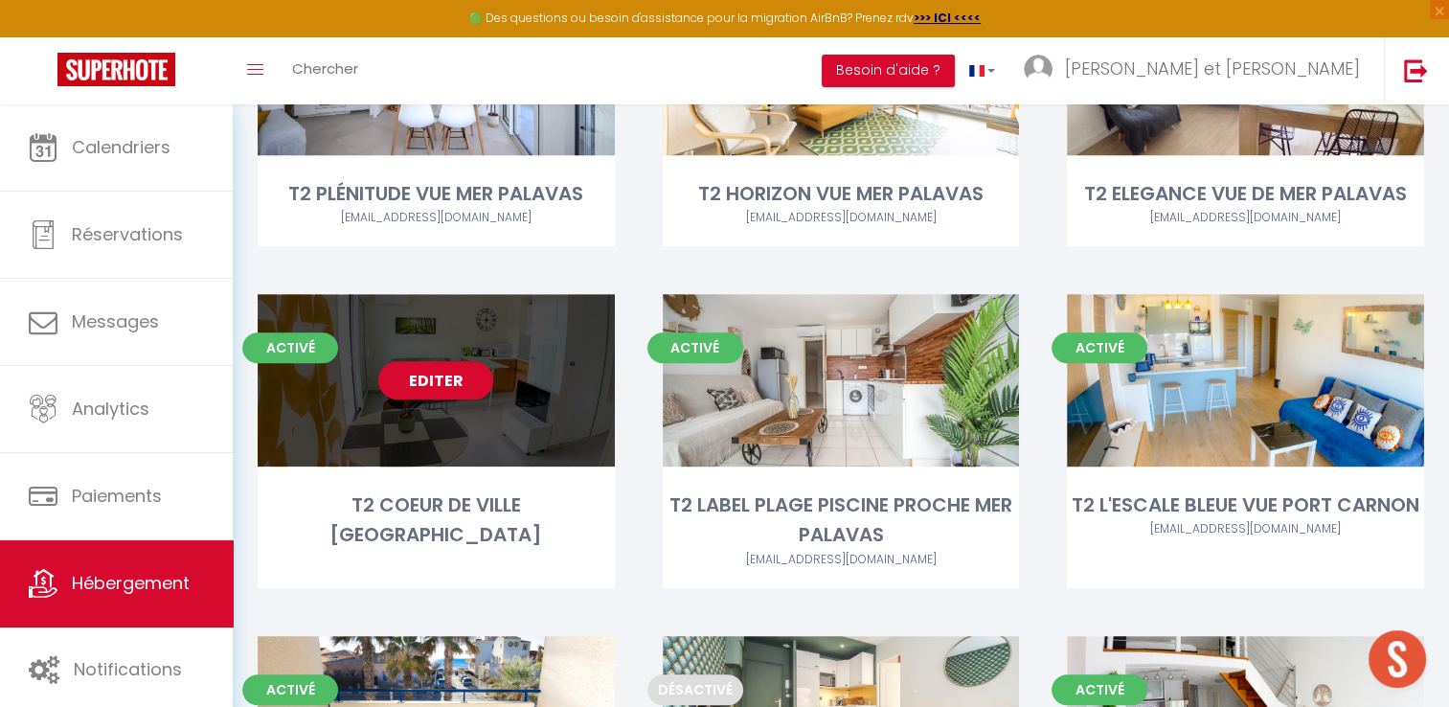
click at [447, 361] on link "Editer" at bounding box center [435, 380] width 115 height 38
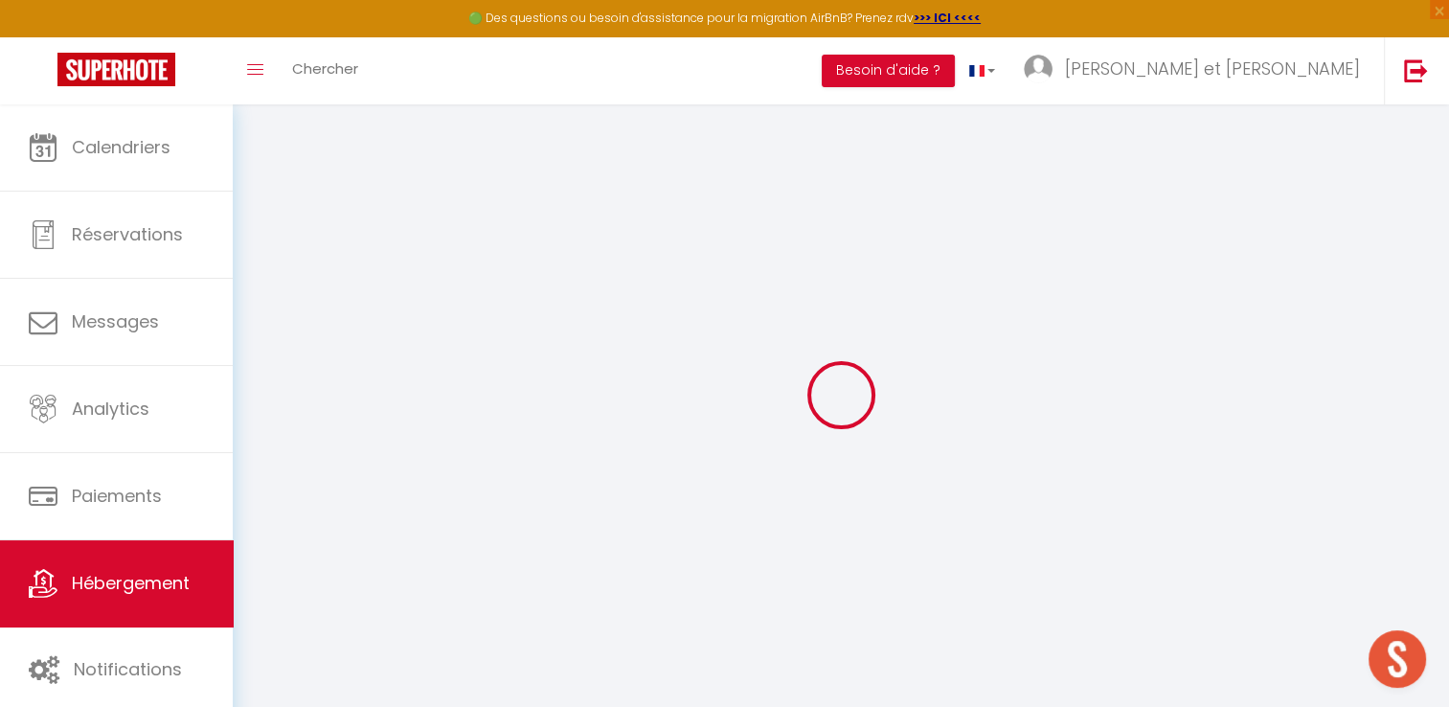
checkbox input "false"
checkbox input "true"
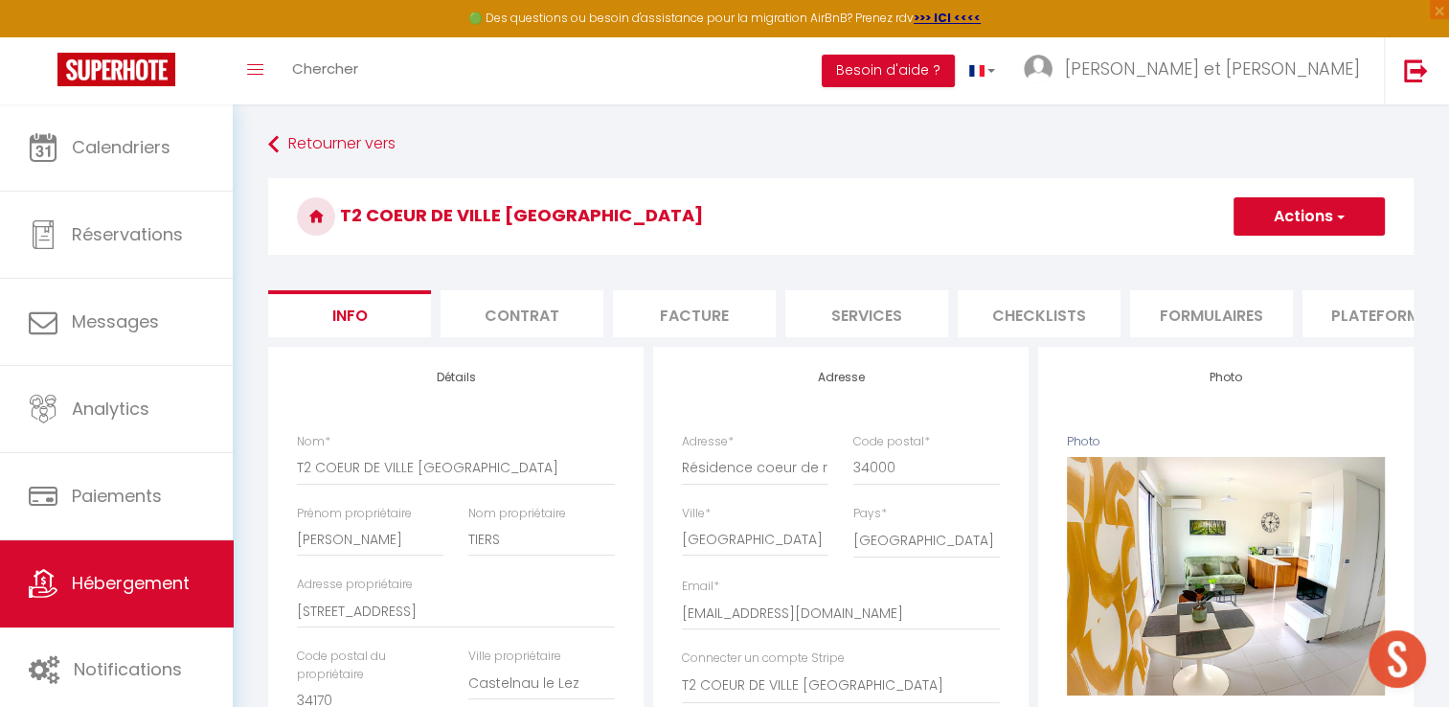
click at [1380, 308] on li "Plateformes" at bounding box center [1384, 313] width 163 height 47
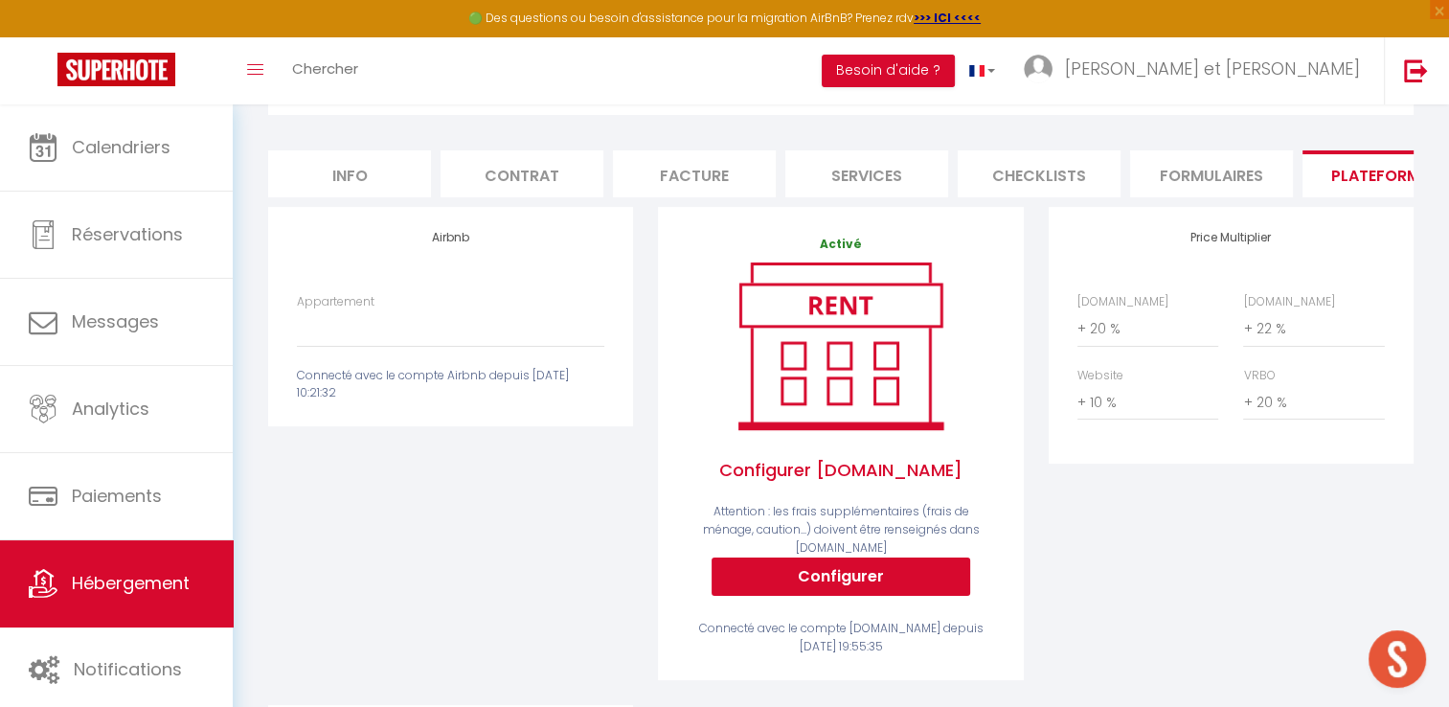
scroll to position [138, 0]
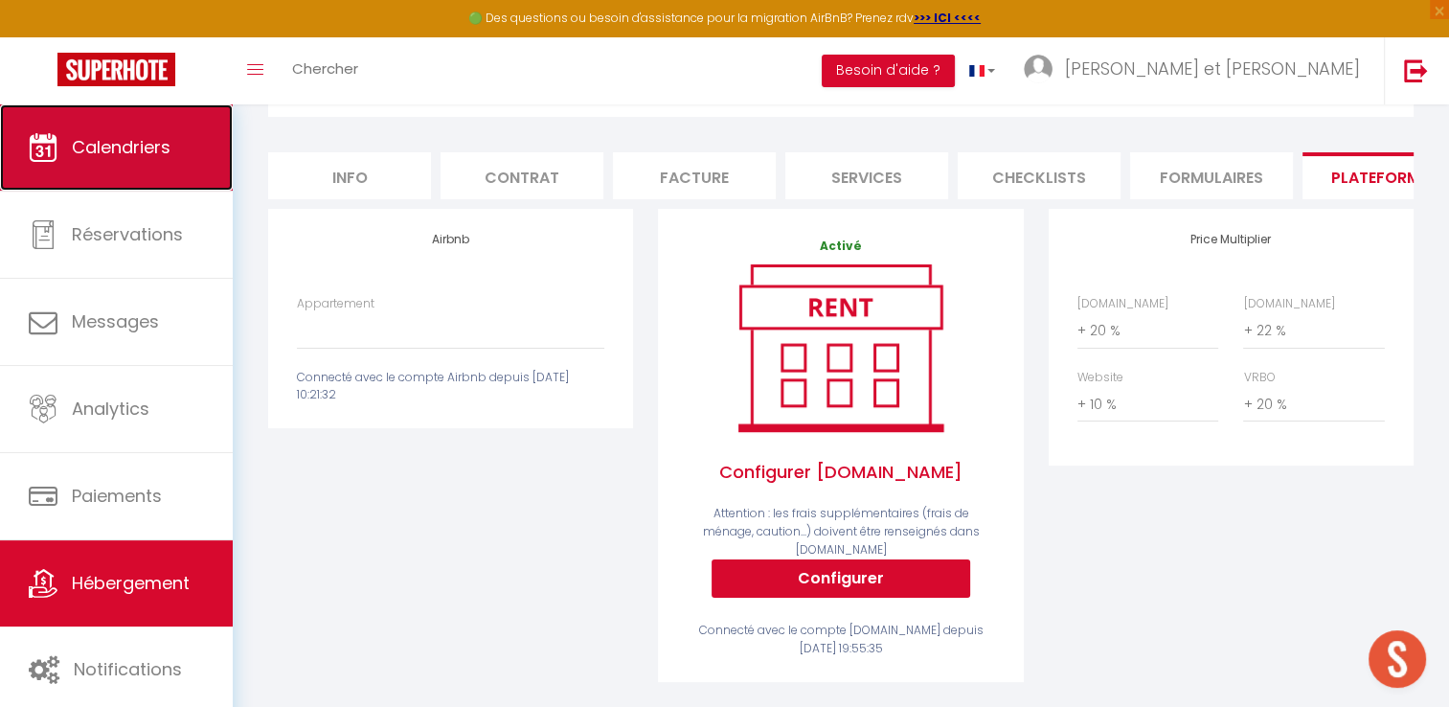
click at [123, 166] on link "Calendriers" at bounding box center [116, 147] width 233 height 86
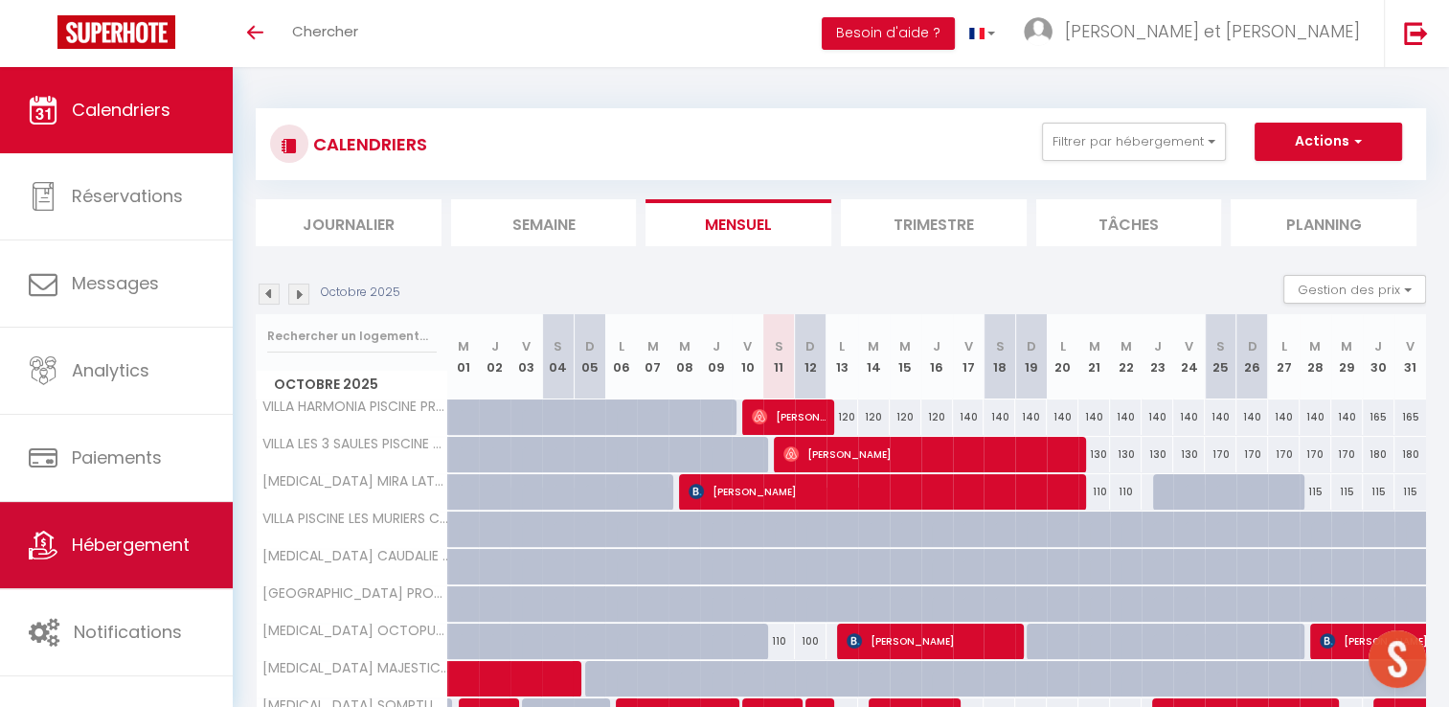
click at [142, 548] on span "Hébergement" at bounding box center [131, 545] width 118 height 24
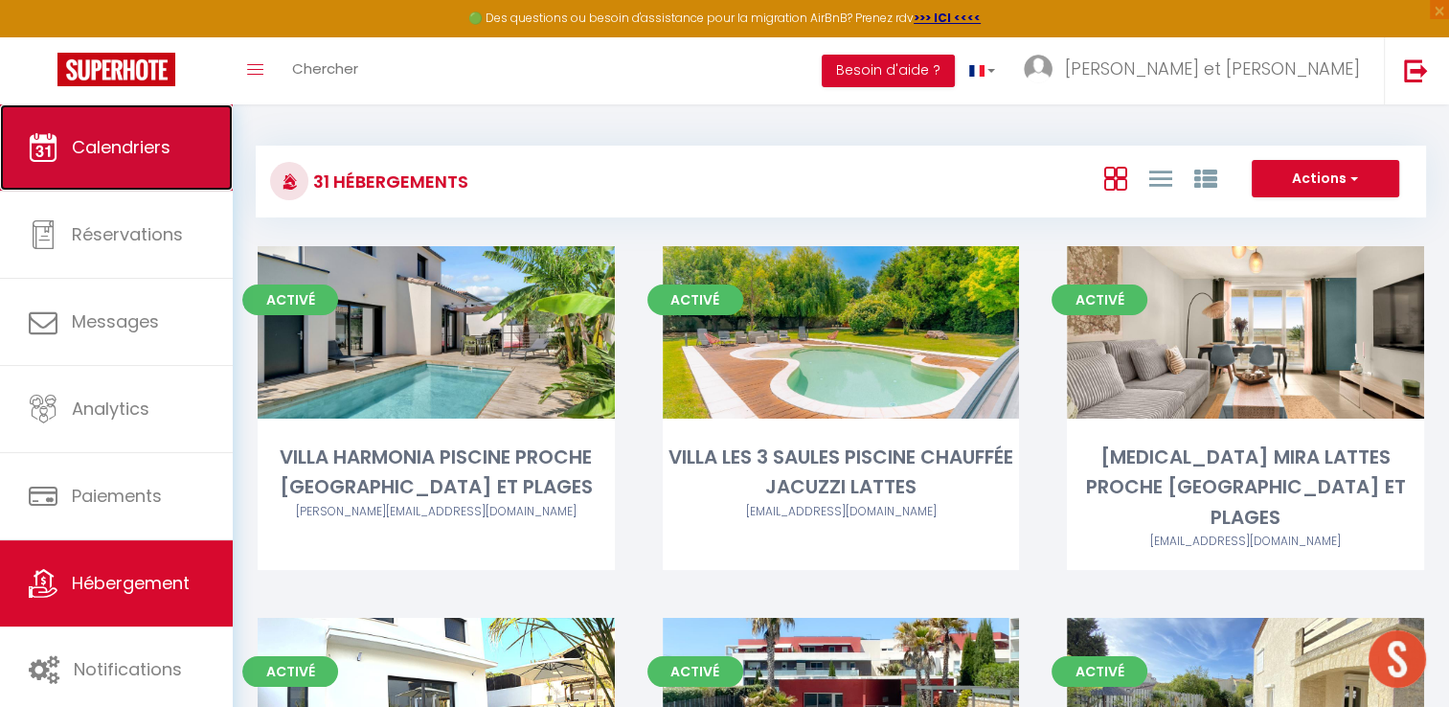
click at [113, 154] on span "Calendriers" at bounding box center [121, 147] width 99 height 24
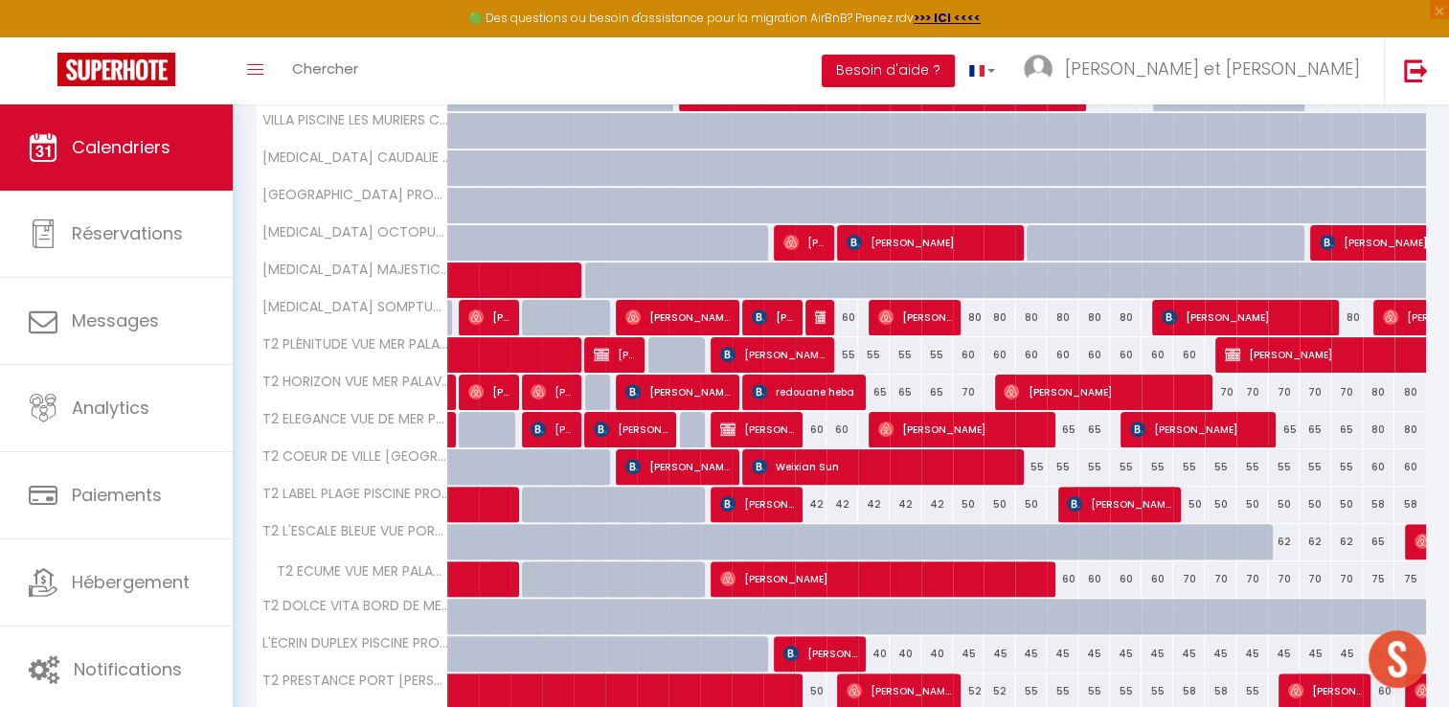
scroll to position [451, 0]
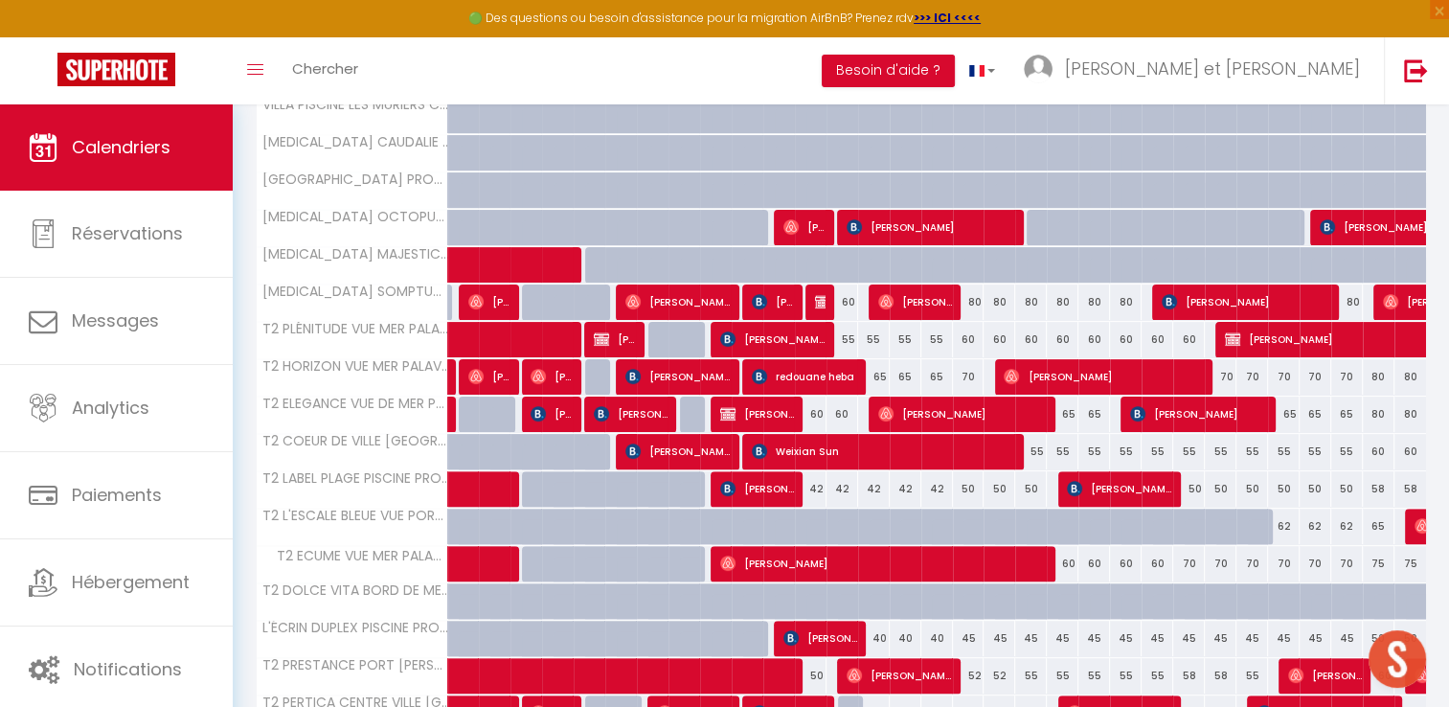
drag, startPoint x: 708, startPoint y: 530, endPoint x: 754, endPoint y: 389, distance: 148.1
click at [754, 389] on tbody "VILLA HARMONIA PISCINE PROCHE [GEOGRAPHIC_DATA] ET PLAGES 140 140 150 150 120 1…" at bounding box center [842, 382] width 1171 height 795
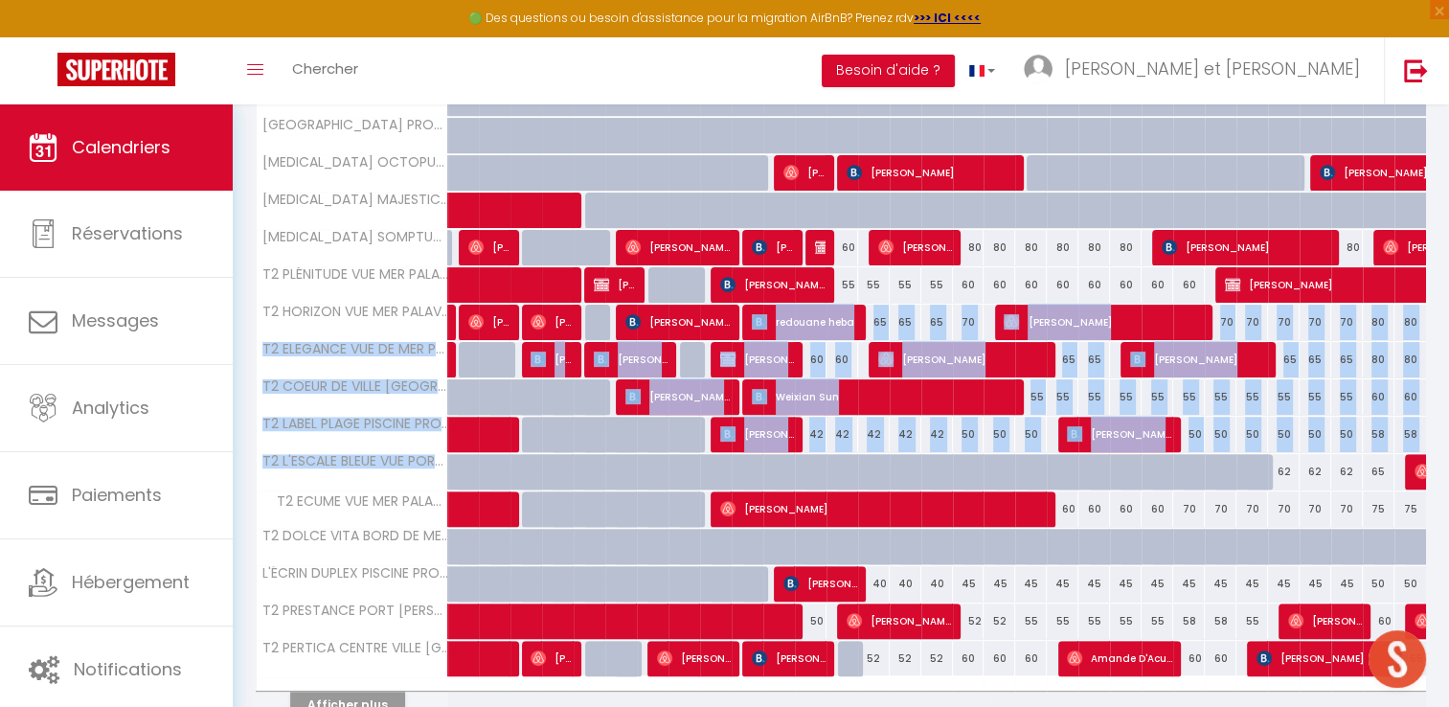
scroll to position [534, 0]
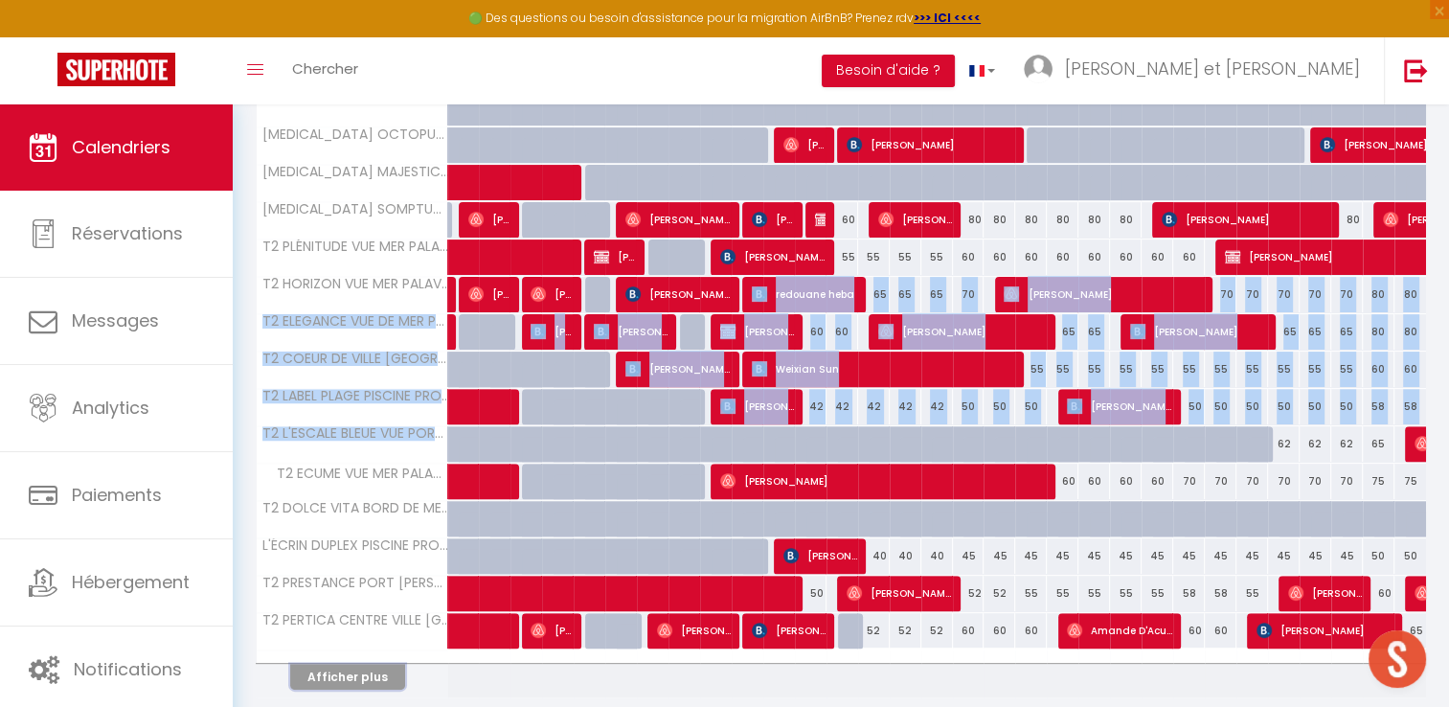
click at [356, 669] on button "Afficher plus" at bounding box center [347, 677] width 115 height 26
select select
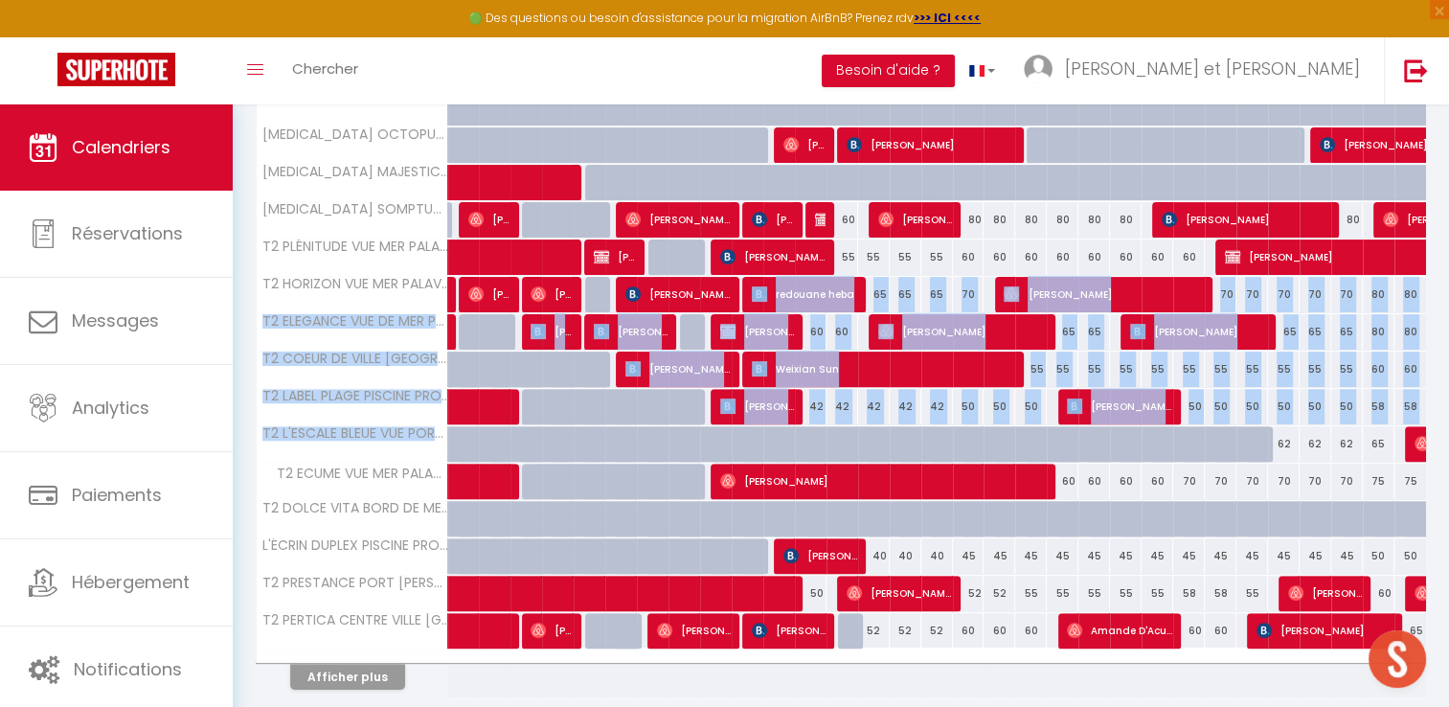
select select
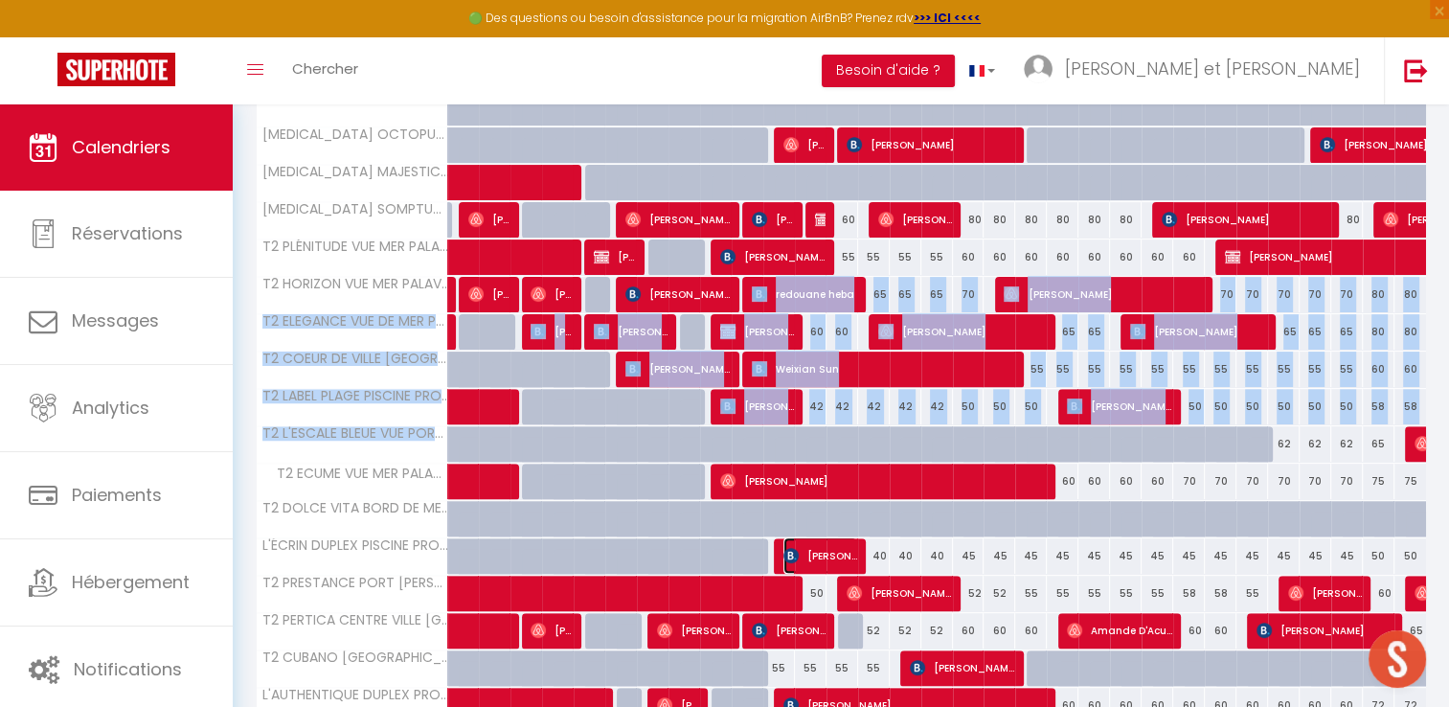
click at [813, 552] on span "[PERSON_NAME]" at bounding box center [821, 555] width 74 height 36
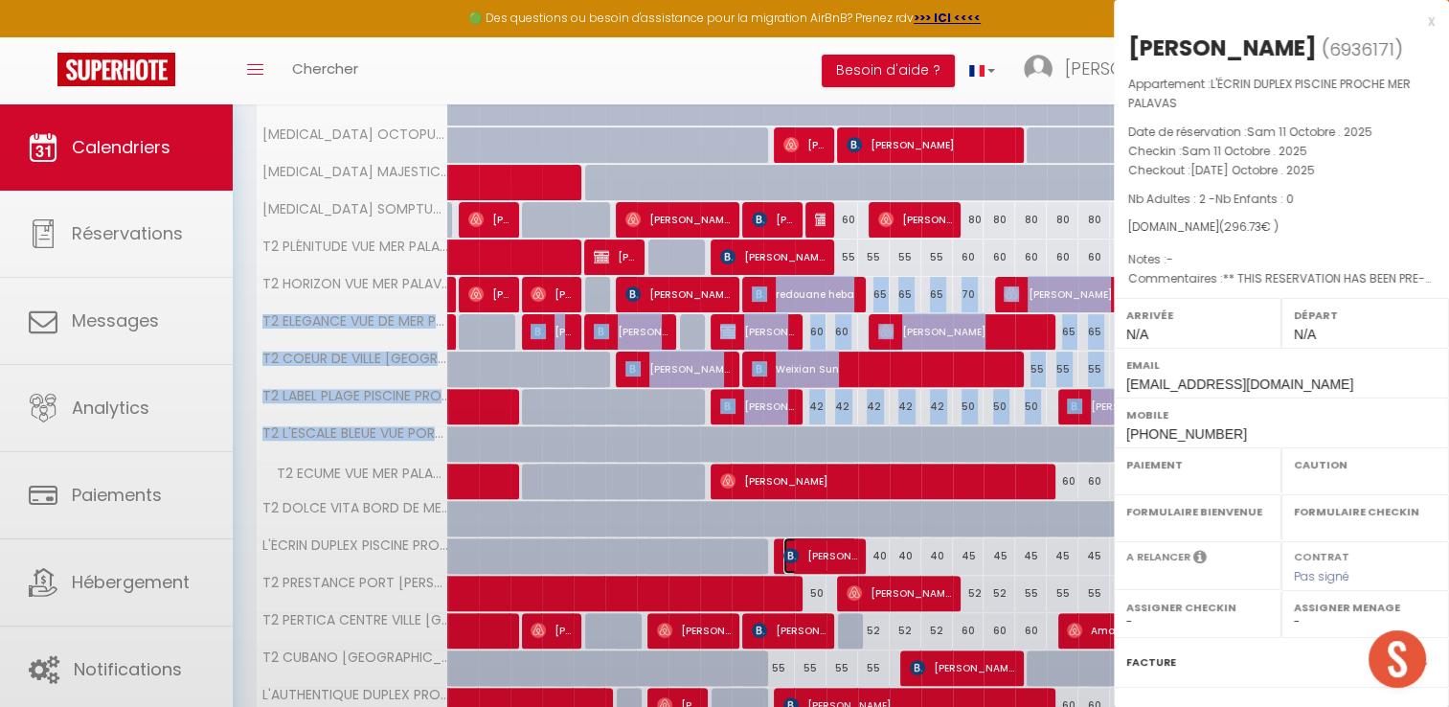
select select "OK"
select select "0"
select select "1"
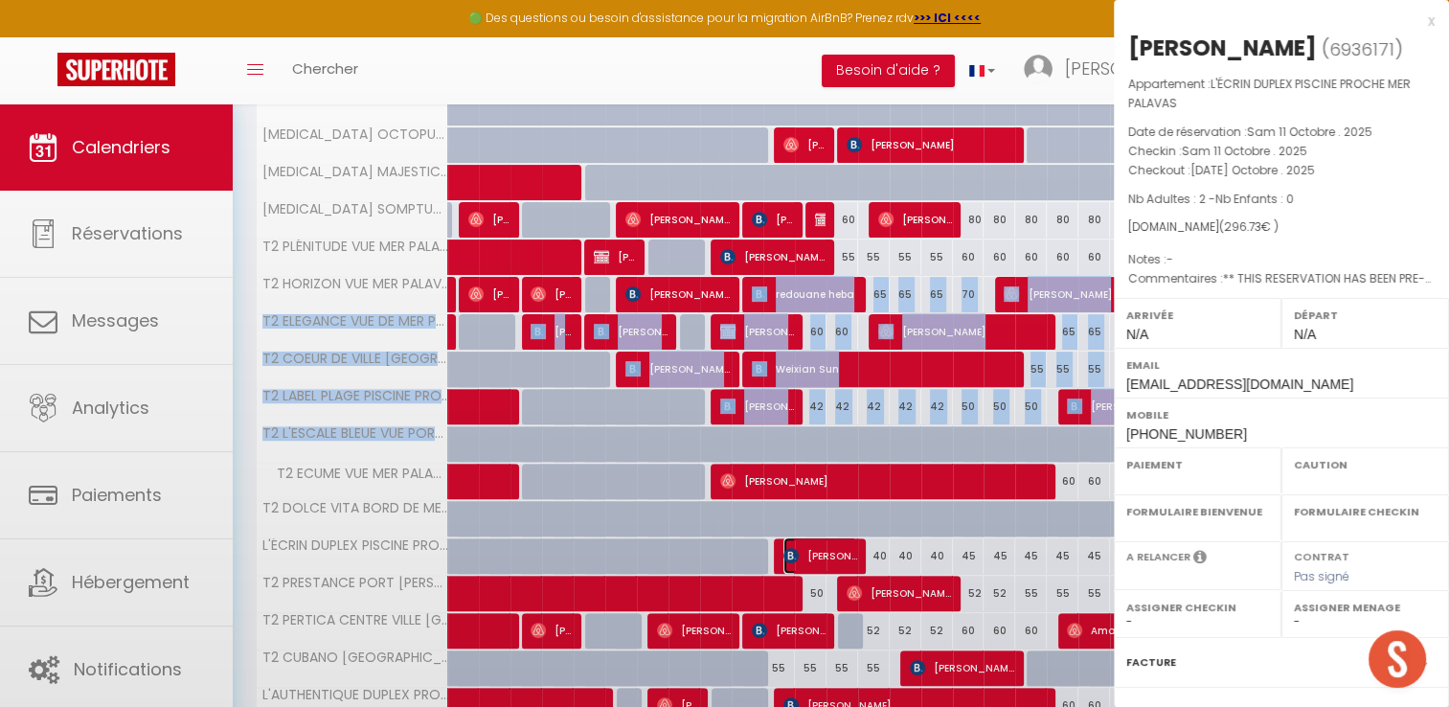
select select
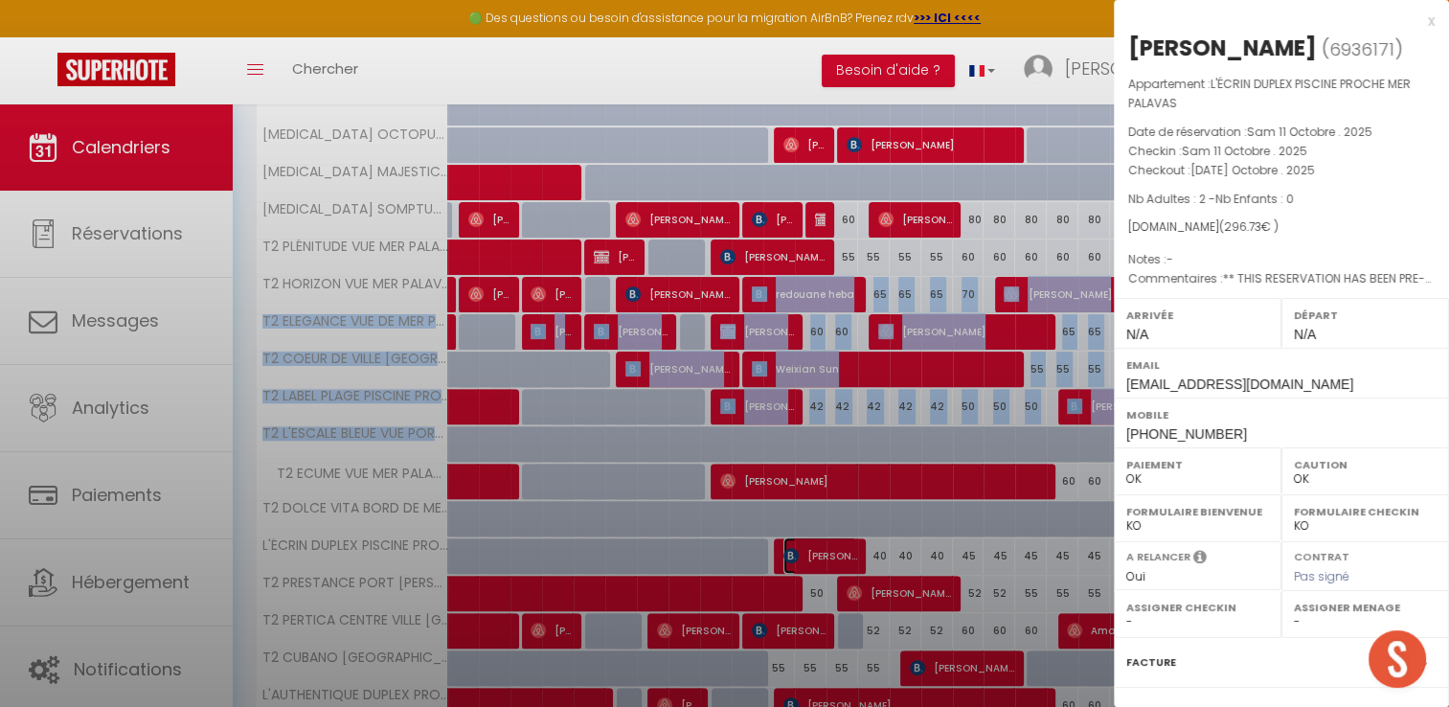
select select "42629"
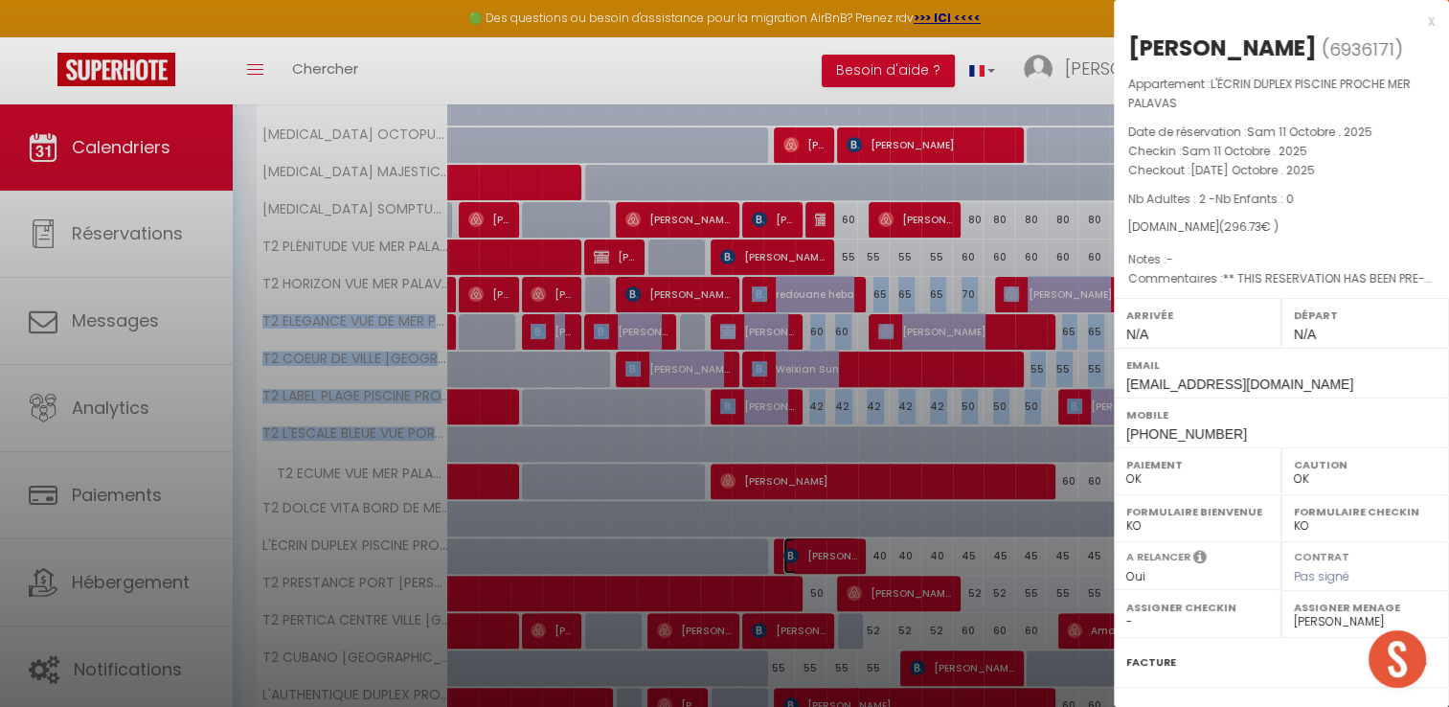
scroll to position [201, 0]
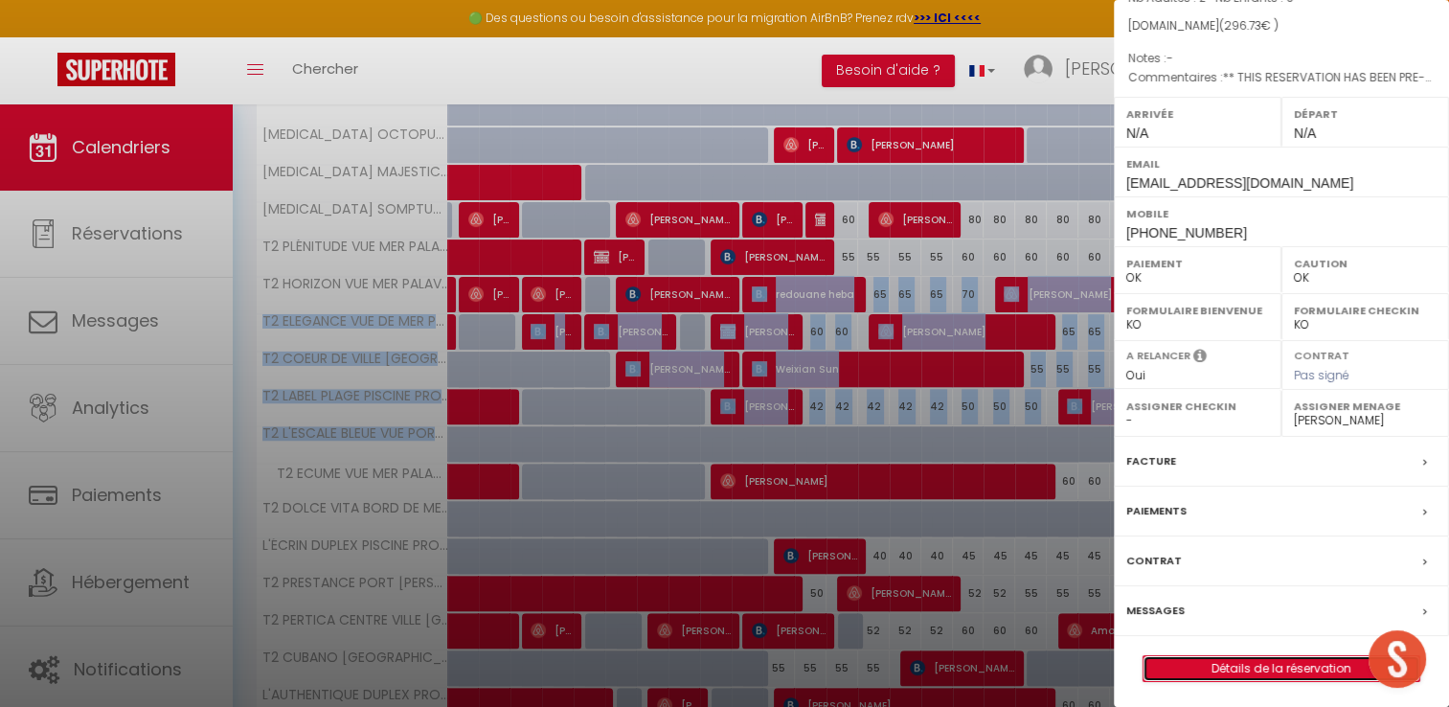
click at [1235, 661] on link "Détails de la réservation" at bounding box center [1282, 668] width 276 height 25
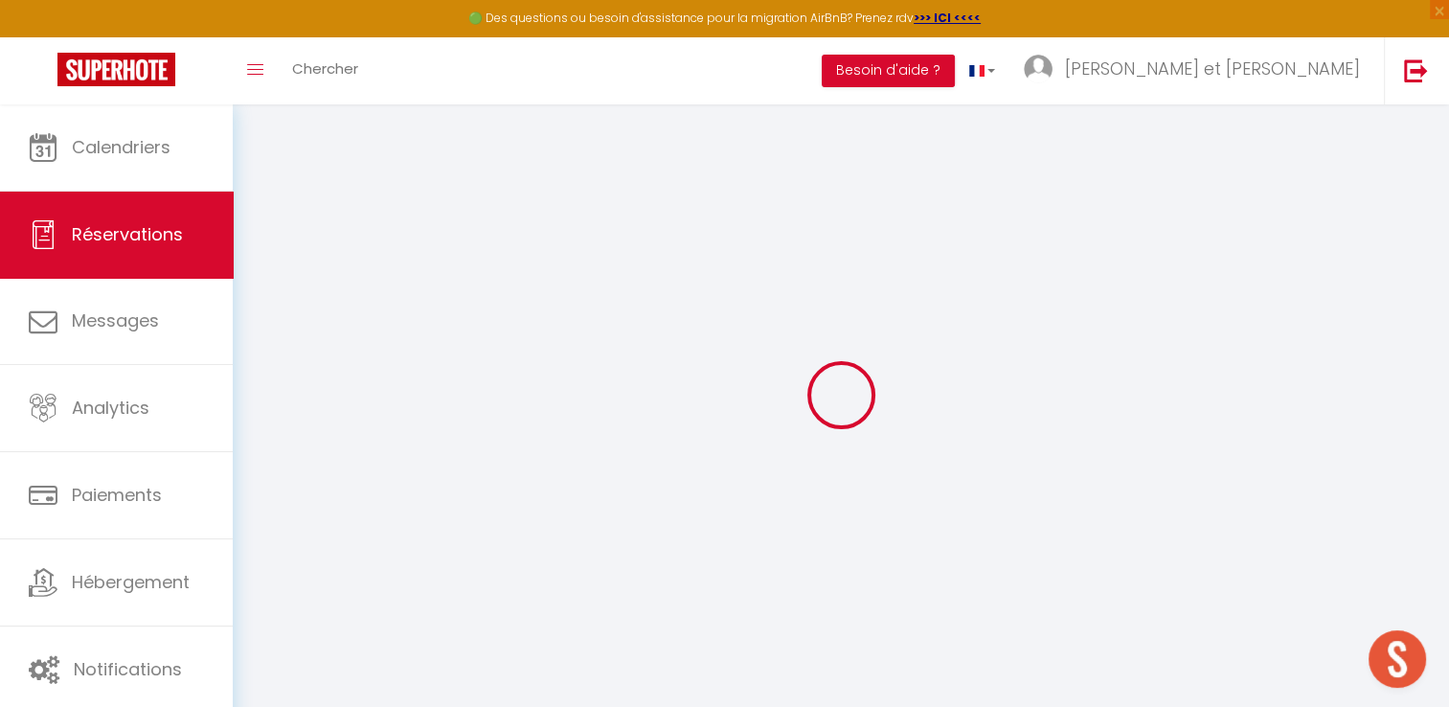
type input "Lydie"
type input "Perriau"
type input "lperri.165139@guest.booking.com"
type input "+33617324832"
type input "73700"
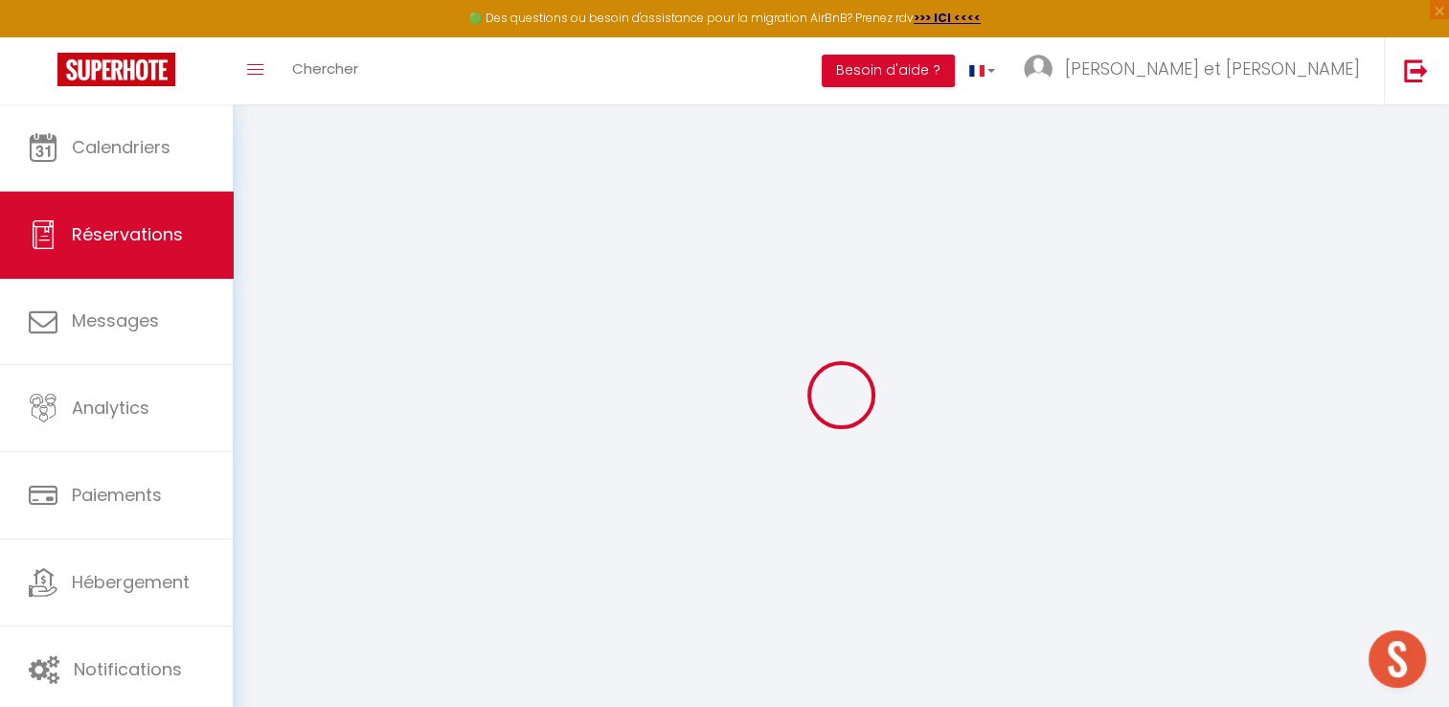
type input "1906 route des sauveureux"
type input "Montvalezan"
select select "FR"
type input "24.14"
type input "30"
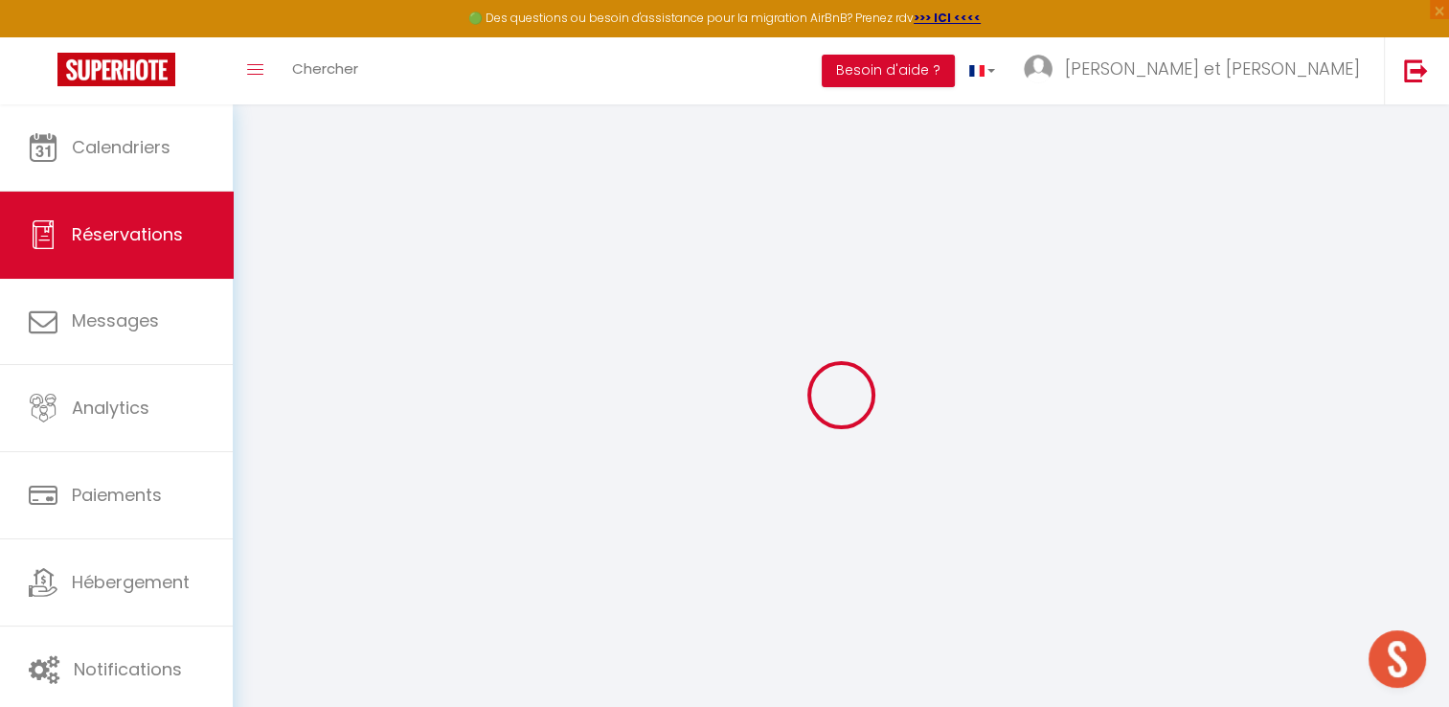
type input "48.47"
type input "4.15"
select select "61050"
select select "1"
select select
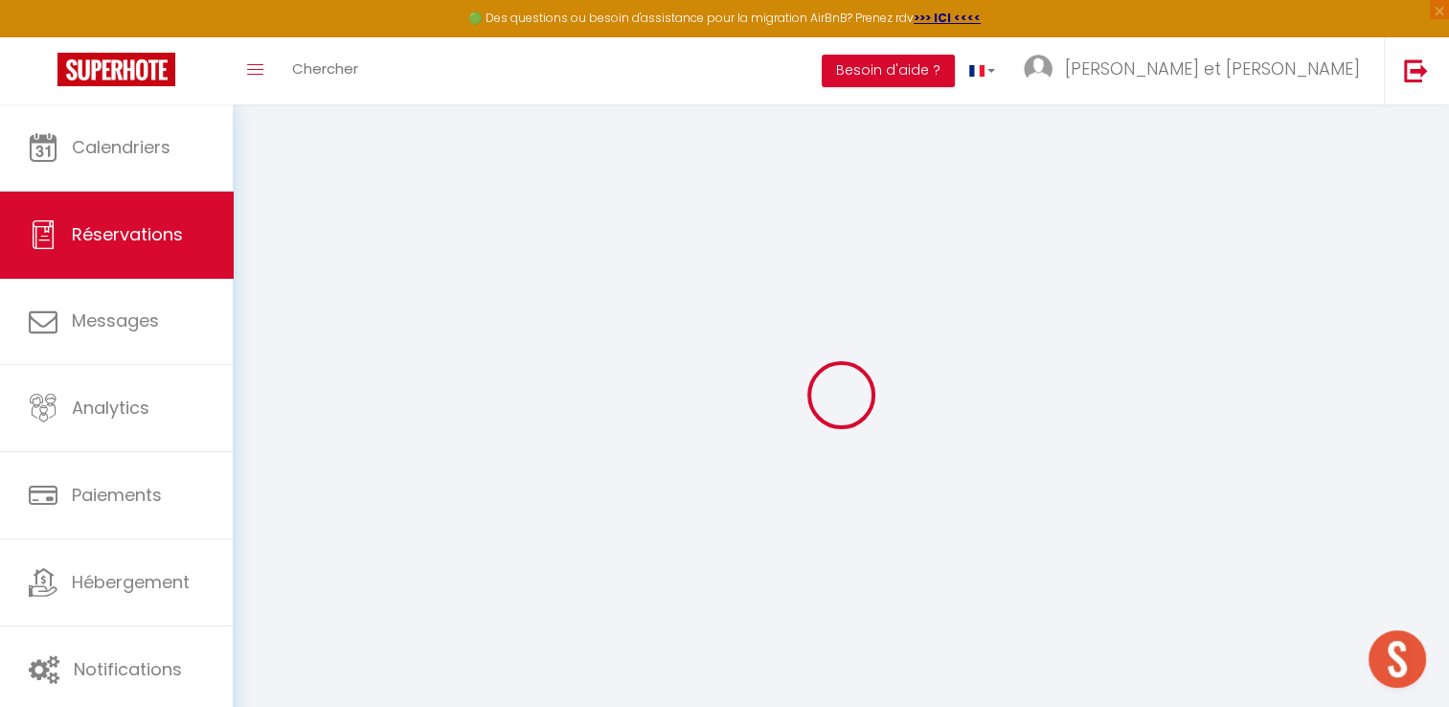
select select
type input "2"
select select "12"
select select "15"
type input "177"
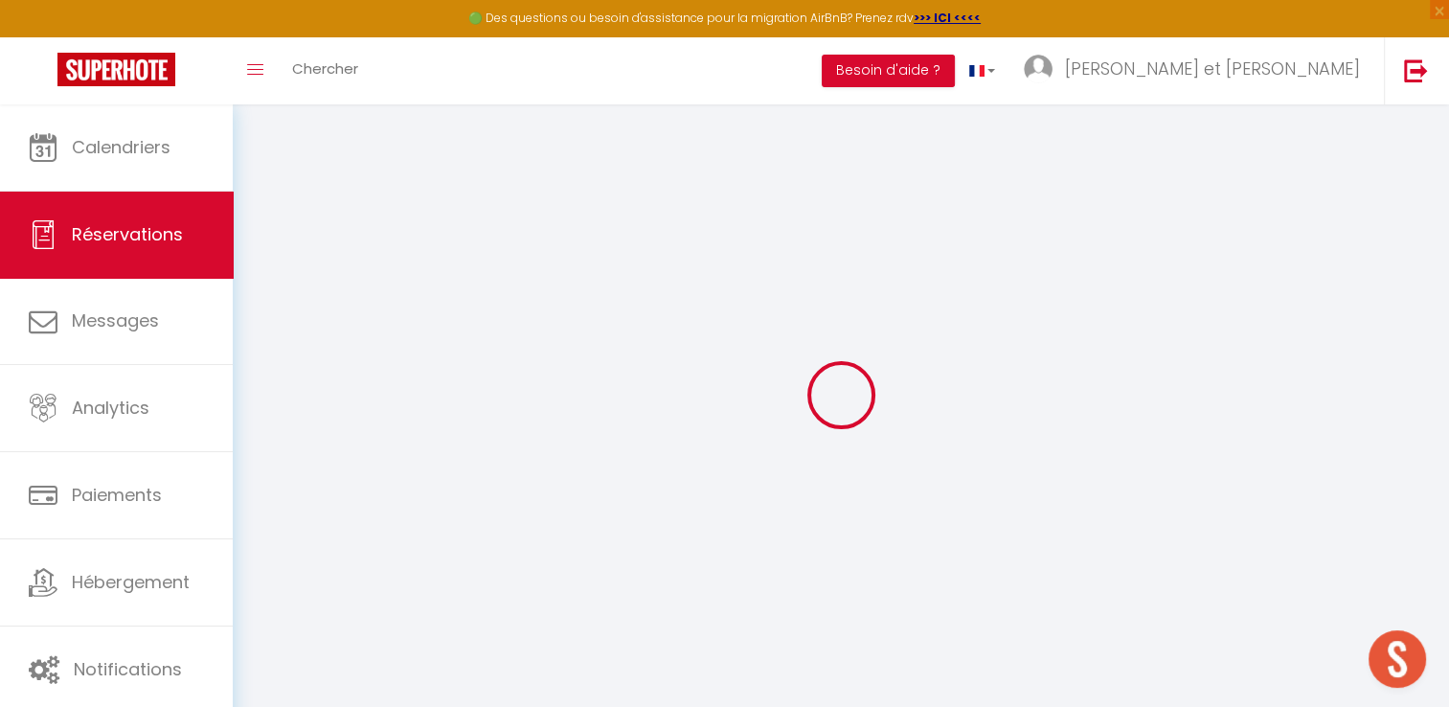
checkbox input "false"
type input "0"
select select "2"
type input "0"
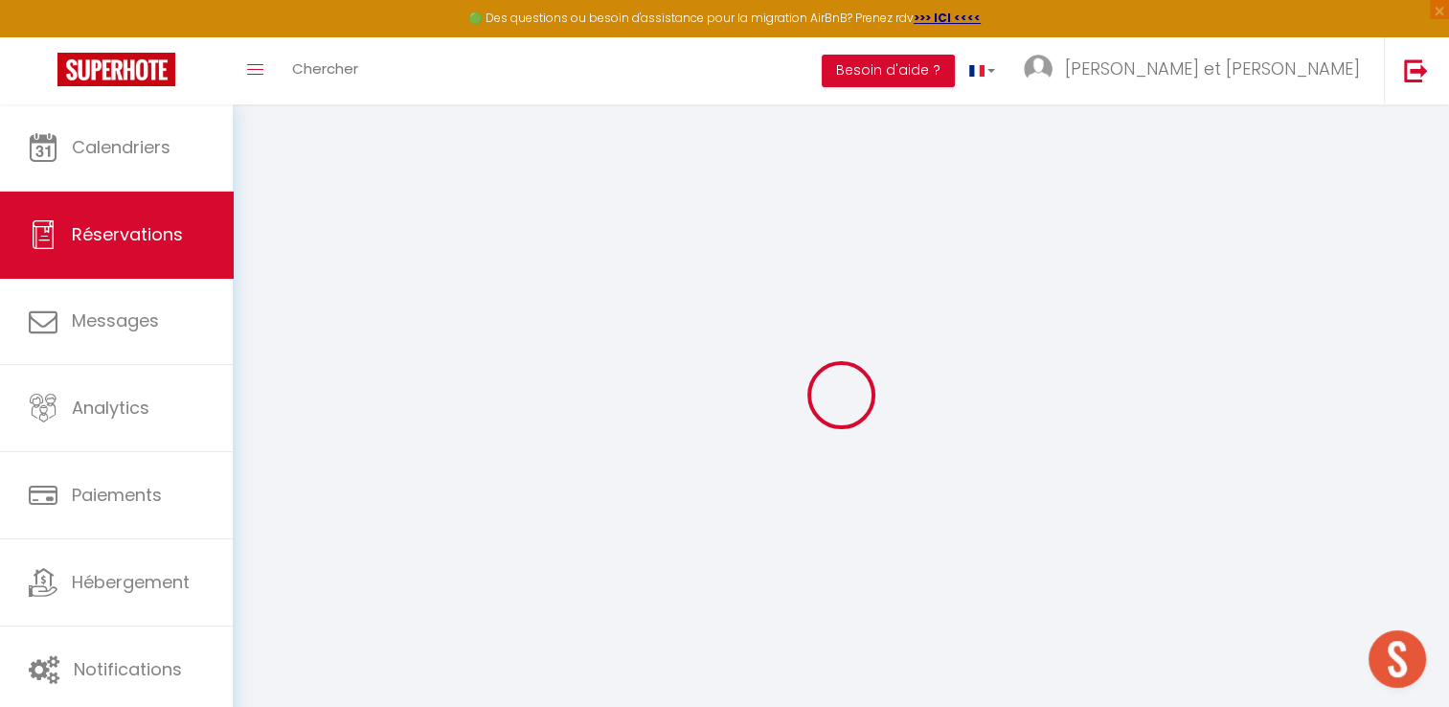
type input "0"
select select
checkbox input "false"
select select
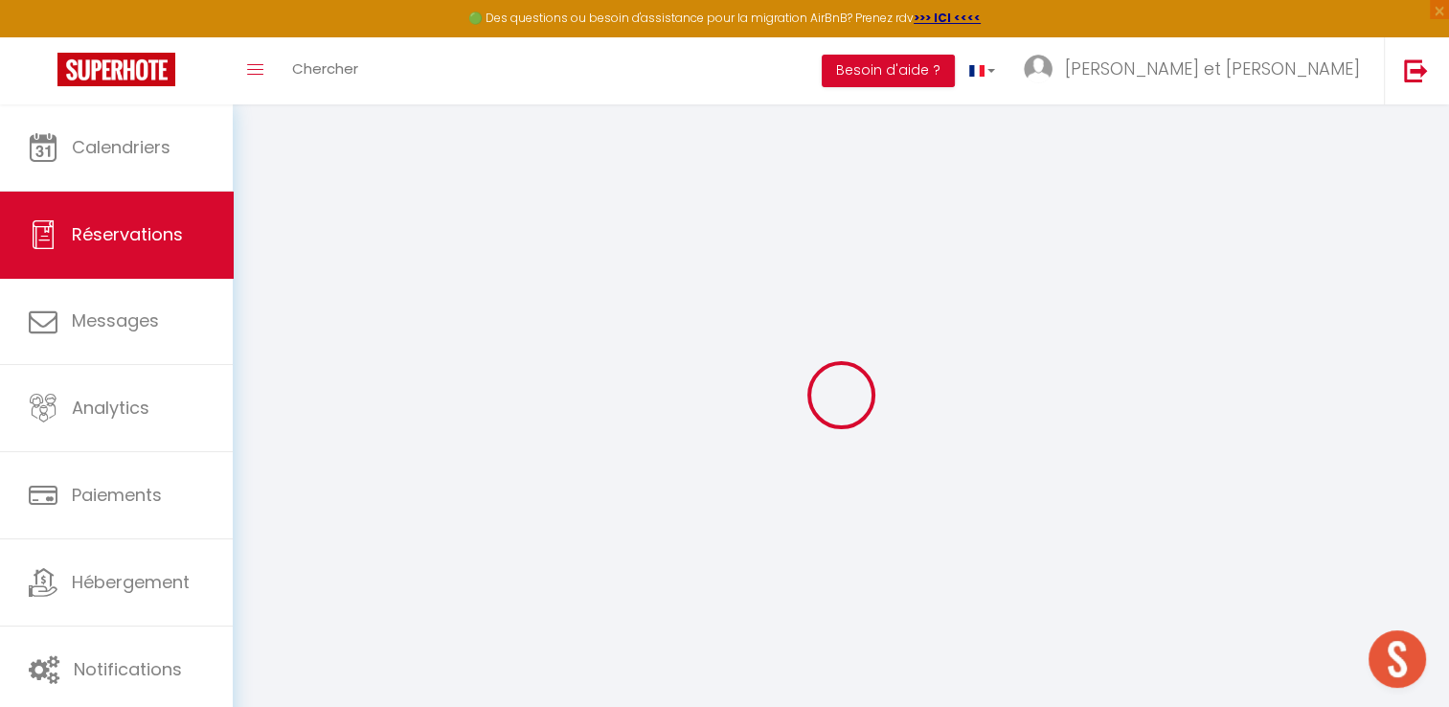
select select
checkbox input "false"
select select
checkbox input "false"
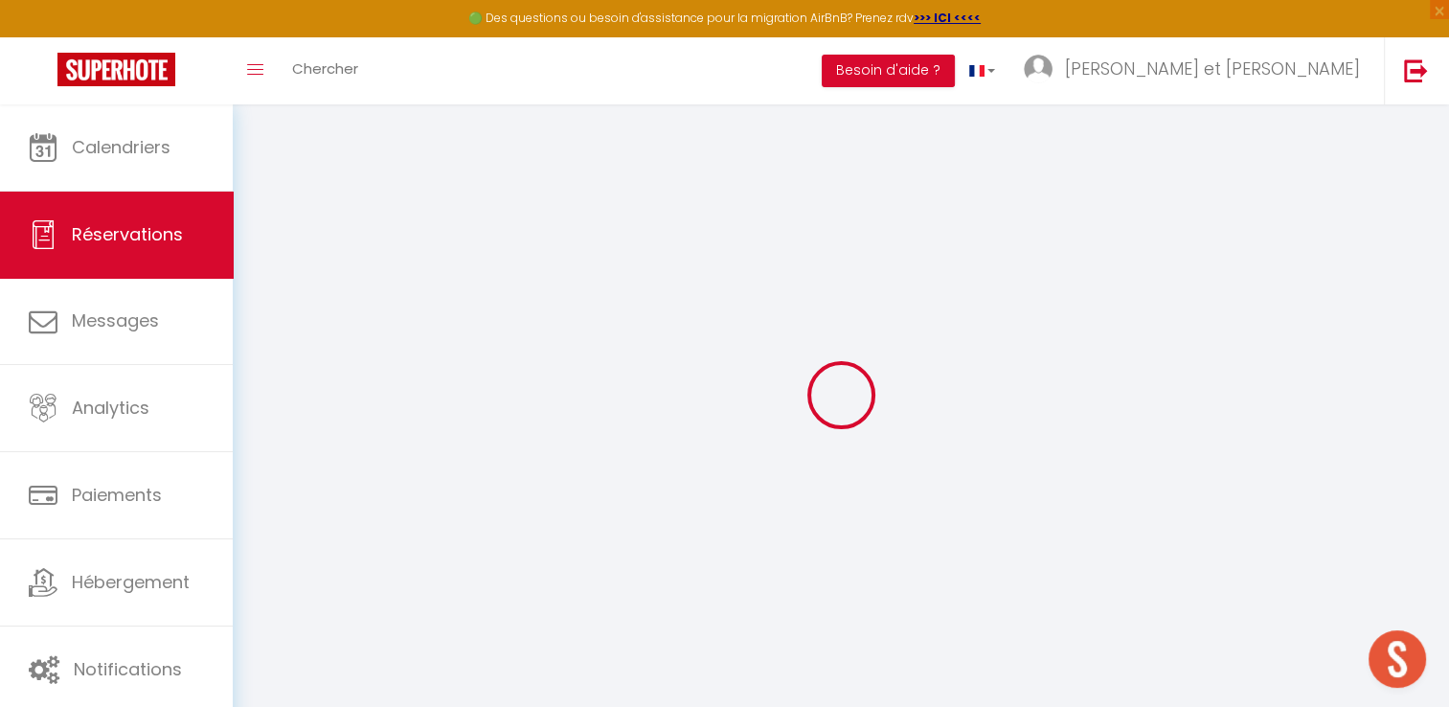
type textarea "** THIS RESERVATION HAS BEEN PRE-PAID ** BOOKING NOTE : Payment charge is EUR 4…"
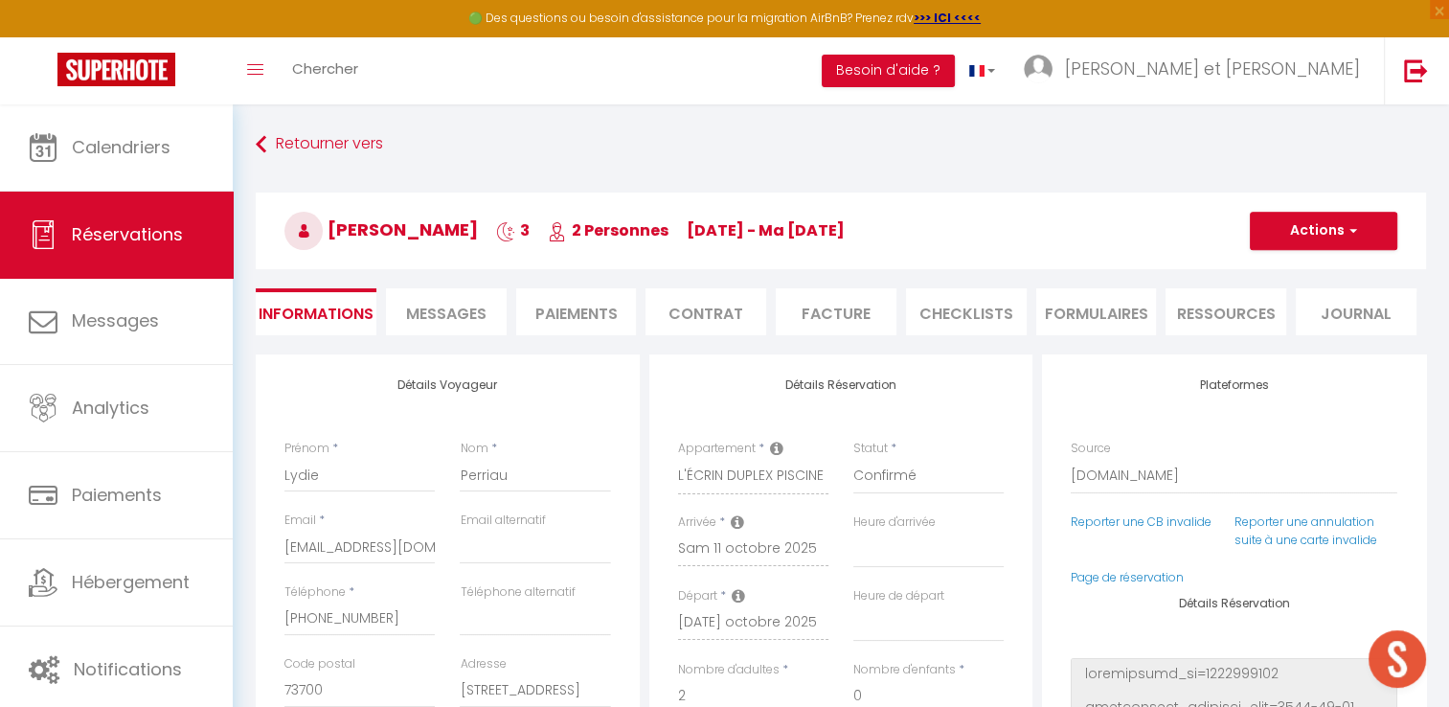
type input "54"
type input "11.59"
select select
checkbox input "false"
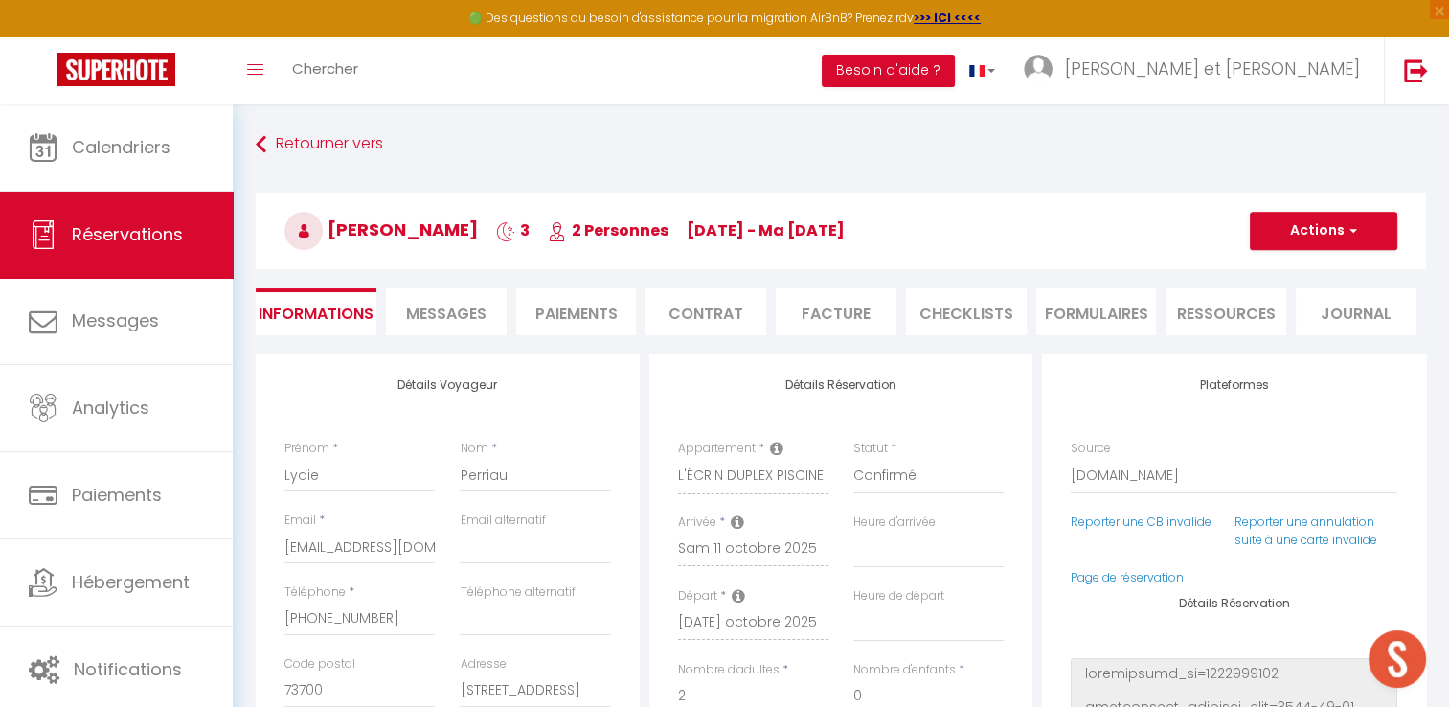
click at [473, 311] on span "Messages" at bounding box center [446, 314] width 80 height 22
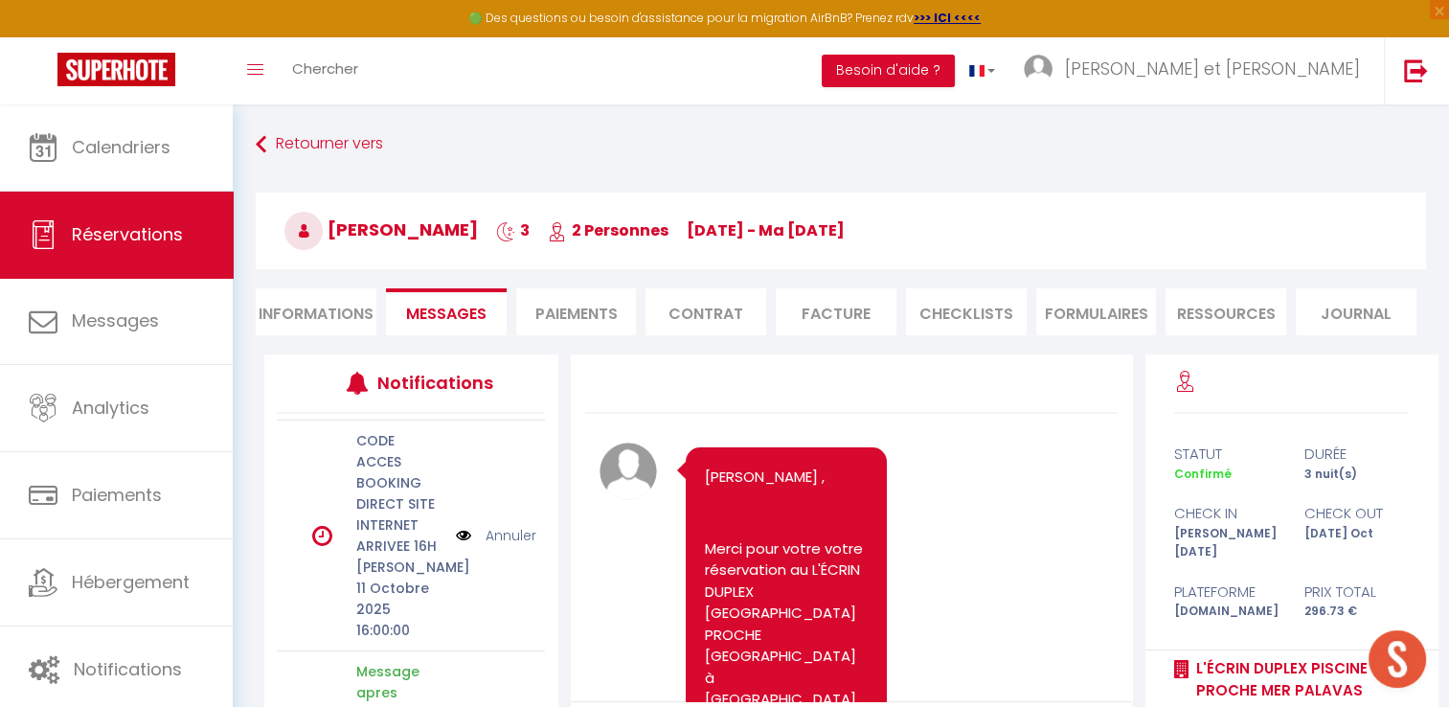
scroll to position [854, 0]
click at [503, 536] on link "Annuler" at bounding box center [511, 534] width 51 height 21
select select
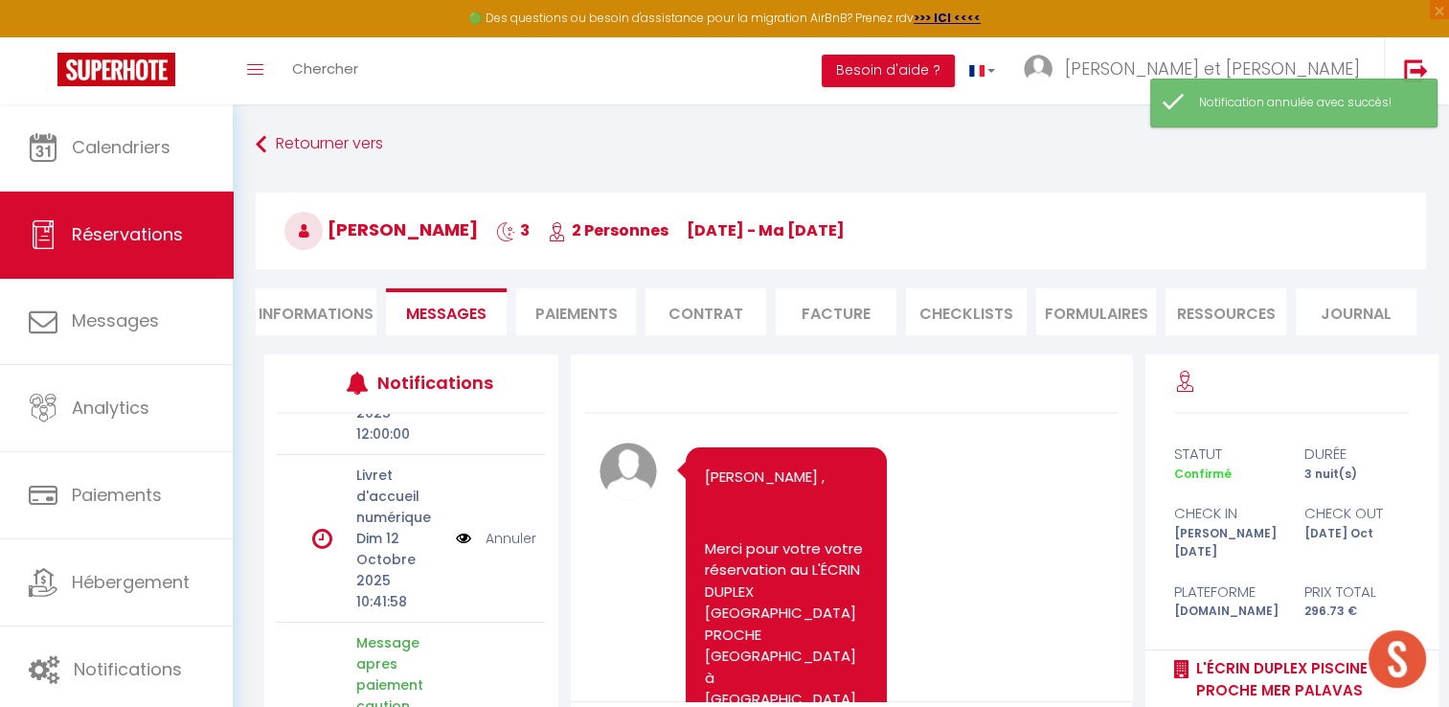
scroll to position [647, 0]
click at [287, 308] on li "Informations" at bounding box center [316, 311] width 121 height 47
select select
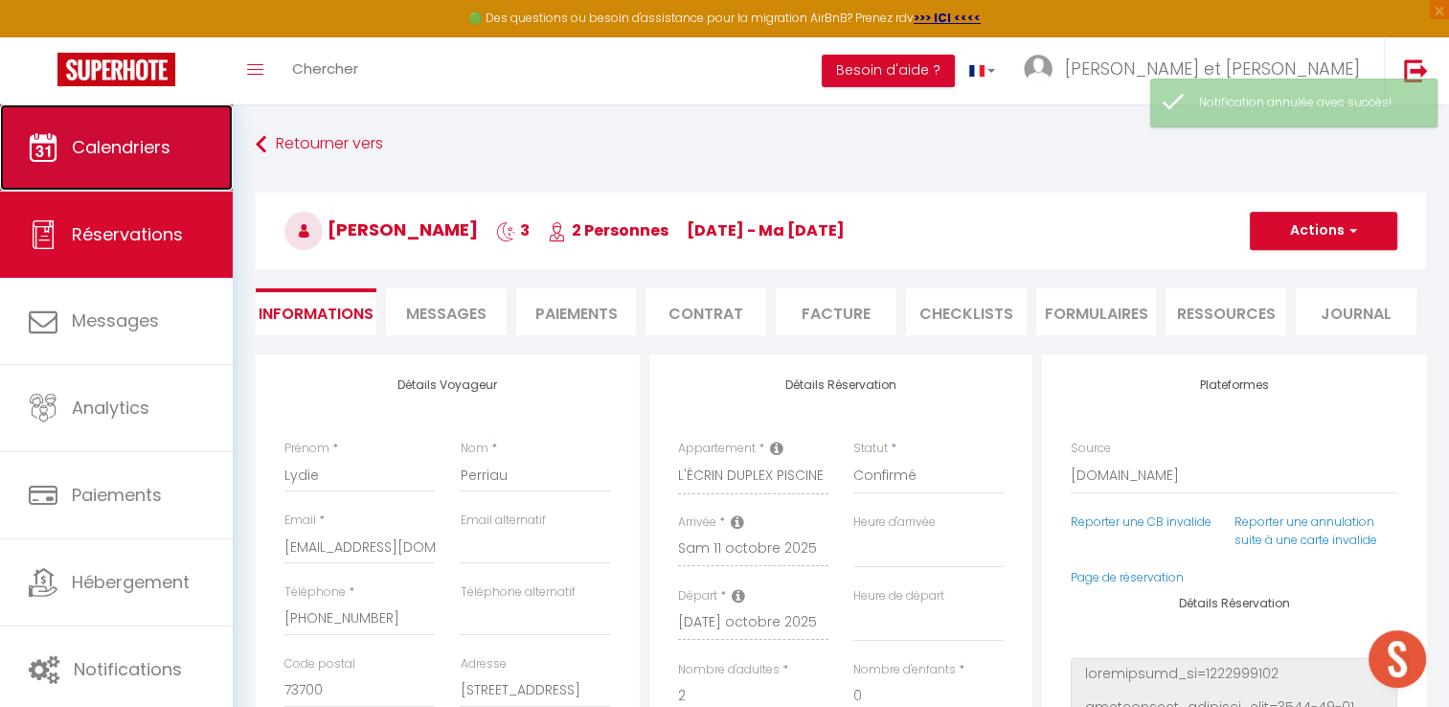
click at [149, 178] on link "Calendriers" at bounding box center [116, 147] width 233 height 86
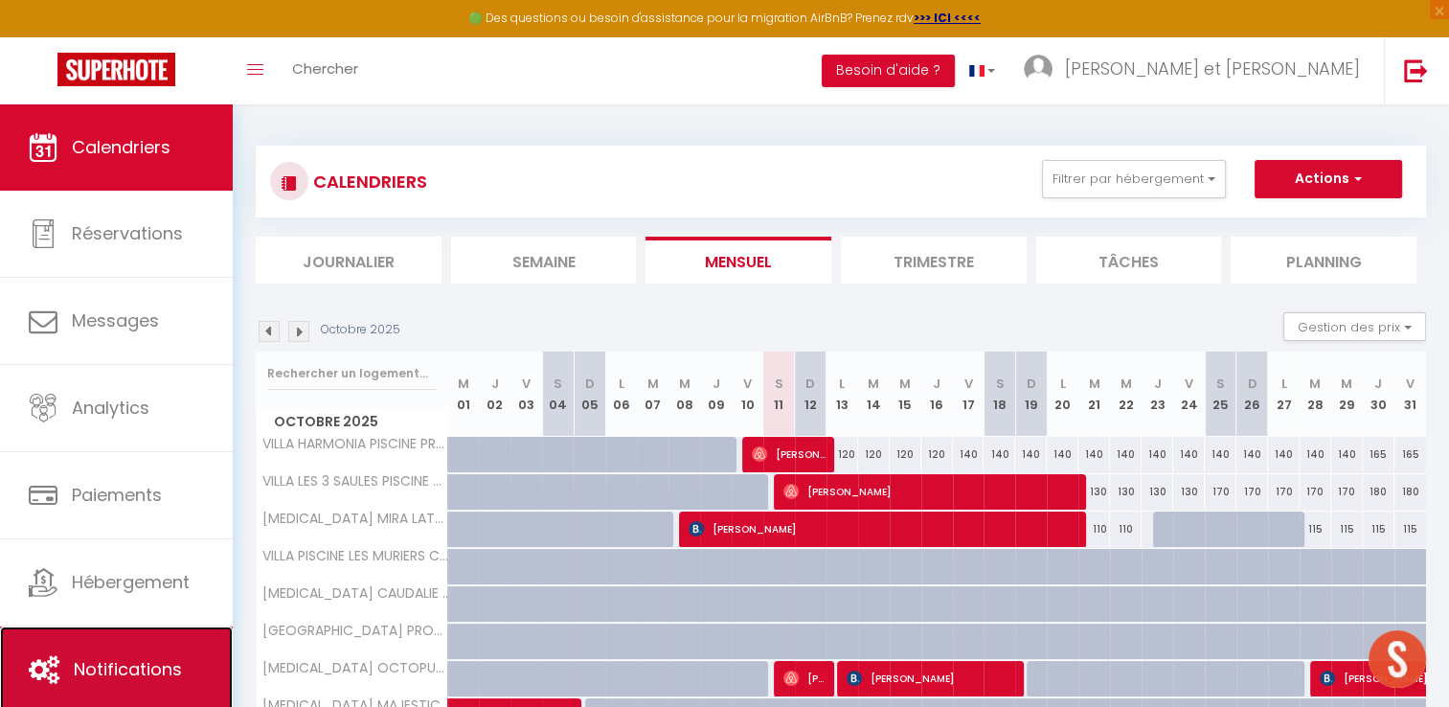
click at [127, 662] on span "Notifications" at bounding box center [128, 669] width 108 height 24
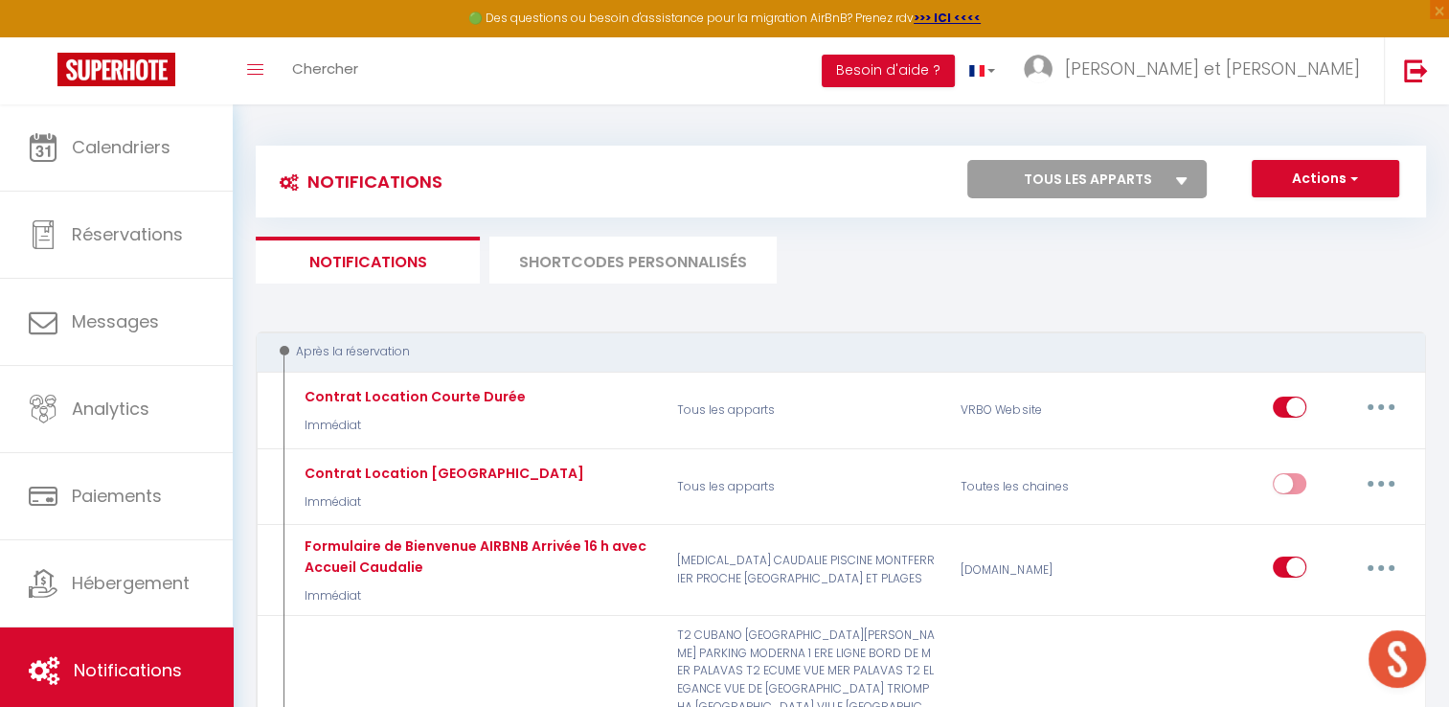
click at [669, 256] on li "SHORTCODES PERSONNALISÉS" at bounding box center [633, 260] width 287 height 47
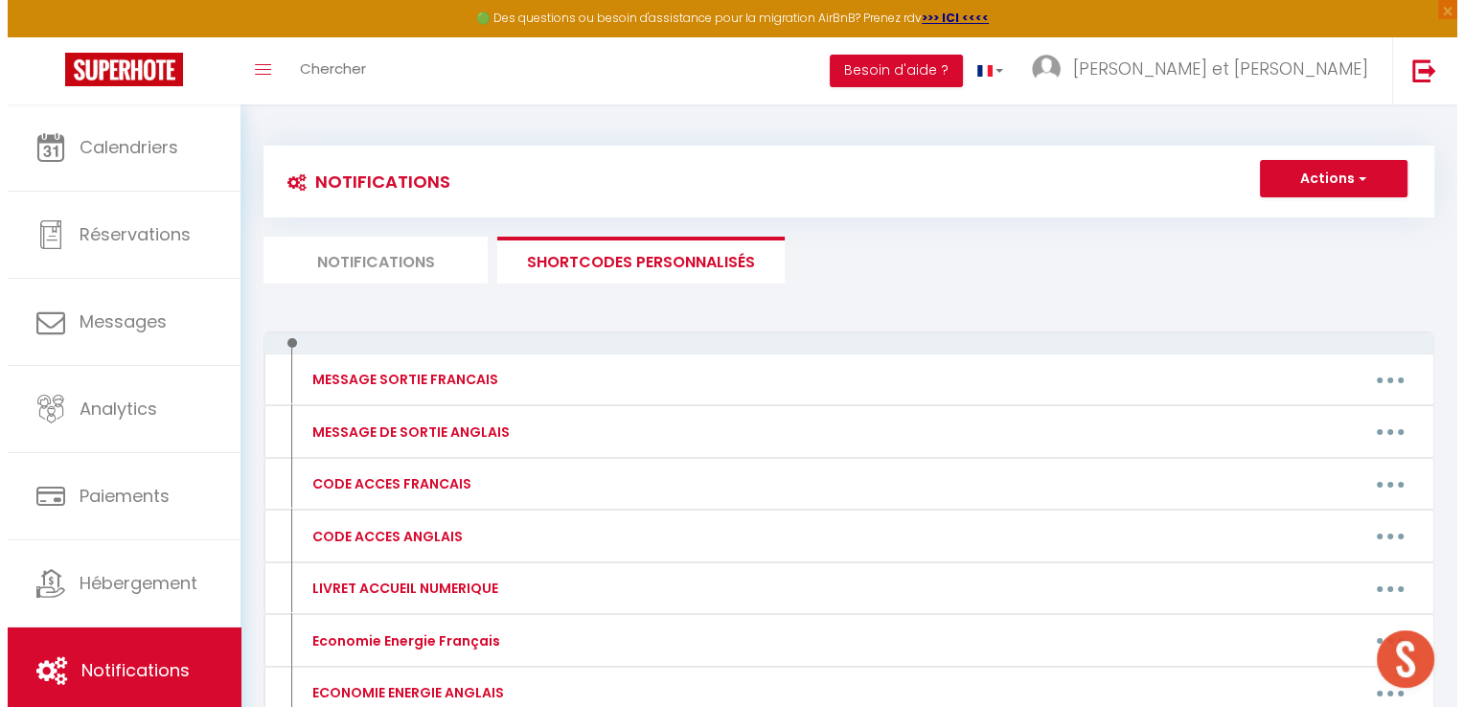
scroll to position [96, 0]
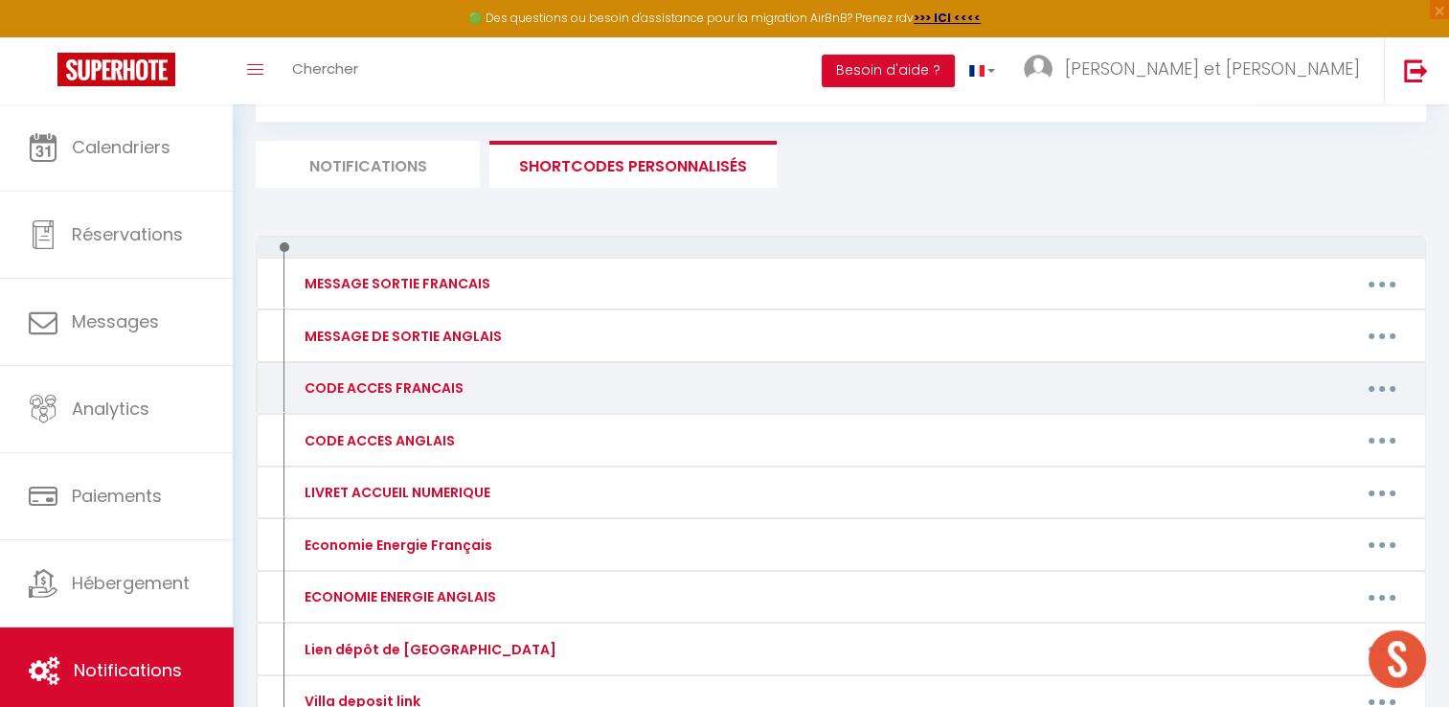
click at [1381, 386] on icon "button" at bounding box center [1382, 389] width 6 height 6
click at [1314, 431] on link "Editer" at bounding box center [1333, 432] width 142 height 33
type input "CODE ACCES FRANCAIS"
type textarea "Bonjour, Voici des informations et codes d'accès :"
type textarea "La villa se situe au 21 rue de Sigaliès 34430 Saint Jean de Védas. Au rond poin…"
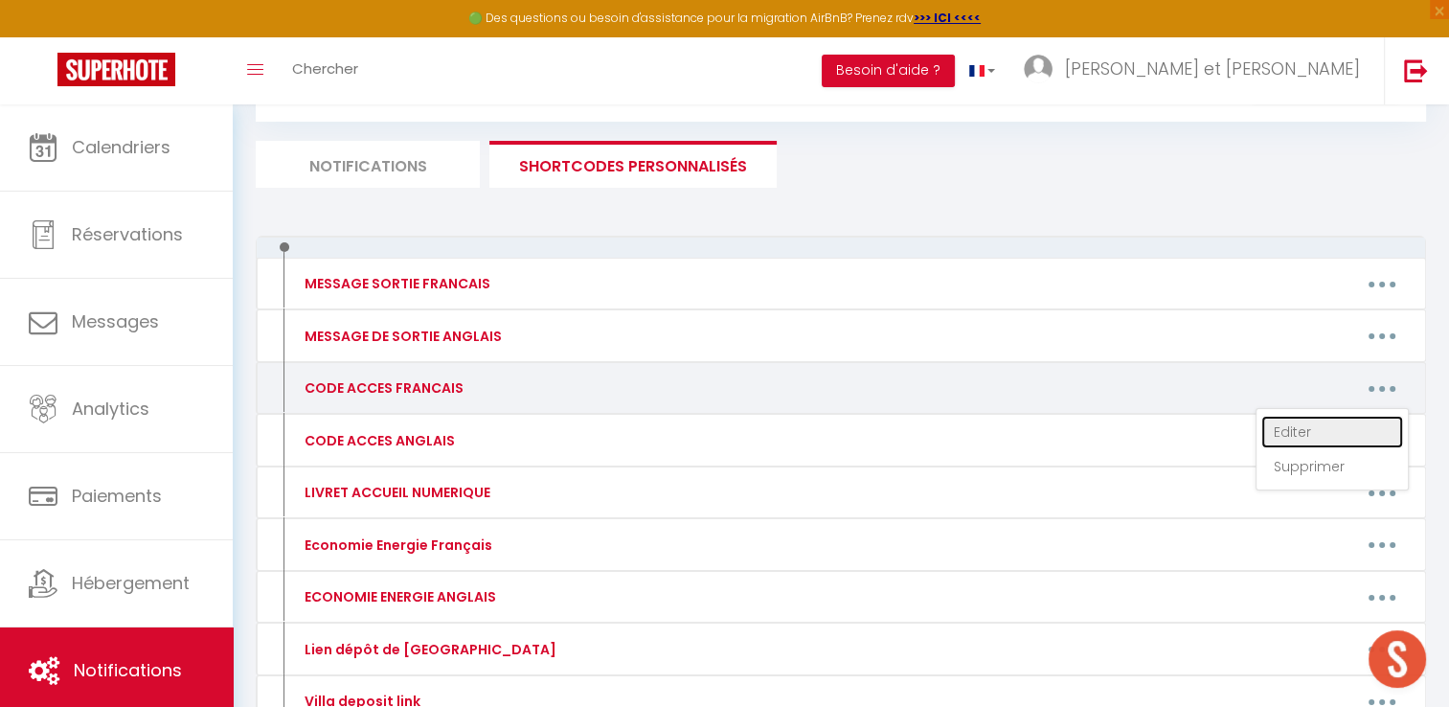
type textarea "La maison se situe dans la villa Les 3 Saules au 1515 chemin de Pradeleine 3497…"
type textarea "L'appartement se situe au 1011 chemin de Soriech 34970 Lattes. La résidence Mir…"
type textarea "La villa se situe au 42 chemin des Mûriers 34170 Castelnau le Lez. Nous serons …"
type textarea "L'appartement se situe au Domaine Caudalie 2600 route de Mende 34980 Montferrie…"
type textarea "Au 21 rue de la Cadorque, vous avez un digicode à gauche du petit portillon bla…"
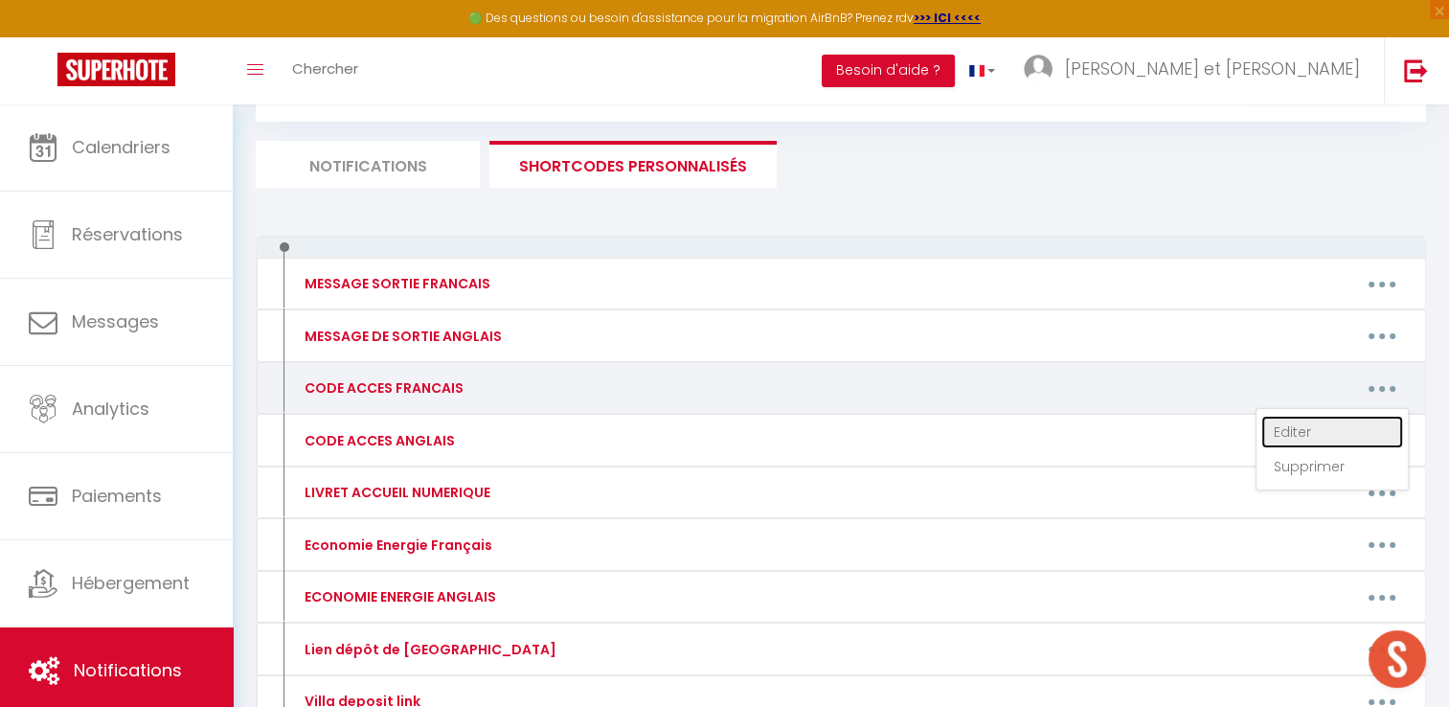
type textarea "L'appartement se situe au 9 rue de la Providence. En voiture, le parking Peyrou…"
type textarea "Bonjour, Voici les informations et codes d'accès : L'appartement se situe dans …"
type textarea "L'appartement se situe au 63 rue Georges Braque à Montpellier. La résidence s'a…"
type textarea "L'appartement est au 27 rue vieille Aiguillerie. En bas de la rue, vous avez le…"
type textarea "Devant l'immeuble Le Patio Del Rey au 776 avenue Raymond Dugrand 34000 Montpell…"
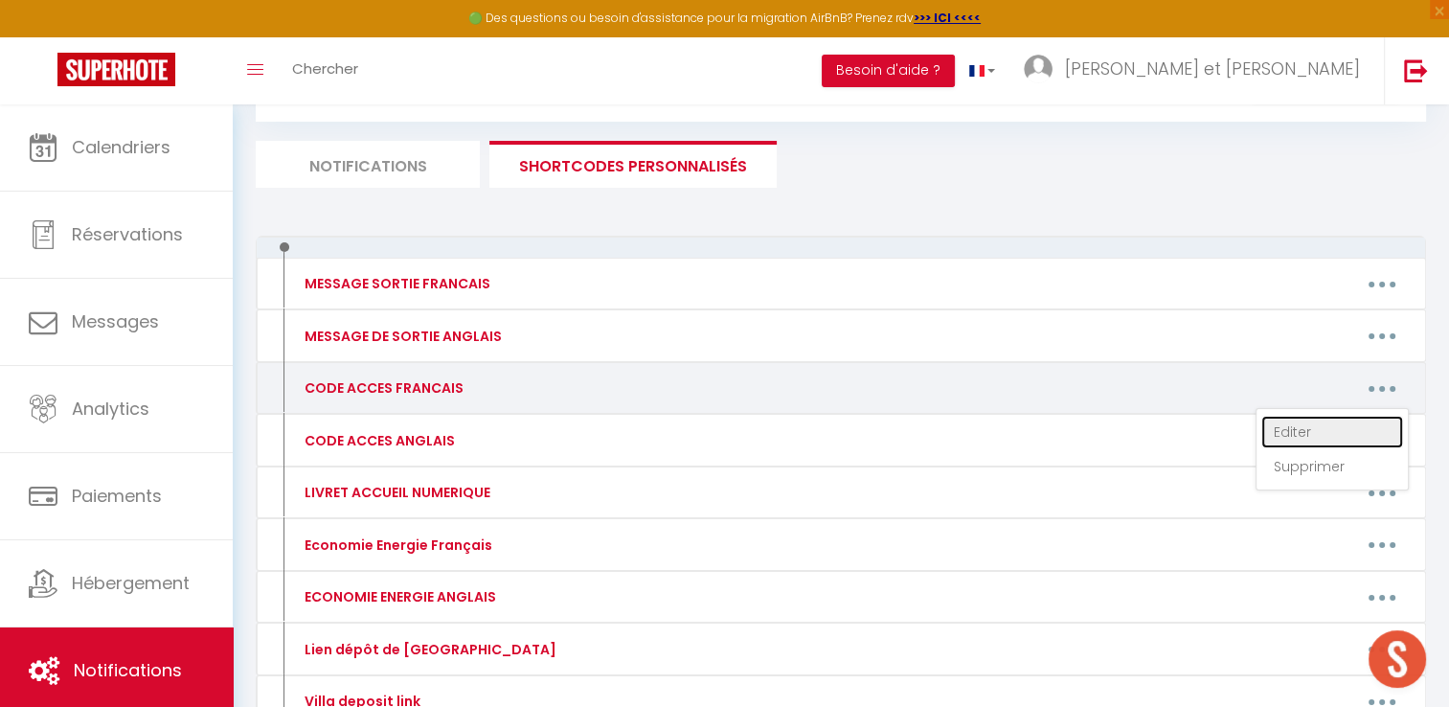
type textarea "L'appartement l'Authentique Duplex est au 32 rue Dessalle Possel 34000 Montpell…"
type textarea "Devant la résidence Flore et Sens au 418 avenue de l'Europe à Castelnau le Lez,…"
type textarea "La résidence est Riviera Lodge au 290 avenue Saint Vincent 34470 Pérols. Le sta…"
type textarea "La boîte à clés se situe à la fenêtre à droite de la porte en bois d'entrée de …"
type textarea "L'appartement est à la résidence le Topaze au 23 boulevard Sarrail 34250 Palava…"
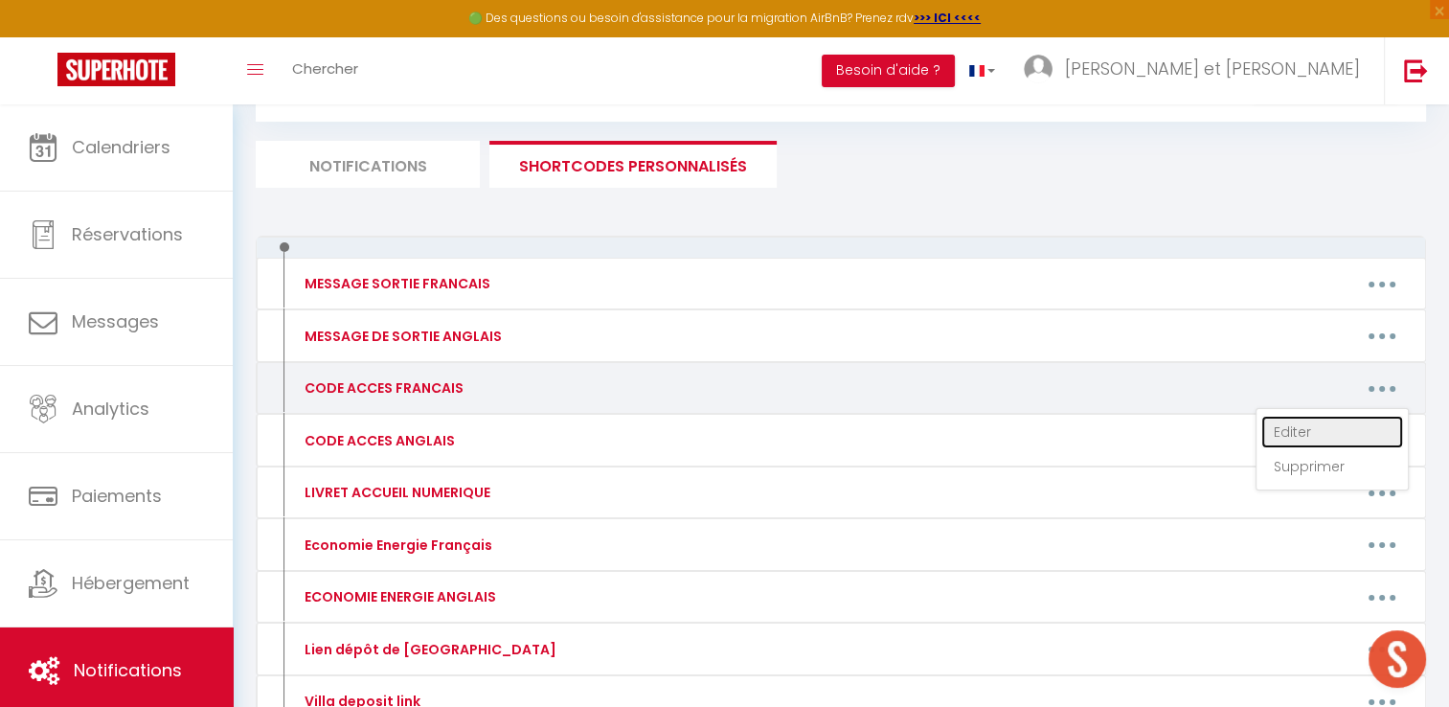
type textarea "Pour rentrer dans l'immeuble de la résidence Le Golfe au 104 avenue Saint Mauri…"
type textarea "Devant la résidence Le Trident au 36 boulevard Sarrail 34250 Palavas les Flots,…"
type textarea "Le logement est dans la résidence les Goélands au 1209 avenue Évêché de Maguelo…"
type textarea "L'appartement se situe dans la résidence Le Scarlett au 334 avenue des Jockeys …"
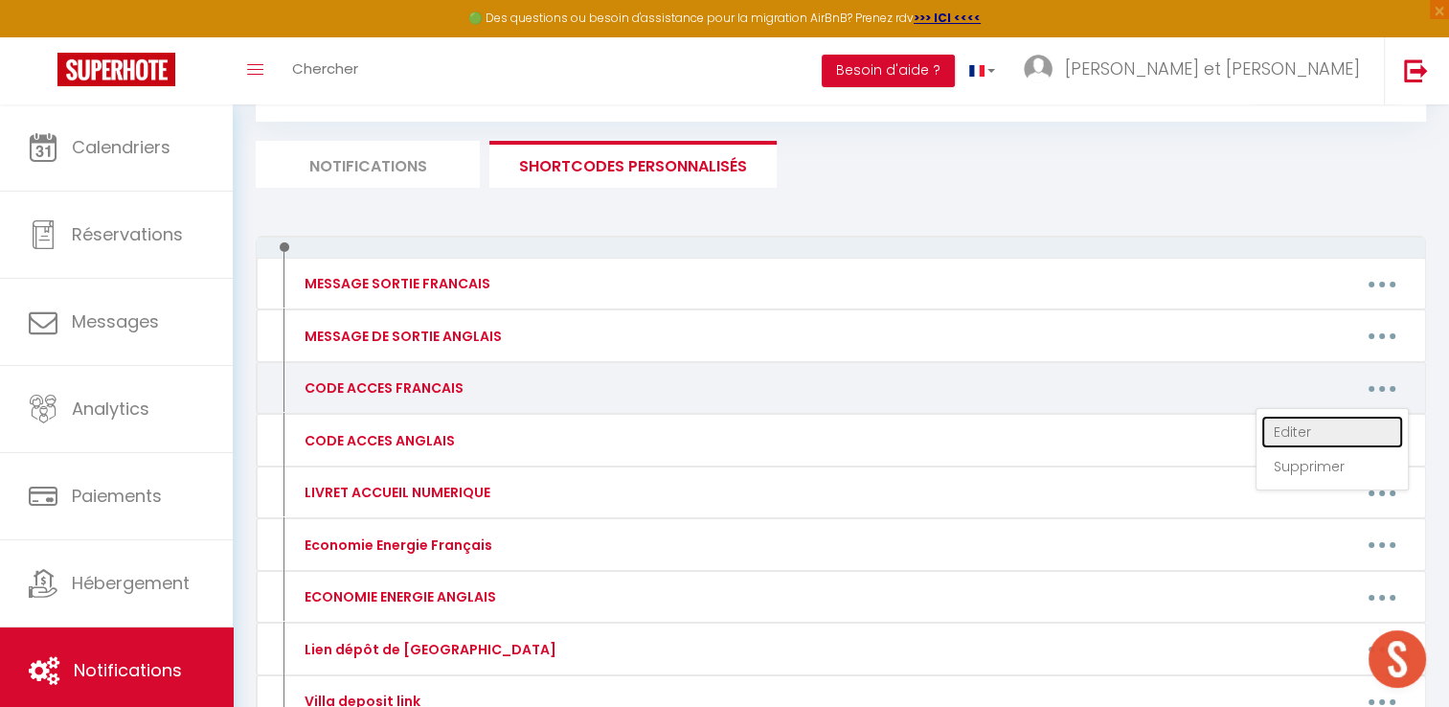
type textarea "Devant la résidence l'Écume au 33-35 avenue Saint Maurice 34250 Palavas les Flo…"
type textarea "La résidence Le Golfe est au 104 avenue Saint Maurice à Palavas les Flots. Pour…"
type textarea "L'appartement se situe dans la résidence Le Scarlett au 334 avenue des Jockeys …"
type textarea "Au 33 boulevard Sarrail 34250 Palavas les Flots, c'est la résidence avec des mo…"
type textarea "Devant le résidence la Gardiole au 39 rue Subtantion à Palavas les Flots, il y …"
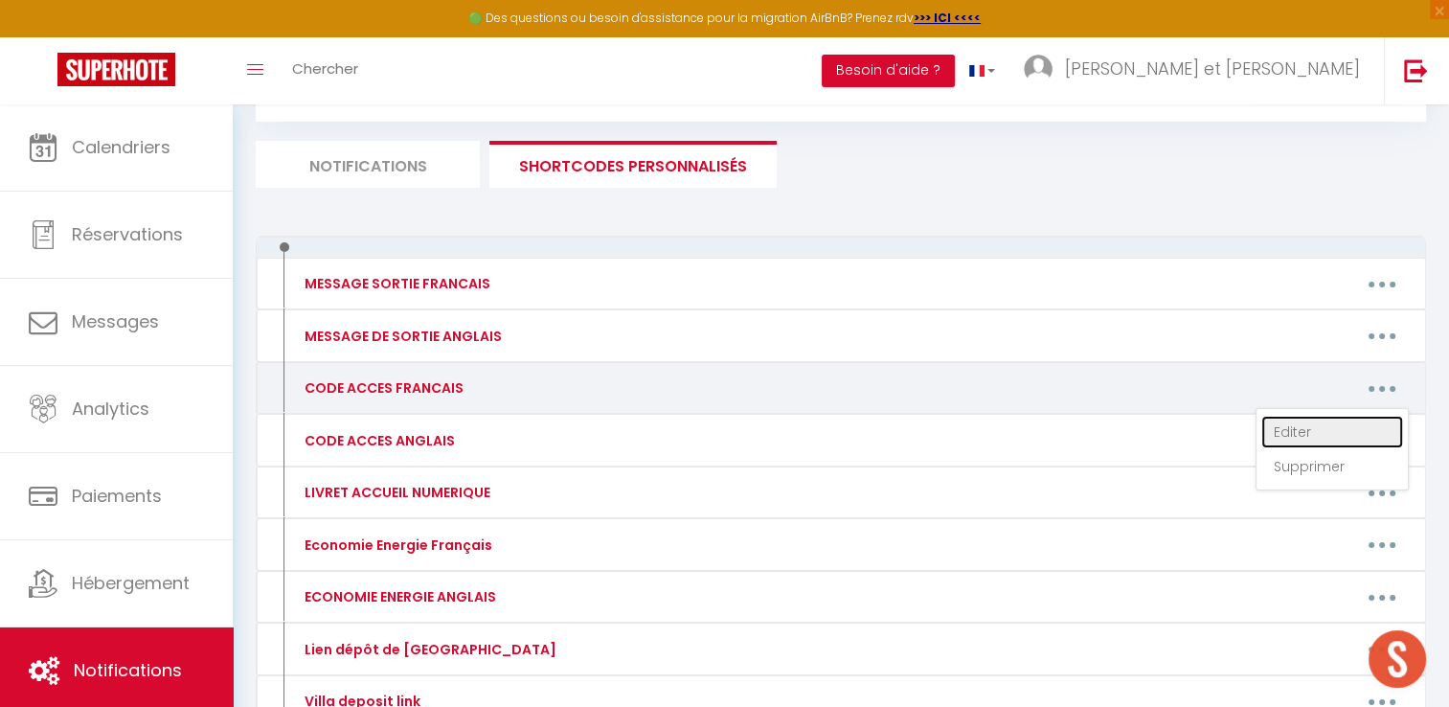
type textarea "Le logement se situe à la résidence Albatros au 1101 avenue Évêché de Maguelone…"
type textarea "L'appartement se situe dans la résidence Le Scarlett au 334 avenue des Jockeys …"
type textarea "Sur la route, vous avez la résidence Les Soleillades sur votre gauche (c'est ce…"
type textarea "Devant la résidence Le Nautilus 3 au 314, avenue des Comtes de Melgueil 34130 C…"
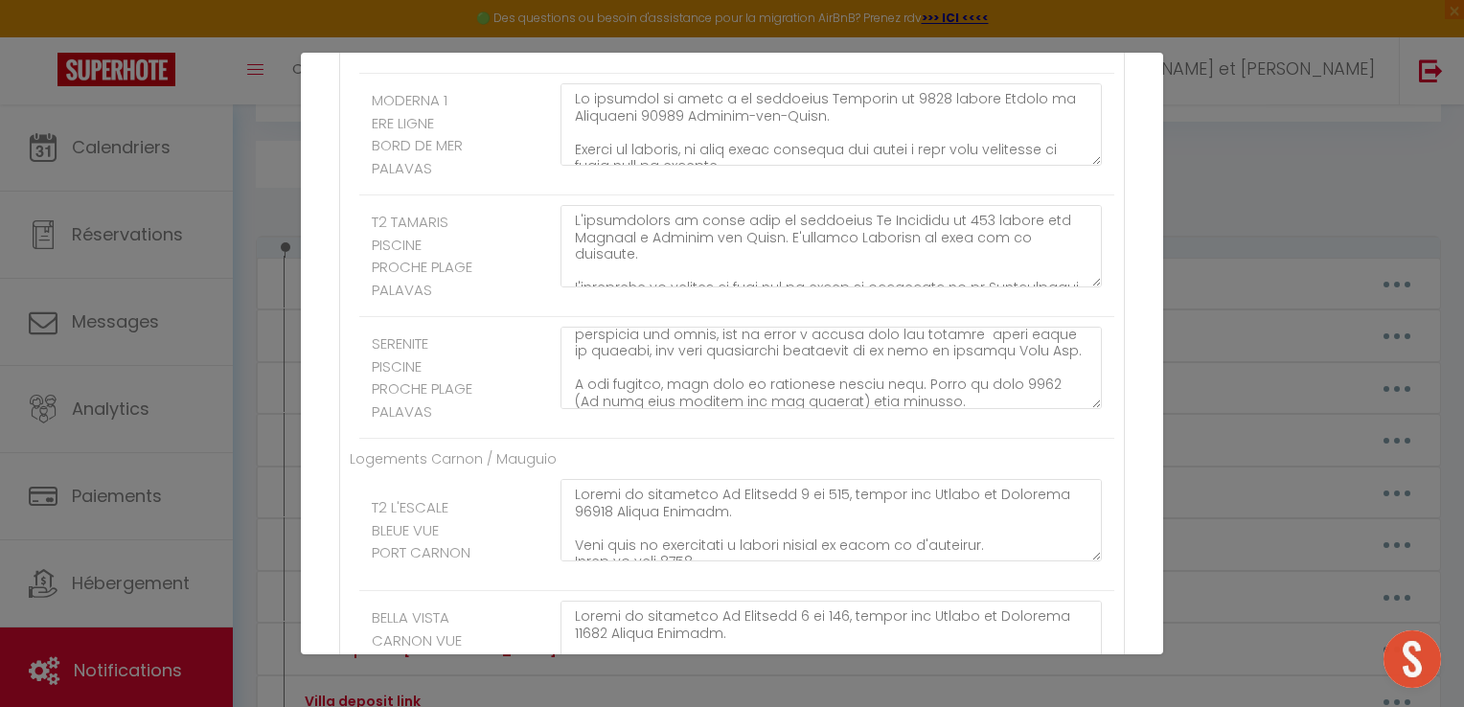
scroll to position [110, 0]
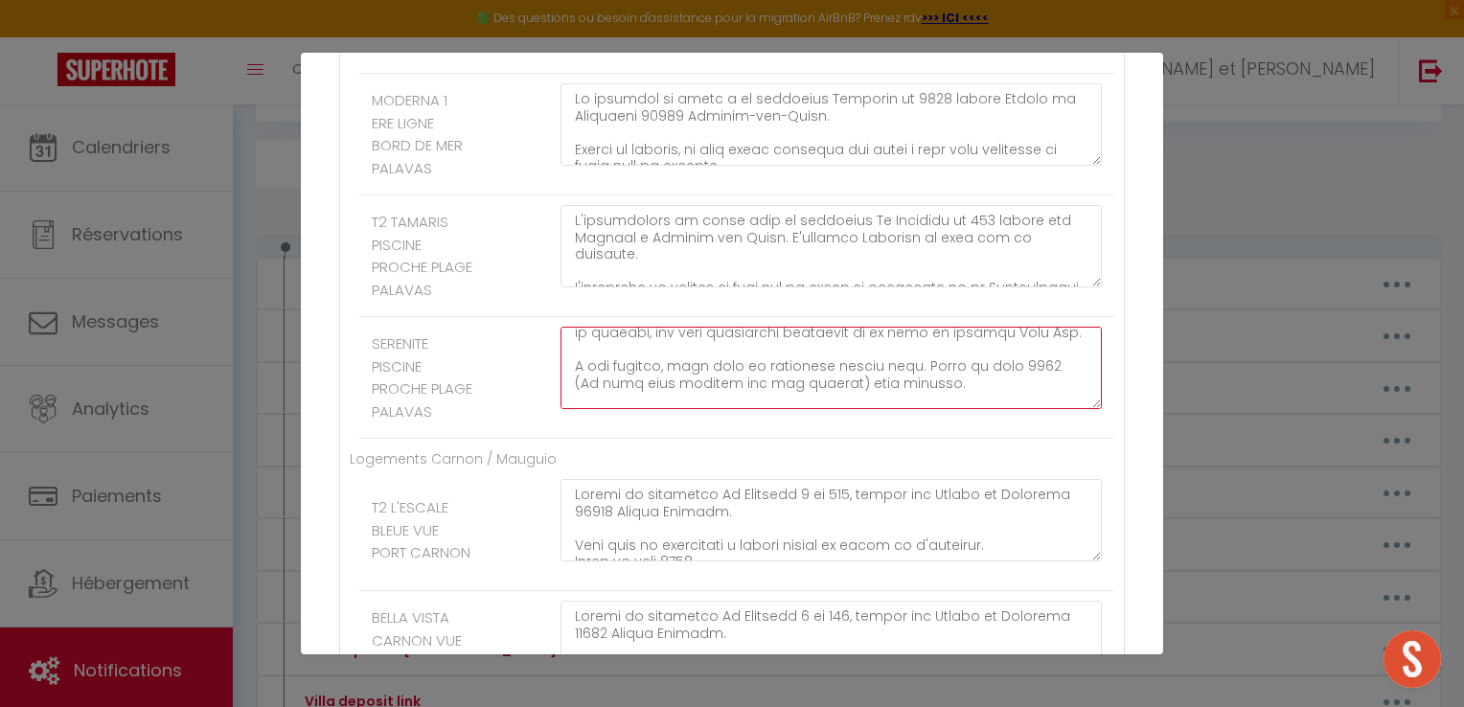
click at [858, 409] on textarea at bounding box center [830, 368] width 541 height 82
type textarea "Sur la route, vous avez la résidence Les Soleillades sur votre gauche (c'est ce…"
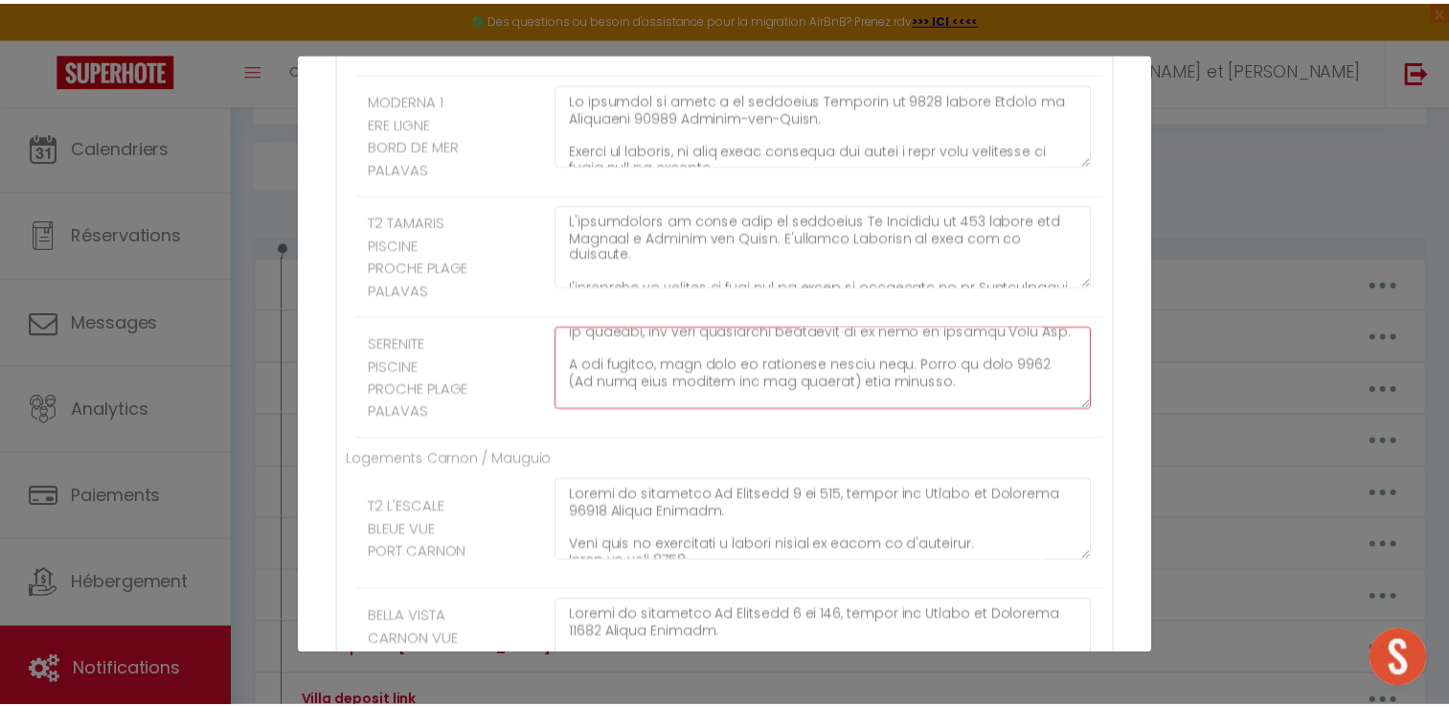
scroll to position [4070, 0]
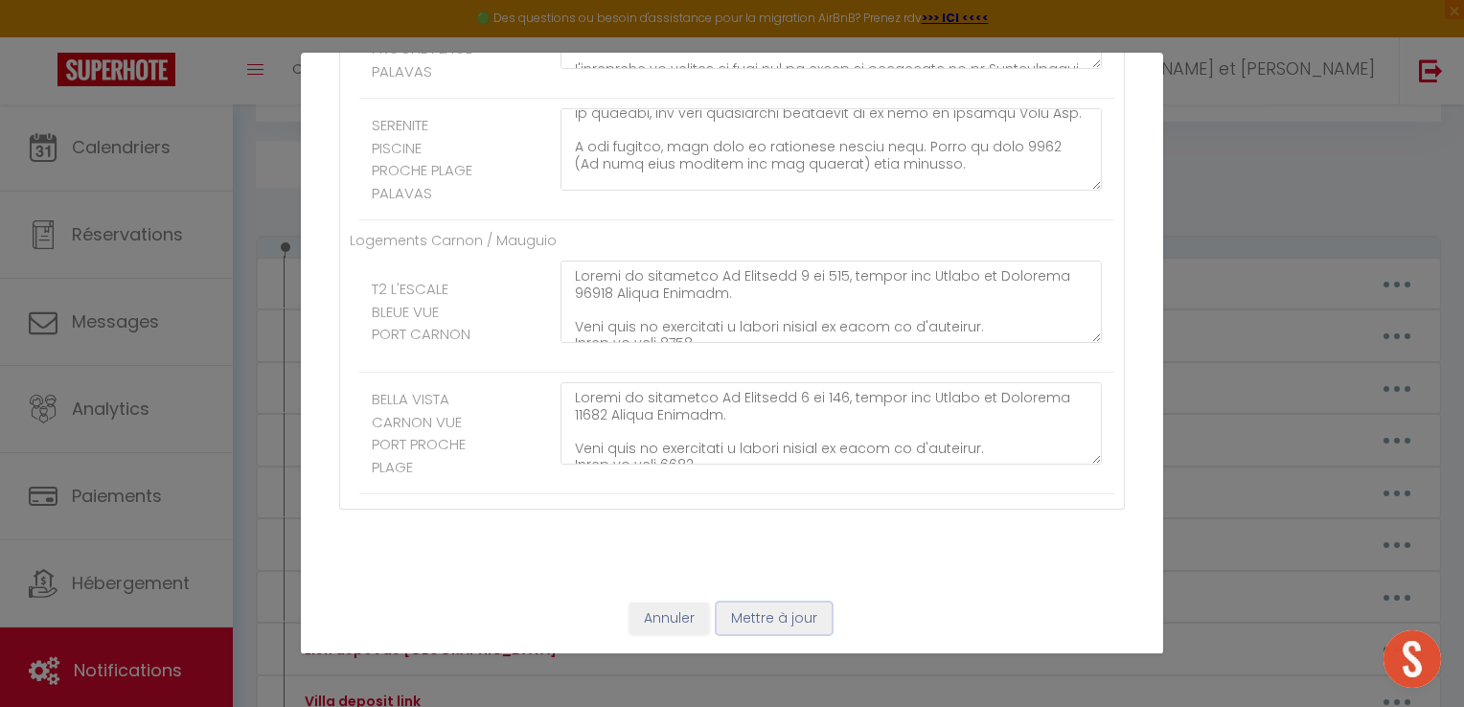
click at [782, 614] on button "Mettre à jour" at bounding box center [774, 619] width 115 height 33
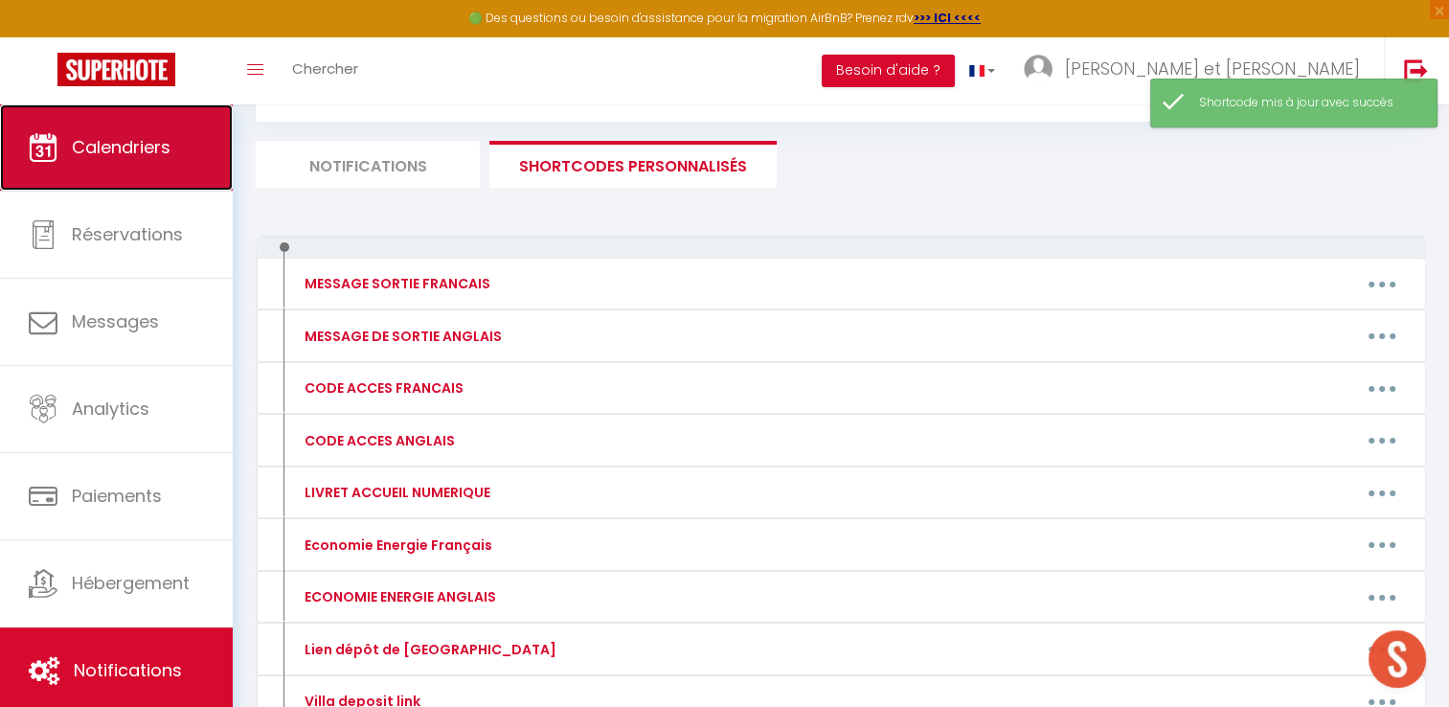
click at [111, 159] on link "Calendriers" at bounding box center [116, 147] width 233 height 86
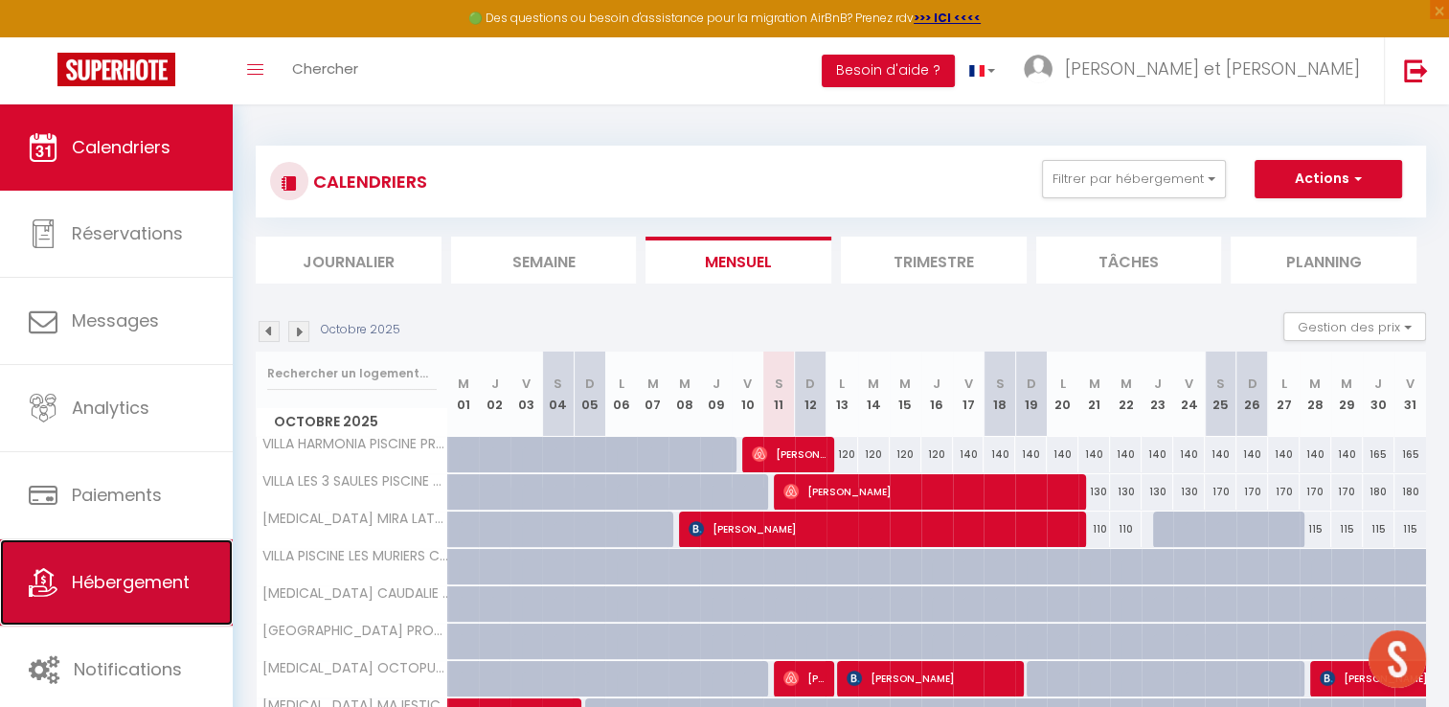
click at [113, 599] on link "Hébergement" at bounding box center [116, 582] width 233 height 86
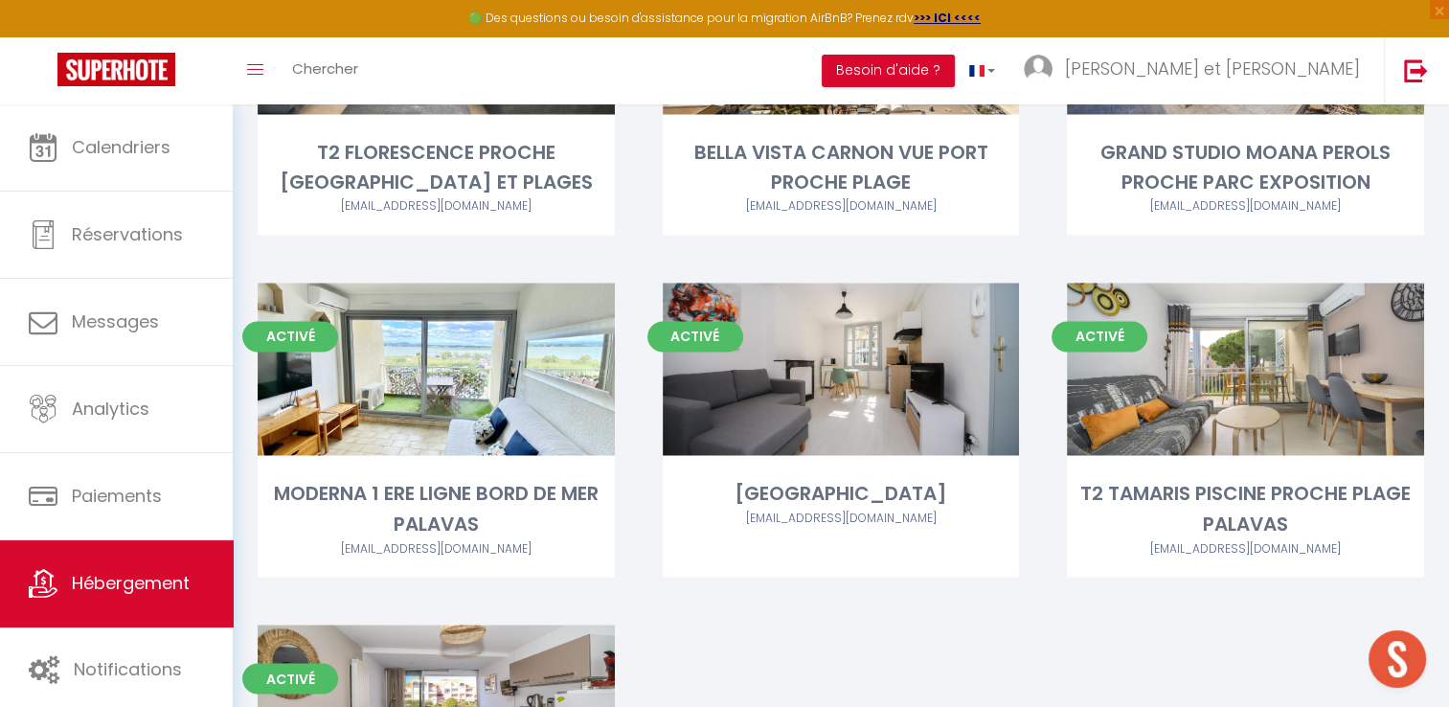
scroll to position [3088, 0]
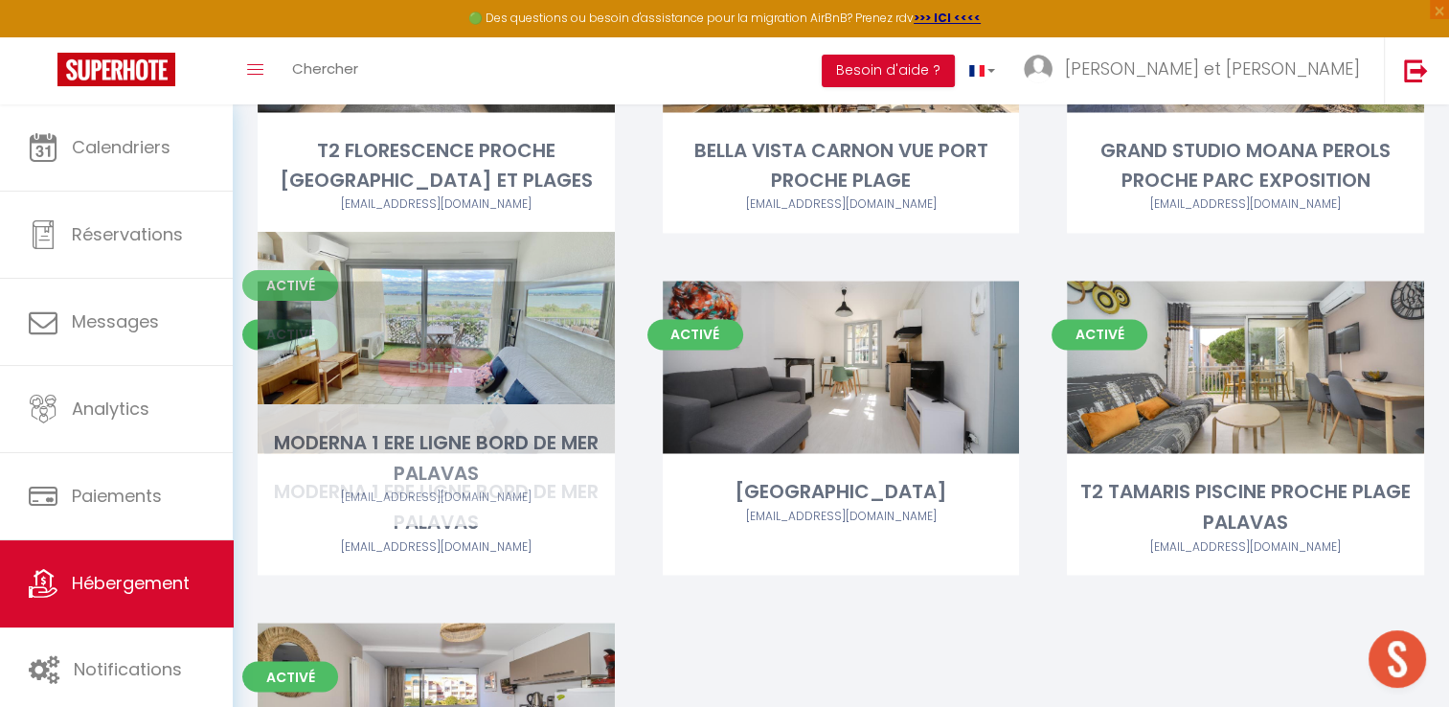
click at [410, 348] on link "Editer" at bounding box center [435, 367] width 115 height 38
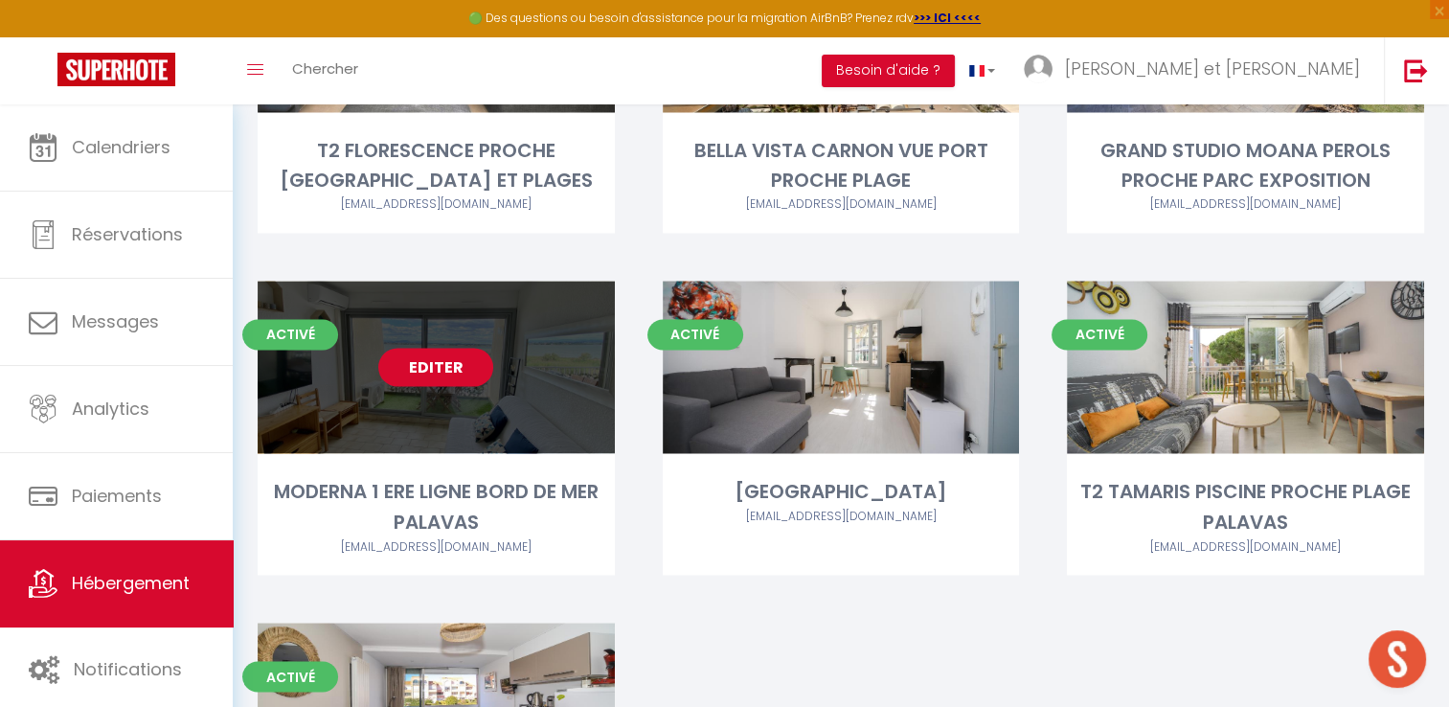
click at [429, 348] on link "Editer" at bounding box center [435, 367] width 115 height 38
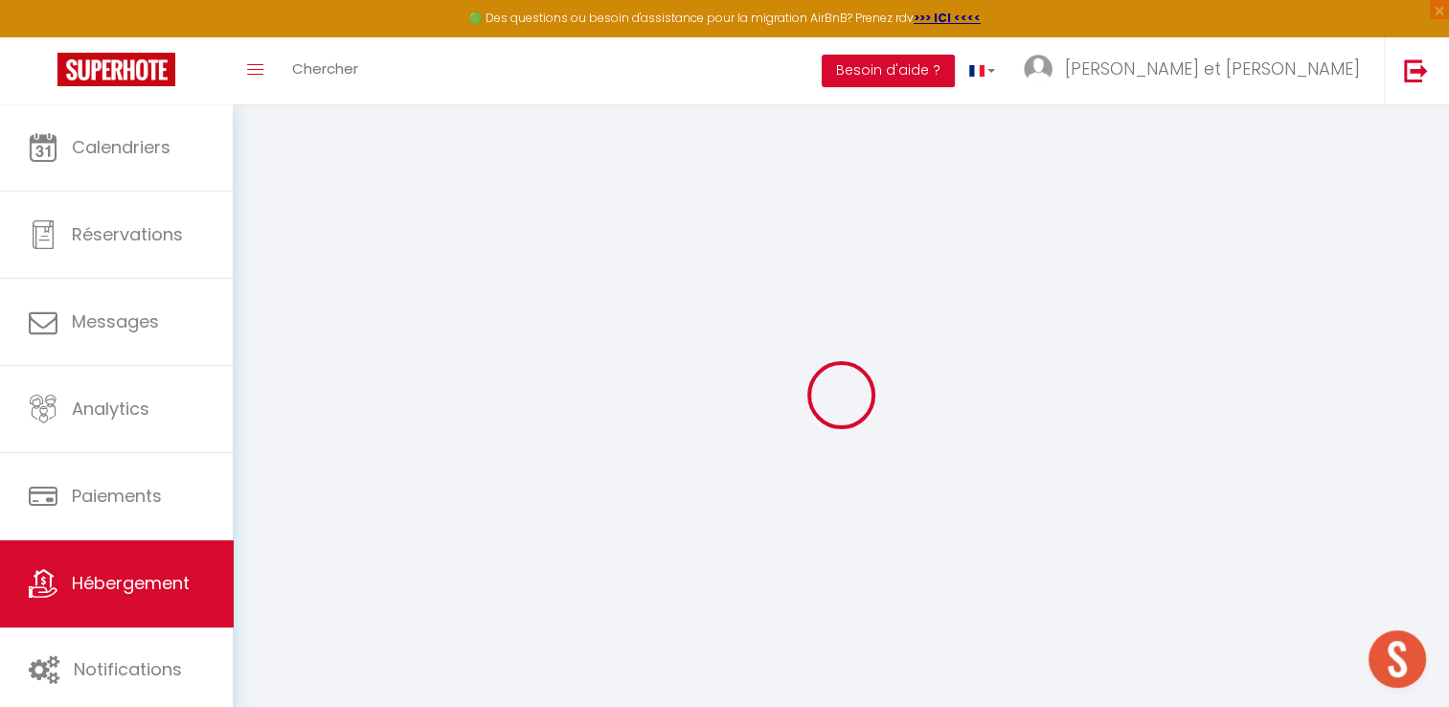
type input "MODERNA 1 ERE LIGNE BORD DE MER PALAVAS"
type input "Brigitte"
type input "COUTRIX"
type input "12 rue Léon Paul Fargue"
type input "95200"
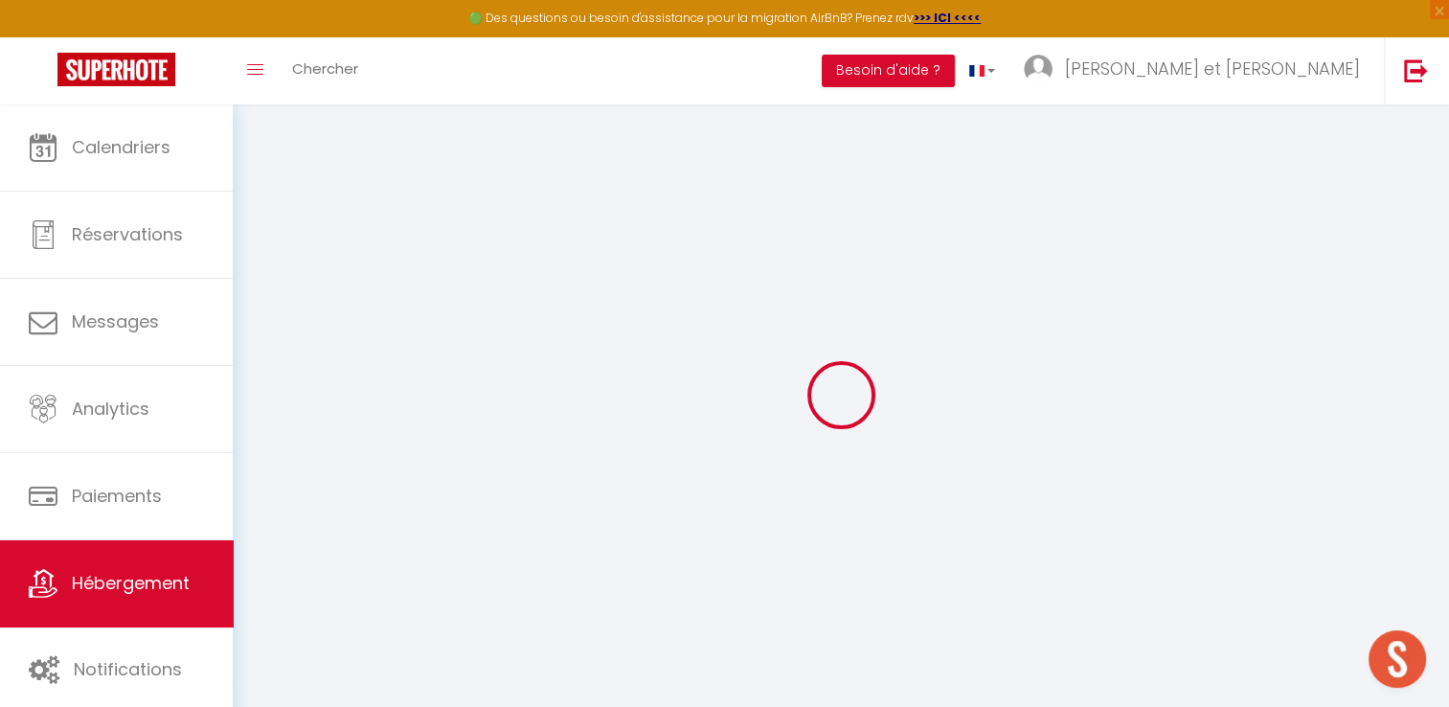
type input "Sarcelles"
select select "0"
type input "50"
type input "15"
type input "62"
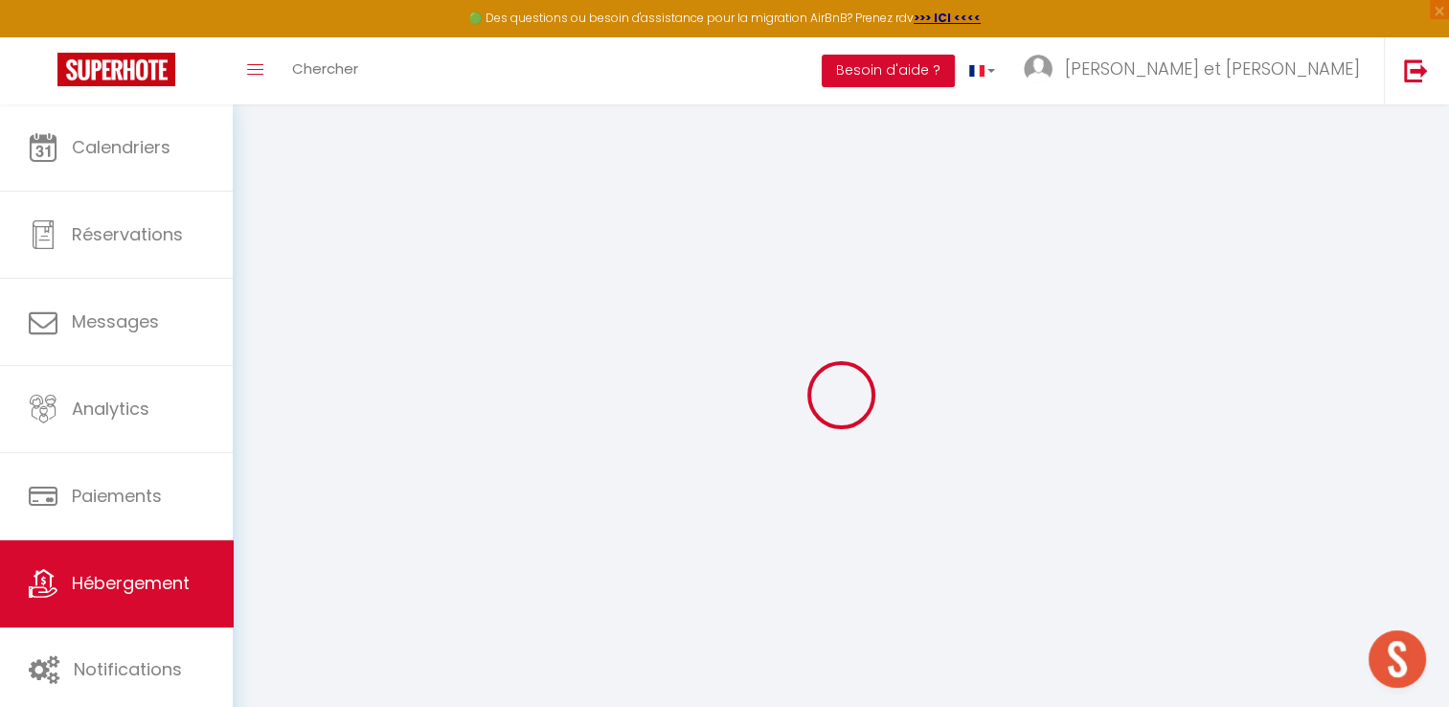
type input "1.15"
type input "450"
select select
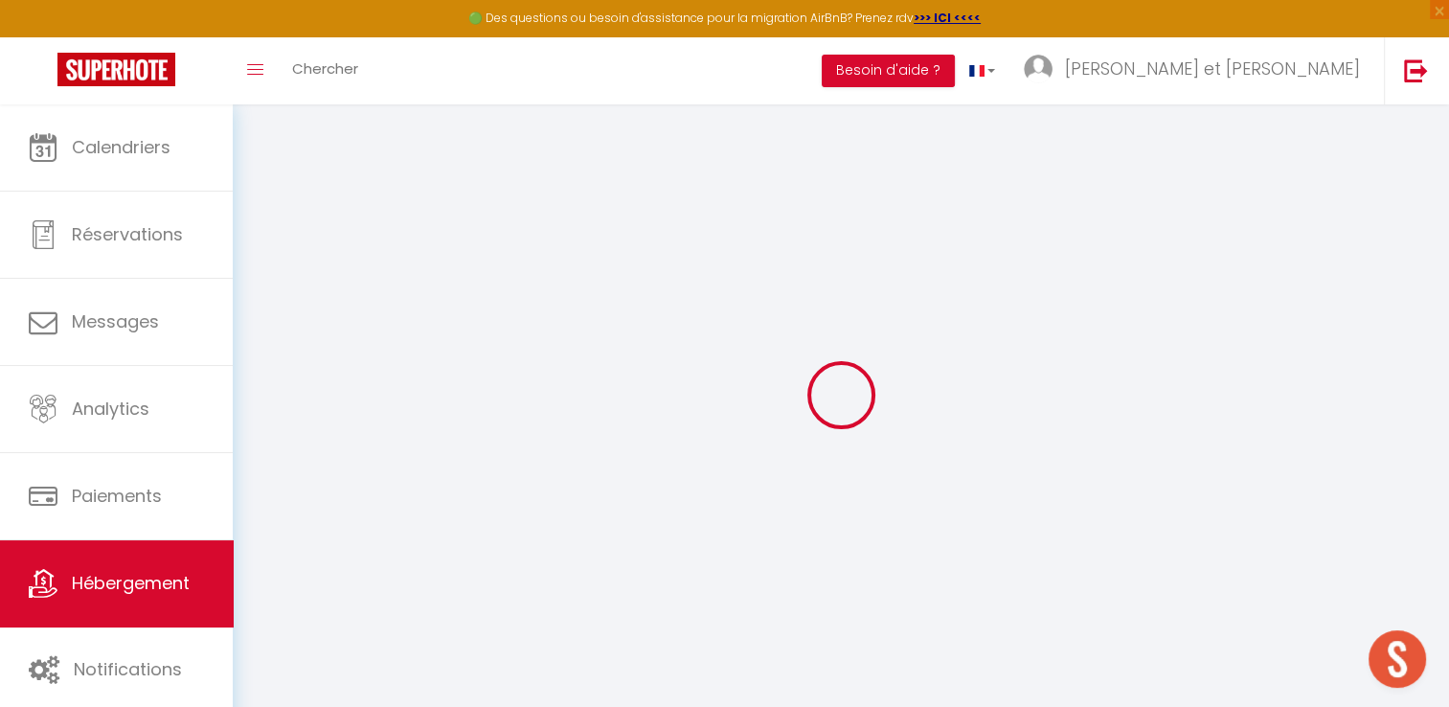
select select
type input "Résidence Albatros, 1101, avenue l'évêché de Maguelone"
type input "34250"
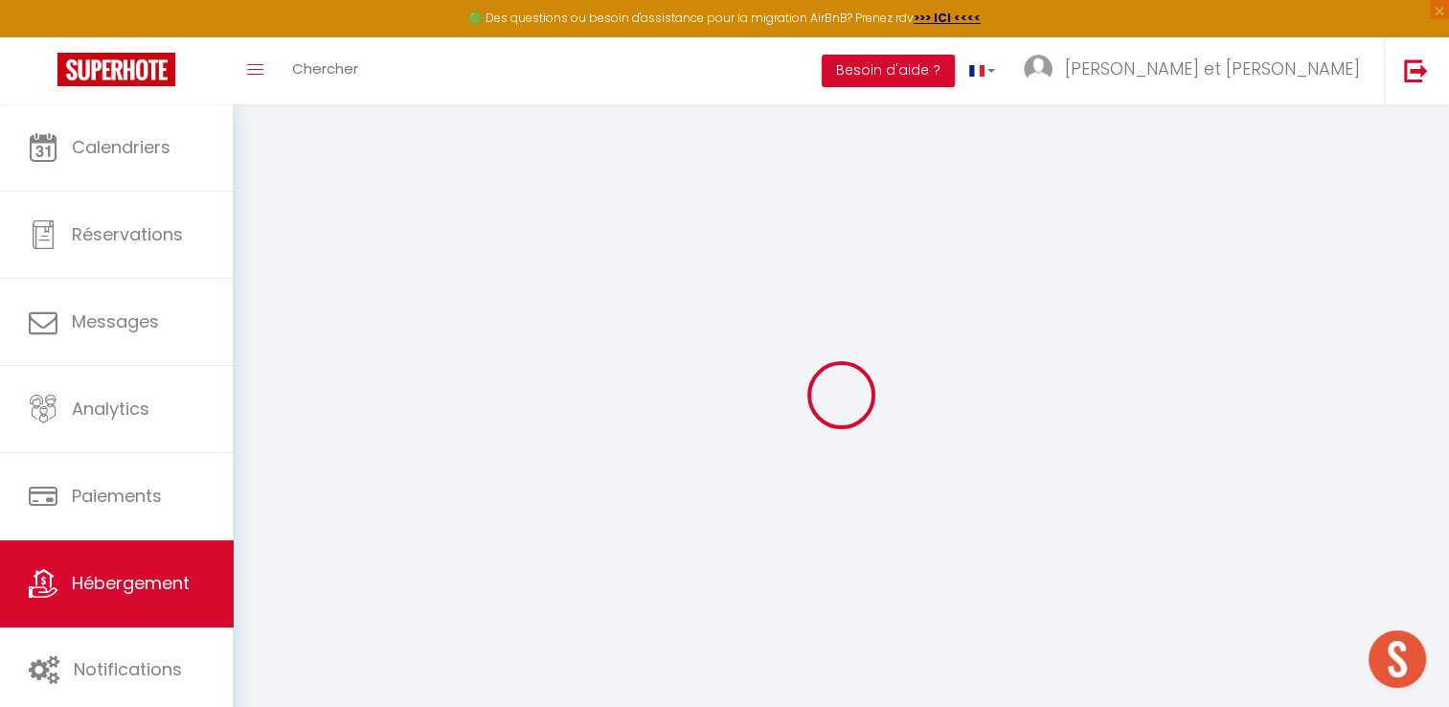
type input "Palavas les Flots"
type input "[EMAIL_ADDRESS][DOMAIN_NAME]"
select select "10240"
checkbox input "false"
checkbox input "true"
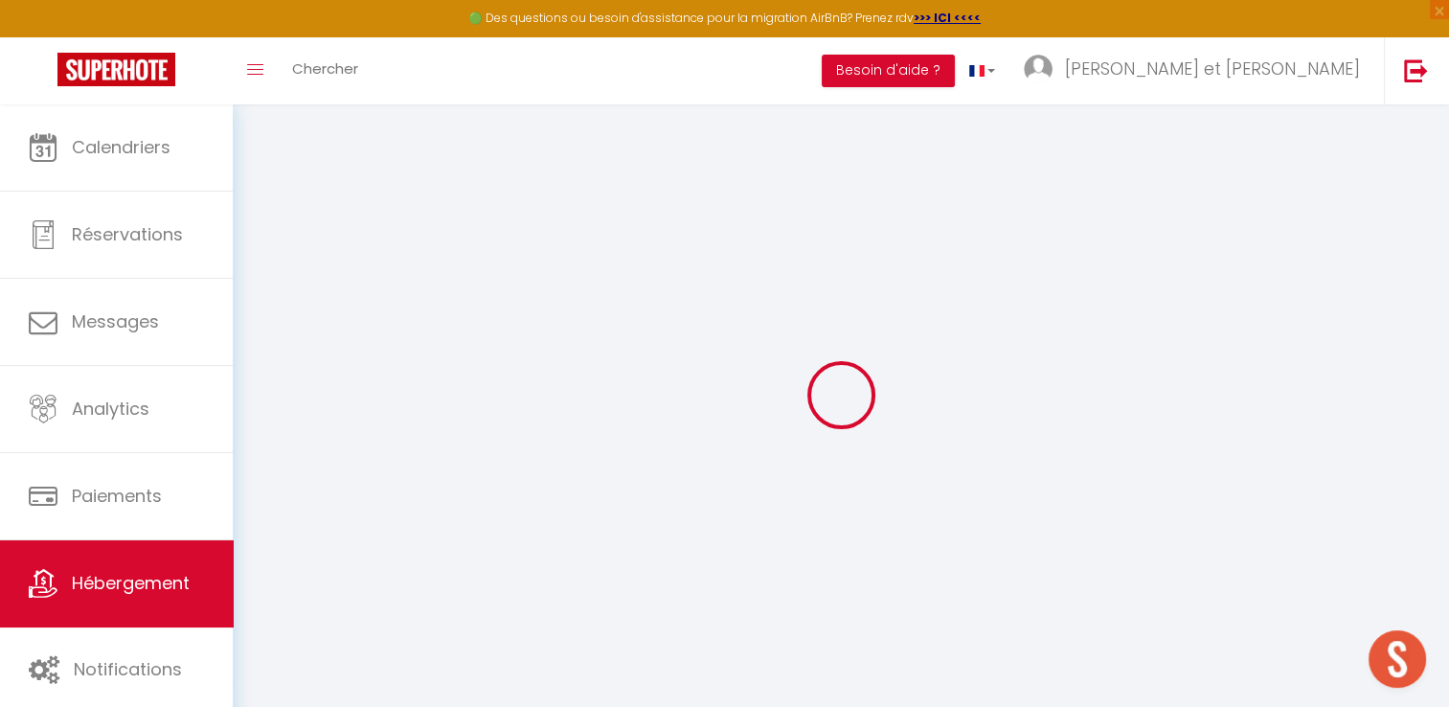
checkbox input "true"
type input "0"
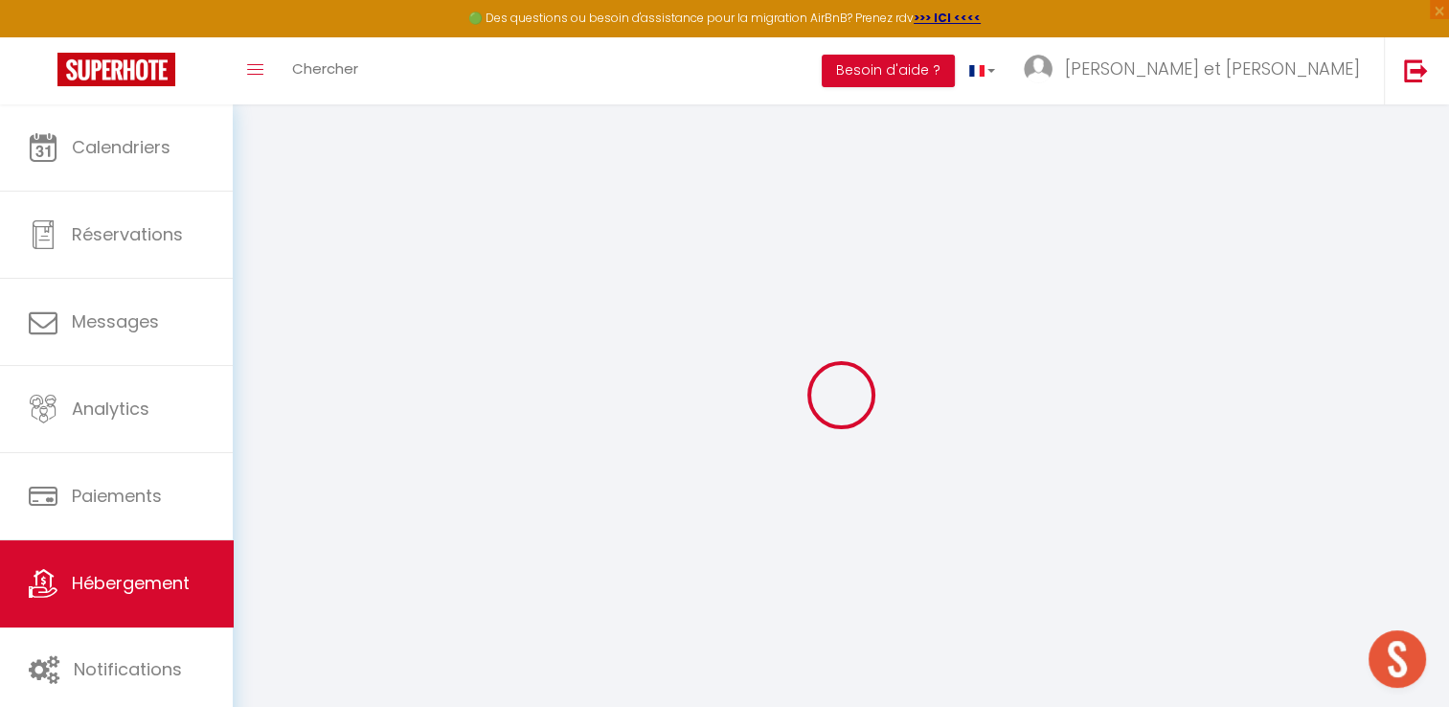
type input "0"
select select
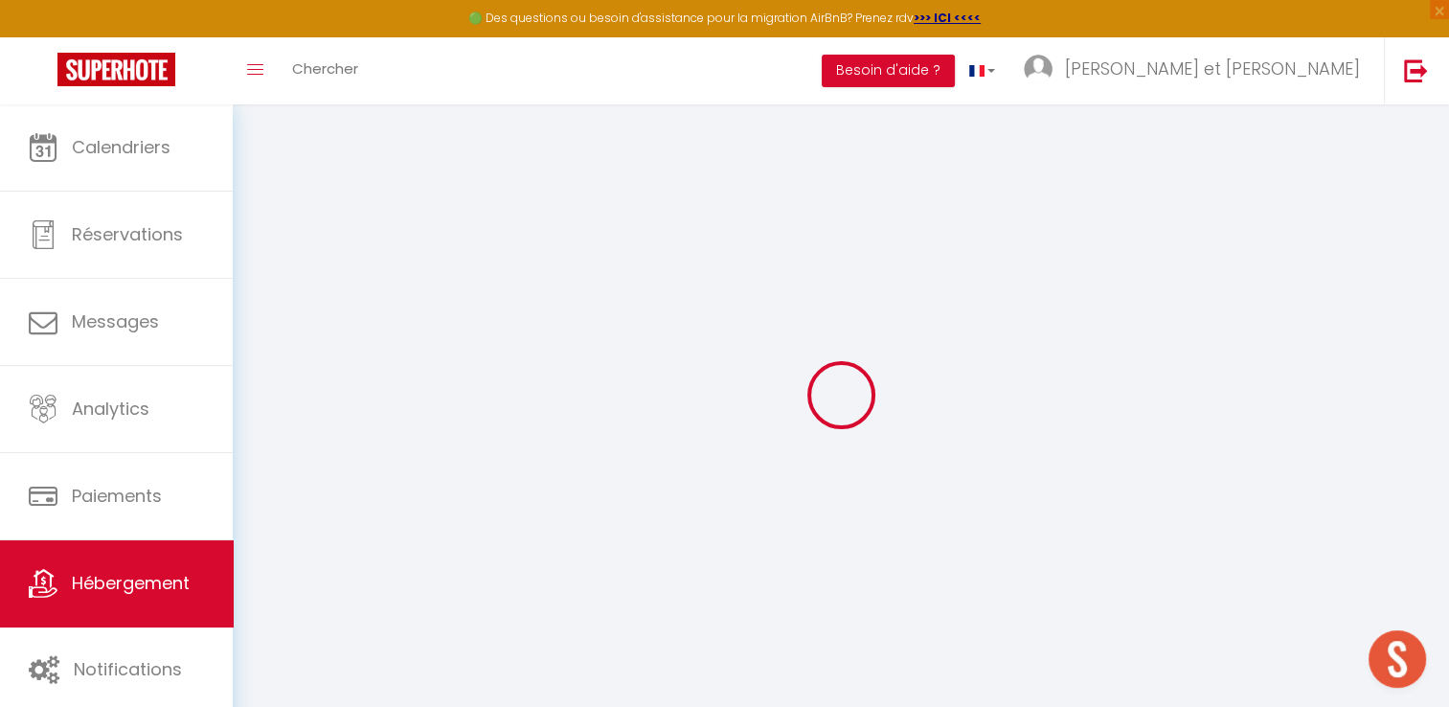
select select
checkbox input "false"
checkbox input "true"
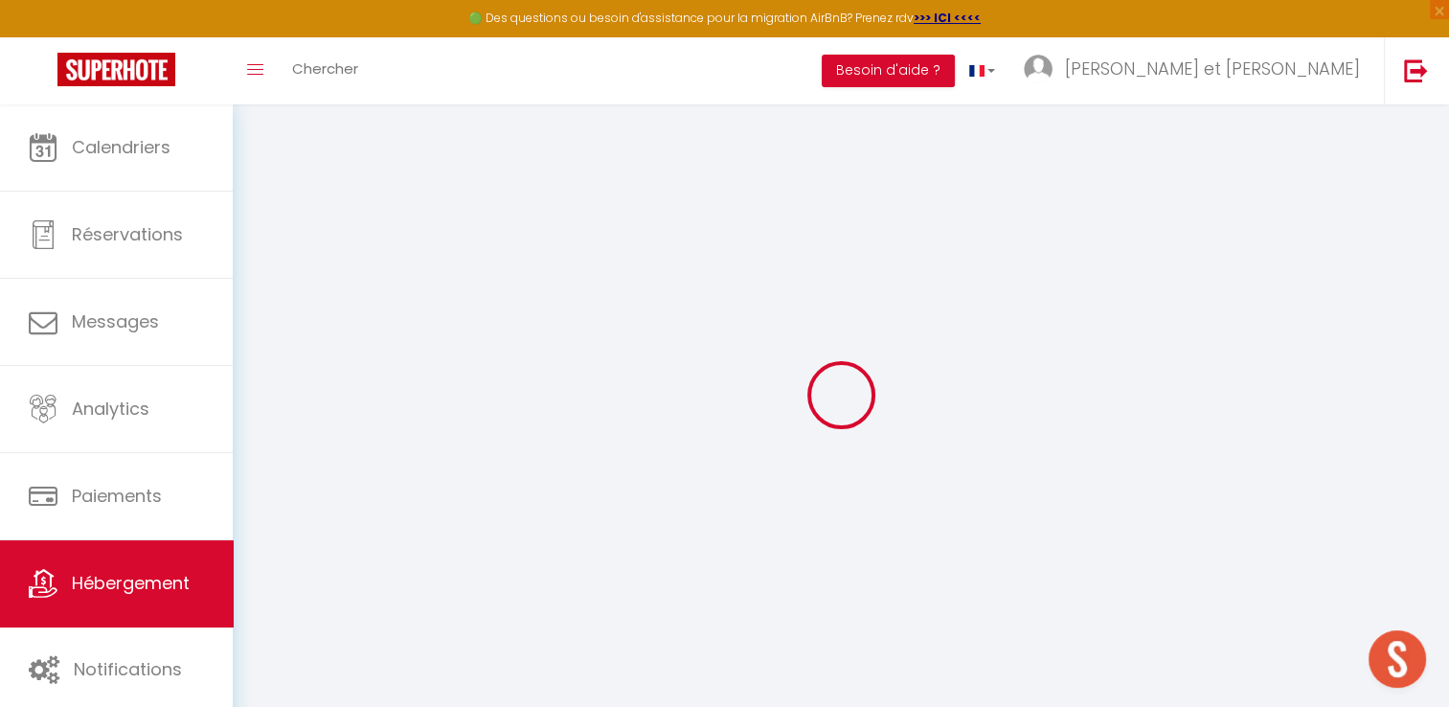
checkbox input "true"
select select
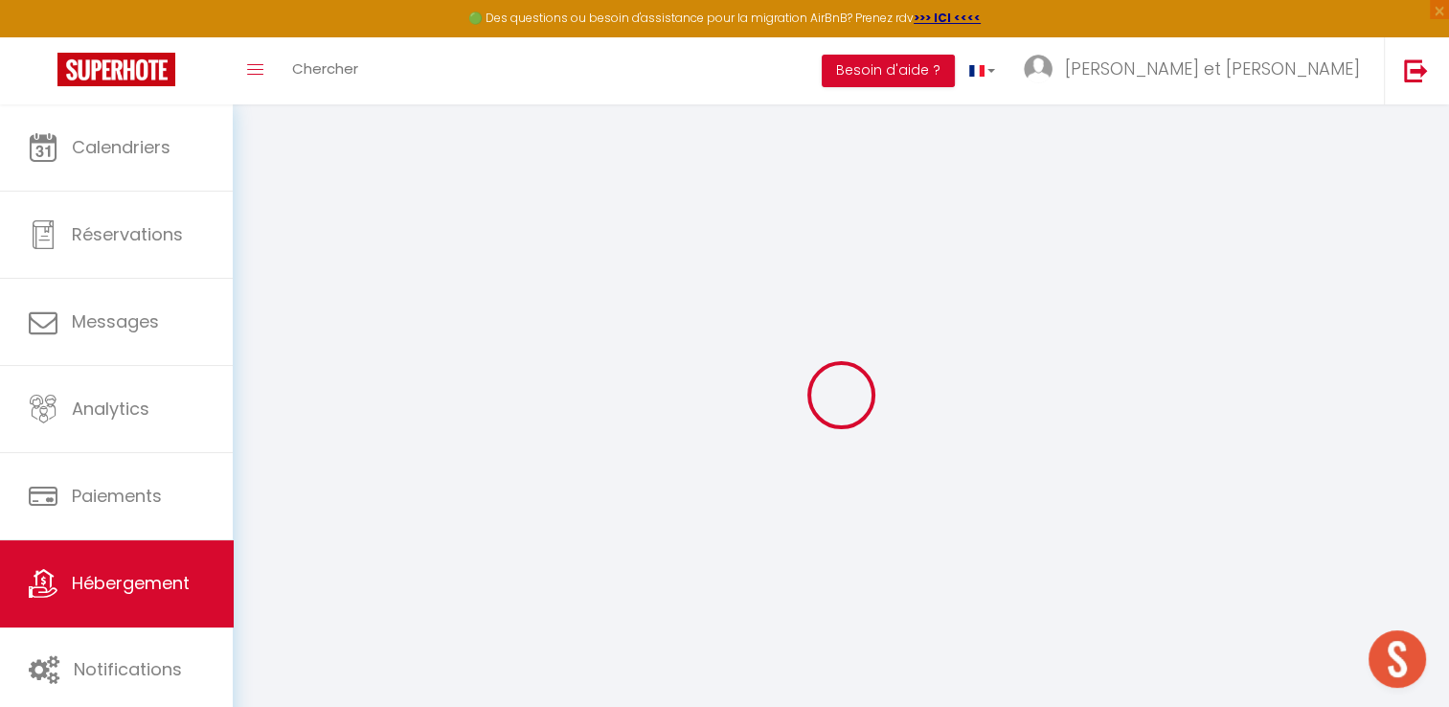
select select
checkbox input "false"
checkbox input "true"
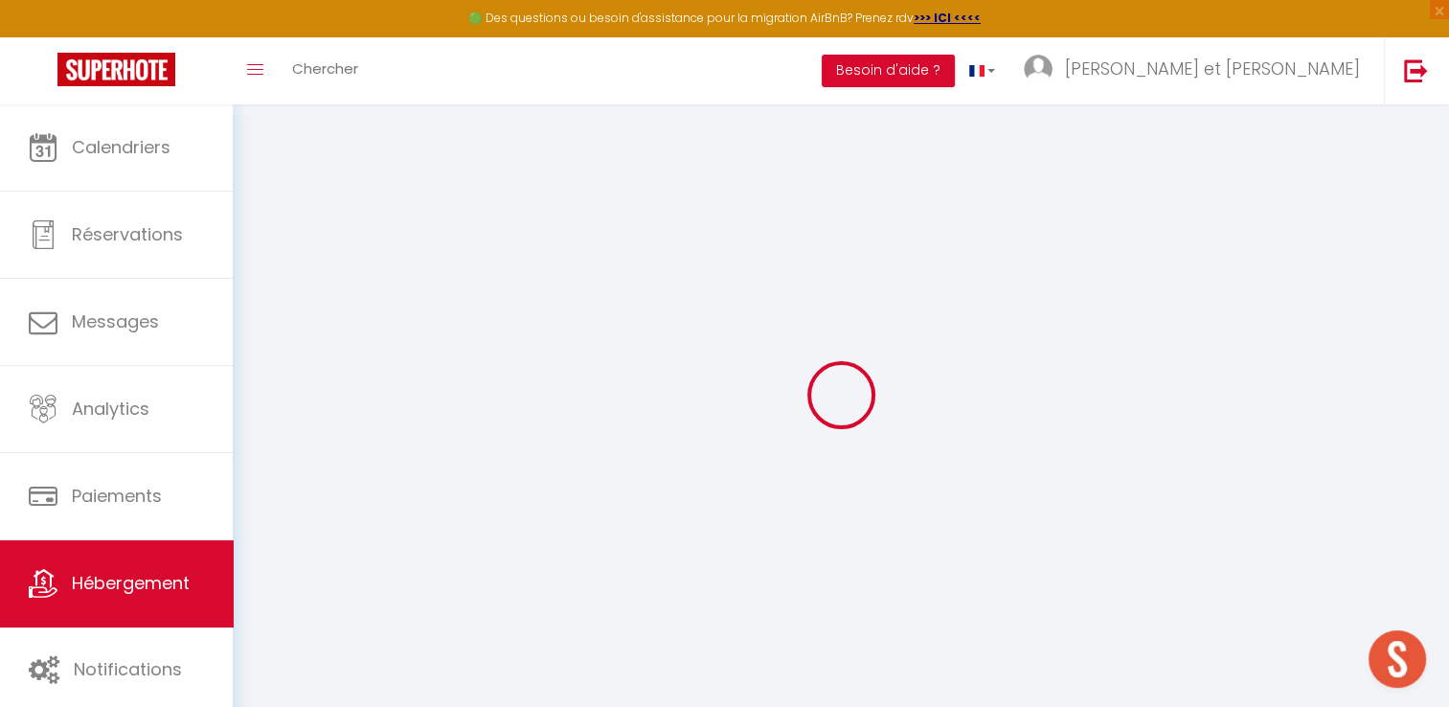
checkbox input "true"
checkbox input "false"
checkbox input "true"
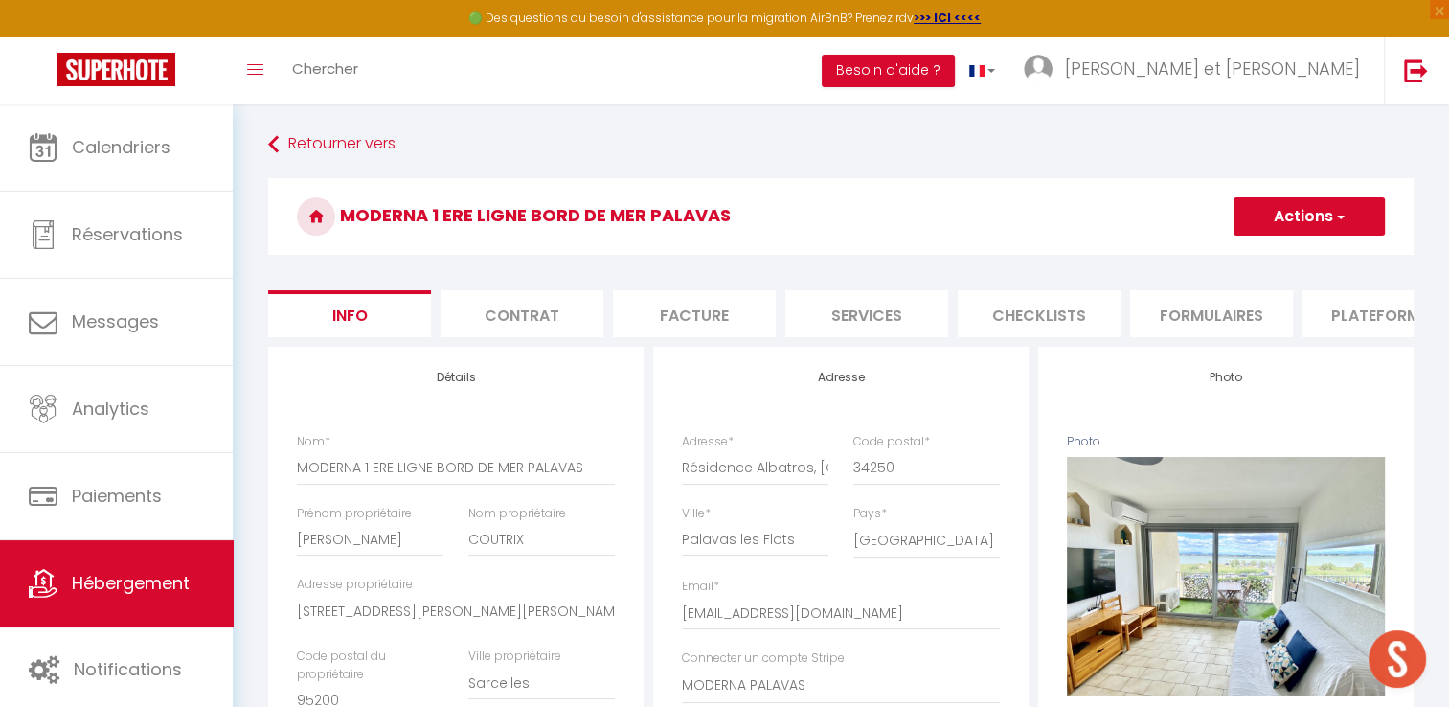
checkbox input "false"
checkbox input "true"
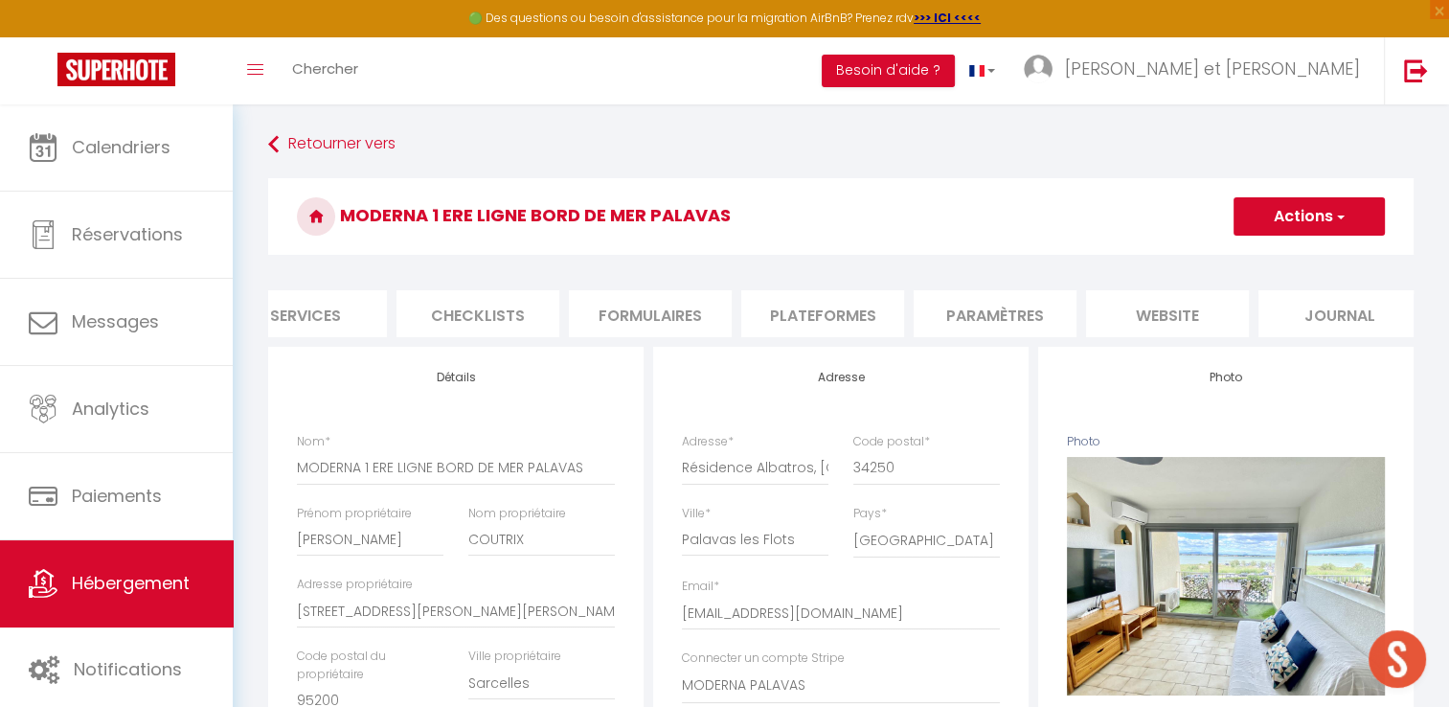
scroll to position [0, 570]
click at [1303, 320] on li "Journal" at bounding box center [1331, 313] width 163 height 47
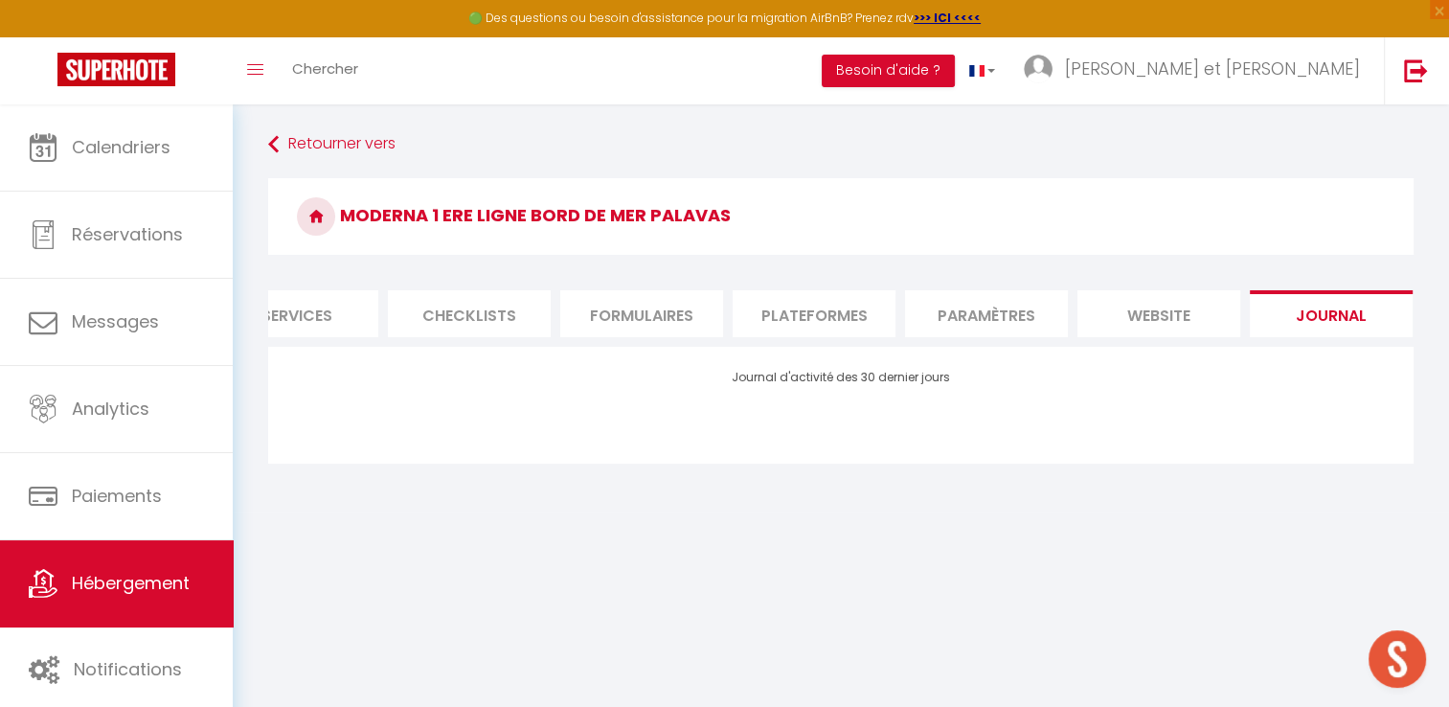
scroll to position [0, 579]
click at [1148, 320] on li "website" at bounding box center [1150, 313] width 163 height 47
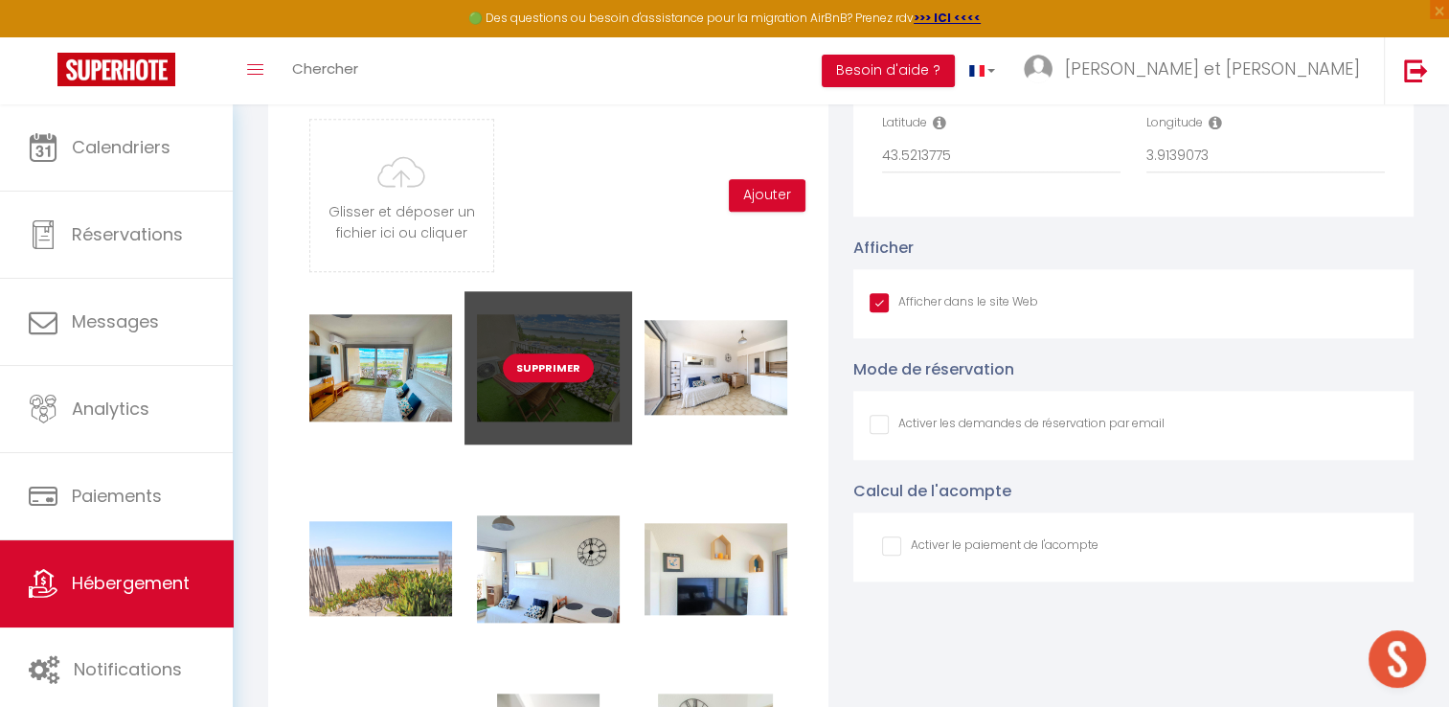
scroll to position [1865, 0]
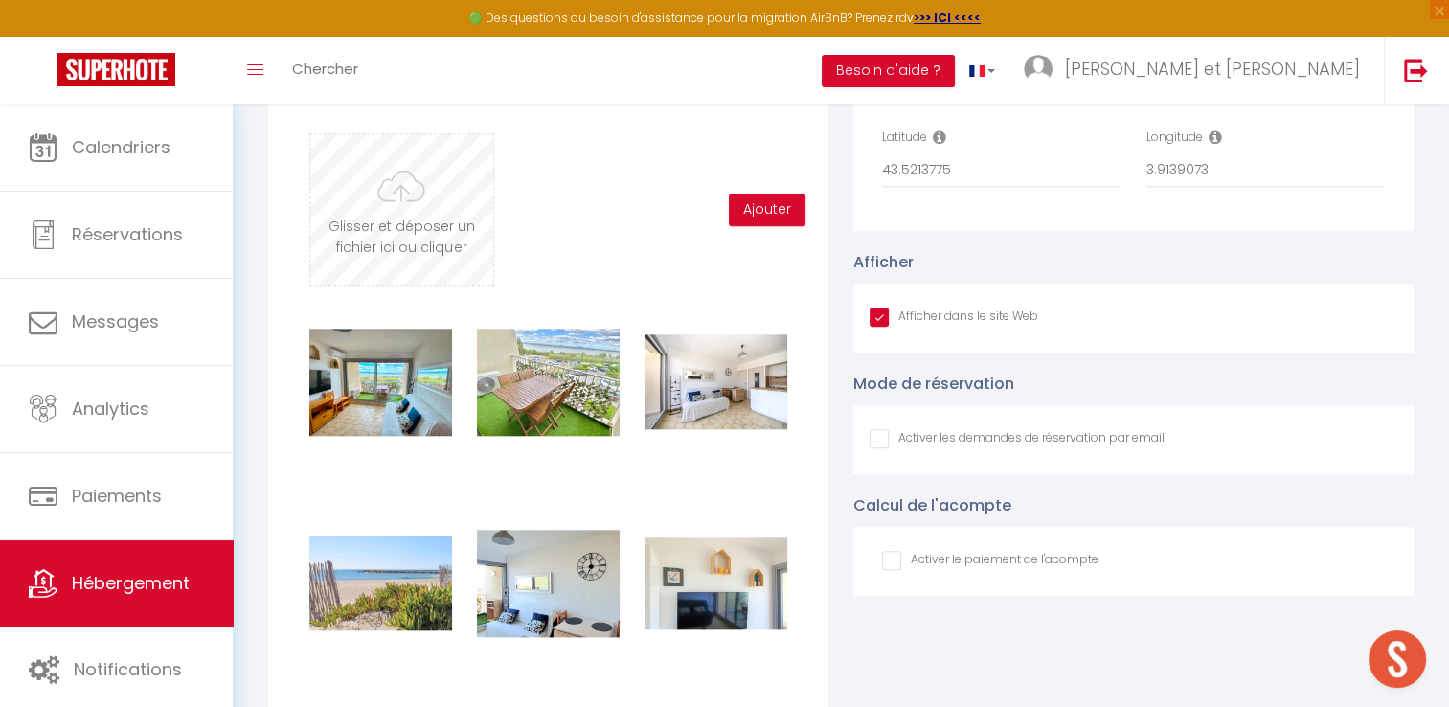
click at [410, 245] on input "file" at bounding box center [401, 209] width 182 height 151
type input "C:\fakepath\Meuble télévision Moderna.jpg"
checkbox input "true"
checkbox input "false"
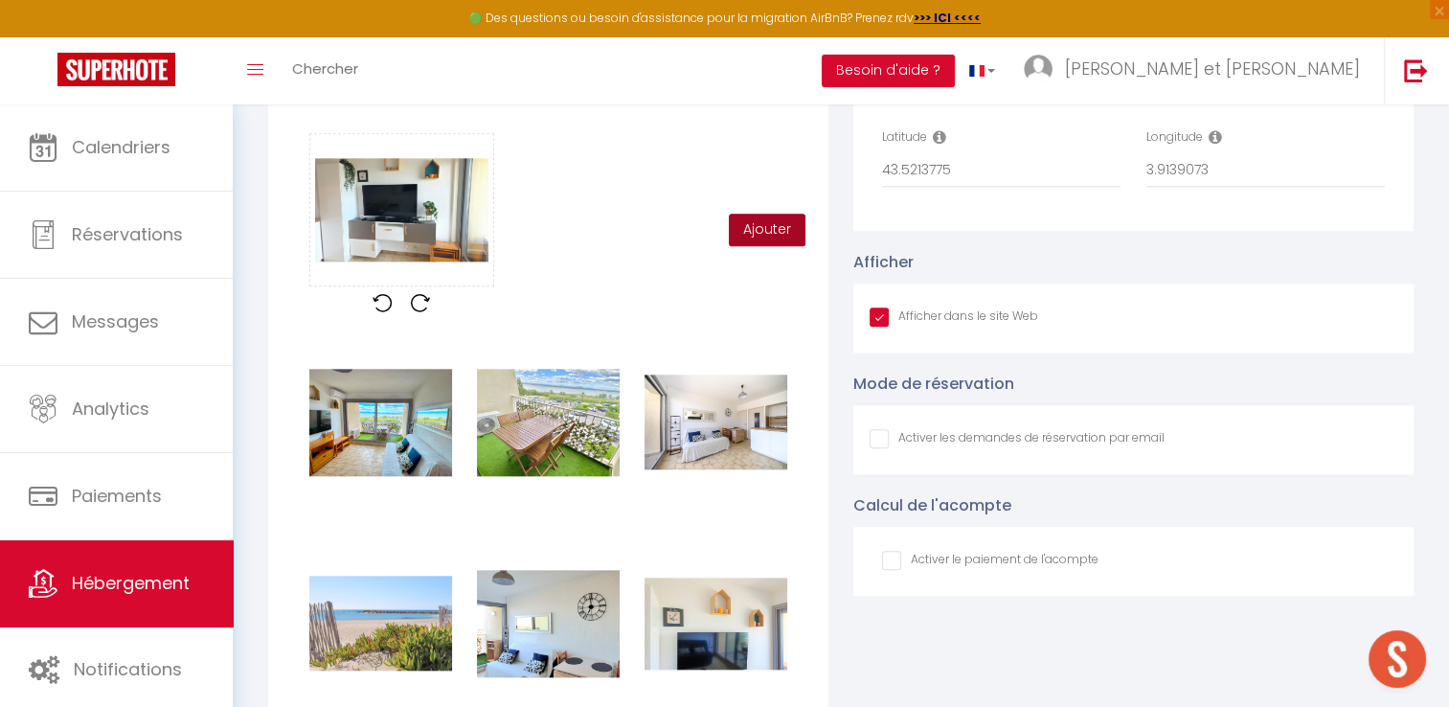
click at [796, 246] on button "Ajouter" at bounding box center [767, 230] width 77 height 33
checkbox input "true"
checkbox input "false"
checkbox input "true"
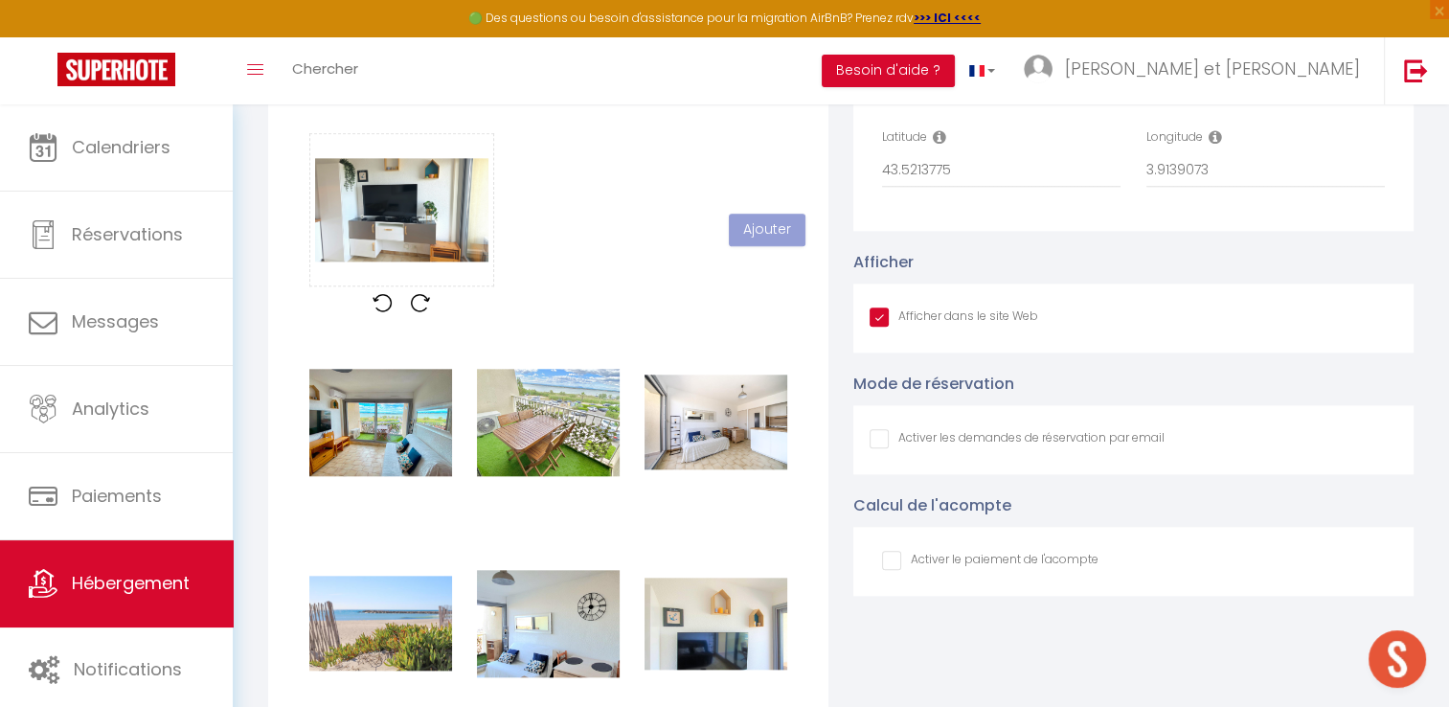
checkbox input "false"
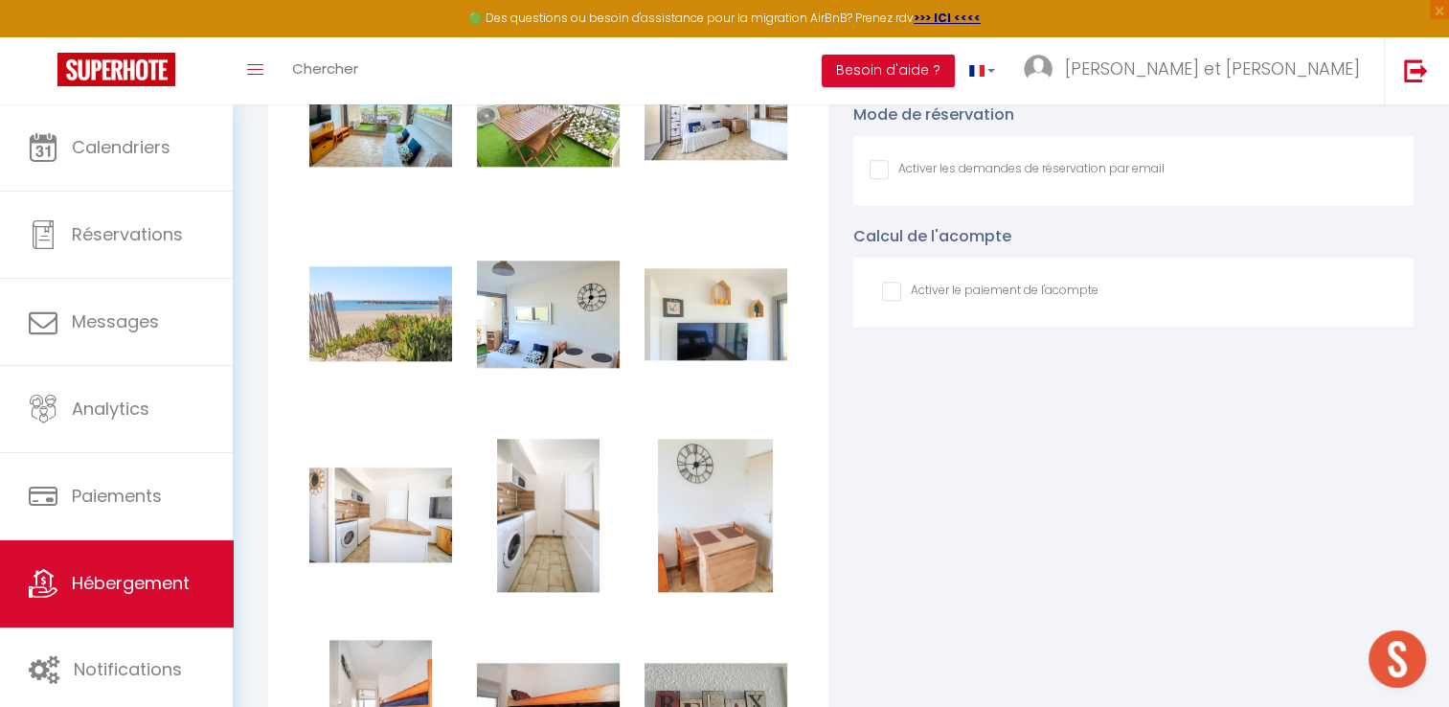
scroll to position [2175, 0]
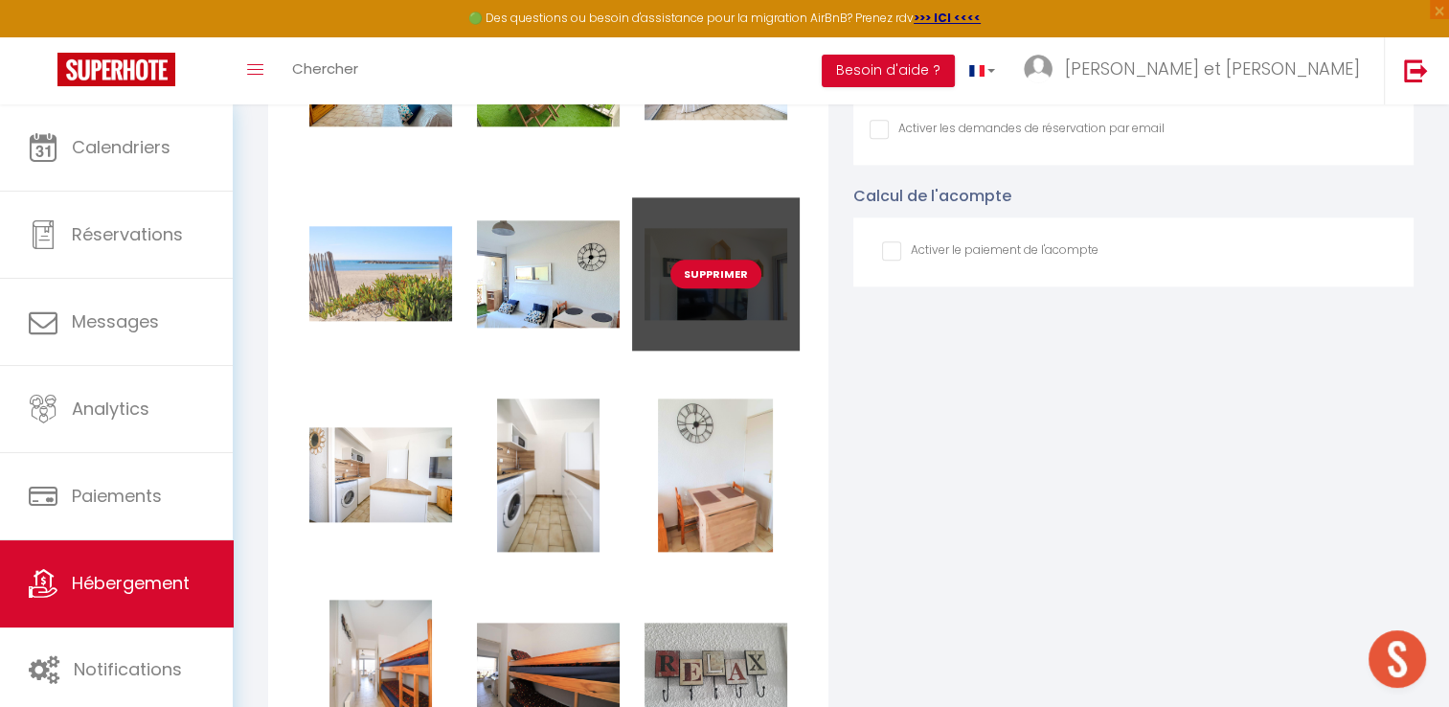
click at [717, 288] on button "Supprimer" at bounding box center [716, 274] width 91 height 29
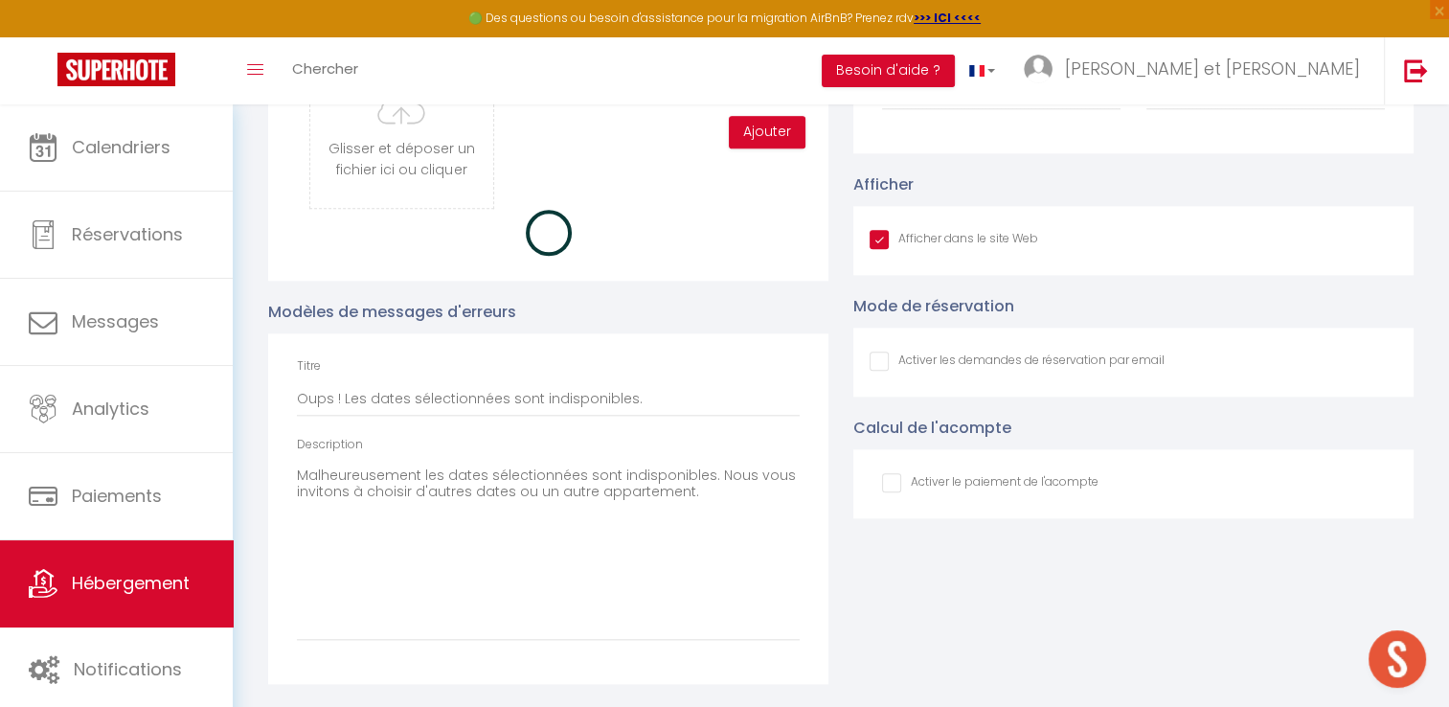
checkbox input "true"
checkbox input "false"
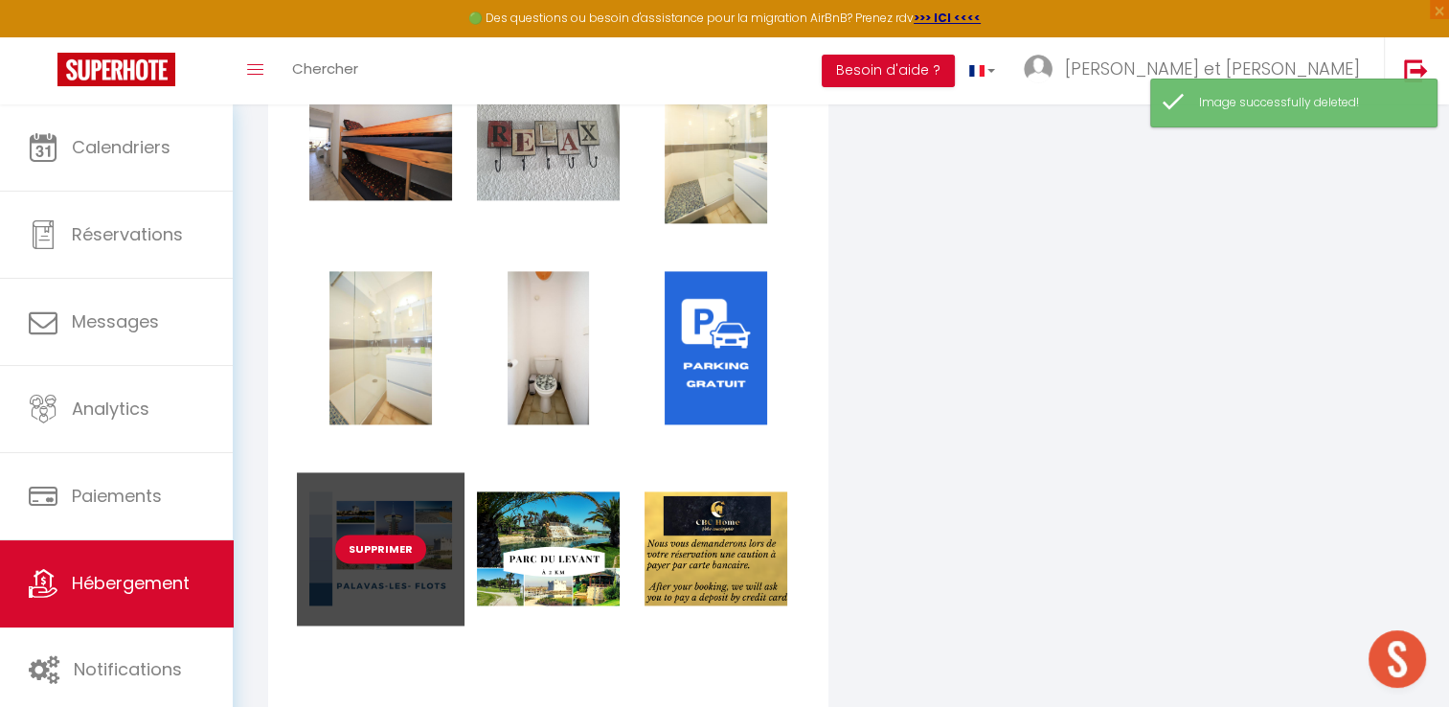
scroll to position [2848, 0]
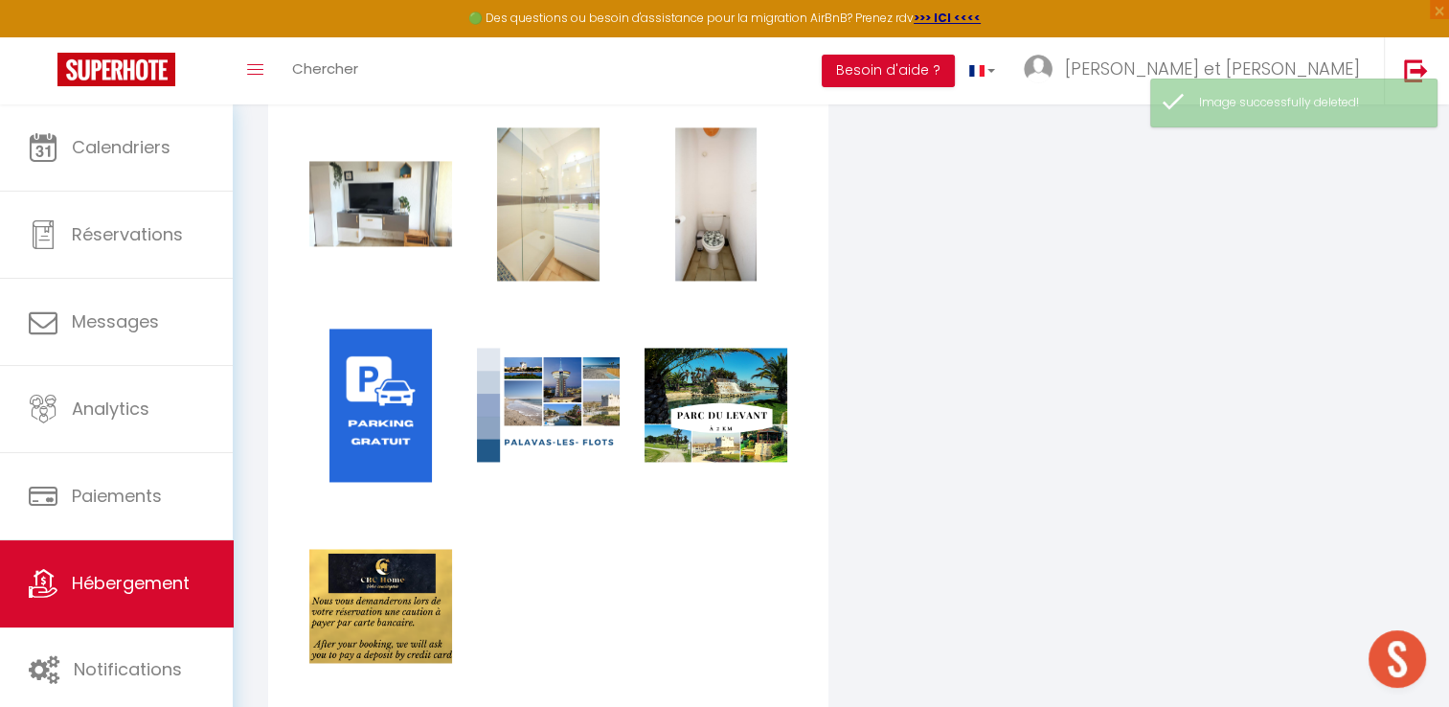
checkbox input "true"
checkbox input "false"
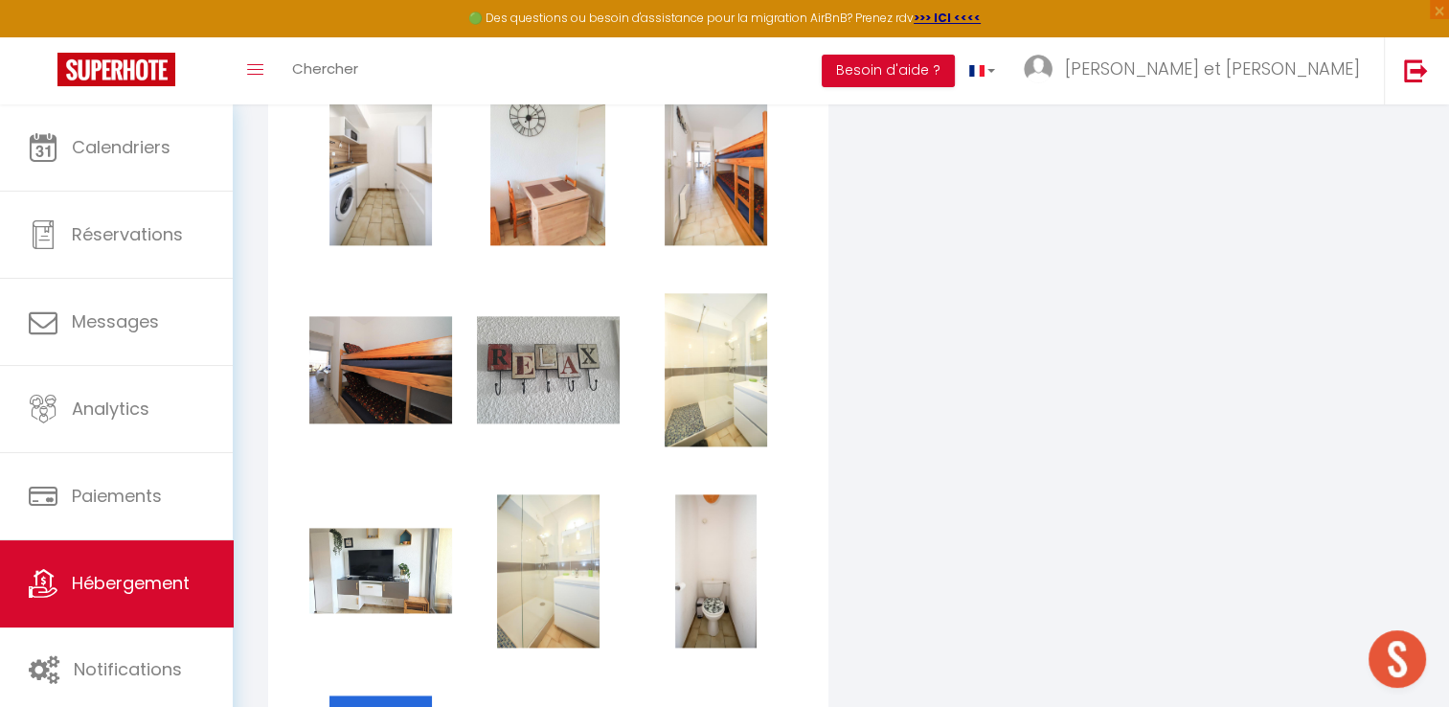
scroll to position [2480, 0]
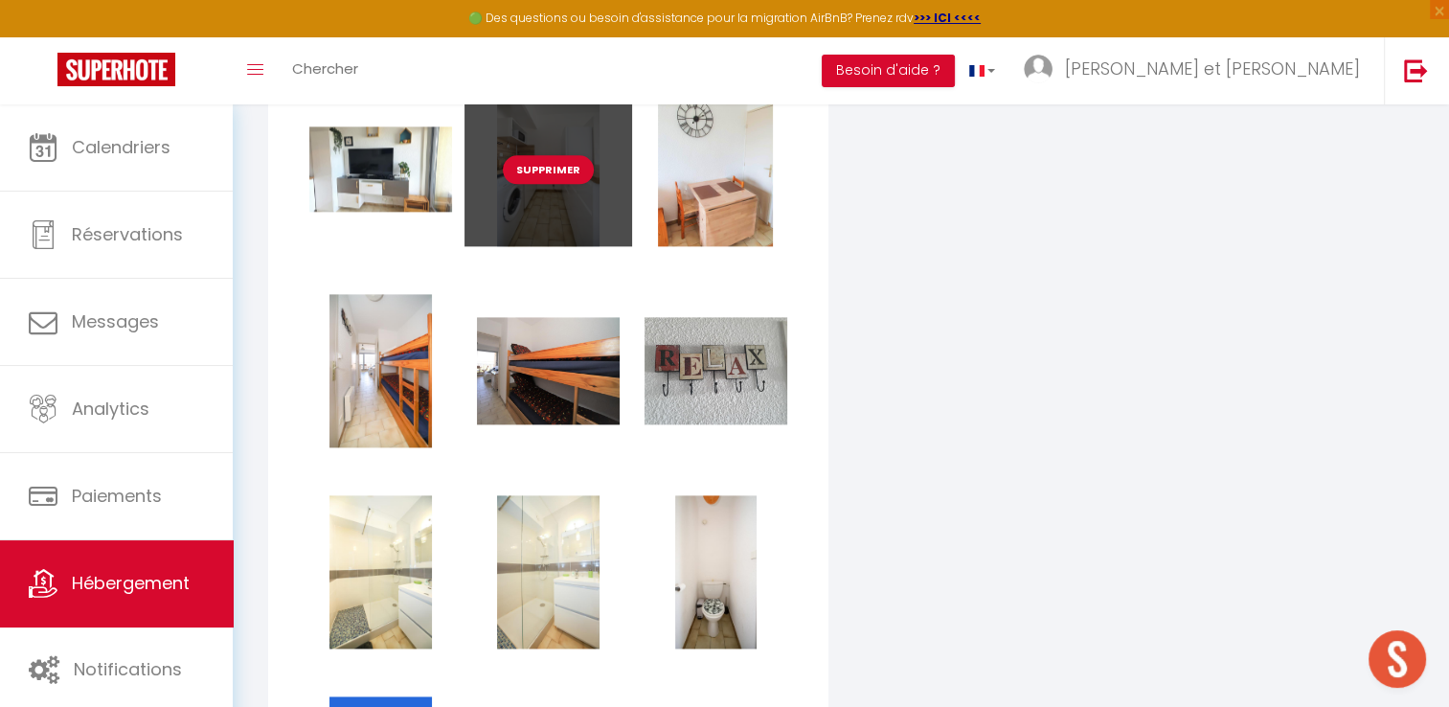
checkbox input "true"
checkbox input "false"
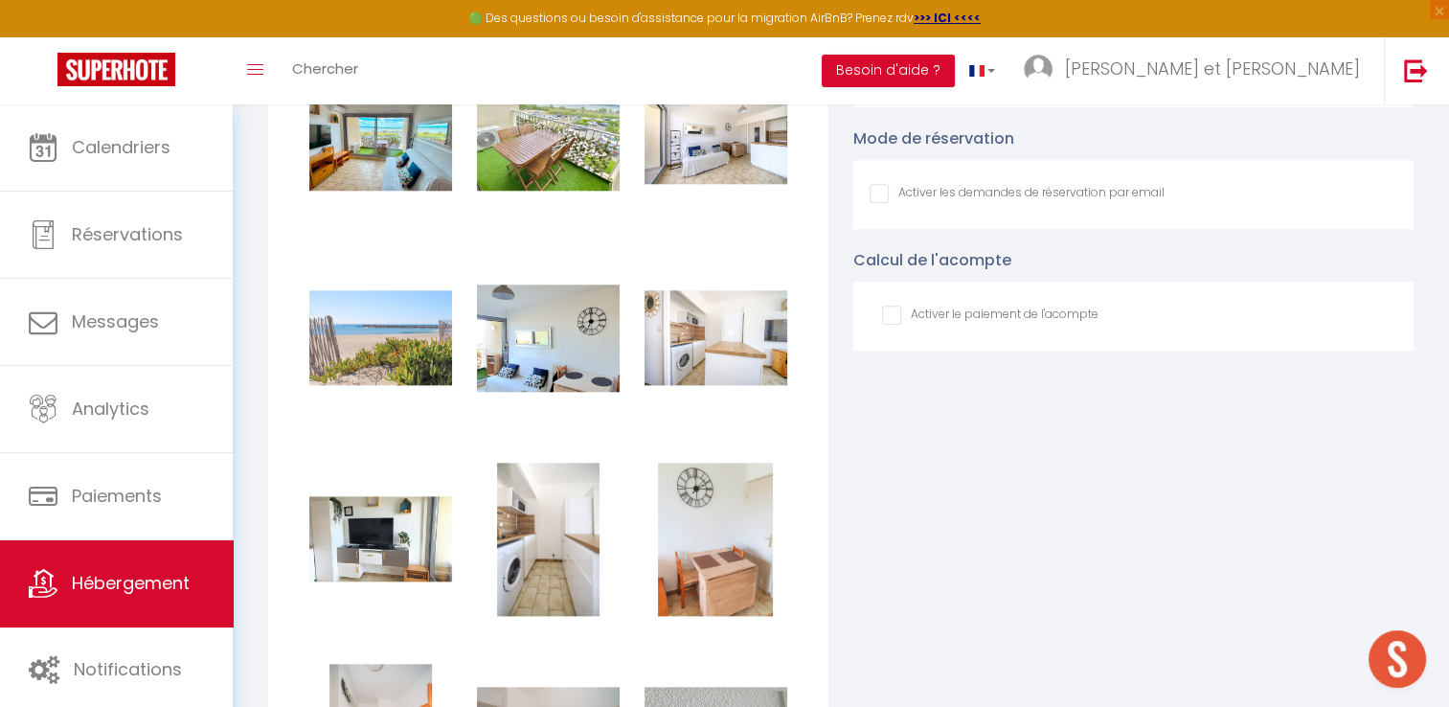
scroll to position [2101, 0]
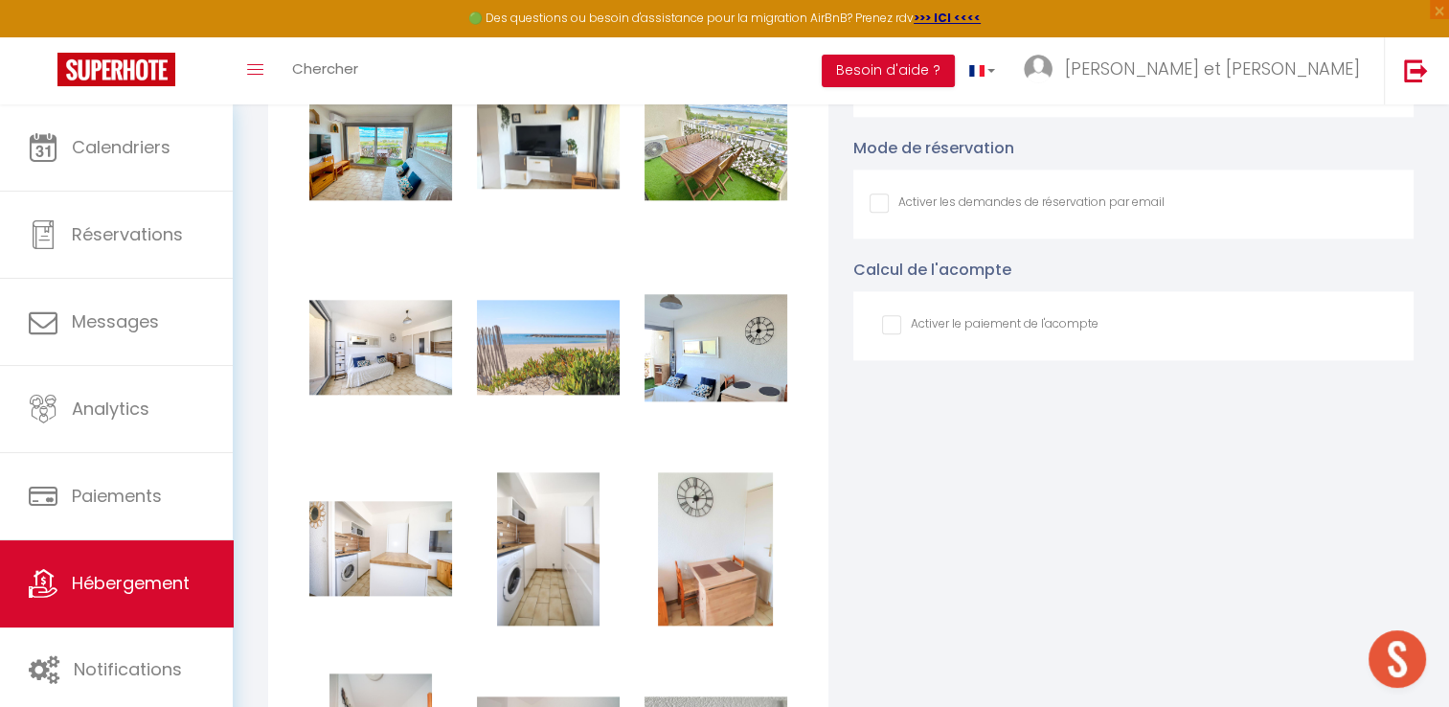
checkbox input "true"
checkbox input "false"
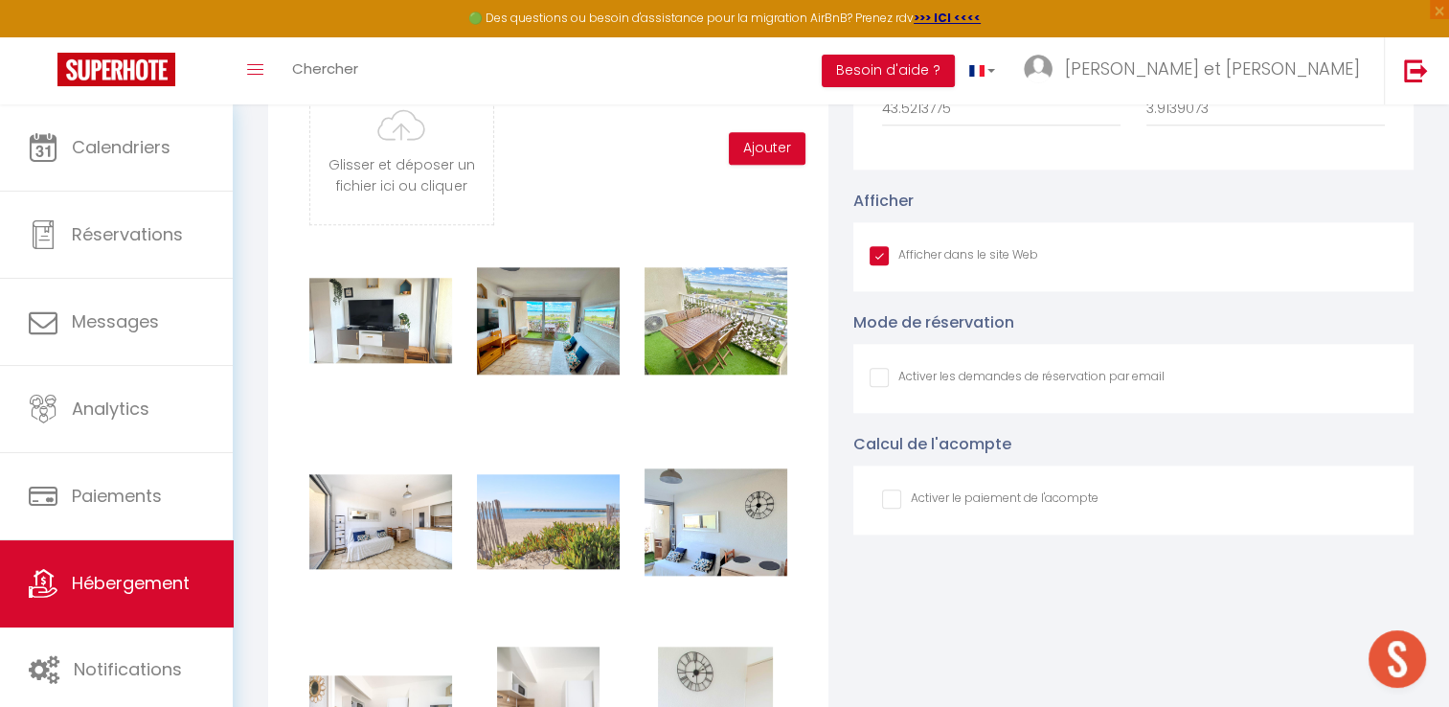
scroll to position [1920, 0]
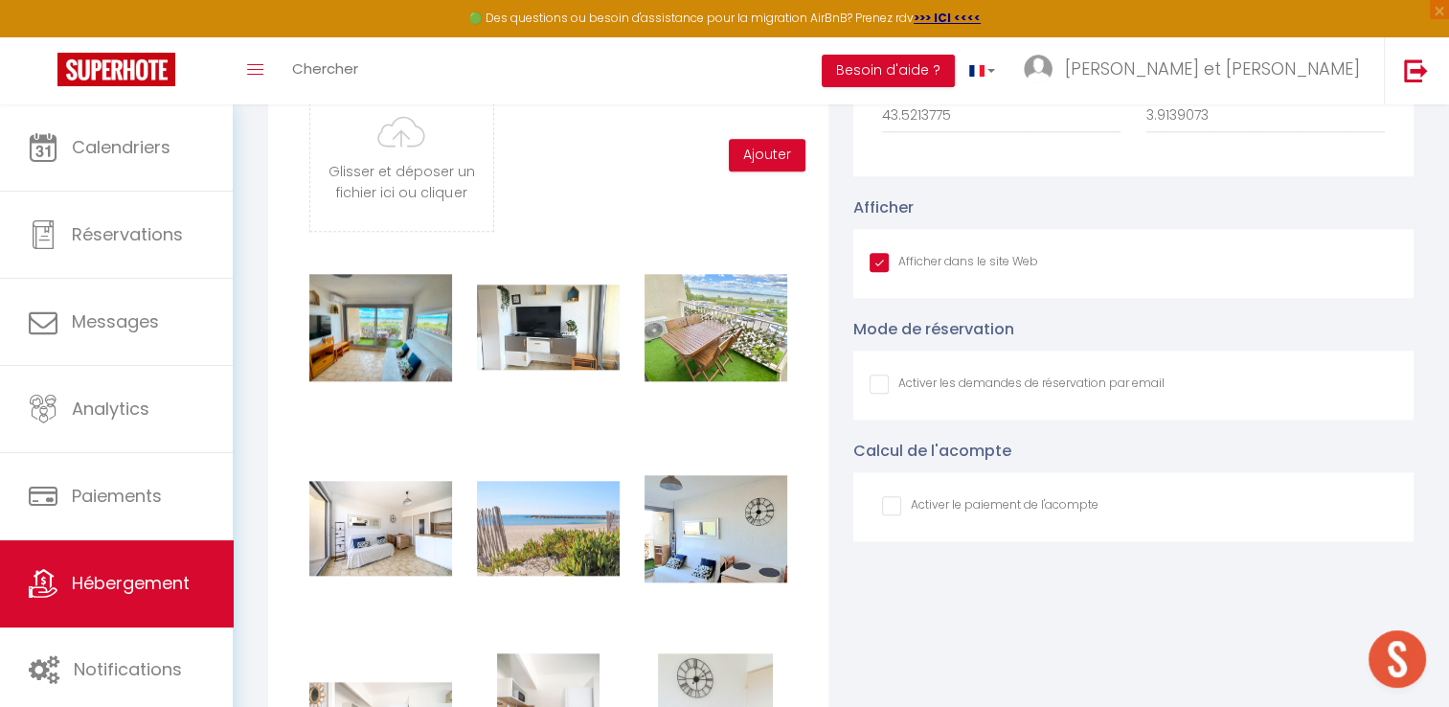
checkbox input "true"
checkbox input "false"
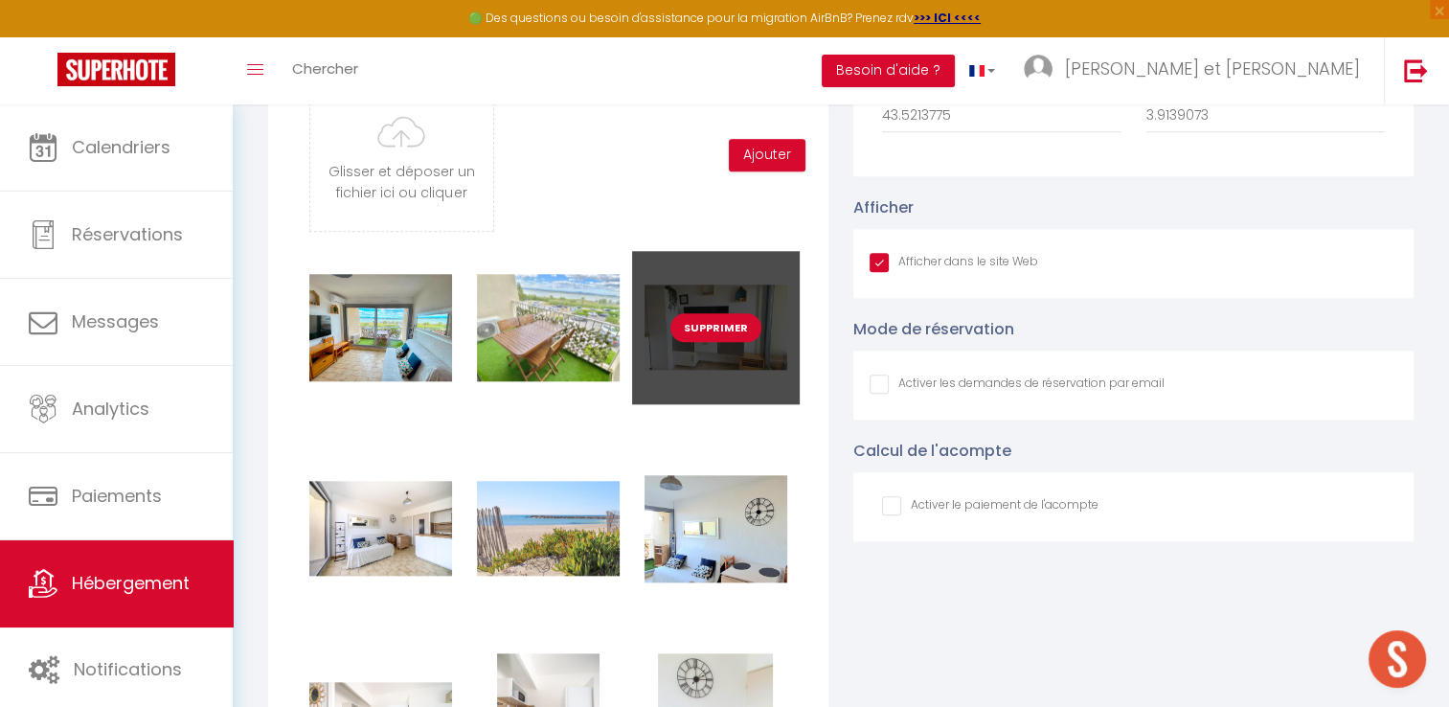
checkbox input "true"
checkbox input "false"
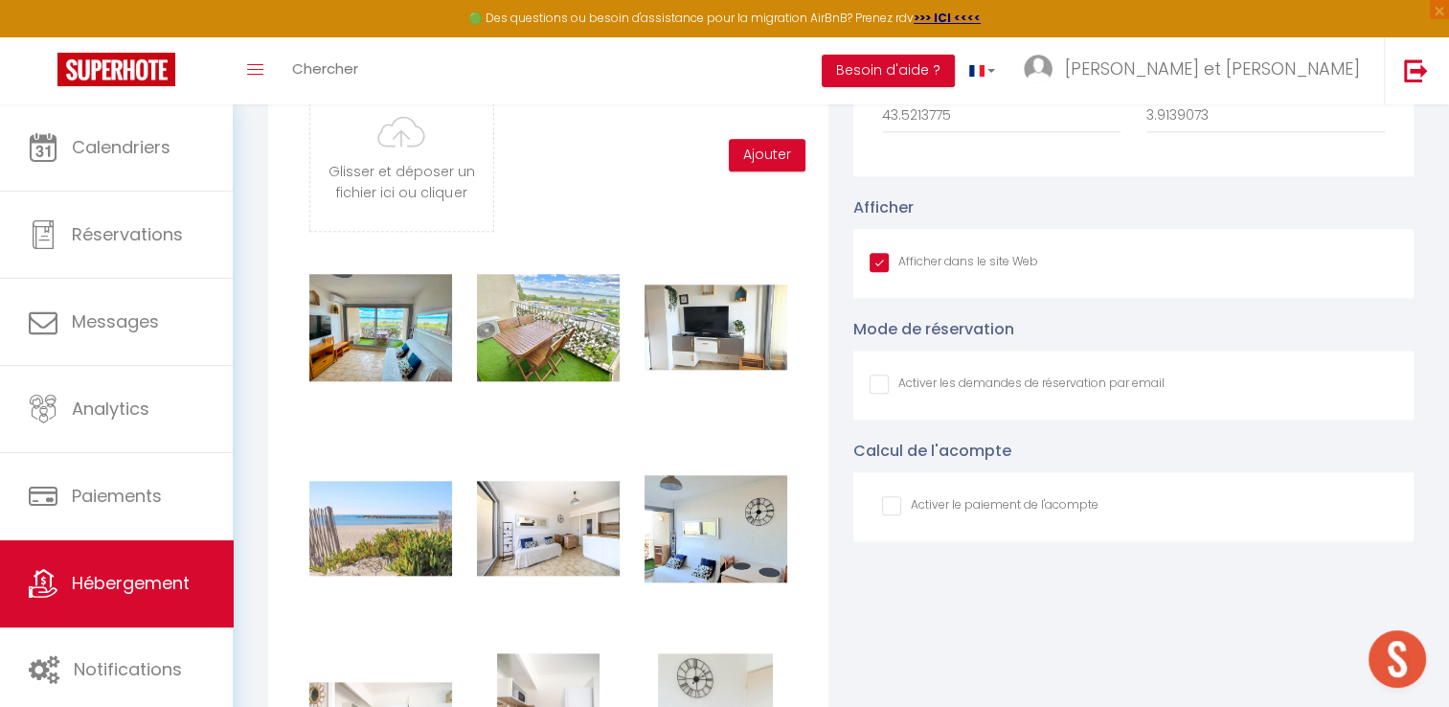
checkbox input "true"
checkbox input "false"
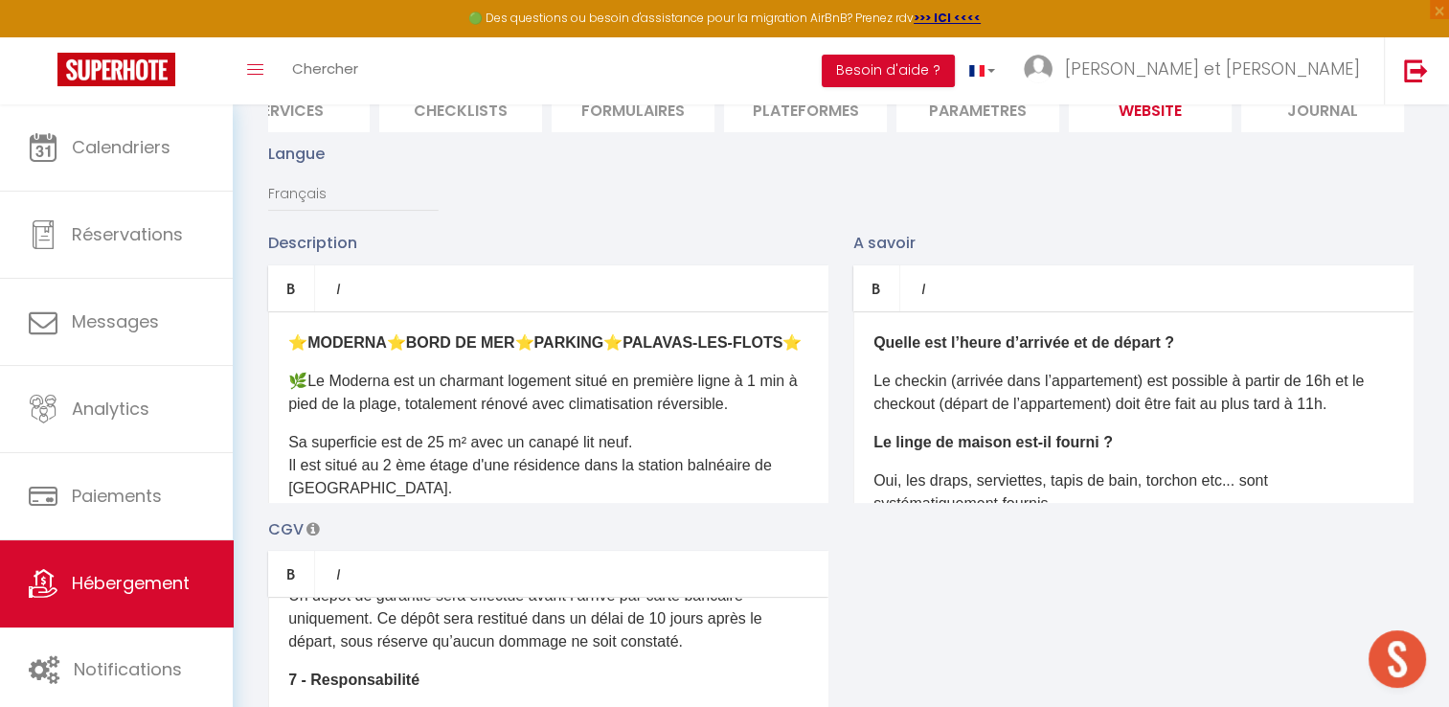
scroll to position [0, 0]
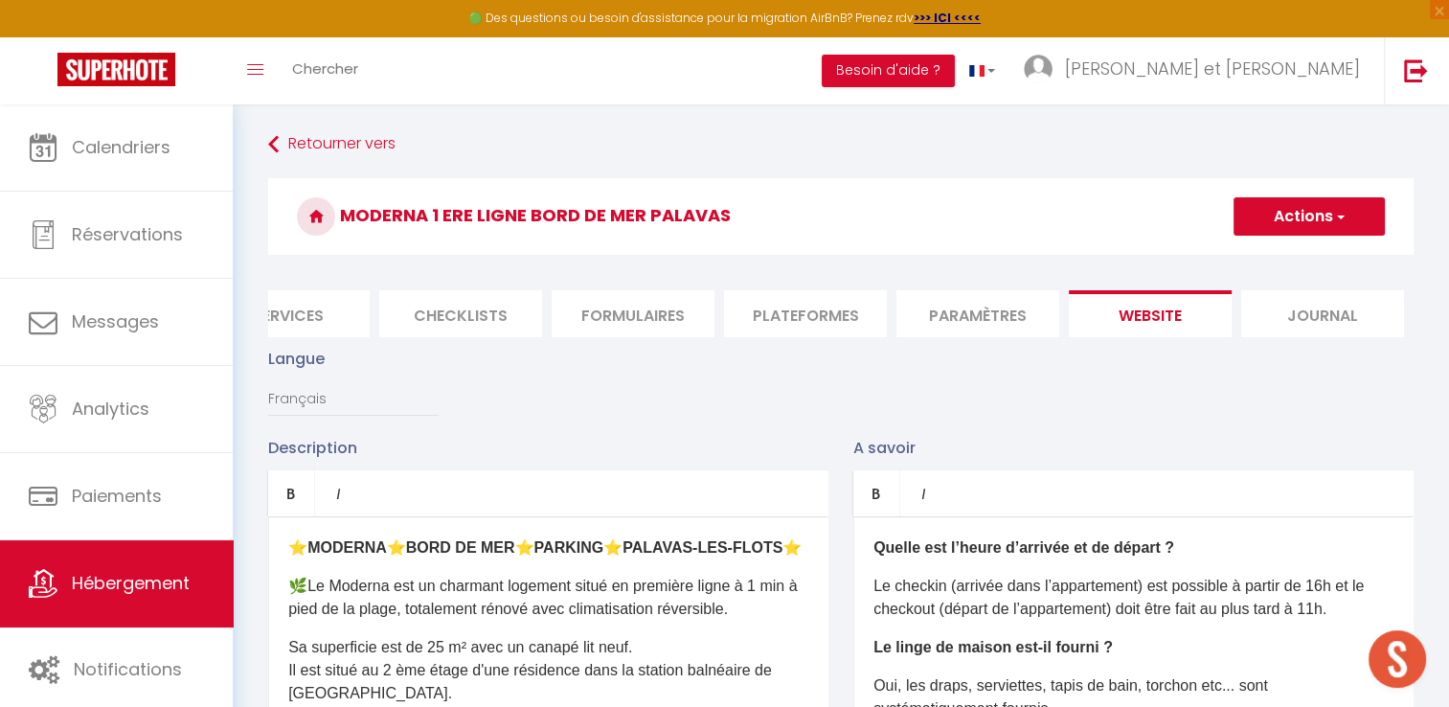
click at [1339, 221] on span "button" at bounding box center [1339, 216] width 12 height 19
click at [1264, 255] on input "Enregistrer" at bounding box center [1287, 258] width 71 height 19
checkbox input "true"
checkbox input "false"
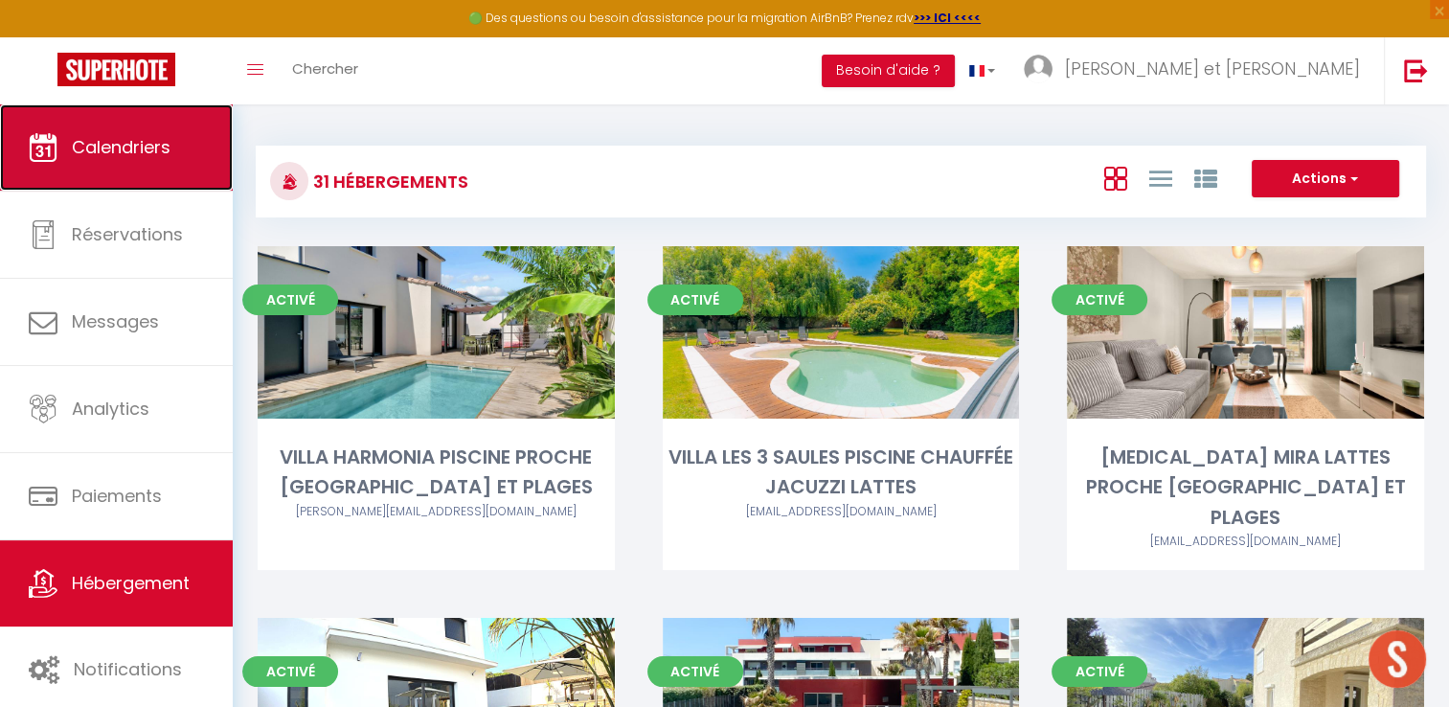
click at [127, 132] on link "Calendriers" at bounding box center [116, 147] width 233 height 86
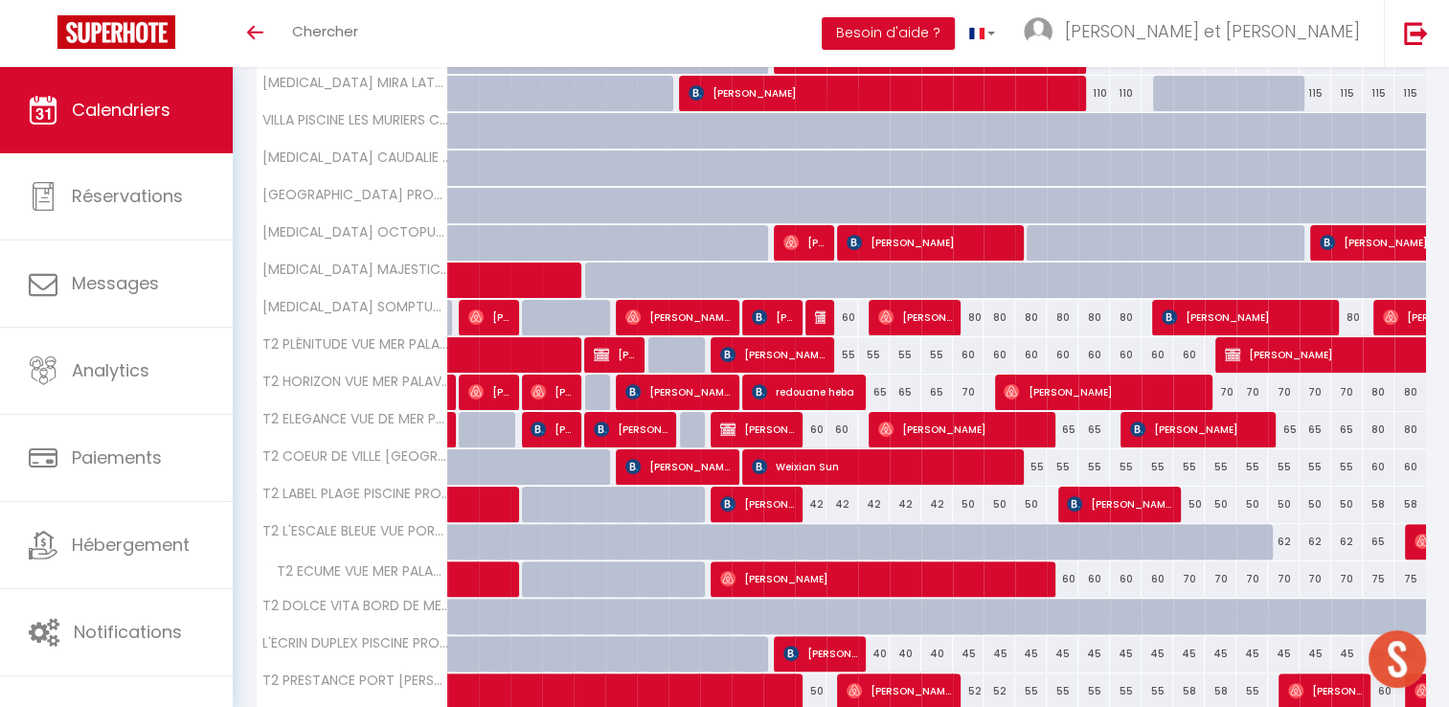
scroll to position [559, 0]
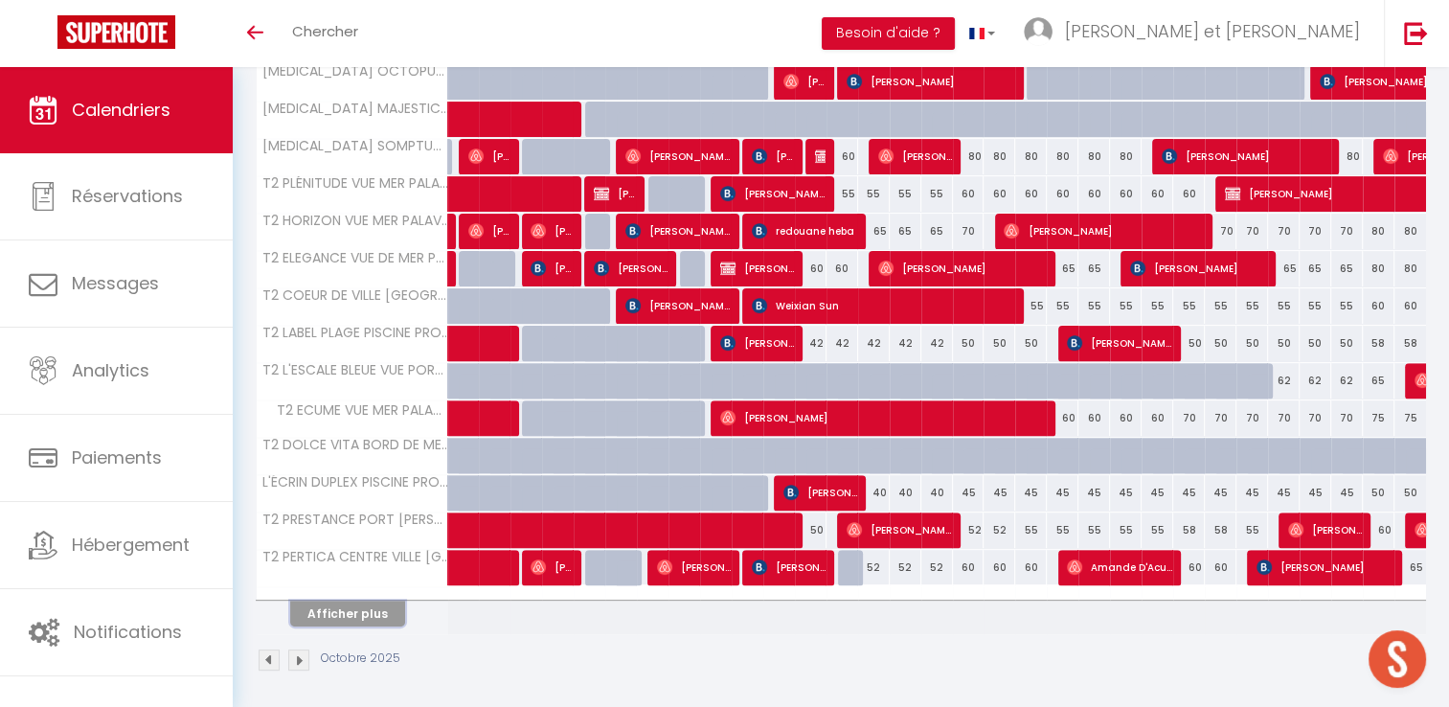
click at [359, 609] on button "Afficher plus" at bounding box center [347, 614] width 115 height 26
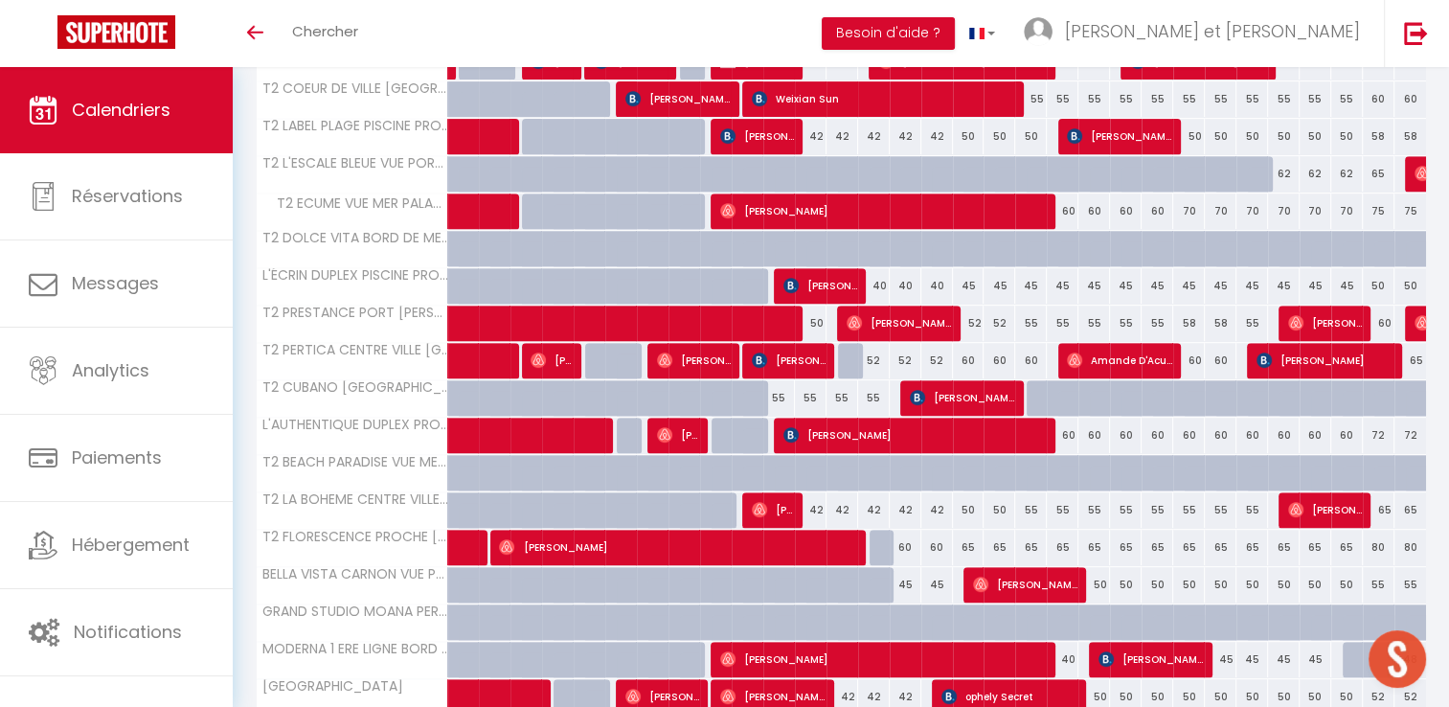
scroll to position [766, 0]
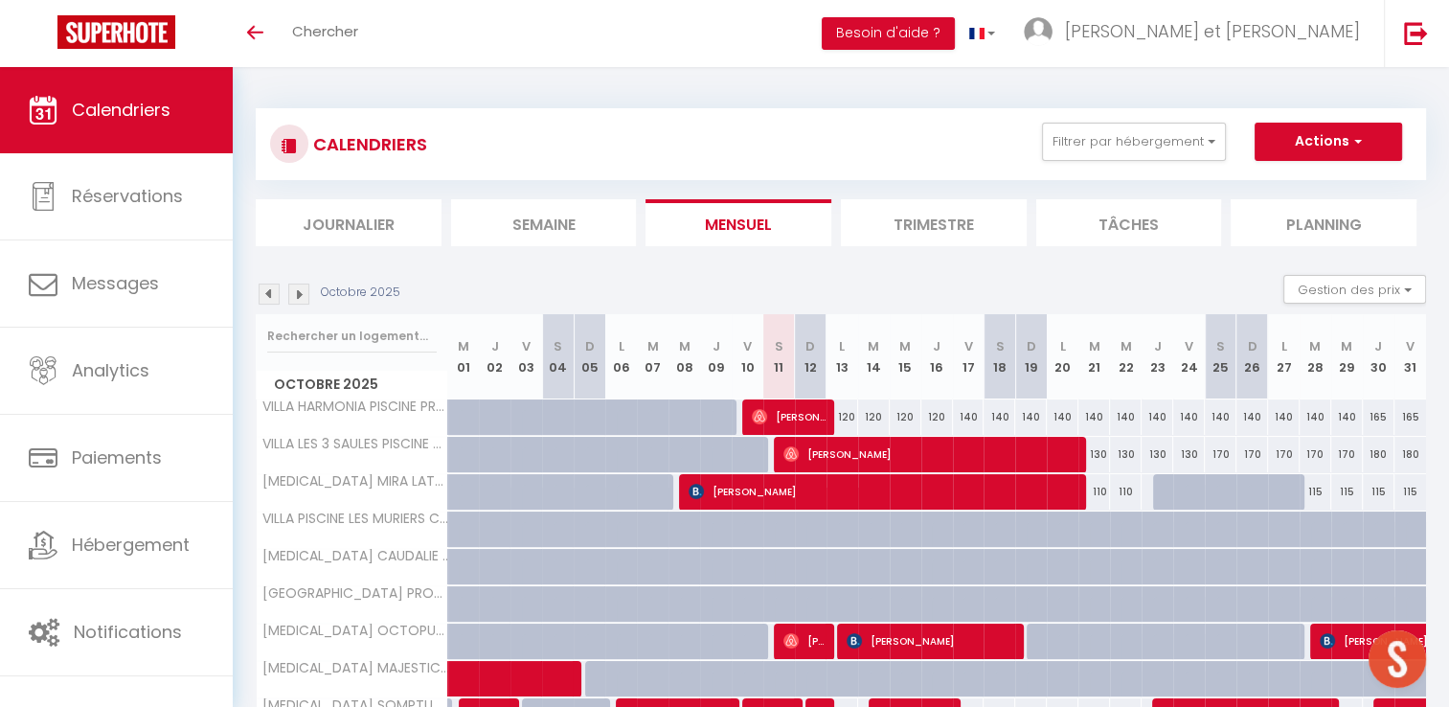
scroll to position [559, 0]
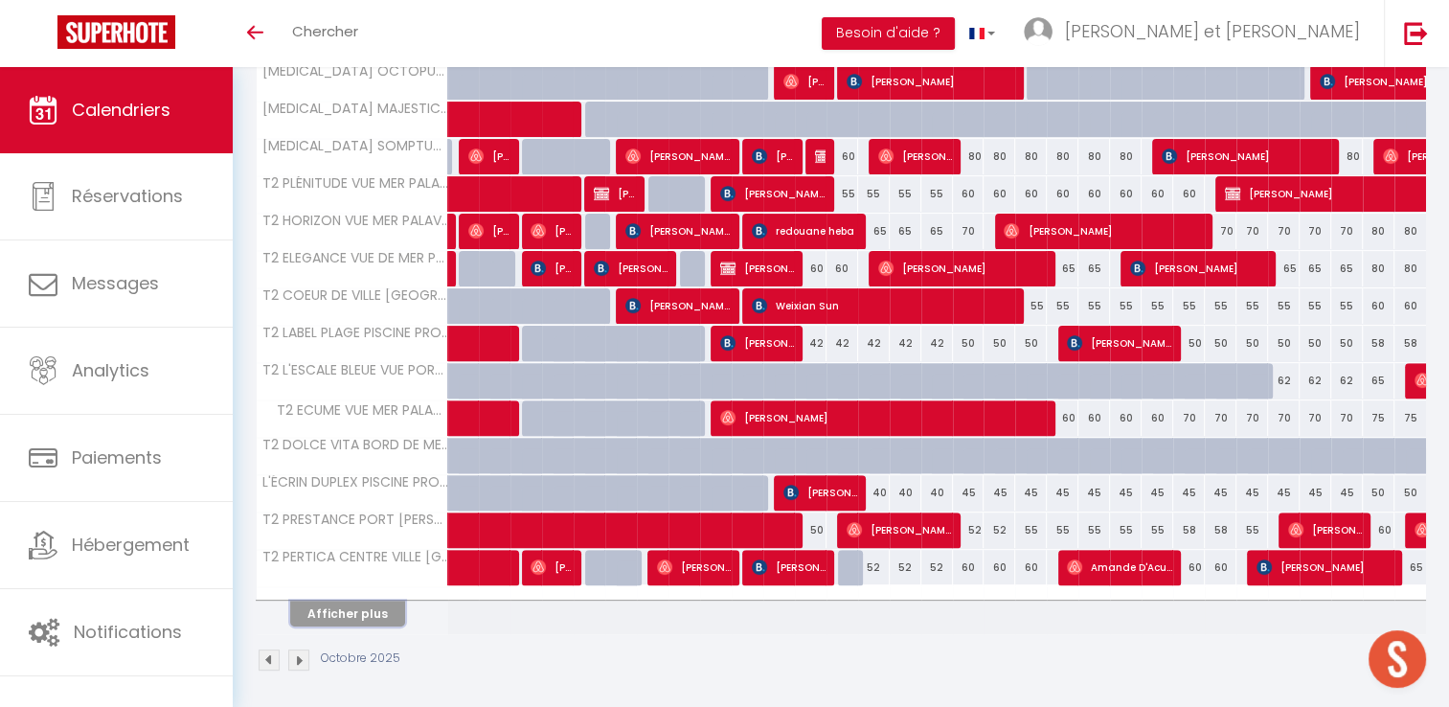
click at [377, 606] on button "Afficher plus" at bounding box center [347, 614] width 115 height 26
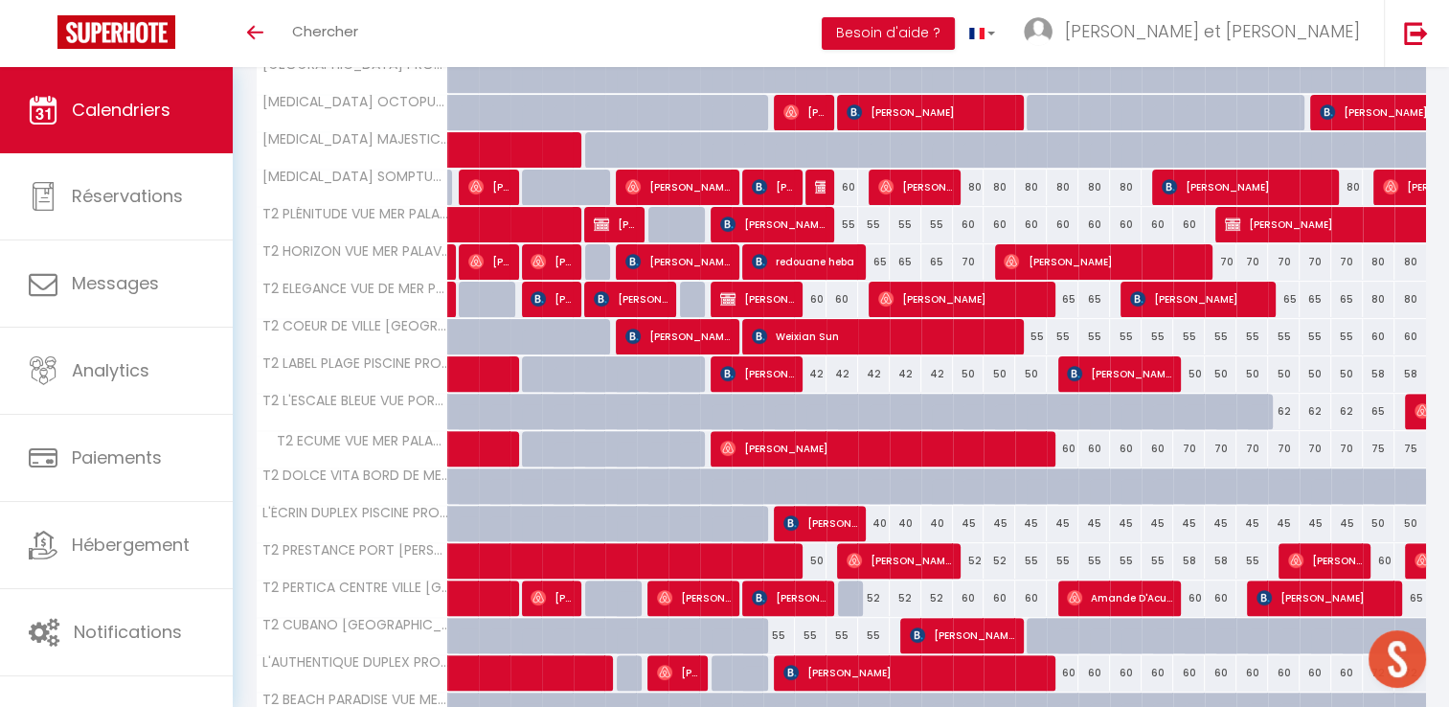
scroll to position [530, 0]
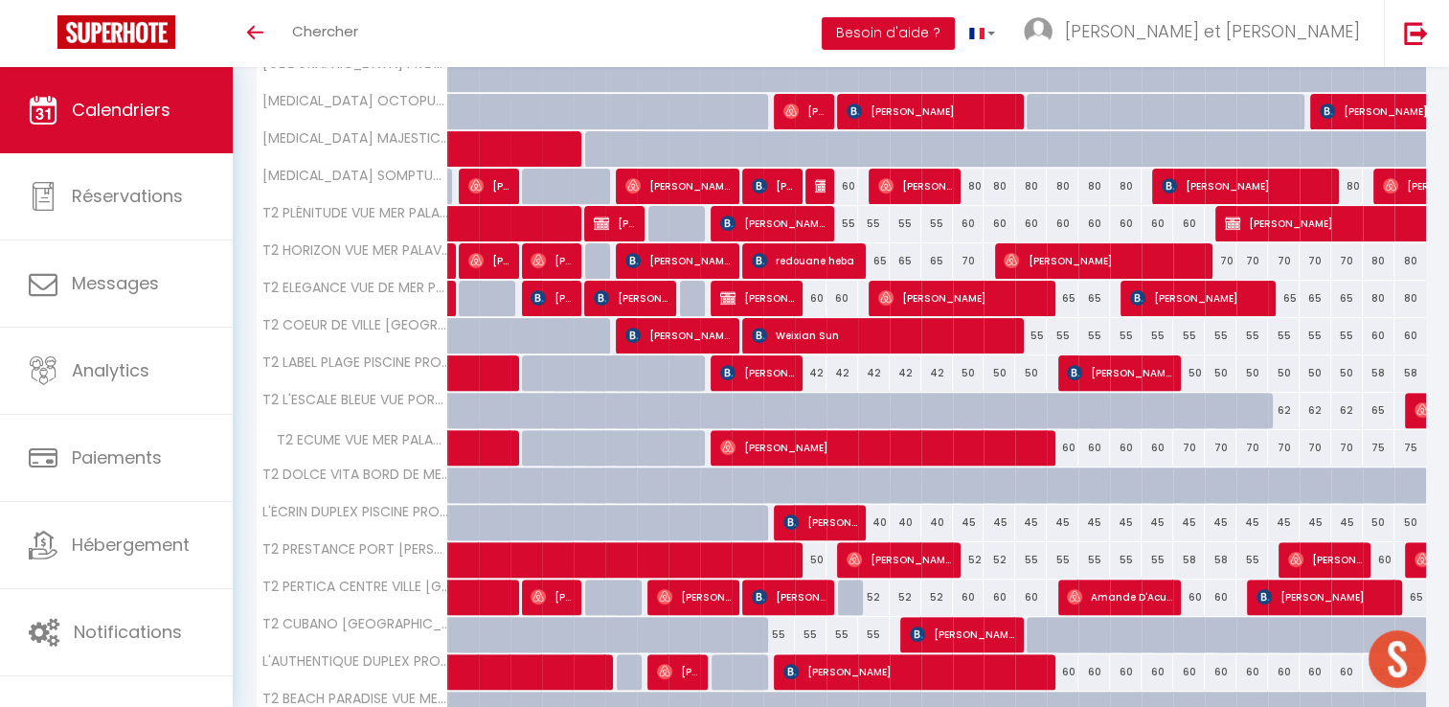
click at [847, 593] on div at bounding box center [854, 598] width 32 height 36
type input "52"
type input "Lun 13 Octobre 2025"
type input "[DATE]"
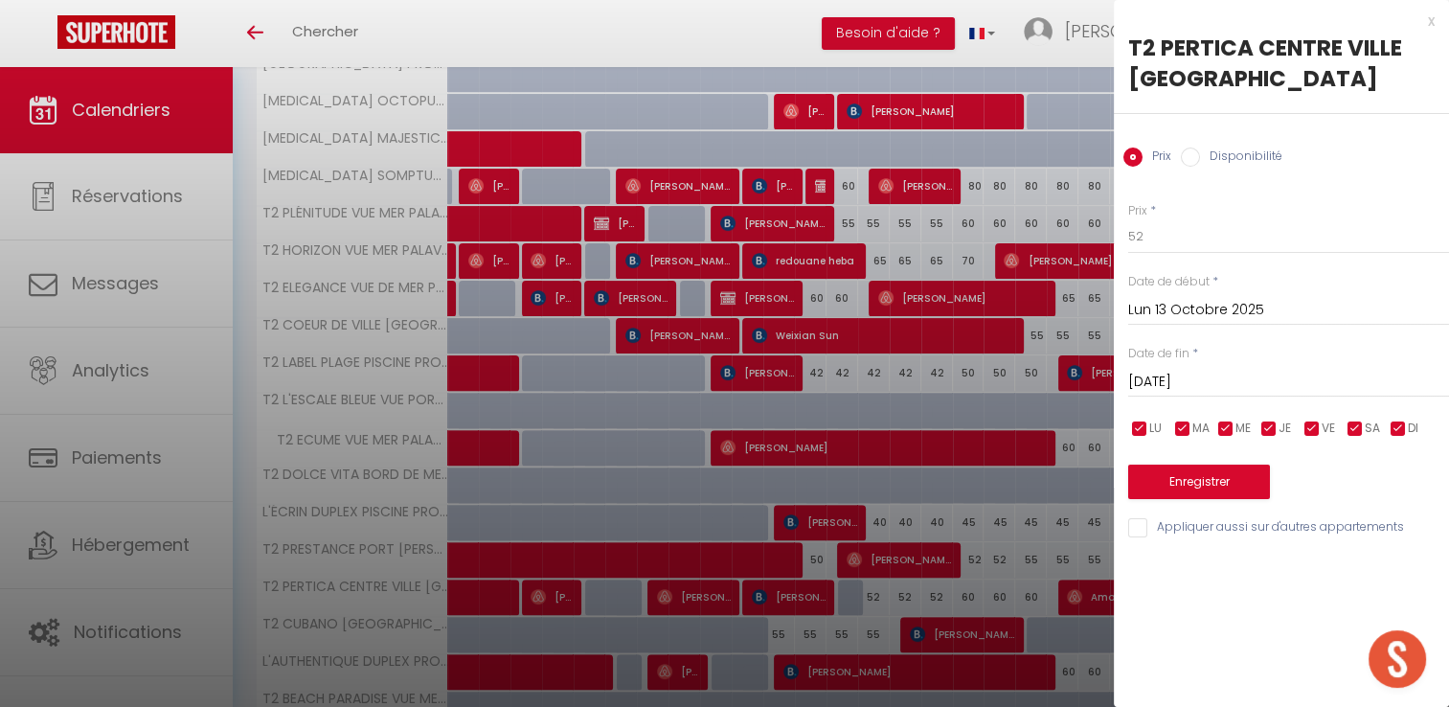
click at [1430, 21] on div "x" at bounding box center [1274, 21] width 321 height 23
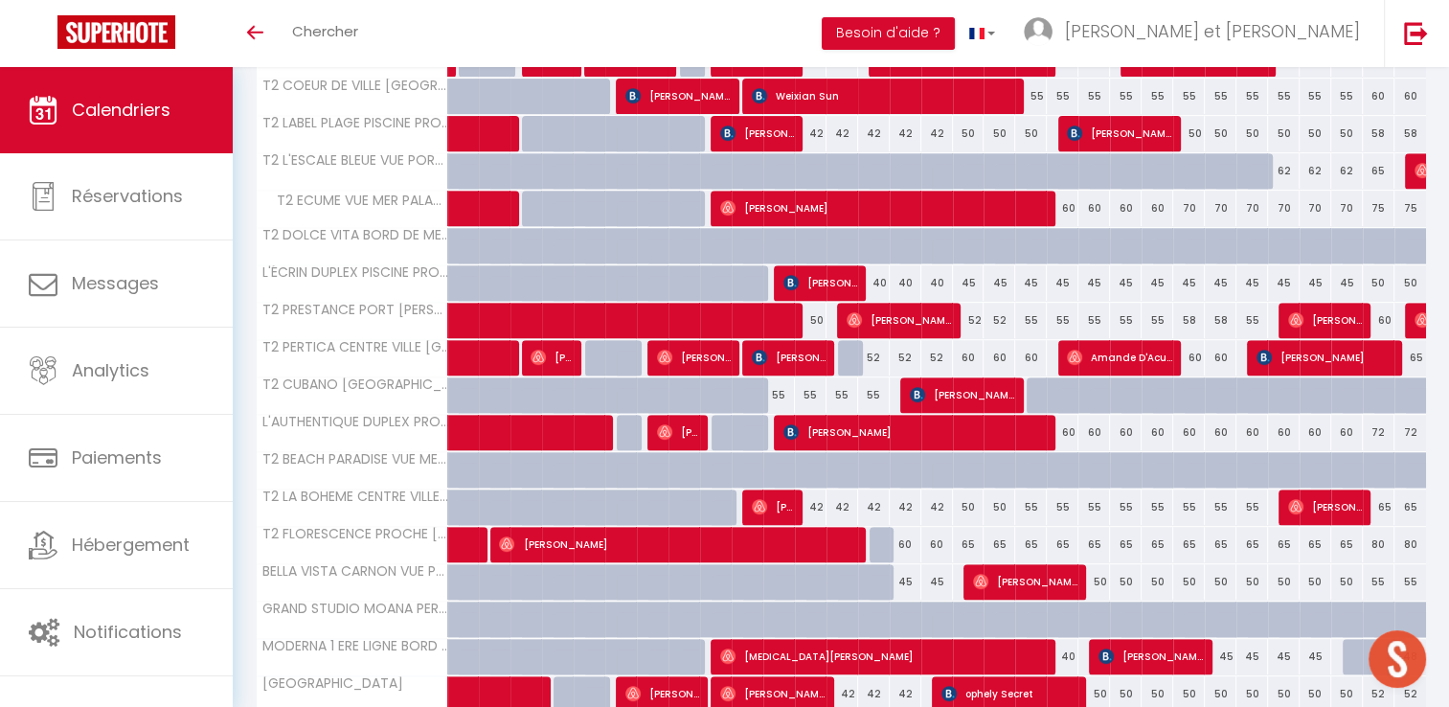
scroll to position [770, 0]
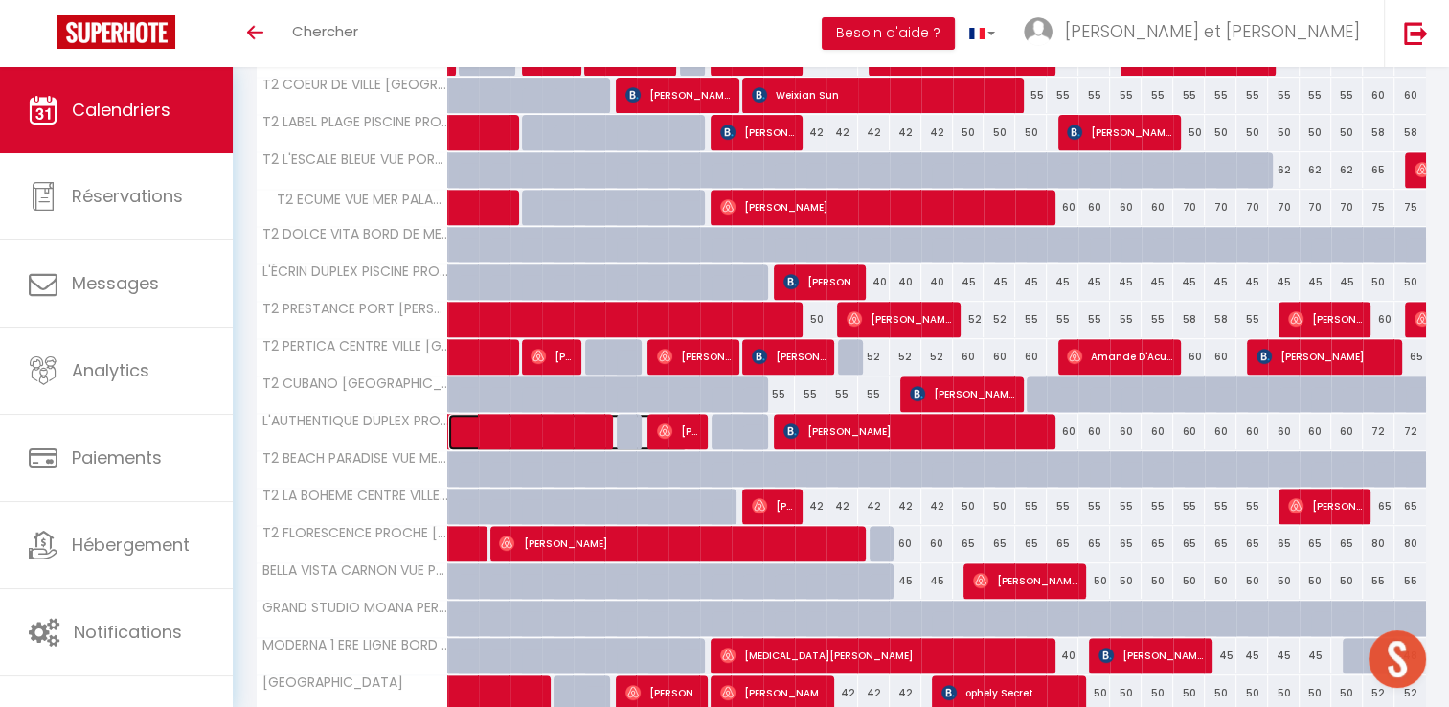
click at [580, 426] on span at bounding box center [578, 432] width 220 height 36
select select "OK"
select select "0"
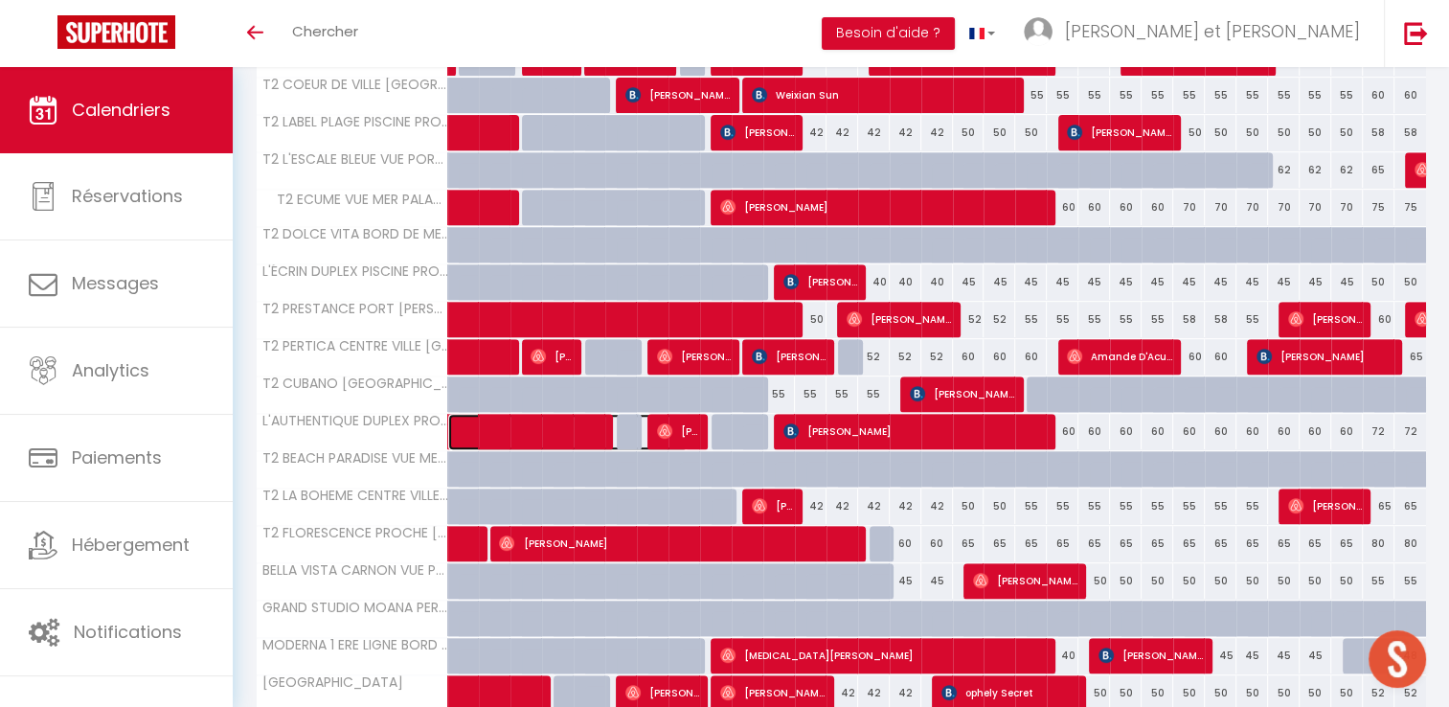
select select "1"
select select
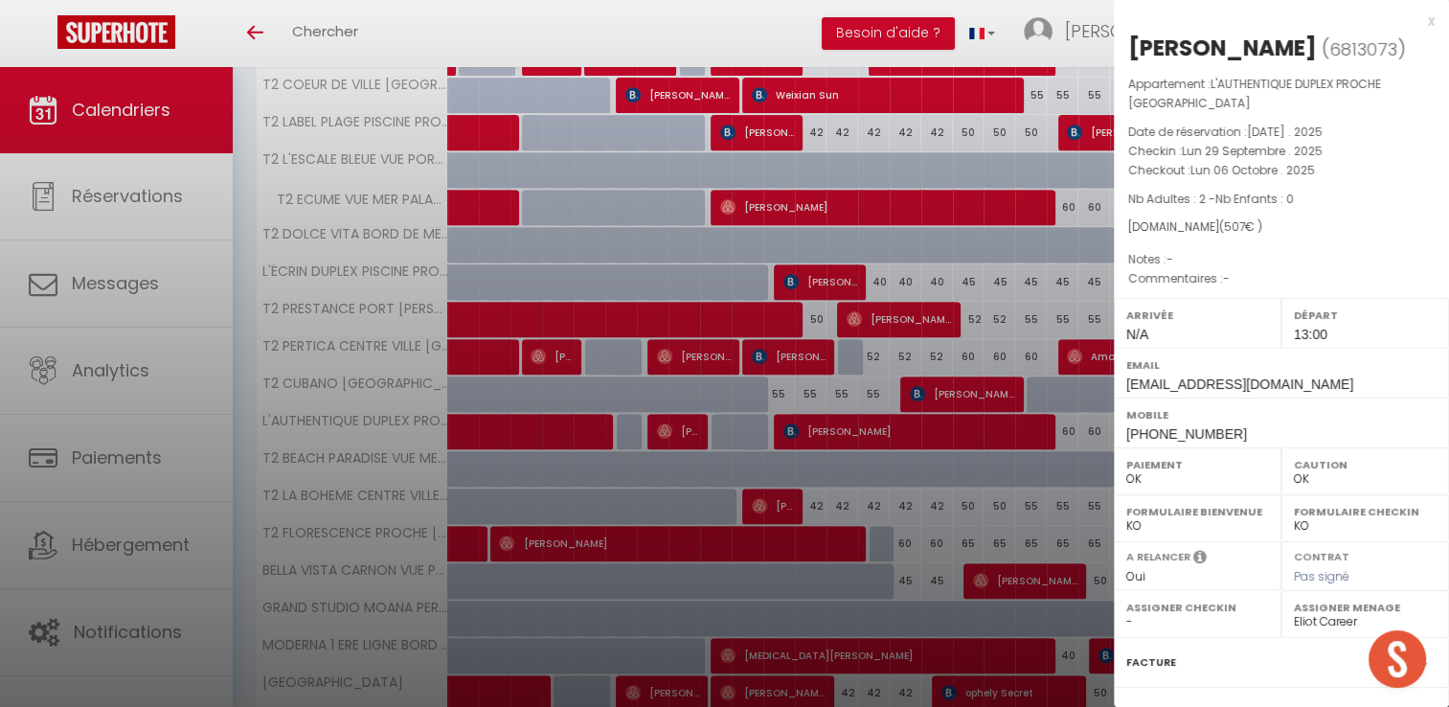
click at [459, 25] on div at bounding box center [724, 353] width 1449 height 707
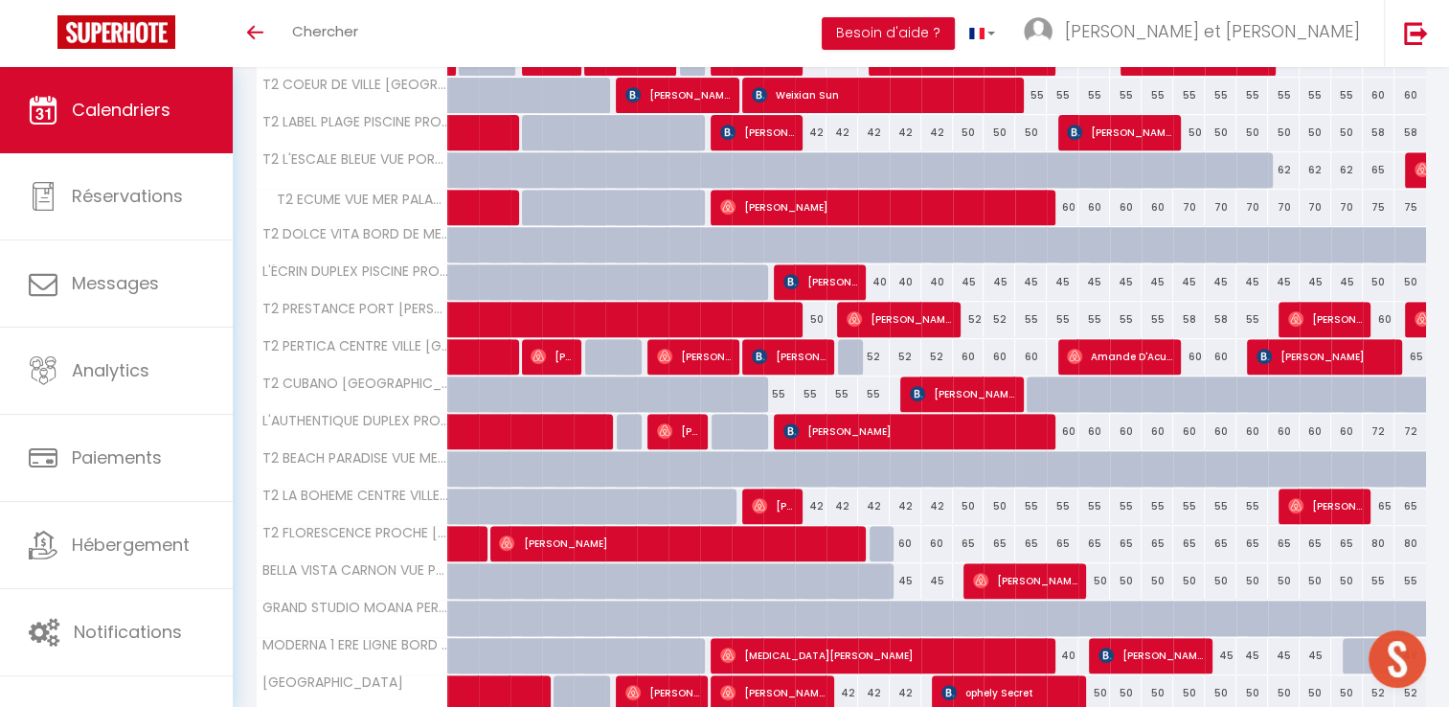
scroll to position [862, 0]
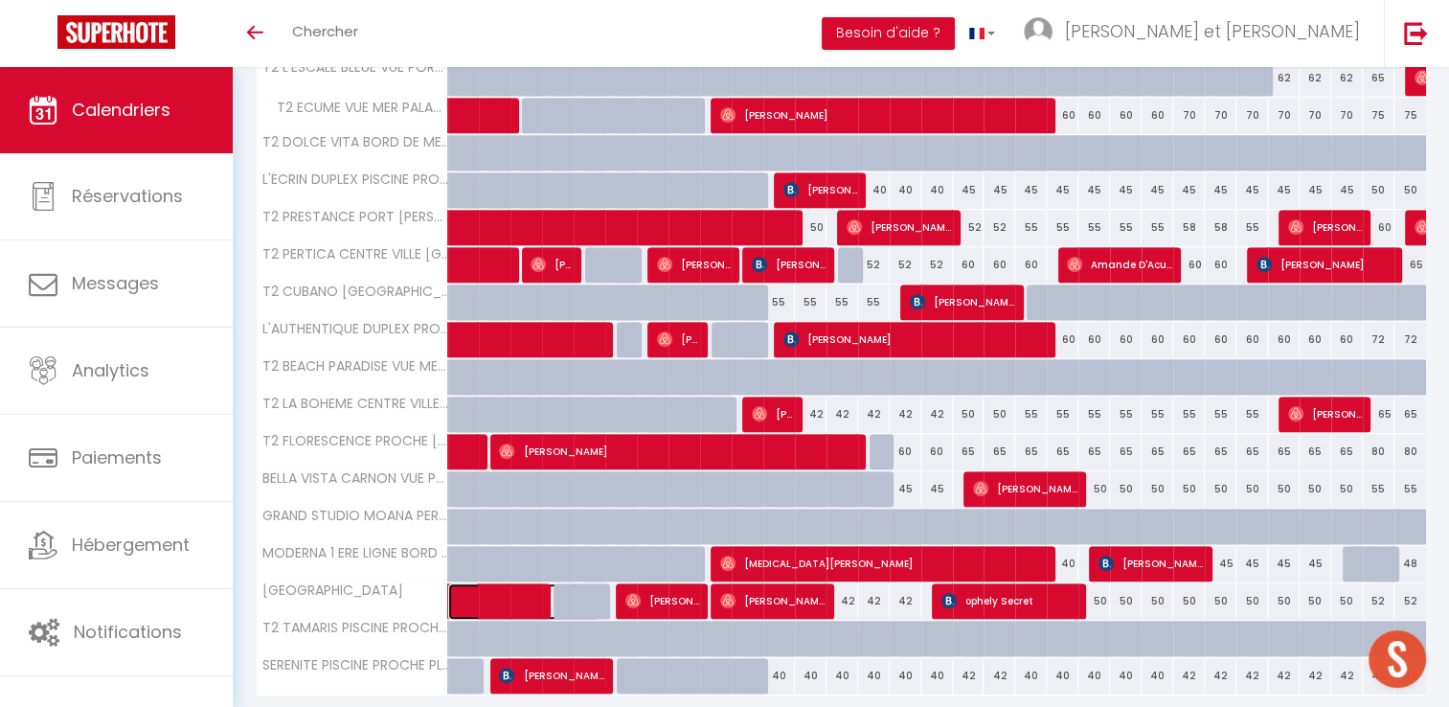
click at [514, 592] on span at bounding box center [534, 601] width 132 height 36
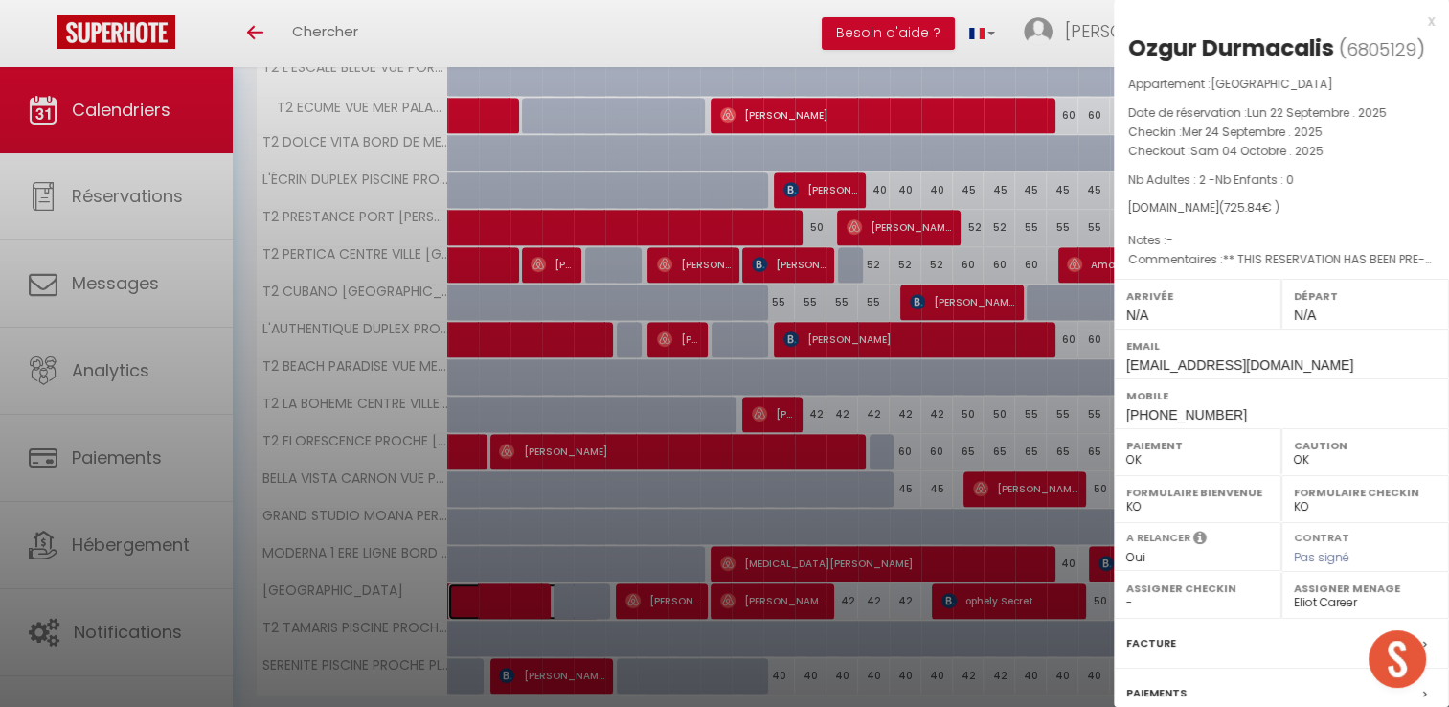
scroll to position [923, 0]
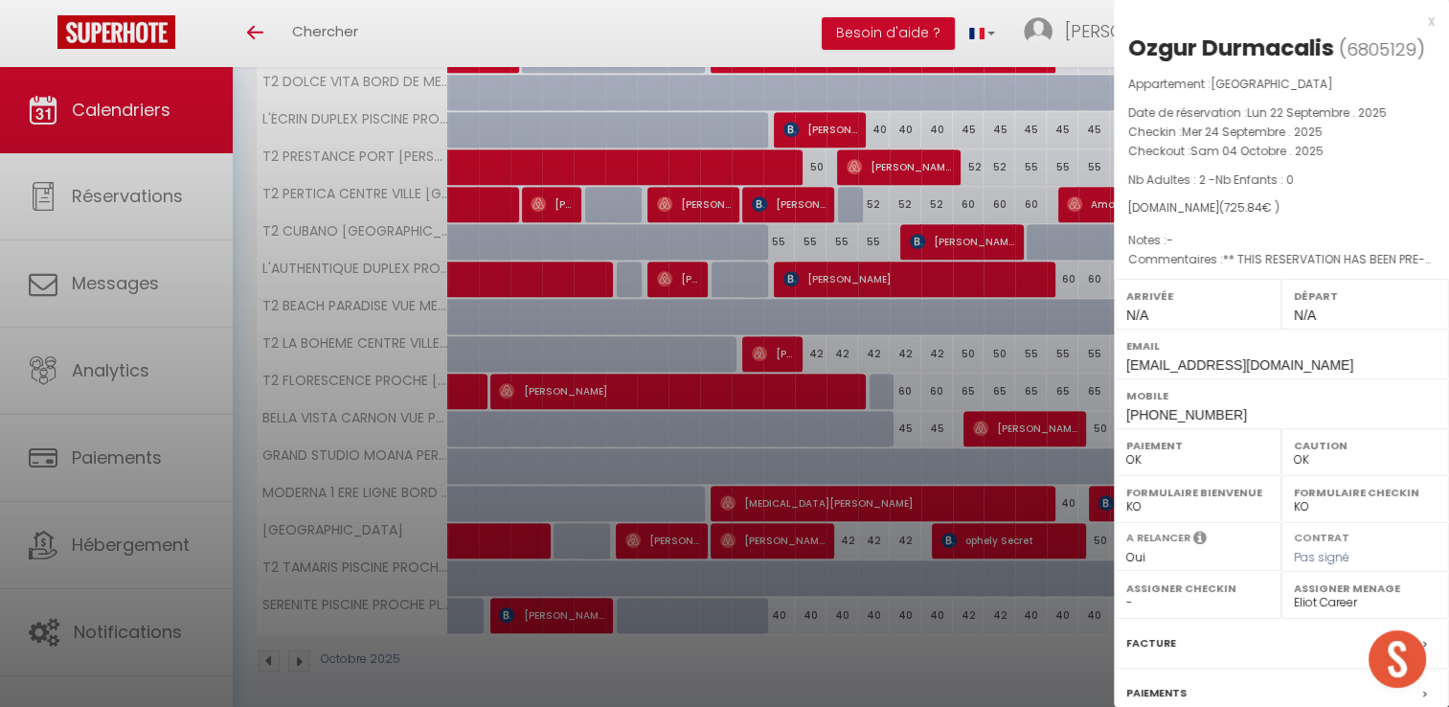
click at [737, 669] on div at bounding box center [724, 353] width 1449 height 707
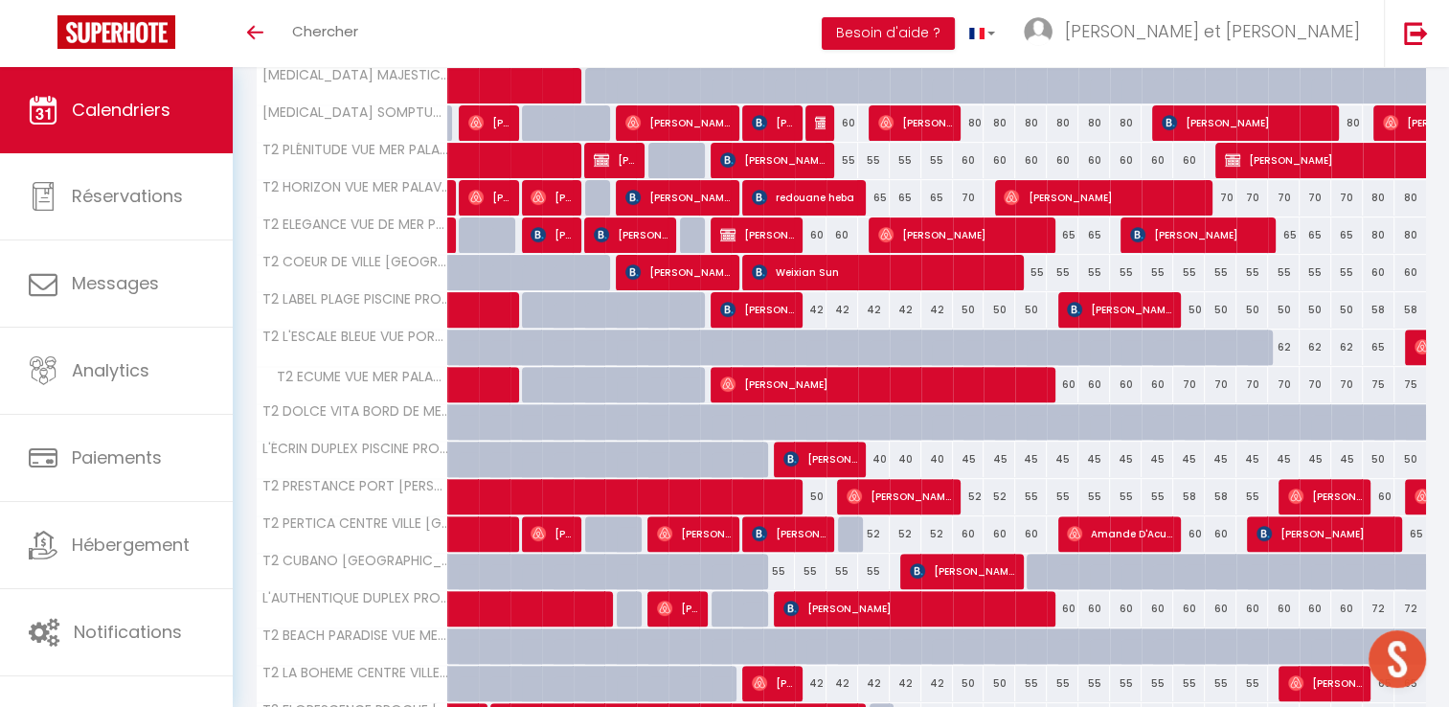
scroll to position [538, 0]
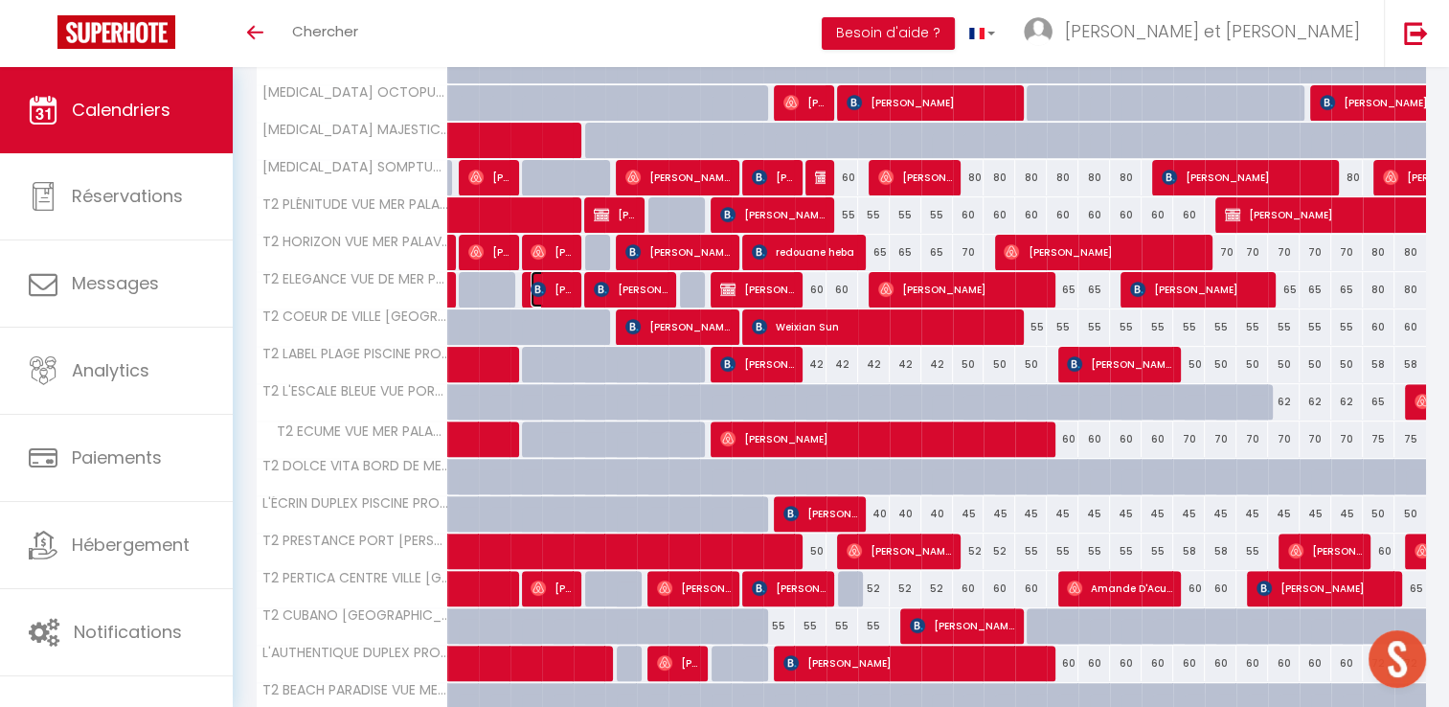
click at [562, 285] on span "[PERSON_NAME]" at bounding box center [552, 289] width 42 height 36
select select "42629"
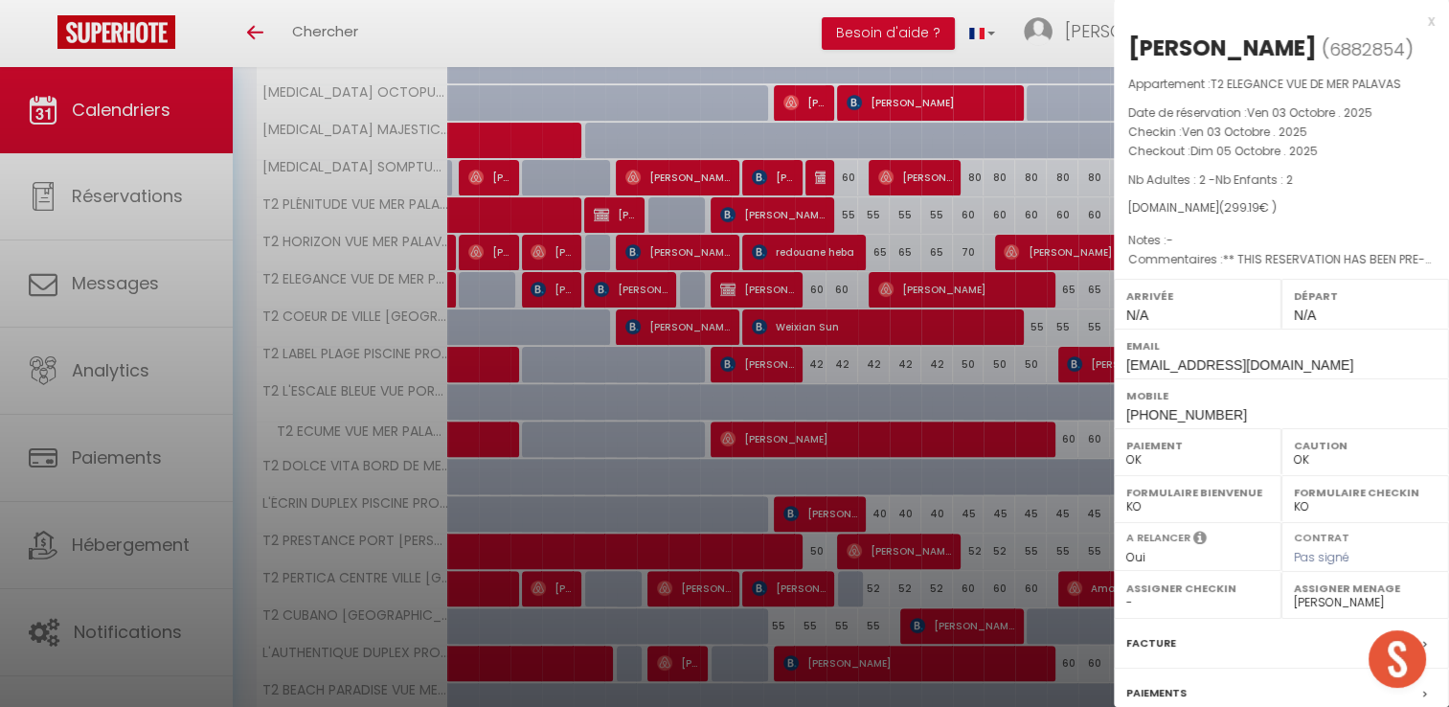
click at [624, 290] on div at bounding box center [724, 353] width 1449 height 707
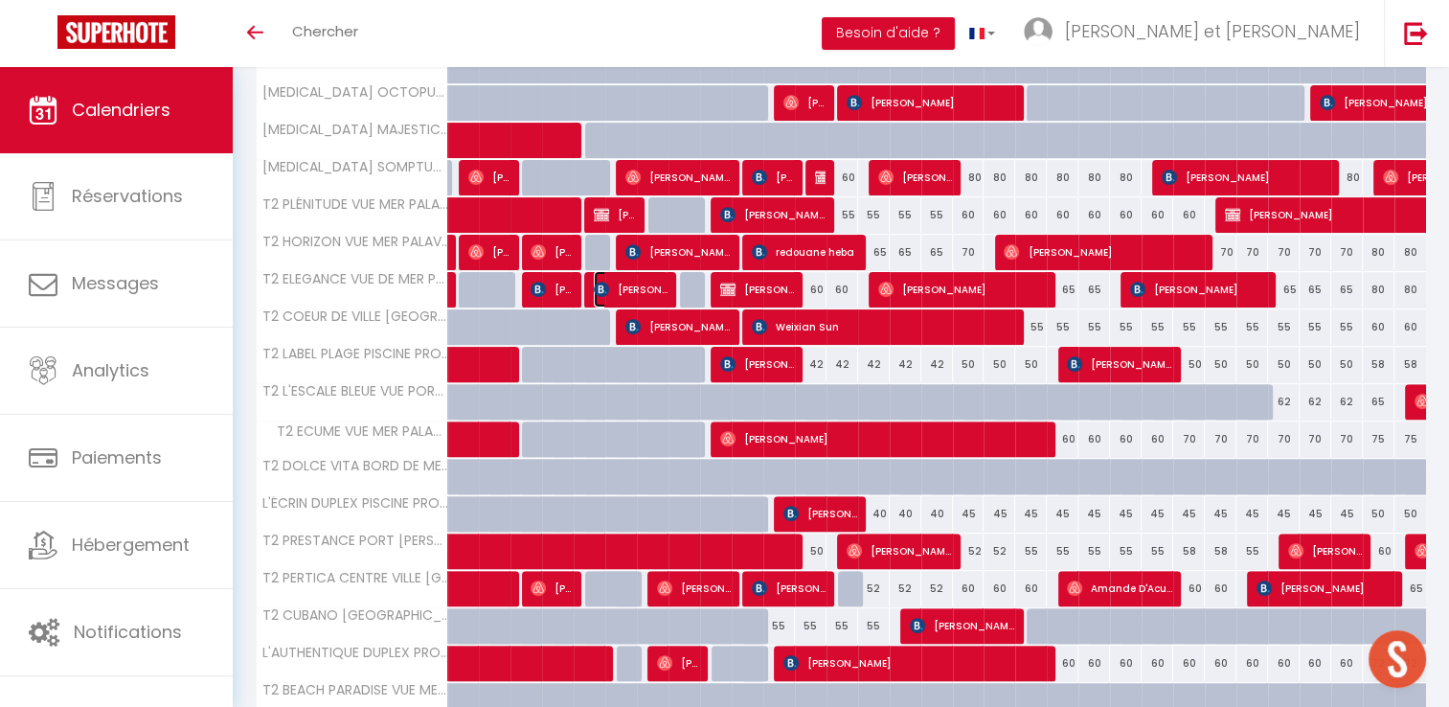
click at [624, 290] on span "[PERSON_NAME]" at bounding box center [631, 289] width 74 height 36
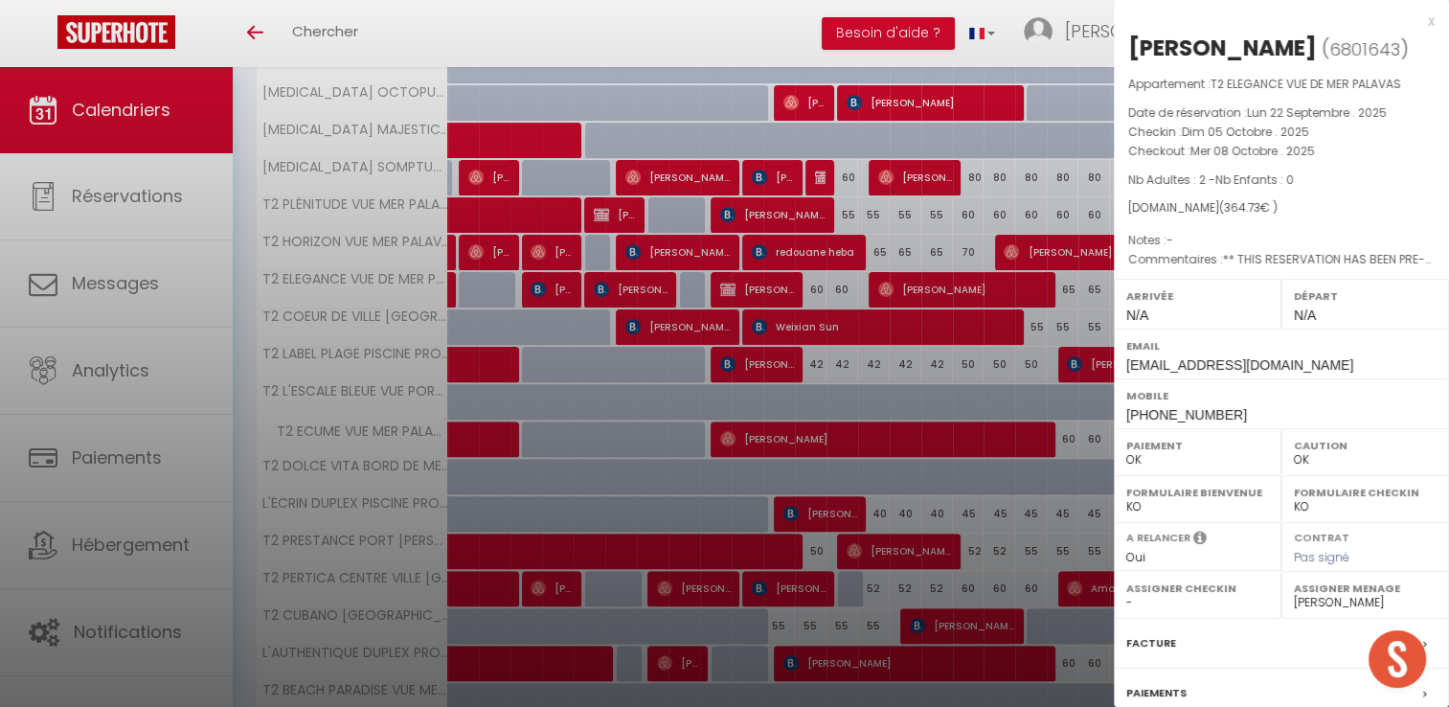
click at [421, 33] on div at bounding box center [724, 353] width 1449 height 707
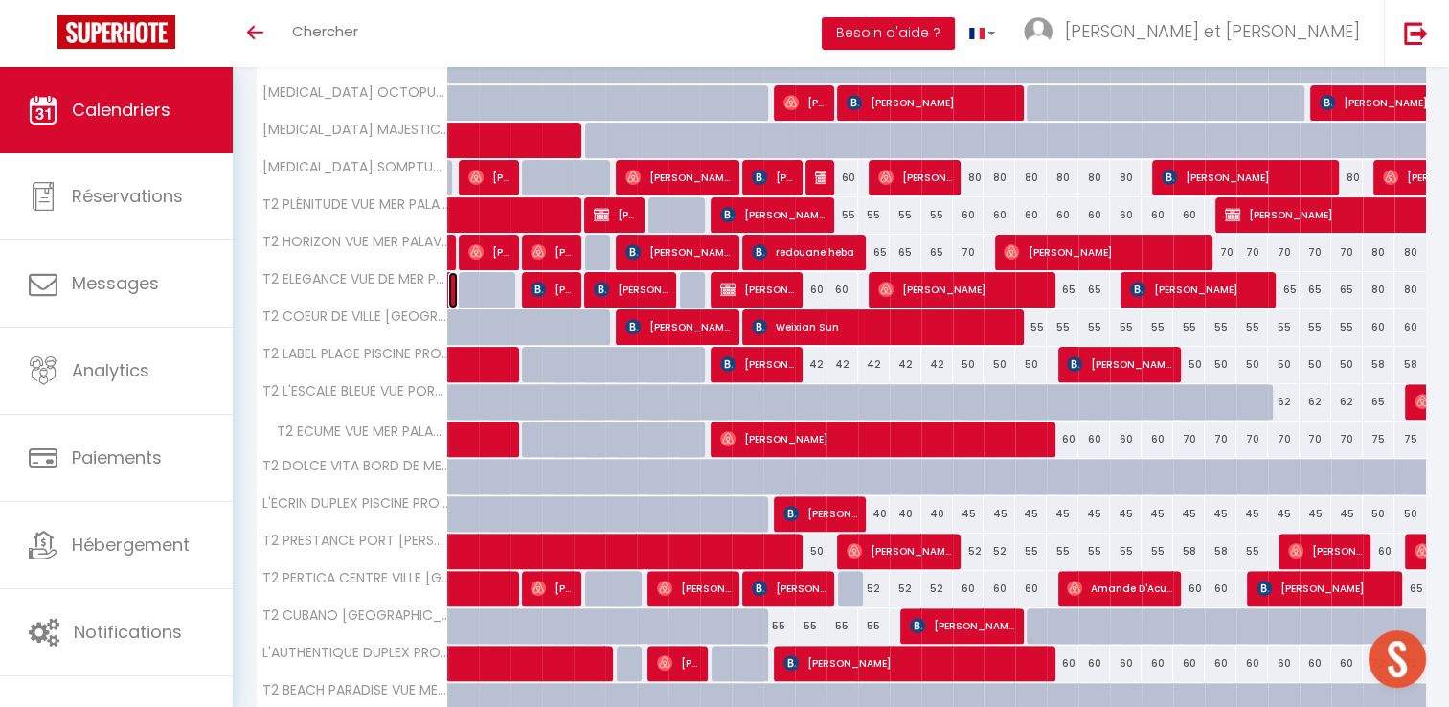
click at [452, 293] on link at bounding box center [453, 290] width 10 height 36
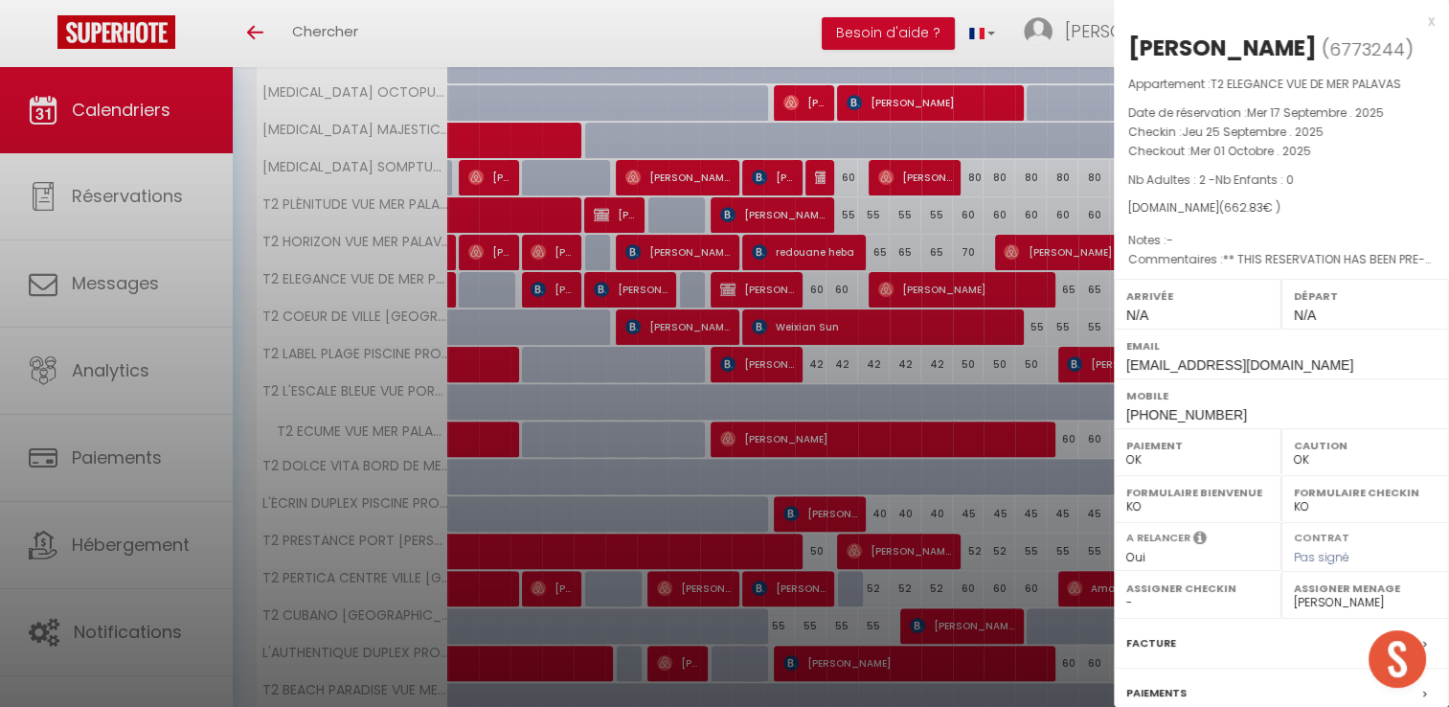
click at [472, 14] on div at bounding box center [724, 353] width 1449 height 707
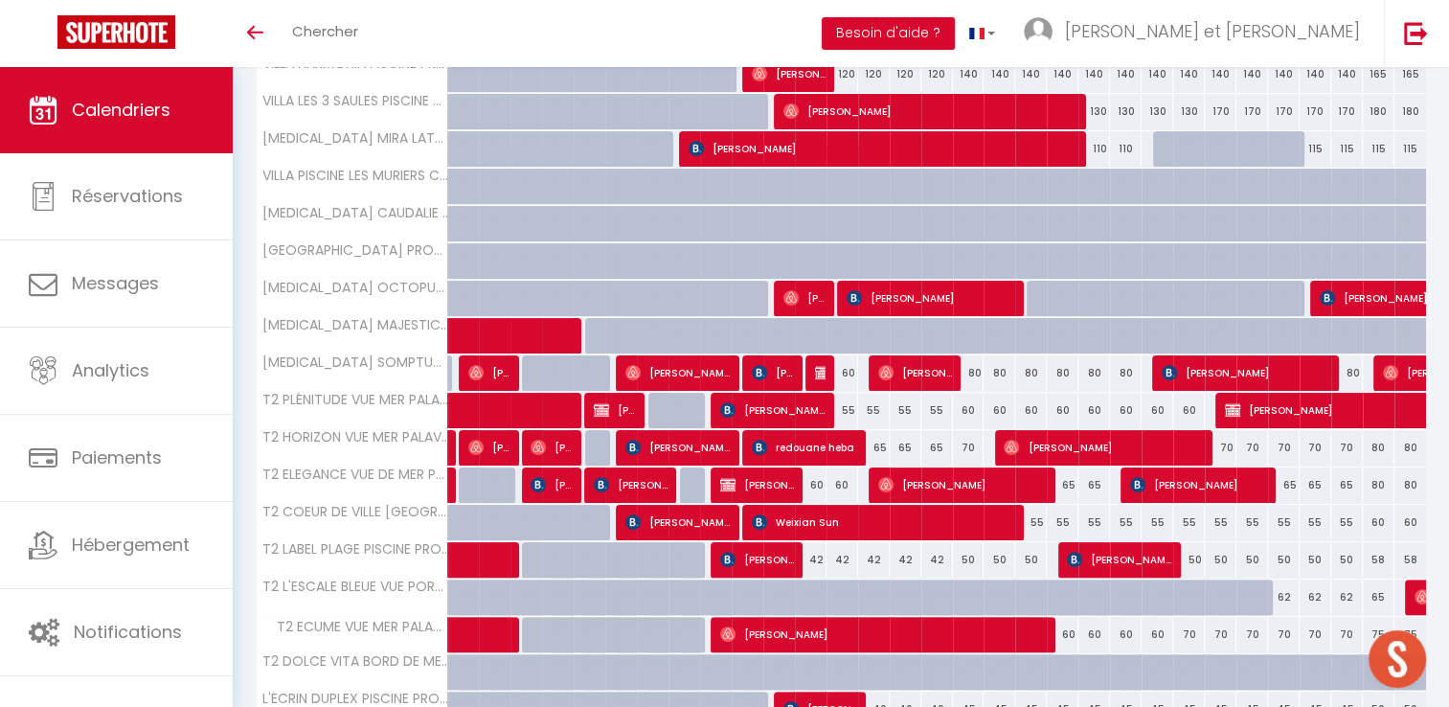
scroll to position [342, 0]
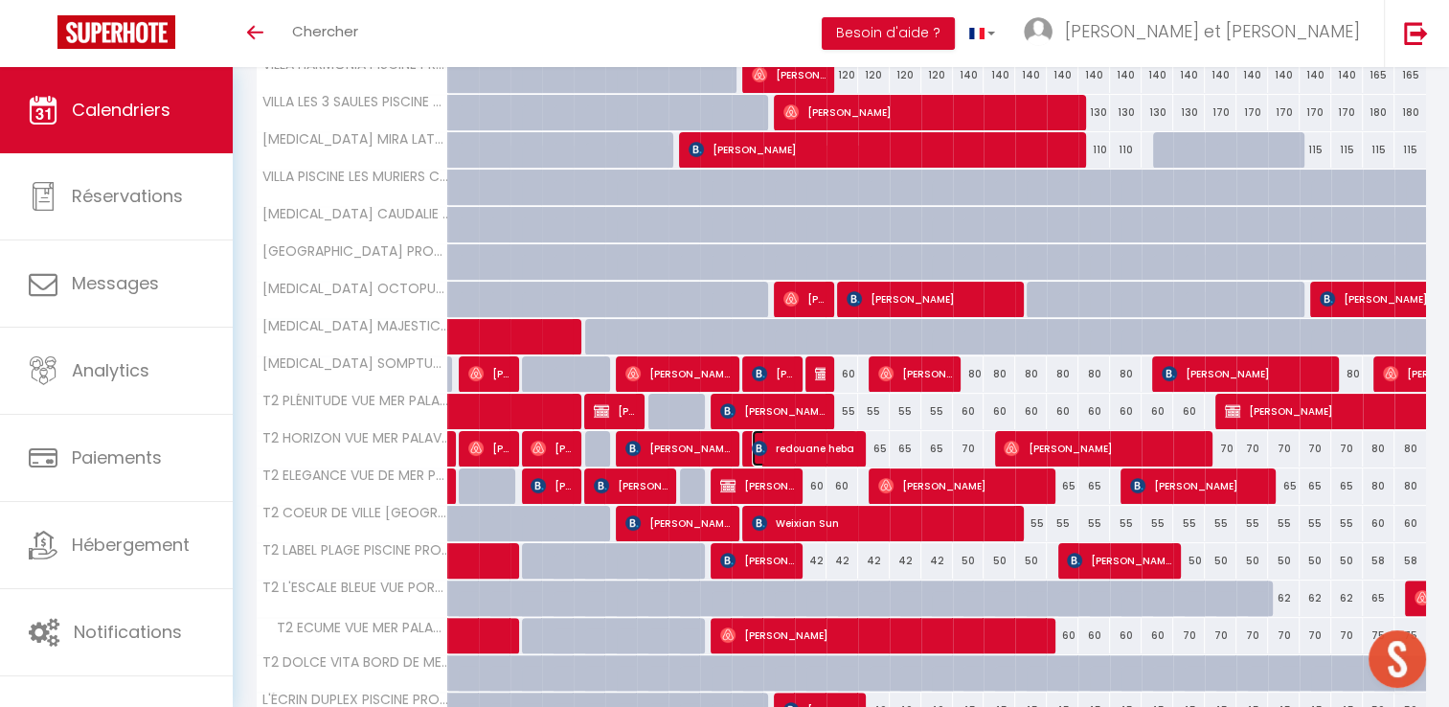
click at [815, 439] on span "redouane heba" at bounding box center [804, 448] width 105 height 36
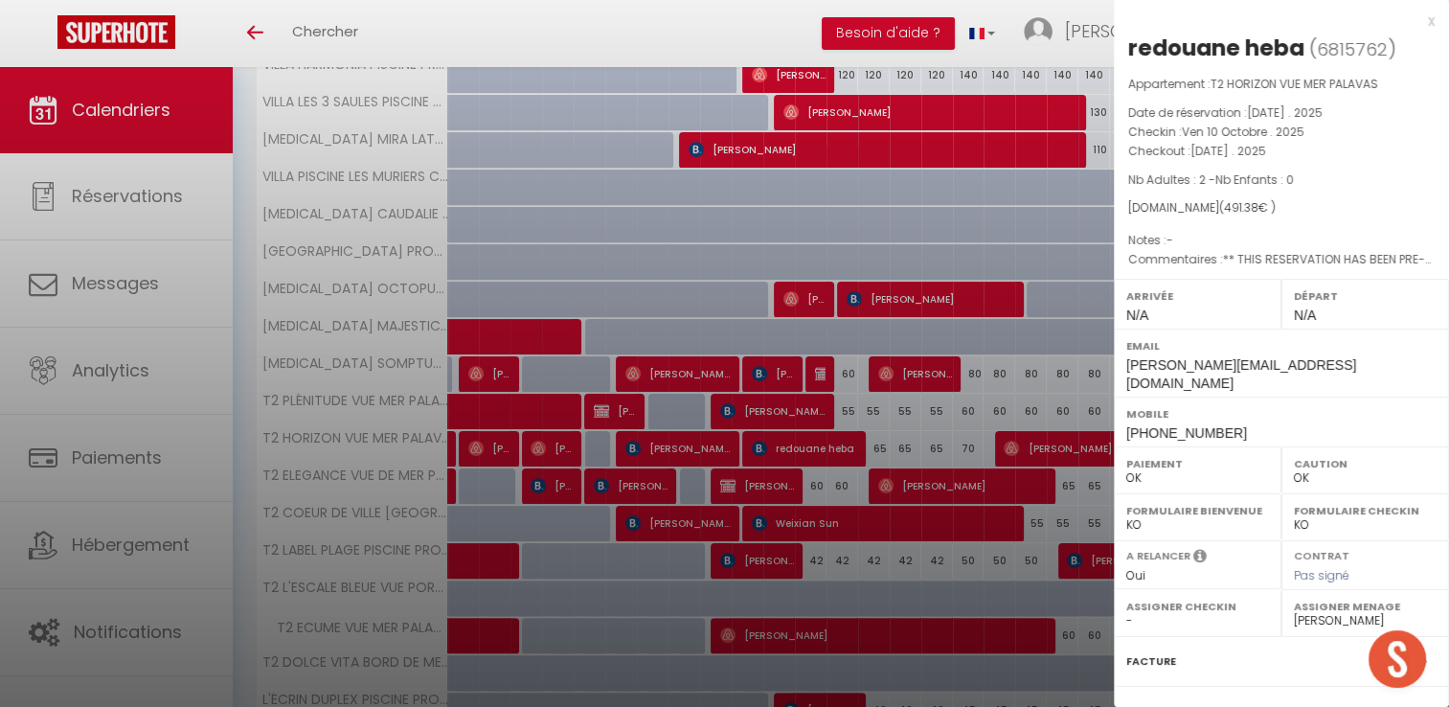
click at [241, 512] on div at bounding box center [724, 353] width 1449 height 707
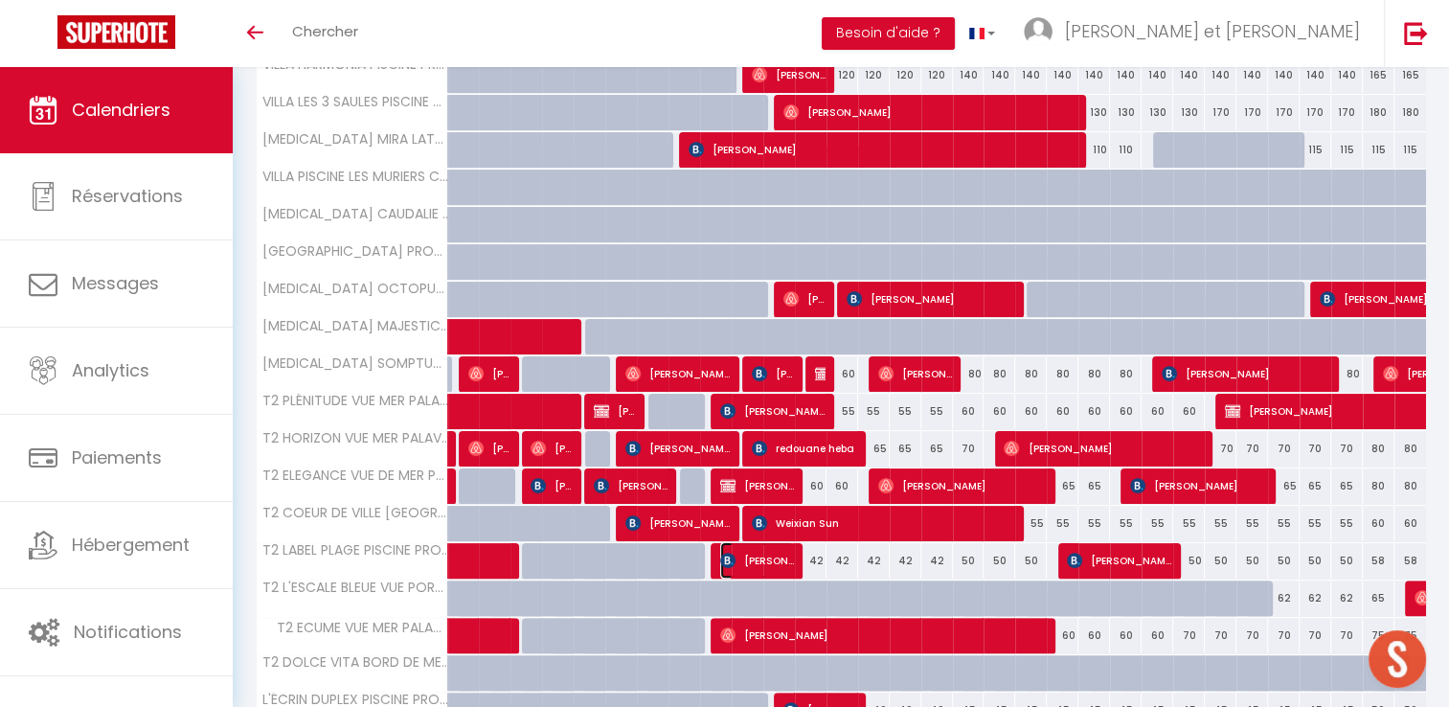
click at [766, 556] on span "[PERSON_NAME]" at bounding box center [757, 560] width 74 height 36
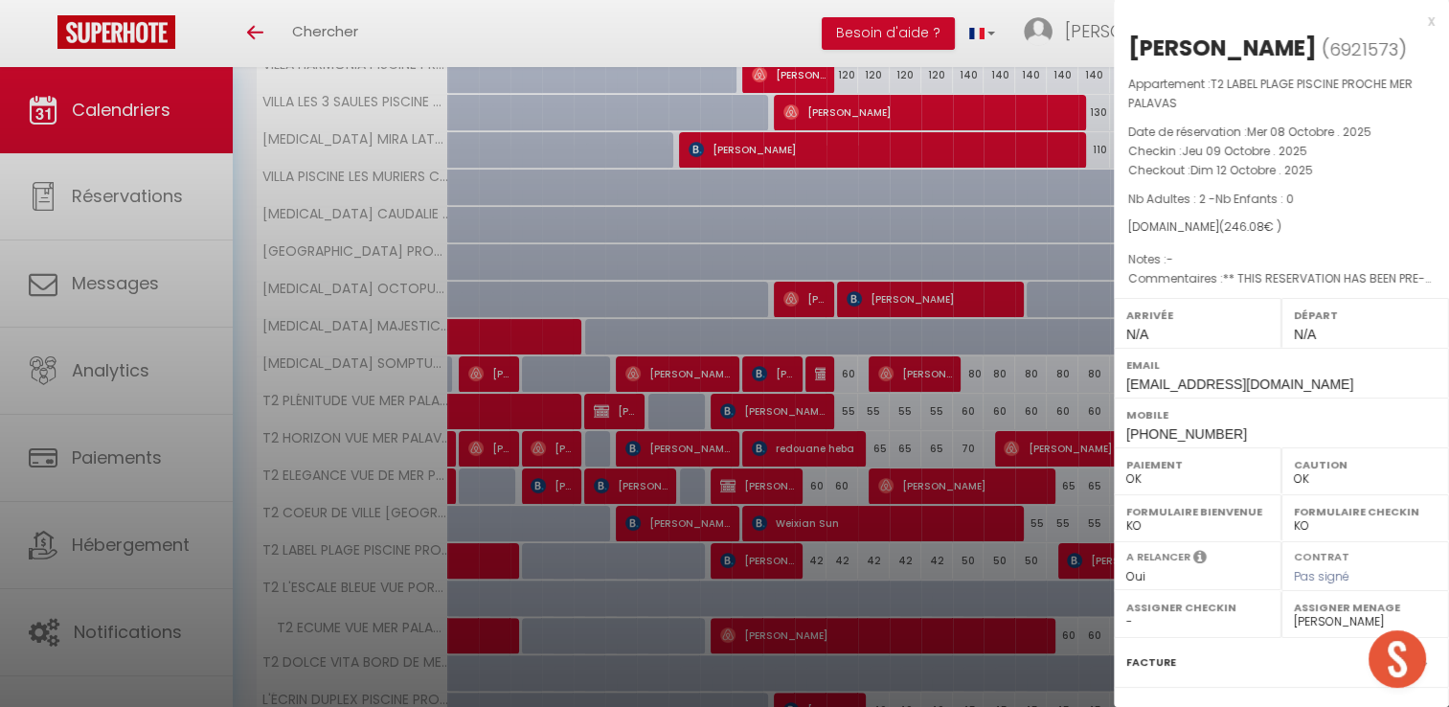
click at [531, 1] on div at bounding box center [724, 353] width 1449 height 707
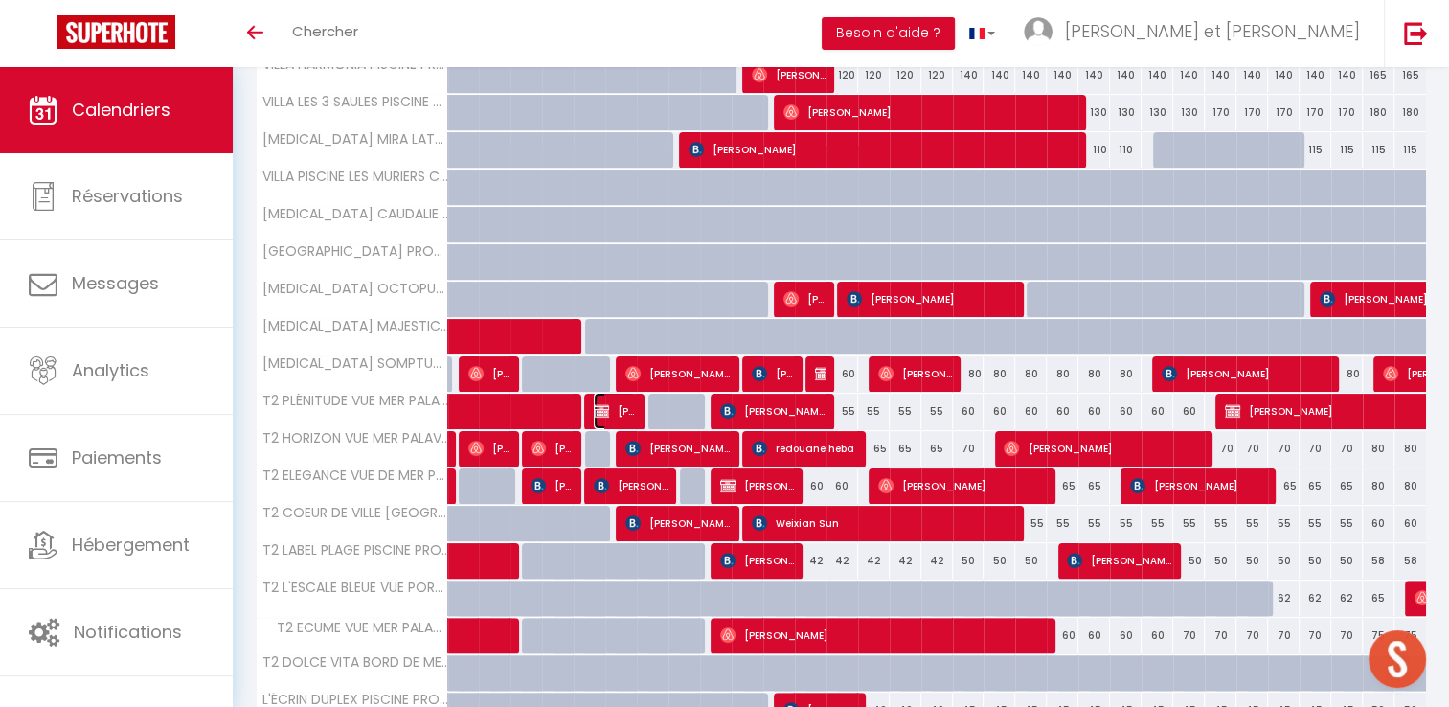
click at [616, 408] on span "[PERSON_NAME]" at bounding box center [615, 411] width 42 height 36
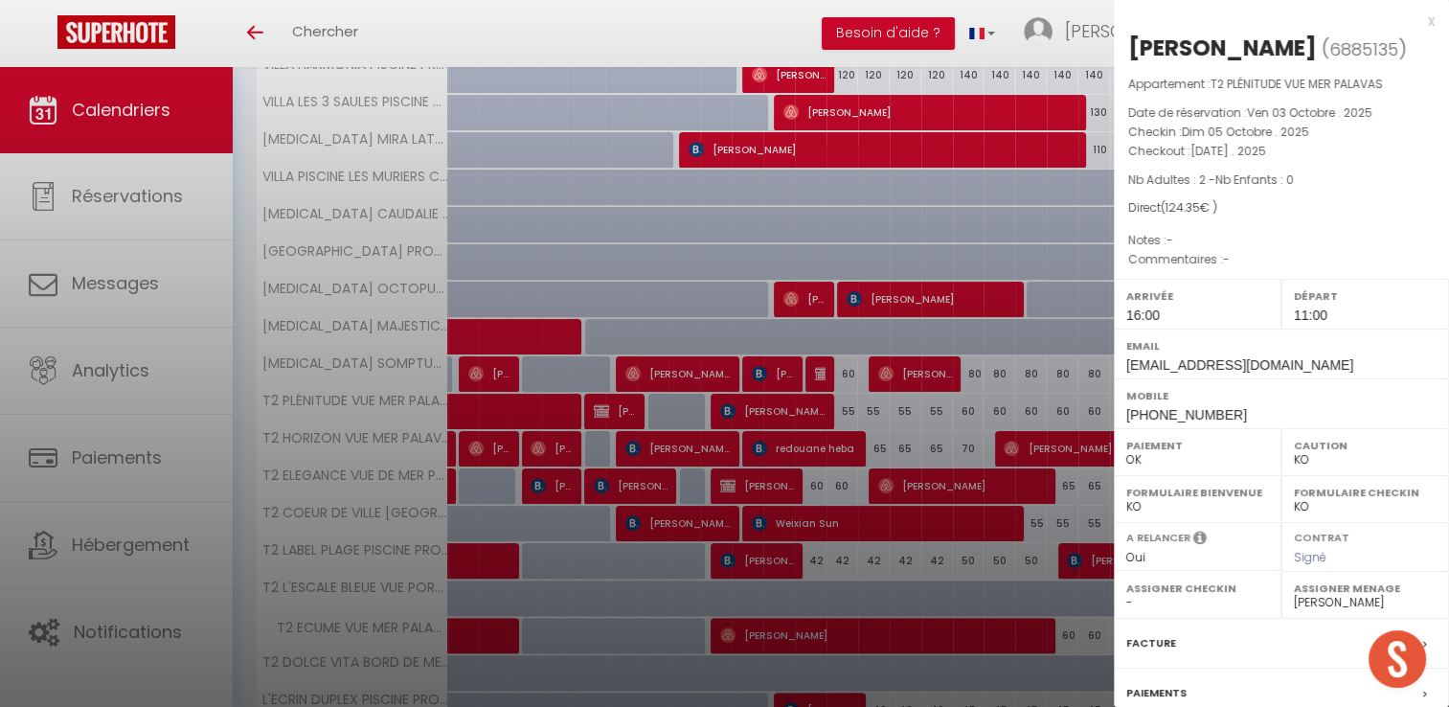
click at [567, 34] on div at bounding box center [724, 353] width 1449 height 707
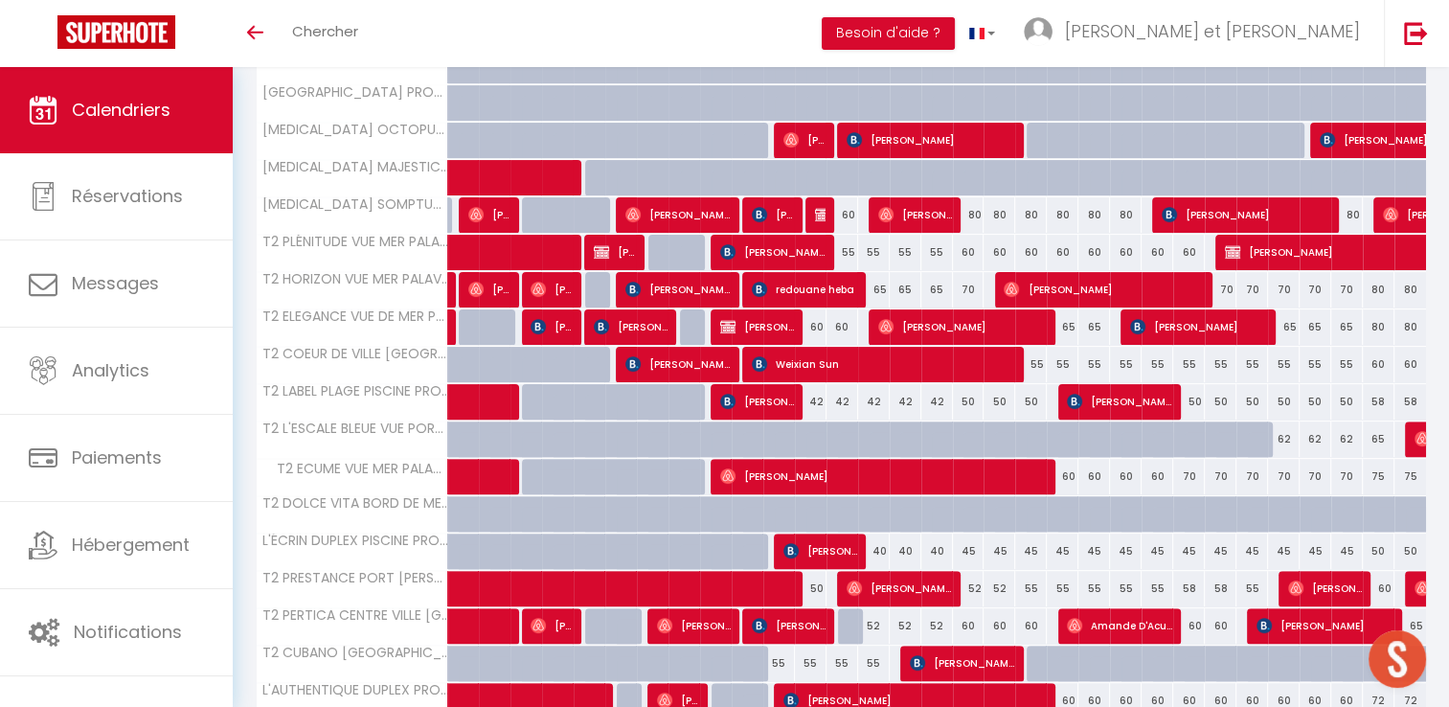
scroll to position [574, 0]
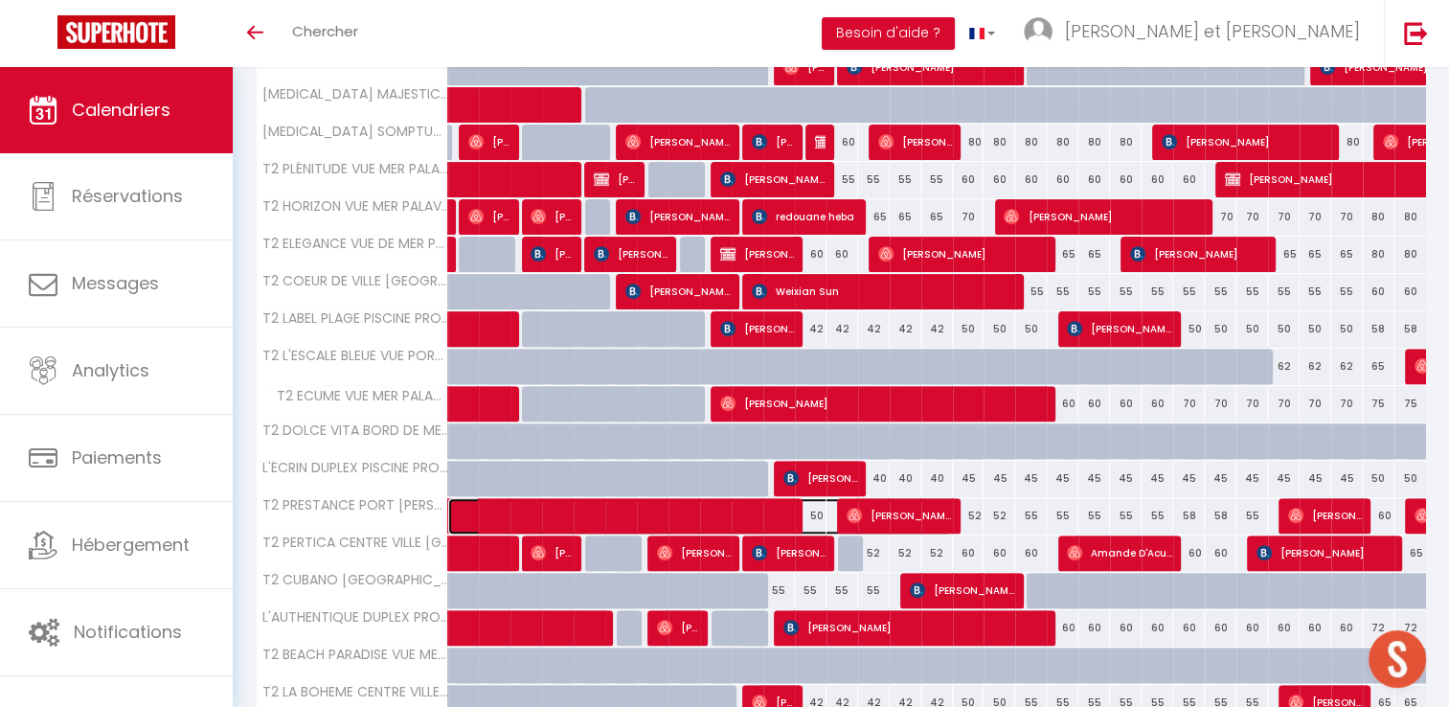
click at [741, 508] on span at bounding box center [710, 516] width 485 height 36
select select "OK"
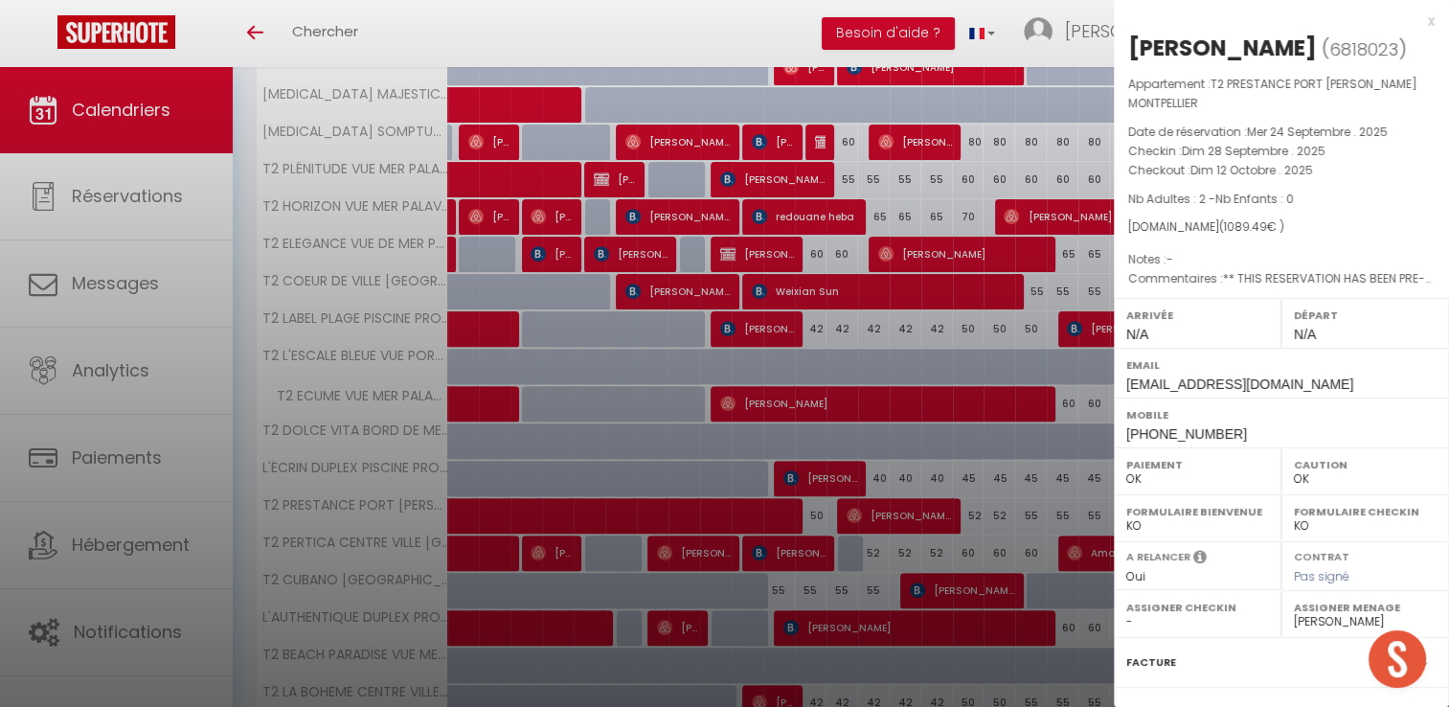
click at [793, 38] on div at bounding box center [724, 353] width 1449 height 707
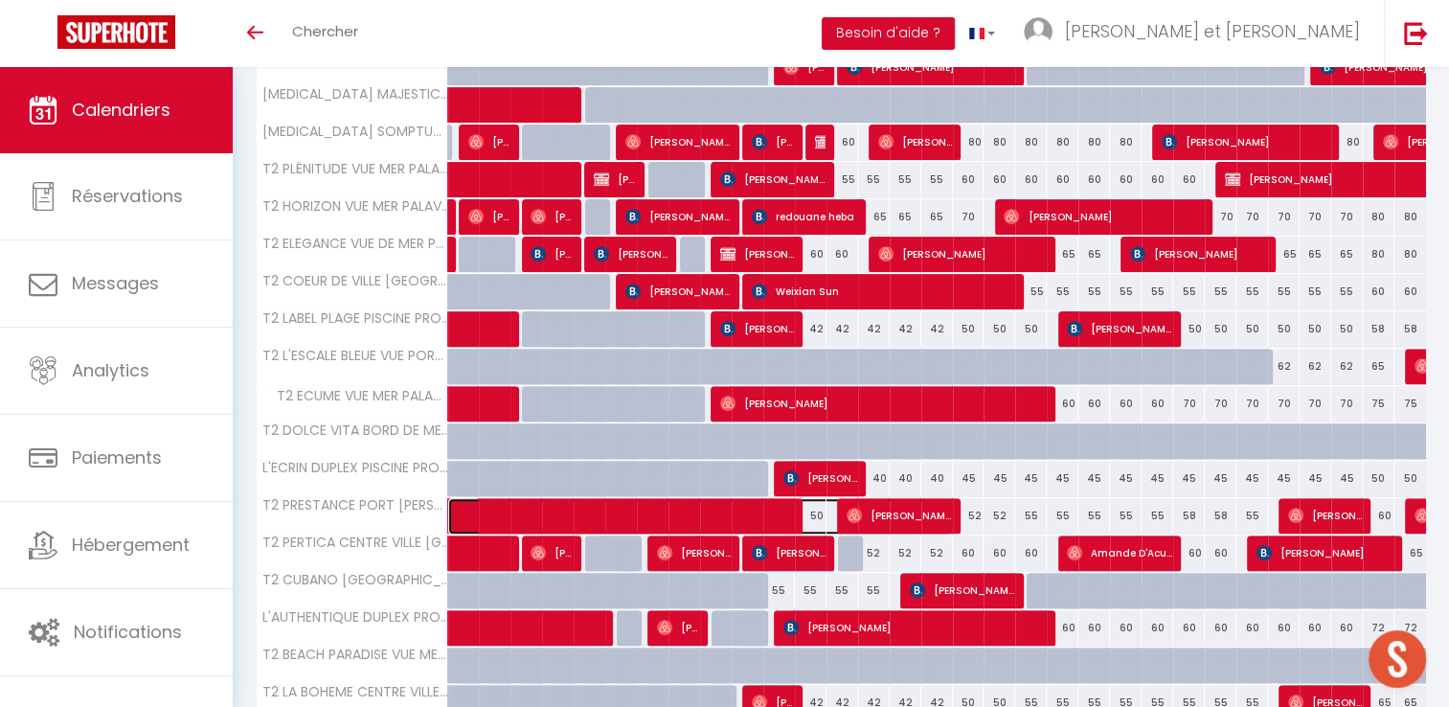
click at [773, 501] on span at bounding box center [710, 516] width 485 height 36
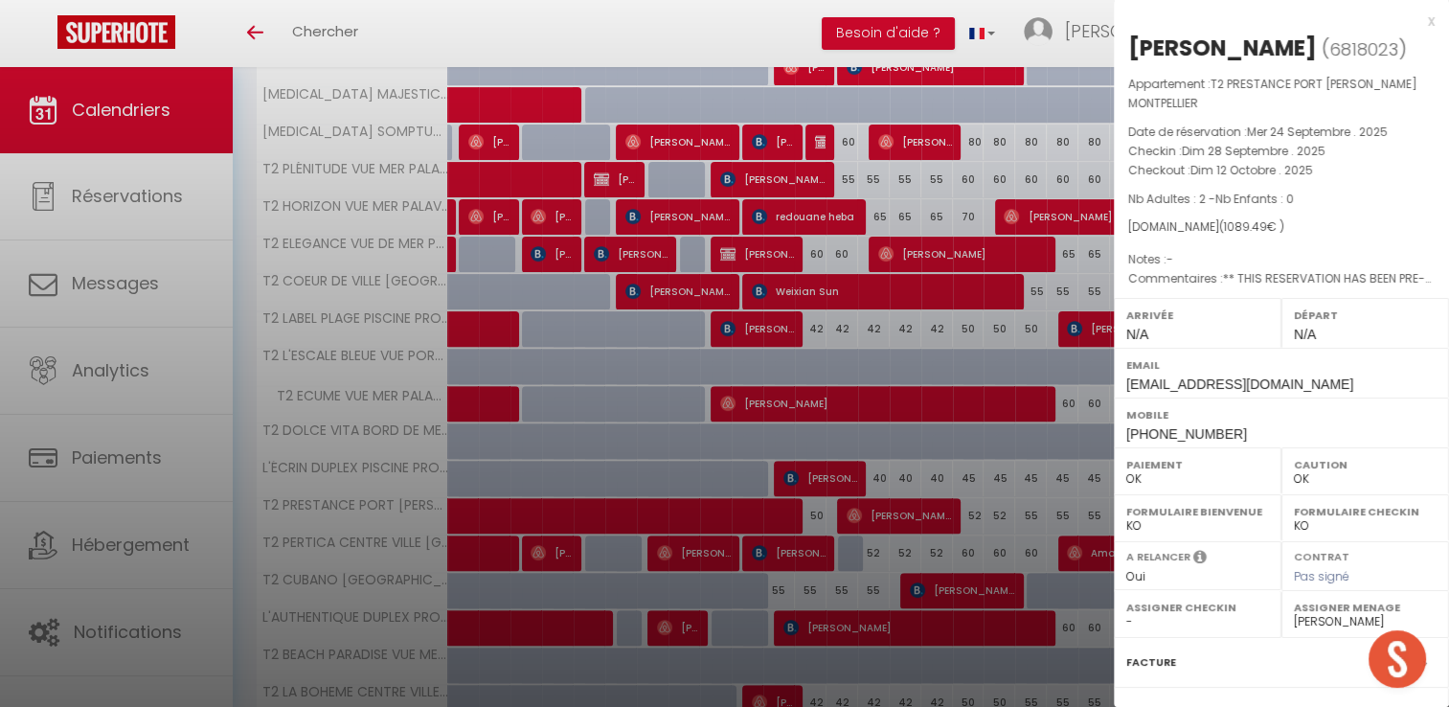
click at [1417, 17] on div "x" at bounding box center [1274, 21] width 321 height 23
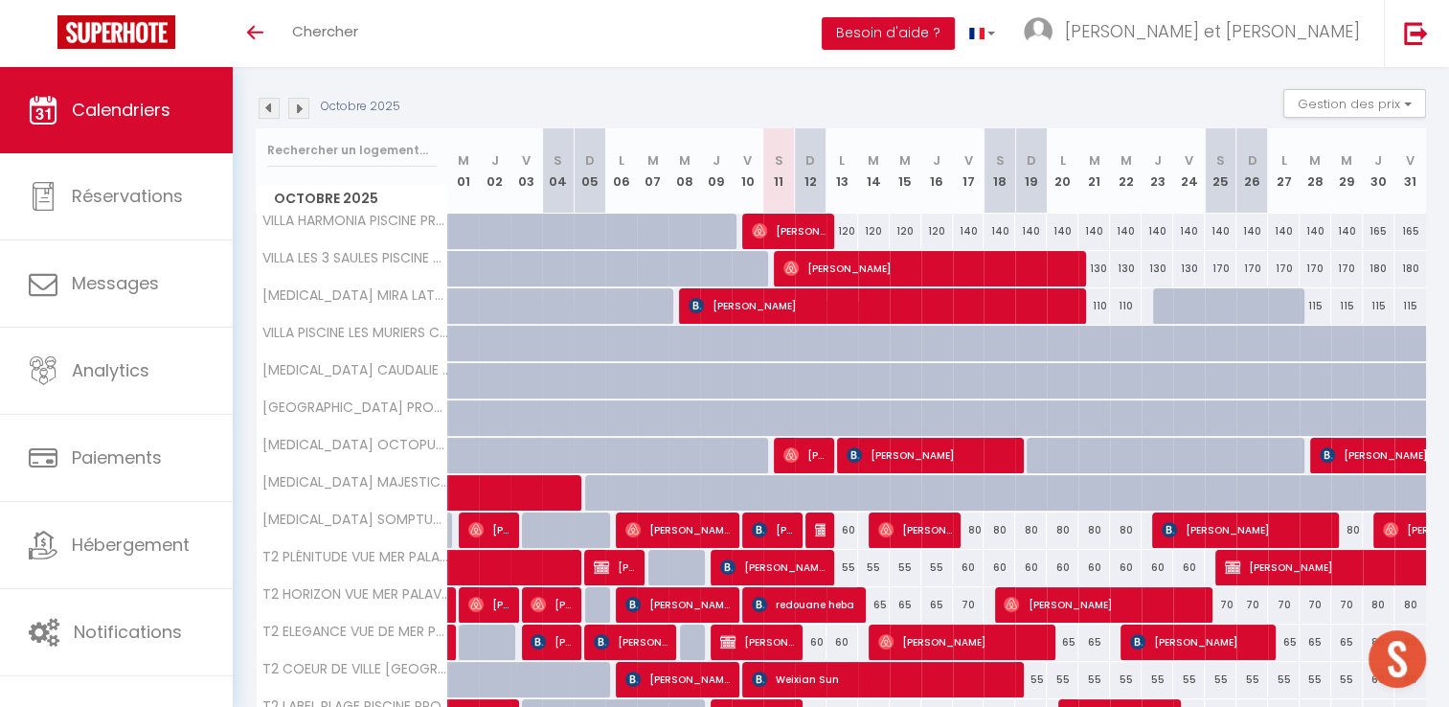
scroll to position [187, 0]
